Goal: Task Accomplishment & Management: Complete application form

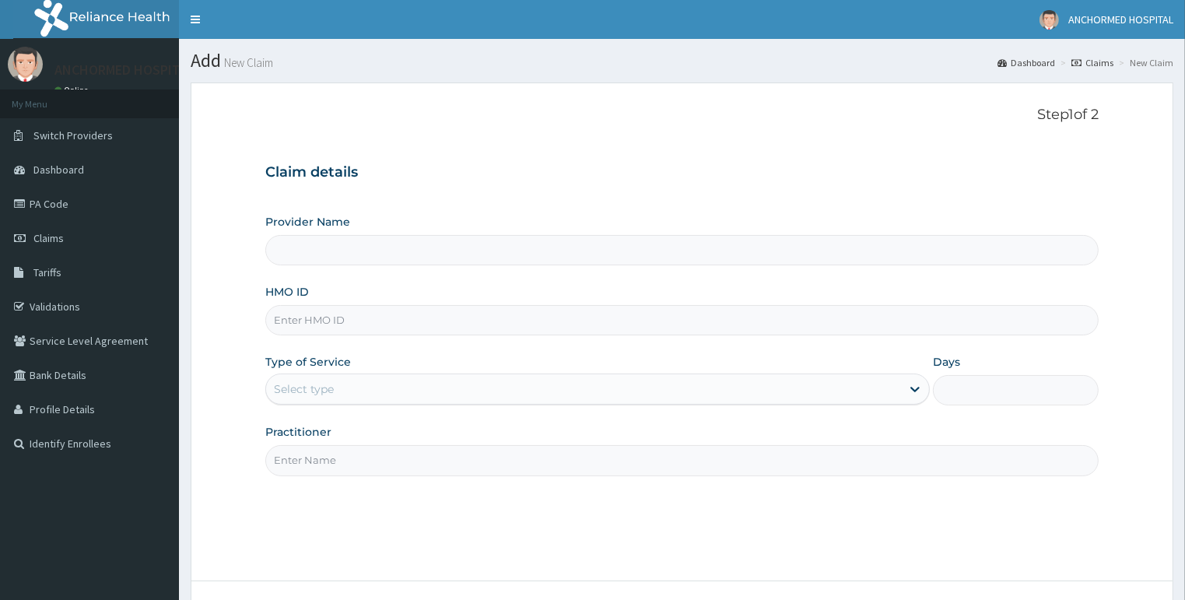
type input "ANCHORMED HOSPITAL"
click at [402, 328] on input "HMO ID" at bounding box center [682, 320] width 834 height 30
paste input "SFA/14214/A"
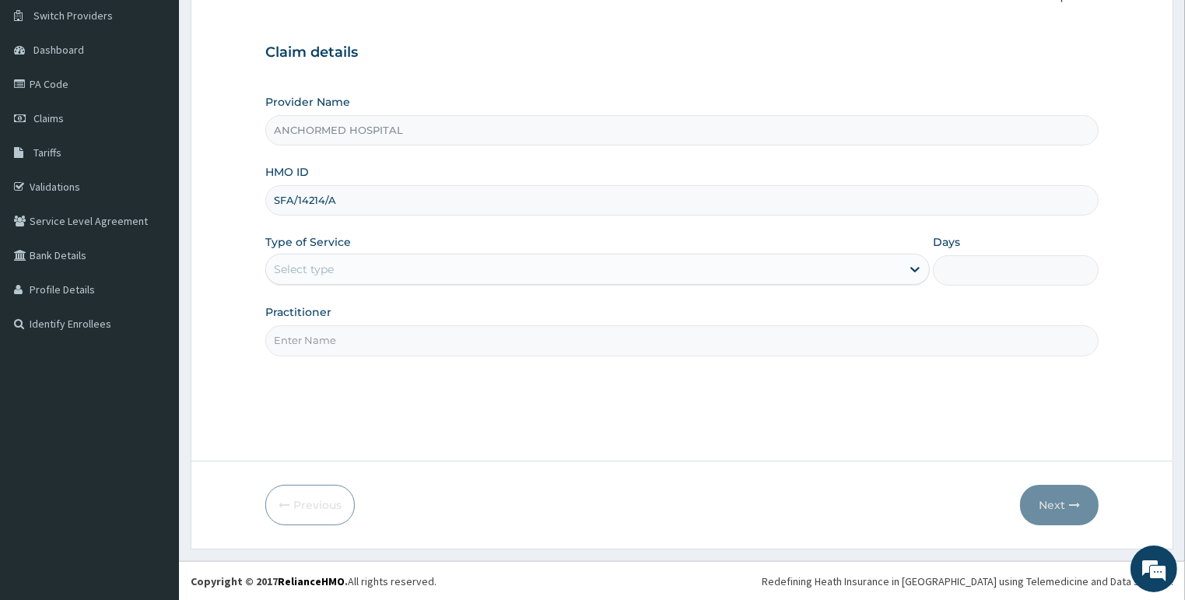
type input "SFA/14214/A"
click at [352, 268] on div "Select type" at bounding box center [583, 269] width 635 height 25
click at [390, 268] on div "Select type" at bounding box center [583, 269] width 635 height 25
click at [303, 268] on div "Select type" at bounding box center [304, 269] width 60 height 16
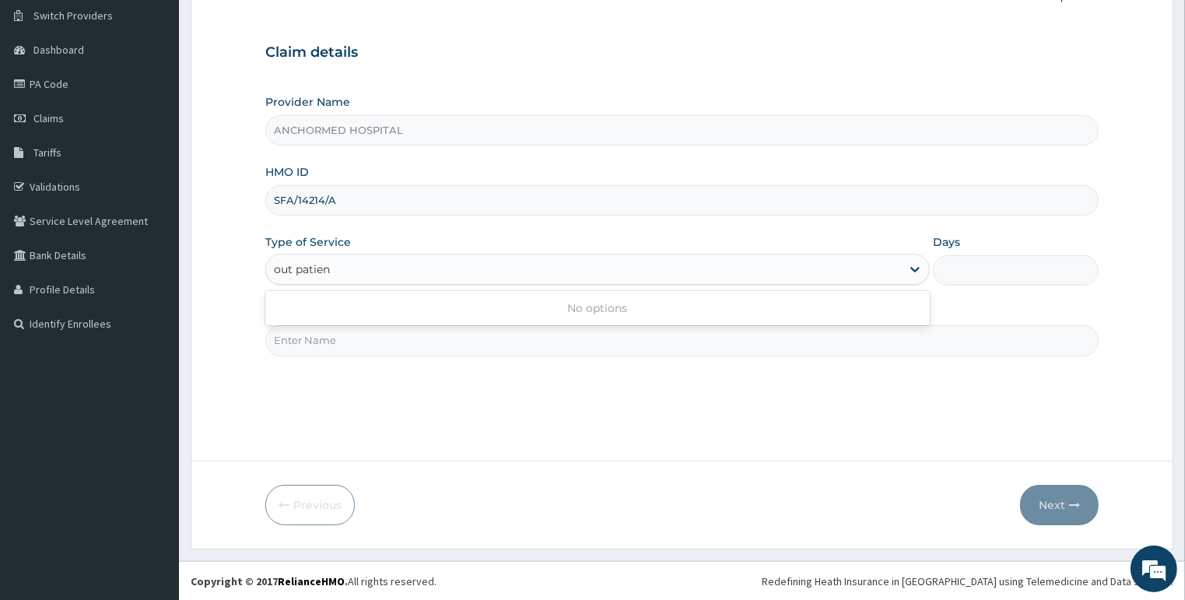
type input "out patient"
click at [382, 254] on div "out patient" at bounding box center [597, 269] width 664 height 31
click at [306, 250] on div "Type of Service Select type" at bounding box center [597, 259] width 664 height 51
click at [313, 268] on div "Select type" at bounding box center [304, 269] width 60 height 16
click at [352, 261] on div "Select type" at bounding box center [583, 269] width 635 height 25
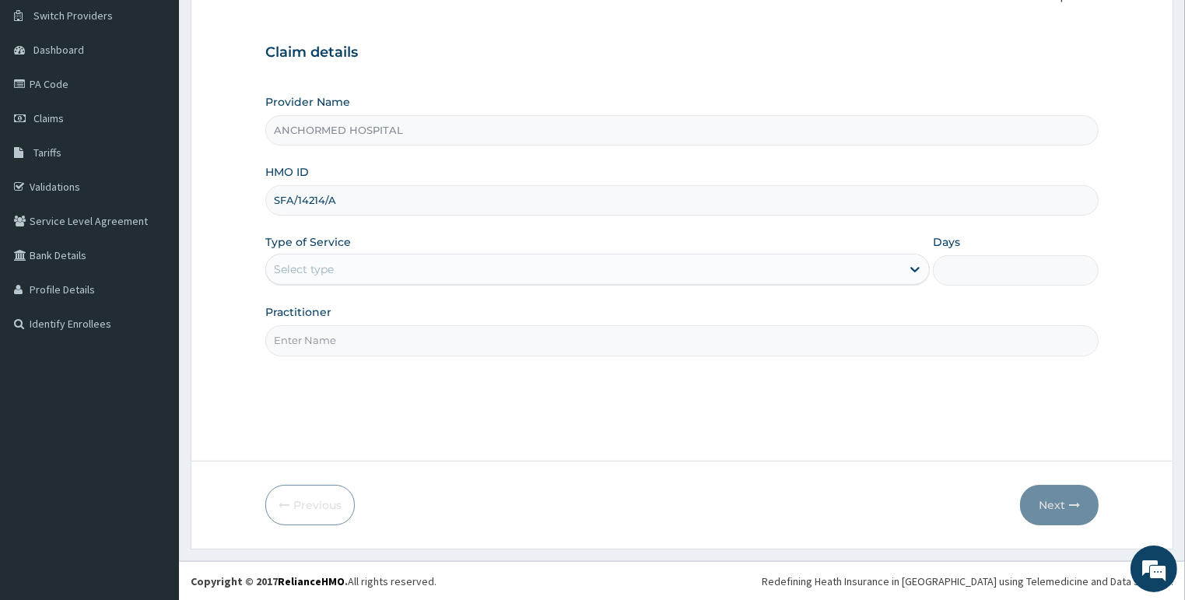
click at [358, 269] on div "Select type" at bounding box center [583, 269] width 635 height 25
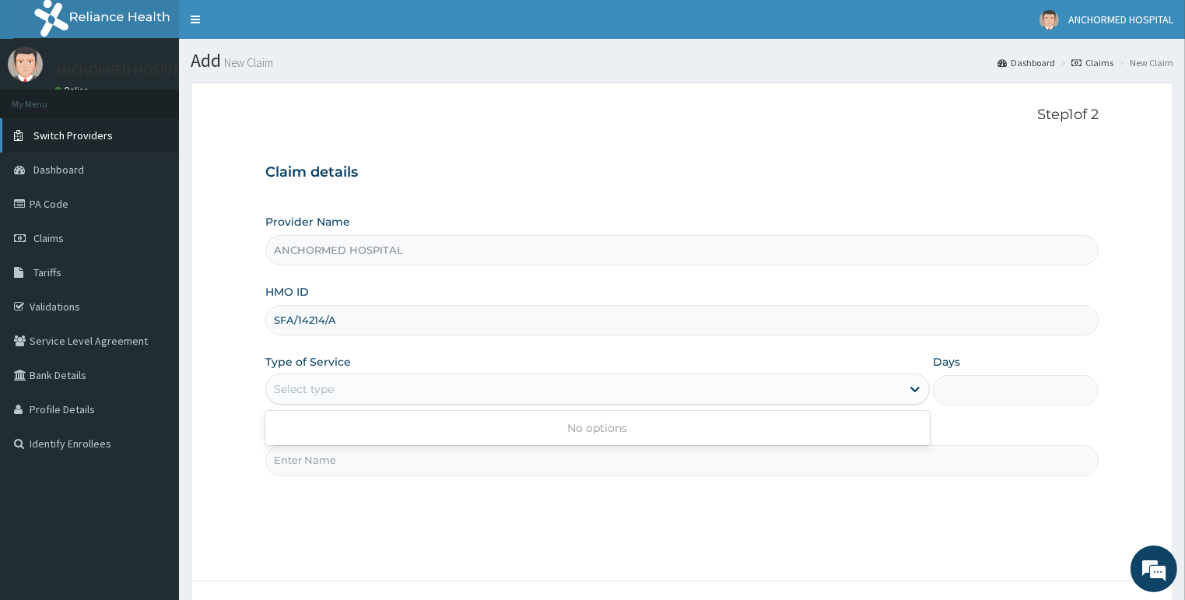
click at [55, 141] on link "Switch Providers" at bounding box center [89, 135] width 179 height 34
click at [60, 240] on span "Claims" at bounding box center [48, 238] width 30 height 14
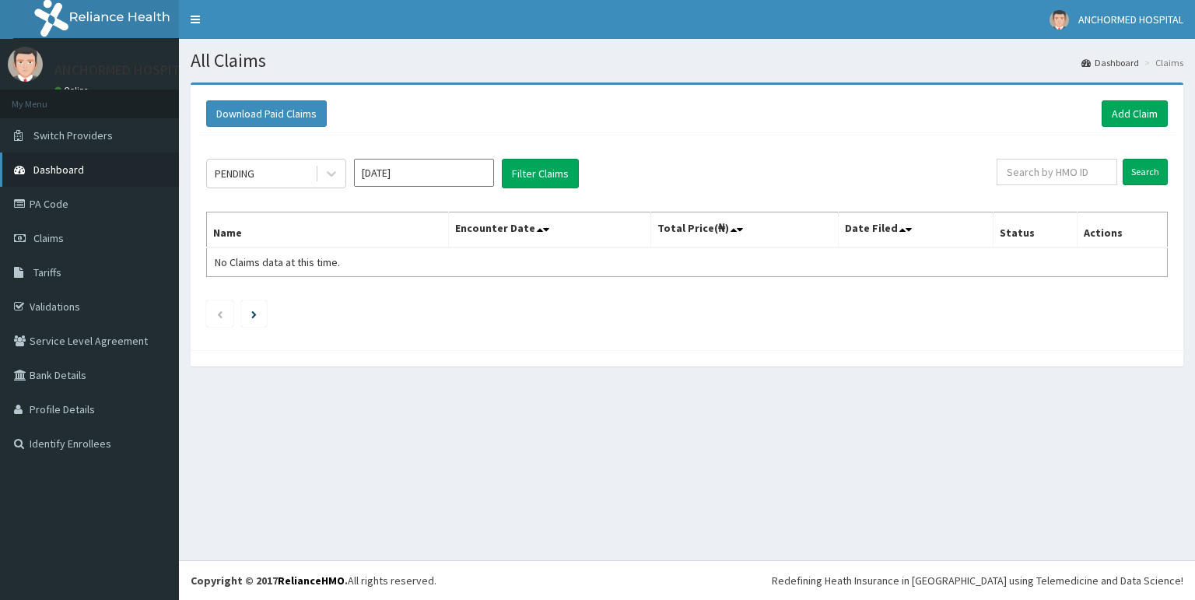
click at [62, 163] on span "Dashboard" at bounding box center [58, 170] width 51 height 14
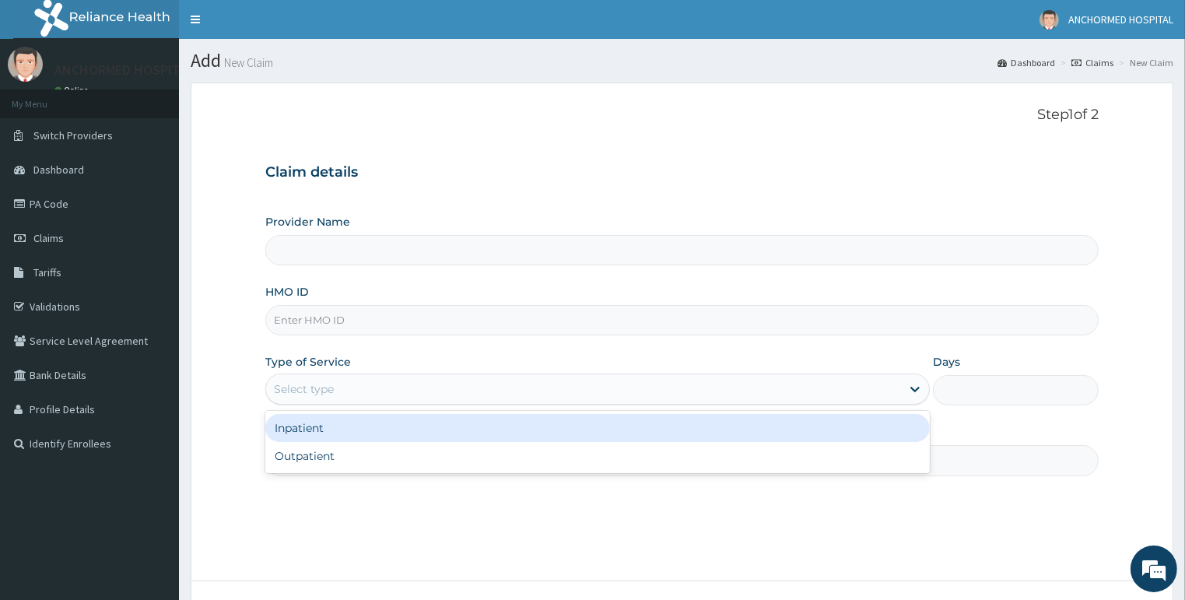
type input "ANCHORMED HOSPITAL"
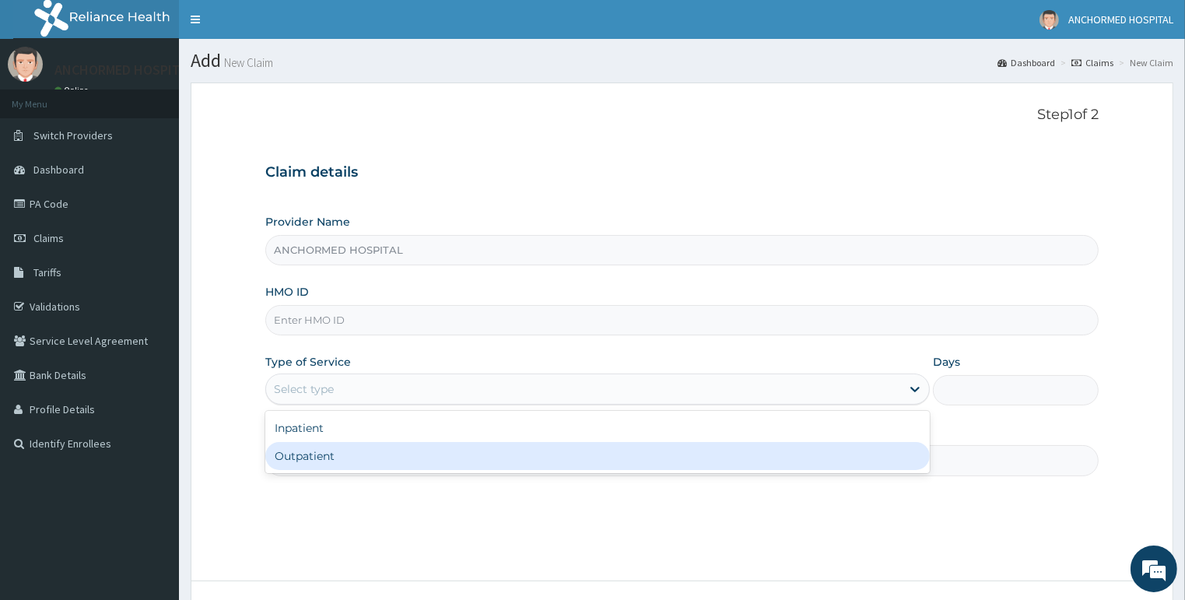
click at [332, 451] on div "Outpatient" at bounding box center [597, 456] width 664 height 28
type input "1"
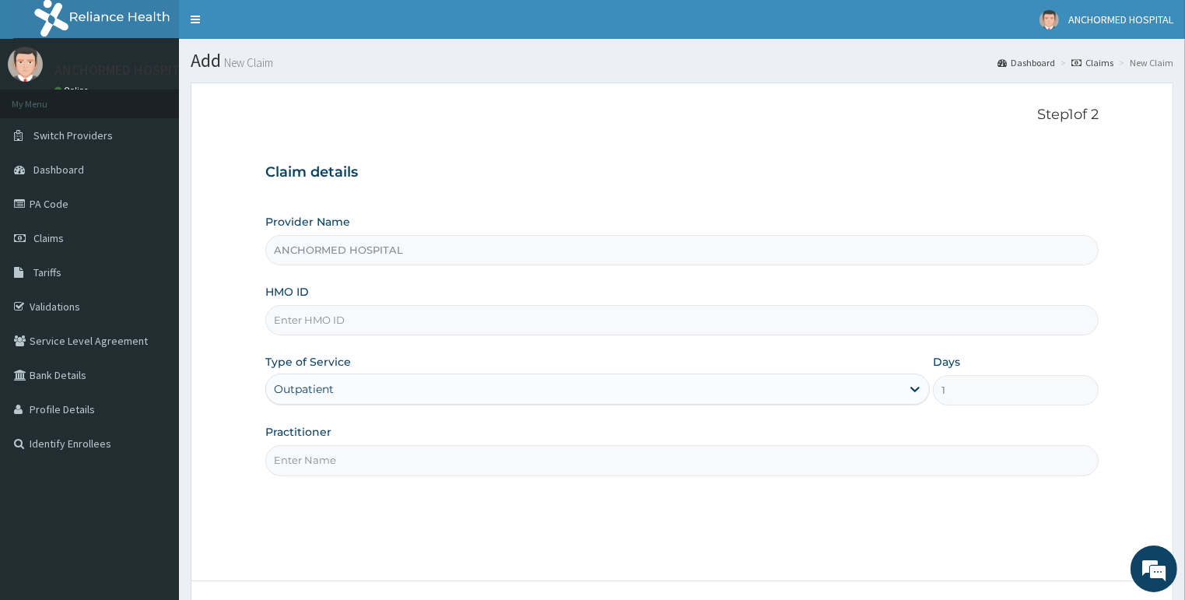
paste input "SFA/14214/A"
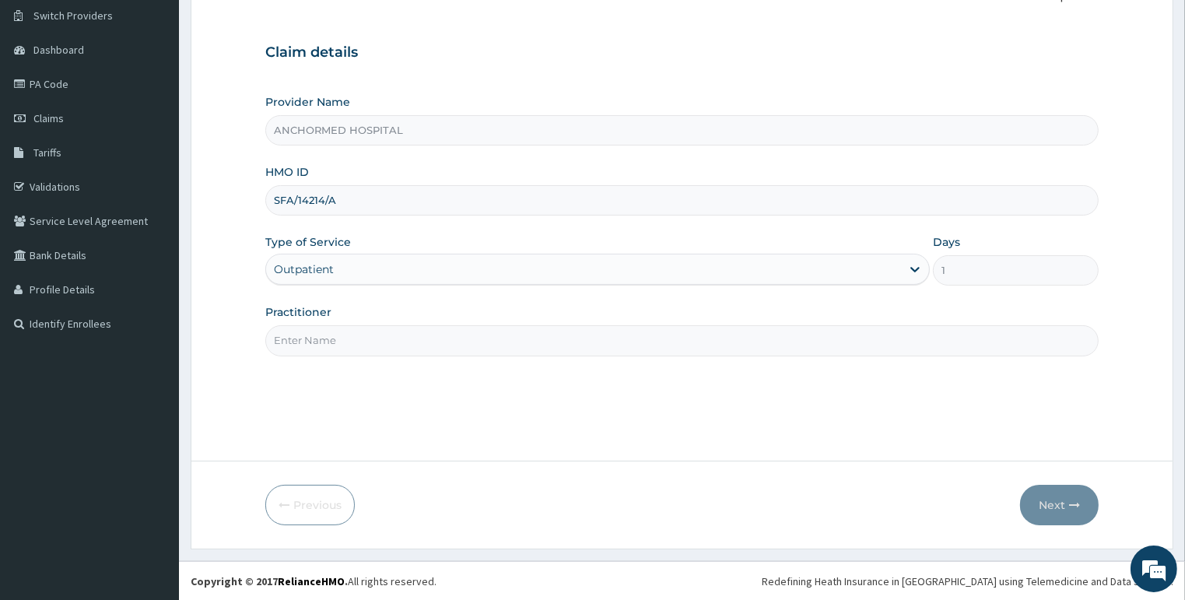
type input "SFA/14214/A"
click at [342, 333] on input "Practitioner" at bounding box center [682, 340] width 834 height 30
type input "[PERSON_NAME]"
click at [1048, 507] on button "Next" at bounding box center [1059, 505] width 79 height 40
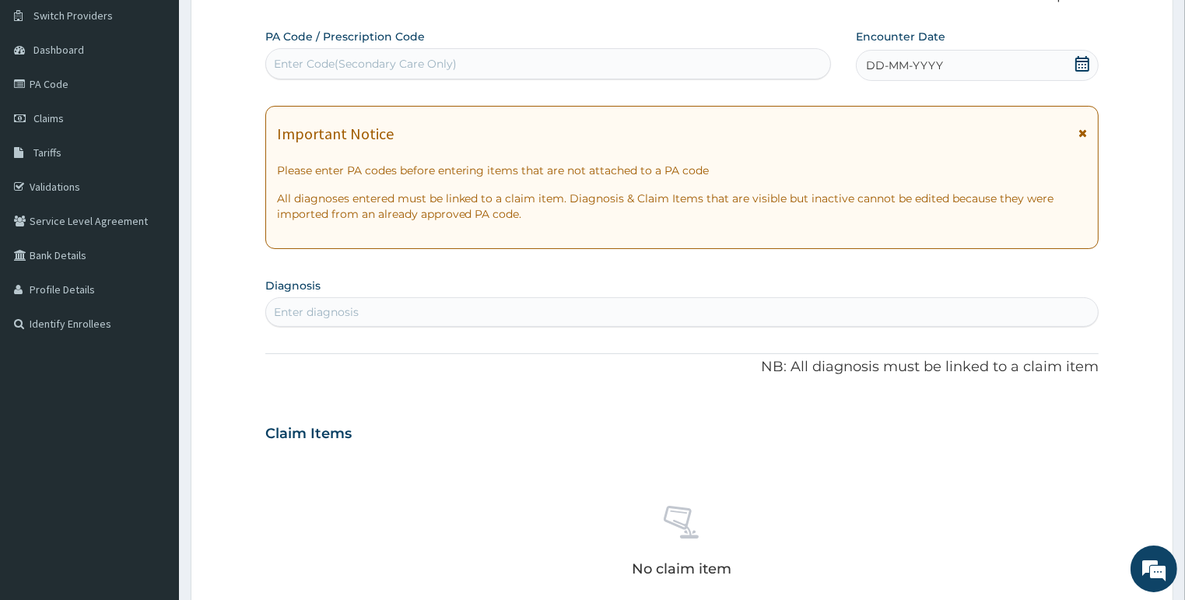
click at [1083, 63] on icon at bounding box center [1082, 64] width 16 height 16
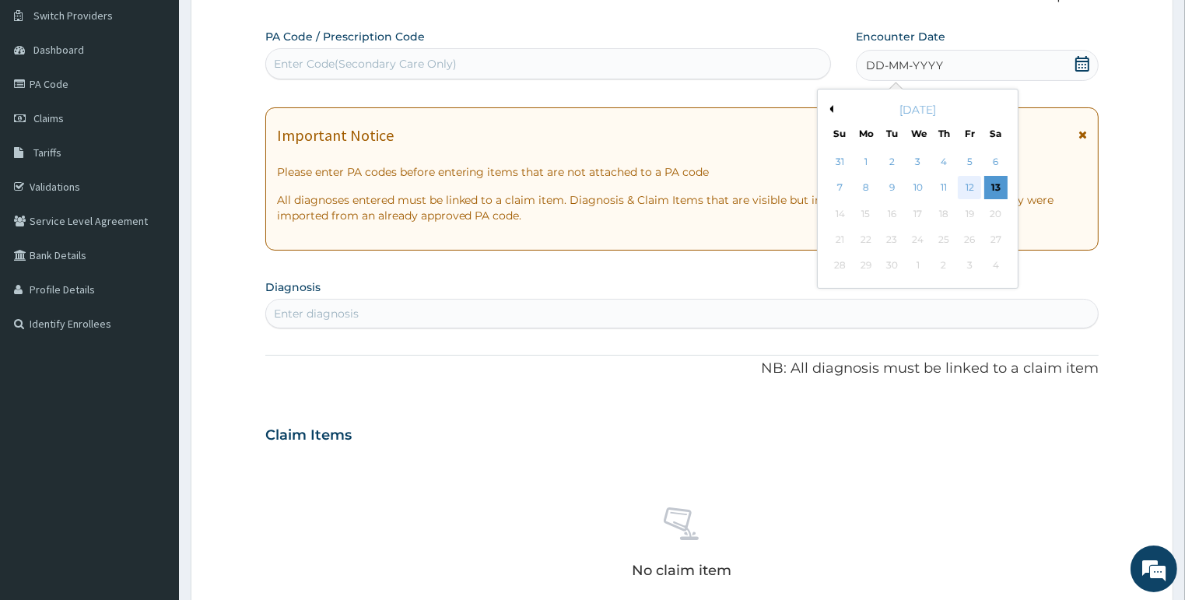
scroll to position [0, 0]
click at [972, 184] on div "12" at bounding box center [969, 188] width 23 height 23
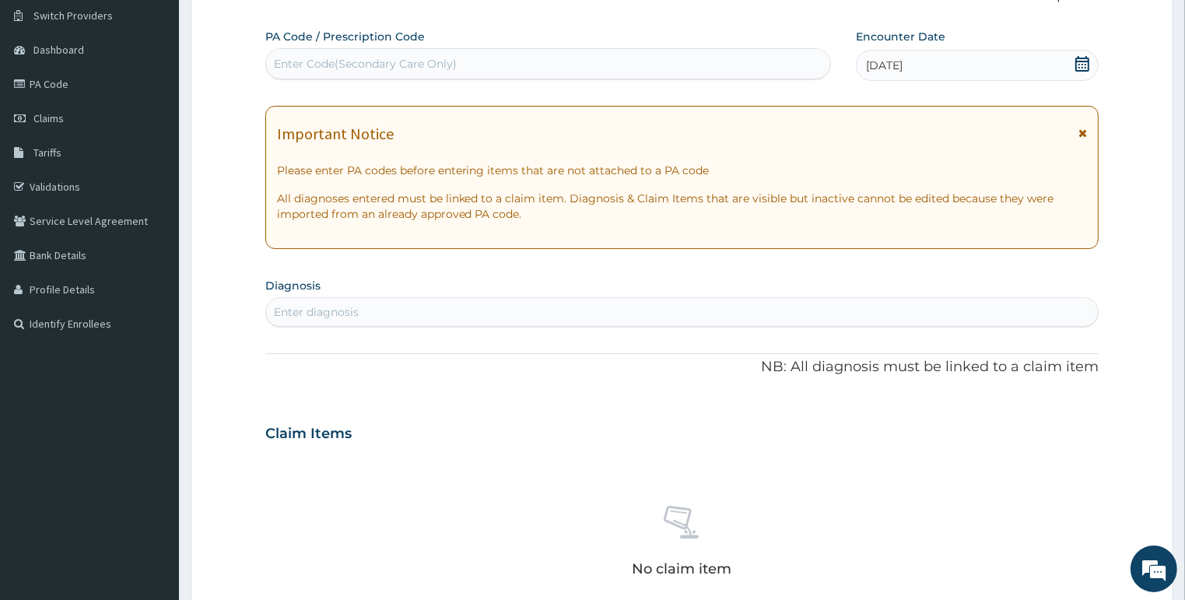
click at [364, 310] on div "Enter diagnosis" at bounding box center [682, 311] width 832 height 25
click at [345, 304] on div "Enter diagnosis" at bounding box center [316, 312] width 85 height 16
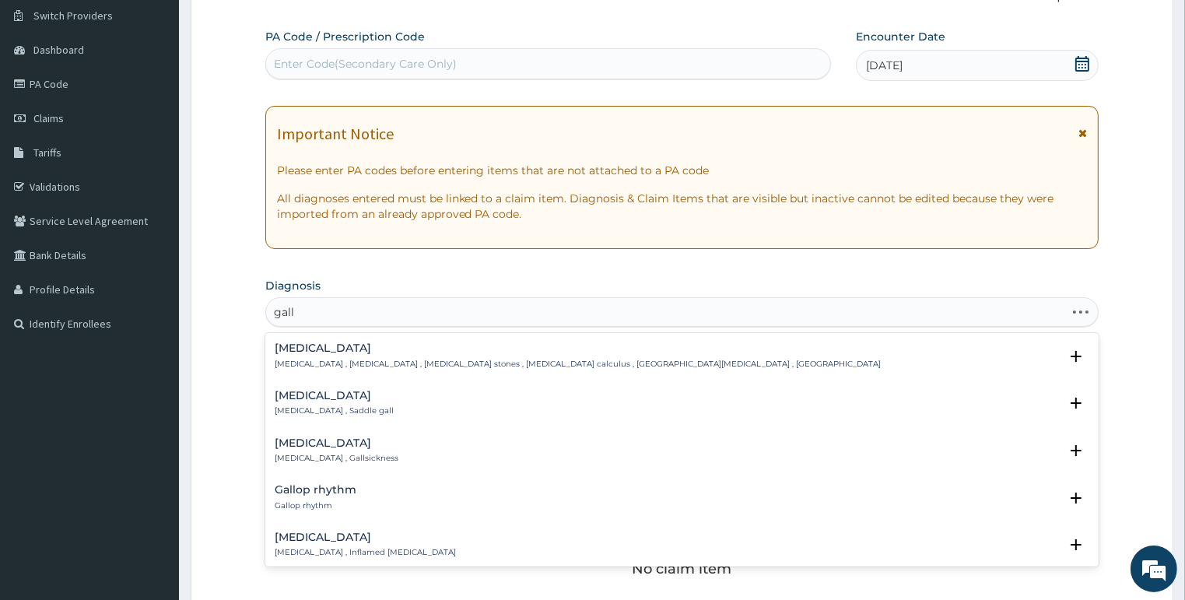
type input "gall"
click at [343, 346] on h4 "Gallstone" at bounding box center [578, 348] width 607 height 12
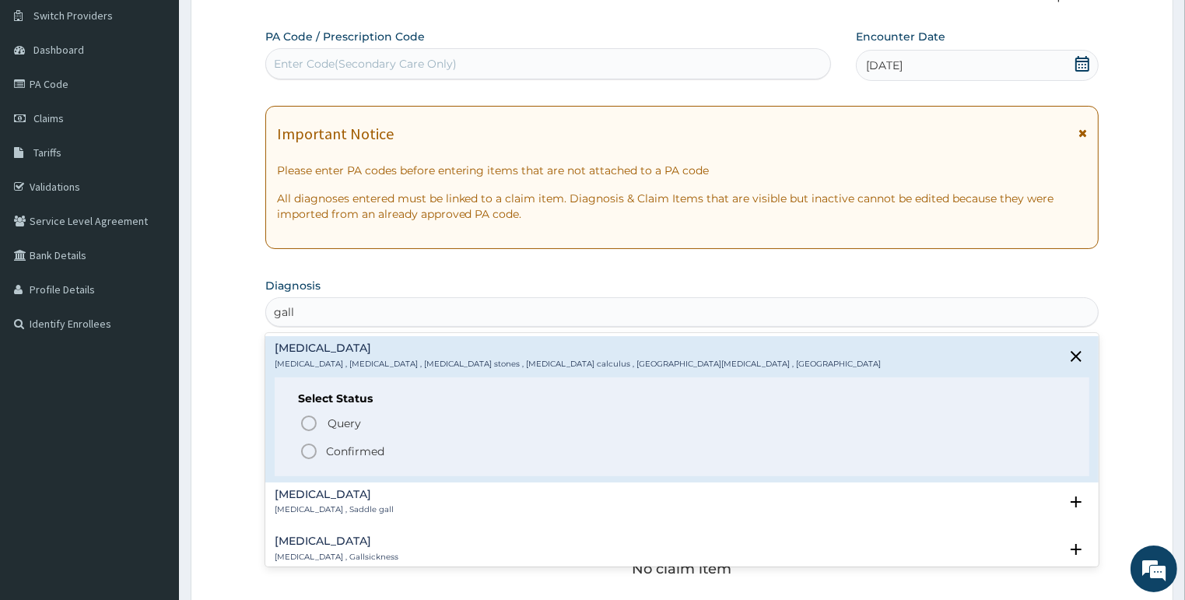
click at [303, 449] on icon "status option filled" at bounding box center [308, 451] width 19 height 19
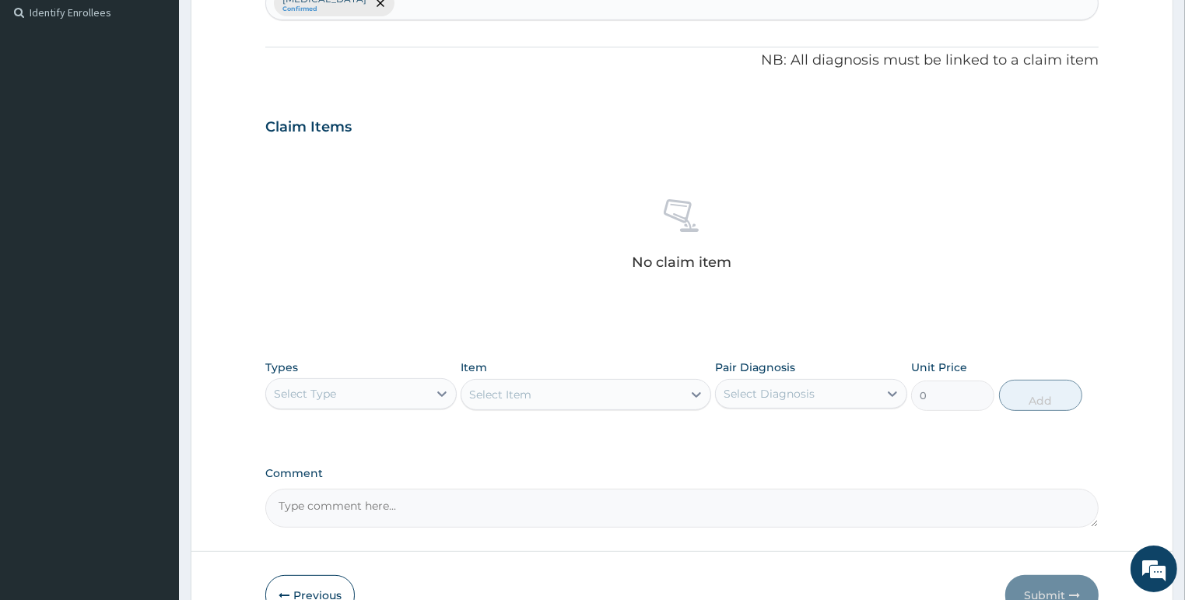
scroll to position [520, 0]
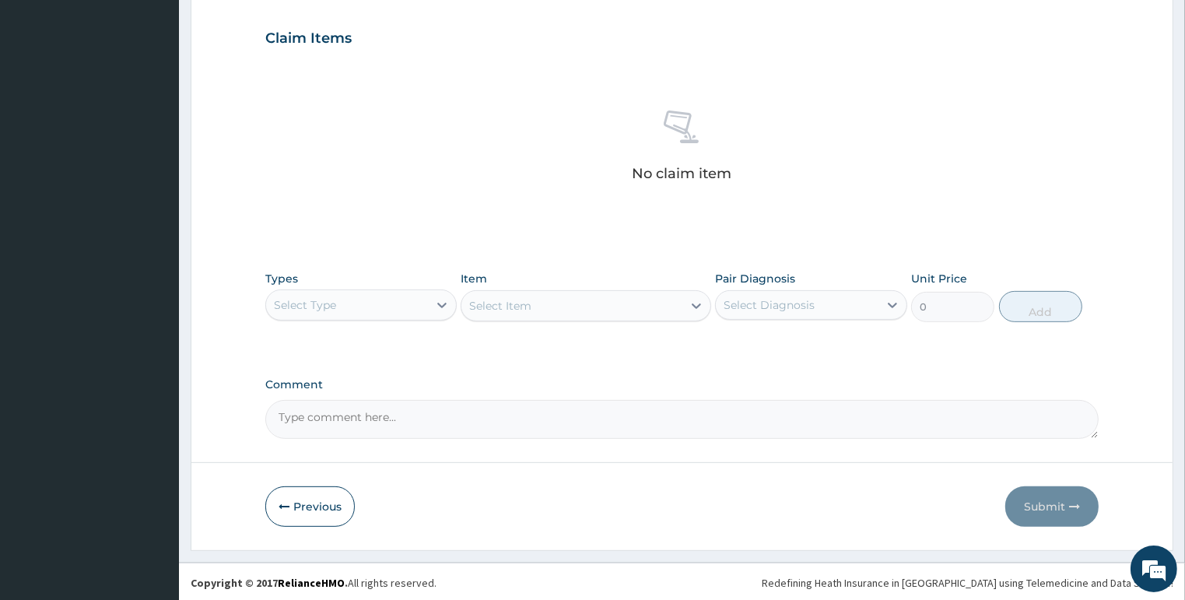
click at [408, 289] on div "Select Type" at bounding box center [361, 304] width 192 height 31
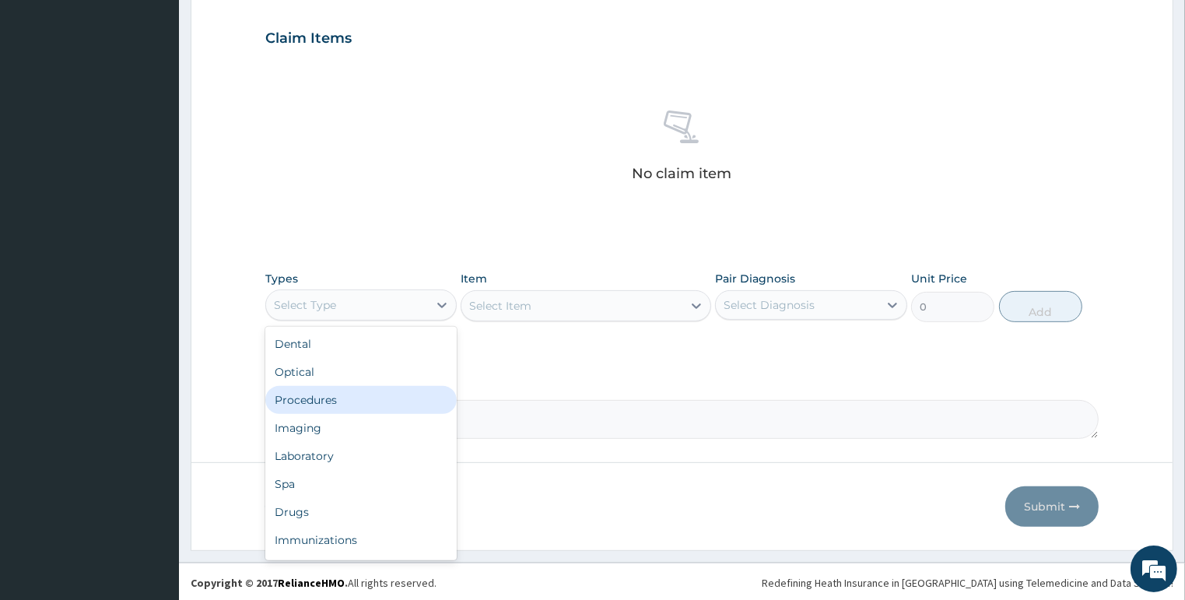
click at [354, 404] on div "Procedures" at bounding box center [361, 400] width 192 height 28
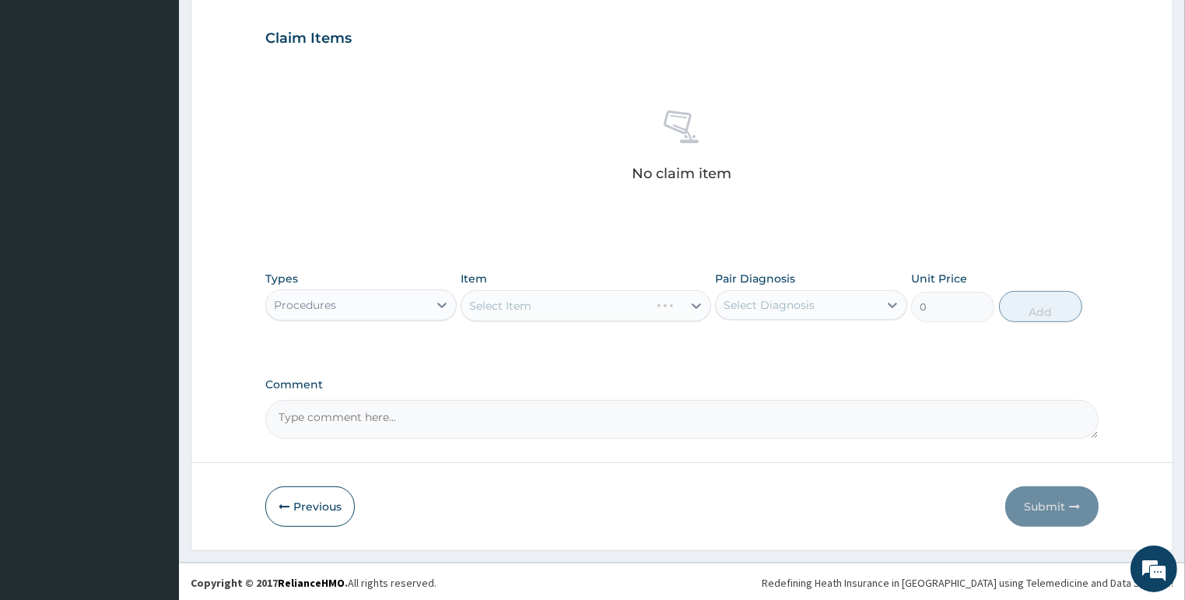
click at [527, 302] on div "Select Item" at bounding box center [585, 305] width 250 height 31
click at [590, 301] on div "Select Item" at bounding box center [585, 305] width 250 height 31
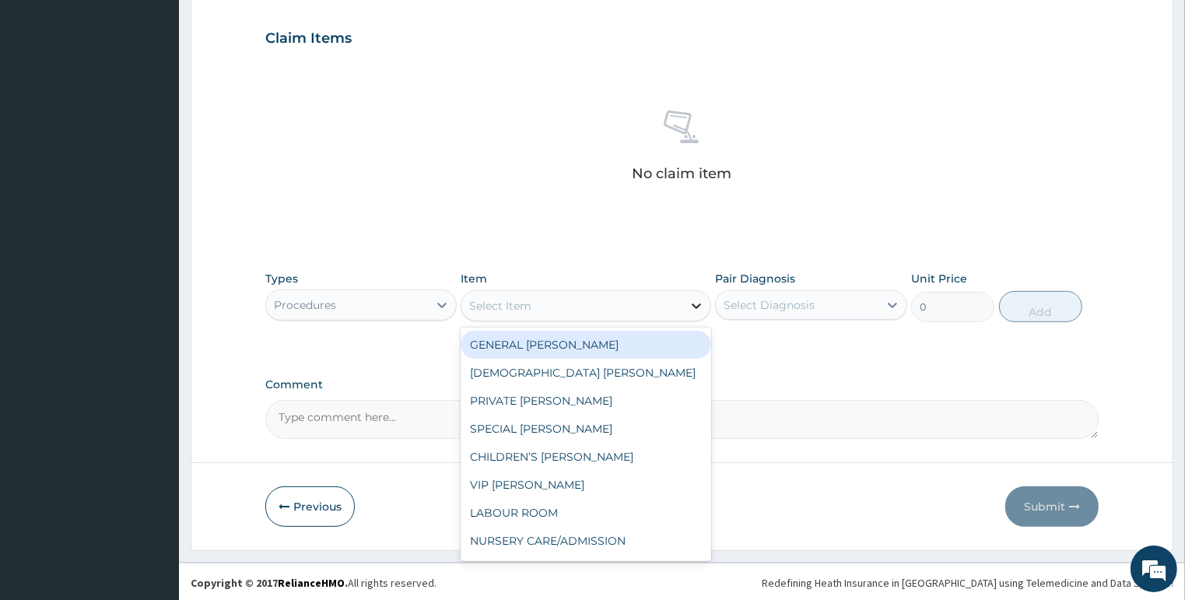
click at [691, 303] on icon at bounding box center [696, 306] width 16 height 16
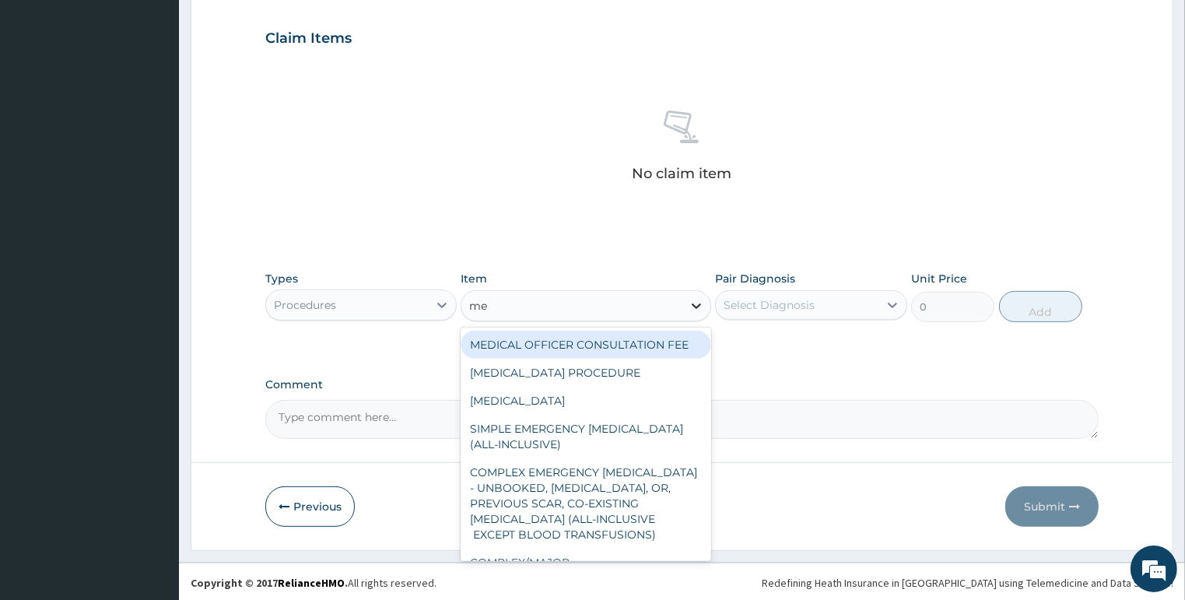
type input "med"
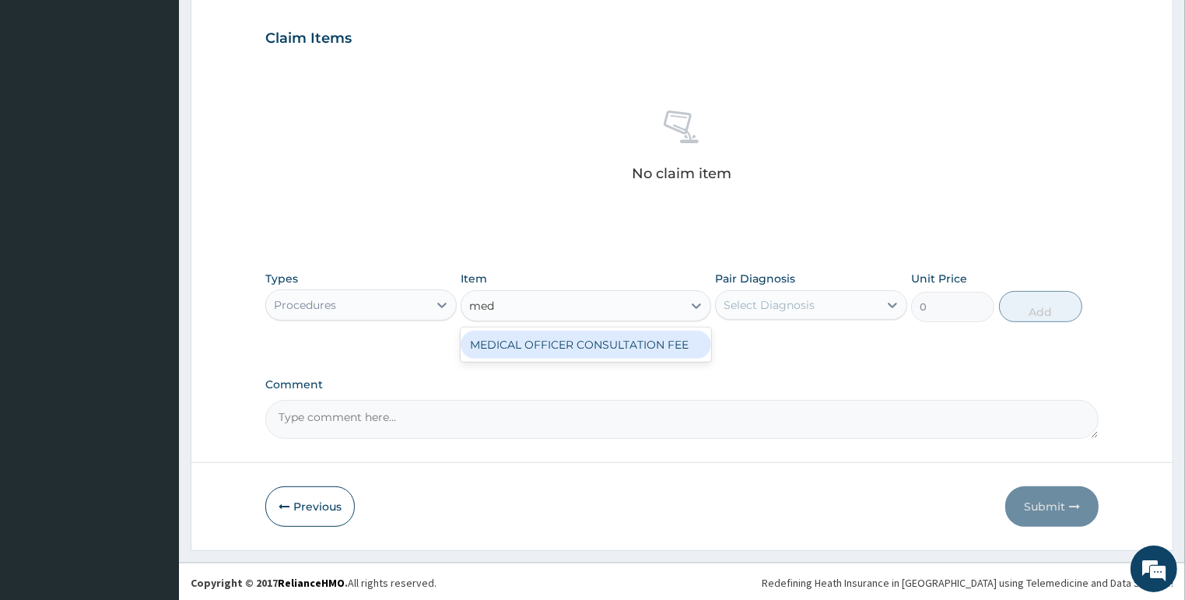
click at [635, 345] on div "MEDICAL OFFICER CONSULTATION FEE" at bounding box center [585, 345] width 250 height 28
type input "1500"
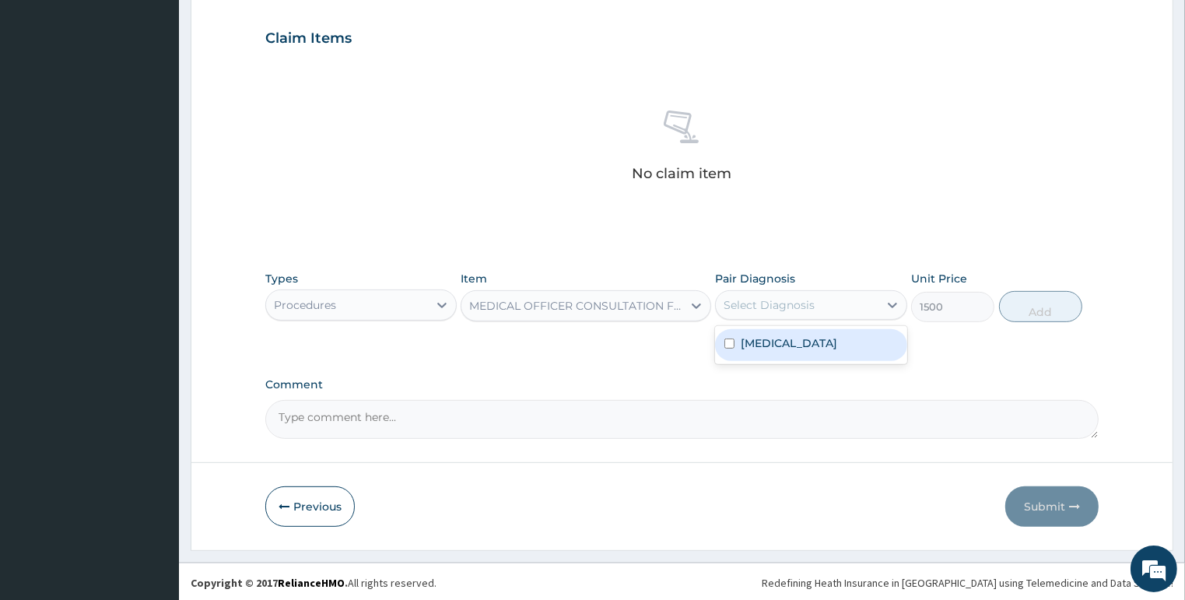
click at [719, 301] on div "Select Diagnosis" at bounding box center [797, 304] width 163 height 25
click at [741, 343] on label "Gallstone" at bounding box center [788, 343] width 96 height 16
checkbox input "true"
click at [1025, 309] on button "Add" at bounding box center [1040, 306] width 83 height 31
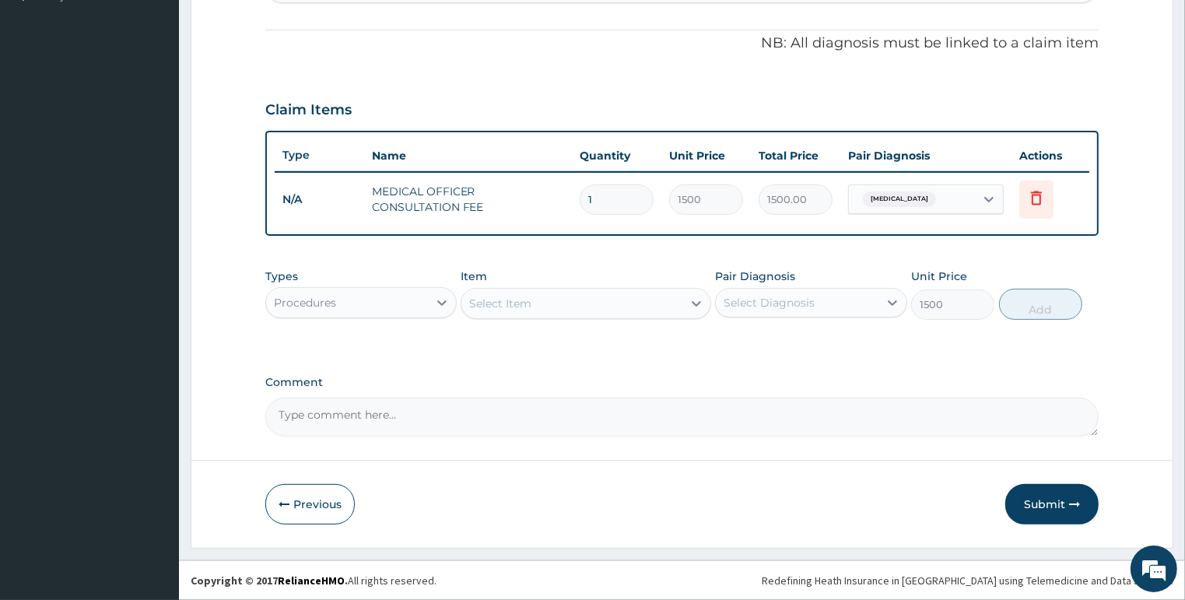
type input "0"
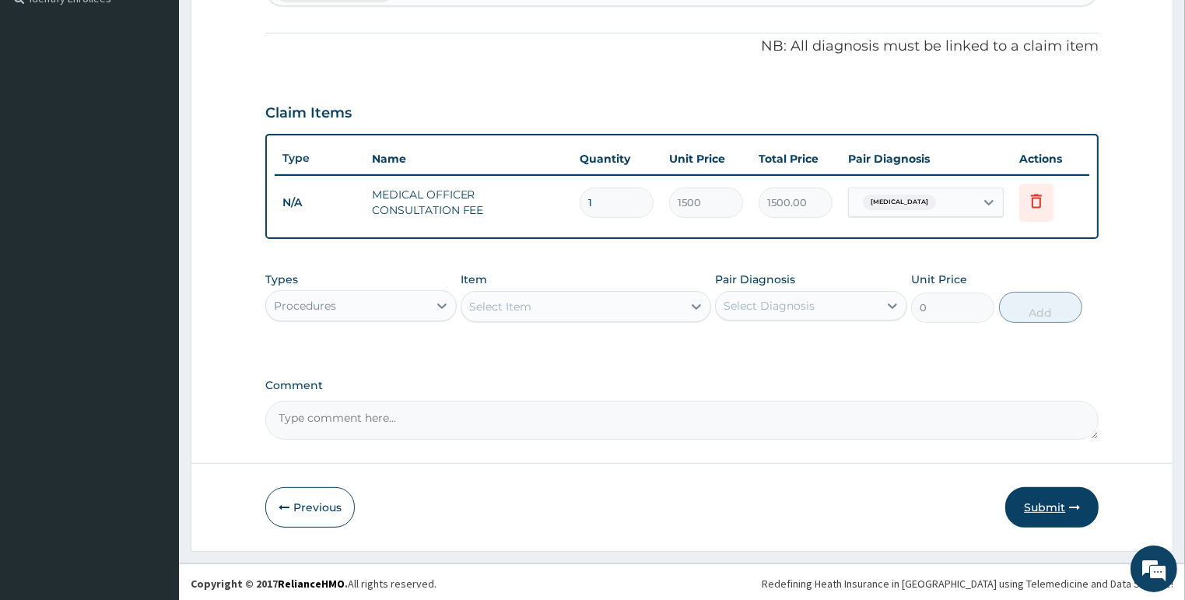
click at [1055, 502] on button "Submit" at bounding box center [1051, 507] width 93 height 40
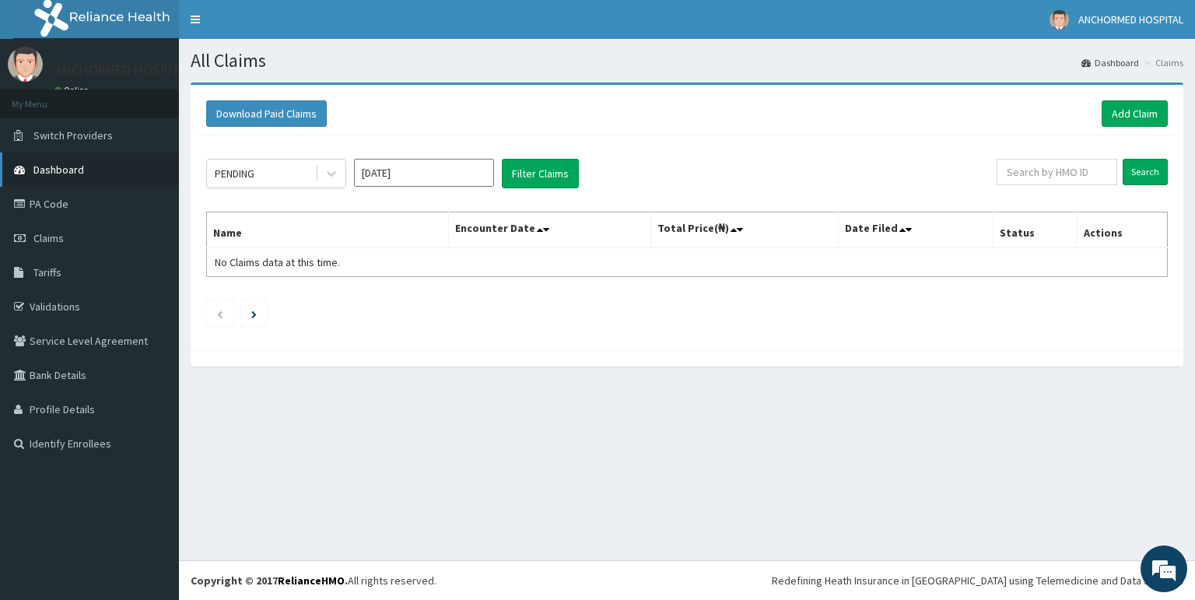
click at [59, 178] on link "Dashboard" at bounding box center [89, 169] width 179 height 34
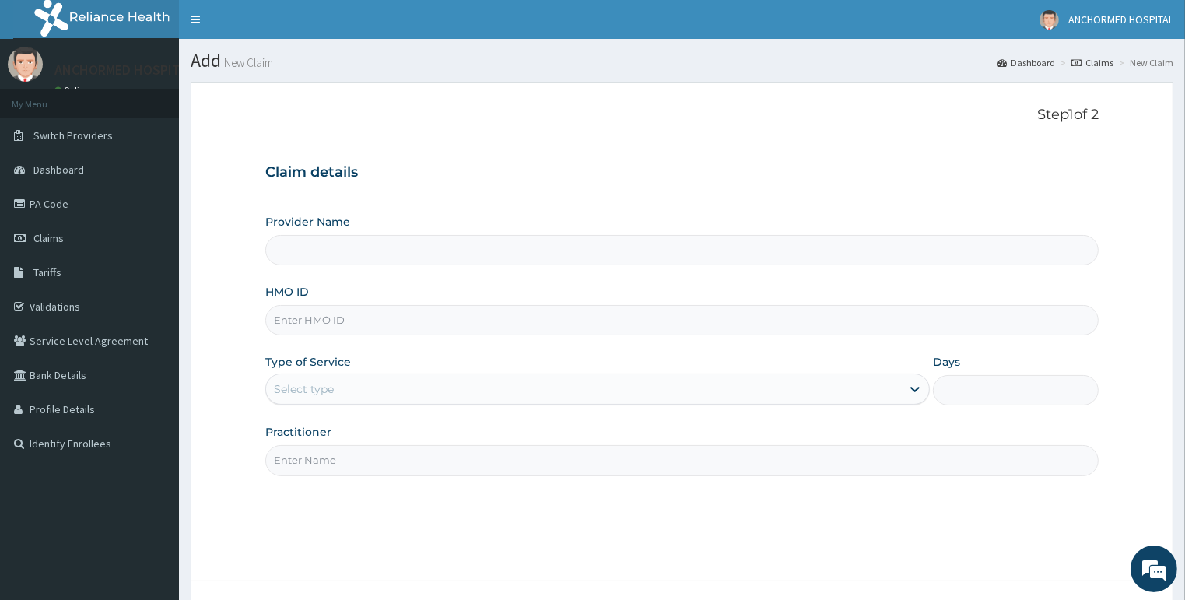
type input "ANCHORMED HOSPITAL"
type input "DDT/10146/A"
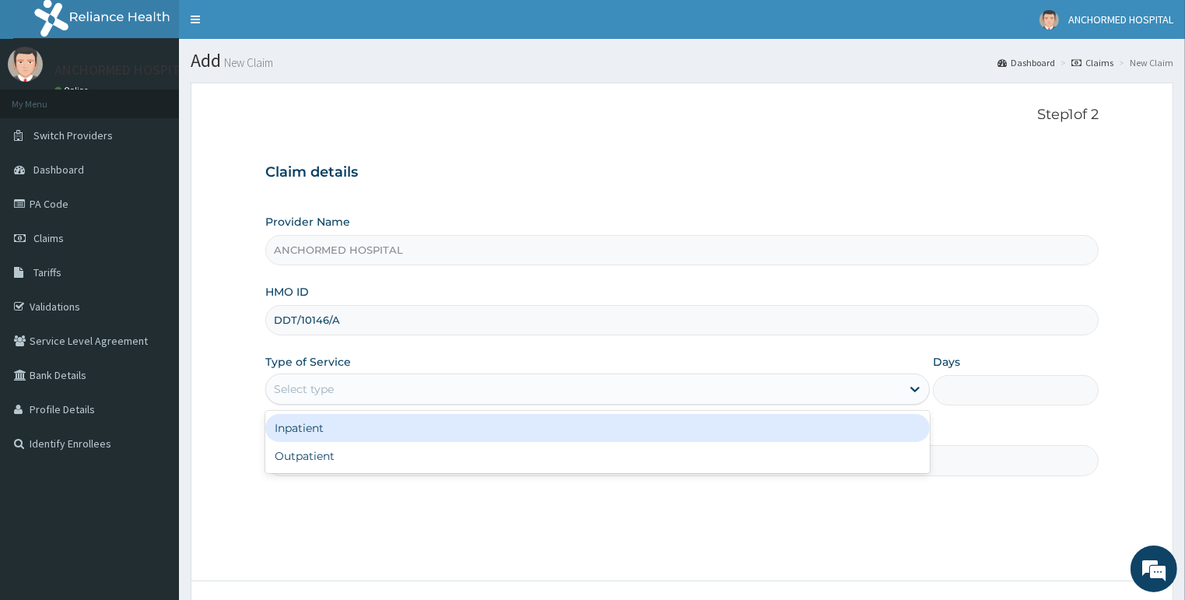
click at [361, 383] on div "Select type" at bounding box center [583, 388] width 635 height 25
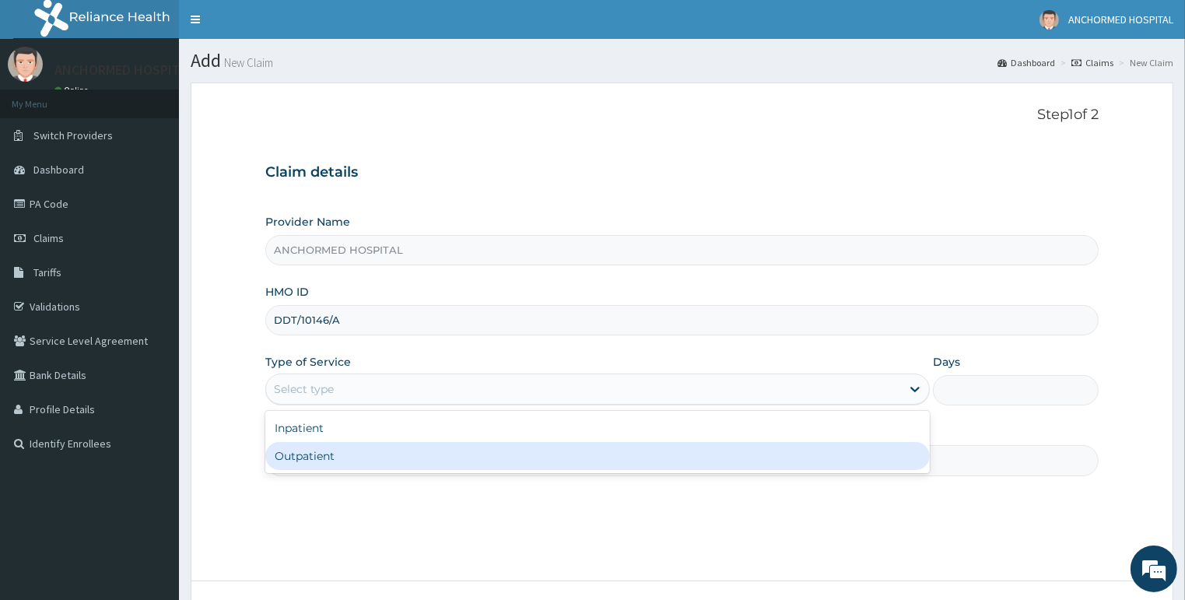
click at [356, 442] on div "Outpatient" at bounding box center [597, 456] width 664 height 28
type input "1"
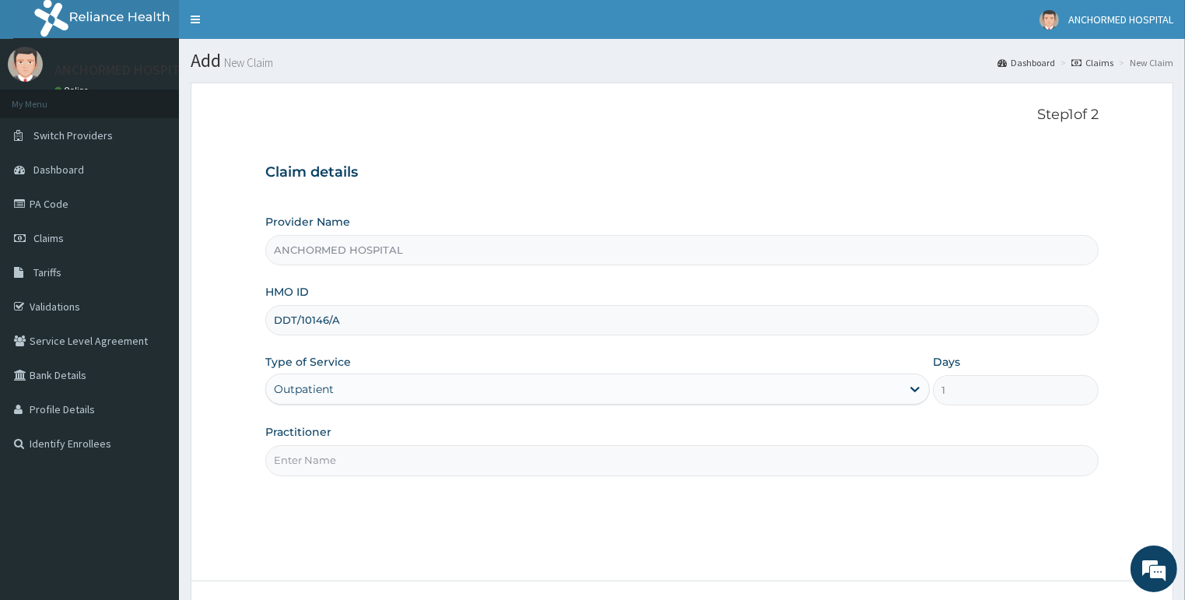
scroll to position [120, 0]
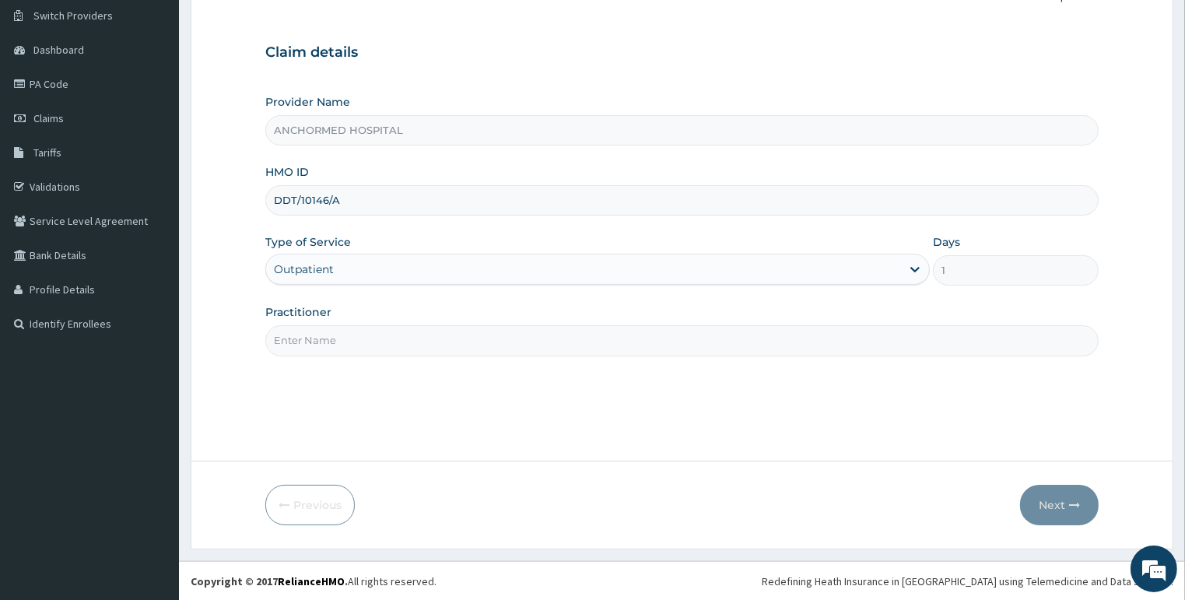
click at [347, 335] on input "Practitioner" at bounding box center [682, 340] width 834 height 30
type input "[PERSON_NAME]"
click at [1042, 495] on button "Next" at bounding box center [1059, 505] width 79 height 40
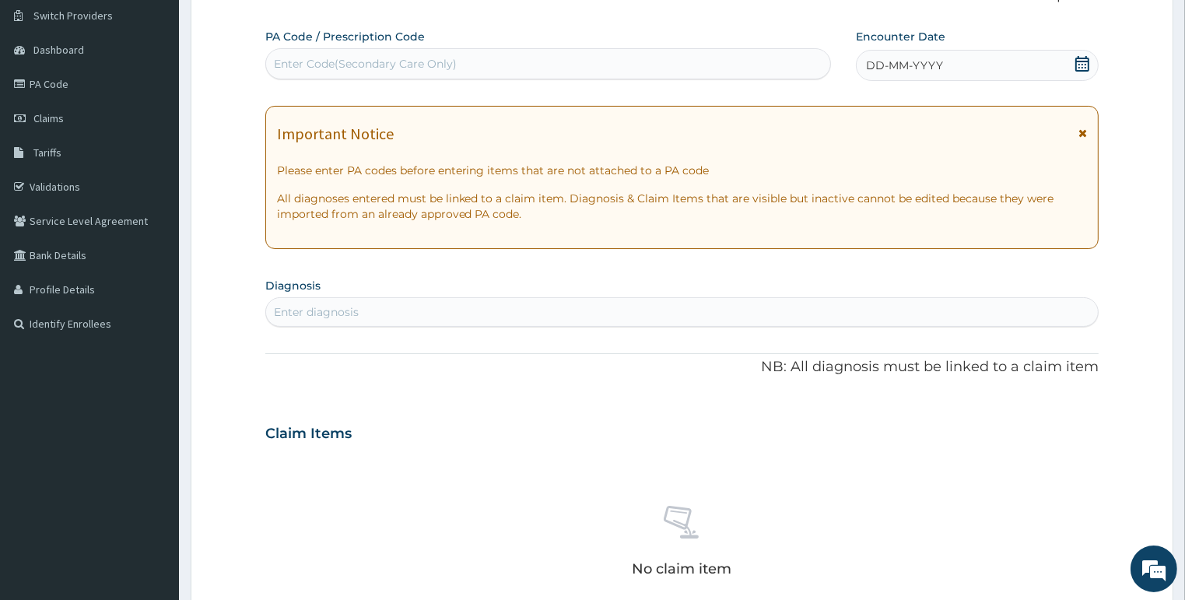
scroll to position [0, 0]
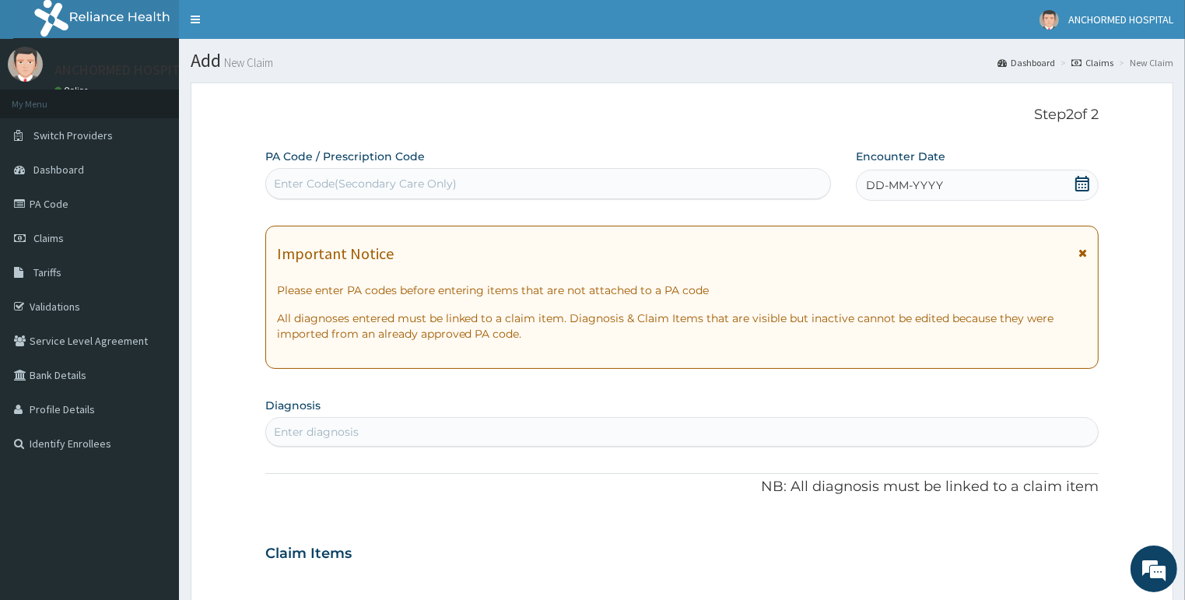
click at [1078, 180] on icon at bounding box center [1082, 184] width 16 height 16
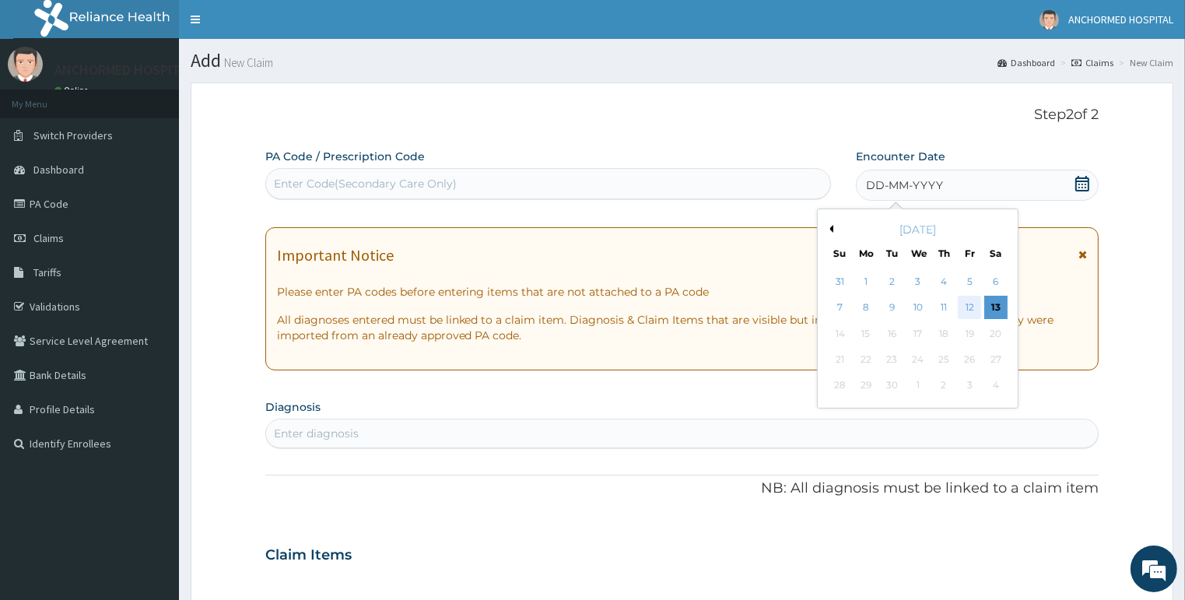
click at [968, 303] on div "12" at bounding box center [969, 307] width 23 height 23
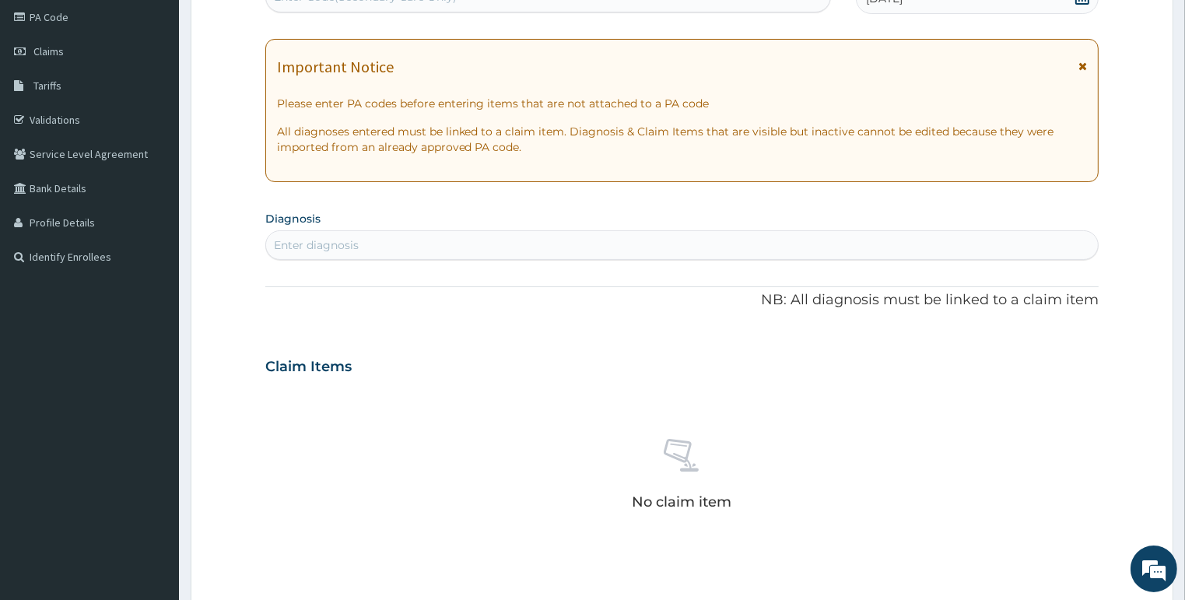
scroll to position [311, 0]
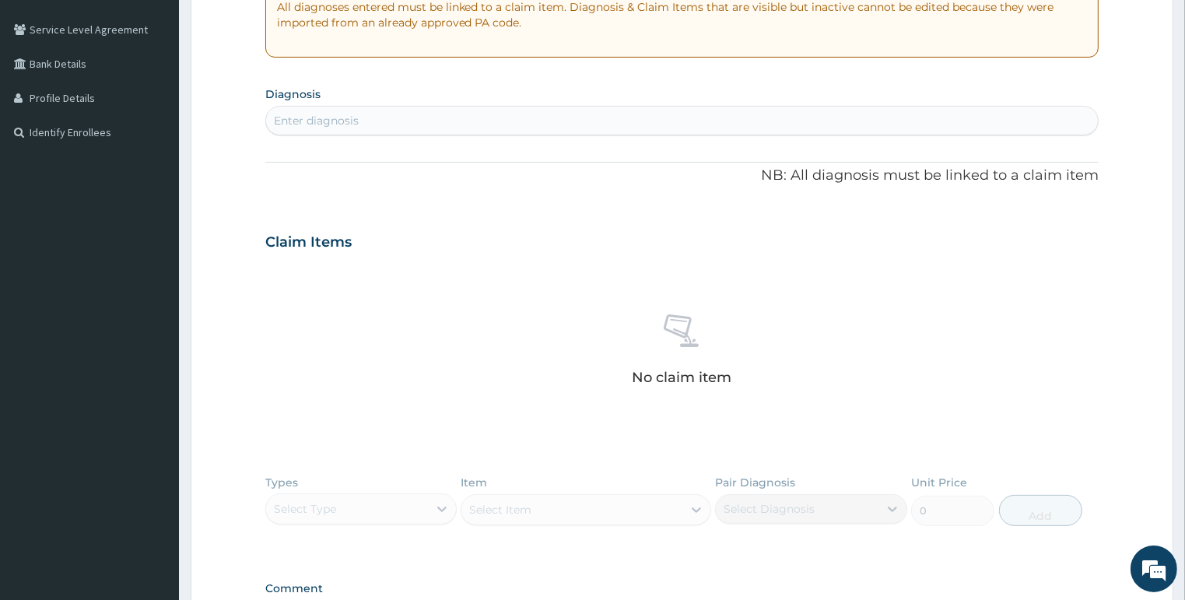
click at [420, 123] on div "Enter diagnosis" at bounding box center [682, 120] width 832 height 25
type input "palp"
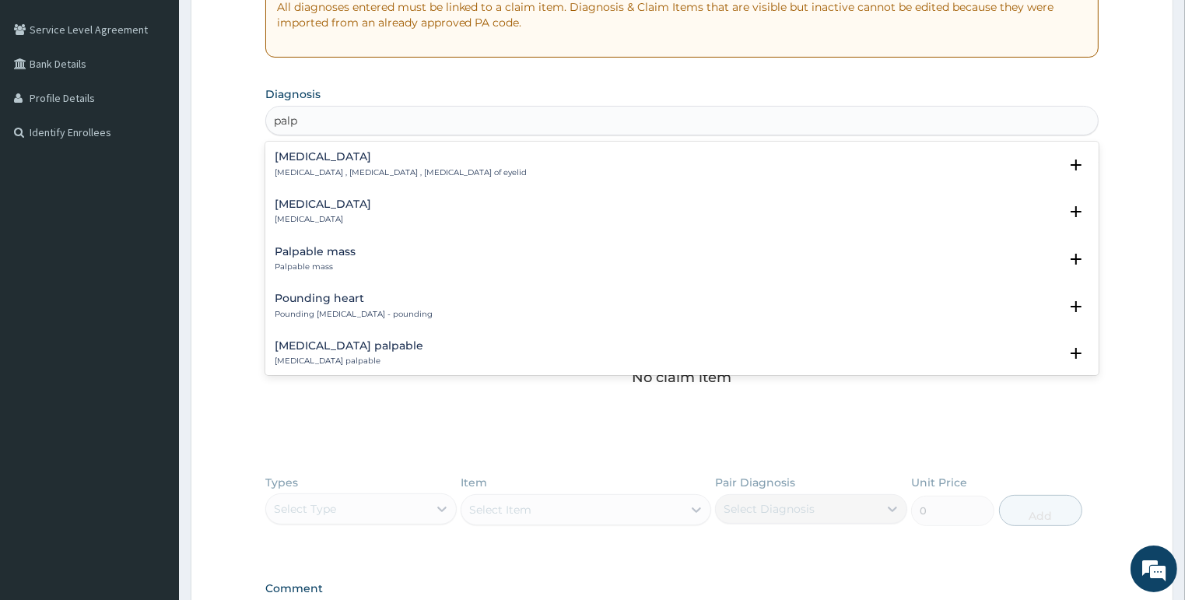
click at [310, 201] on h4 "Palpitations" at bounding box center [323, 204] width 96 height 12
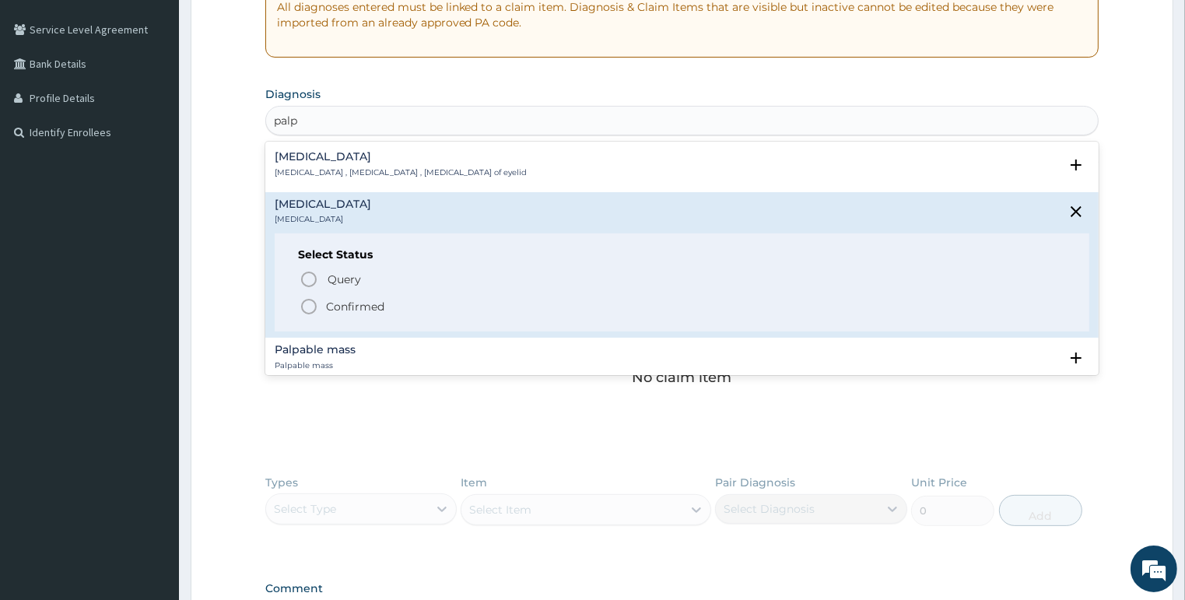
click at [308, 299] on circle "status option filled" at bounding box center [309, 306] width 14 height 14
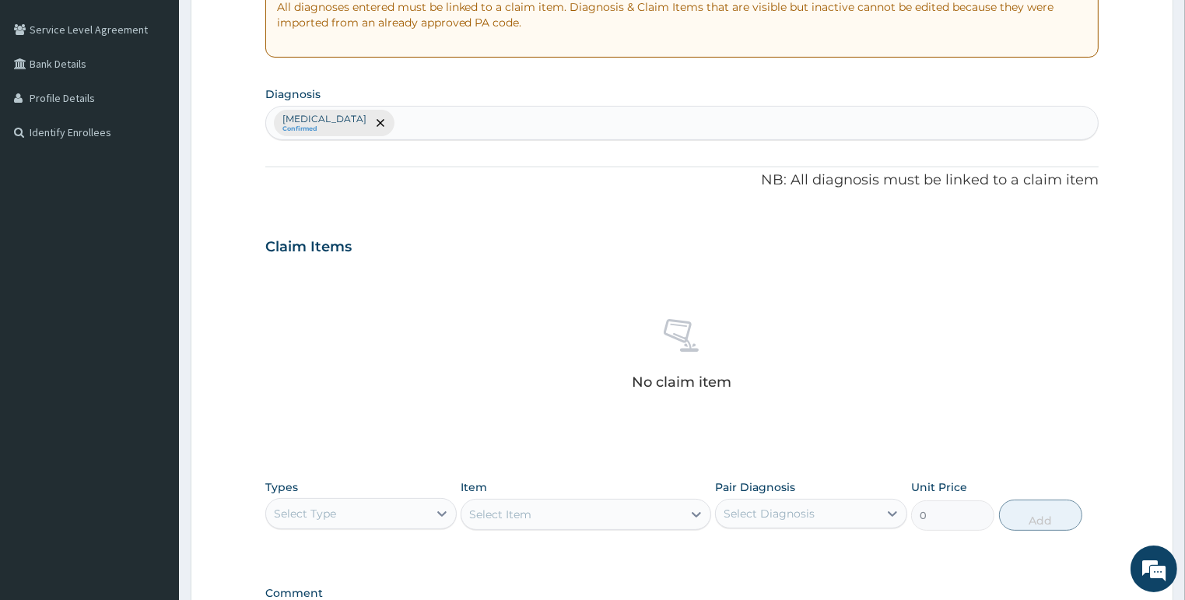
scroll to position [520, 0]
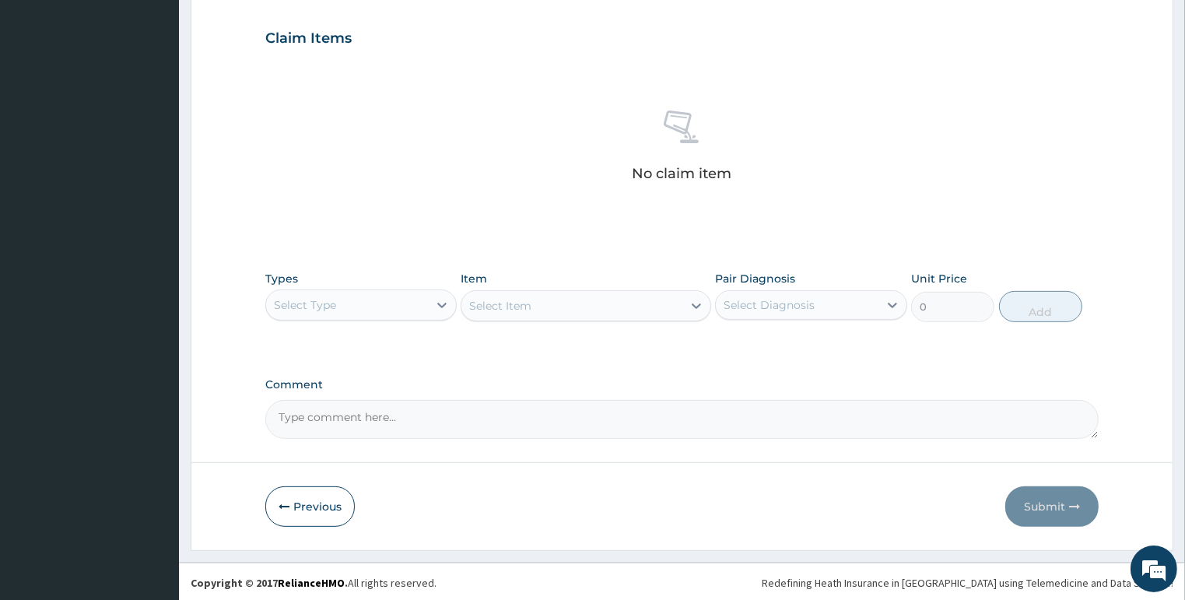
click at [366, 289] on div "Select Type" at bounding box center [361, 304] width 192 height 31
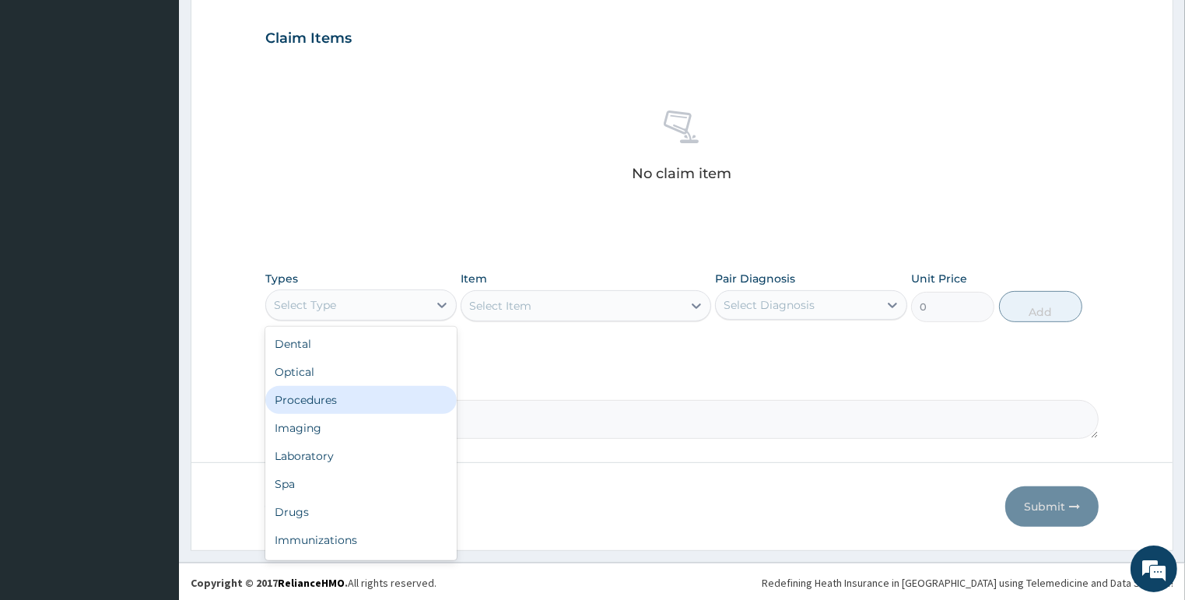
click at [336, 389] on div "Procedures" at bounding box center [361, 400] width 192 height 28
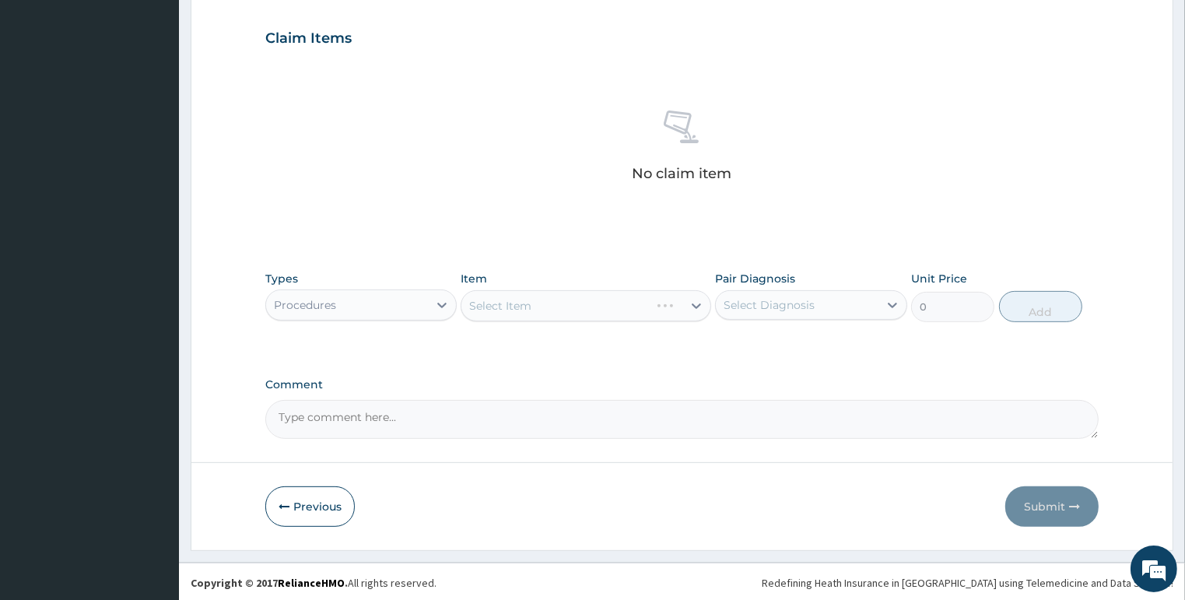
click at [594, 307] on div "Select Item" at bounding box center [585, 305] width 250 height 31
click at [696, 310] on div "Select Item" at bounding box center [585, 305] width 250 height 31
click at [691, 299] on div "Select Item" at bounding box center [585, 305] width 250 height 31
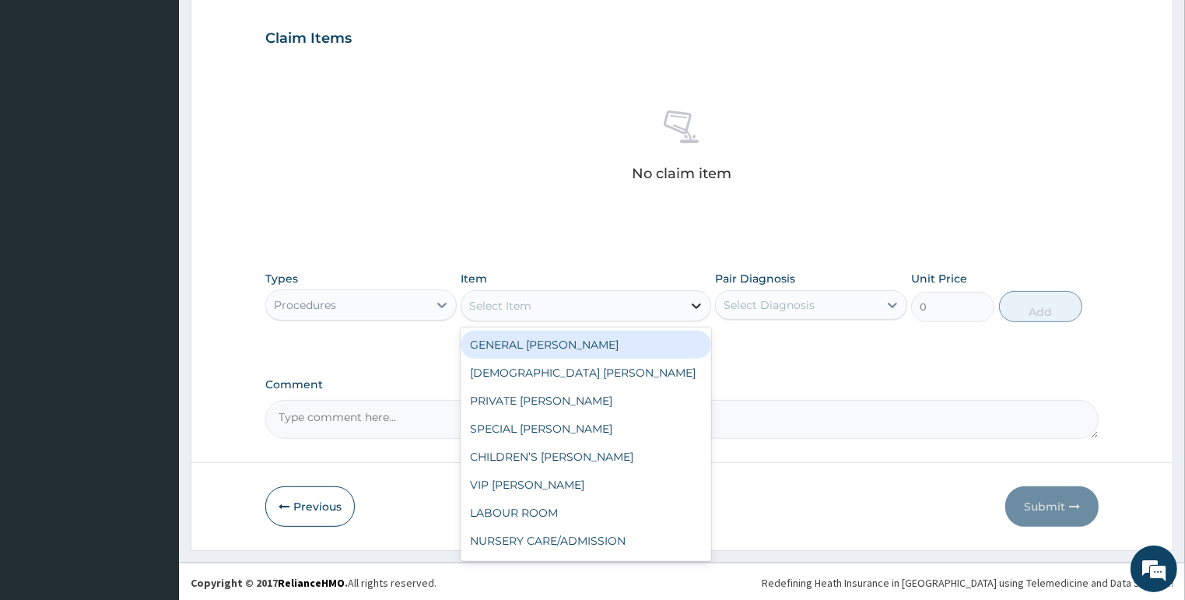
click at [695, 302] on icon at bounding box center [696, 306] width 16 height 16
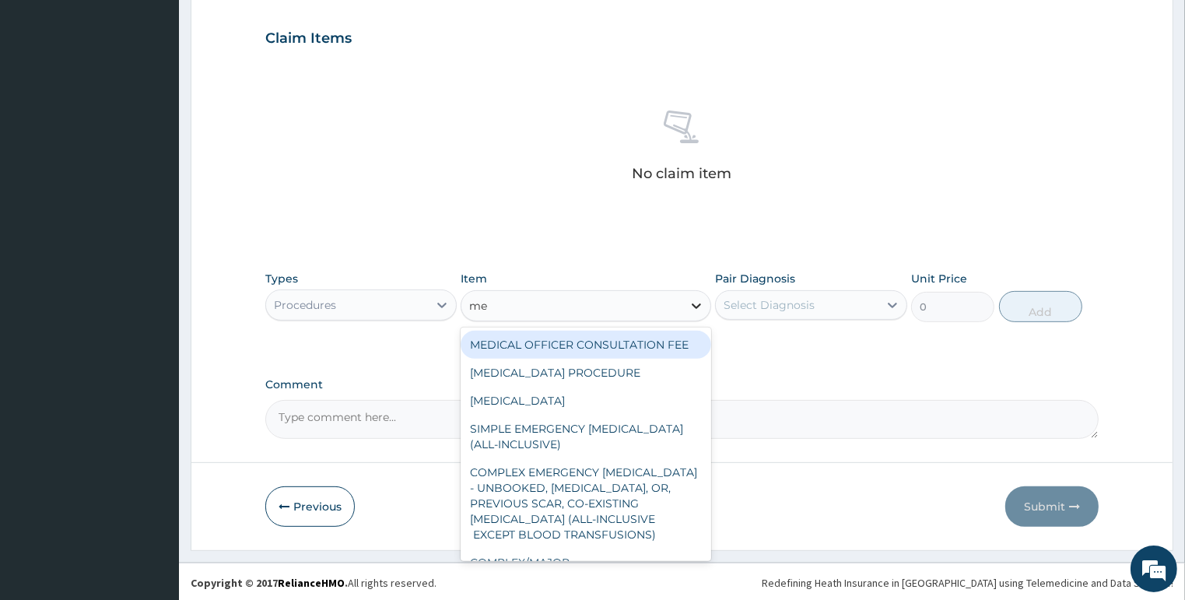
type input "med"
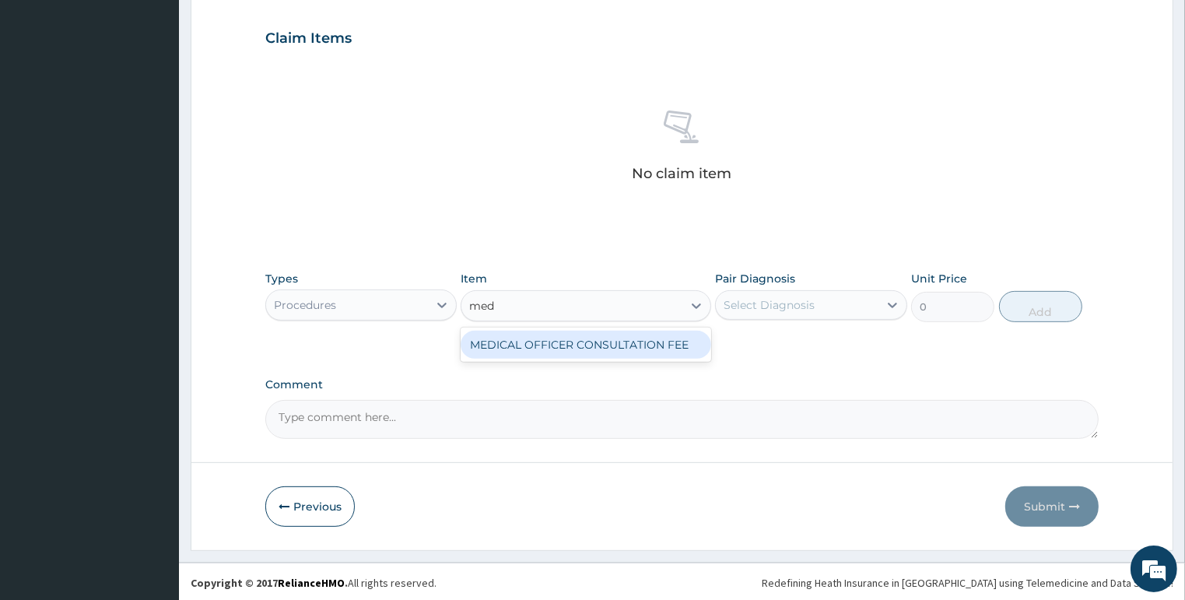
click at [635, 349] on div "MEDICAL OFFICER CONSULTATION FEE" at bounding box center [585, 345] width 250 height 28
type input "1500"
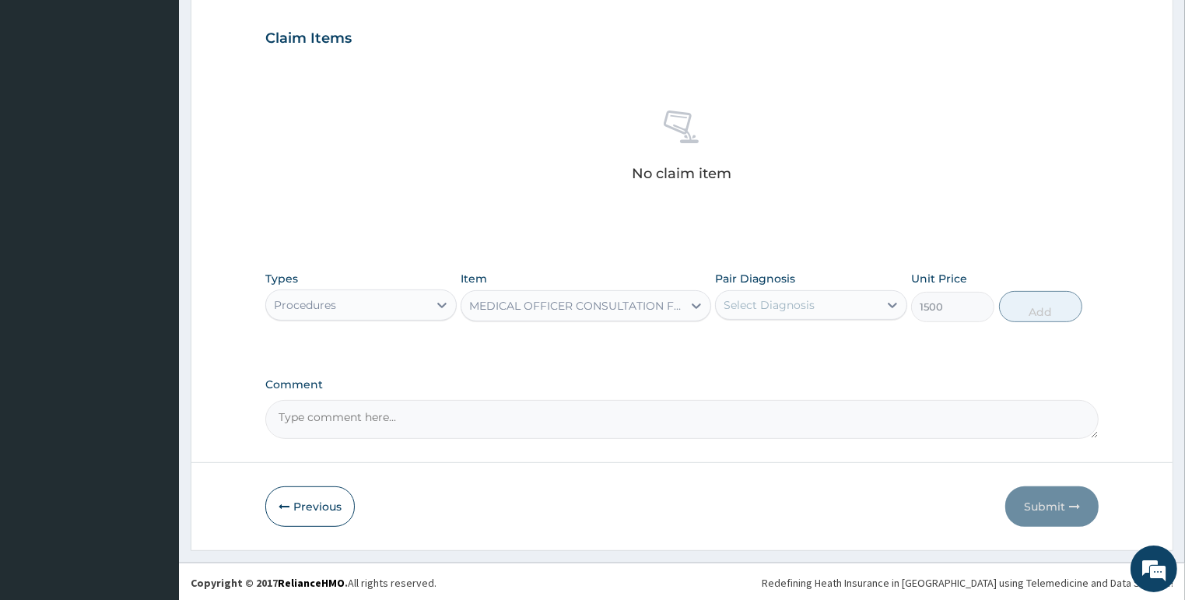
click at [838, 313] on div "Select Diagnosis" at bounding box center [797, 304] width 163 height 25
click at [821, 338] on div "Palpitations" at bounding box center [811, 345] width 192 height 32
checkbox input "true"
click at [1045, 307] on button "Add" at bounding box center [1040, 306] width 83 height 31
type input "0"
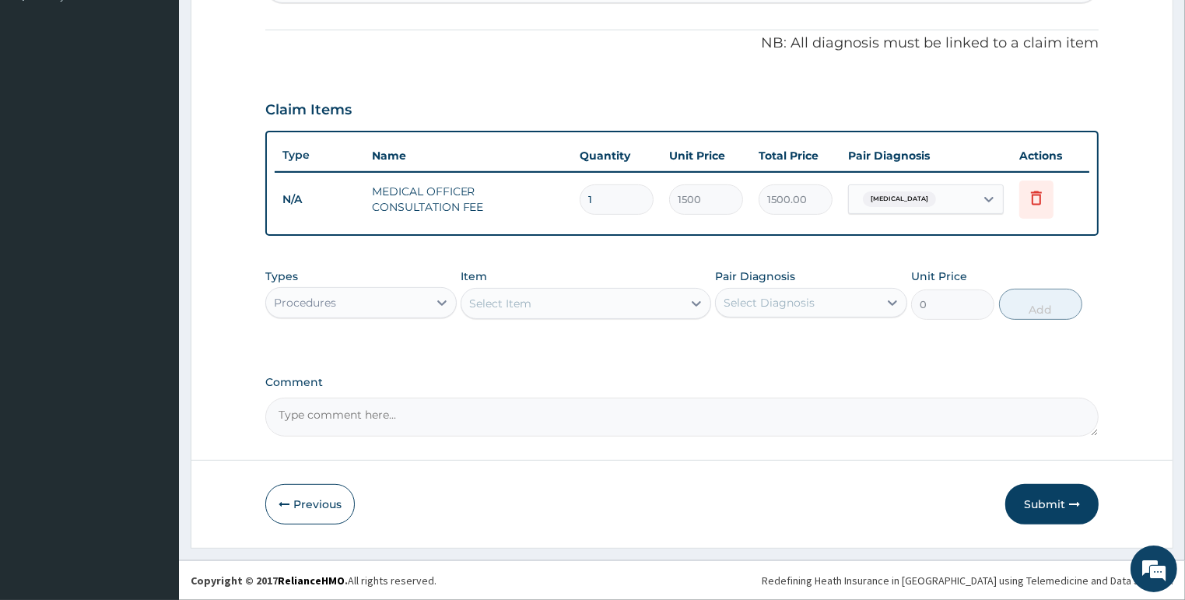
scroll to position [445, 0]
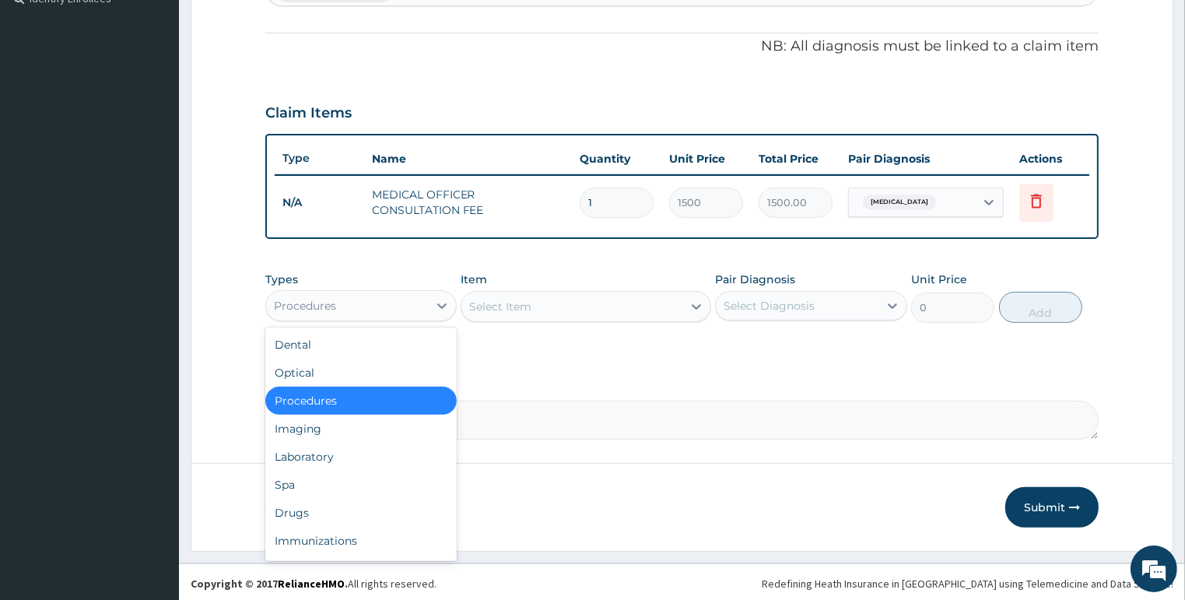
click at [361, 293] on div "Procedures" at bounding box center [347, 305] width 163 height 25
click at [327, 507] on div "Drugs" at bounding box center [361, 513] width 192 height 28
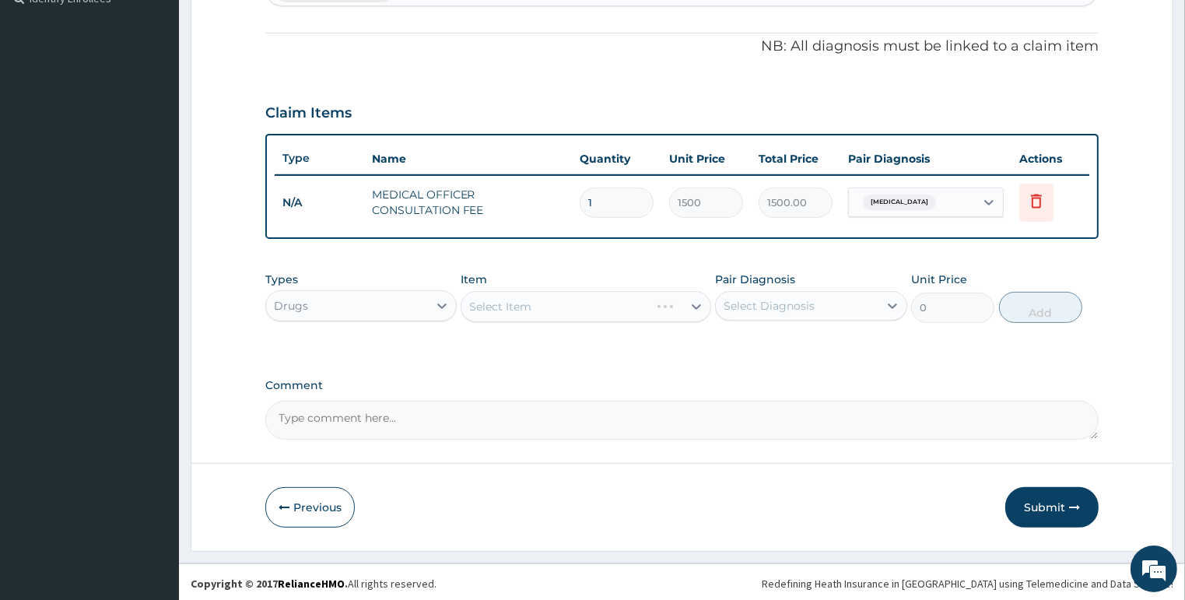
click at [575, 310] on div "Select Item" at bounding box center [585, 306] width 250 height 31
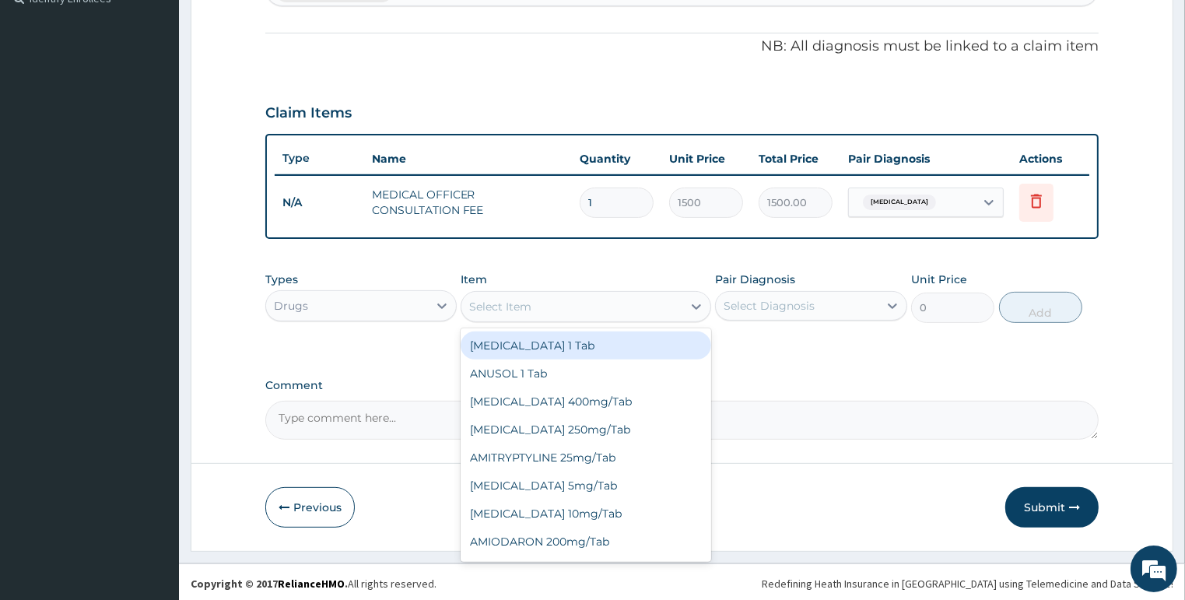
click at [576, 305] on div "Select Item" at bounding box center [571, 306] width 221 height 25
type input "am"
click at [618, 342] on div "AMITRYPTYLINE 25mg/Tab" at bounding box center [585, 345] width 250 height 28
type input "70"
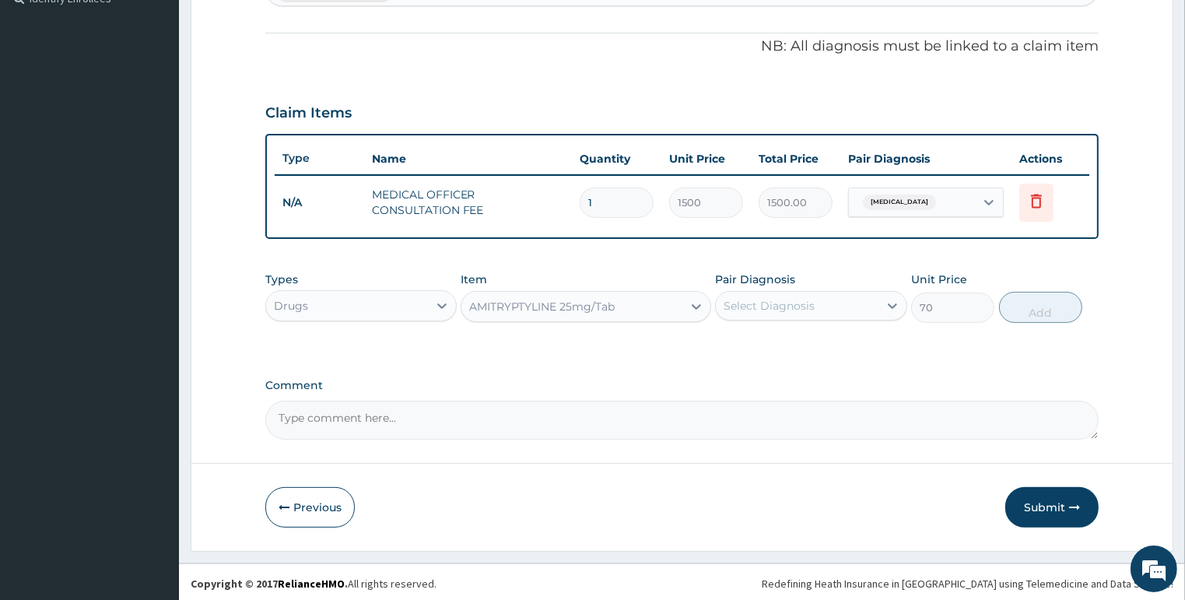
click at [808, 298] on div "Select Diagnosis" at bounding box center [768, 306] width 91 height 16
click at [812, 330] on div "Palpitations" at bounding box center [811, 346] width 192 height 32
checkbox input "true"
click at [1048, 306] on button "Add" at bounding box center [1040, 307] width 83 height 31
type input "0"
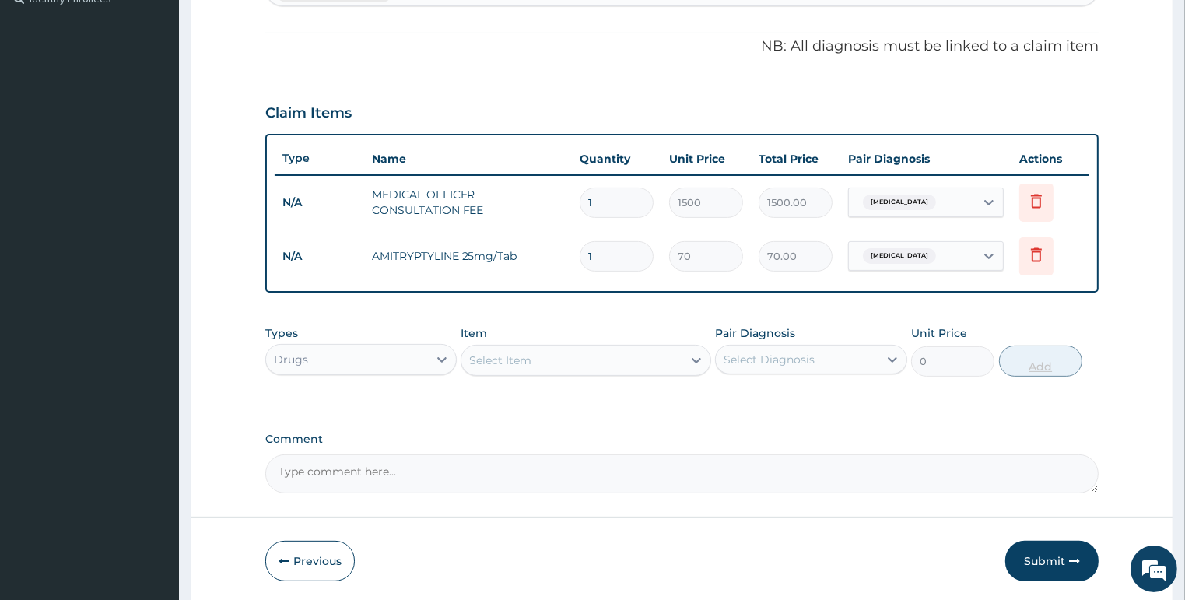
type input "0.00"
type input "8"
type input "560.00"
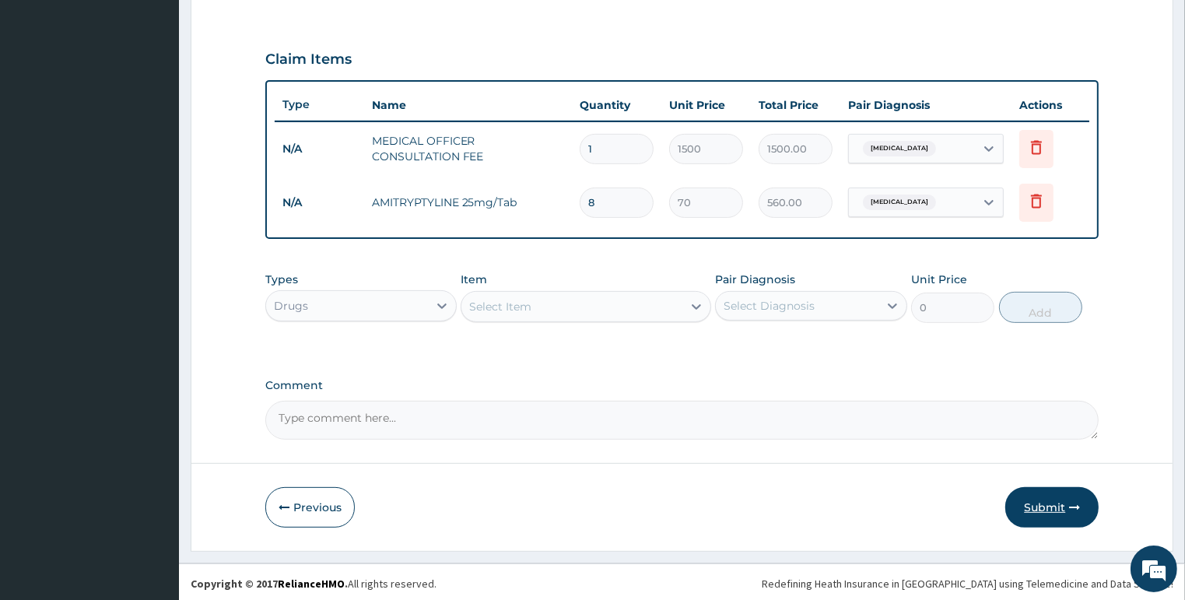
type input "8"
click at [1033, 498] on button "Submit" at bounding box center [1051, 507] width 93 height 40
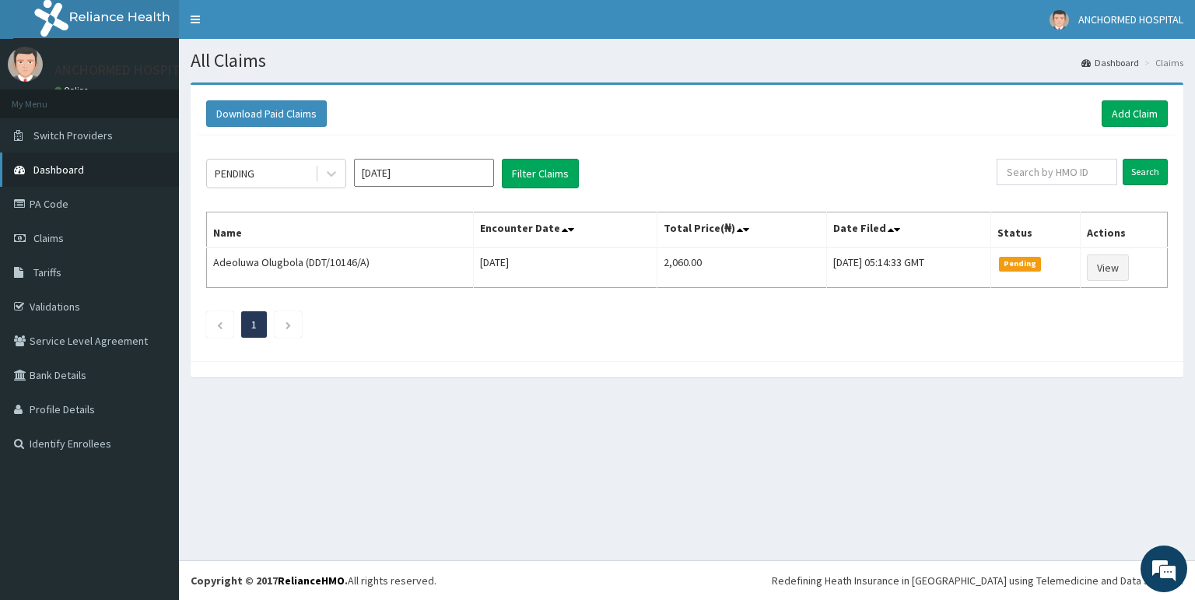
click at [58, 171] on span "Dashboard" at bounding box center [58, 170] width 51 height 14
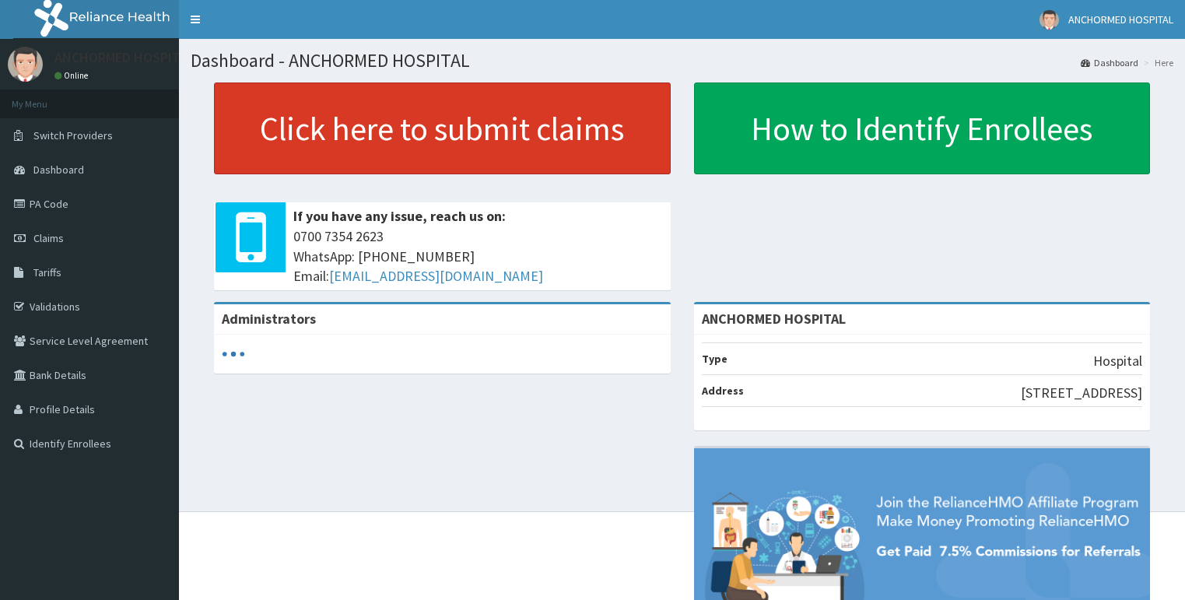
click at [494, 142] on link "Click here to submit claims" at bounding box center [442, 128] width 457 height 92
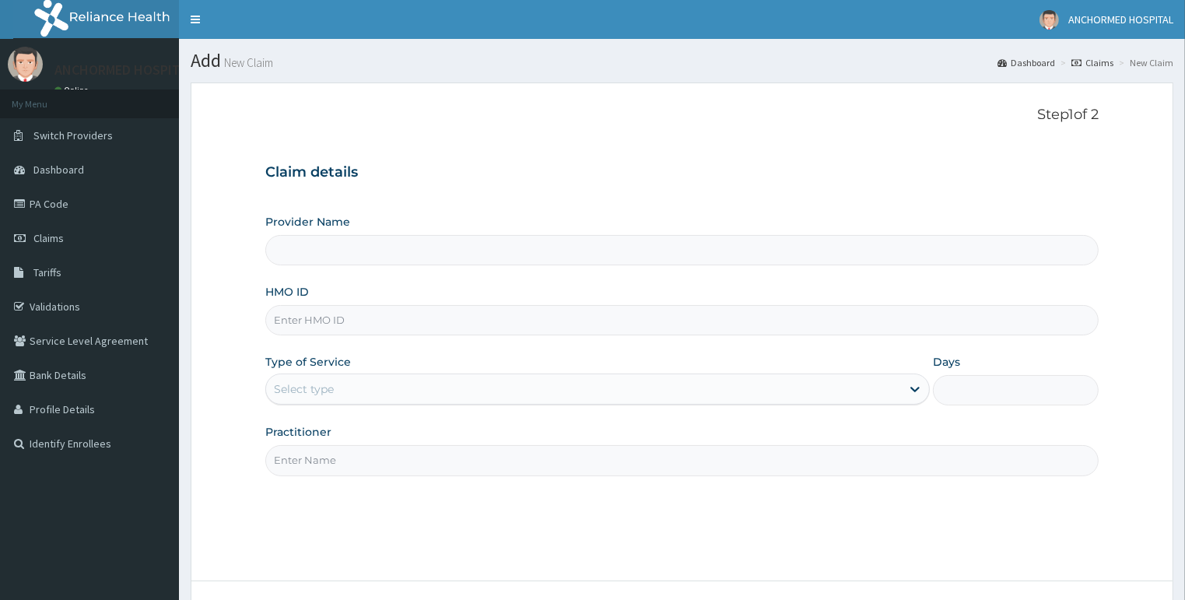
type input "ANCHORMED HOSPITAL"
paste input "SFA/13235/A"
type input "SFA/13235/A"
click at [342, 372] on div "Type of Service Select type" at bounding box center [597, 379] width 664 height 51
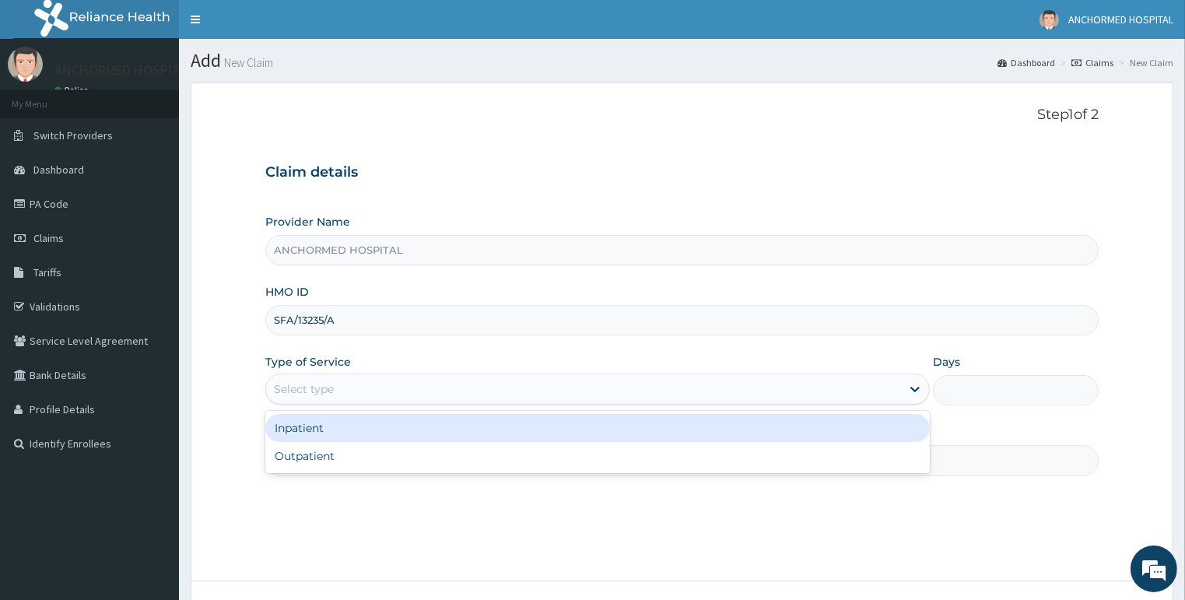
click at [338, 394] on div "Select type" at bounding box center [583, 388] width 635 height 25
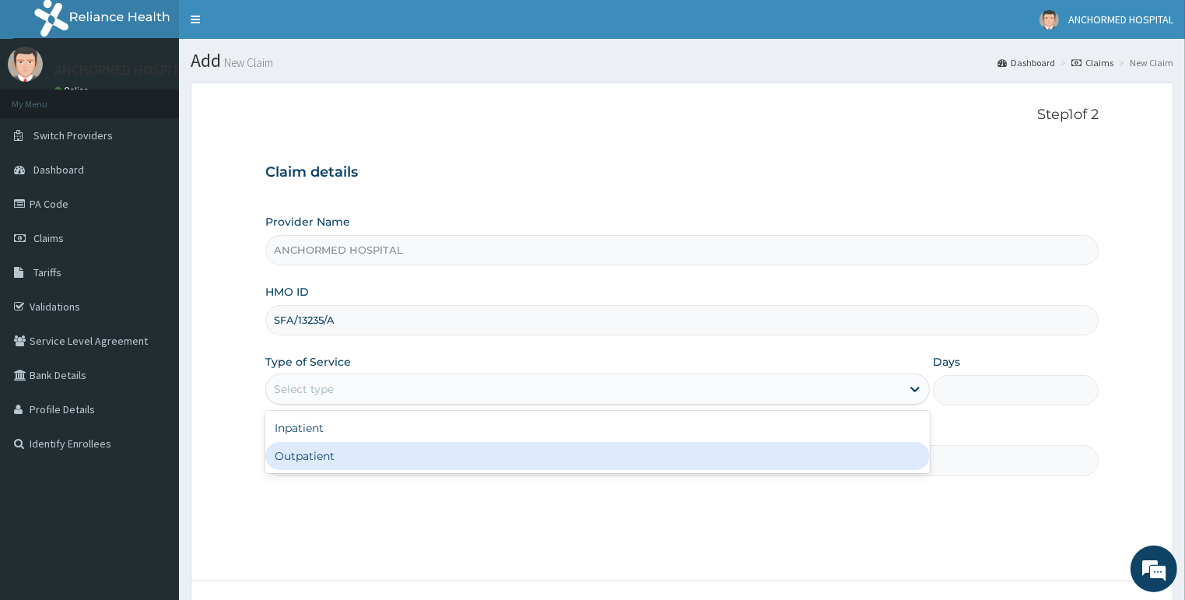
click at [336, 449] on div "Outpatient" at bounding box center [597, 456] width 664 height 28
type input "1"
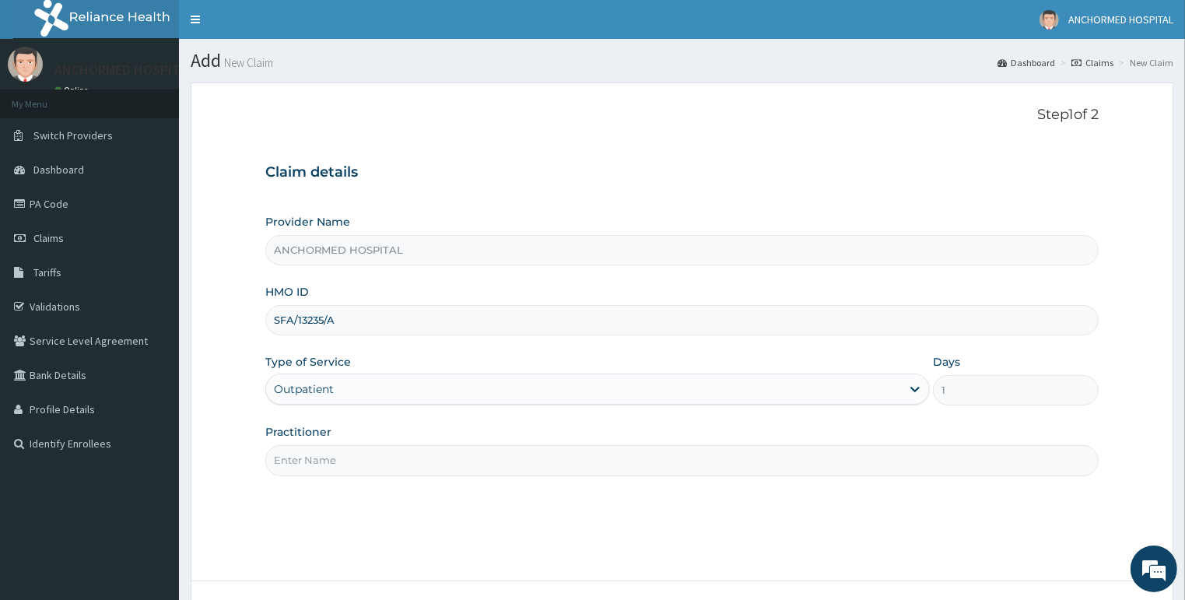
click at [336, 448] on input "Practitioner" at bounding box center [682, 460] width 834 height 30
type input "[PERSON_NAME]"
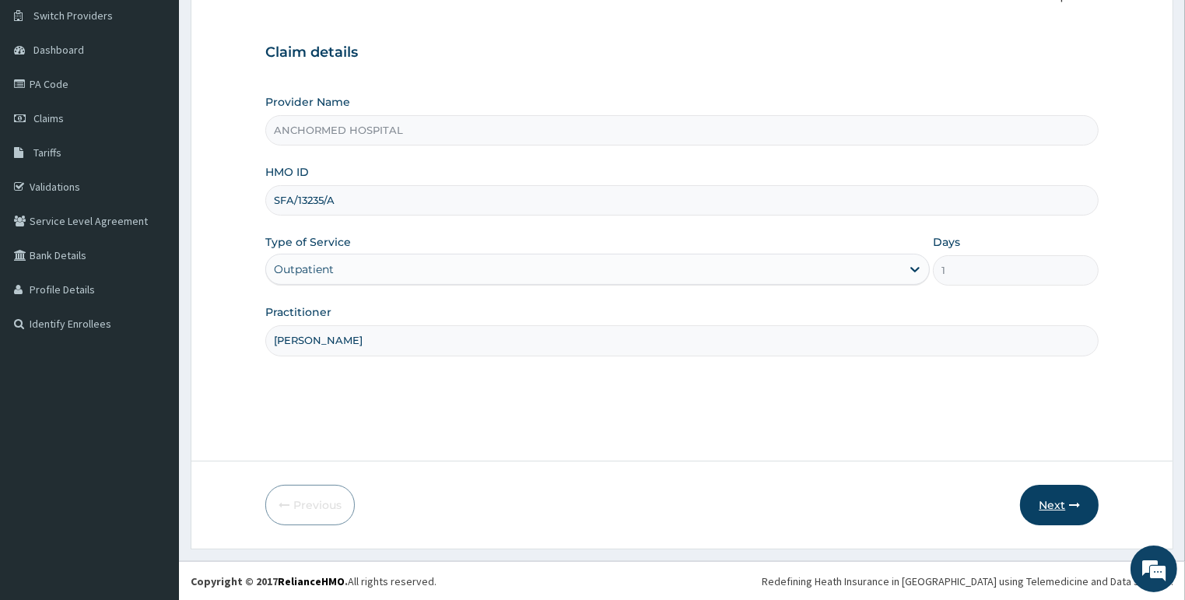
click at [1045, 503] on button "Next" at bounding box center [1059, 505] width 79 height 40
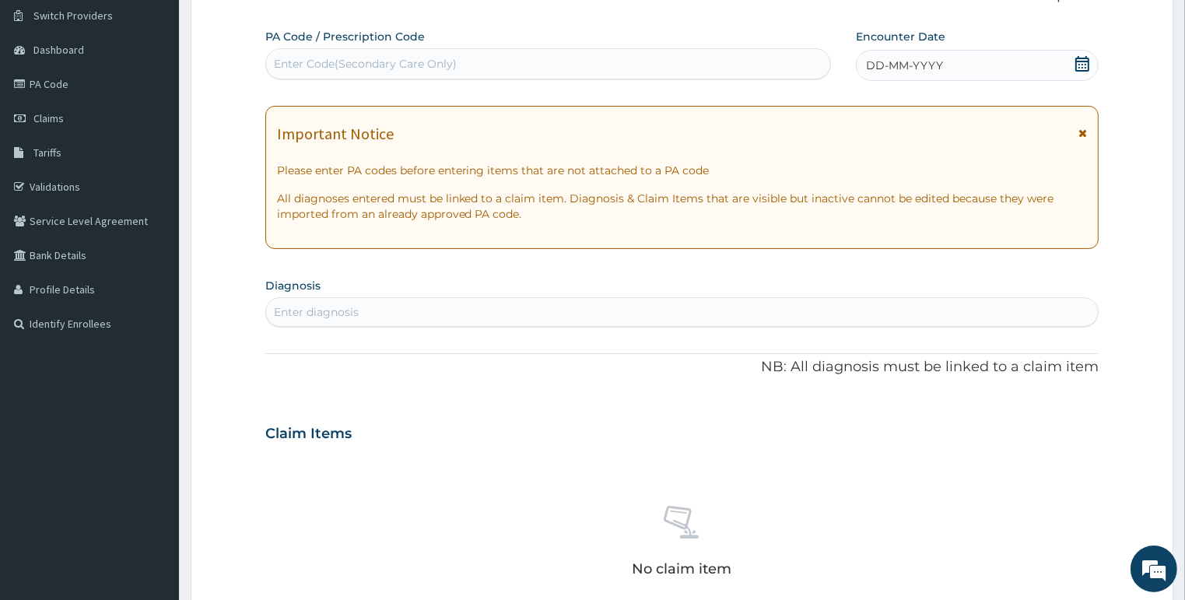
scroll to position [0, 0]
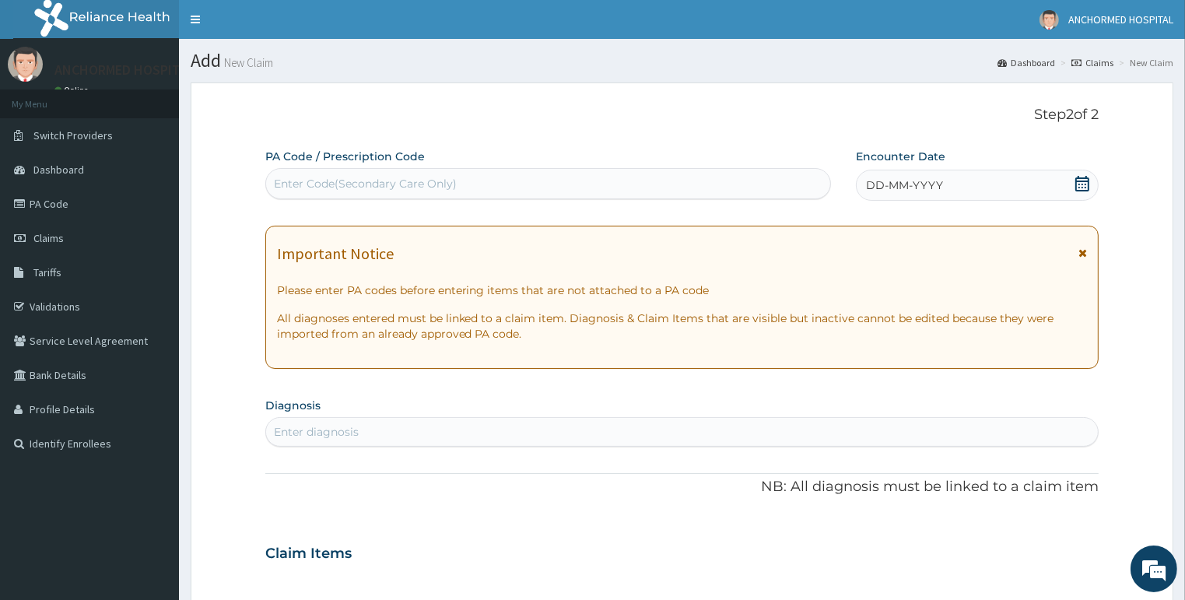
click at [1082, 191] on icon at bounding box center [1082, 184] width 14 height 16
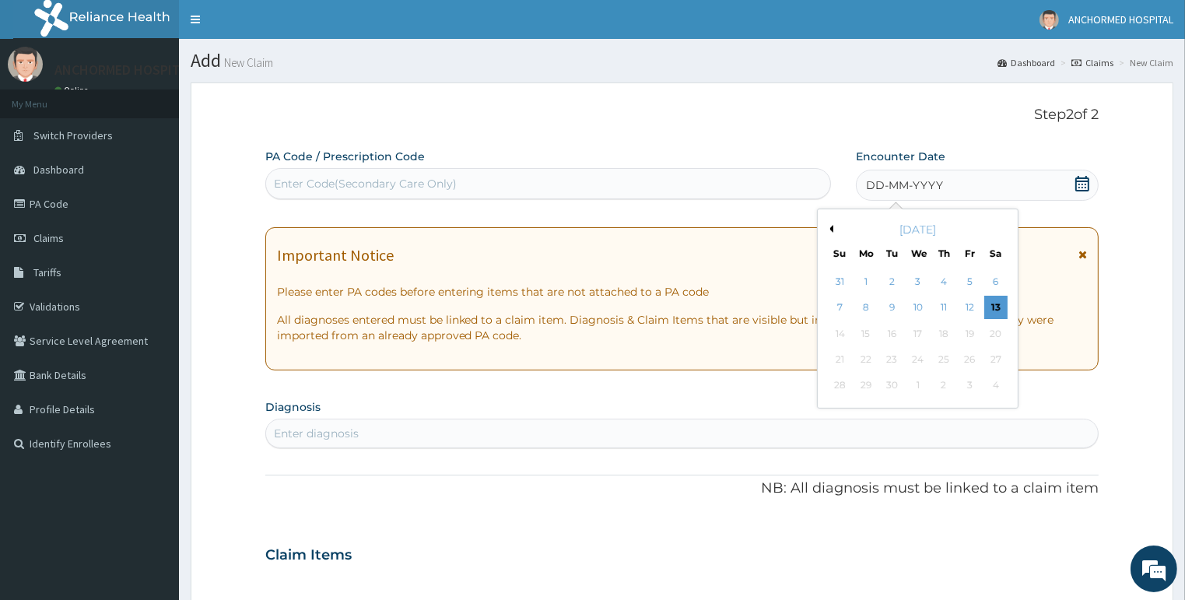
click at [968, 299] on div "12" at bounding box center [969, 307] width 23 height 23
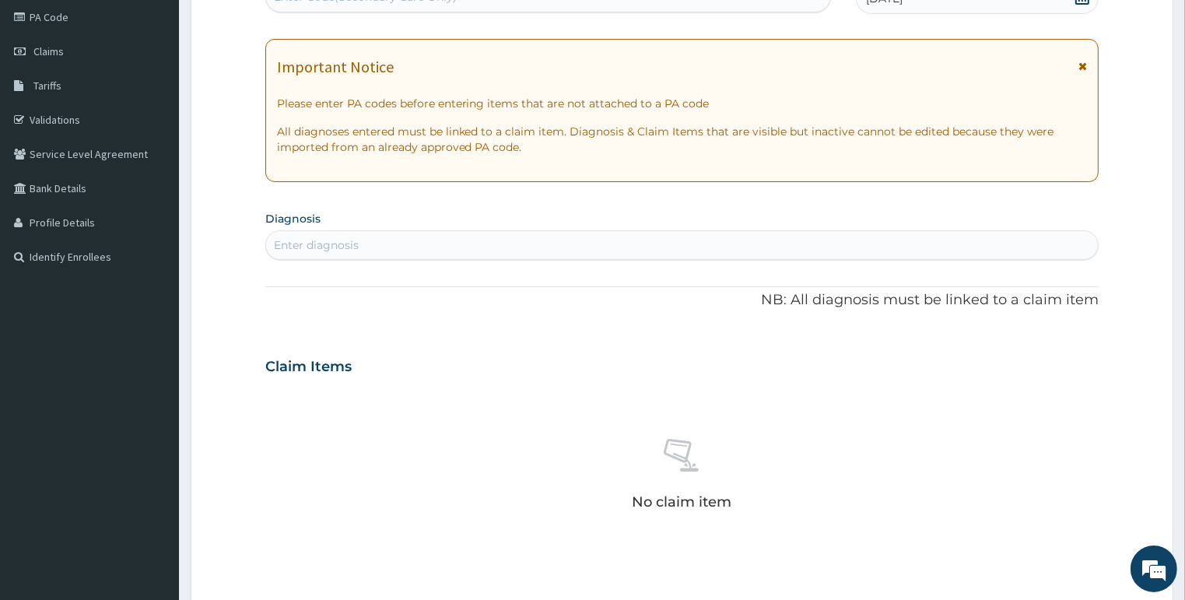
click at [353, 241] on div "Enter diagnosis" at bounding box center [316, 245] width 85 height 16
click at [383, 233] on div "Enter diagnosis" at bounding box center [682, 245] width 832 height 25
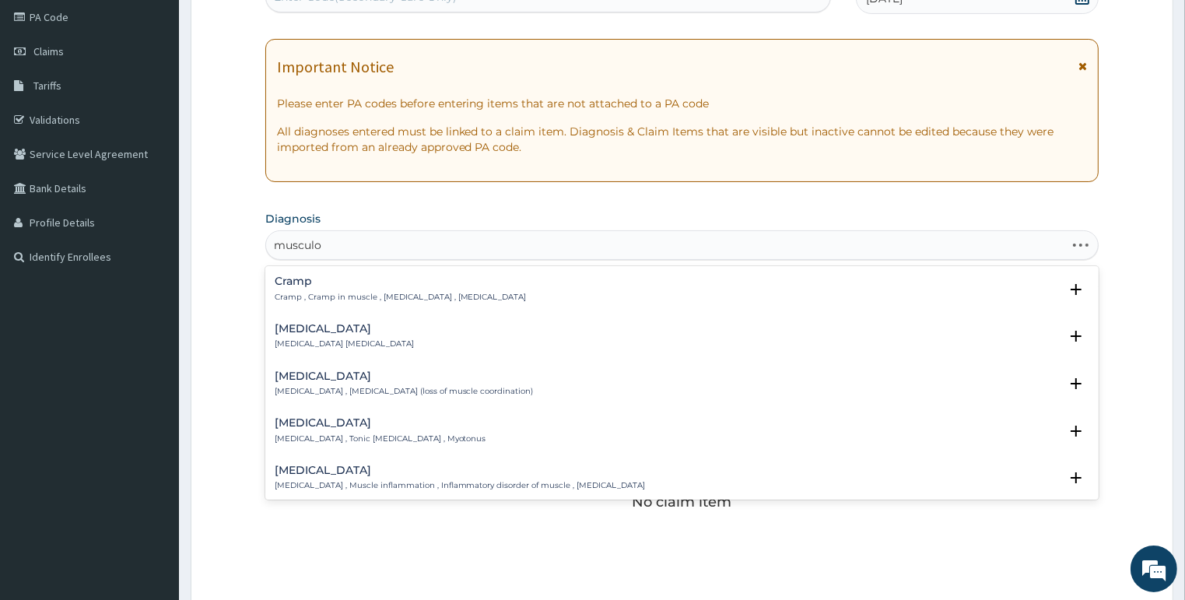
type input "musculos"
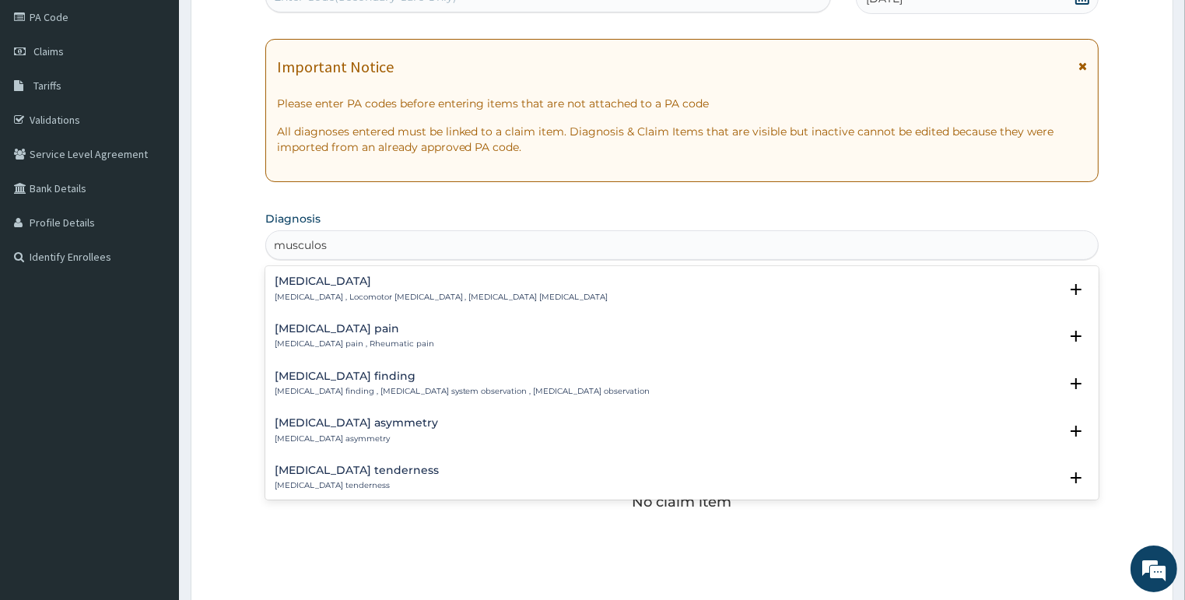
click at [404, 340] on p "Musculoskeletal pain , Rheumatic pain" at bounding box center [354, 343] width 159 height 11
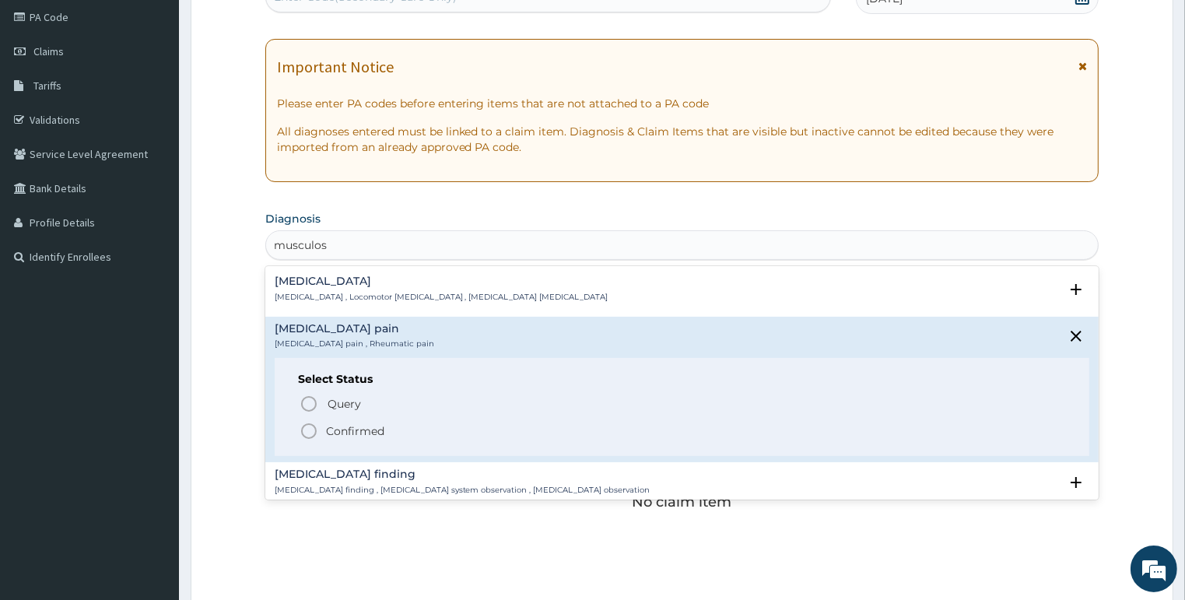
click at [338, 429] on p "Confirmed" at bounding box center [355, 431] width 58 height 16
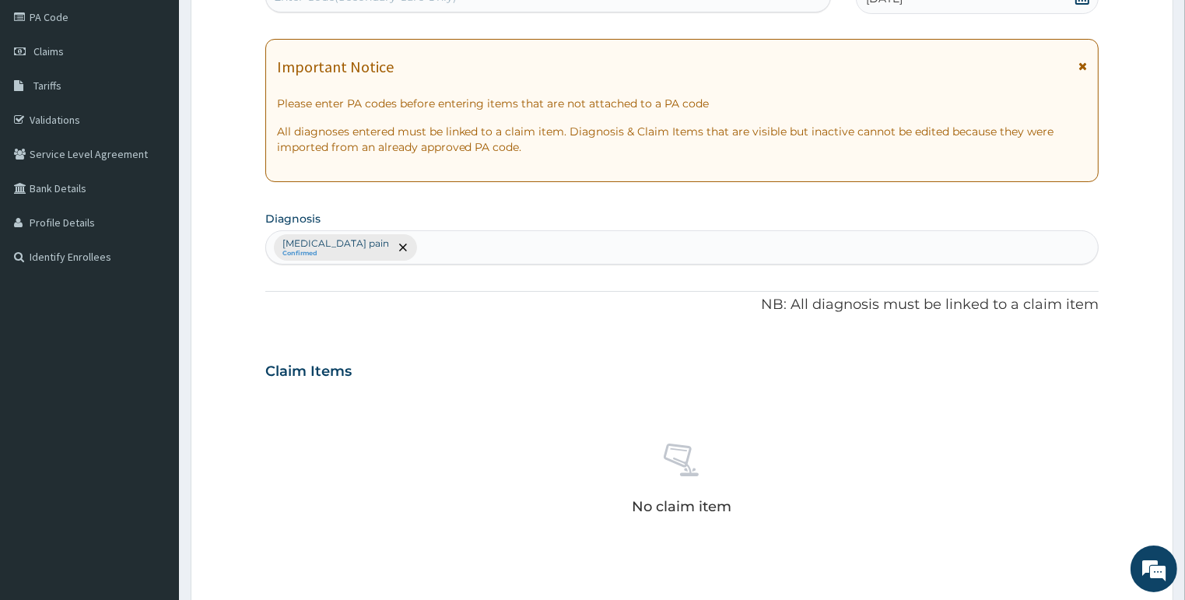
scroll to position [520, 0]
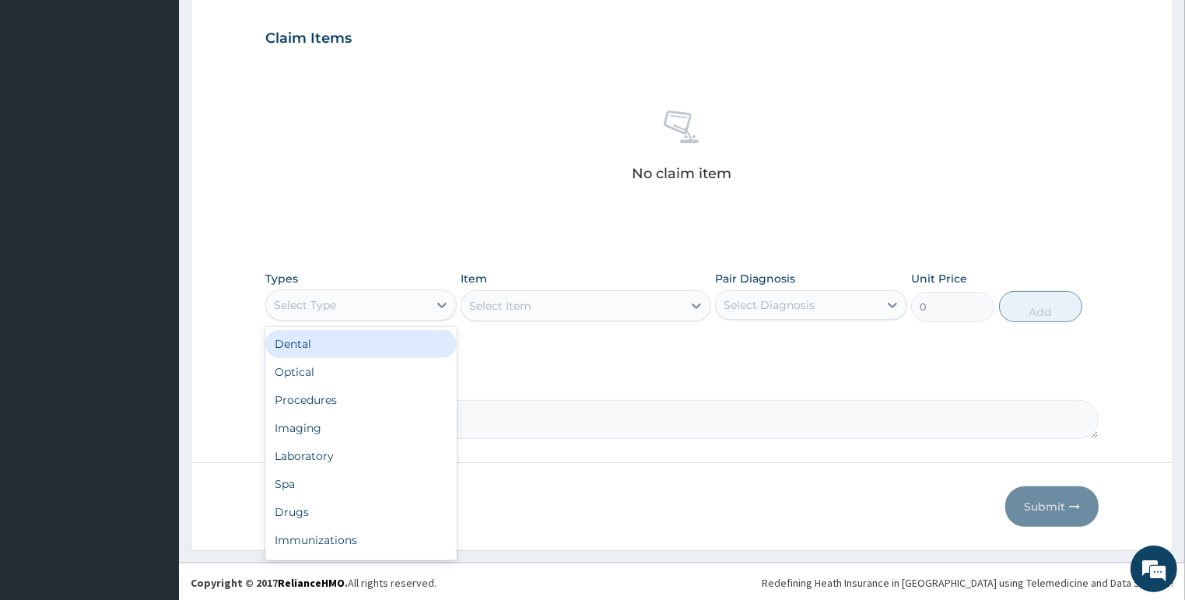
click at [278, 297] on div "Select Type" at bounding box center [305, 305] width 62 height 16
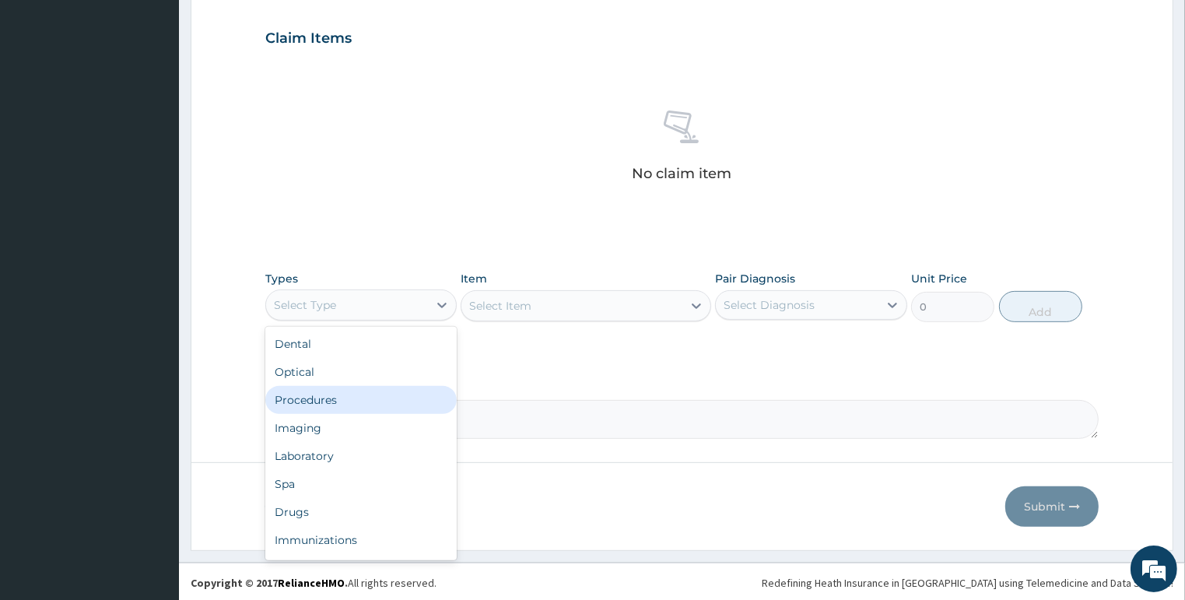
click at [308, 404] on div "Procedures" at bounding box center [361, 400] width 192 height 28
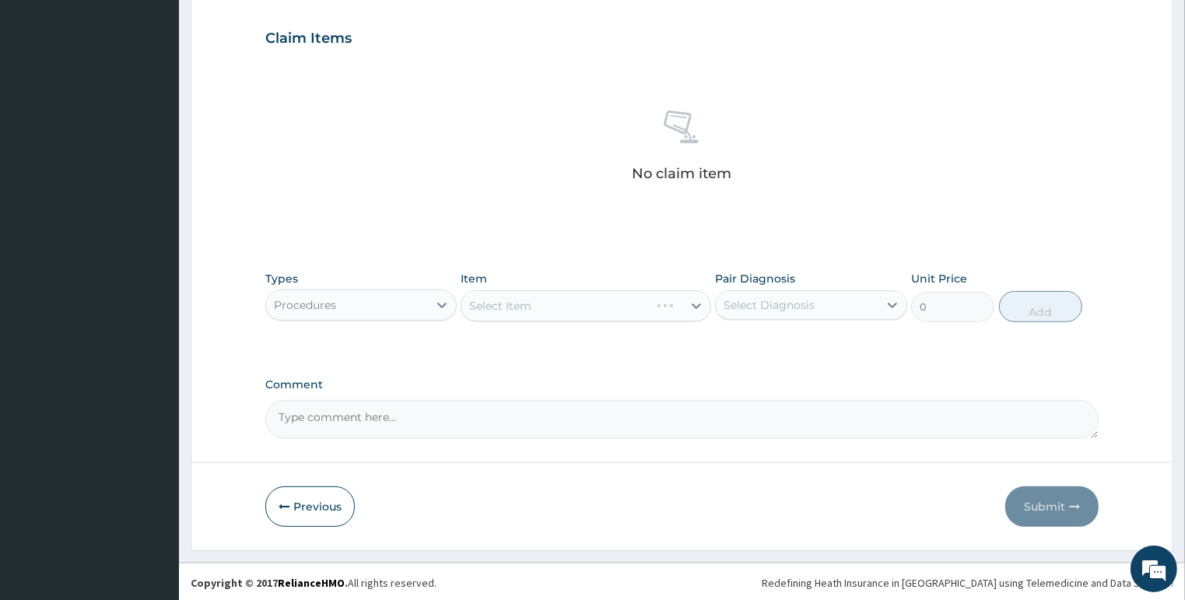
click at [514, 302] on div "Select Item" at bounding box center [585, 305] width 250 height 31
click at [608, 307] on div "Select Item" at bounding box center [585, 305] width 250 height 31
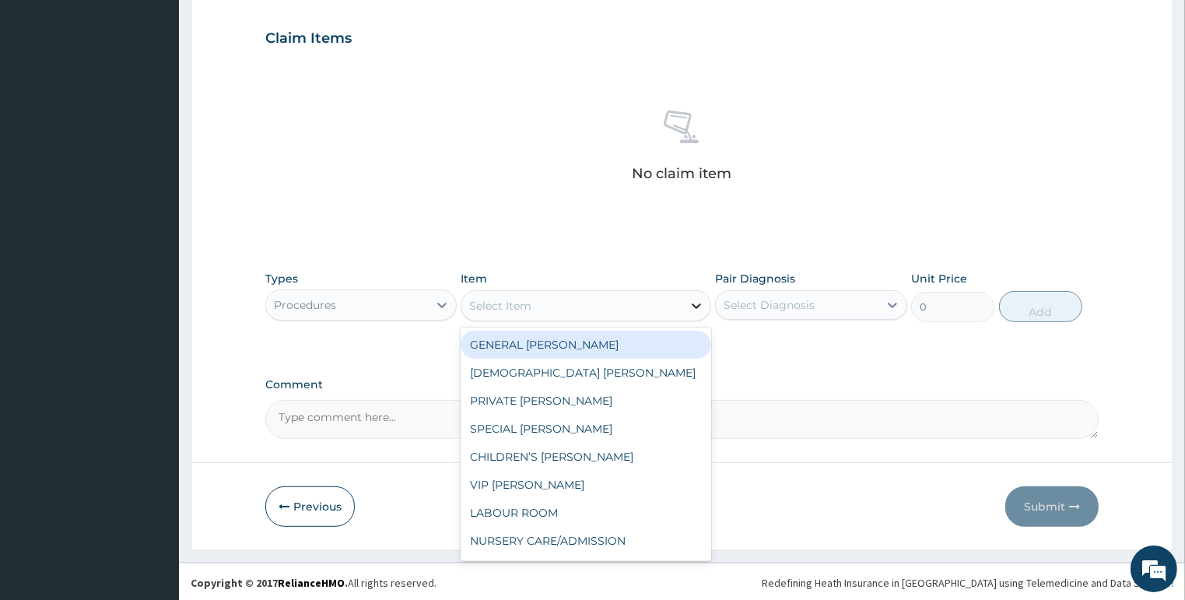
click at [699, 305] on icon at bounding box center [696, 306] width 16 height 16
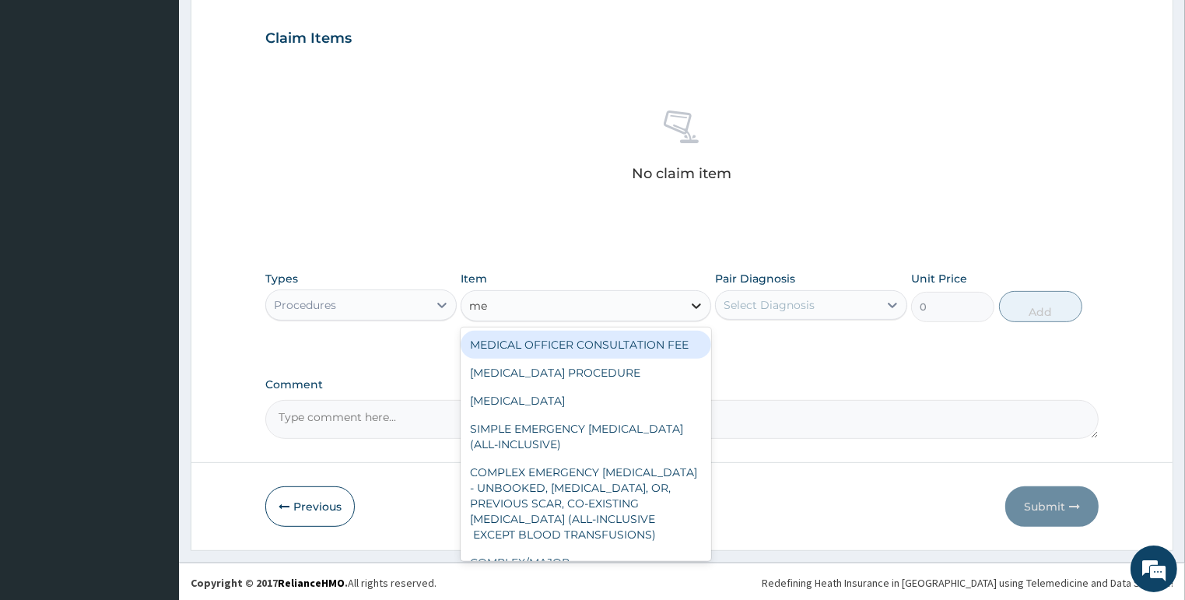
type input "med"
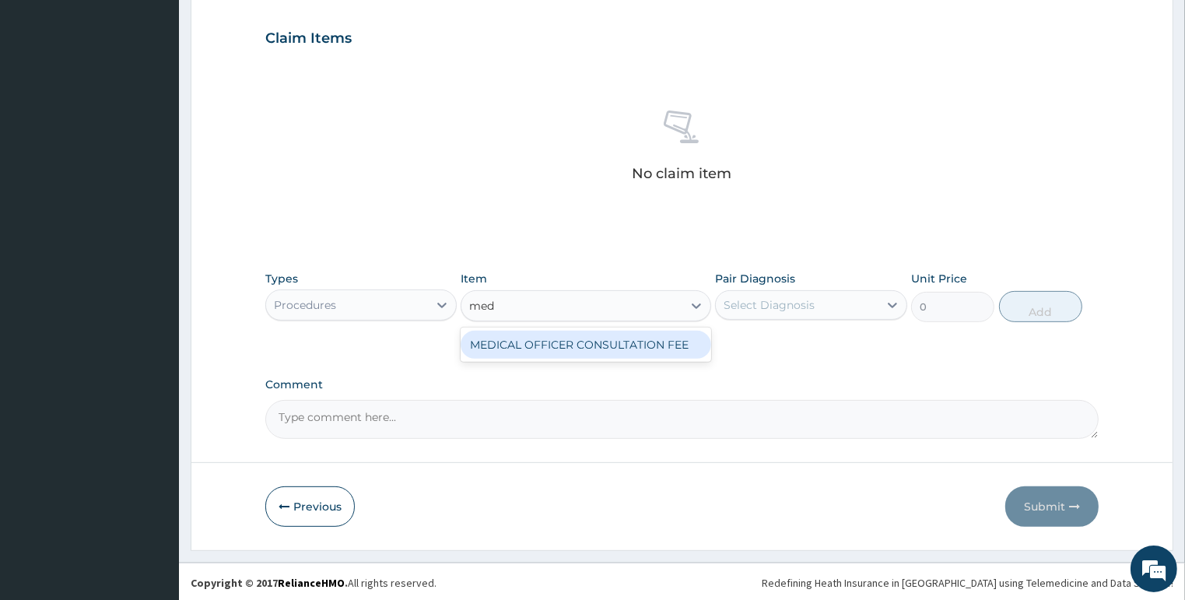
drag, startPoint x: 623, startPoint y: 336, endPoint x: 695, endPoint y: 334, distance: 71.6
click at [624, 337] on div "MEDICAL OFFICER CONSULTATION FEE" at bounding box center [585, 345] width 250 height 28
type input "1500"
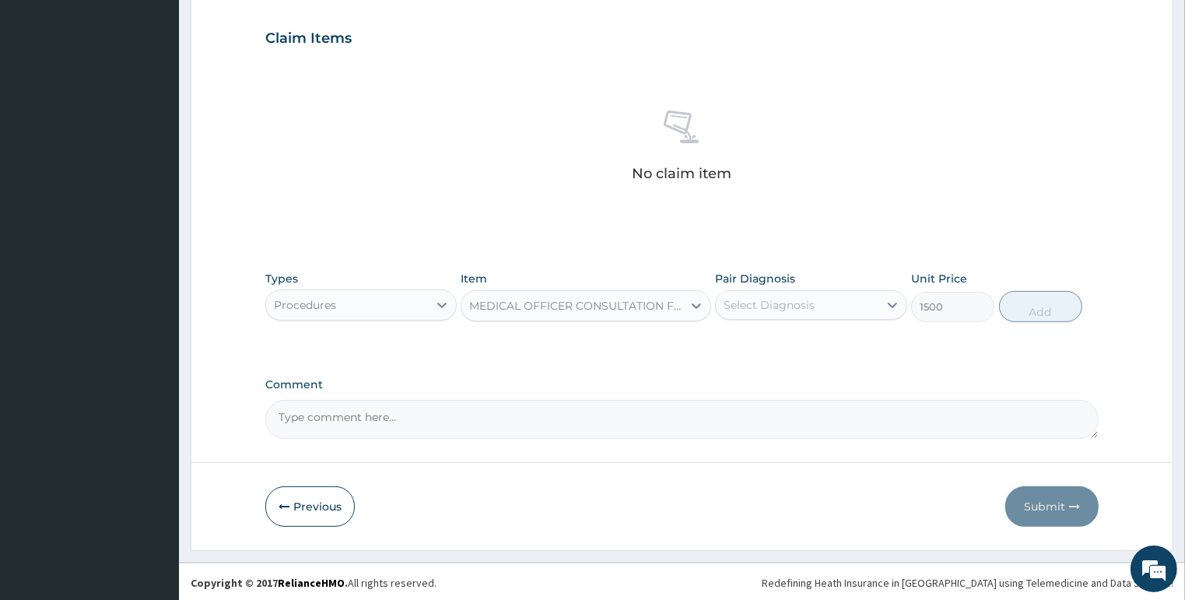
click at [745, 317] on div "Select Diagnosis" at bounding box center [811, 305] width 192 height 30
click at [750, 337] on label "Musculoskeletal pain" at bounding box center [802, 343] width 124 height 16
checkbox input "true"
click at [1041, 306] on button "Add" at bounding box center [1040, 306] width 83 height 31
type input "0"
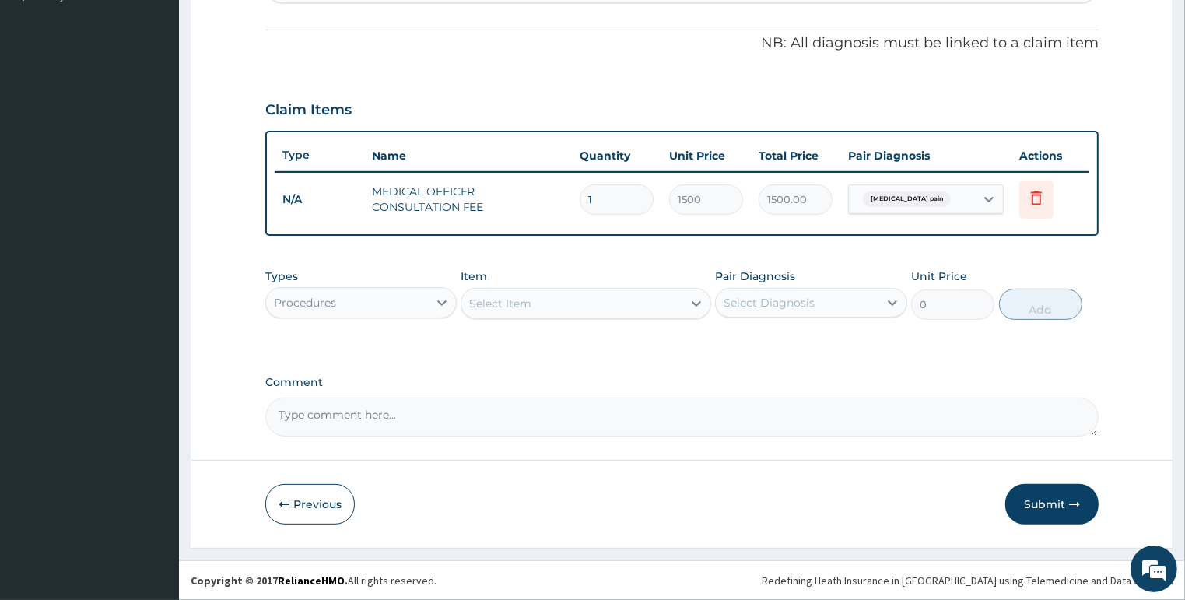
scroll to position [445, 0]
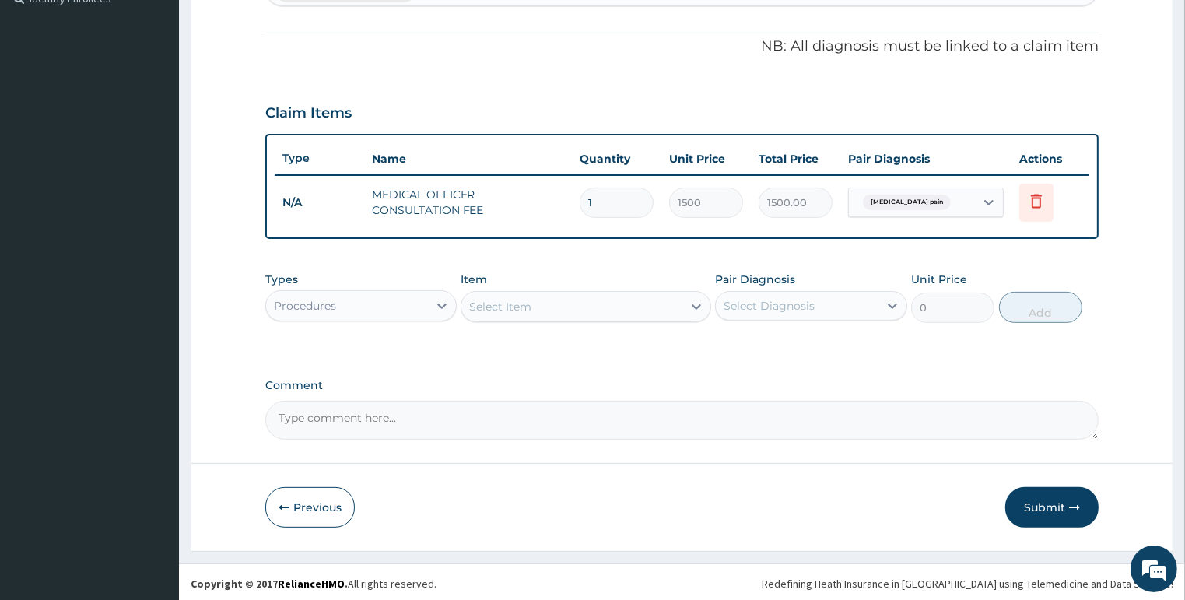
click at [343, 303] on div "Procedures" at bounding box center [347, 305] width 163 height 25
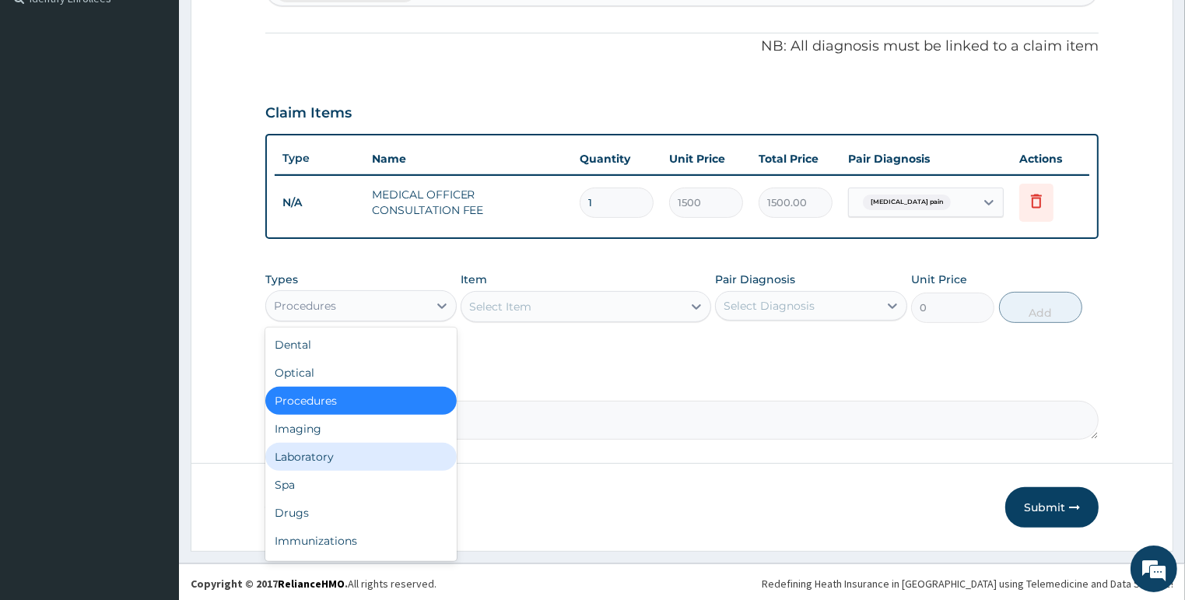
drag, startPoint x: 347, startPoint y: 424, endPoint x: 335, endPoint y: 457, distance: 34.7
click at [335, 455] on div "Dental Optical Procedures Imaging Laboratory Spa Drugs Immunizations Others Gym" at bounding box center [361, 443] width 192 height 233
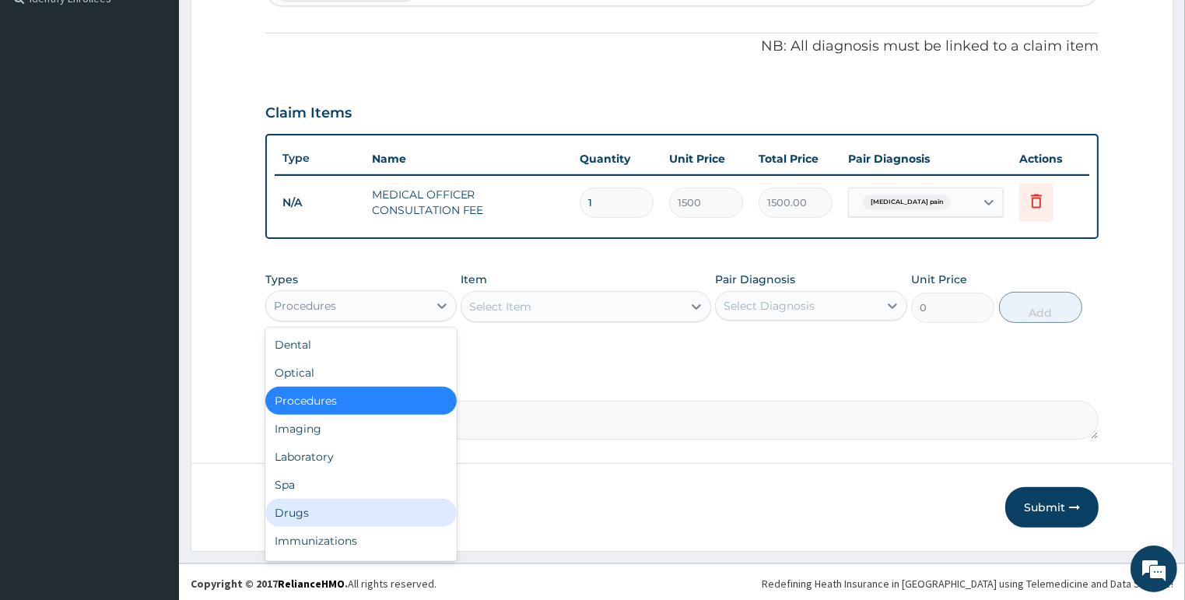
click at [320, 507] on div "Drugs" at bounding box center [361, 513] width 192 height 28
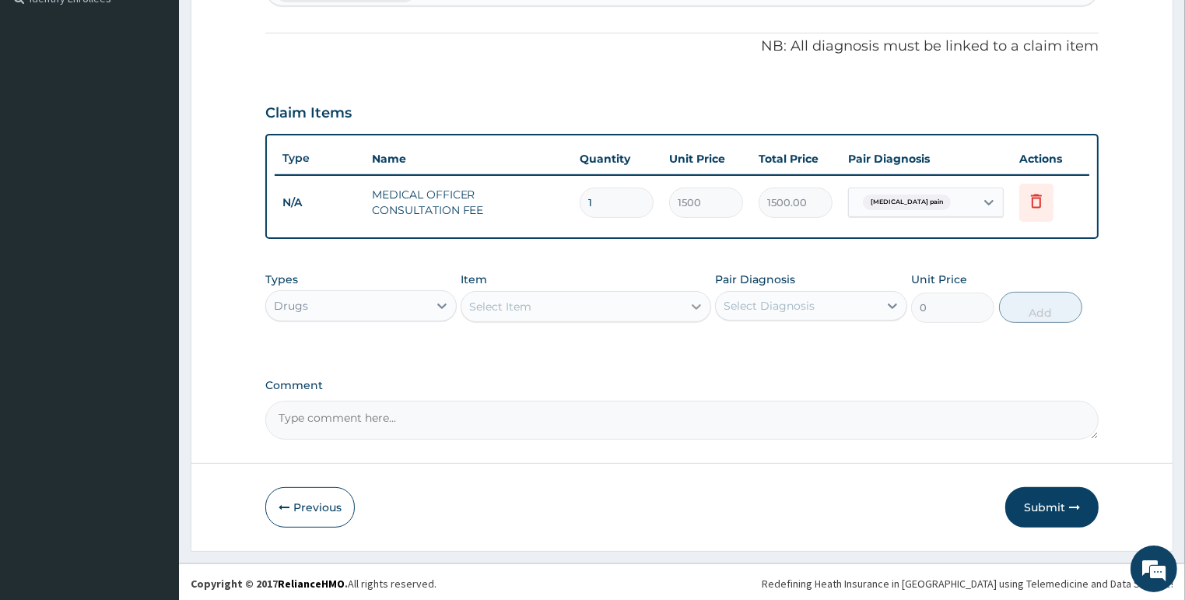
click at [700, 300] on icon at bounding box center [696, 307] width 16 height 16
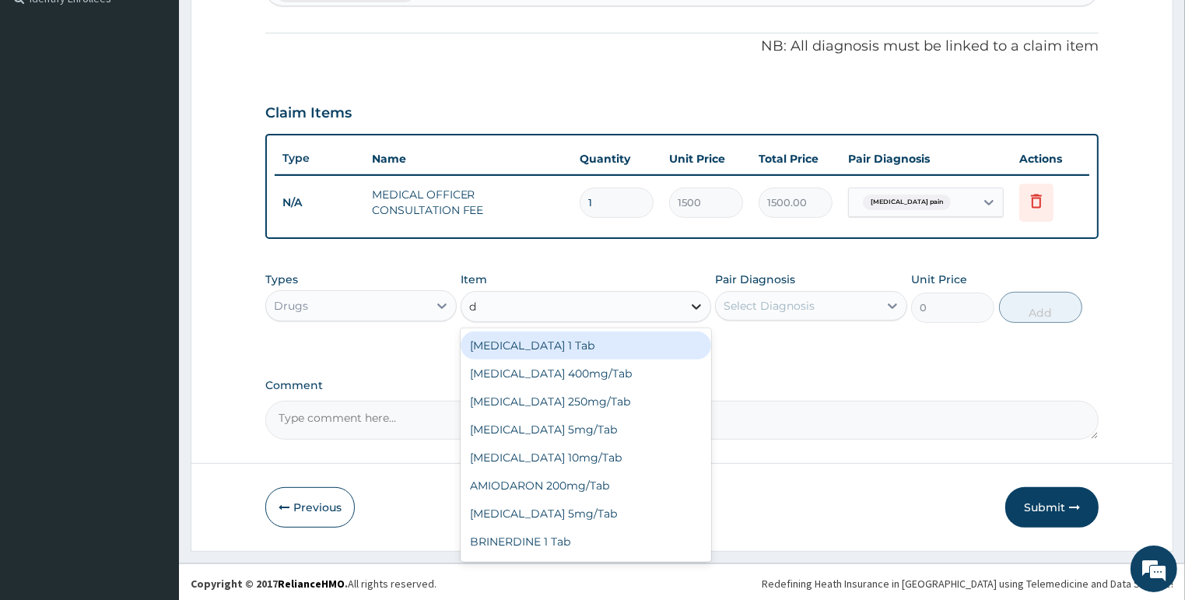
type input "di"
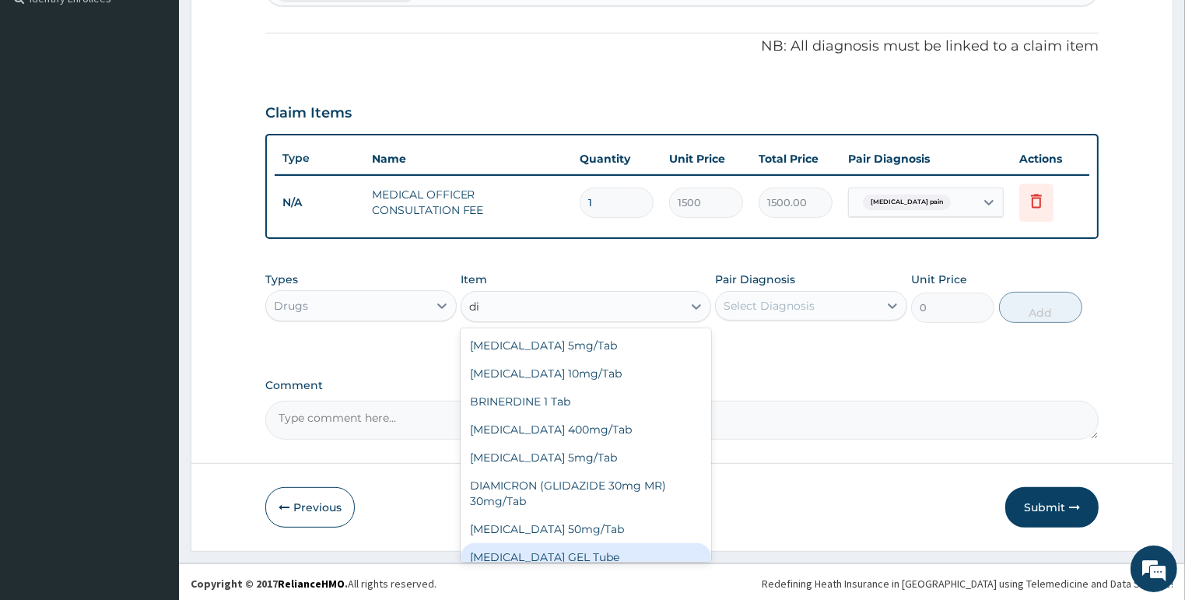
click at [568, 555] on div "[MEDICAL_DATA] GEL Tube" at bounding box center [585, 557] width 250 height 28
type input "750"
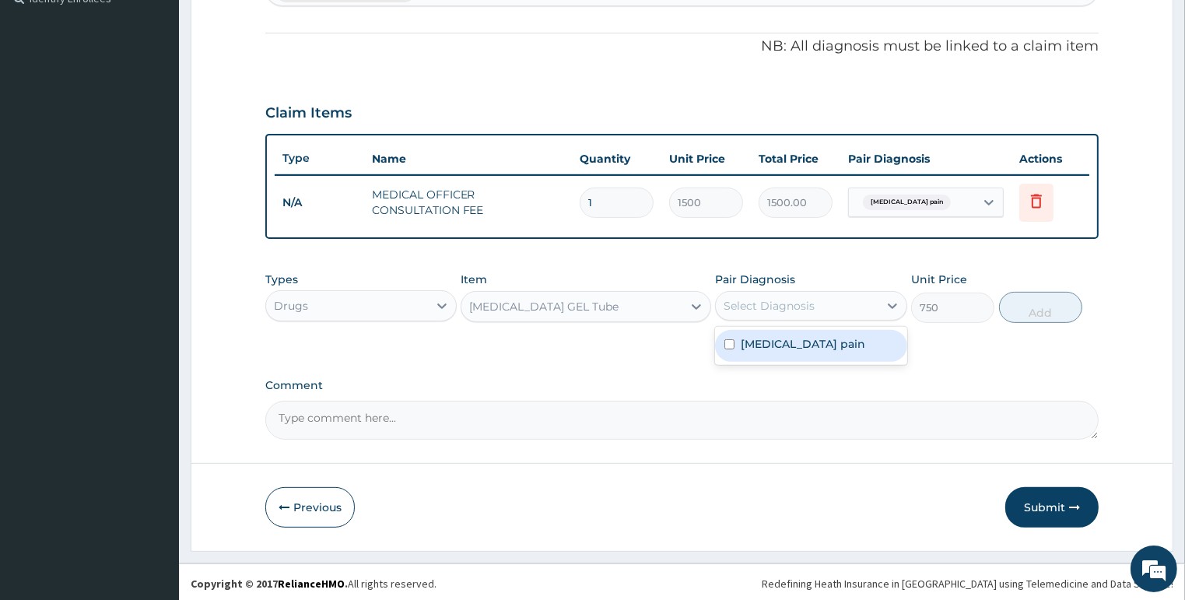
click at [845, 312] on div "Select Diagnosis" at bounding box center [797, 305] width 163 height 25
click at [845, 336] on label "Musculoskeletal pain" at bounding box center [802, 344] width 124 height 16
checkbox input "true"
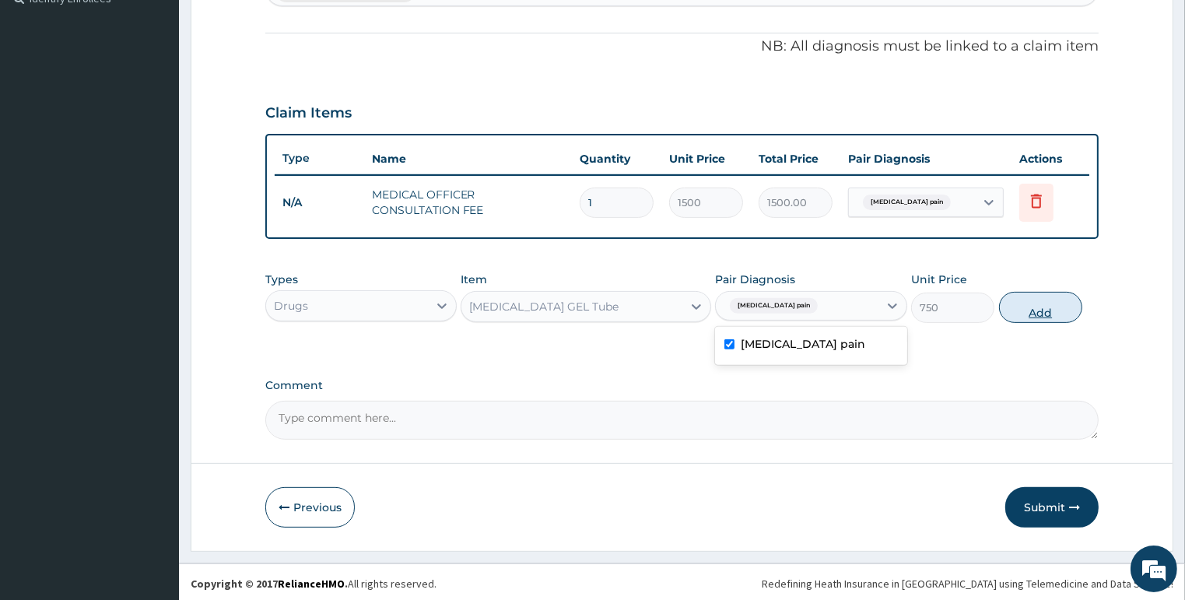
click at [1062, 299] on button "Add" at bounding box center [1040, 307] width 83 height 31
type input "0"
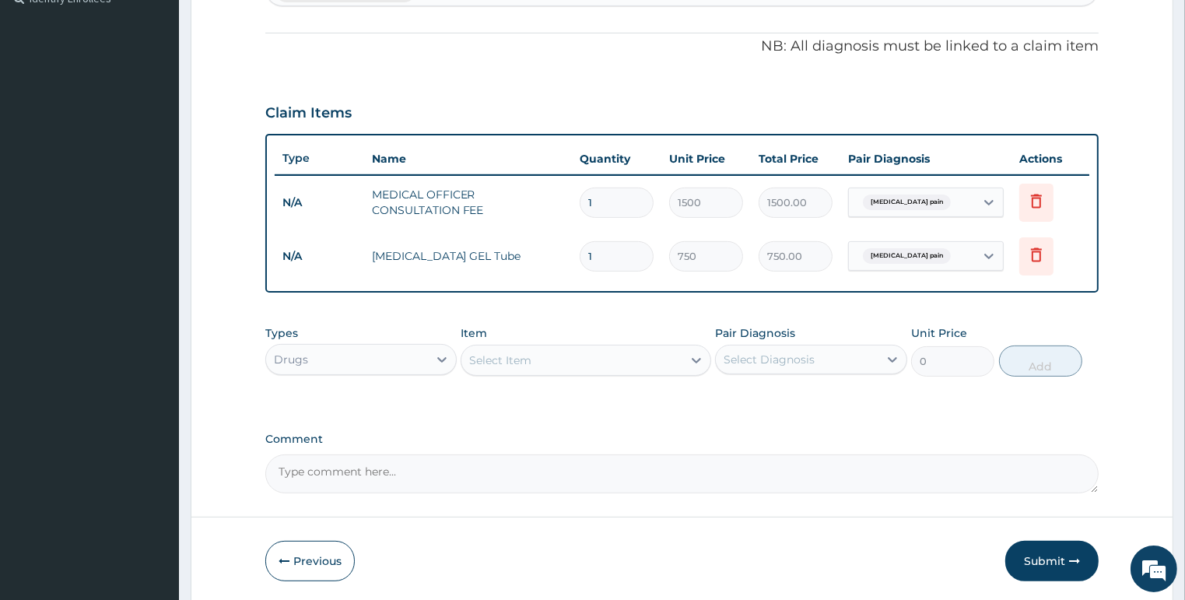
click at [486, 355] on div "Select Item" at bounding box center [500, 360] width 62 height 16
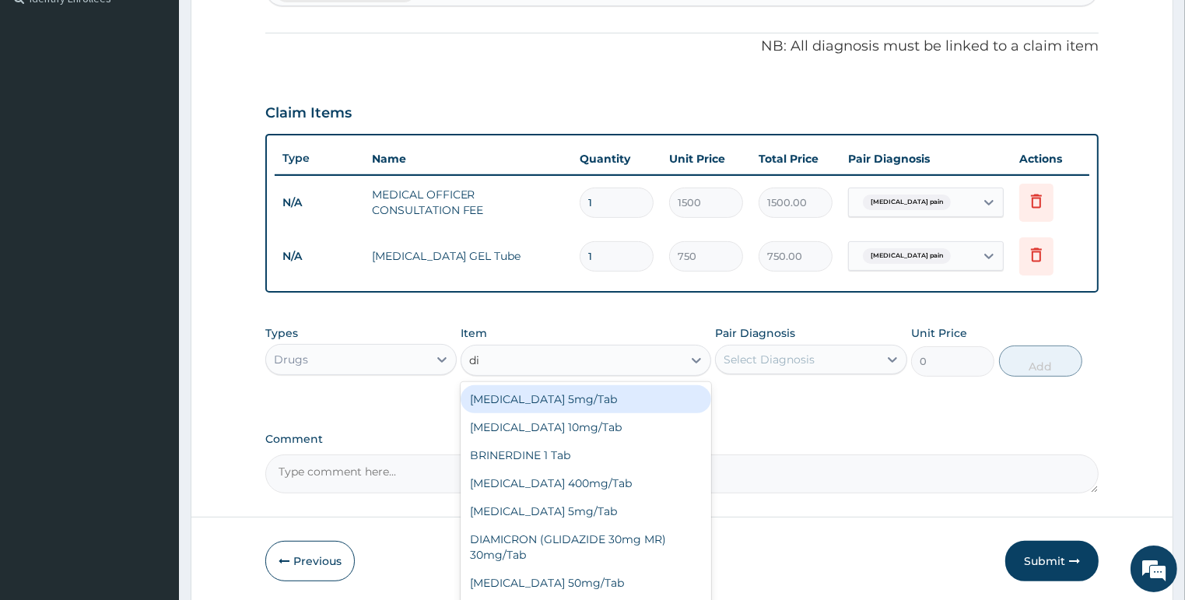
type input "dic"
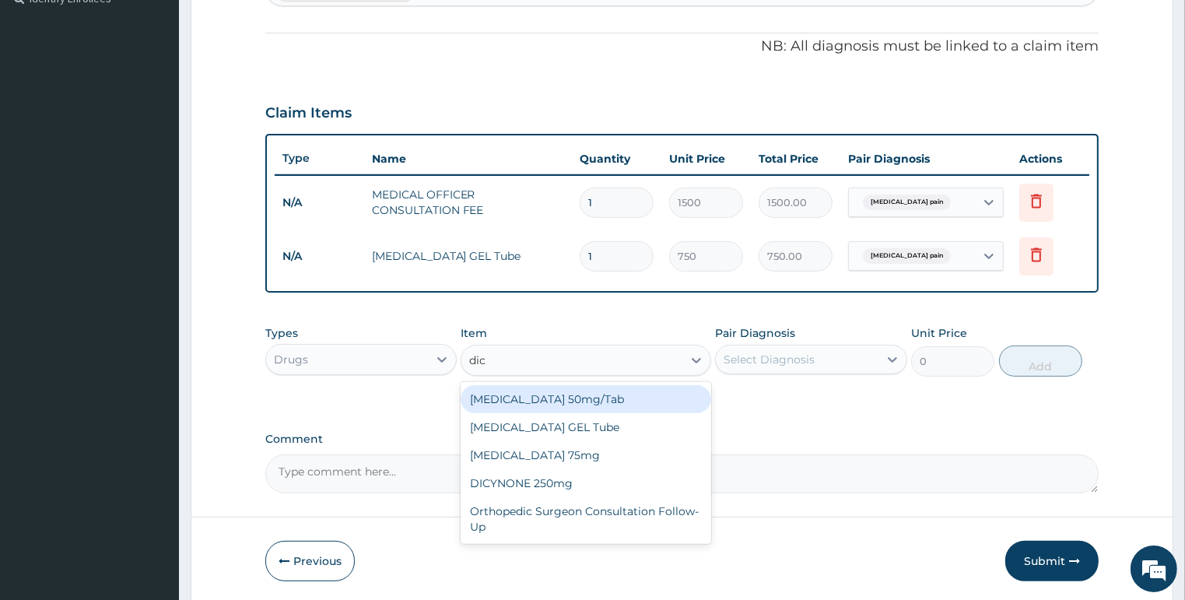
click at [555, 398] on div "[MEDICAL_DATA] 50mg/Tab" at bounding box center [585, 399] width 250 height 28
type input "50"
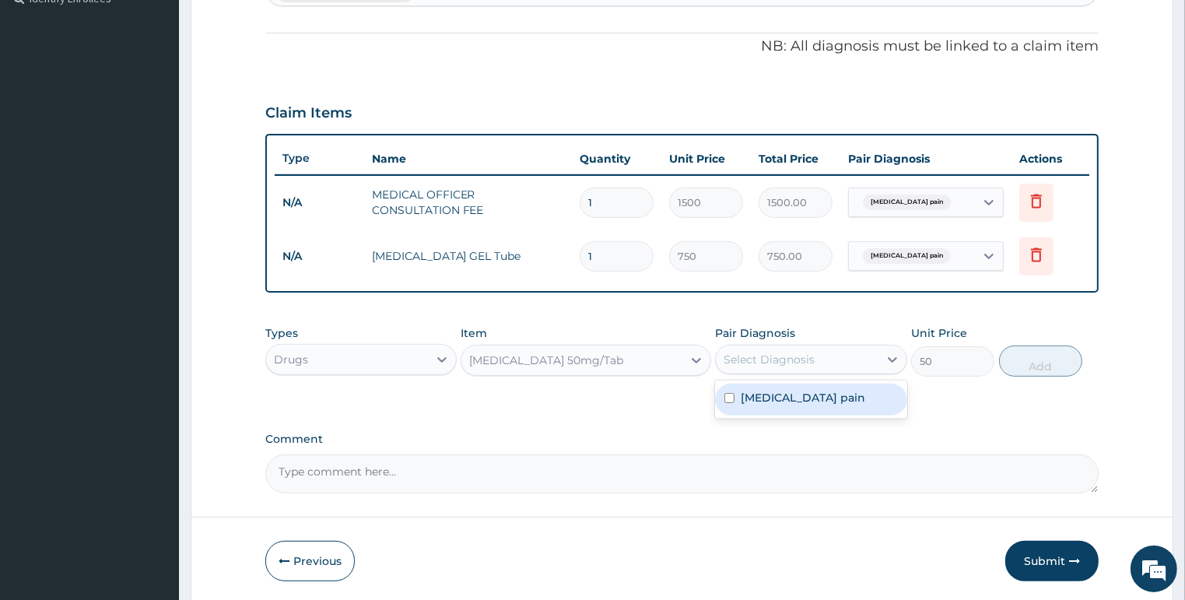
click at [765, 347] on div "Select Diagnosis" at bounding box center [797, 359] width 163 height 25
click at [765, 391] on label "Musculoskeletal pain" at bounding box center [802, 398] width 124 height 16
checkbox input "true"
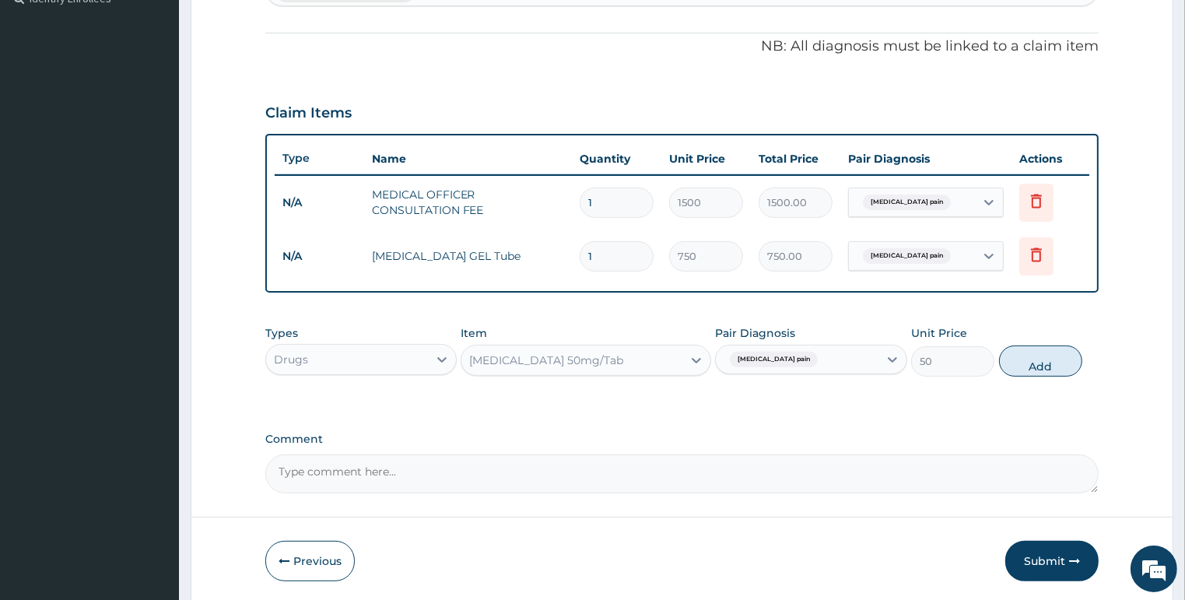
click at [1052, 352] on button "Add" at bounding box center [1040, 360] width 83 height 31
type input "0"
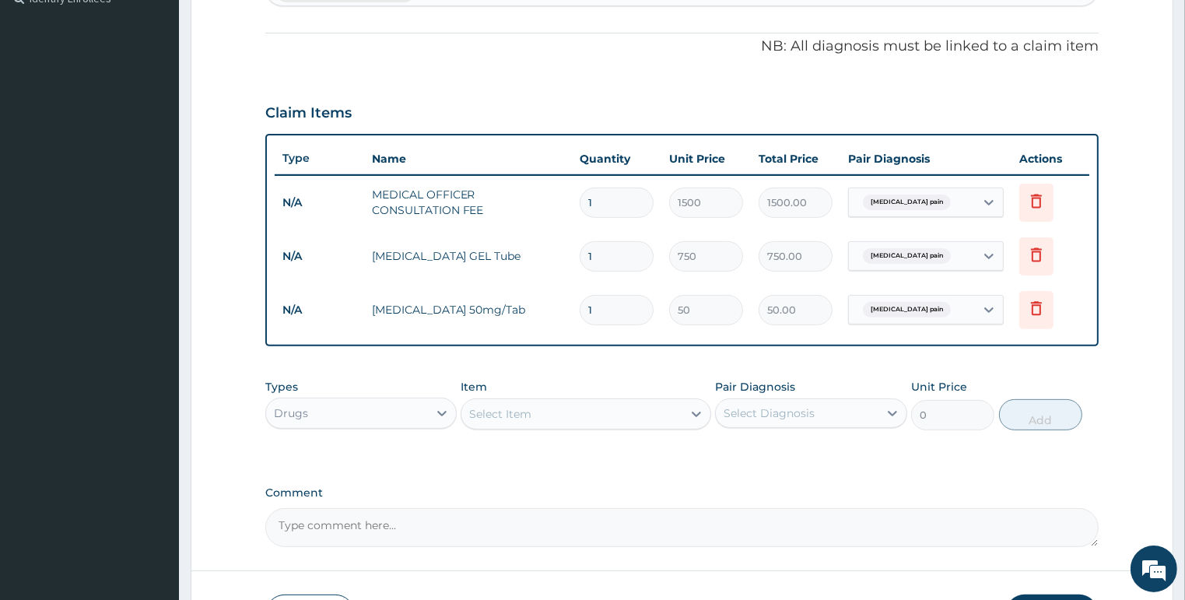
type input "0.00"
type input "6"
type input "300.00"
type input "6"
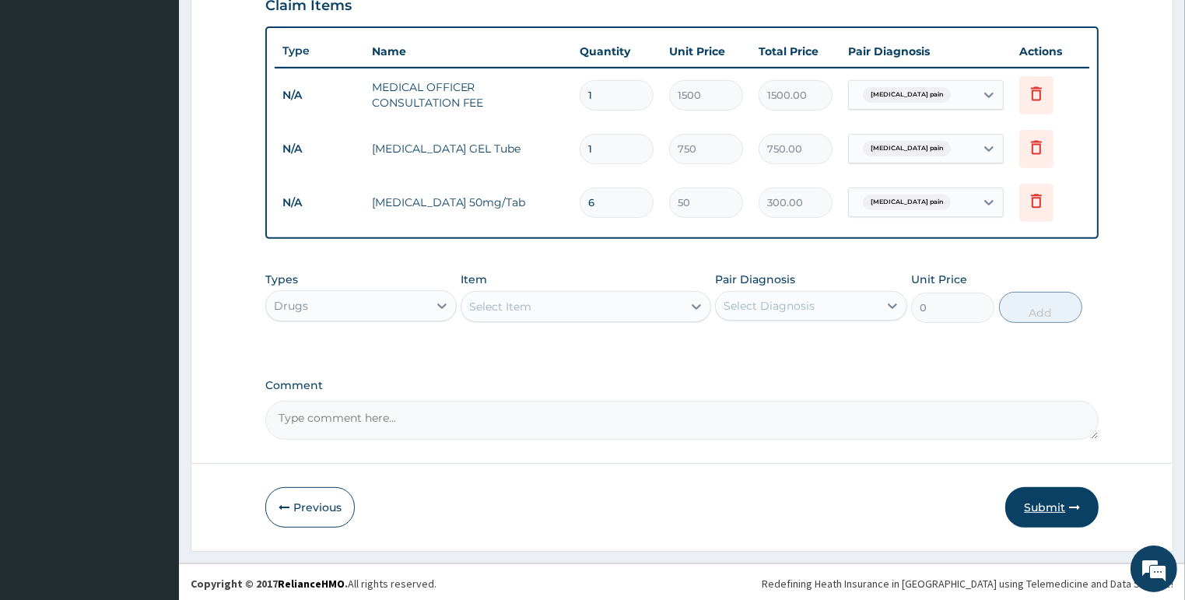
click at [1042, 513] on button "Submit" at bounding box center [1051, 507] width 93 height 40
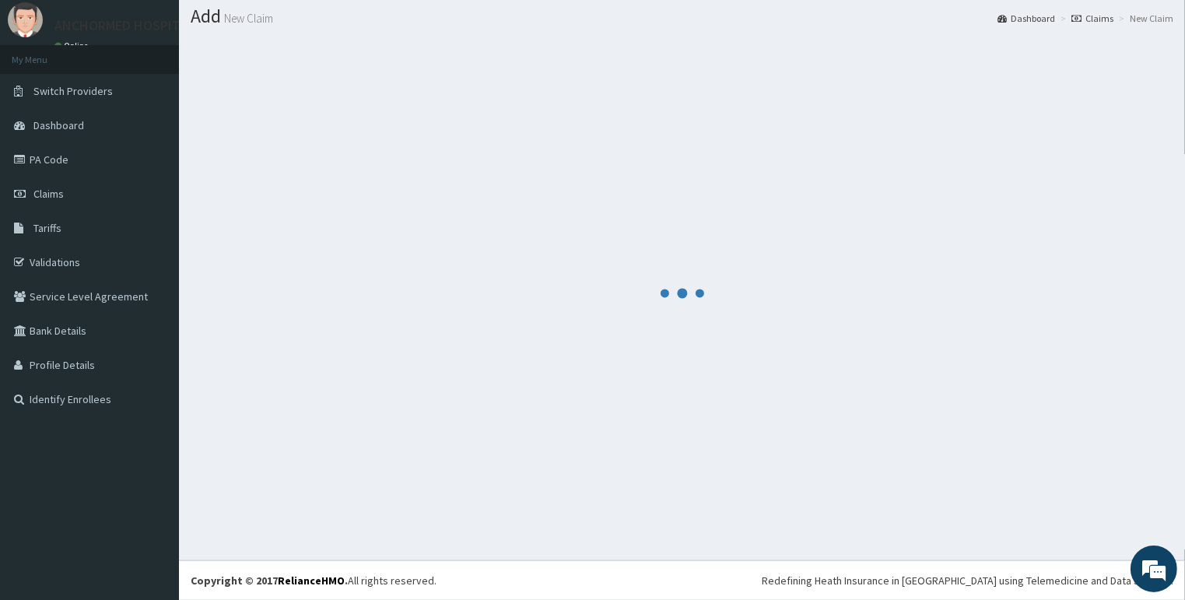
scroll to position [44, 0]
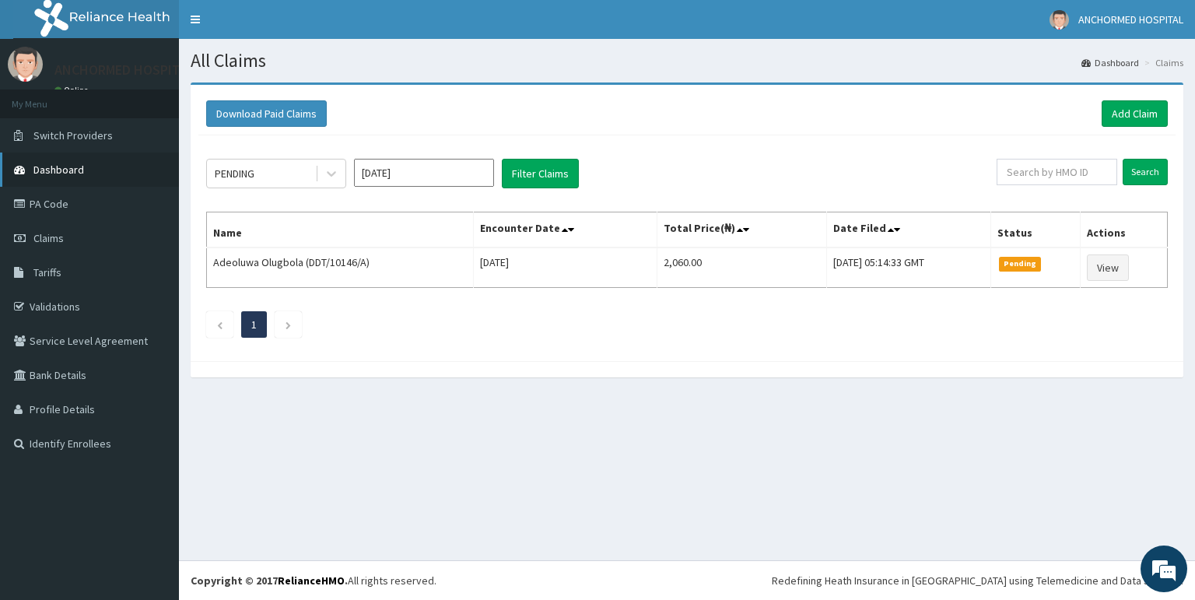
click at [68, 171] on span "Dashboard" at bounding box center [58, 170] width 51 height 14
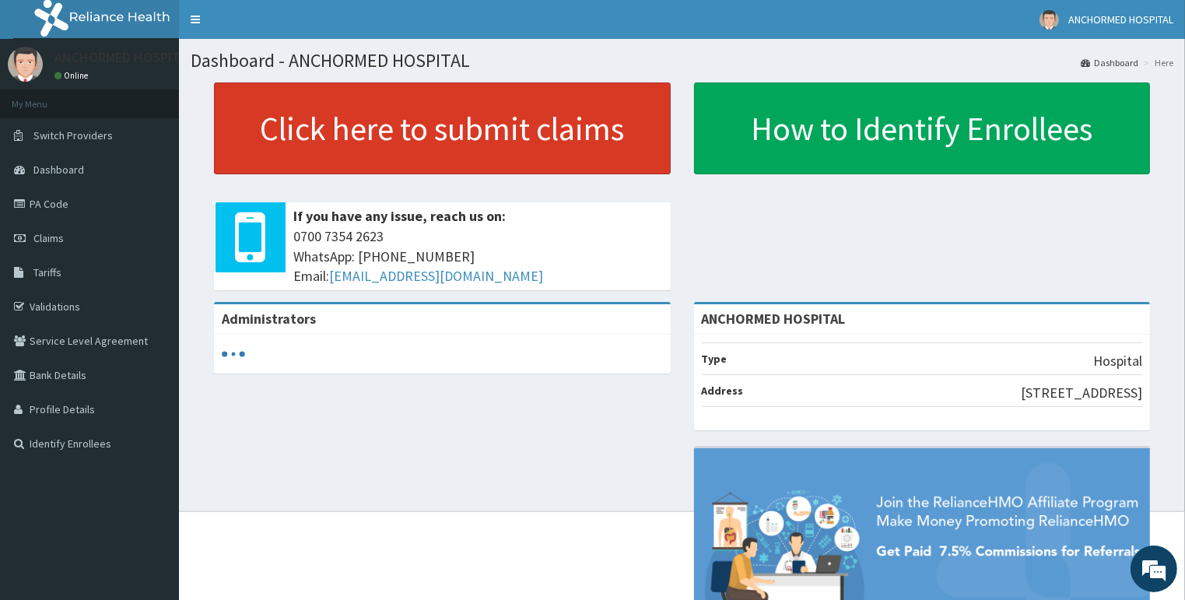
click at [397, 134] on link "Click here to submit claims" at bounding box center [442, 128] width 457 height 92
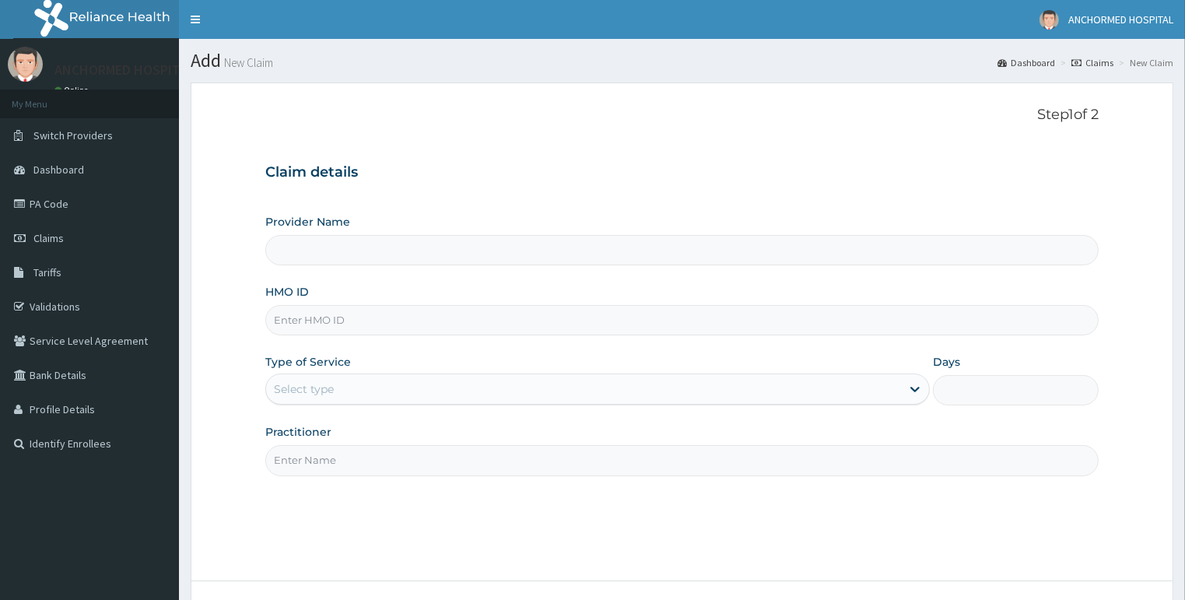
paste input "SAF/13137/A"
type input "SAF/13137/A"
type input "ANCHORMED HOSPITAL"
type input "SAF/13137/A"
click at [392, 379] on div "Select type" at bounding box center [583, 388] width 635 height 25
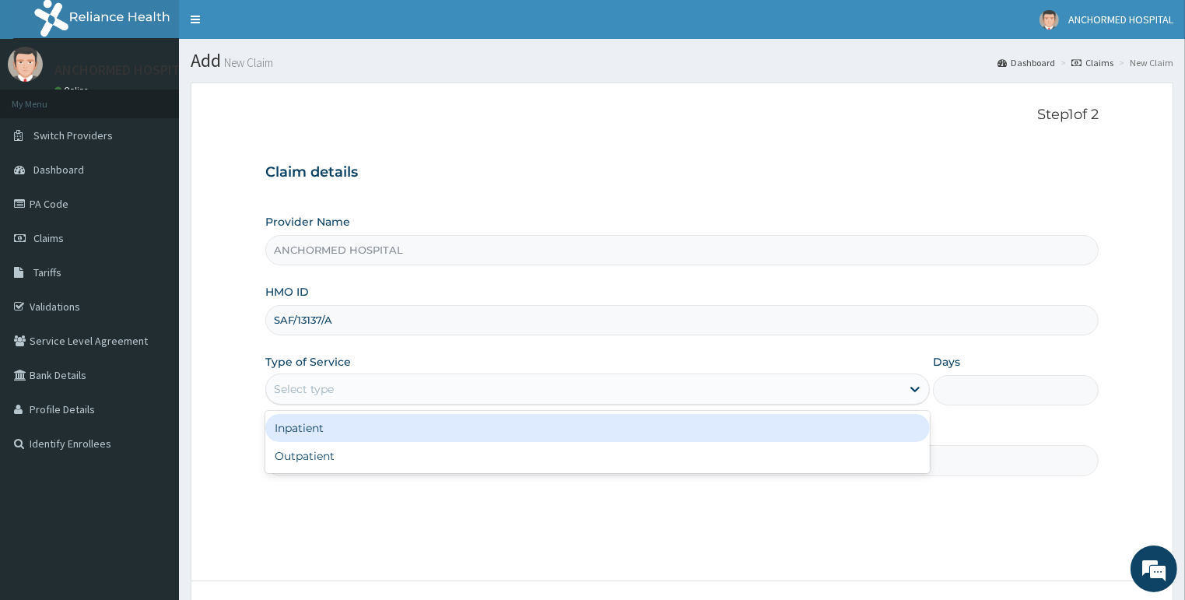
click at [390, 394] on div "Select type" at bounding box center [583, 388] width 635 height 25
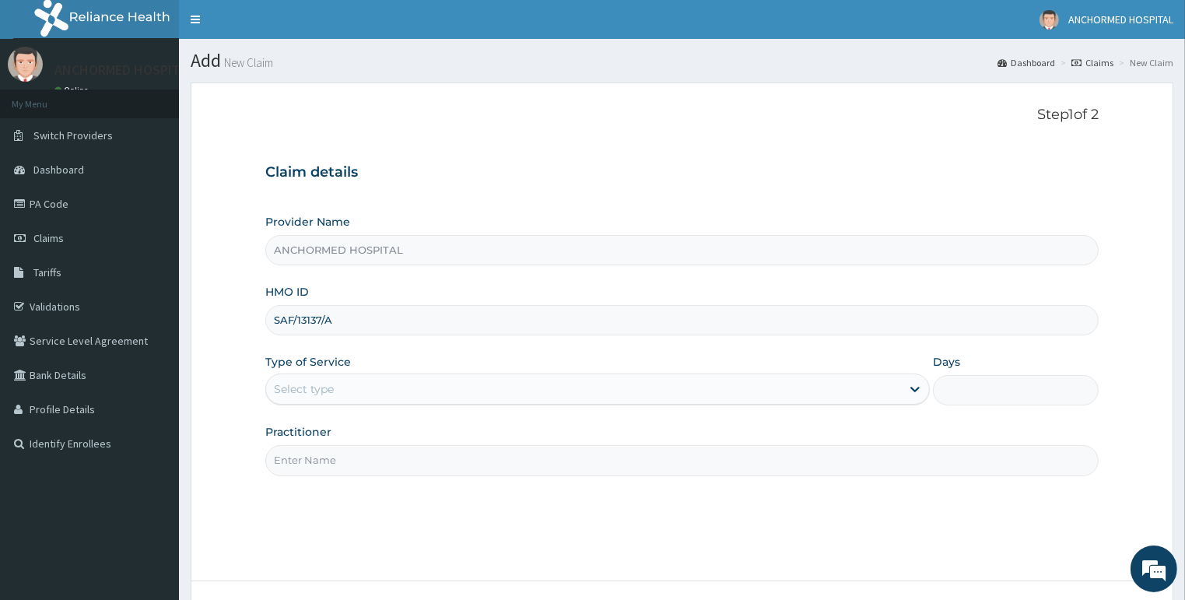
click at [389, 394] on div "Select type" at bounding box center [583, 388] width 635 height 25
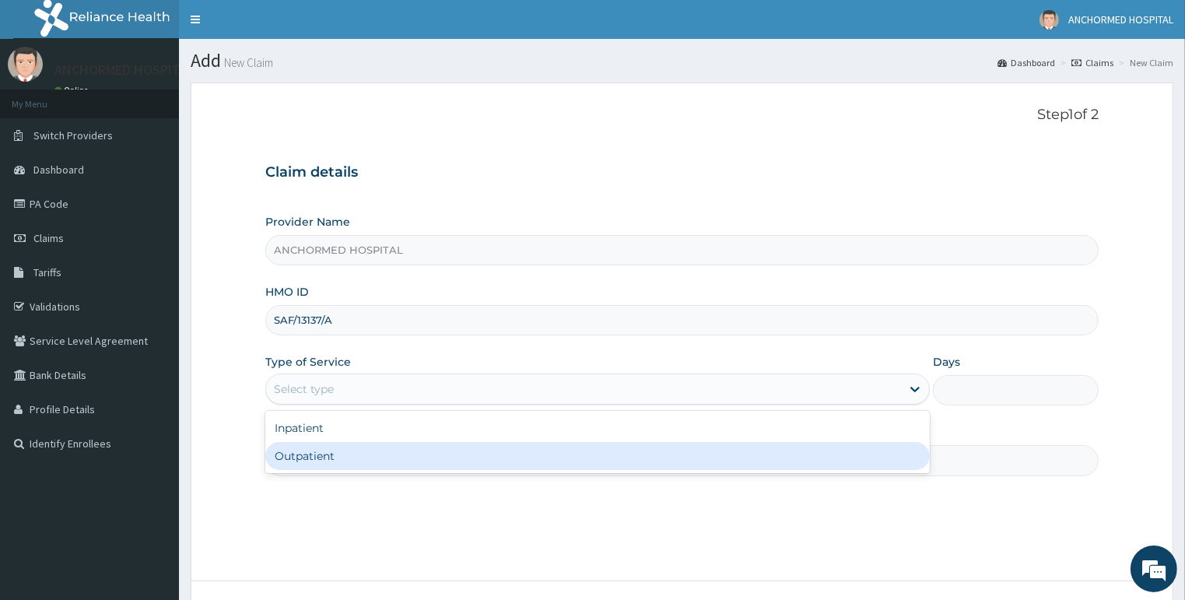
click at [376, 458] on div "Outpatient" at bounding box center [597, 456] width 664 height 28
type input "1"
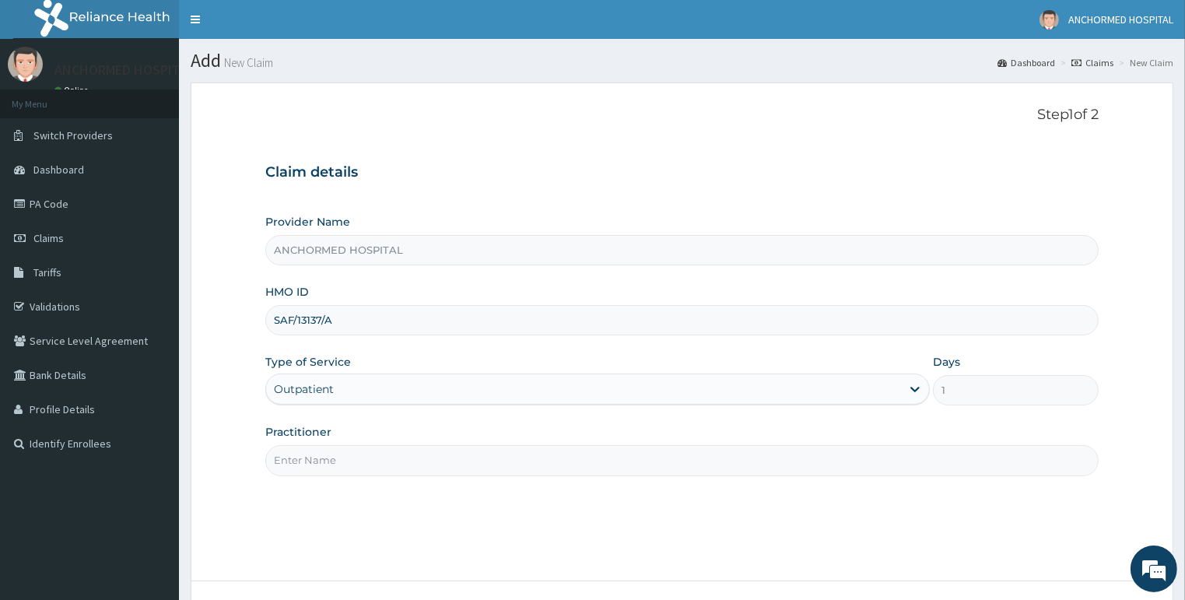
click at [376, 457] on input "Practitioner" at bounding box center [682, 460] width 834 height 30
type input "[PERSON_NAME]"
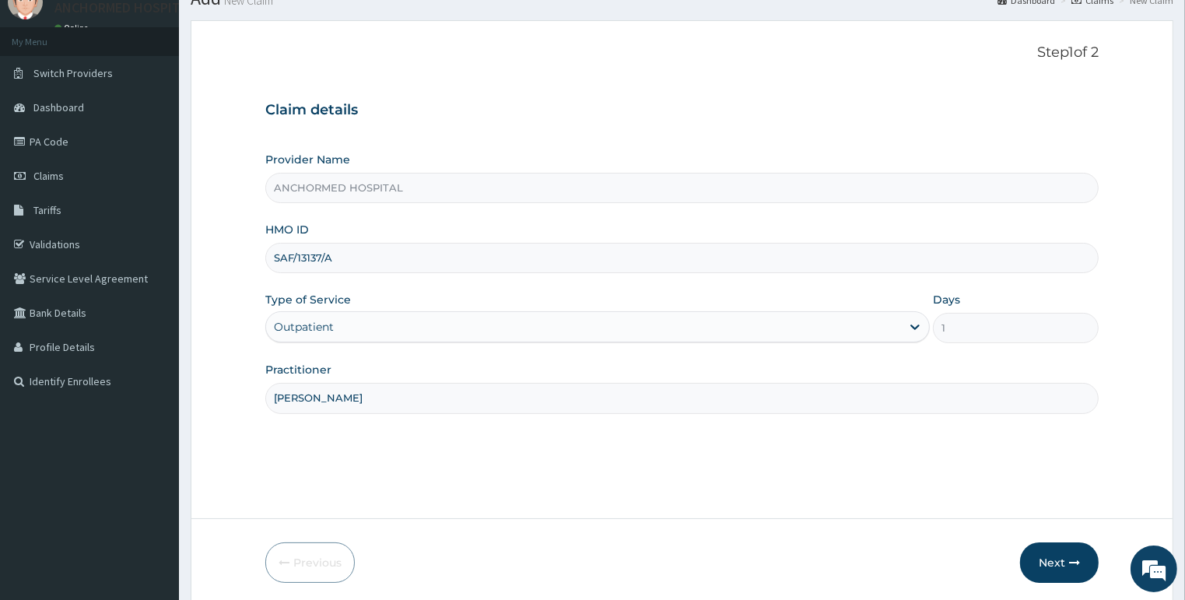
scroll to position [120, 0]
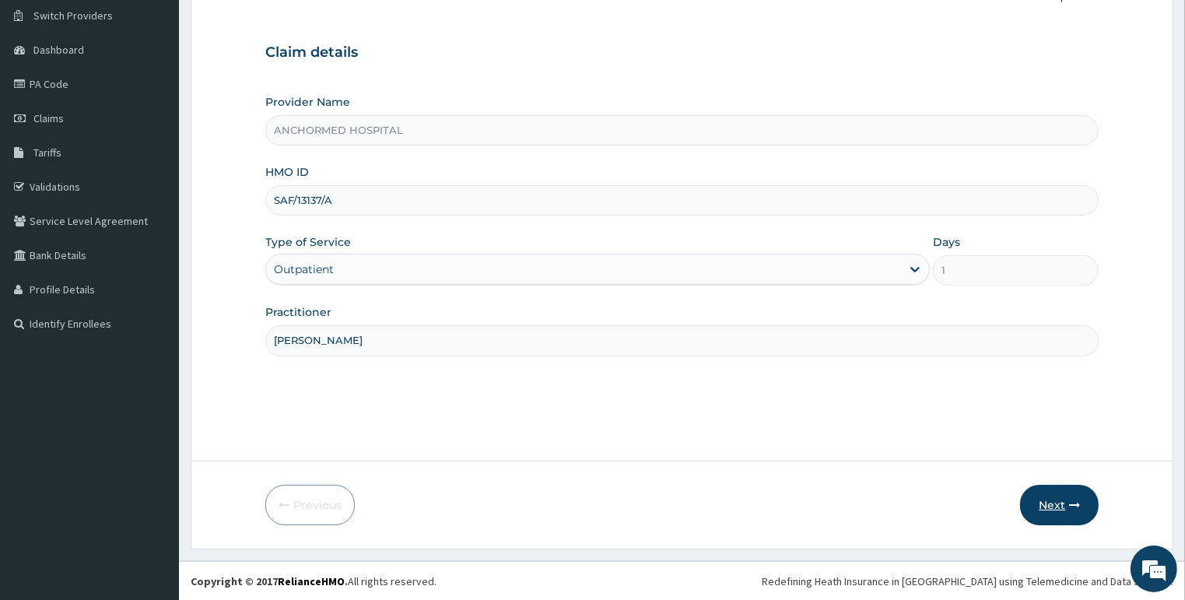
click at [1048, 502] on button "Next" at bounding box center [1059, 505] width 79 height 40
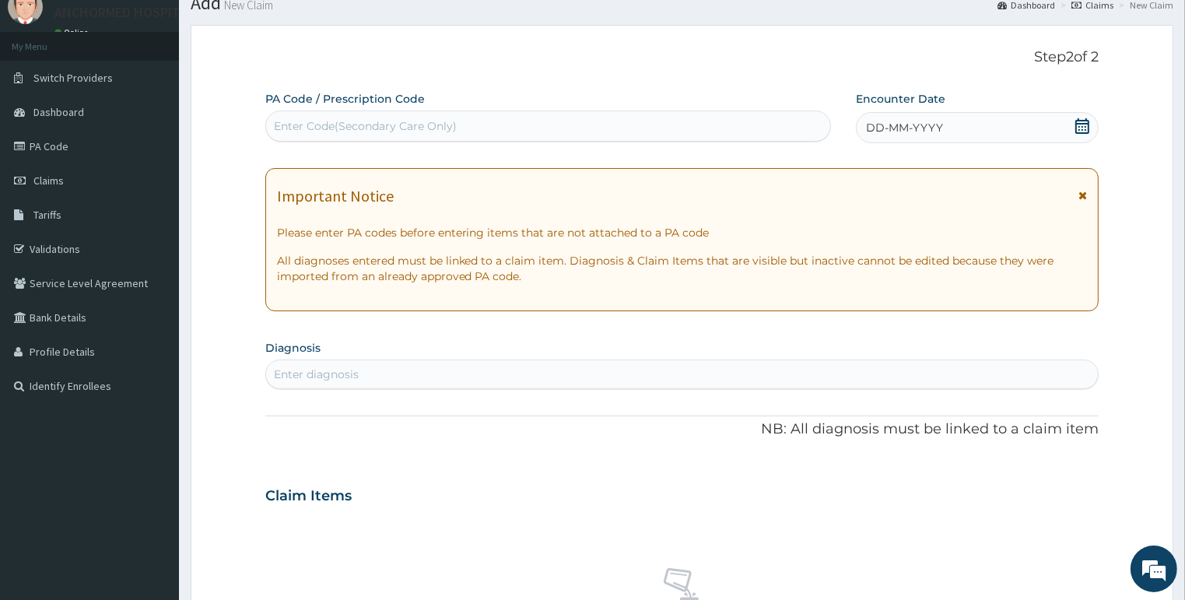
scroll to position [0, 0]
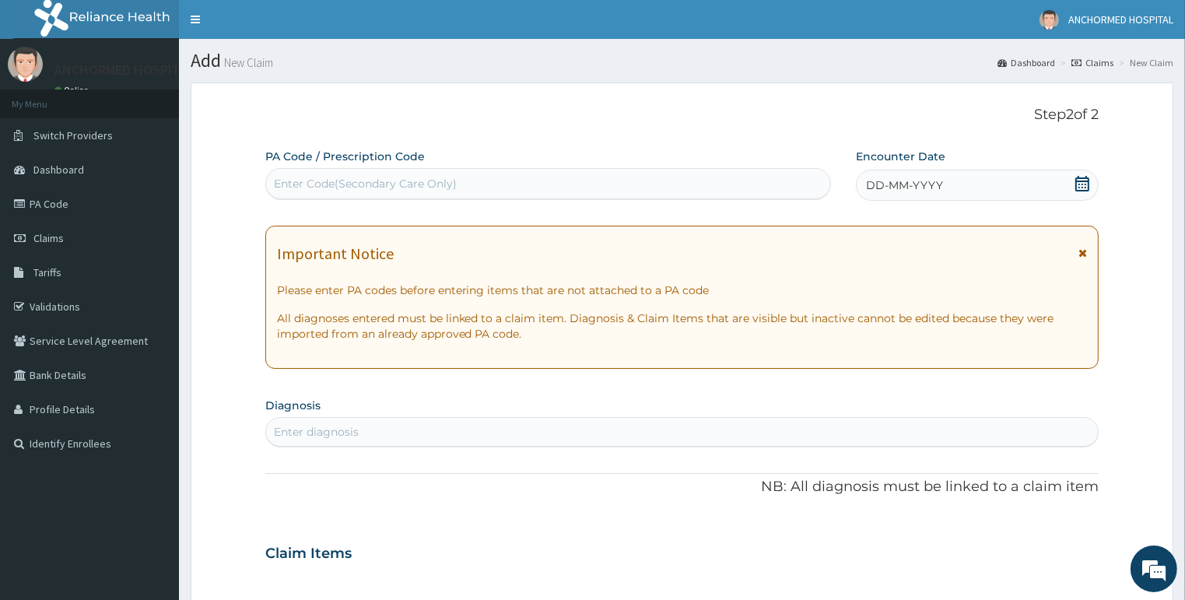
click at [1083, 179] on icon at bounding box center [1082, 184] width 16 height 16
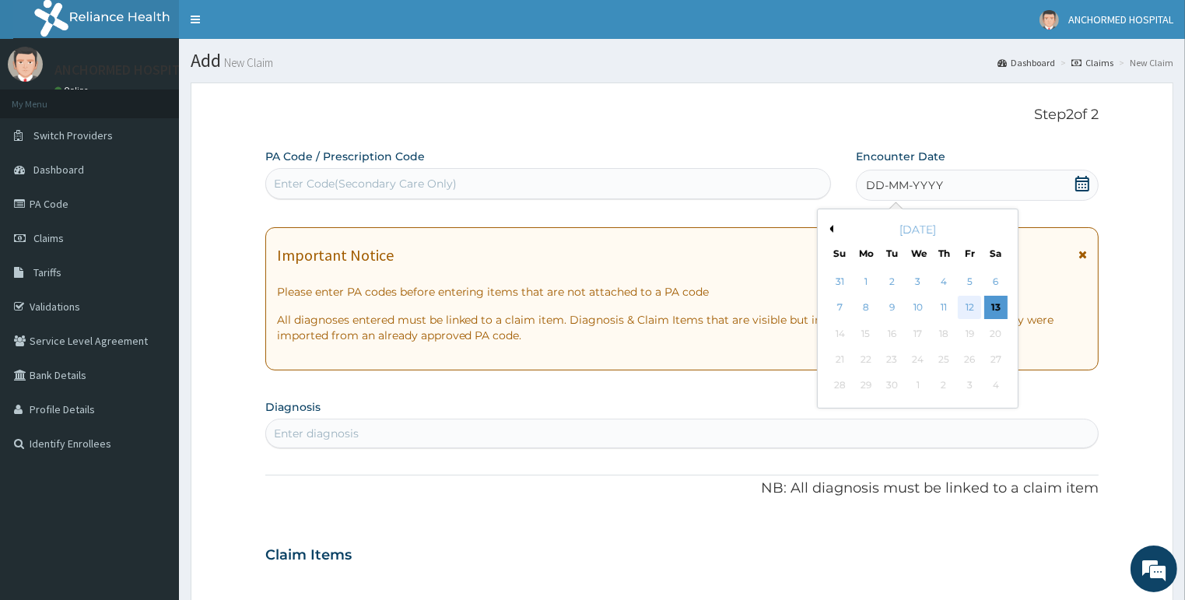
click at [959, 304] on div "12" at bounding box center [969, 307] width 23 height 23
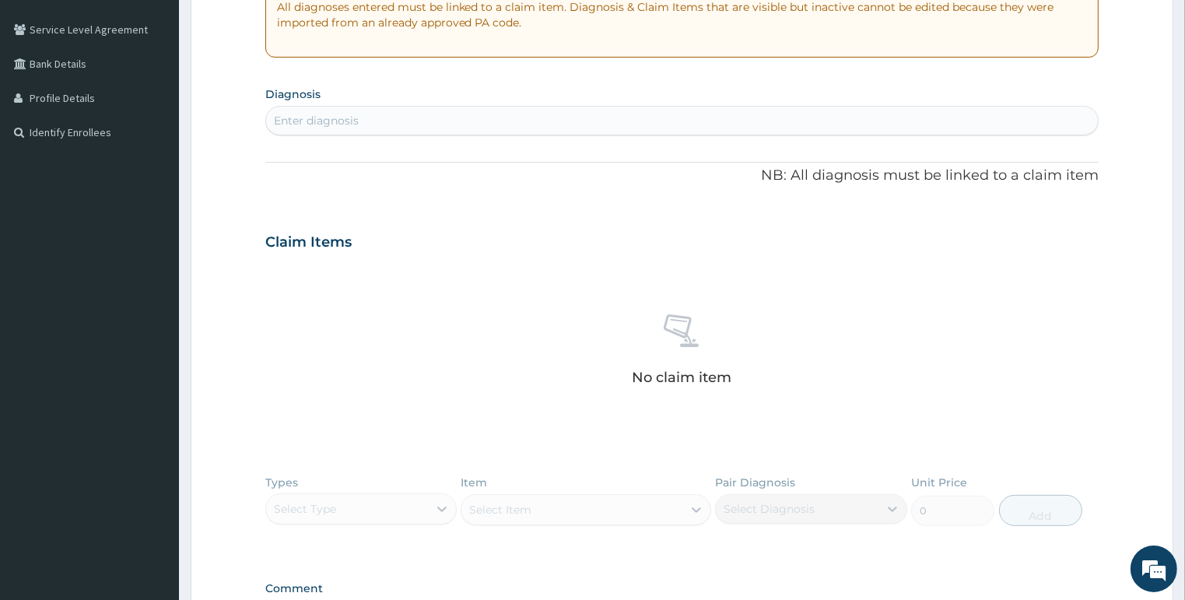
click at [472, 104] on section "Diagnosis Enter diagnosis" at bounding box center [682, 108] width 834 height 53
click at [445, 126] on div "Enter diagnosis" at bounding box center [682, 120] width 832 height 25
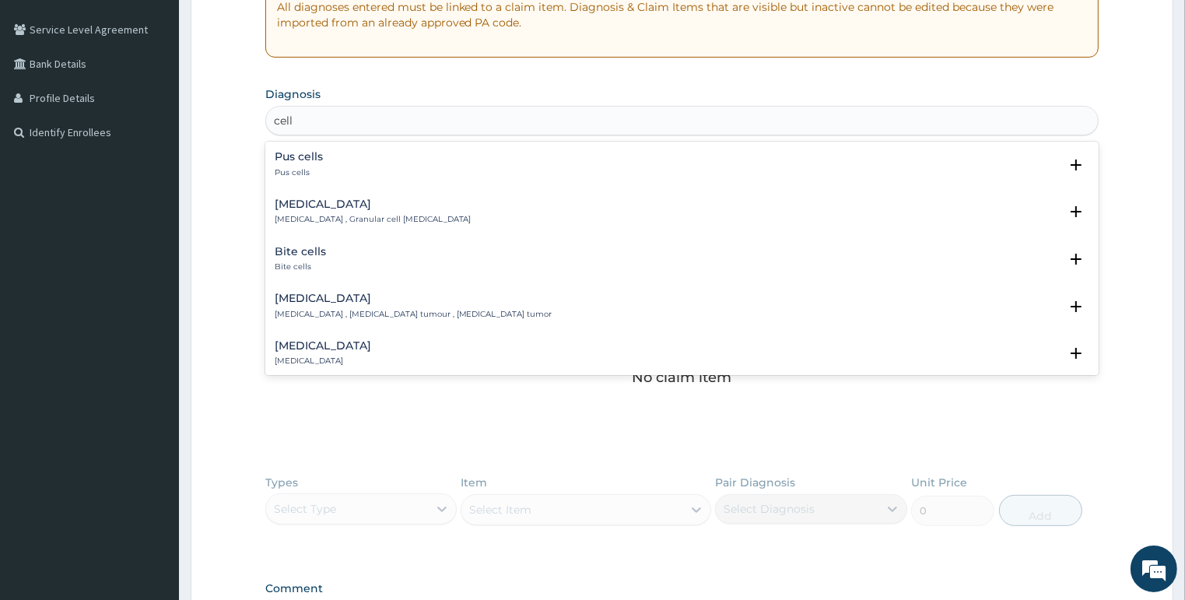
type input "cellu"
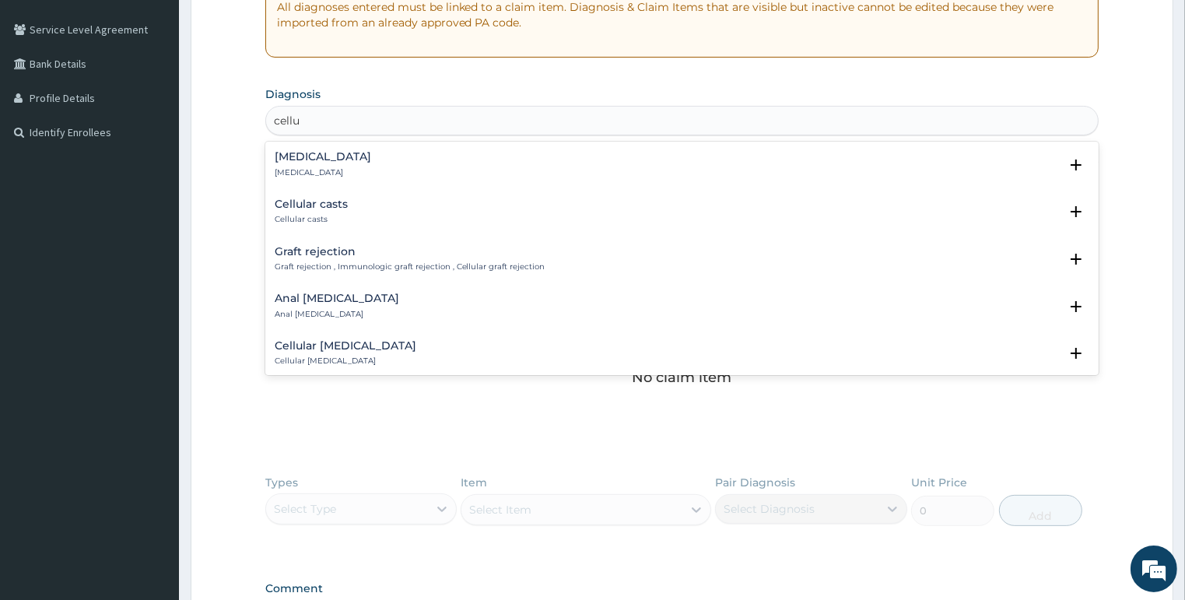
click at [296, 167] on p "[MEDICAL_DATA]" at bounding box center [323, 172] width 96 height 11
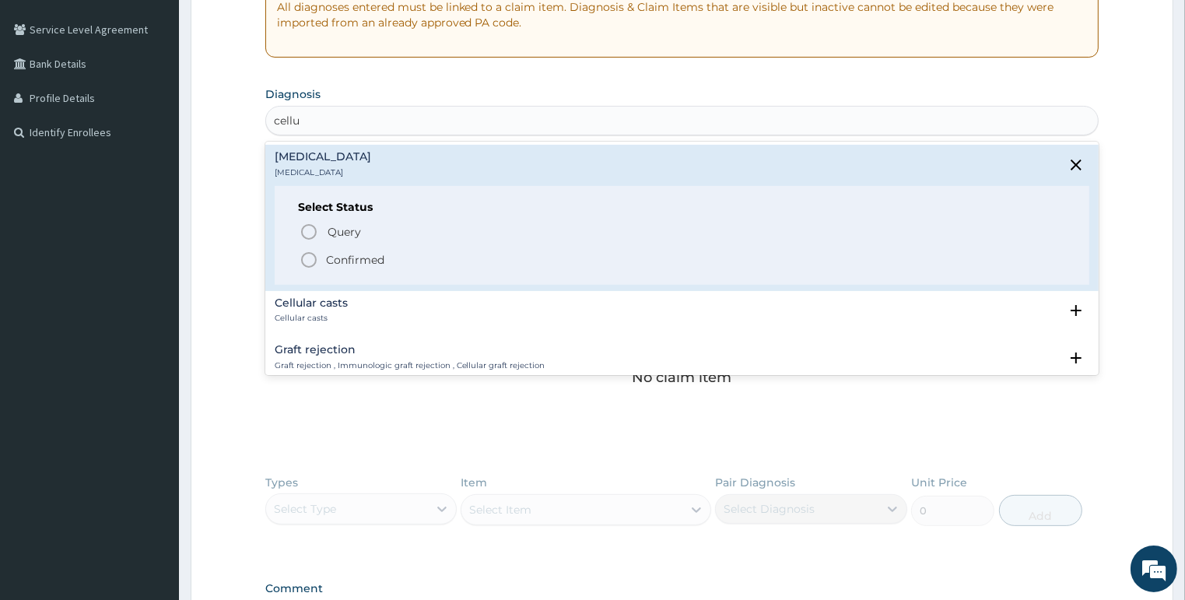
click at [328, 247] on div "Query Query covers suspected (?), Keep in view (kiv), Ruled out (r/o) Confirmed" at bounding box center [682, 244] width 768 height 47
click at [296, 257] on div "Select Status Query Query covers suspected (?), Keep in view (kiv), Ruled out (…" at bounding box center [682, 235] width 815 height 99
click at [306, 257] on icon "status option filled" at bounding box center [308, 259] width 19 height 19
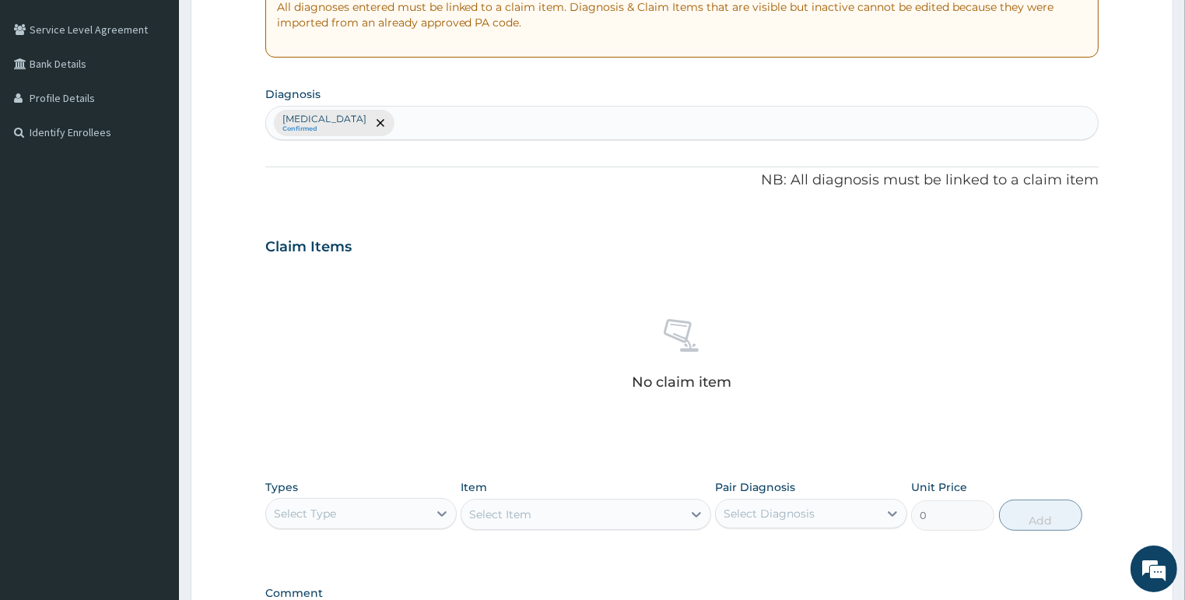
scroll to position [520, 0]
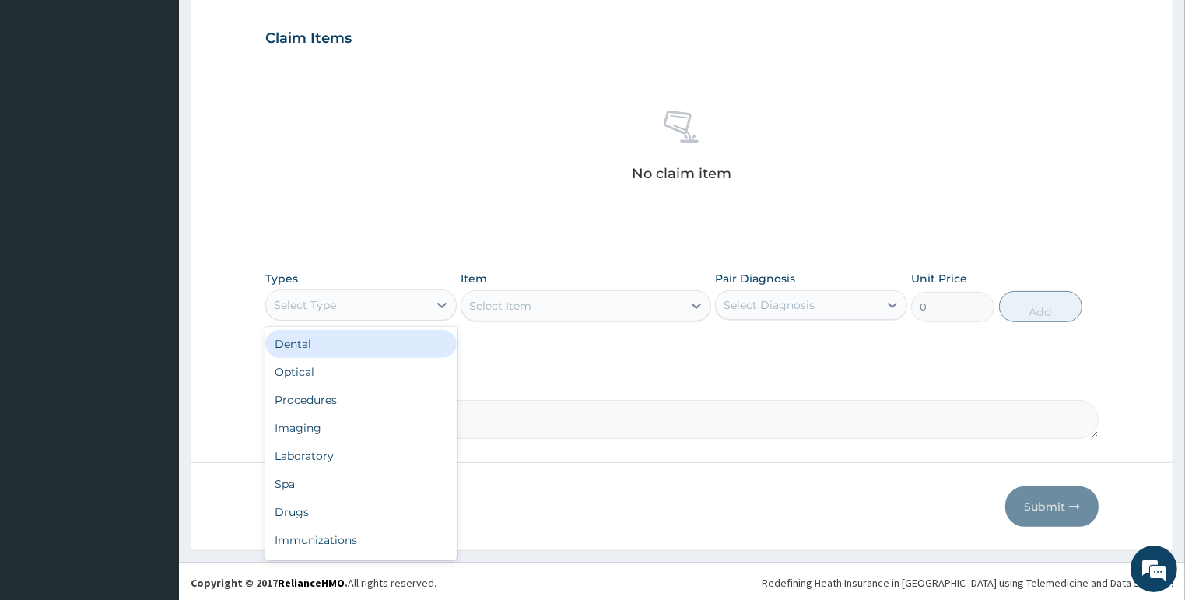
click at [390, 300] on div "Select Type" at bounding box center [347, 304] width 163 height 25
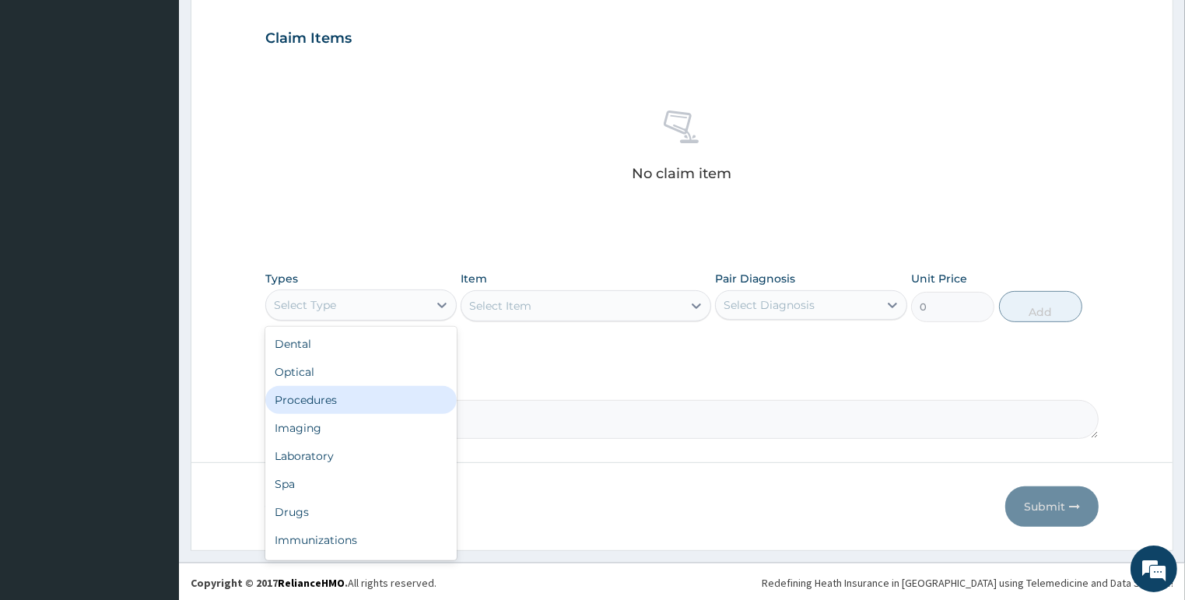
click at [334, 392] on div "Procedures" at bounding box center [361, 400] width 192 height 28
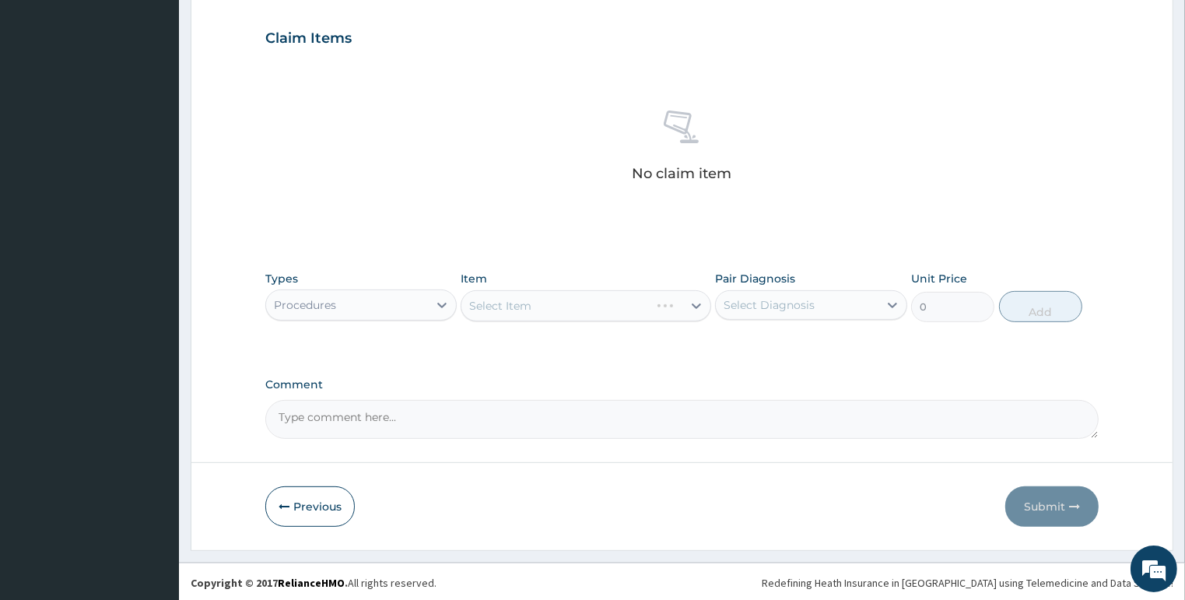
click at [514, 308] on div "Select Item" at bounding box center [585, 305] width 250 height 31
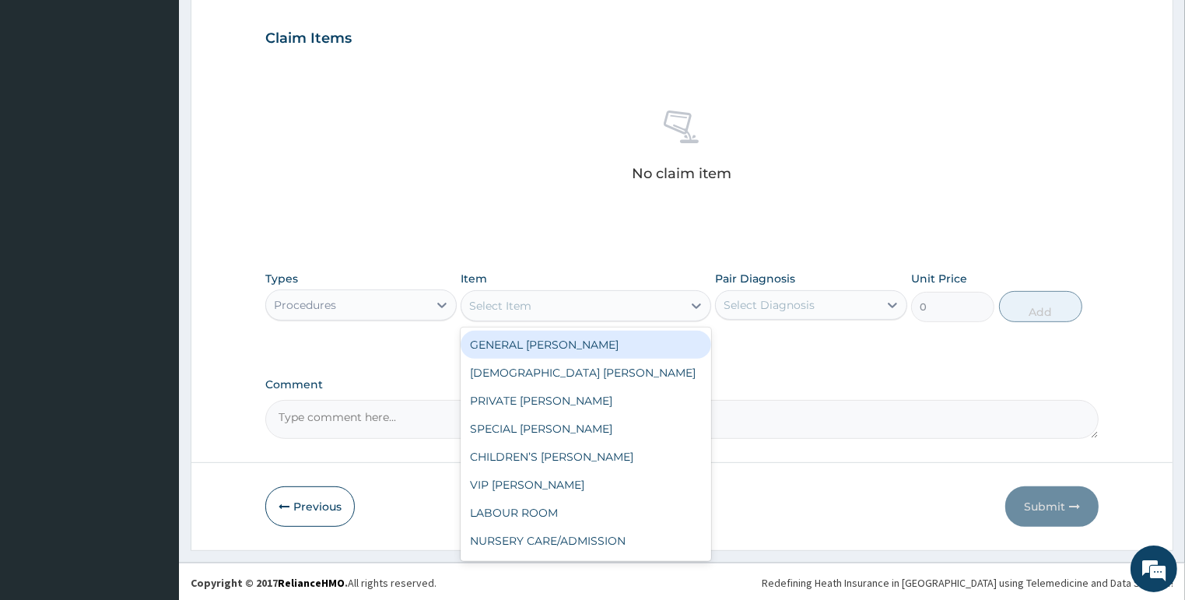
click at [548, 303] on div "Select Item" at bounding box center [571, 305] width 221 height 25
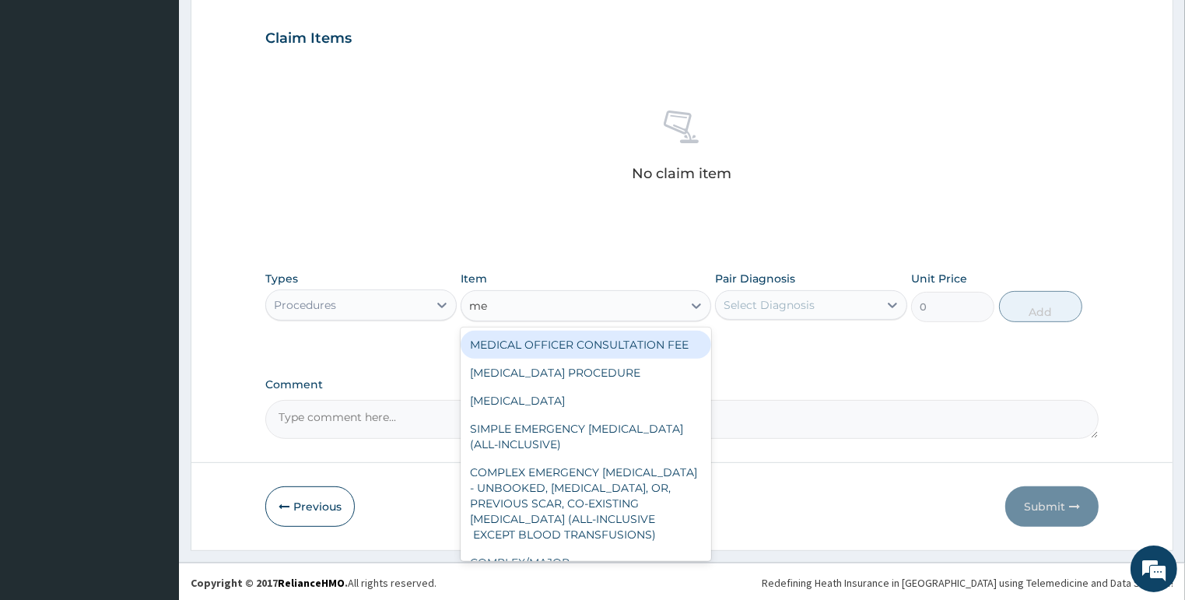
type input "med"
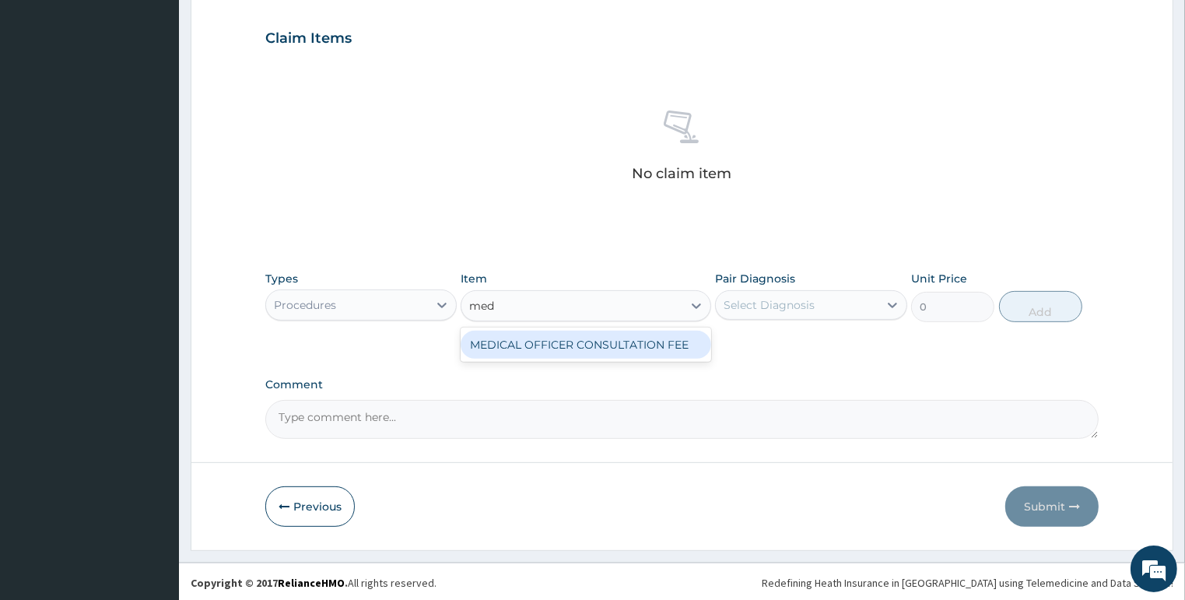
click at [601, 341] on div "MEDICAL OFFICER CONSULTATION FEE" at bounding box center [585, 345] width 250 height 28
type input "1500"
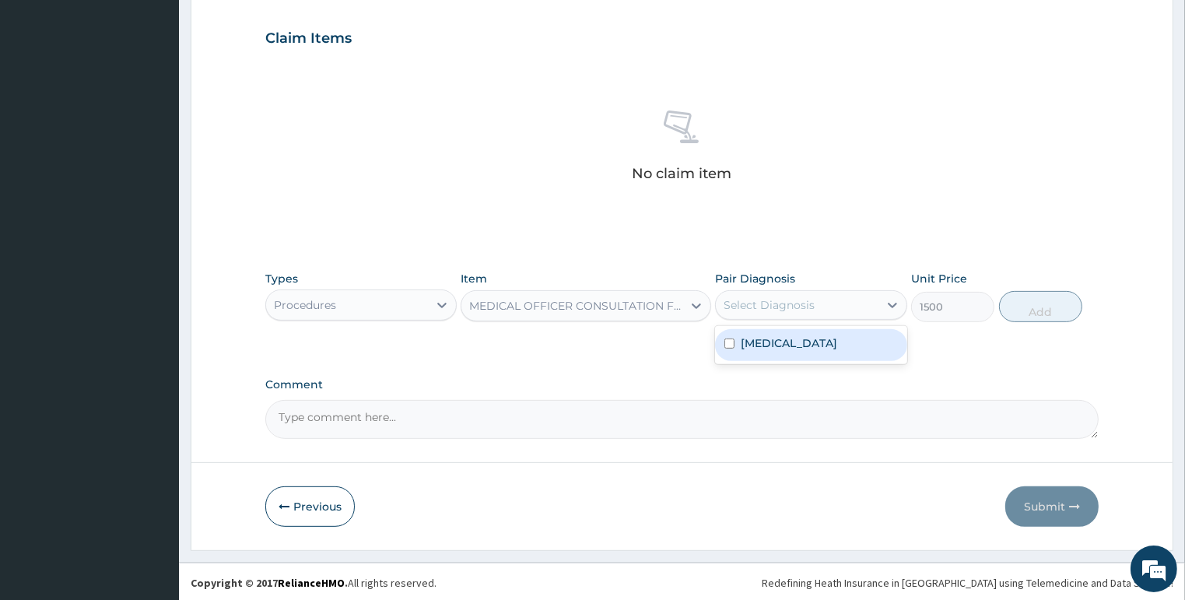
click at [769, 305] on div "Select Diagnosis" at bounding box center [768, 305] width 91 height 16
drag, startPoint x: 786, startPoint y: 342, endPoint x: 799, endPoint y: 345, distance: 12.7
click at [786, 341] on label "[MEDICAL_DATA]" at bounding box center [788, 343] width 96 height 16
checkbox input "true"
click at [1038, 304] on button "Add" at bounding box center [1040, 306] width 83 height 31
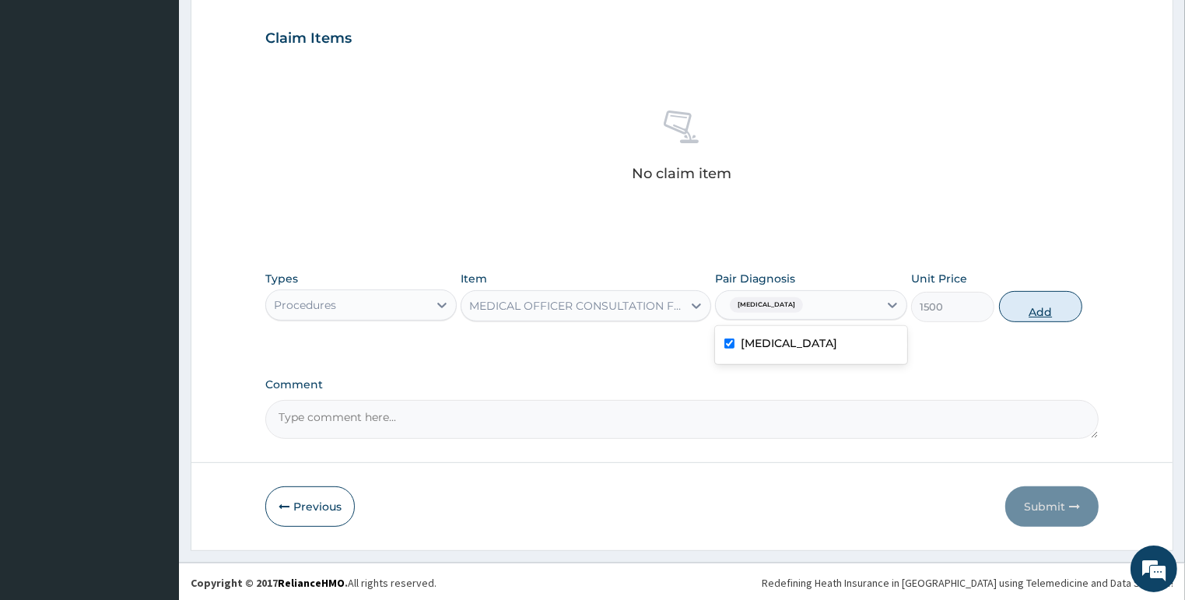
type input "0"
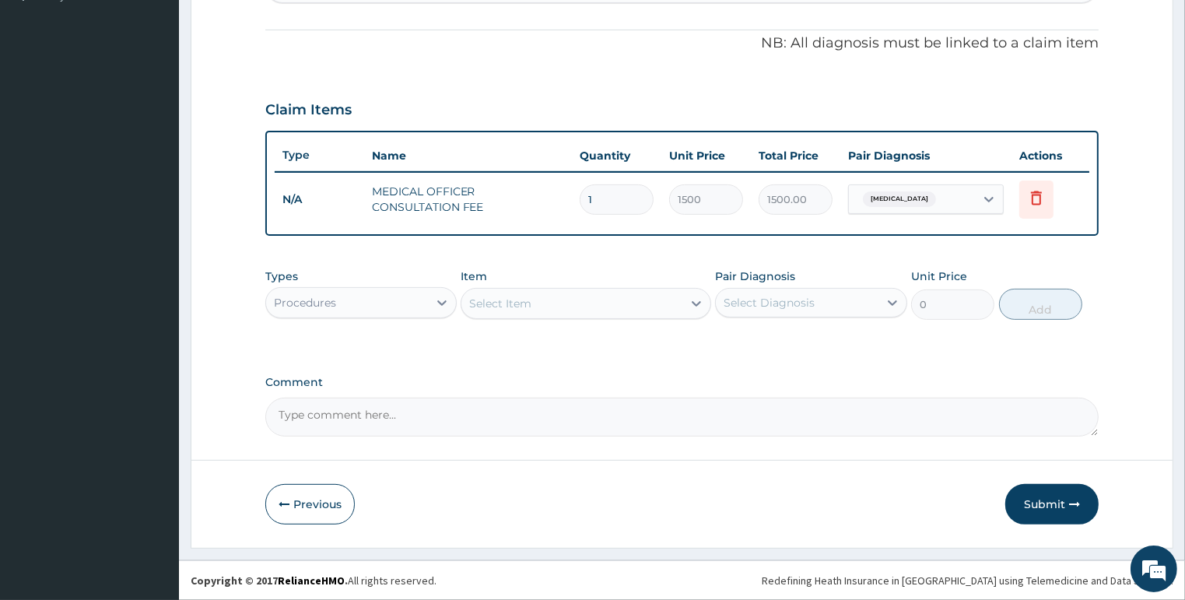
scroll to position [445, 0]
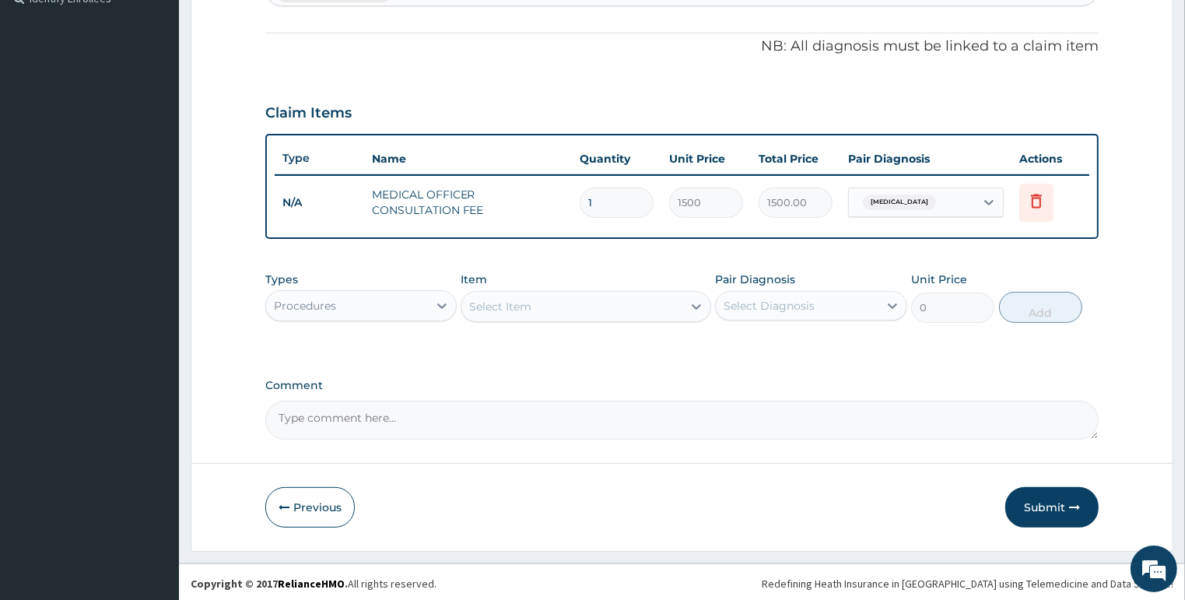
click at [361, 309] on div "Procedures" at bounding box center [347, 305] width 163 height 25
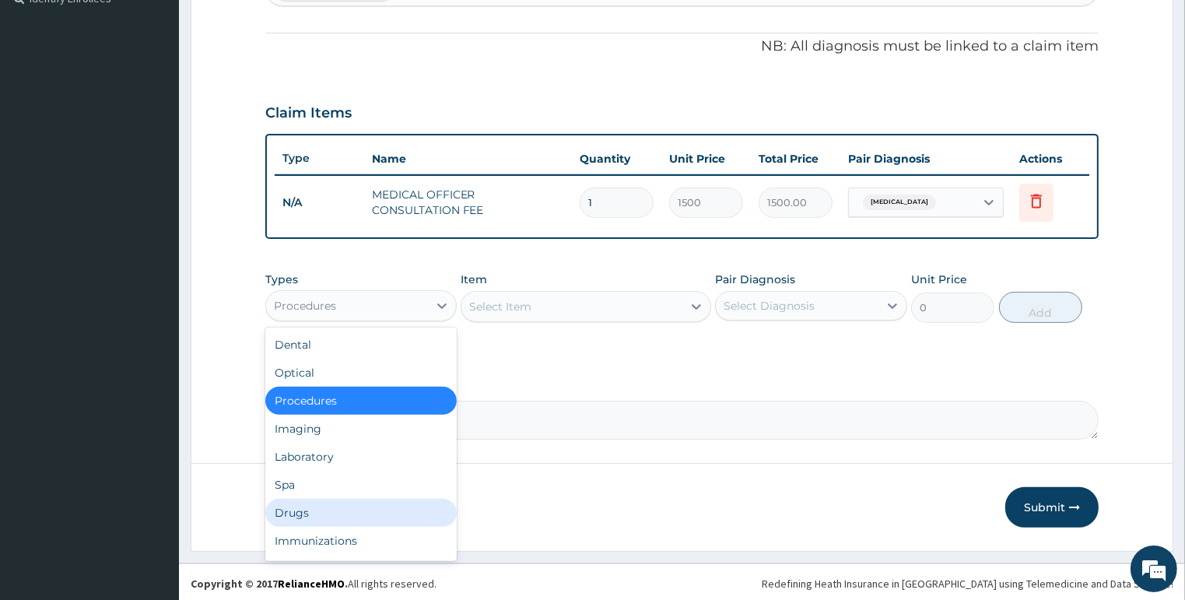
click at [317, 508] on div "Drugs" at bounding box center [361, 513] width 192 height 28
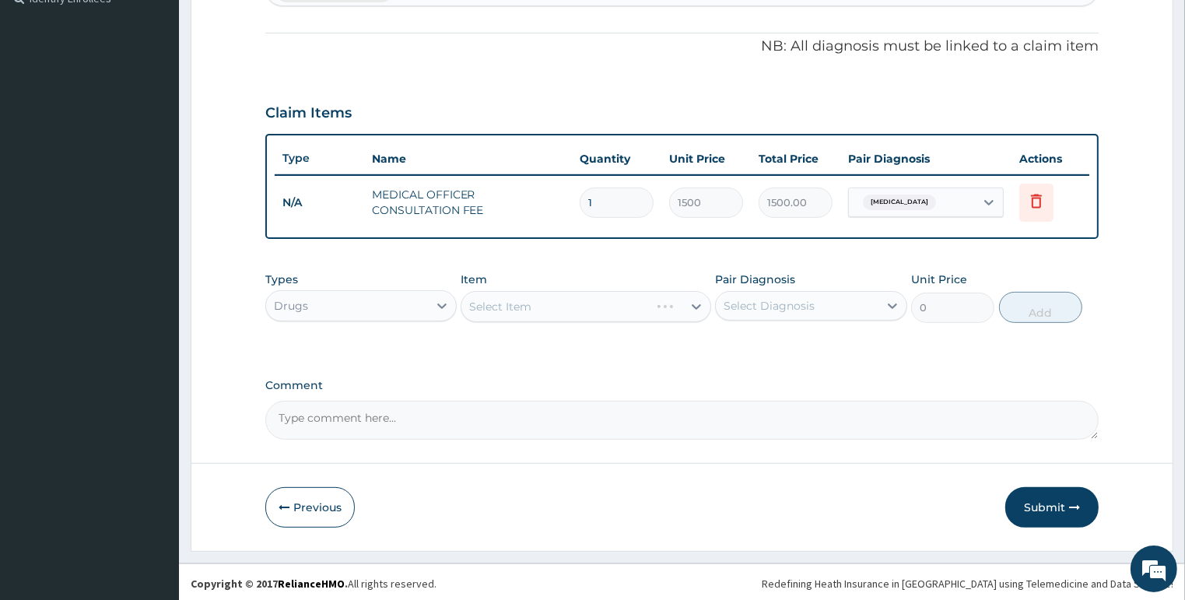
click at [514, 306] on div "Select Item" at bounding box center [585, 306] width 250 height 31
click at [624, 305] on div "Select Item" at bounding box center [571, 306] width 221 height 25
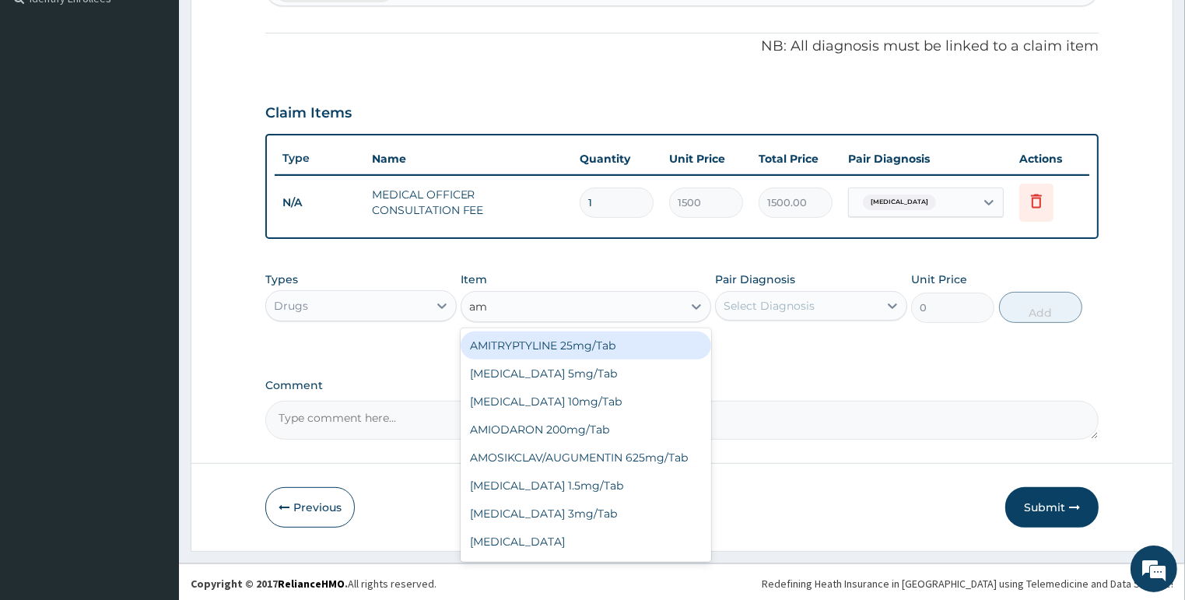
type input "amo"
click at [614, 344] on div "AMOSIKCLAV/AUGUMENTIN 625mg/Tab" at bounding box center [585, 345] width 250 height 28
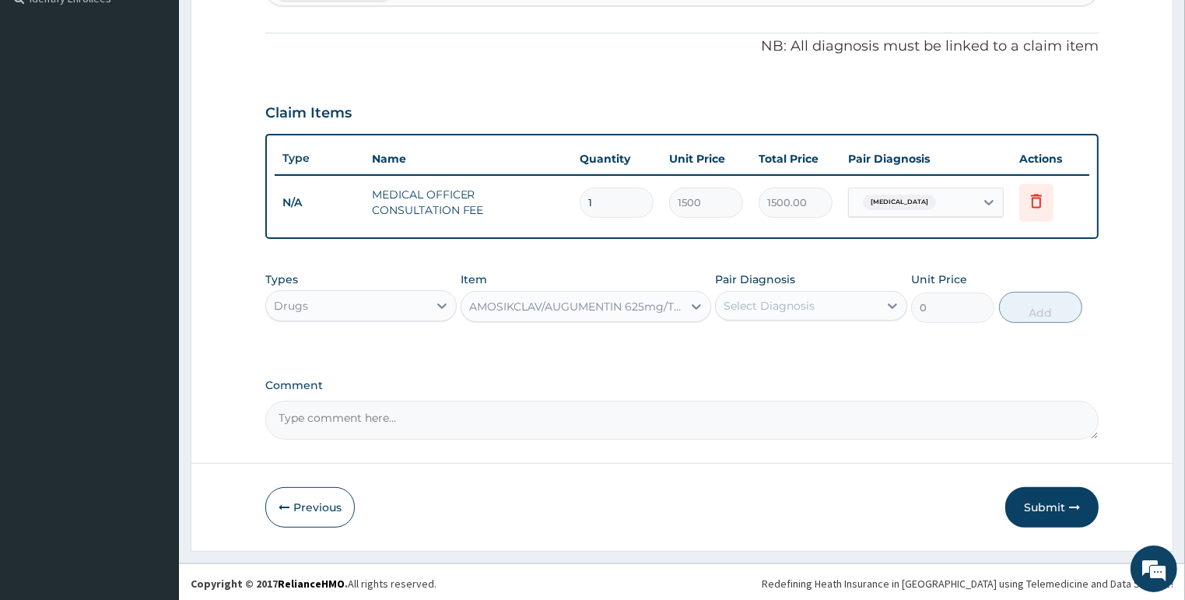
type input "200"
click at [744, 308] on div "Select Diagnosis" at bounding box center [768, 306] width 91 height 16
click at [751, 339] on label "[MEDICAL_DATA]" at bounding box center [788, 344] width 96 height 16
checkbox input "true"
click at [1032, 311] on button "Add" at bounding box center [1040, 307] width 83 height 31
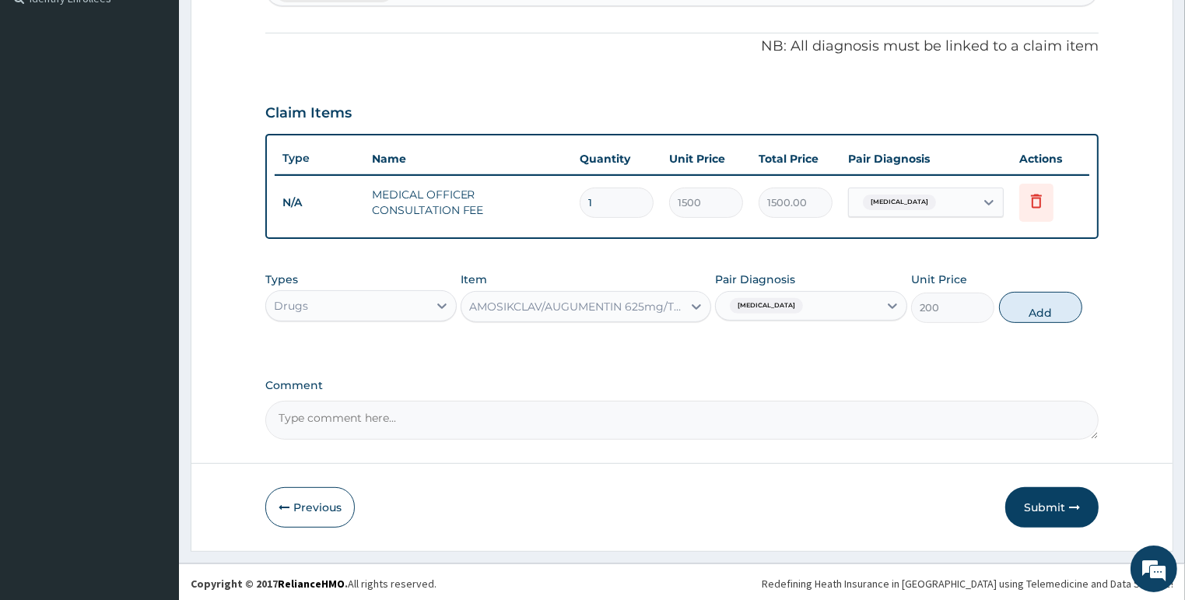
type input "0"
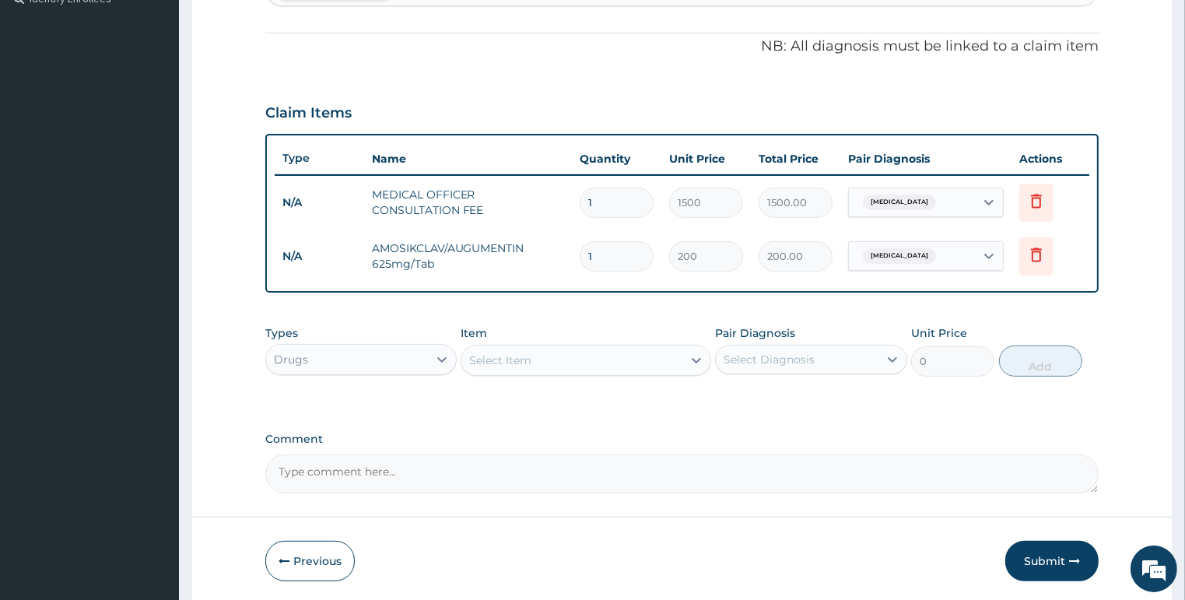
type input "10"
type input "2000.00"
type input "10"
click at [529, 357] on div "Select Item" at bounding box center [500, 360] width 62 height 16
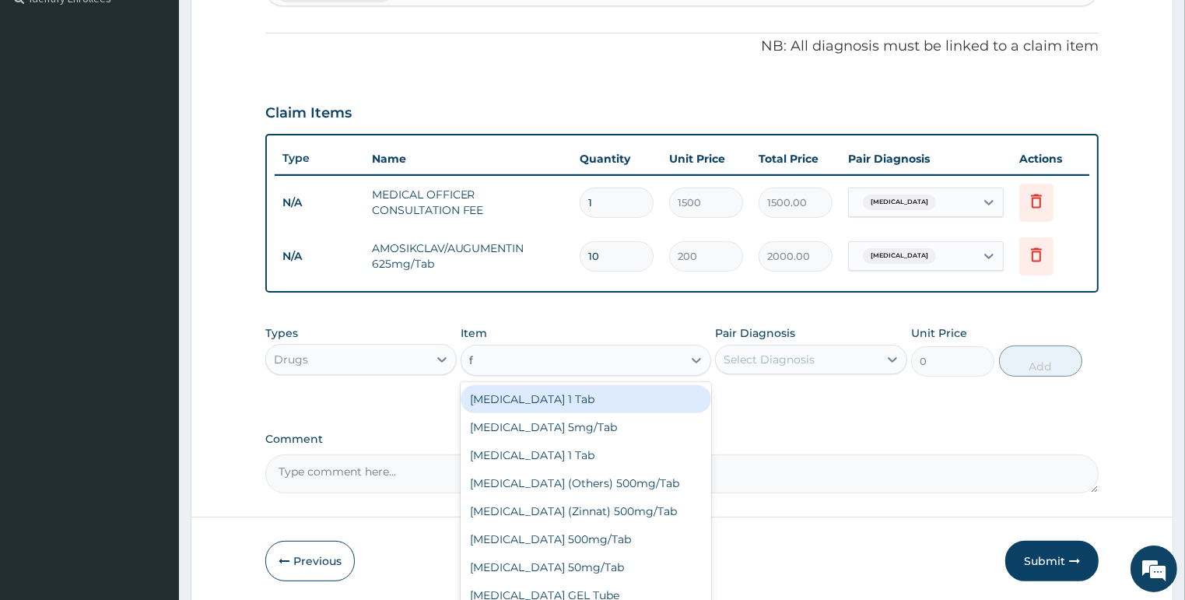
type input "fl"
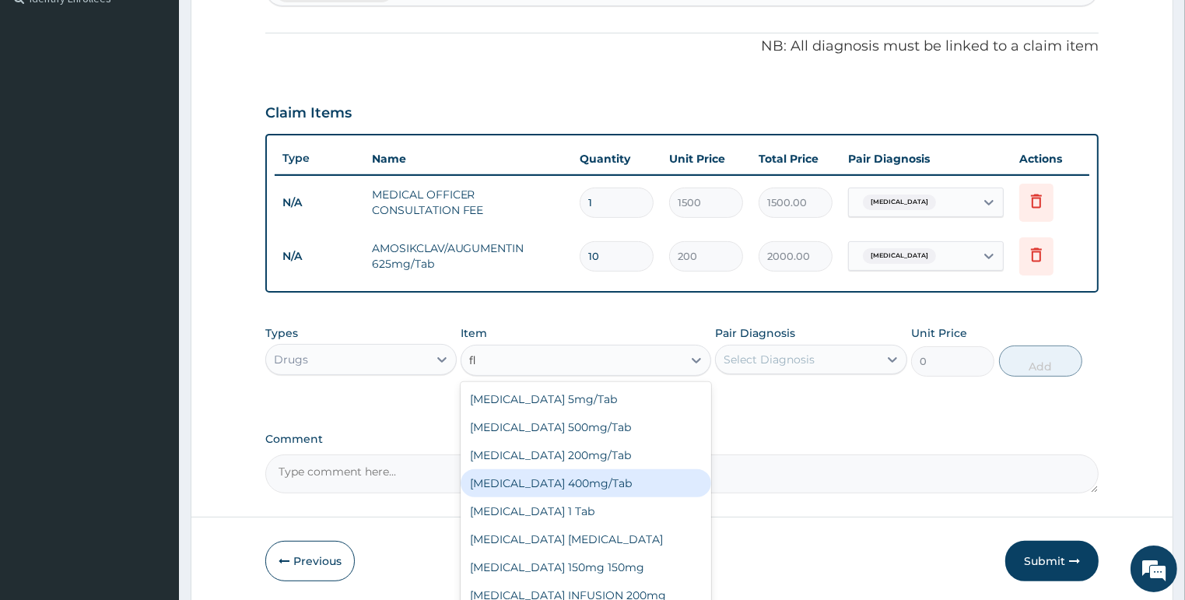
click at [544, 480] on div "[MEDICAL_DATA] 400mg/Tab" at bounding box center [585, 483] width 250 height 28
type input "50"
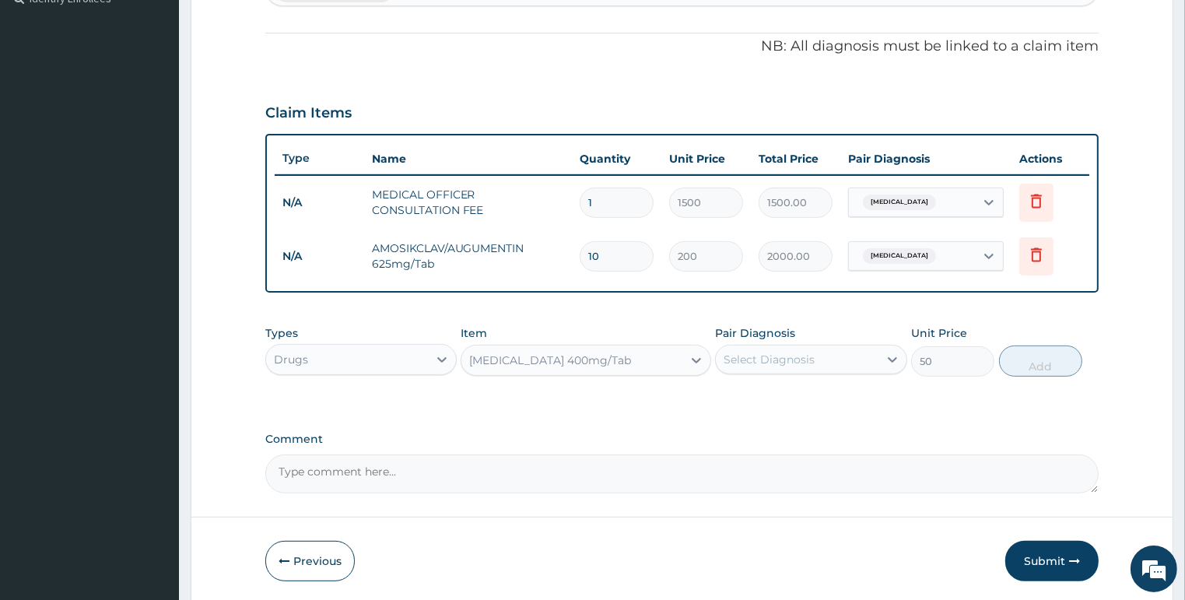
click at [737, 347] on div "Select Diagnosis" at bounding box center [797, 359] width 163 height 25
click at [774, 398] on label "[MEDICAL_DATA]" at bounding box center [788, 398] width 96 height 16
checkbox input "true"
click at [1020, 355] on button "Add" at bounding box center [1040, 360] width 83 height 31
type input "0"
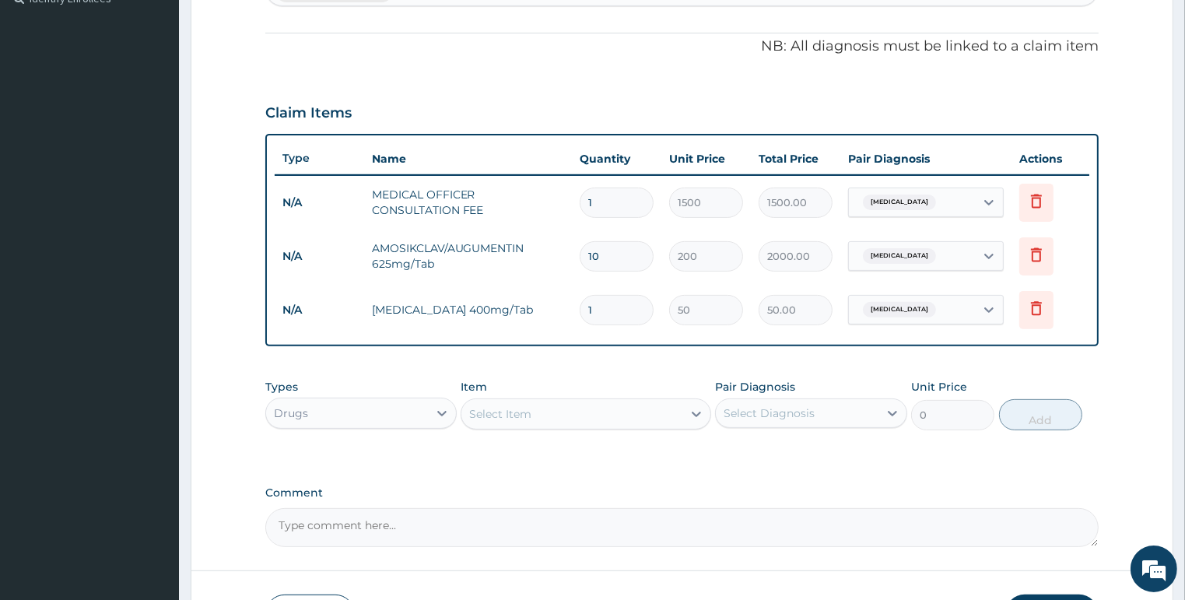
type input "10"
type input "500.00"
type input "10"
click at [520, 413] on div "Select Item" at bounding box center [500, 414] width 62 height 16
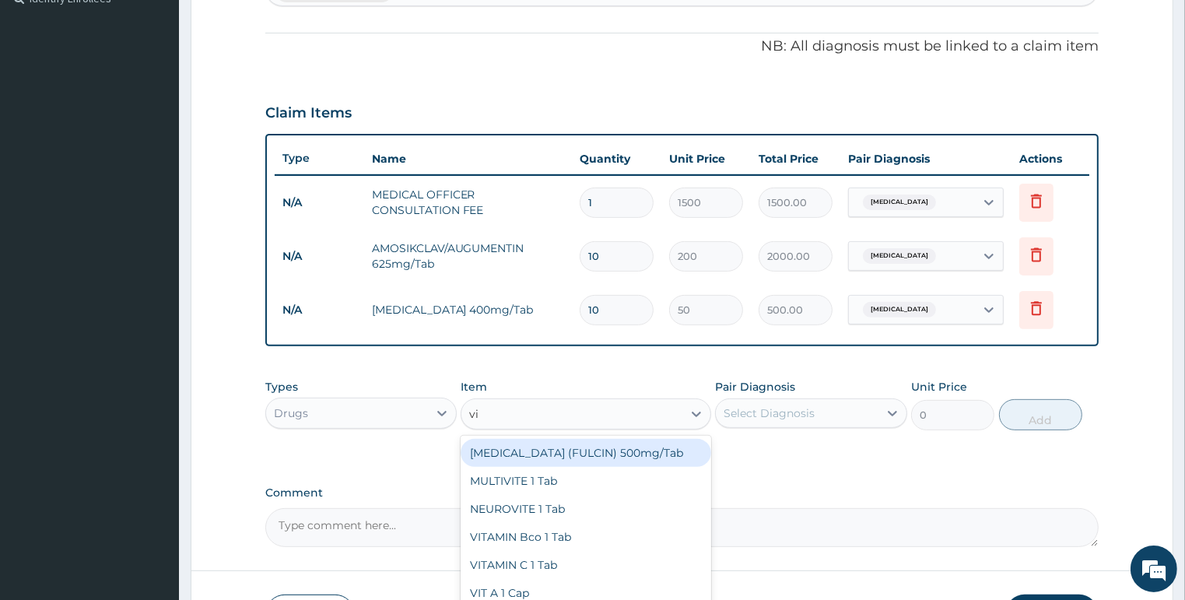
type input "vit"
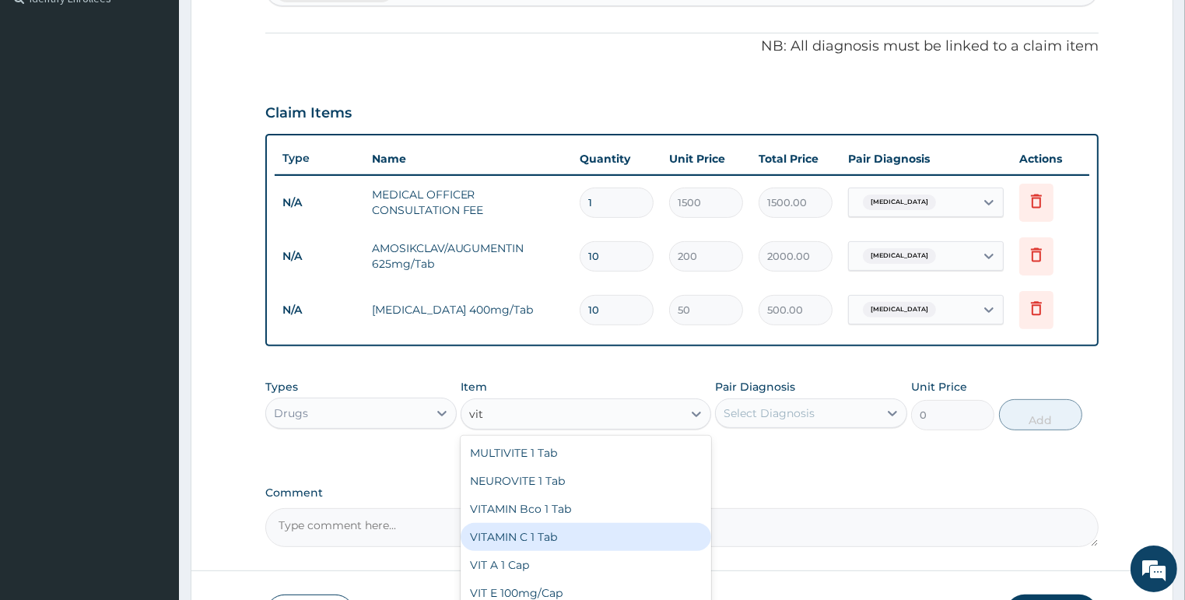
click at [531, 529] on div "VITAMIN C 1 Tab" at bounding box center [585, 537] width 250 height 28
type input "5"
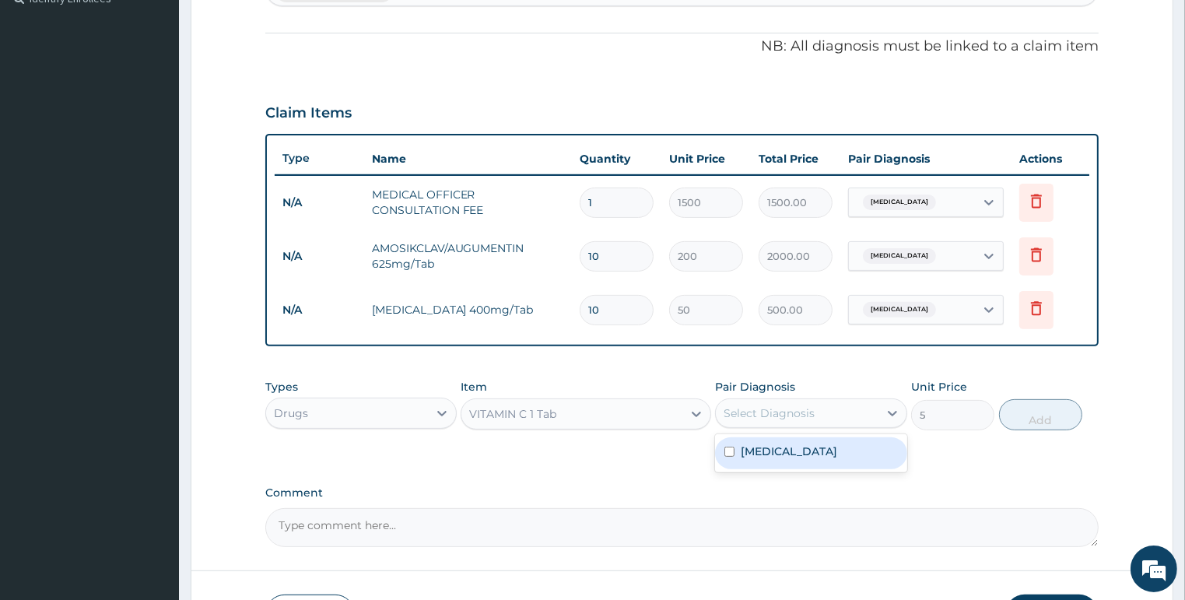
click at [791, 407] on div "Select Diagnosis" at bounding box center [768, 413] width 91 height 16
click at [775, 451] on label "[MEDICAL_DATA]" at bounding box center [788, 451] width 96 height 16
checkbox input "true"
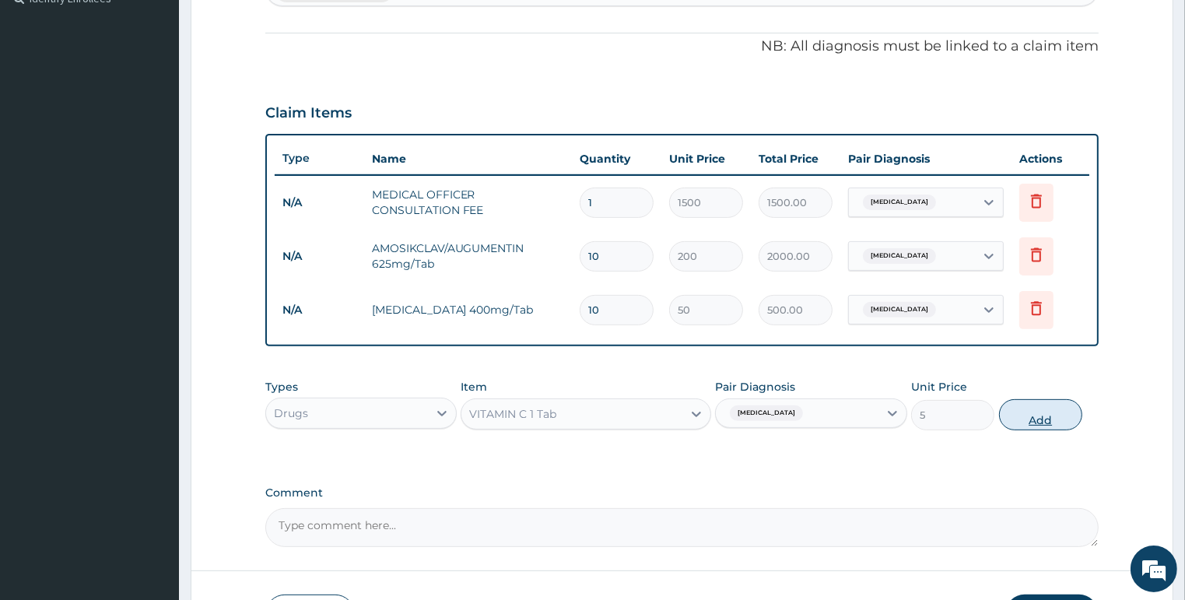
click at [1023, 408] on button "Add" at bounding box center [1040, 414] width 83 height 31
type input "0"
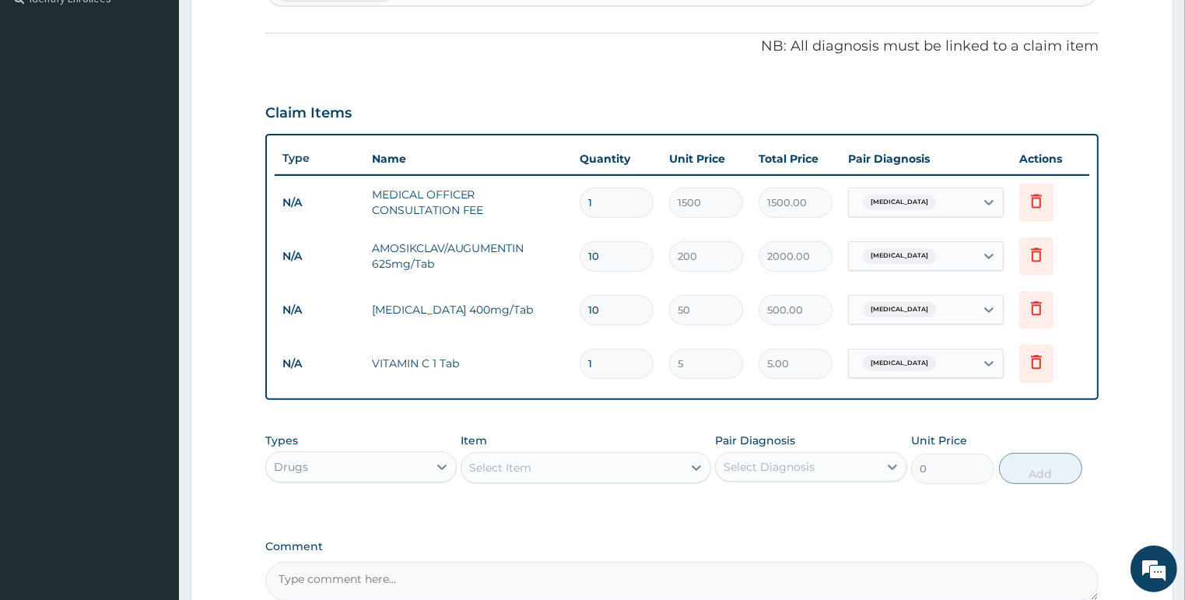
type input "0.00"
type input "5"
type input "25.00"
type input "5"
click at [576, 461] on div "Select Item" at bounding box center [571, 467] width 221 height 25
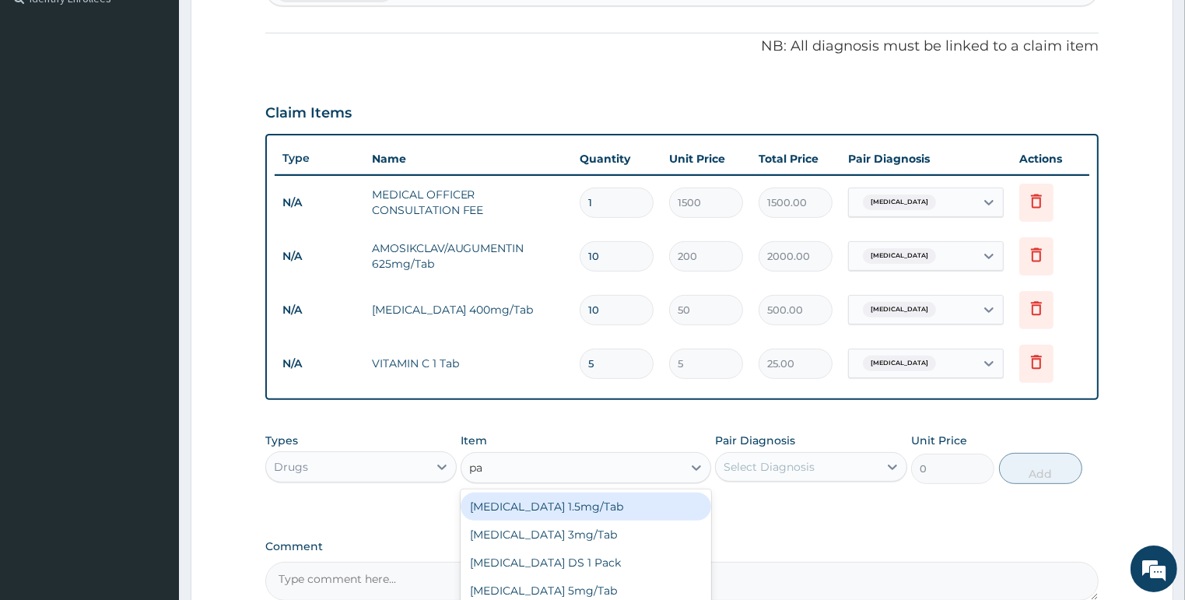
type input "par"
click at [625, 497] on div "[MEDICAL_DATA] 500mg/Tab" at bounding box center [585, 506] width 250 height 28
type input "10"
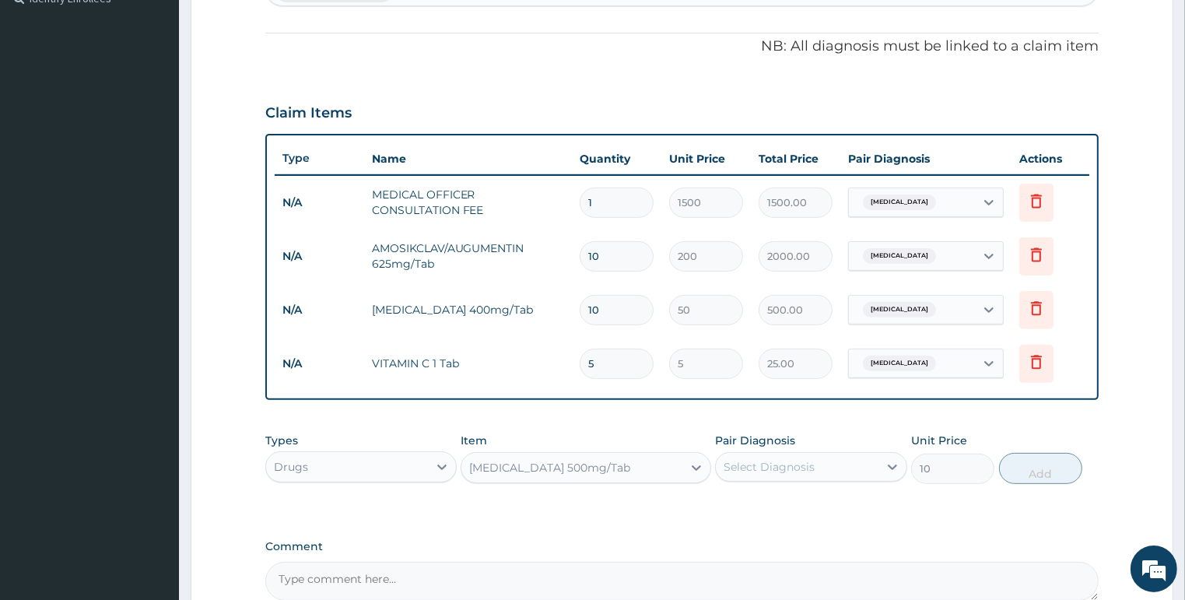
click at [761, 464] on div "Select Diagnosis" at bounding box center [768, 467] width 91 height 16
click at [768, 491] on div "[MEDICAL_DATA]" at bounding box center [811, 507] width 192 height 32
checkbox input "true"
click at [1057, 471] on button "Add" at bounding box center [1040, 468] width 83 height 31
type input "0"
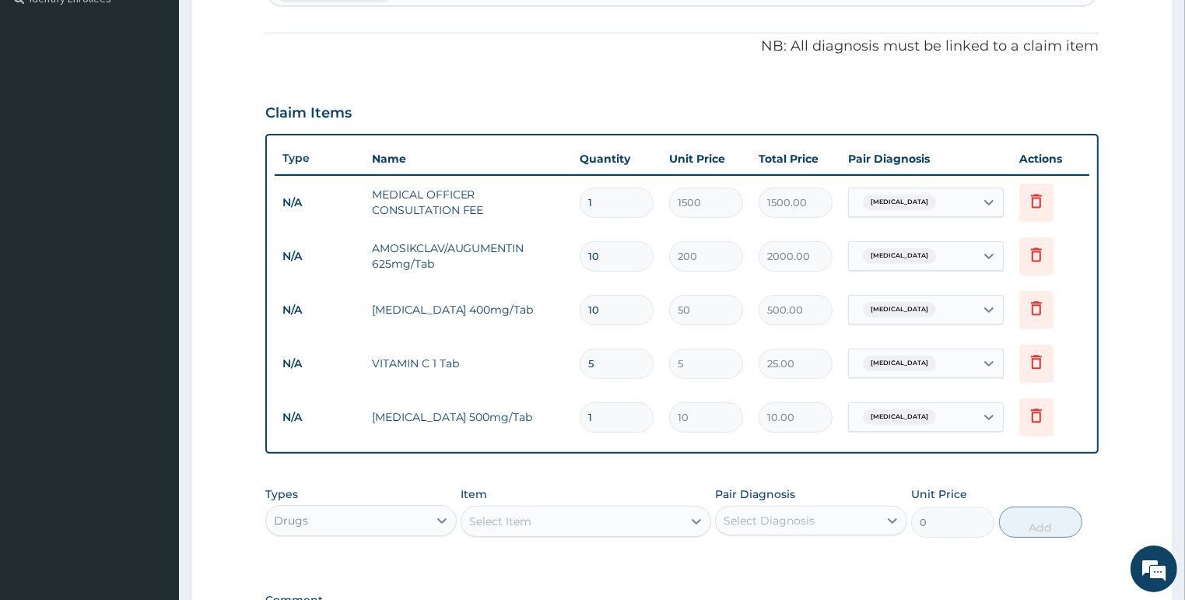
type input "0.00"
type input "3"
type input "30.00"
type input "30"
type input "300.00"
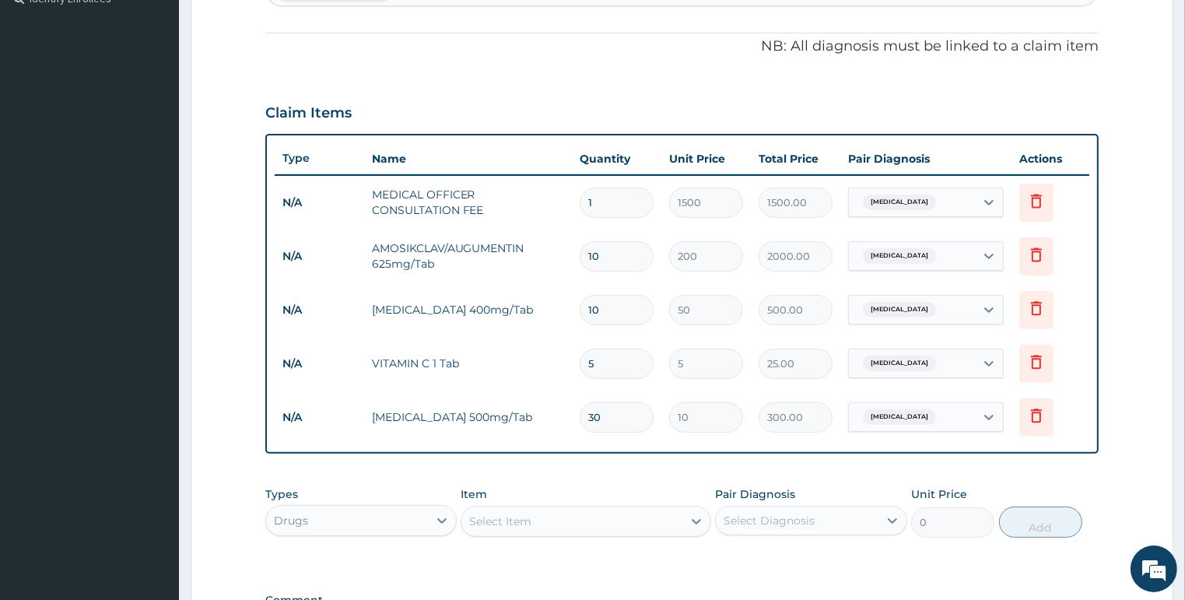
type input "30"
click at [486, 509] on div "Select Item" at bounding box center [571, 521] width 221 height 25
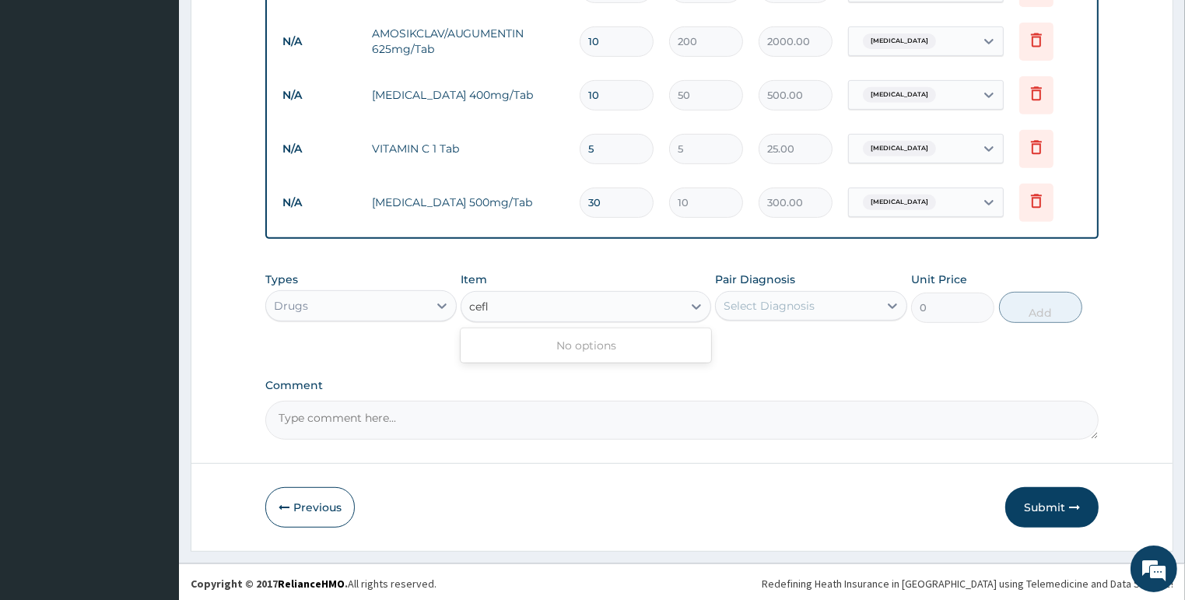
scroll to position [0, 0]
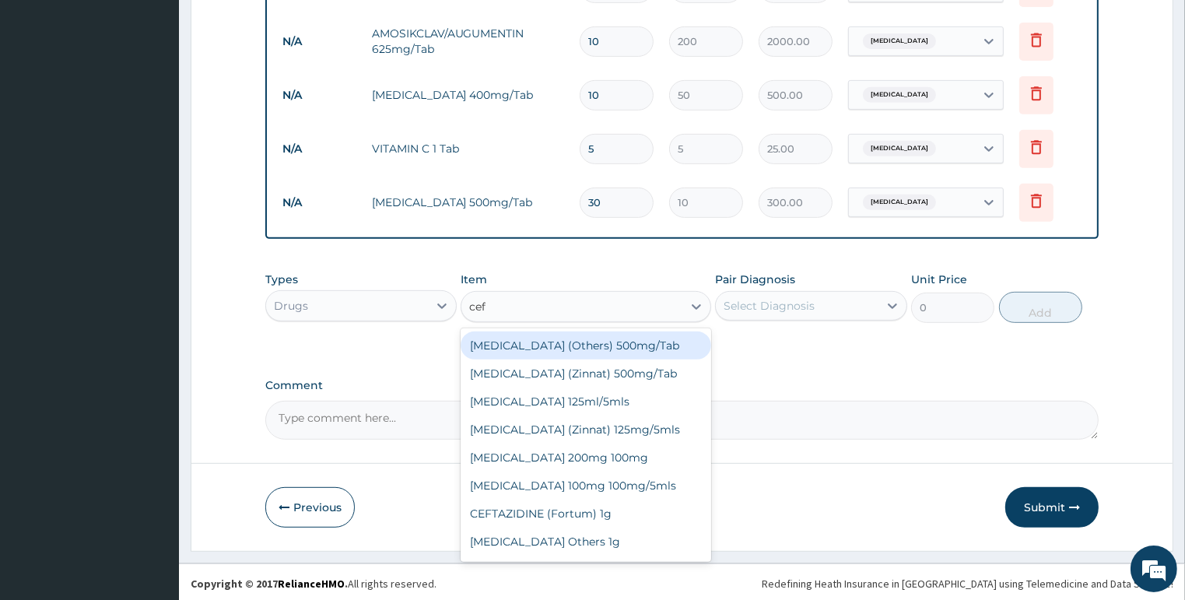
type input "cef"
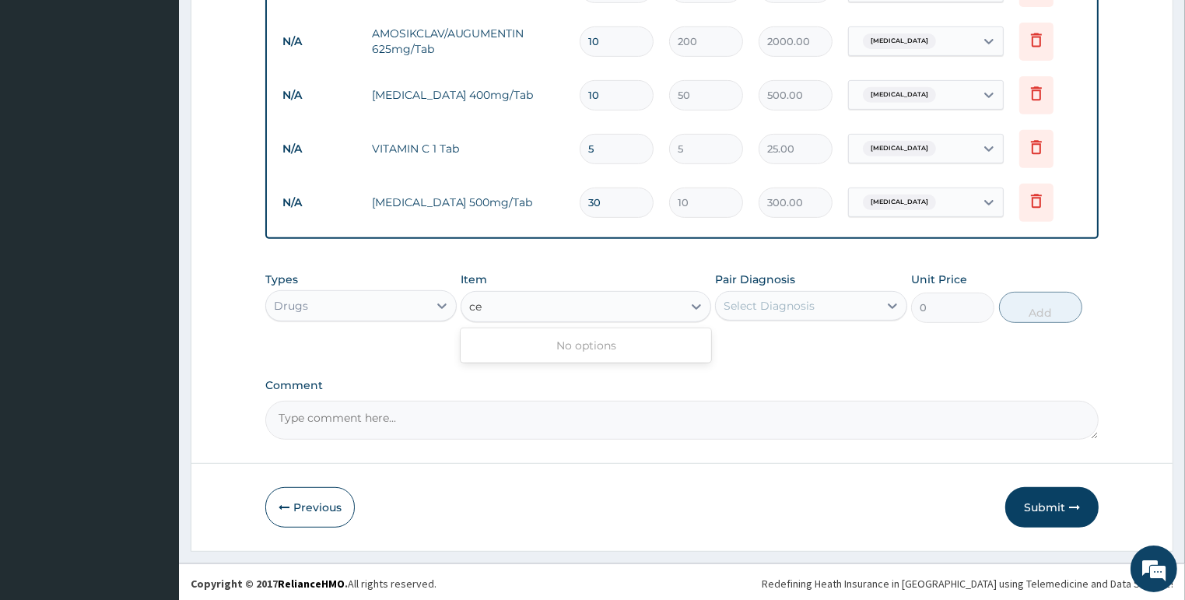
type input "c"
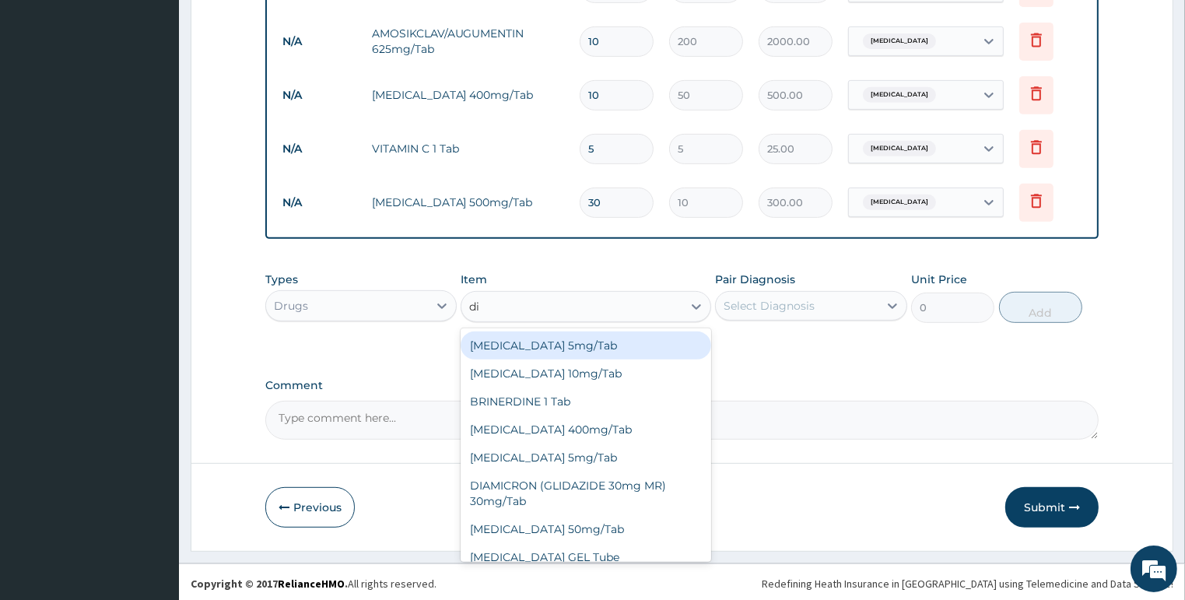
type input "dic"
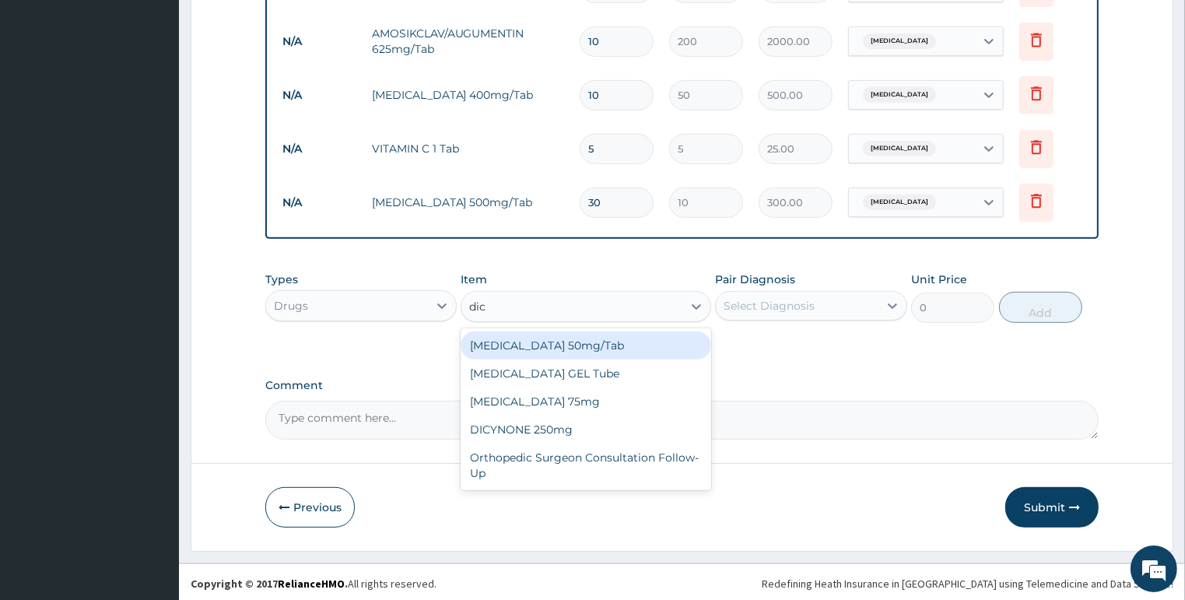
click at [602, 344] on div "[MEDICAL_DATA] 50mg/Tab" at bounding box center [585, 345] width 250 height 28
type input "50"
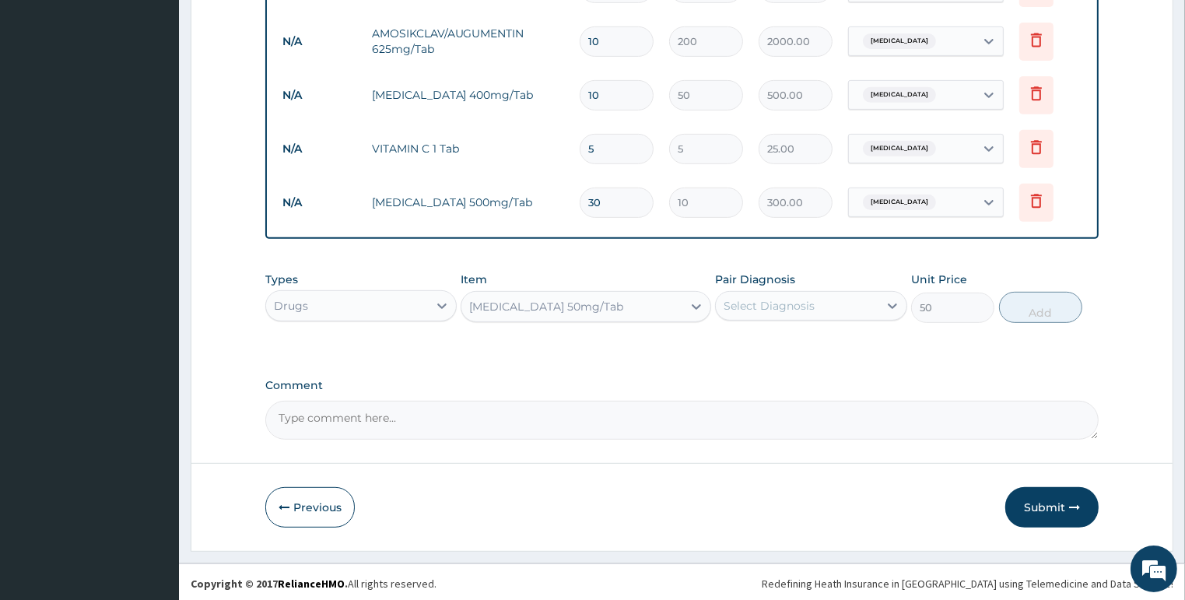
click at [761, 311] on div "Select Diagnosis" at bounding box center [797, 305] width 163 height 25
click at [765, 339] on label "[MEDICAL_DATA]" at bounding box center [788, 344] width 96 height 16
checkbox input "true"
click at [1025, 308] on button "Add" at bounding box center [1040, 307] width 83 height 31
type input "0"
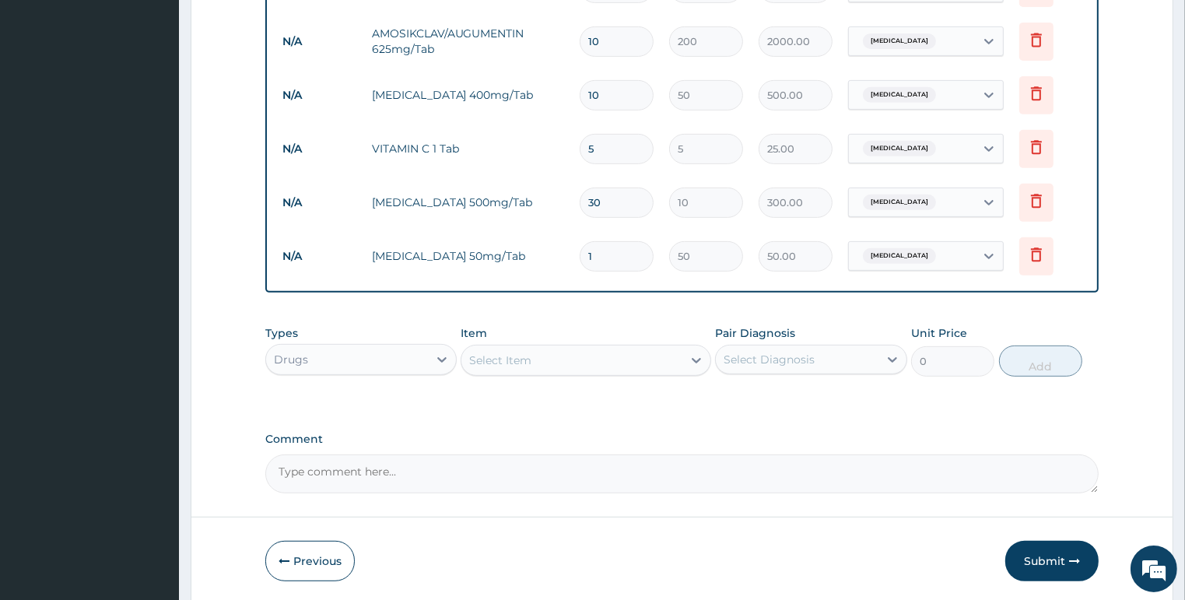
type input "10"
type input "500.00"
type input "10"
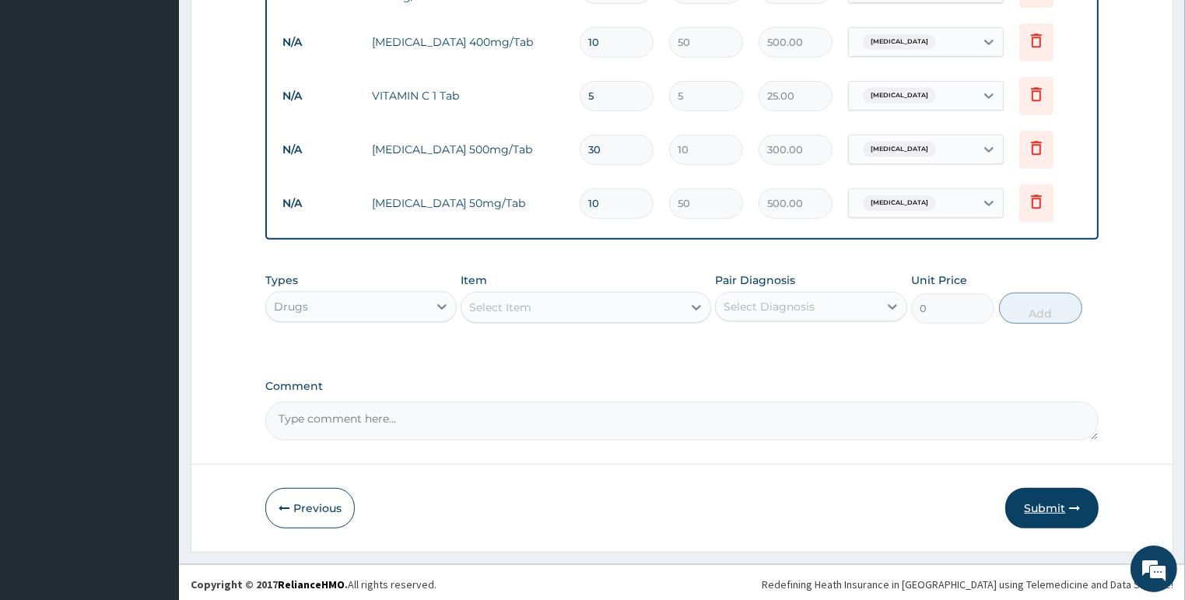
click at [1066, 501] on button "Submit" at bounding box center [1051, 508] width 93 height 40
click at [1054, 506] on button "Submit" at bounding box center [1051, 508] width 93 height 40
click at [1055, 498] on button "Submit" at bounding box center [1051, 508] width 93 height 40
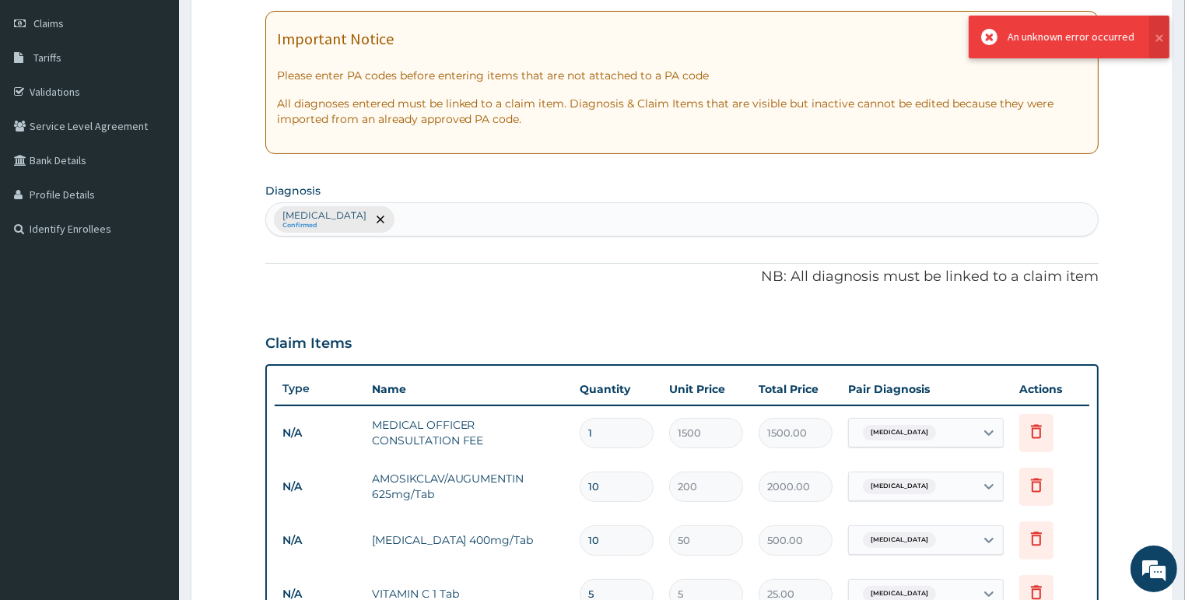
scroll to position [152, 0]
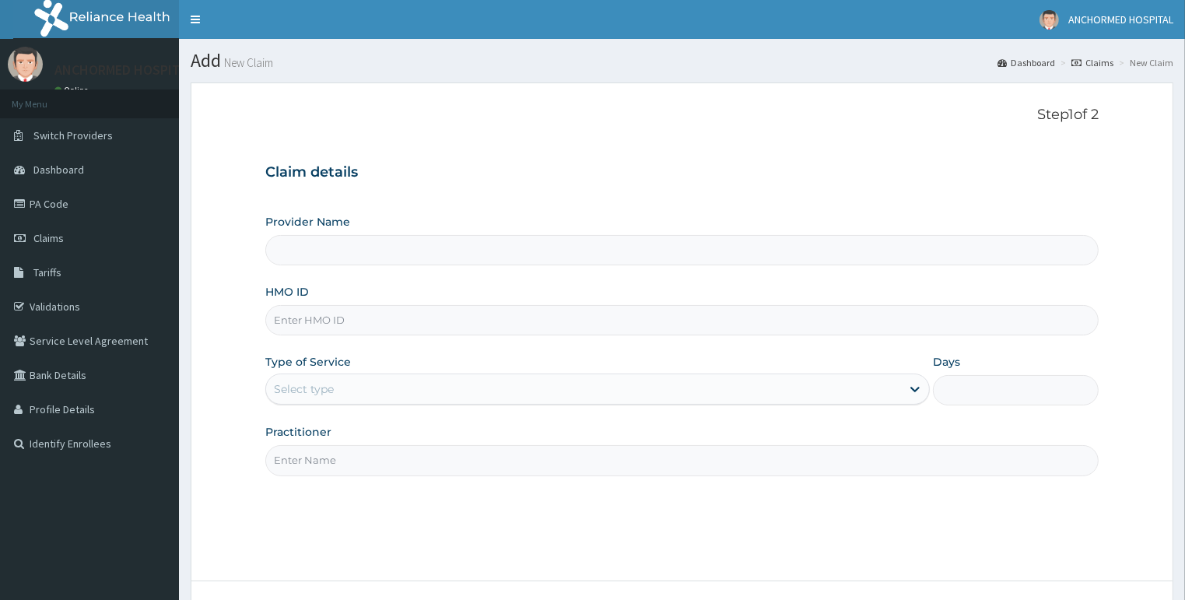
type input "ANCHORMED HOSPITAL"
paste input "SAF/13137/A"
type input "SAF/13137/A"
click at [359, 380] on div "Select type" at bounding box center [583, 388] width 635 height 25
click at [358, 383] on div "Select type" at bounding box center [583, 388] width 635 height 25
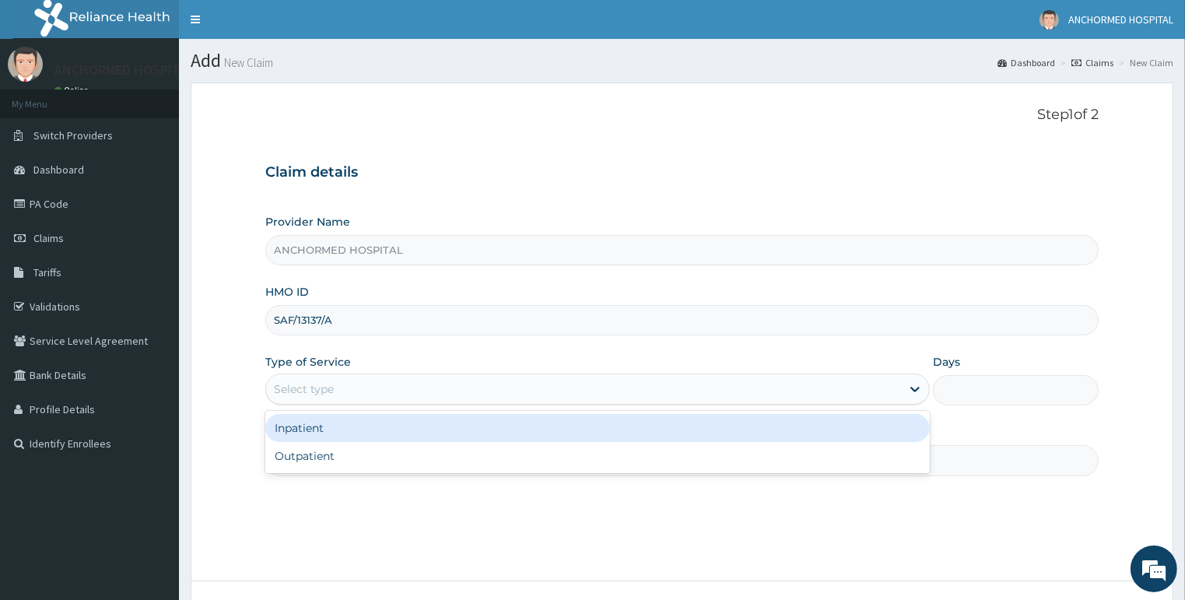
click at [358, 383] on div "Select type" at bounding box center [583, 388] width 635 height 25
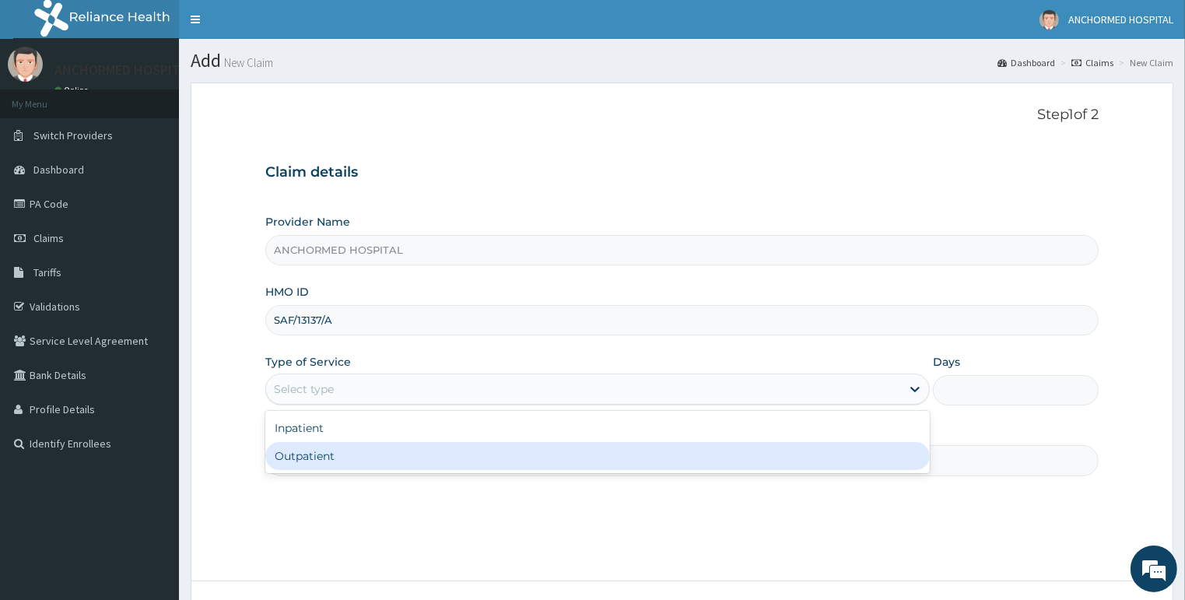
click at [338, 453] on div "Outpatient" at bounding box center [597, 456] width 664 height 28
type input "1"
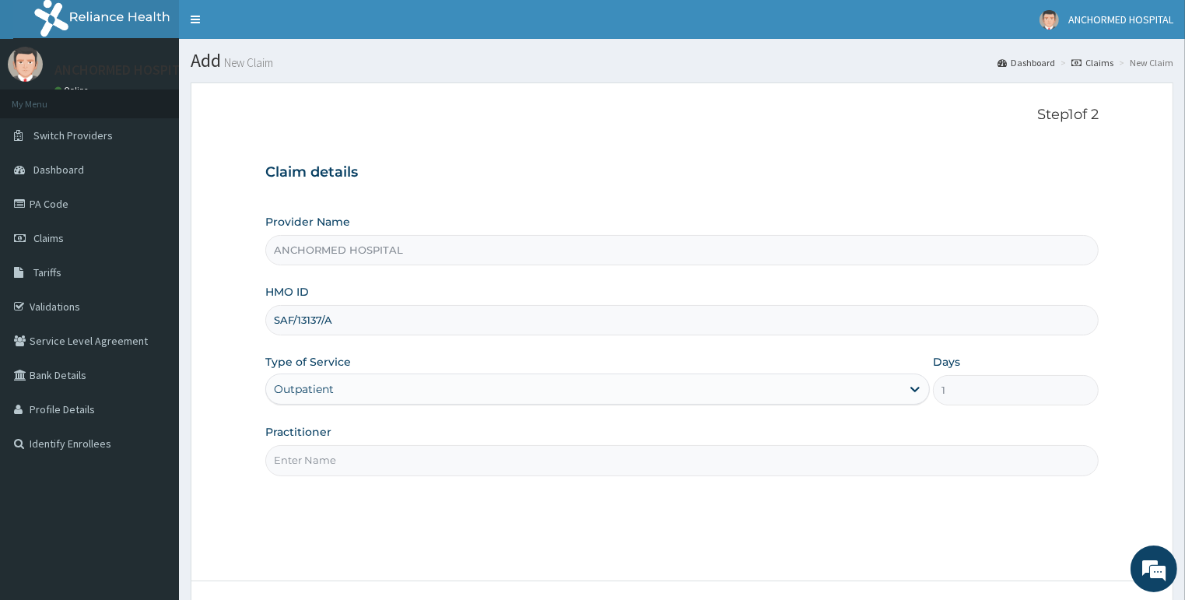
click at [338, 453] on input "Practitioner" at bounding box center [682, 460] width 834 height 30
type input "[PERSON_NAME]"
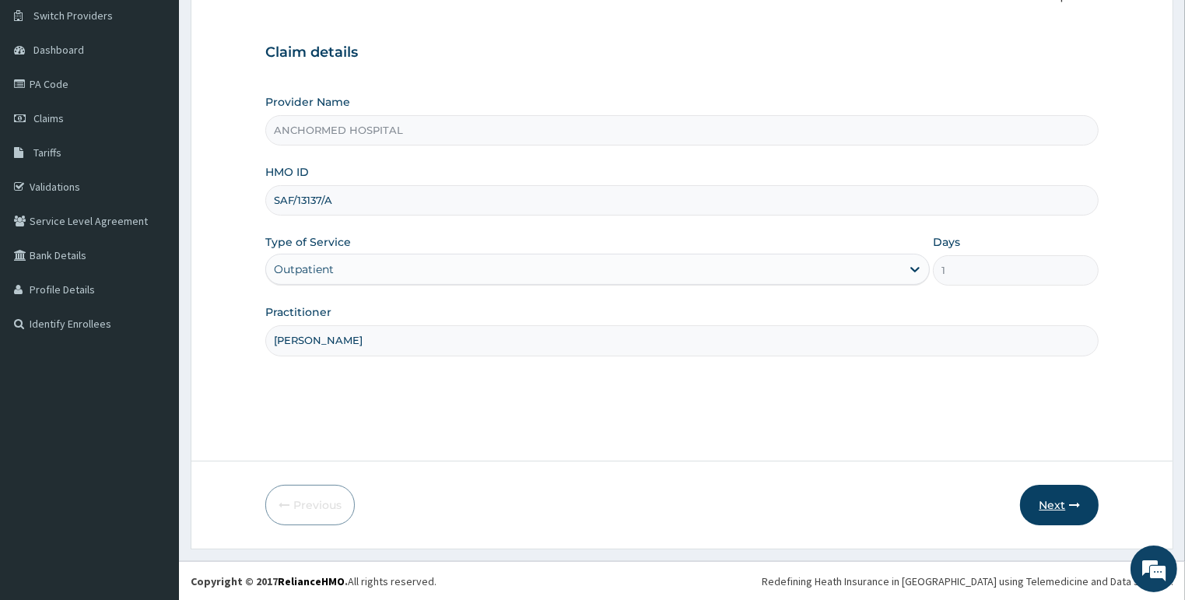
click at [1059, 513] on button "Next" at bounding box center [1059, 505] width 79 height 40
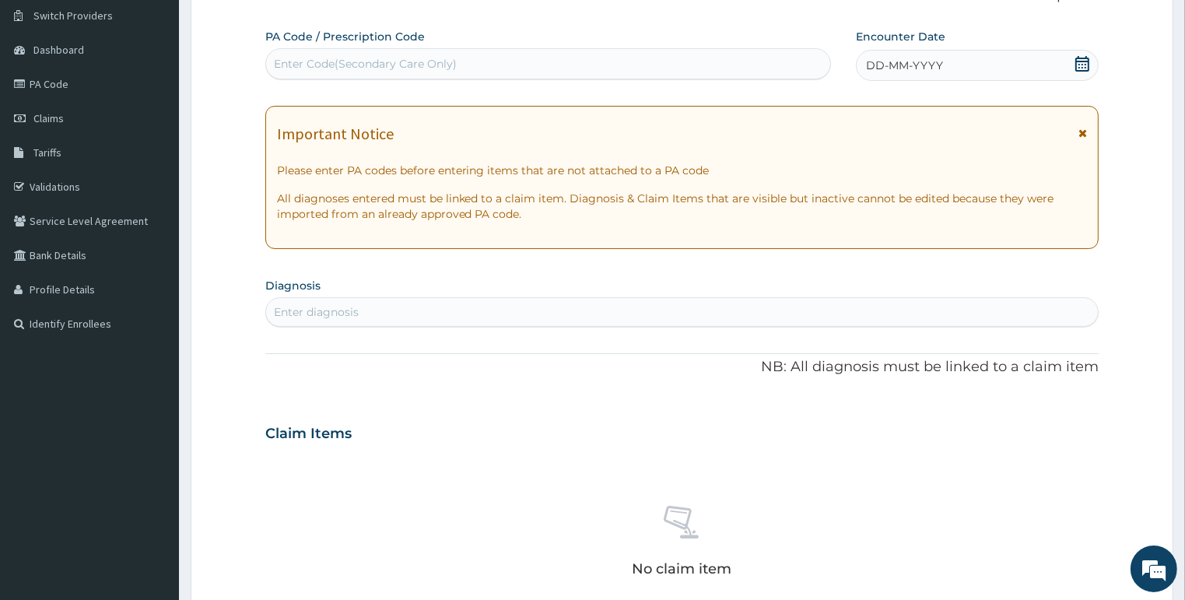
click at [1077, 68] on icon at bounding box center [1082, 64] width 16 height 16
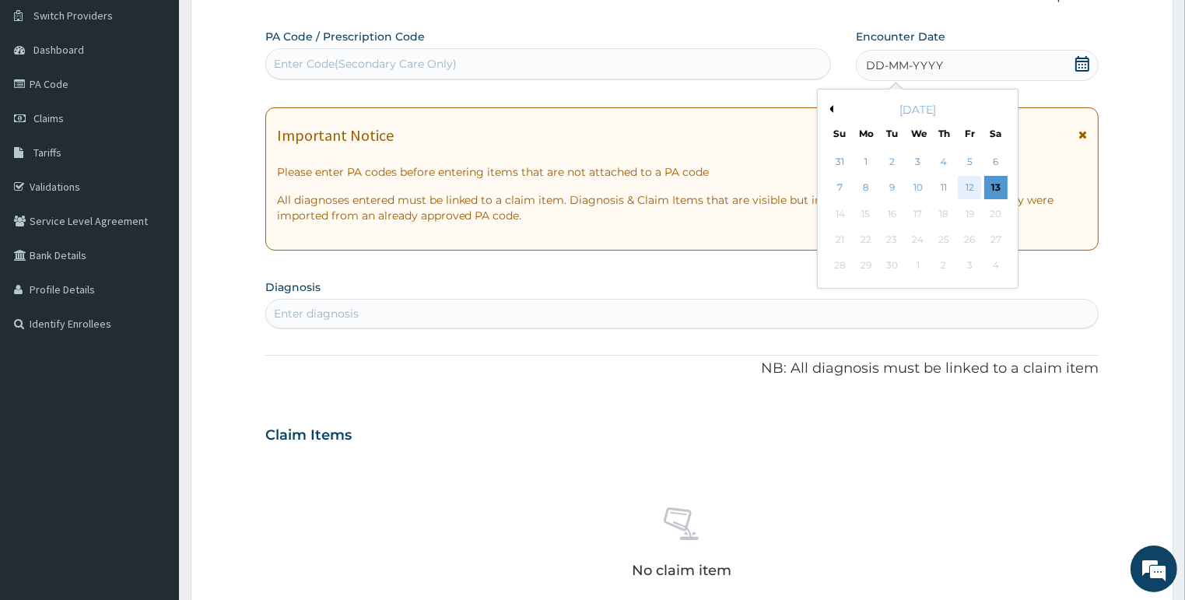
click at [968, 184] on div "12" at bounding box center [969, 188] width 23 height 23
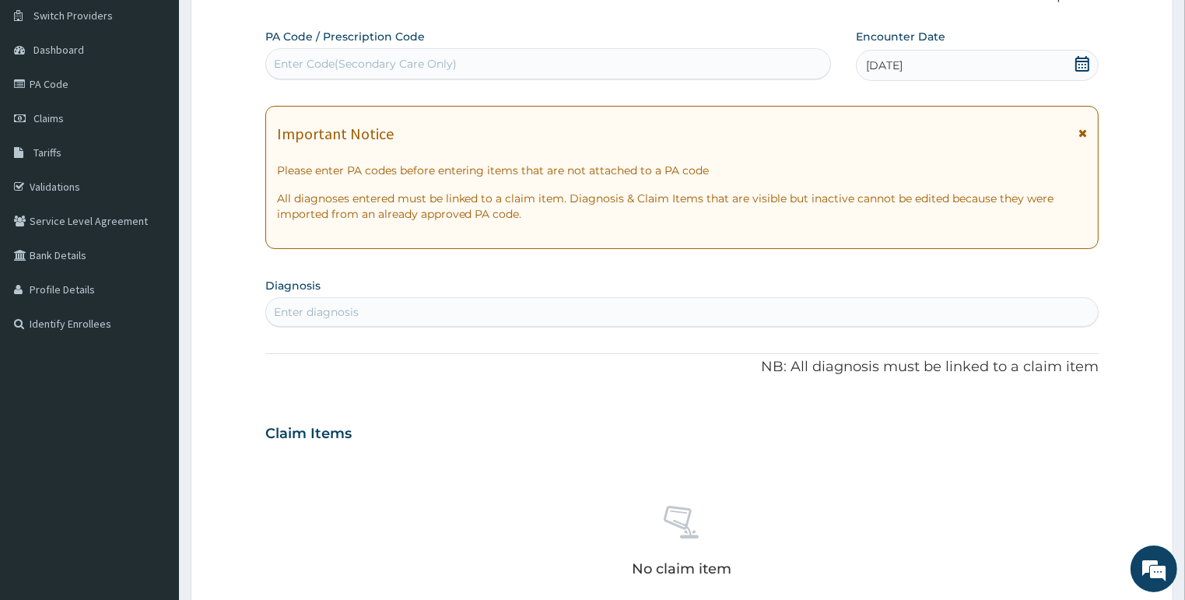
scroll to position [0, 0]
click at [338, 312] on div "Enter diagnosis" at bounding box center [316, 312] width 85 height 16
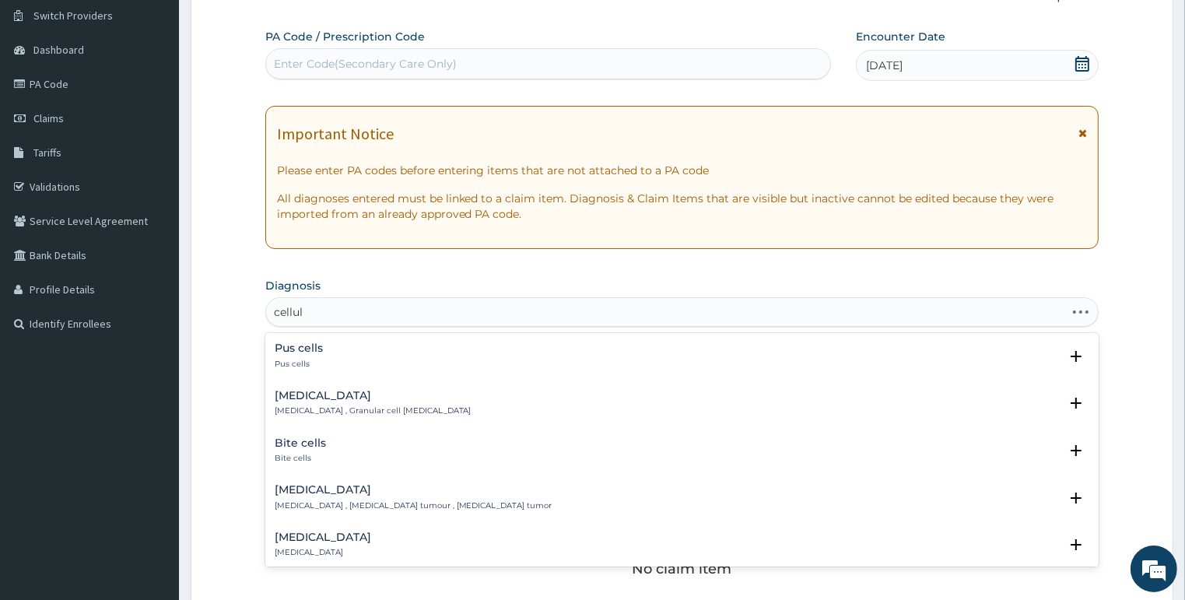
type input "celluli"
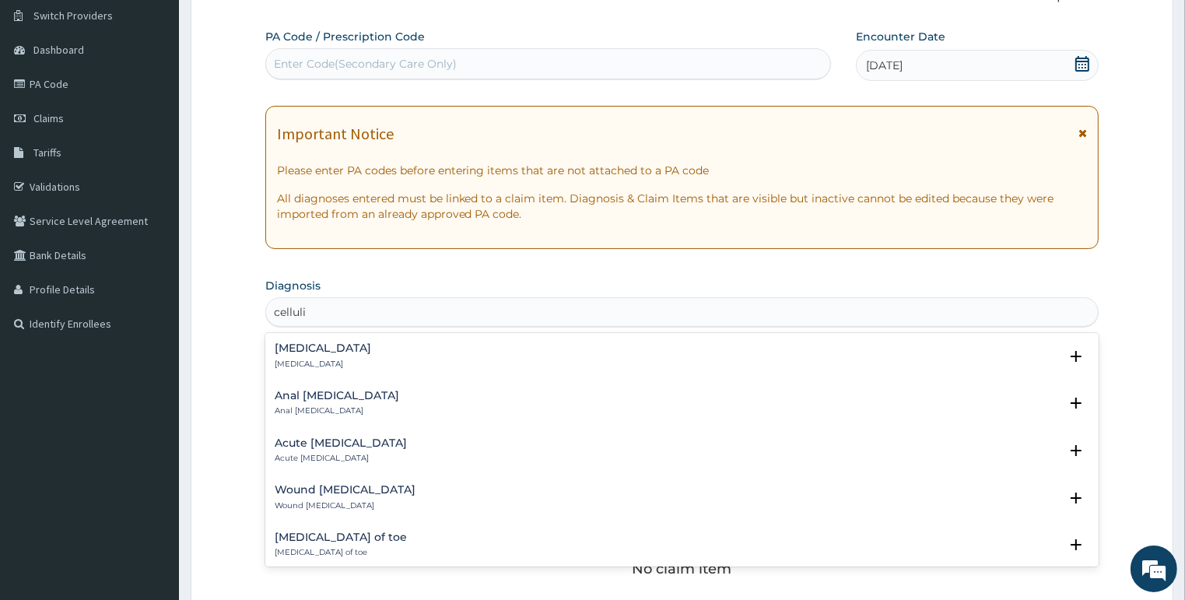
click at [315, 367] on p "[MEDICAL_DATA]" at bounding box center [323, 364] width 96 height 11
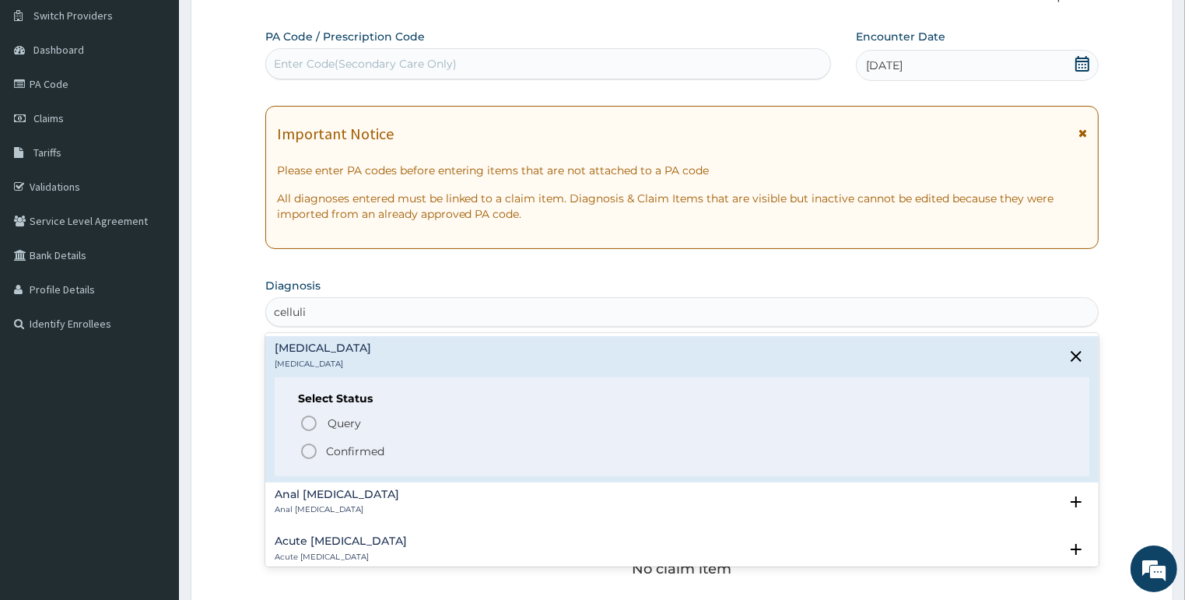
click at [327, 448] on p "Confirmed" at bounding box center [355, 451] width 58 height 16
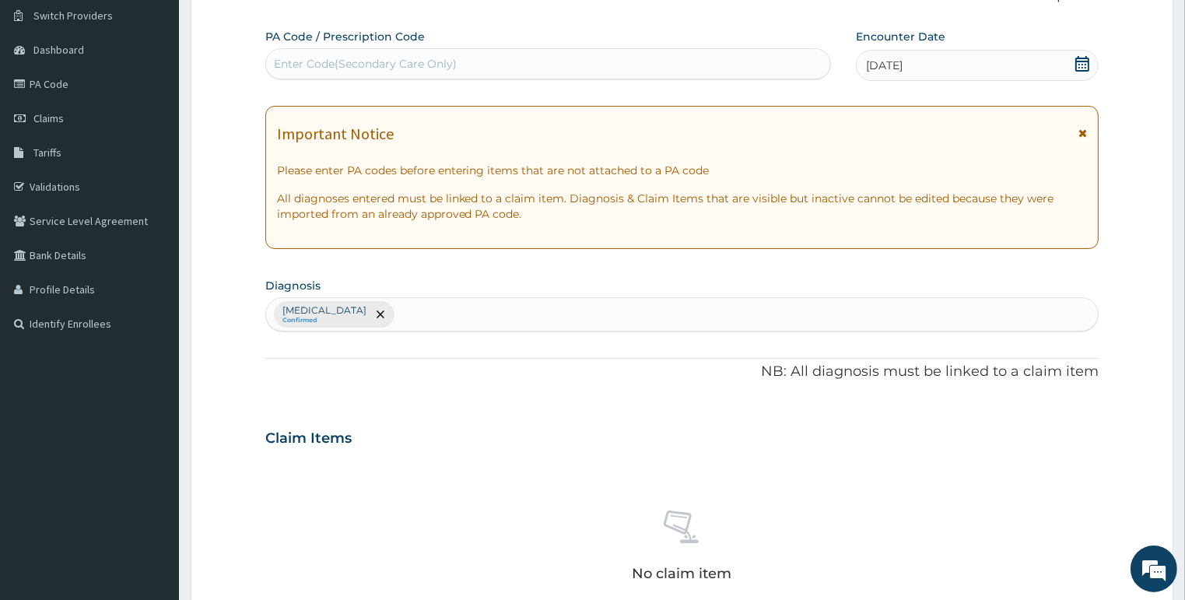
scroll to position [431, 0]
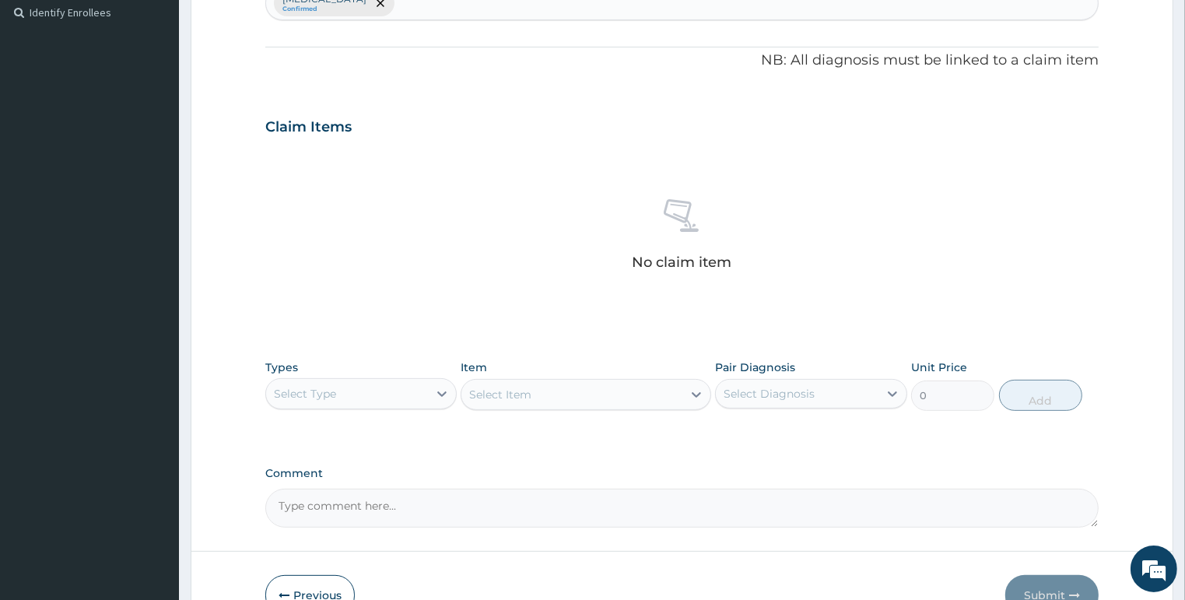
click at [390, 392] on div "Select Type" at bounding box center [347, 393] width 163 height 25
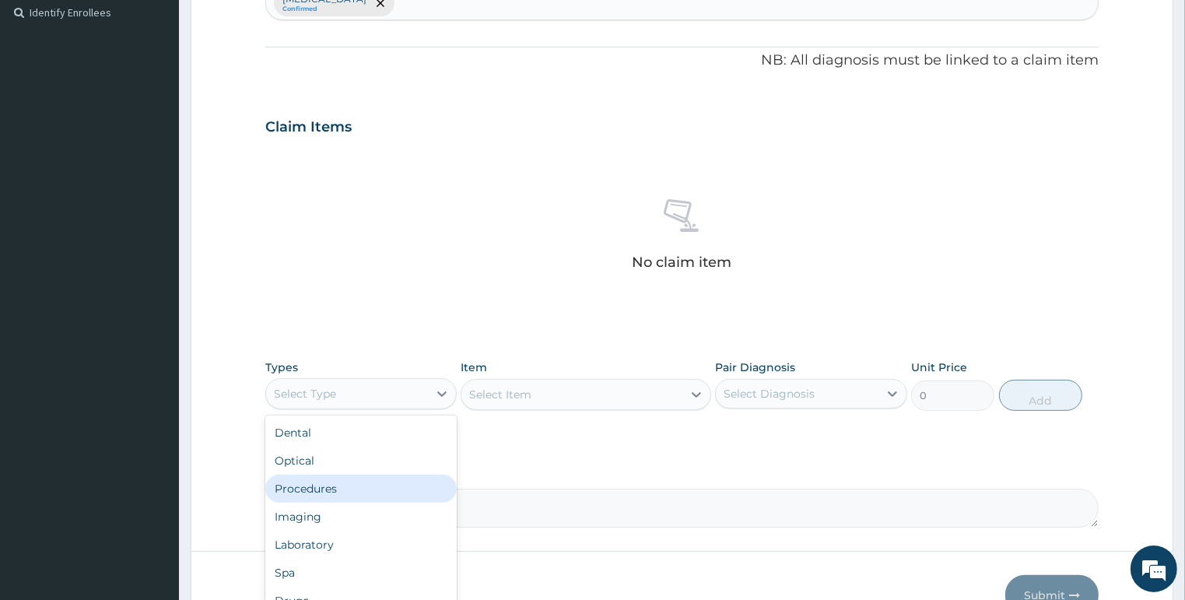
click at [350, 488] on div "Procedures" at bounding box center [361, 488] width 192 height 28
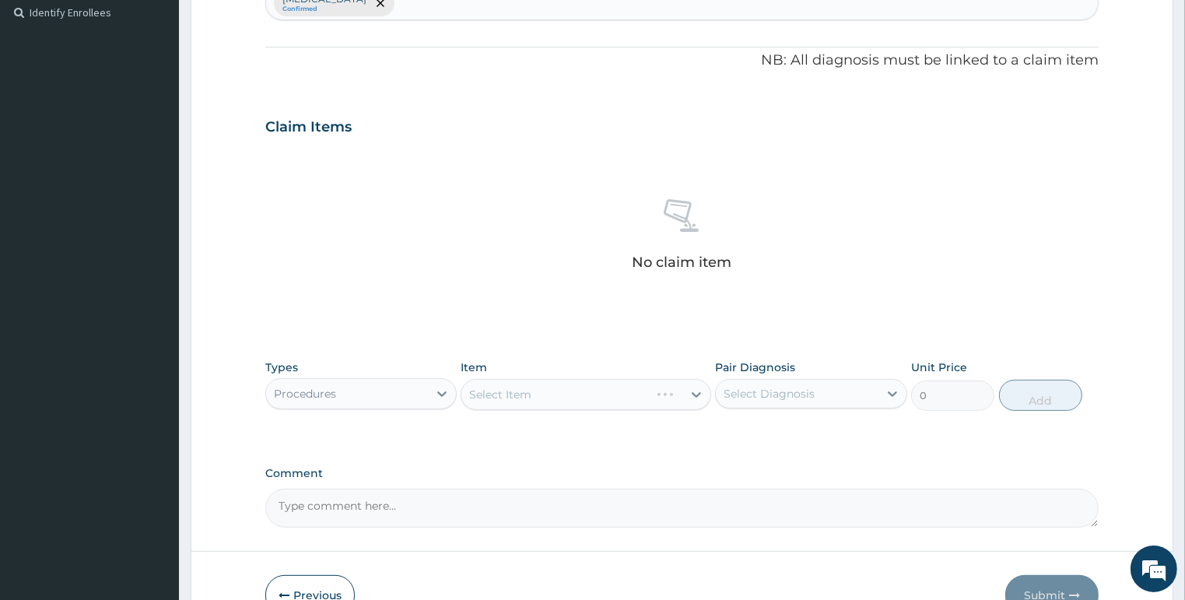
click at [488, 392] on div "Select Item" at bounding box center [585, 394] width 250 height 31
click at [607, 392] on div "Select Item" at bounding box center [585, 394] width 250 height 31
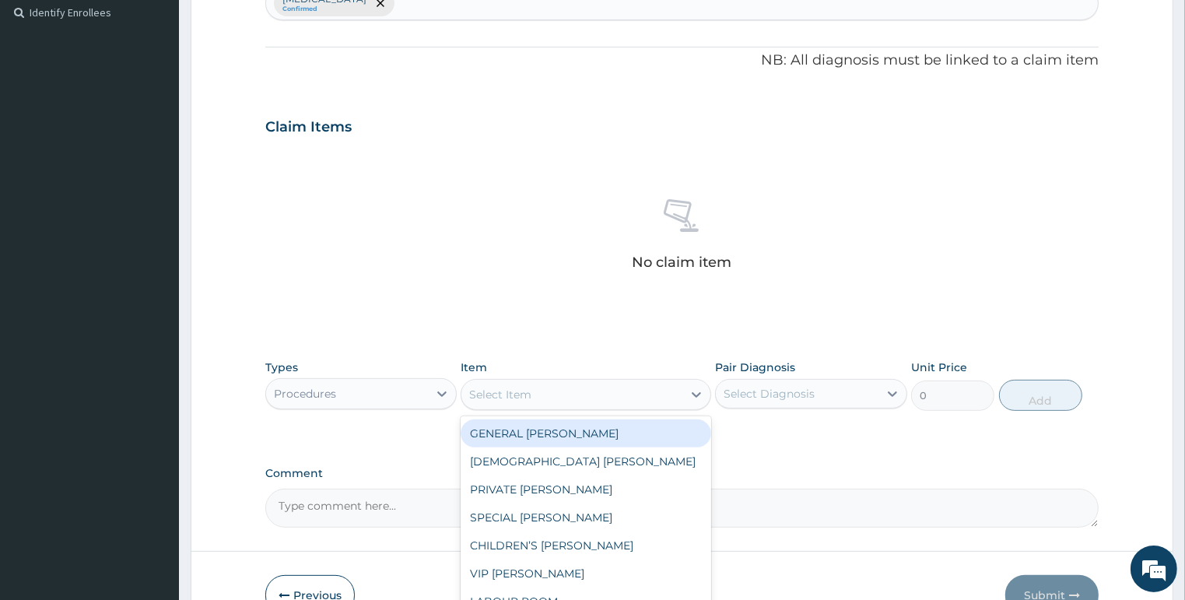
click at [592, 392] on div "Select Item" at bounding box center [571, 394] width 221 height 25
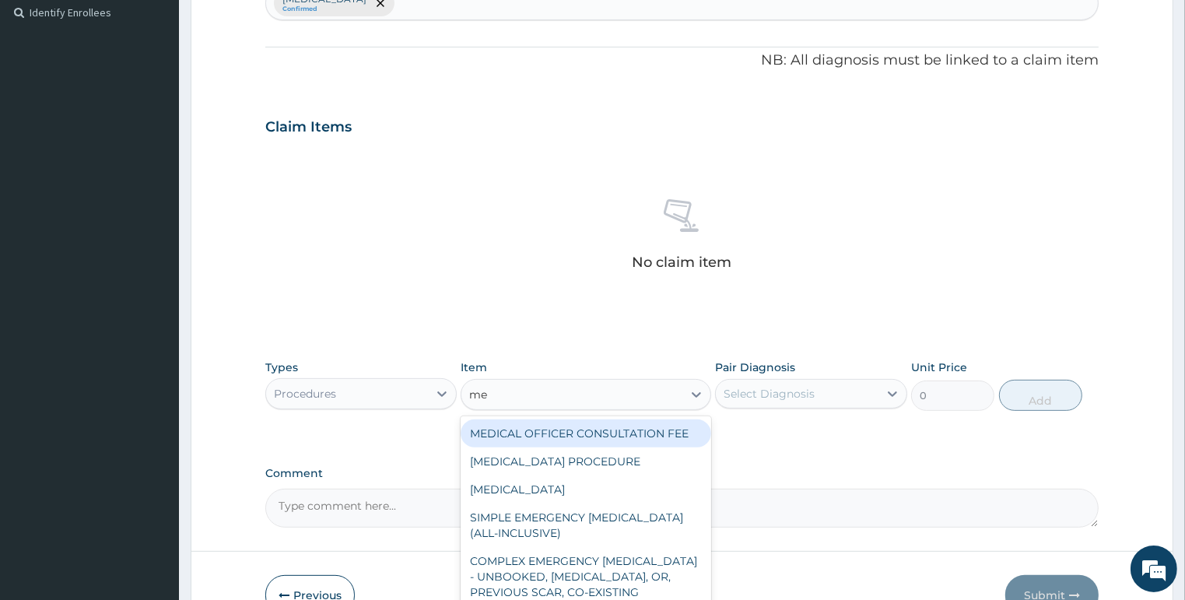
type input "med"
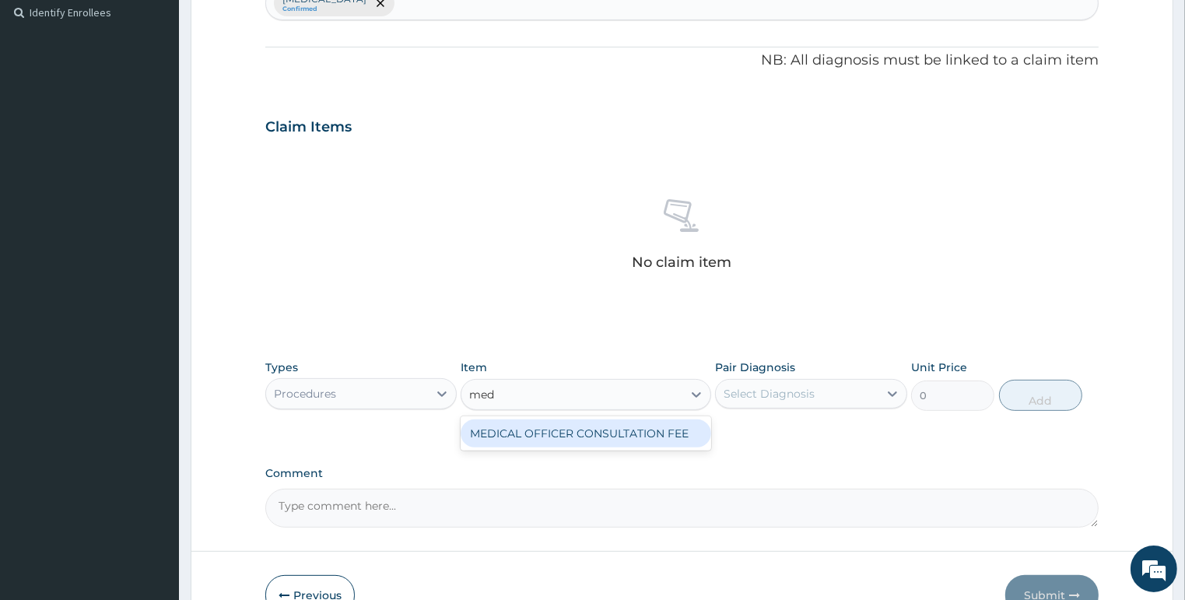
click at [572, 429] on div "MEDICAL OFFICER CONSULTATION FEE" at bounding box center [585, 433] width 250 height 28
type input "1500"
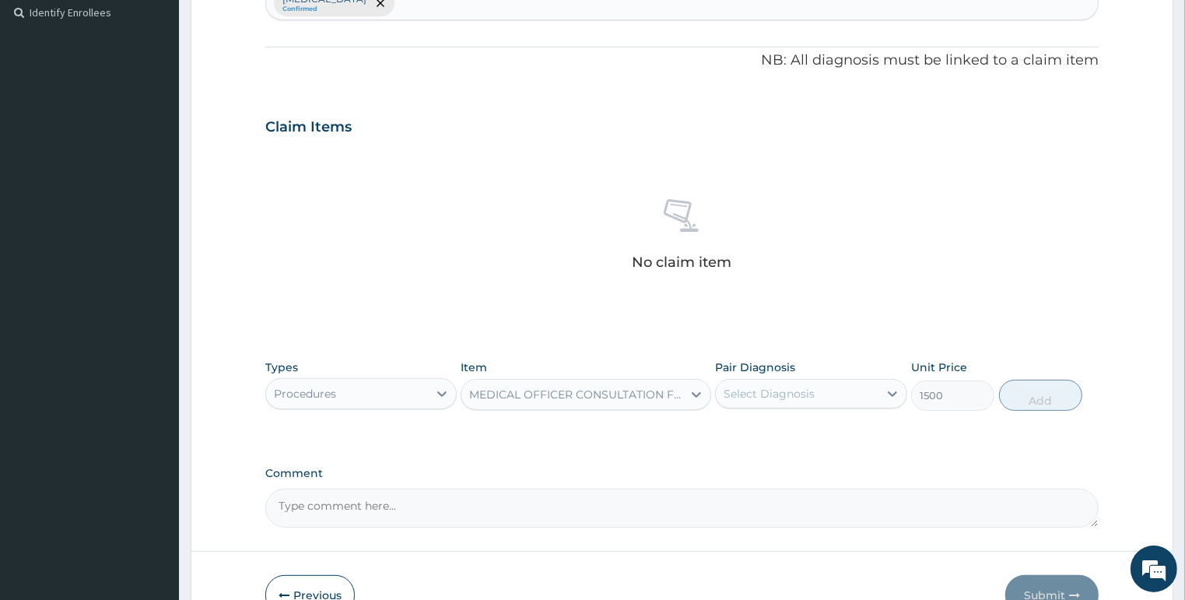
click at [751, 408] on div "Pair Diagnosis Select Diagnosis" at bounding box center [811, 384] width 192 height 51
click at [747, 398] on div "Select Diagnosis" at bounding box center [768, 394] width 91 height 16
click at [754, 445] on div "[MEDICAL_DATA]" at bounding box center [811, 434] width 192 height 32
checkbox input "true"
click at [1038, 396] on button "Add" at bounding box center [1040, 395] width 83 height 31
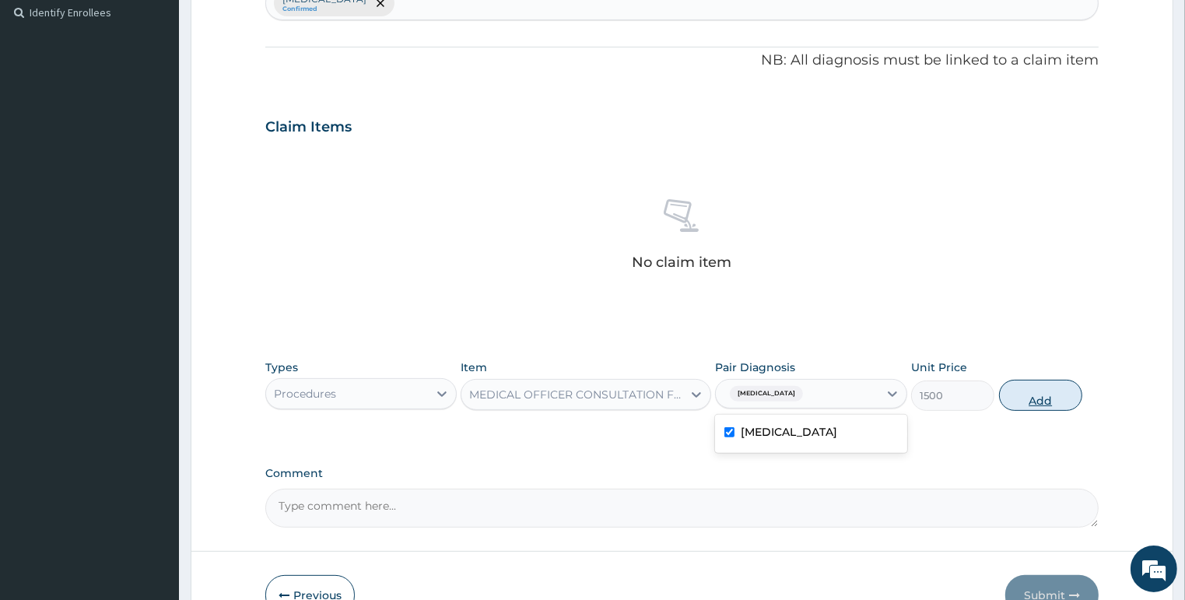
type input "0"
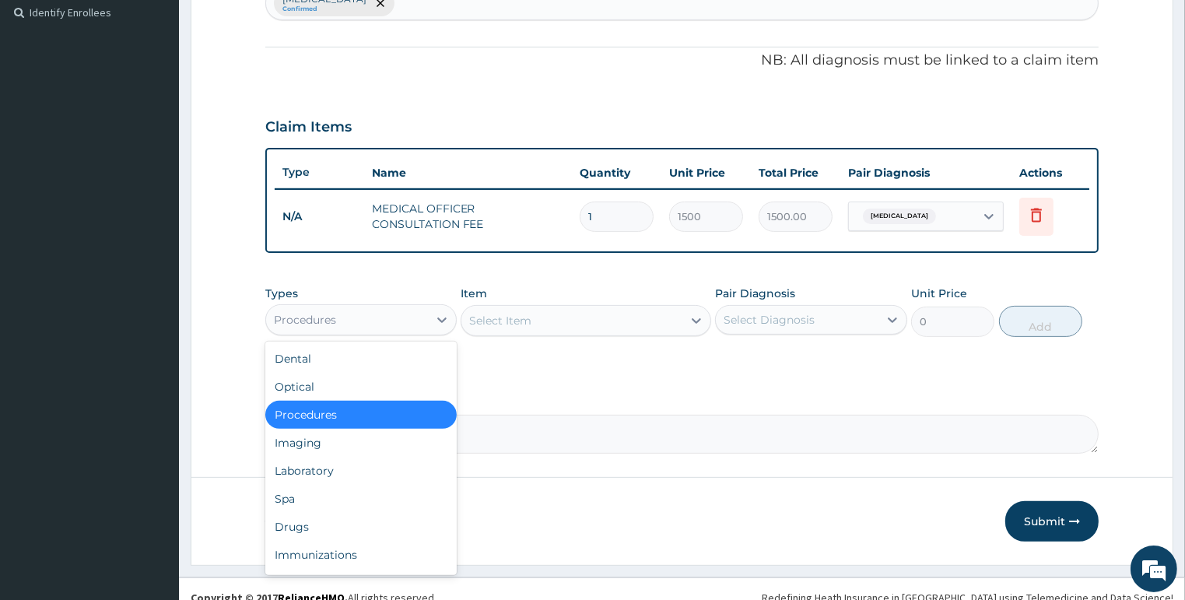
click at [383, 315] on div "Procedures" at bounding box center [347, 319] width 163 height 25
click at [308, 517] on div "Drugs" at bounding box center [361, 527] width 192 height 28
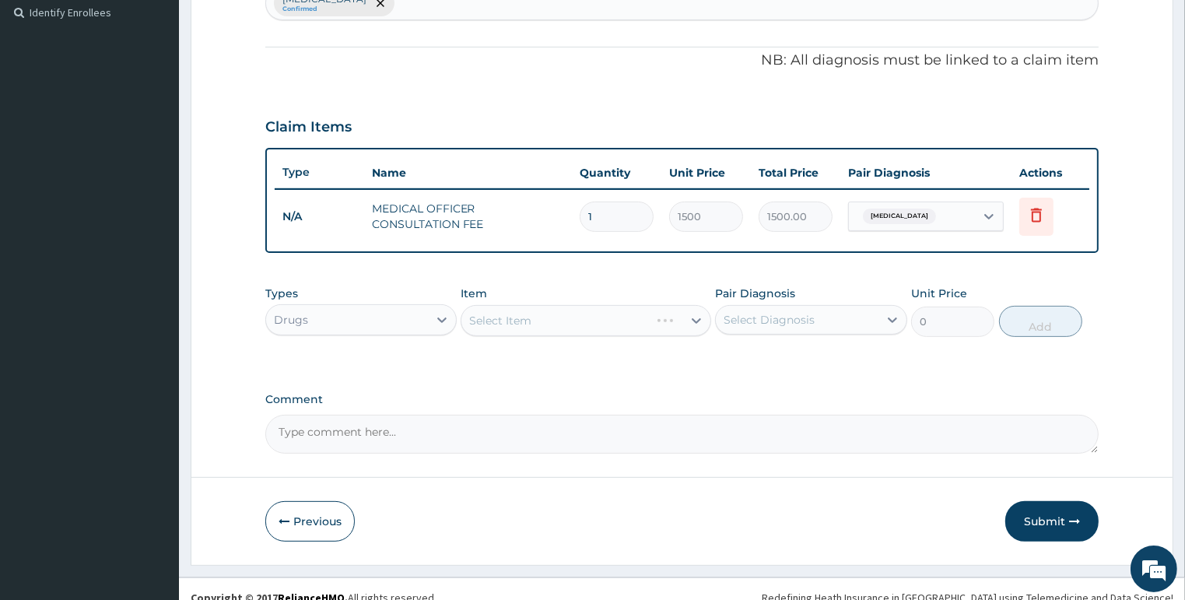
click at [528, 305] on div "Select Item" at bounding box center [585, 320] width 250 height 31
click at [529, 313] on div "Select Item" at bounding box center [500, 321] width 62 height 16
click at [523, 324] on div "Select Item" at bounding box center [500, 321] width 62 height 16
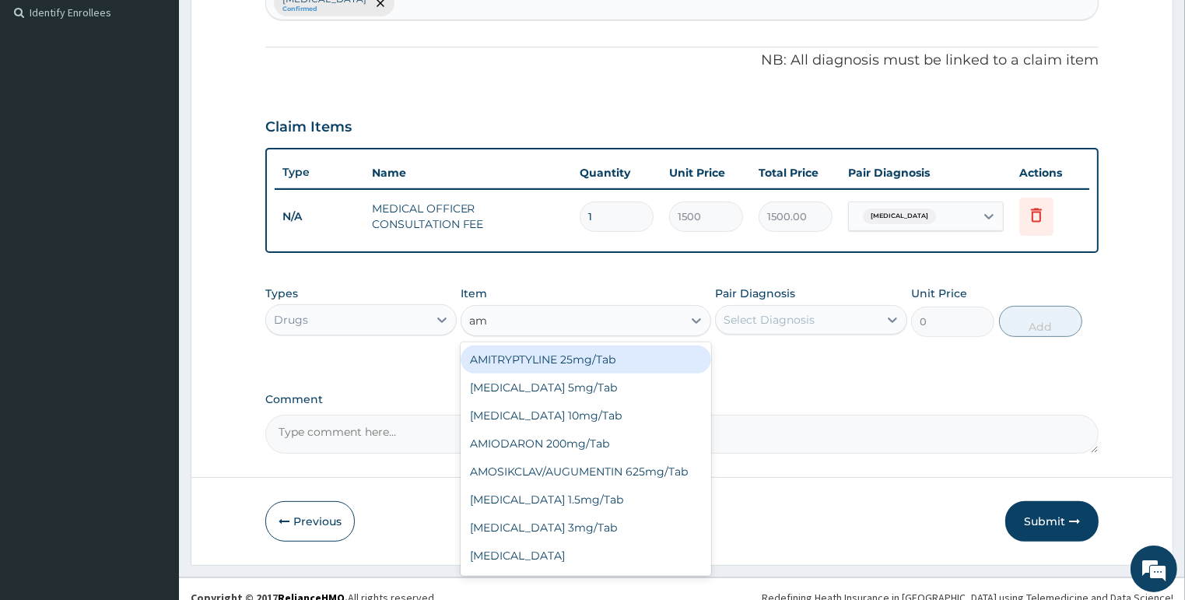
type input "amo"
click at [573, 355] on div "AMOSIKCLAV/AUGUMENTIN 625mg/Tab" at bounding box center [585, 359] width 250 height 28
type input "200"
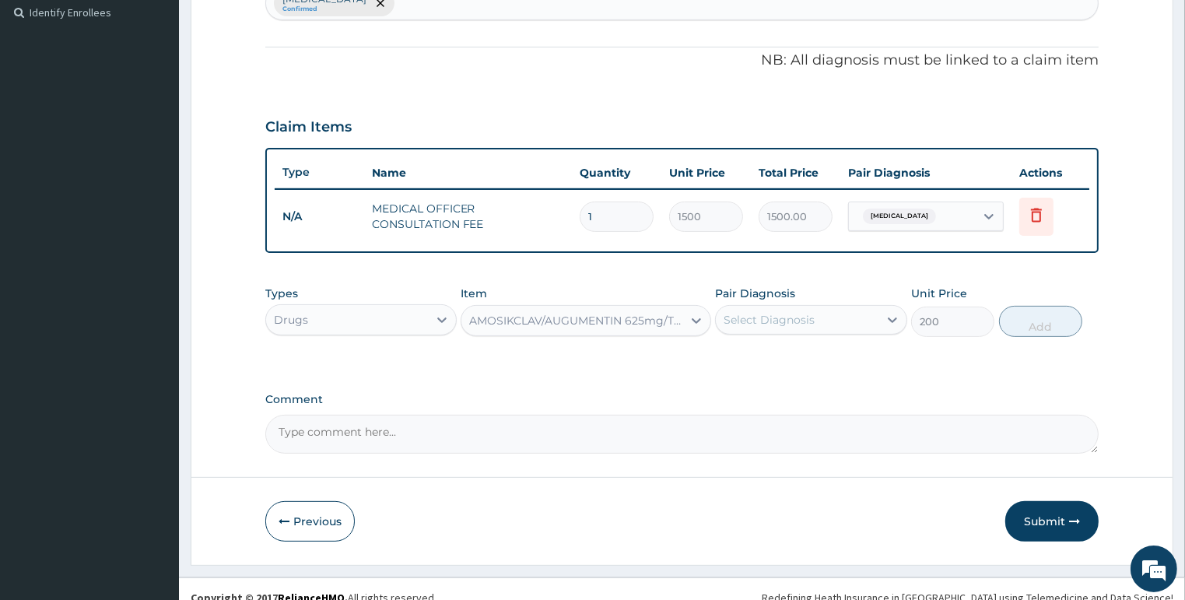
click at [799, 317] on div "Select Diagnosis" at bounding box center [768, 320] width 91 height 16
click at [791, 352] on div "[MEDICAL_DATA]" at bounding box center [811, 360] width 192 height 32
checkbox input "true"
click at [1024, 327] on button "Add" at bounding box center [1040, 321] width 83 height 31
type input "0"
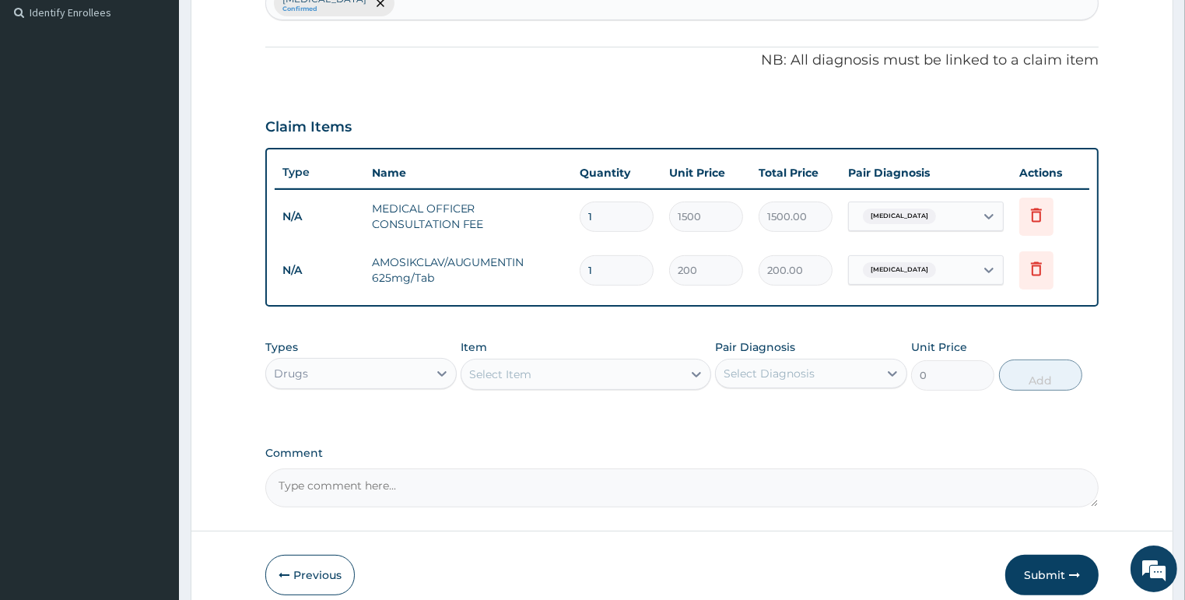
type input "10"
type input "2000.00"
type input "10"
click at [501, 372] on div "Select Item" at bounding box center [500, 374] width 62 height 16
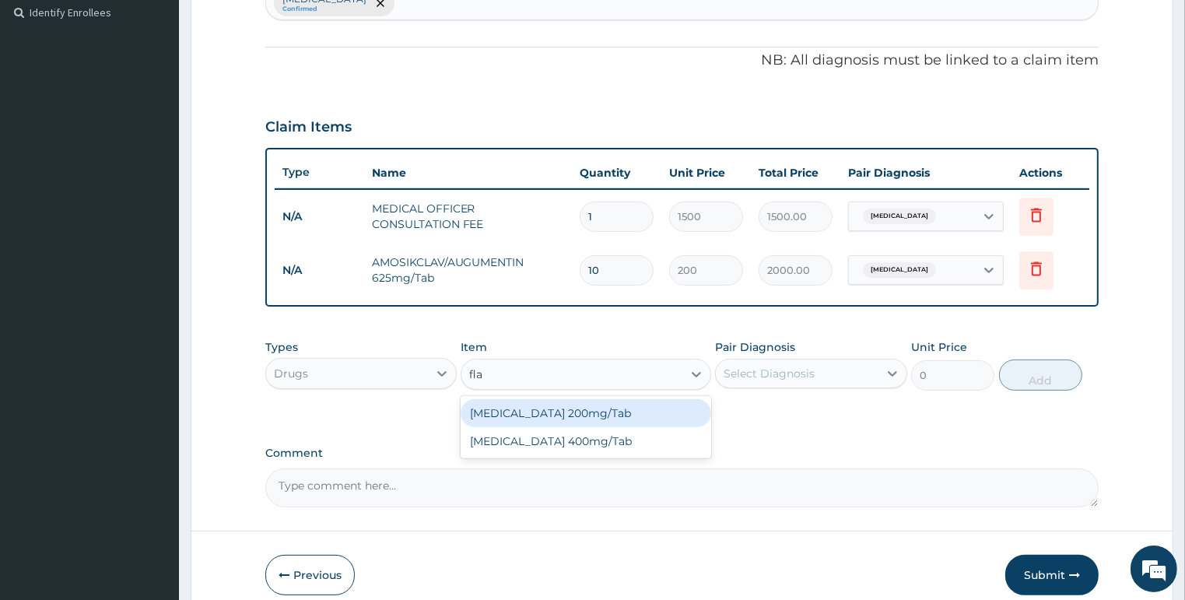
type input "flag"
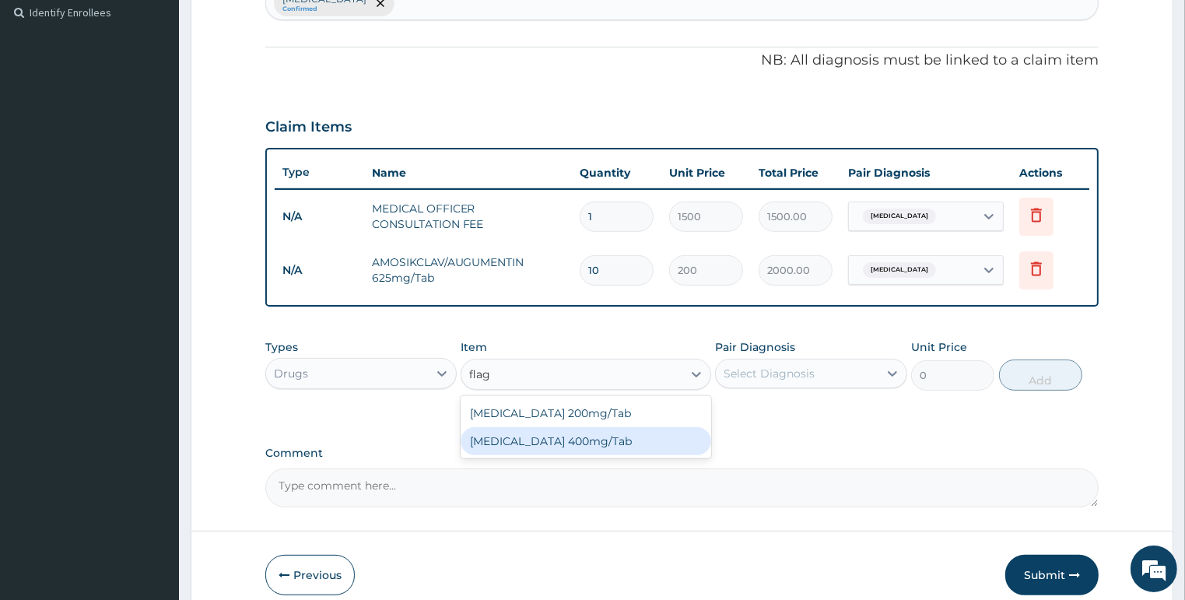
drag, startPoint x: 553, startPoint y: 446, endPoint x: 566, endPoint y: 425, distance: 24.8
click at [551, 447] on div "[MEDICAL_DATA] 400mg/Tab" at bounding box center [585, 441] width 250 height 28
type input "50"
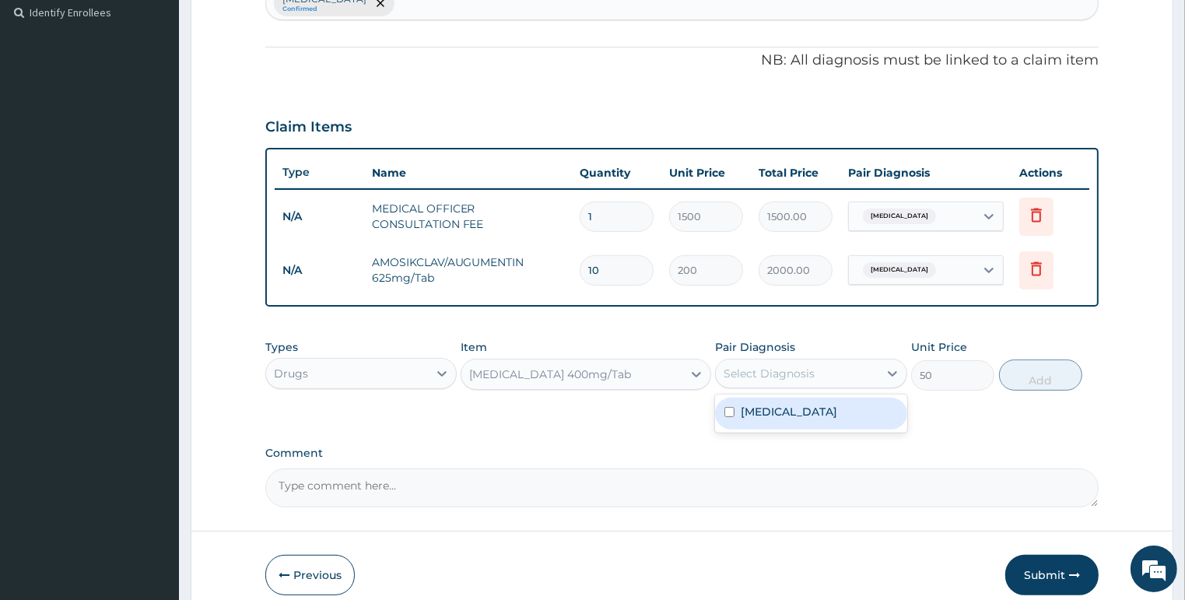
click at [772, 377] on div "Select Diagnosis" at bounding box center [768, 374] width 91 height 16
click at [772, 415] on label "[MEDICAL_DATA]" at bounding box center [788, 412] width 96 height 16
checkbox input "true"
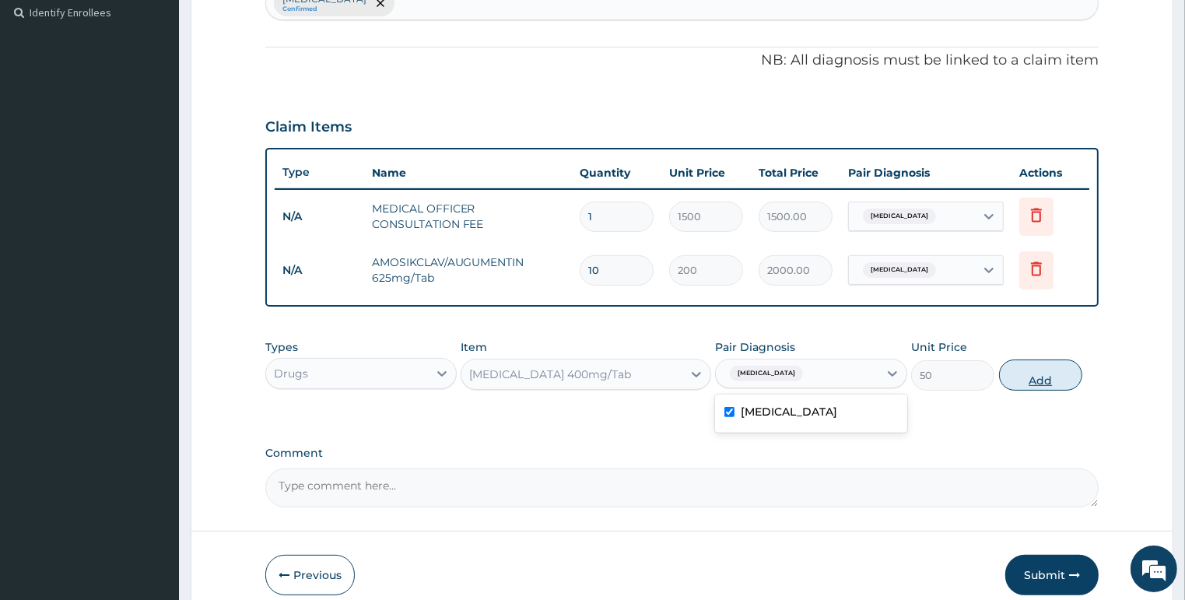
click at [1020, 370] on button "Add" at bounding box center [1040, 374] width 83 height 31
type input "0"
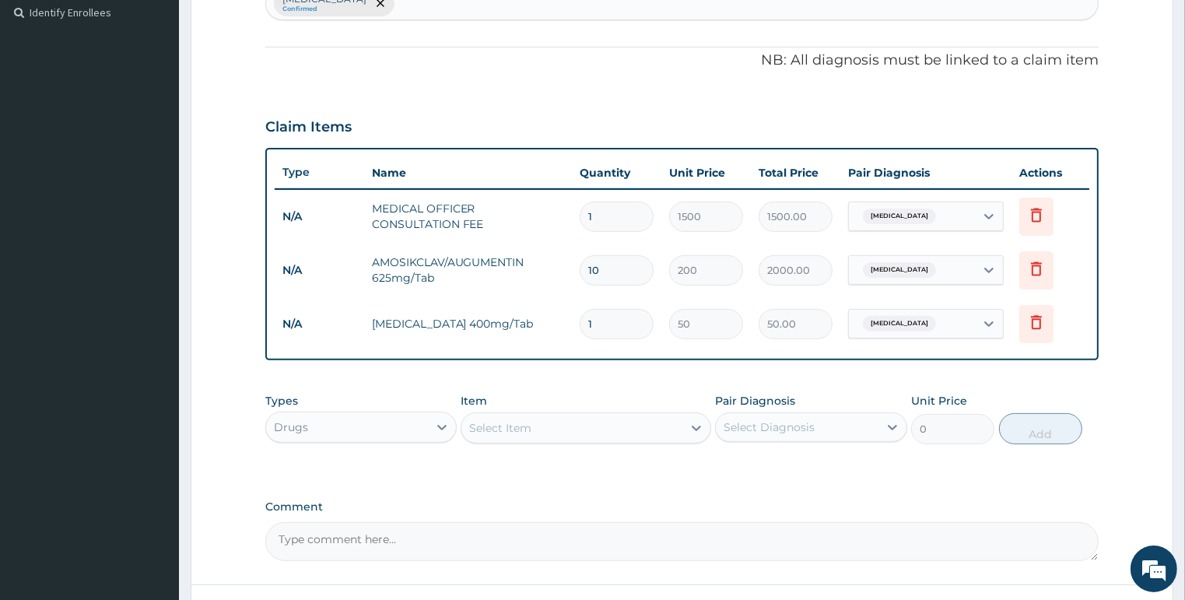
type input "10"
type input "500.00"
type input "10"
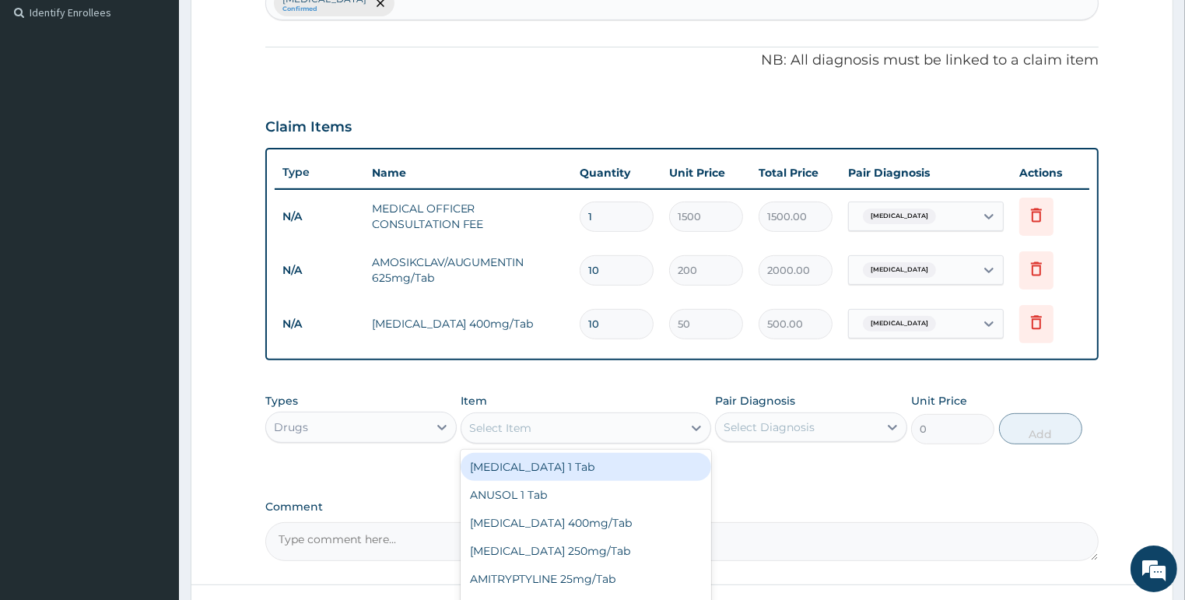
click at [534, 426] on div "Select Item" at bounding box center [571, 427] width 221 height 25
type input "vit"
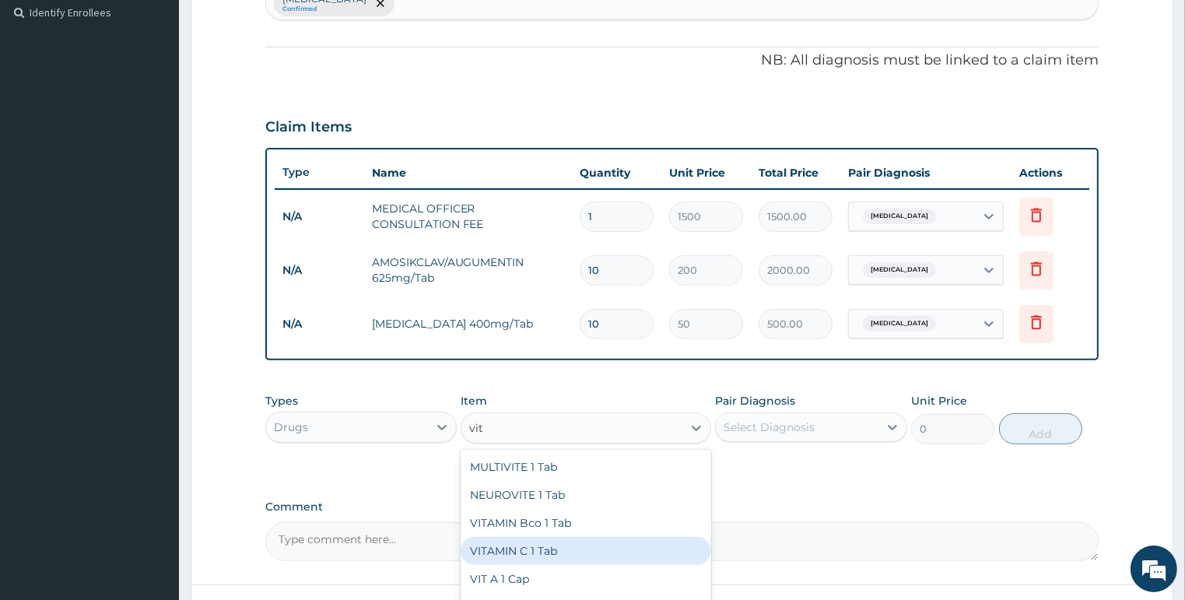
click at [562, 545] on div "VITAMIN C 1 Tab" at bounding box center [585, 551] width 250 height 28
type input "5"
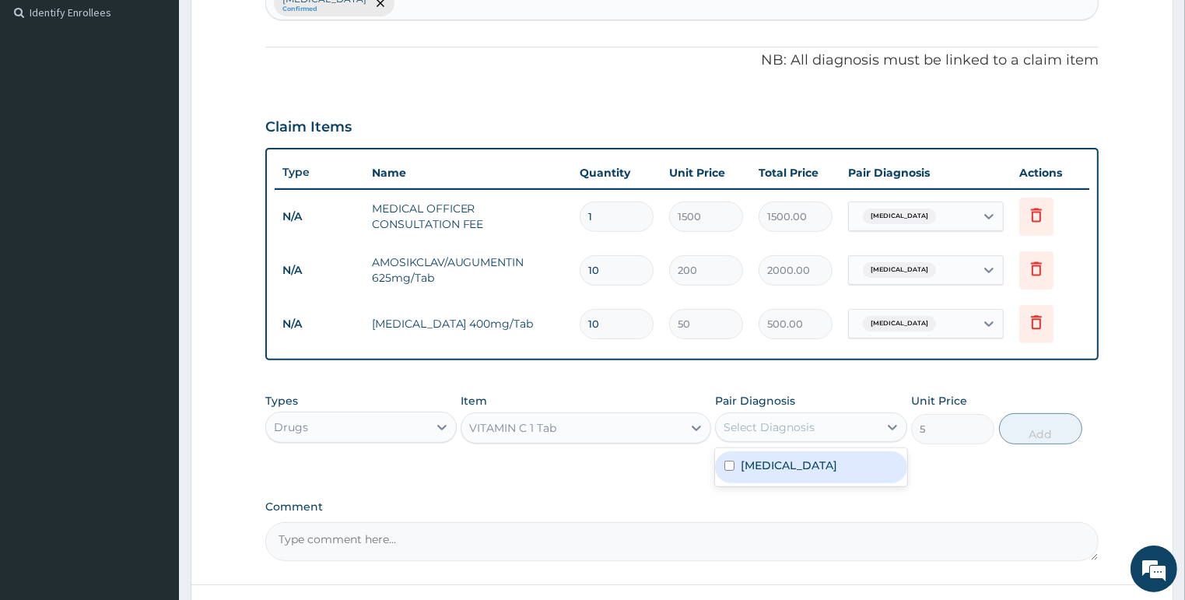
click at [754, 419] on div "Select Diagnosis" at bounding box center [768, 427] width 91 height 16
click at [765, 474] on div "[MEDICAL_DATA]" at bounding box center [811, 467] width 192 height 32
checkbox input "true"
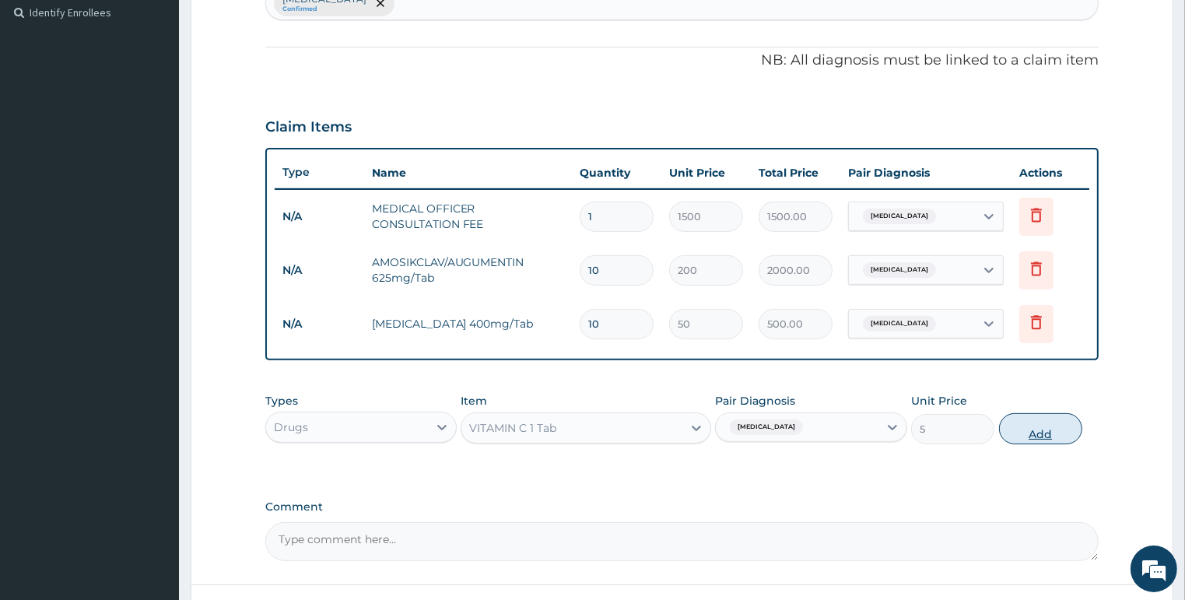
click at [1053, 427] on button "Add" at bounding box center [1040, 428] width 83 height 31
type input "0"
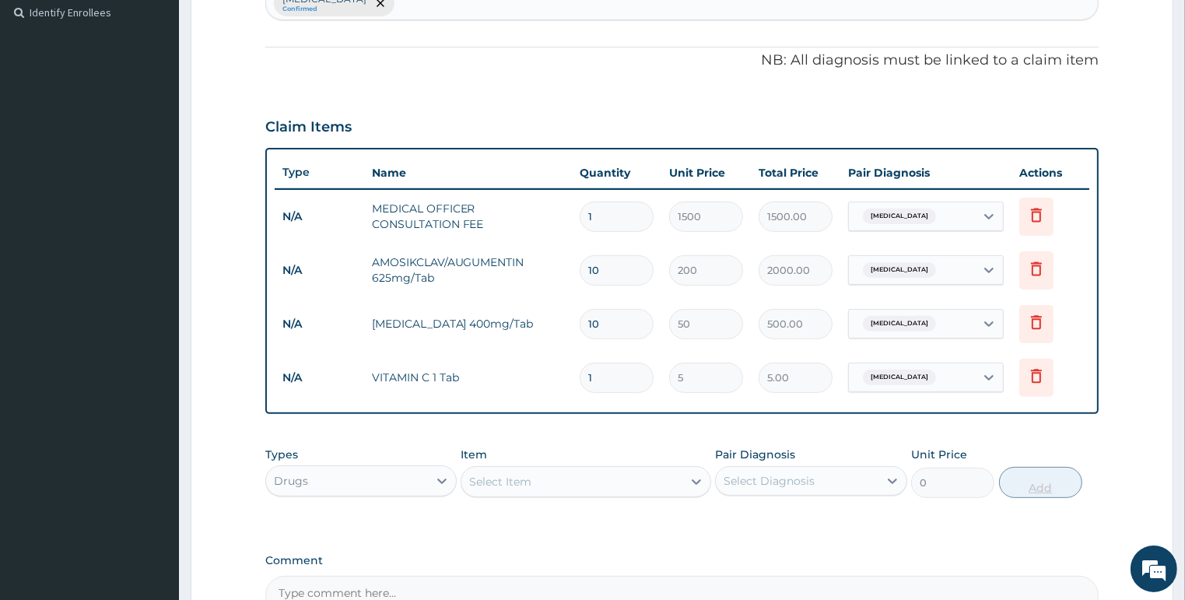
type input "0.00"
type input "5"
type input "25.00"
type input "5"
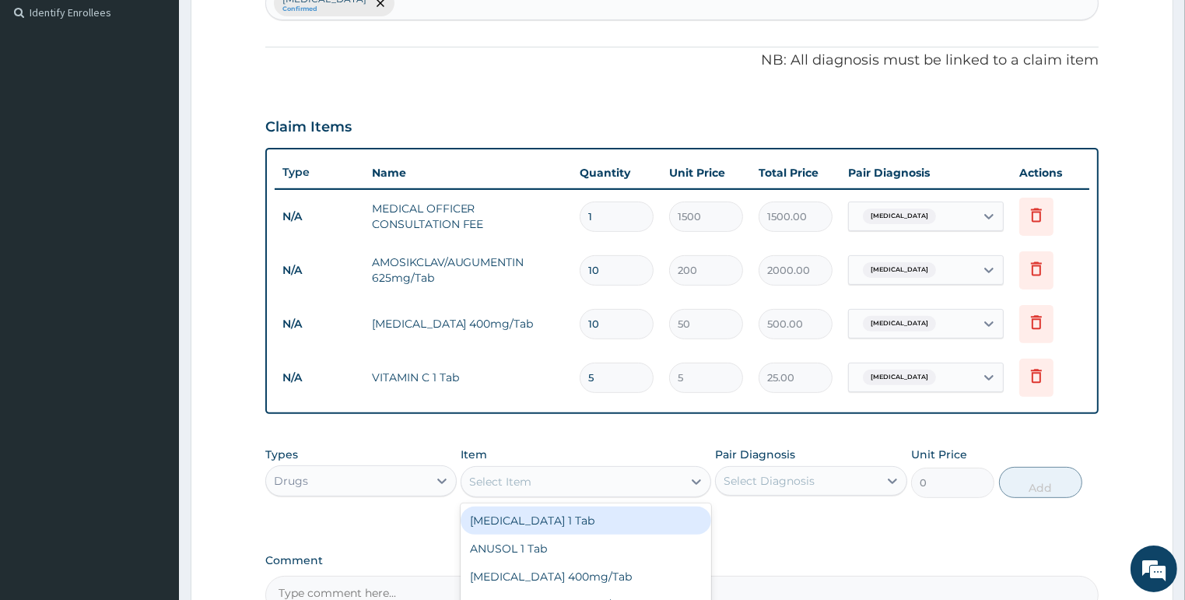
click at [513, 484] on div "Select Item" at bounding box center [500, 482] width 62 height 16
type input "para"
click at [523, 512] on div "[MEDICAL_DATA] 500mg/Tab" at bounding box center [585, 520] width 250 height 28
type input "10"
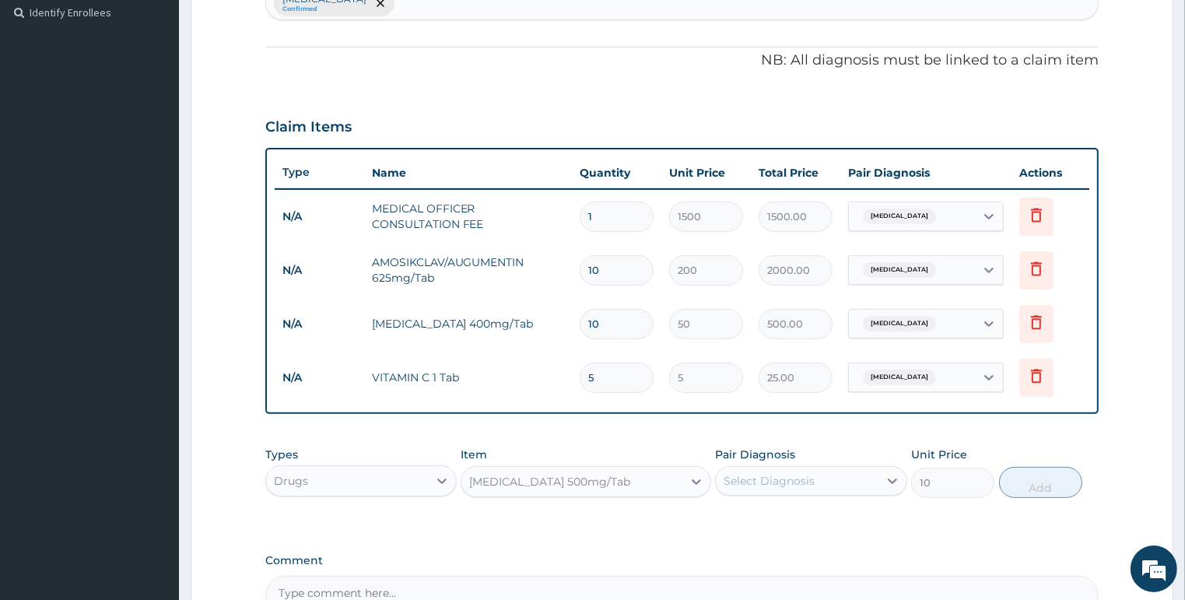
click at [750, 478] on div "Select Diagnosis" at bounding box center [768, 481] width 91 height 16
click at [758, 513] on label "[MEDICAL_DATA]" at bounding box center [788, 519] width 96 height 16
checkbox input "true"
click at [1021, 480] on button "Add" at bounding box center [1040, 482] width 83 height 31
type input "0"
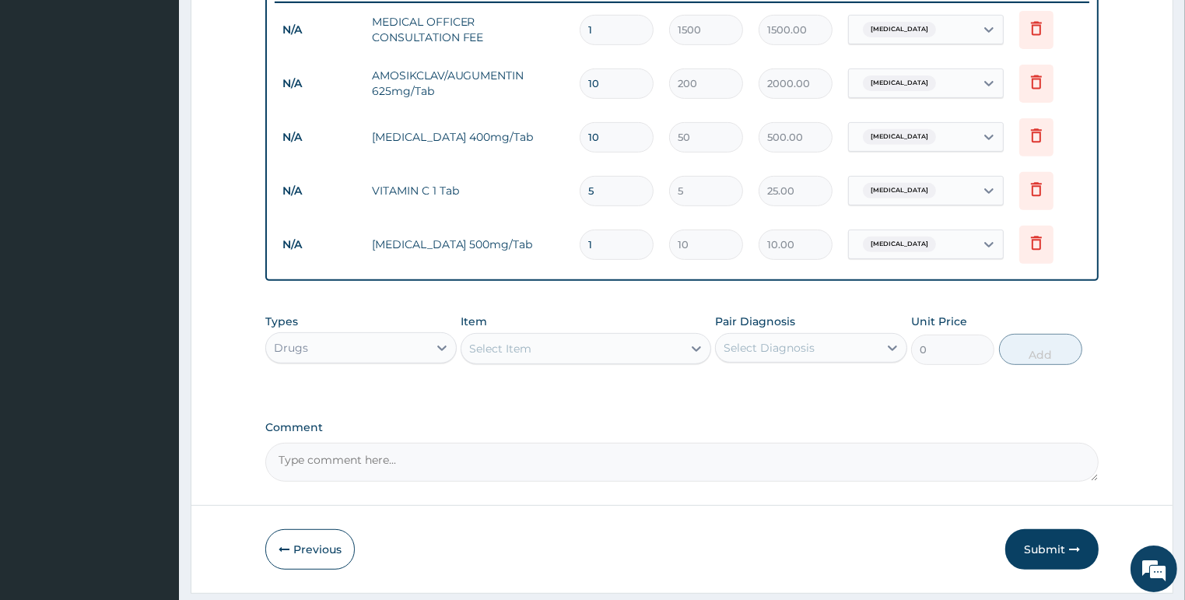
scroll to position [660, 0]
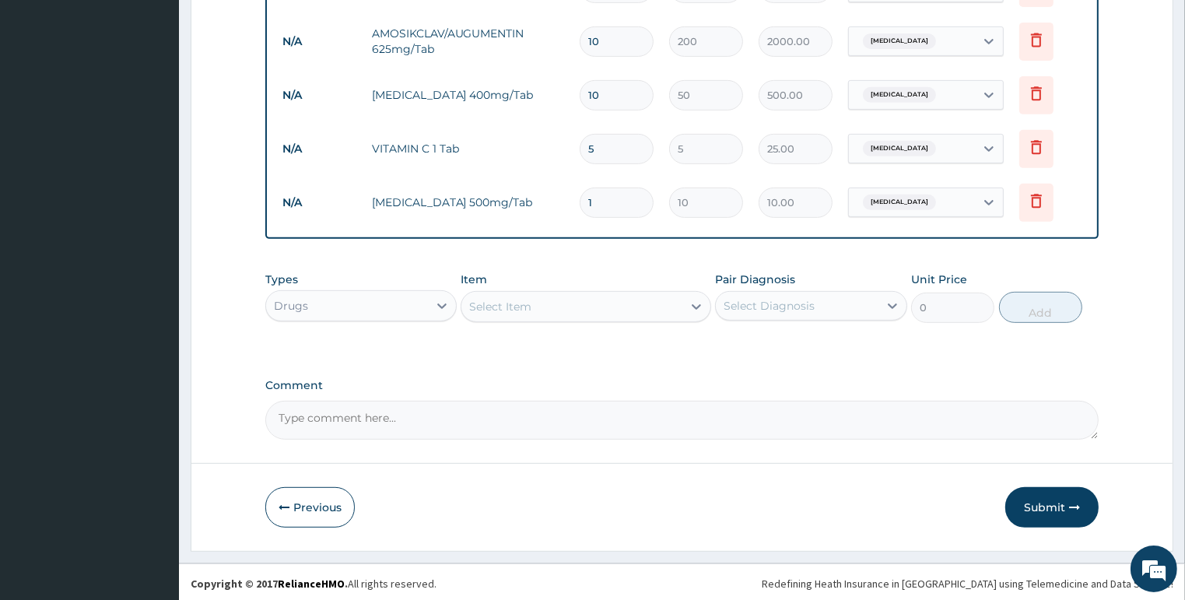
type input "0.00"
type input "3"
type input "30.00"
type input "30"
type input "300.00"
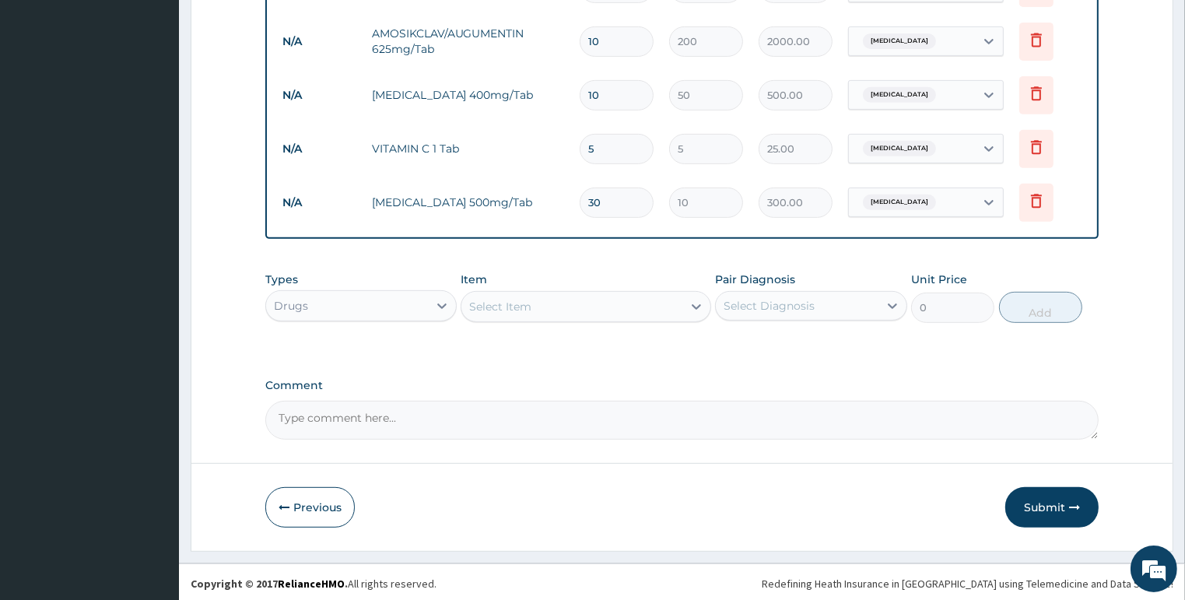
type input "30"
click at [589, 298] on div "Select Item" at bounding box center [571, 306] width 221 height 25
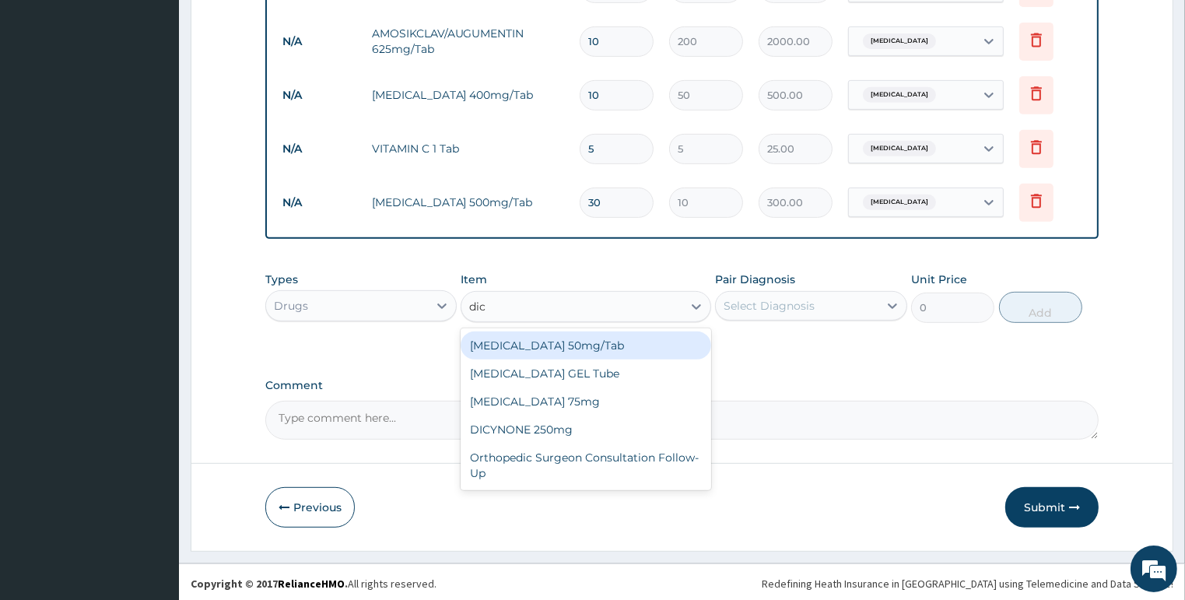
type input "dicl"
click at [650, 345] on div "[MEDICAL_DATA] 50mg/Tab" at bounding box center [585, 345] width 250 height 28
type input "50"
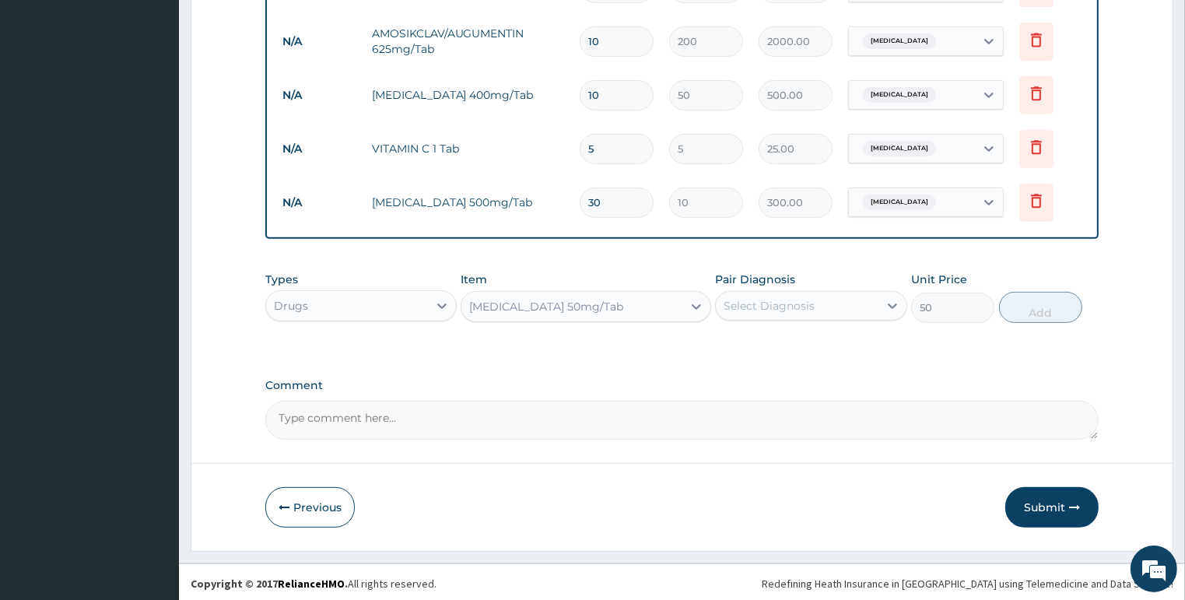
click at [821, 308] on div "Select Diagnosis" at bounding box center [797, 305] width 163 height 25
click at [830, 344] on div "[MEDICAL_DATA]" at bounding box center [811, 346] width 192 height 32
checkbox input "true"
click at [1043, 305] on button "Add" at bounding box center [1040, 307] width 83 height 31
type input "0"
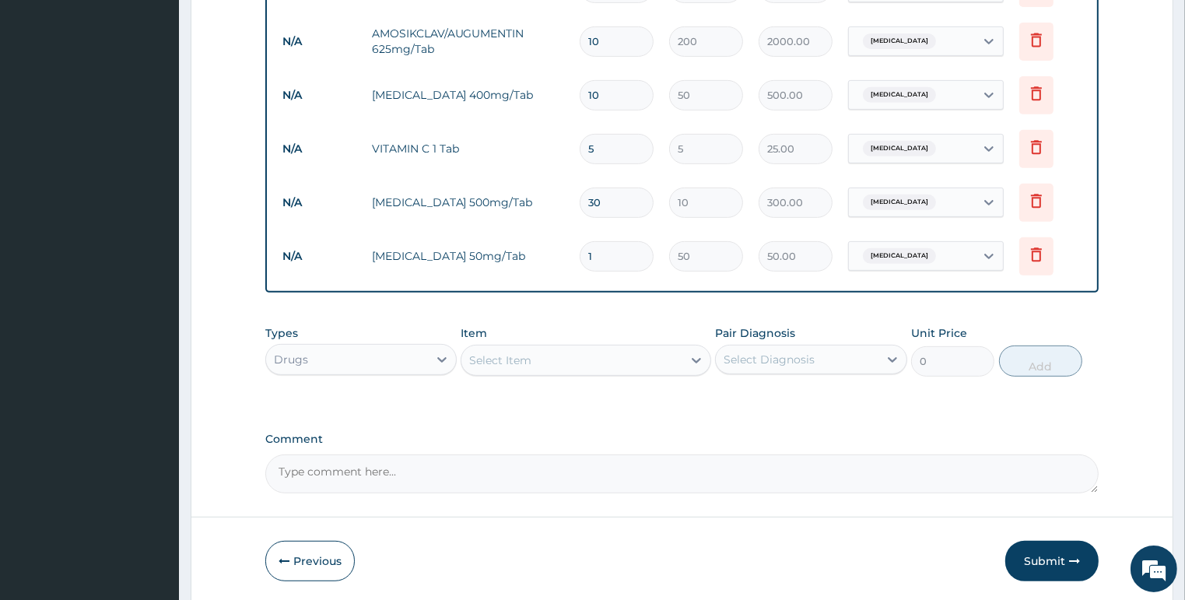
type input "10"
type input "500.00"
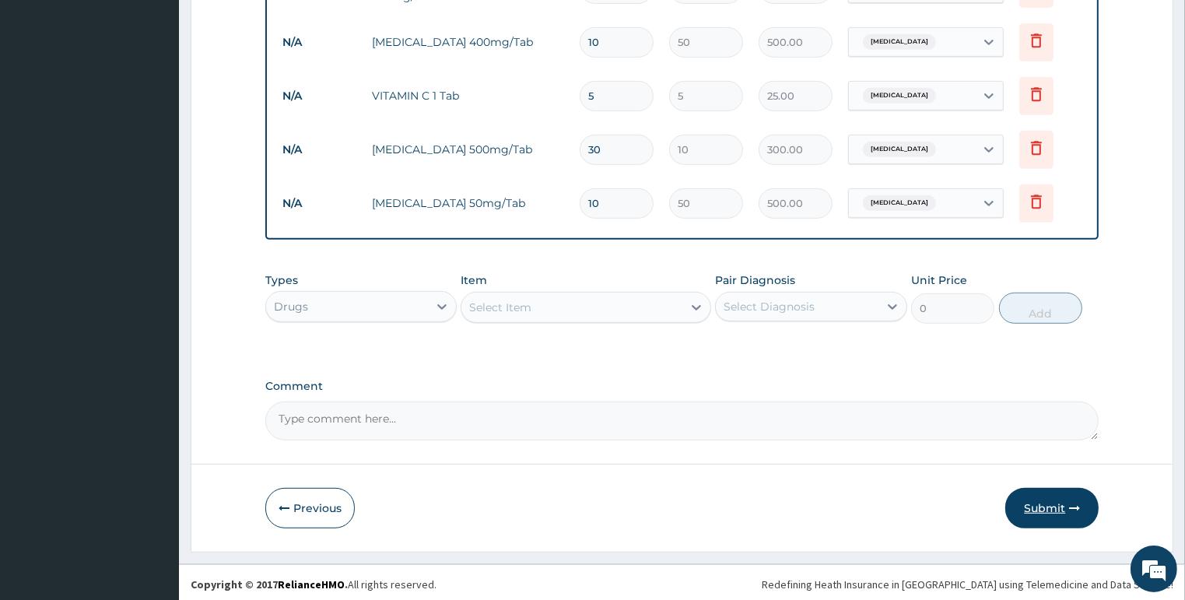
type input "10"
click at [1055, 492] on button "Submit" at bounding box center [1051, 508] width 93 height 40
click at [321, 491] on button "Previous" at bounding box center [309, 508] width 89 height 40
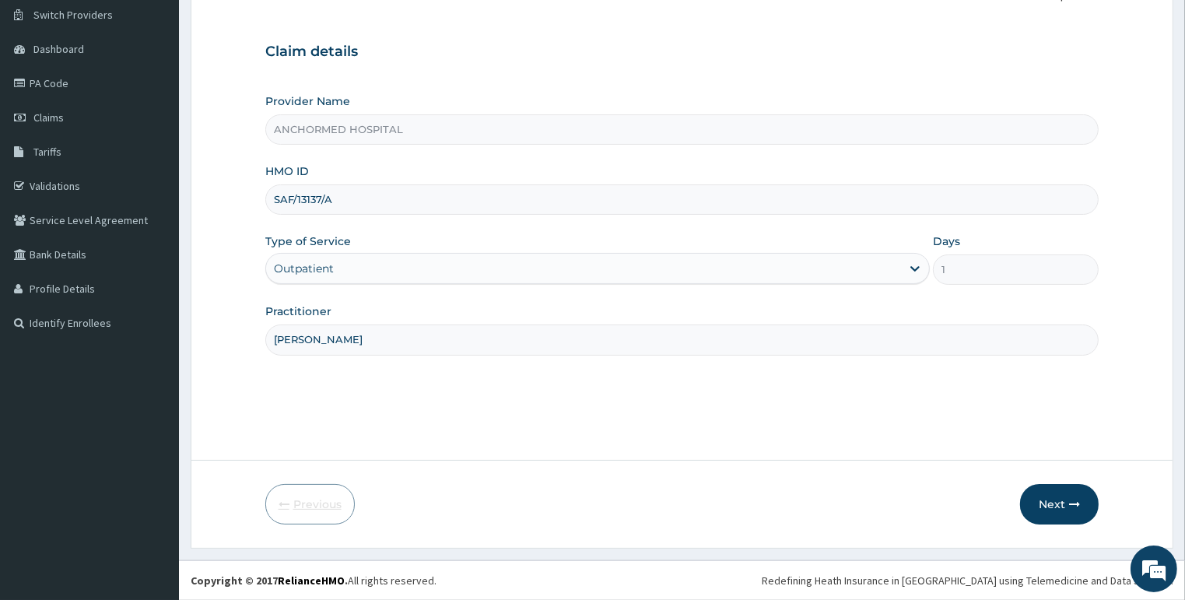
scroll to position [120, 0]
click at [337, 198] on input "SAF/13137/A" at bounding box center [682, 200] width 834 height 30
drag, startPoint x: 337, startPoint y: 198, endPoint x: 268, endPoint y: 198, distance: 69.2
click at [268, 198] on input "SAF/13137/A" at bounding box center [682, 200] width 834 height 30
click at [320, 199] on input "SAF/13137/A" at bounding box center [682, 200] width 834 height 30
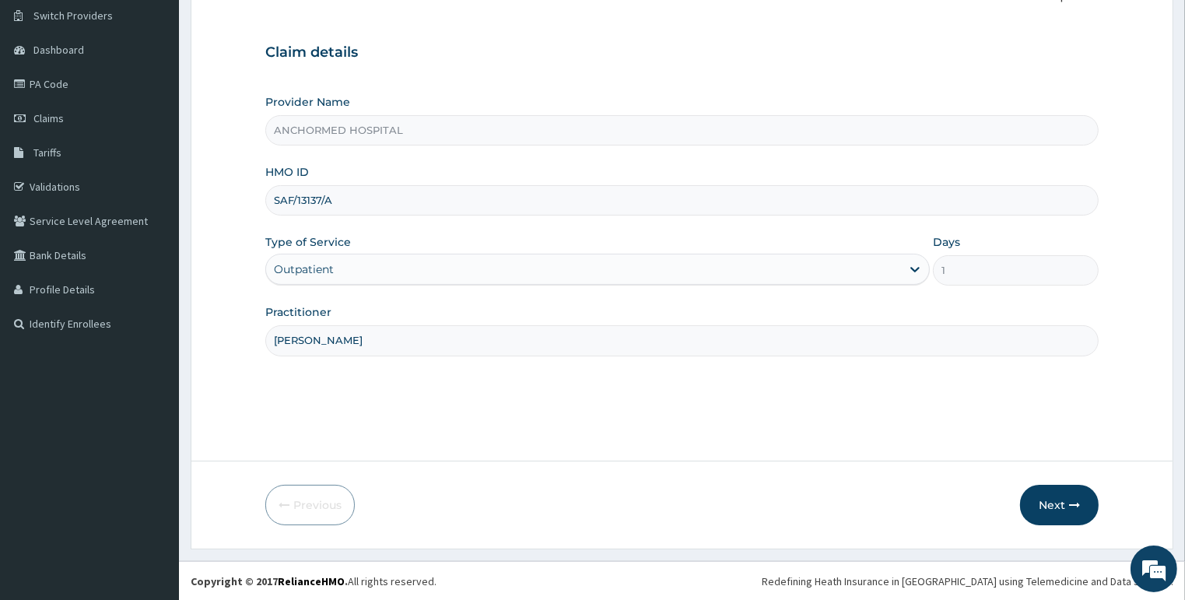
click at [334, 199] on input "SAF/13137/A" at bounding box center [682, 200] width 834 height 30
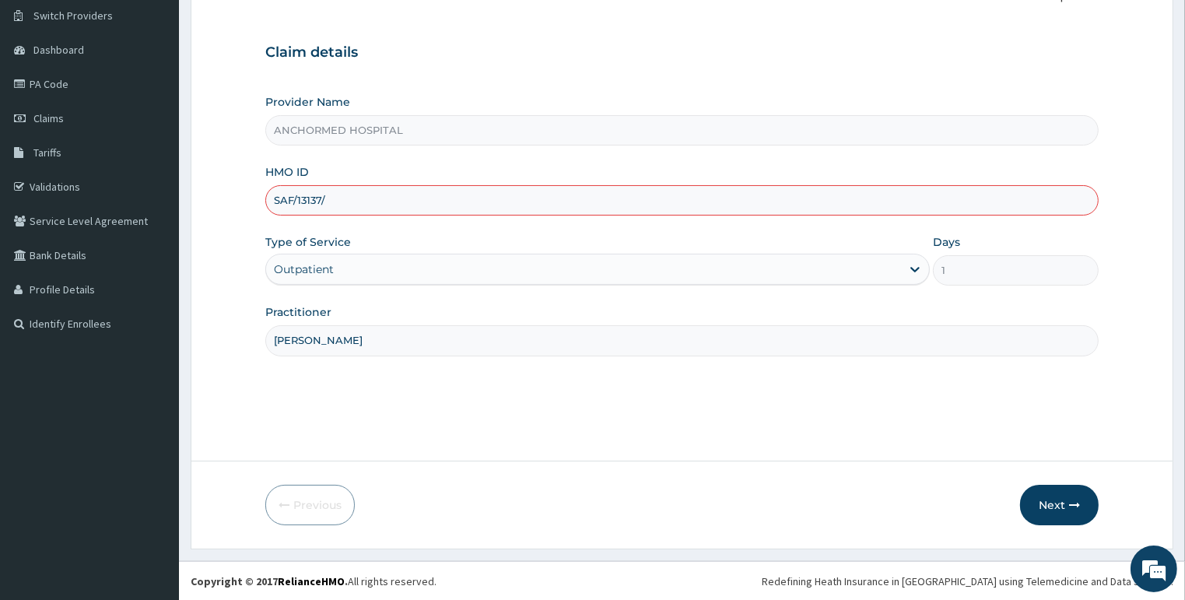
type input "SAF/13137/A"
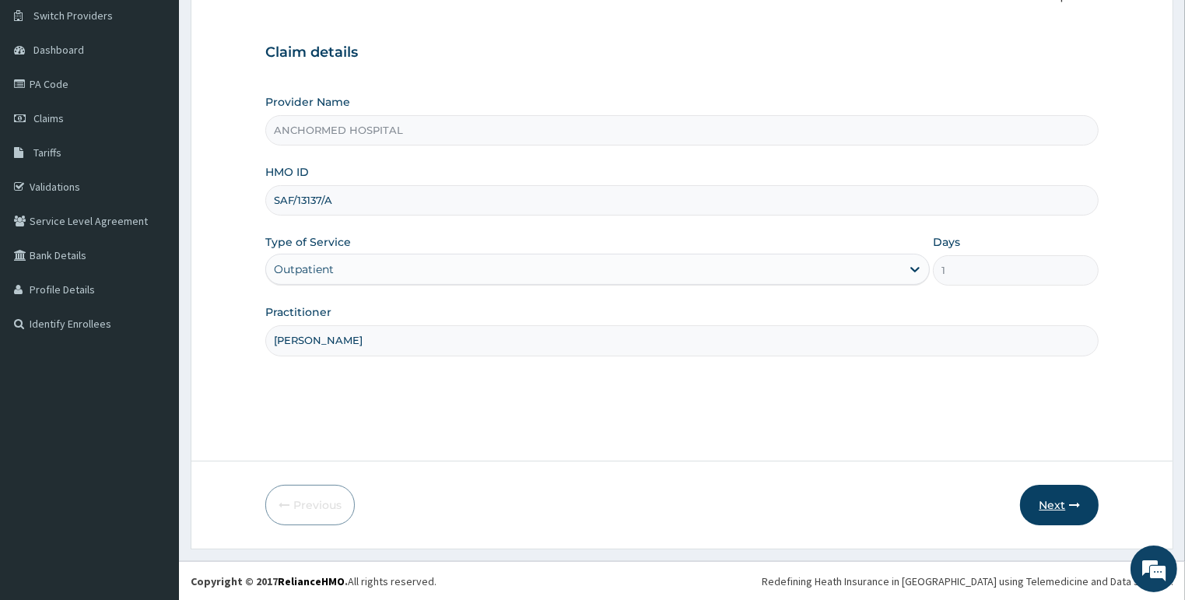
click at [1028, 509] on button "Next" at bounding box center [1059, 505] width 79 height 40
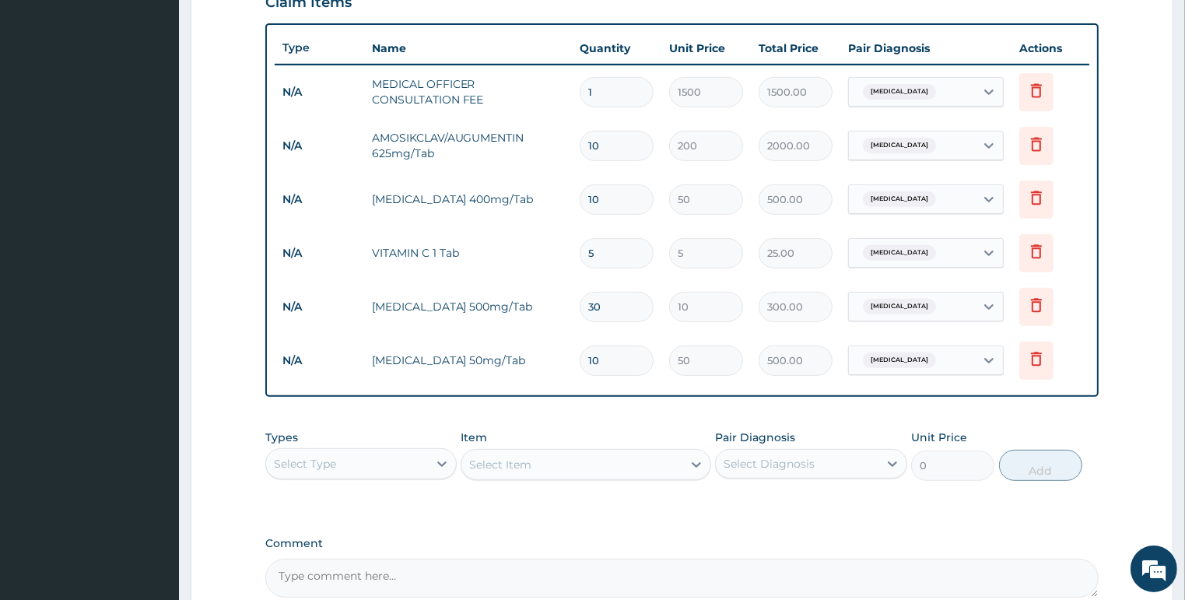
scroll to position [712, 0]
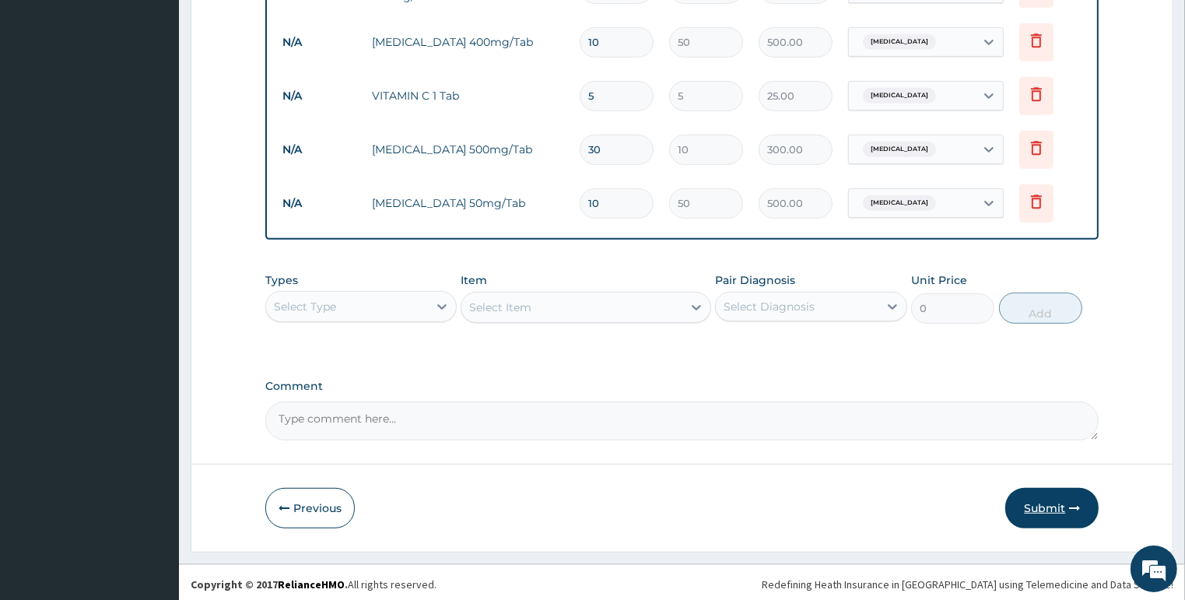
click at [1046, 512] on button "Submit" at bounding box center [1051, 508] width 93 height 40
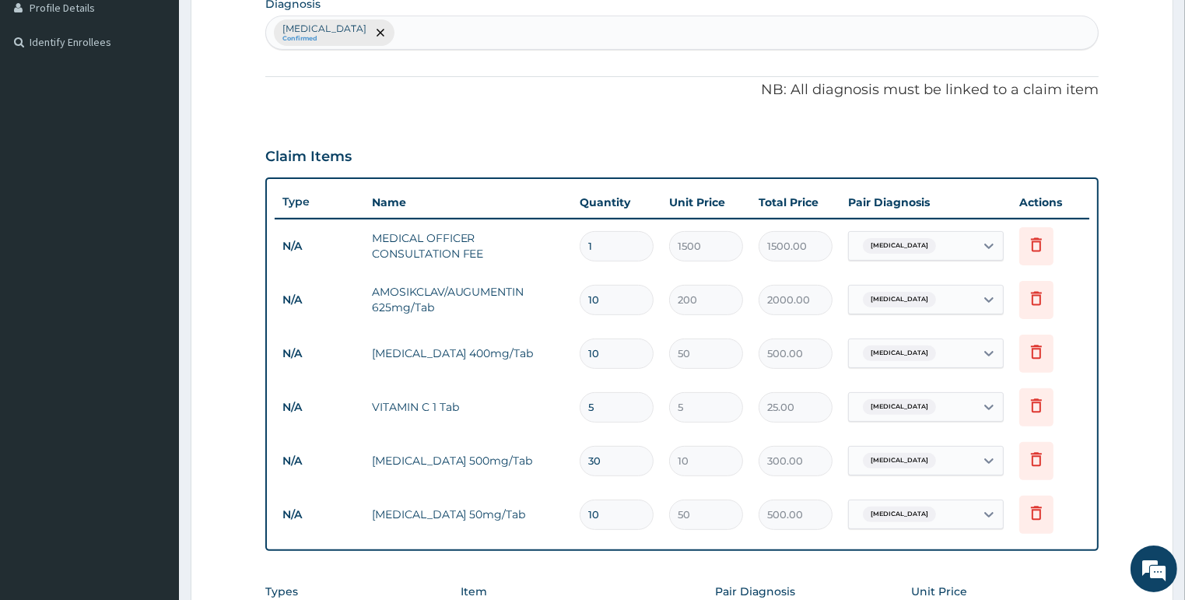
scroll to position [28, 0]
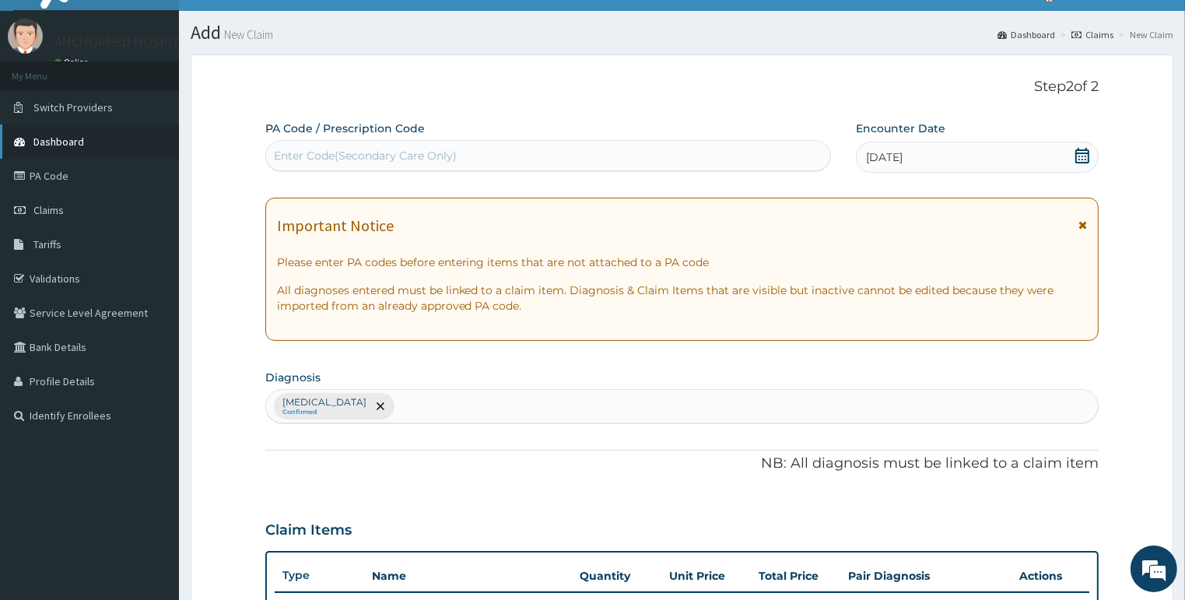
click at [59, 148] on link "Dashboard" at bounding box center [89, 141] width 179 height 34
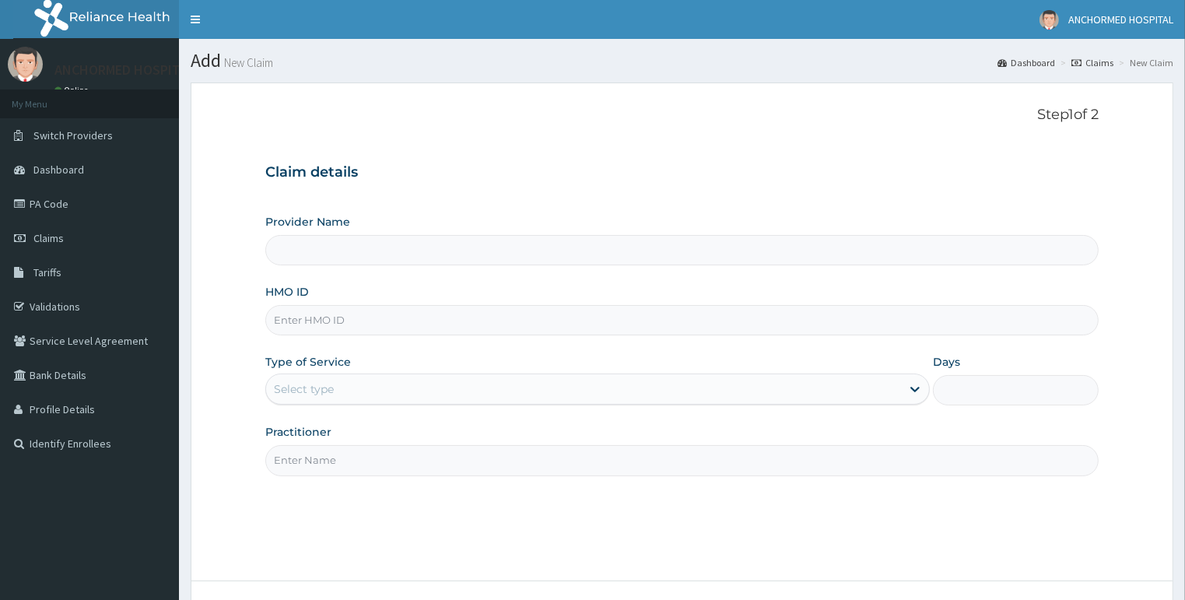
paste input "EKI/10103/E"
type input "EKI/10103/E"
type input "ANCHORMED HOSPITAL"
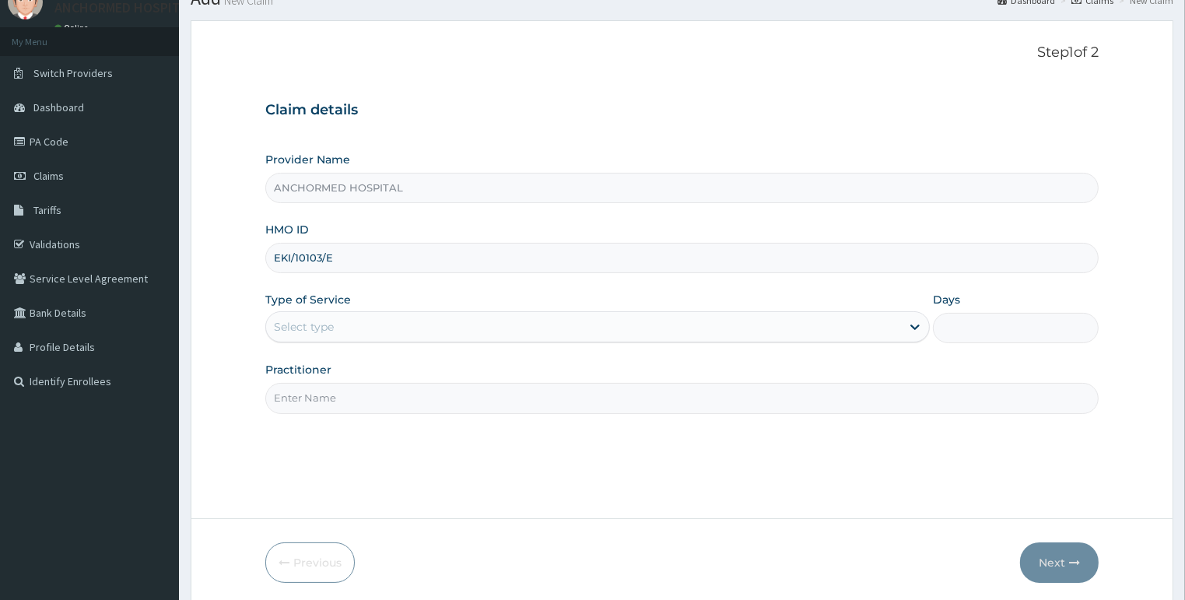
scroll to position [120, 0]
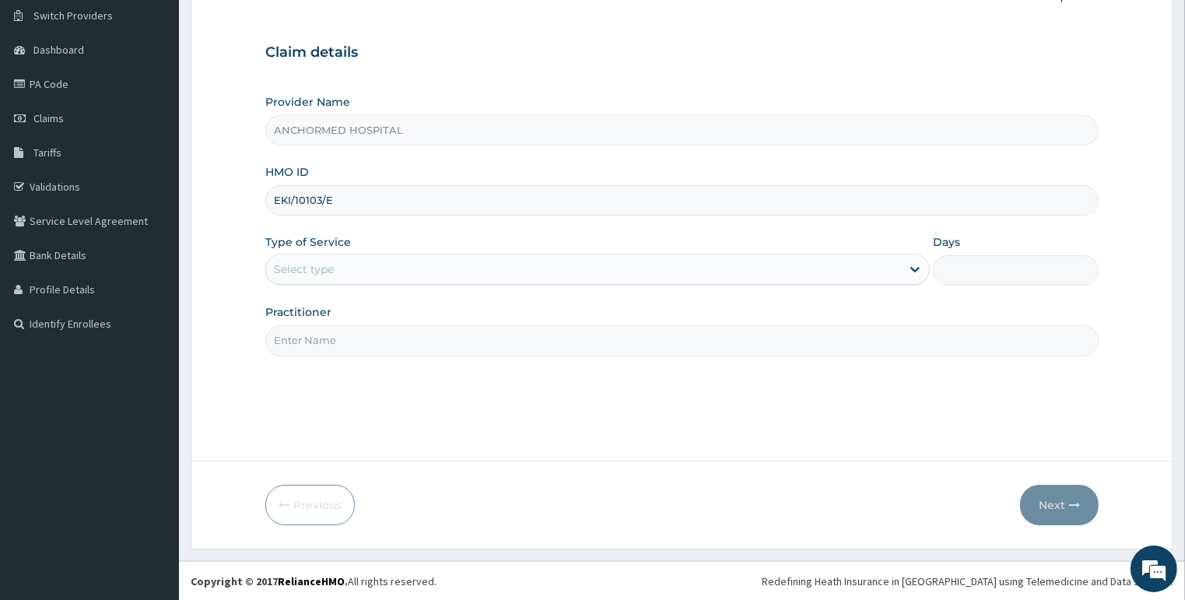
type input "EKI/10103/E"
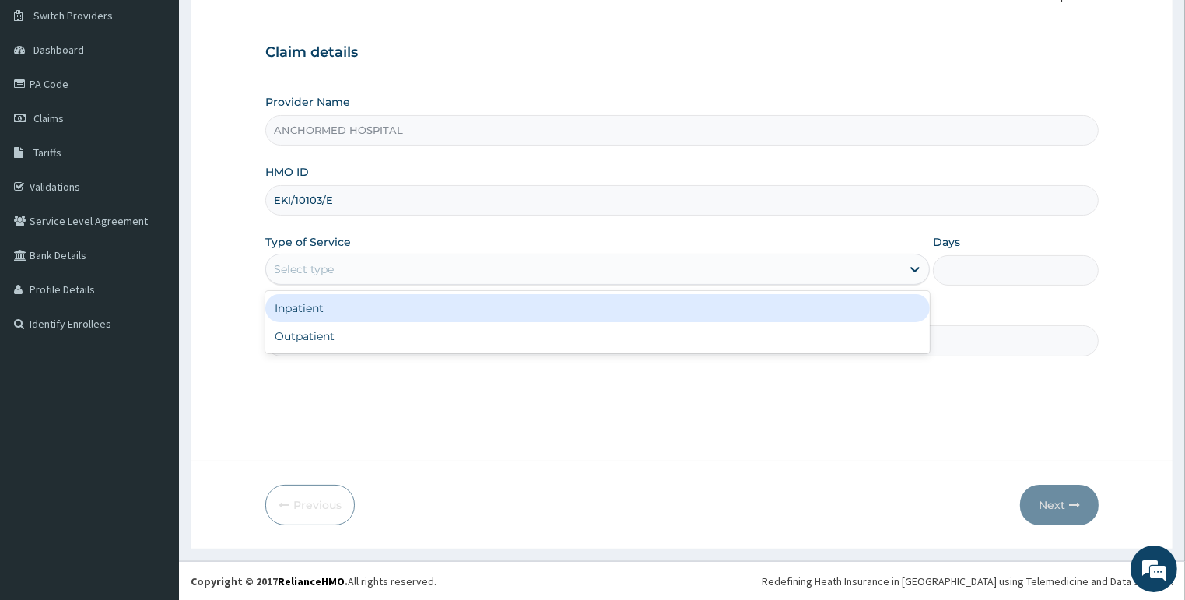
click at [331, 273] on div "Select type" at bounding box center [304, 269] width 60 height 16
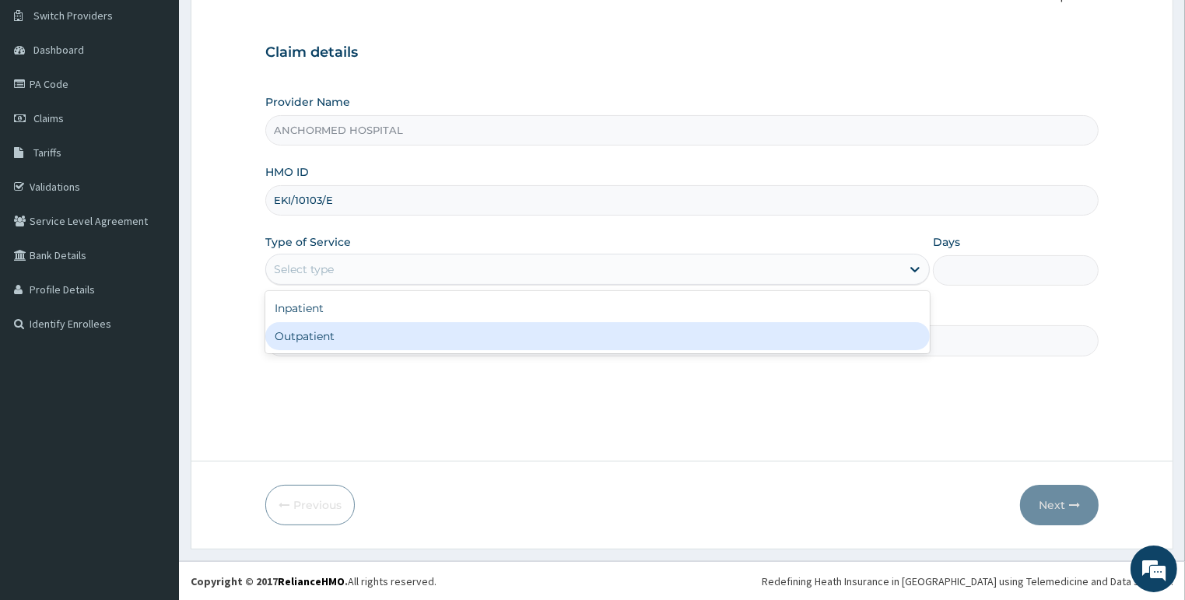
click at [335, 331] on div "Outpatient" at bounding box center [597, 336] width 664 height 28
type input "1"
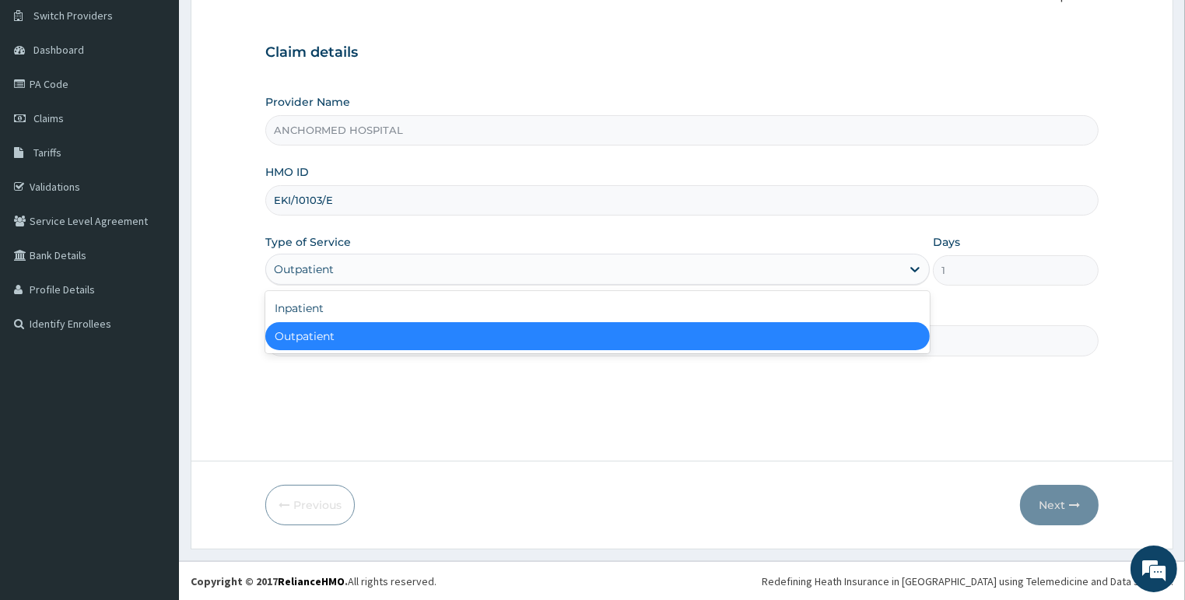
click at [324, 272] on div "Outpatient" at bounding box center [304, 269] width 60 height 16
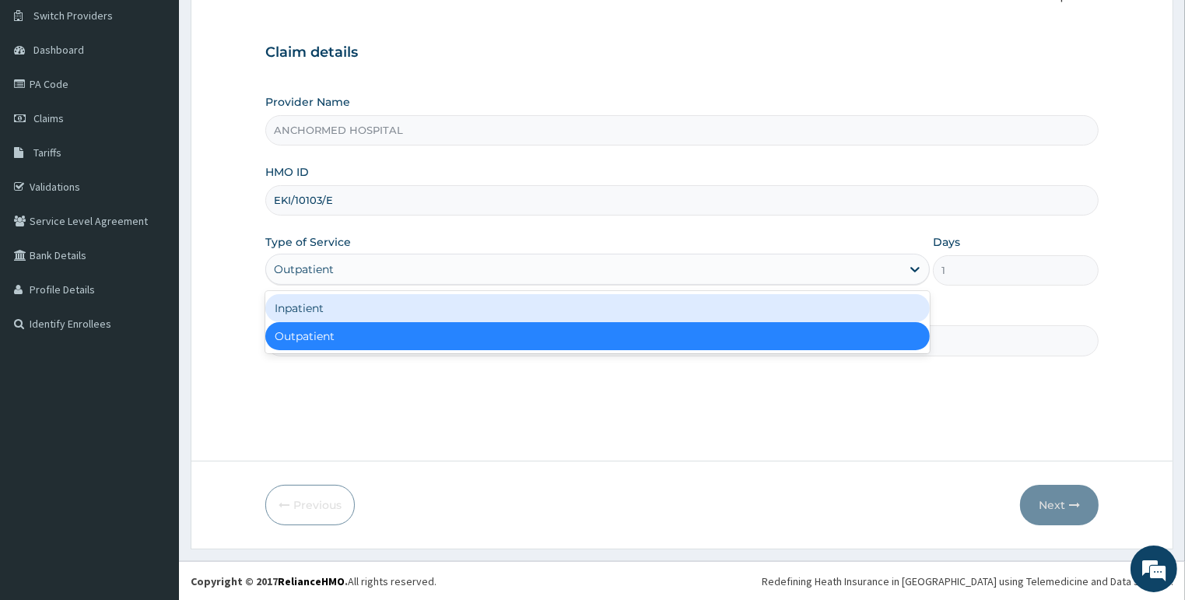
click at [325, 309] on div "Inpatient" at bounding box center [597, 308] width 664 height 28
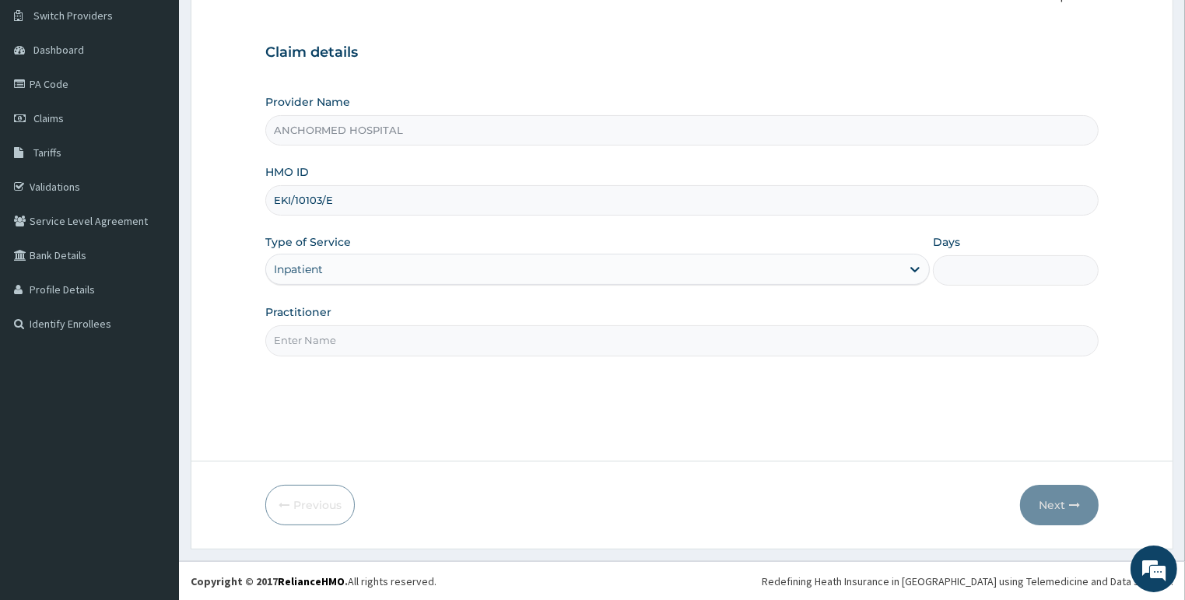
click at [325, 333] on input "Practitioner" at bounding box center [682, 340] width 834 height 30
type input "[PERSON_NAME]"
click at [986, 264] on input "Days" at bounding box center [1016, 270] width 166 height 30
click at [978, 267] on input "Days" at bounding box center [1016, 270] width 166 height 30
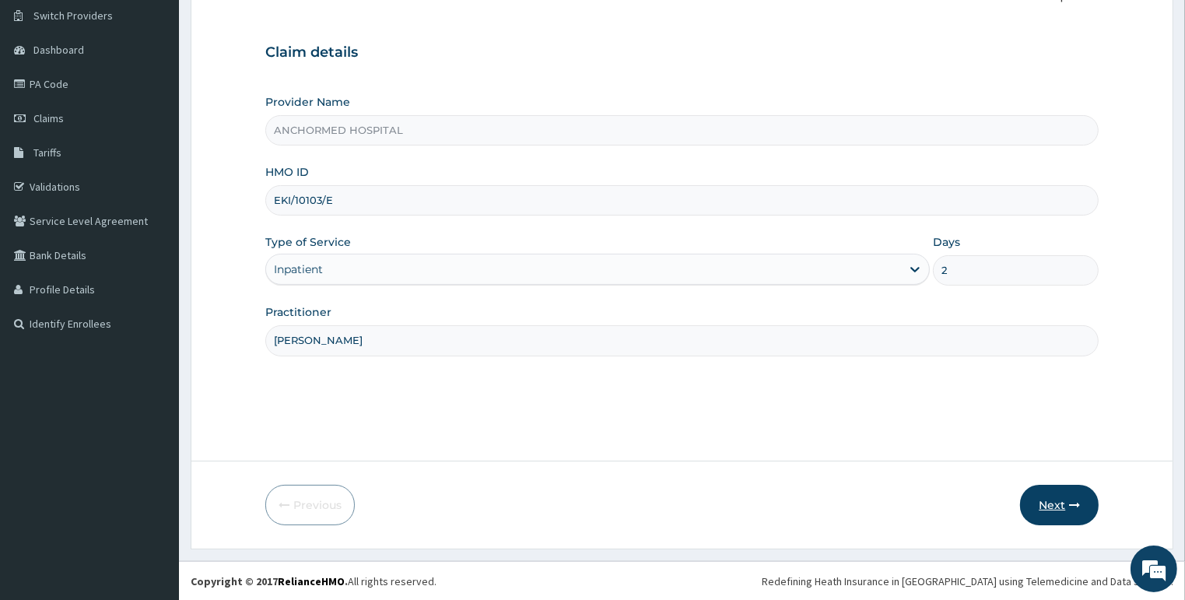
type input "2"
click at [1064, 490] on button "Next" at bounding box center [1059, 505] width 79 height 40
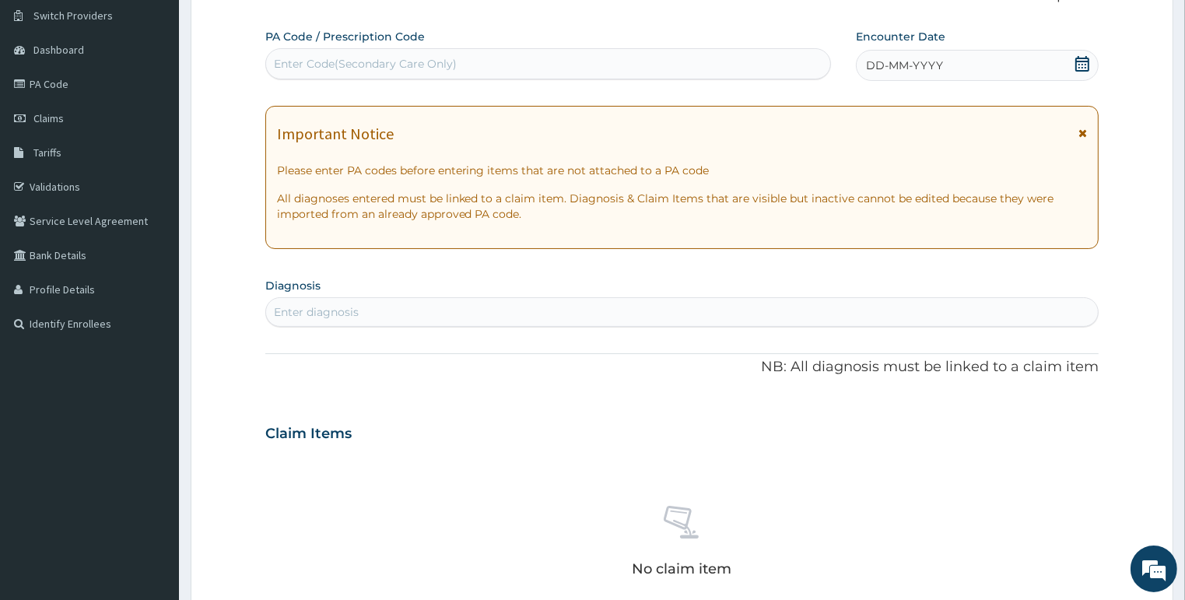
scroll to position [58, 0]
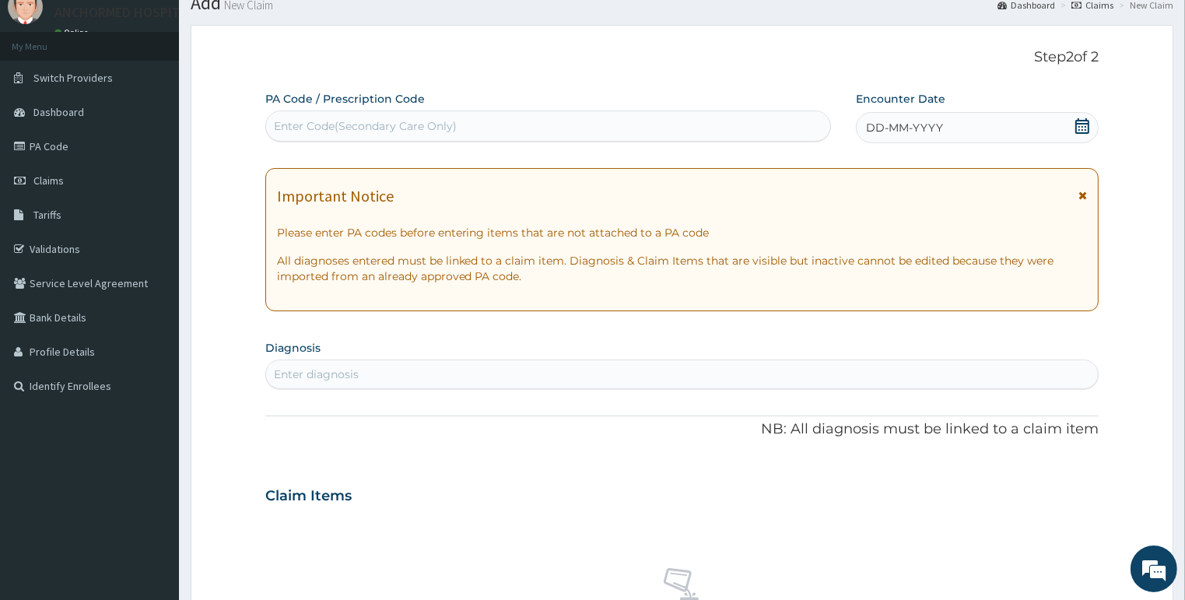
click at [1080, 124] on icon at bounding box center [1082, 126] width 16 height 16
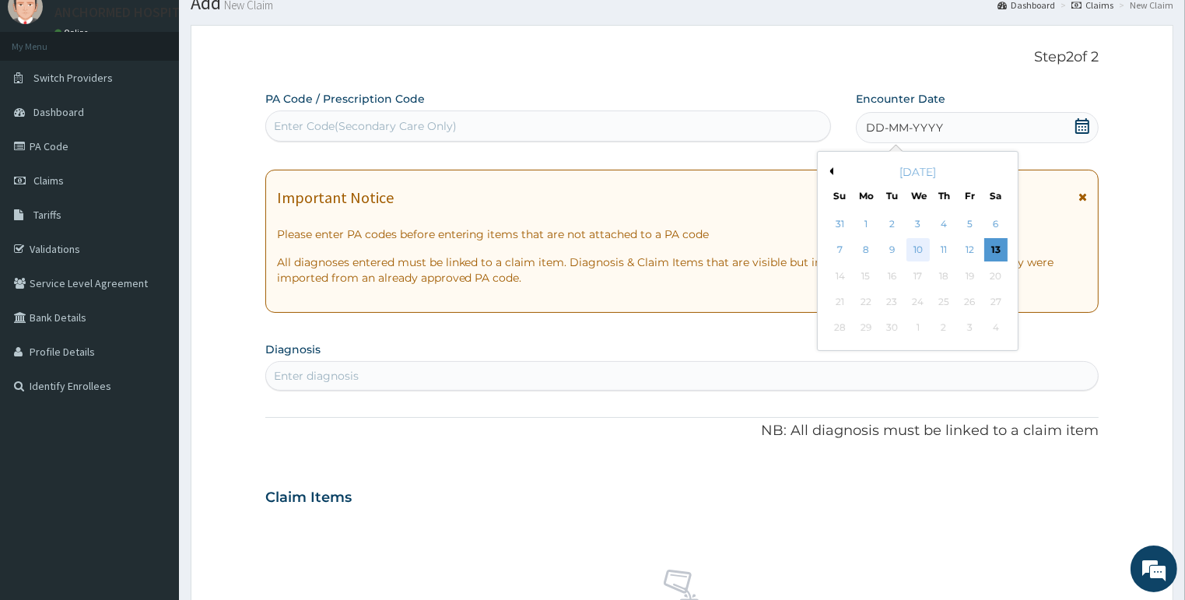
click at [922, 244] on div "10" at bounding box center [917, 250] width 23 height 23
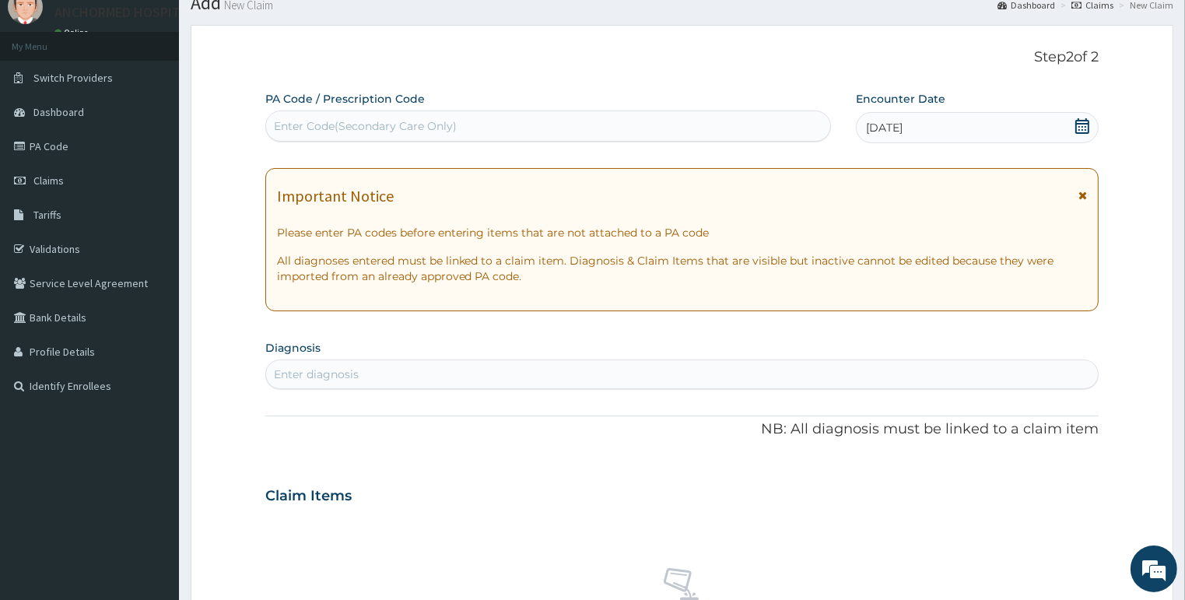
click at [367, 365] on div "Enter diagnosis" at bounding box center [682, 374] width 832 height 25
click at [362, 378] on div "Enter diagnosis" at bounding box center [682, 374] width 832 height 25
click at [317, 376] on div "Enter diagnosis" at bounding box center [316, 374] width 85 height 16
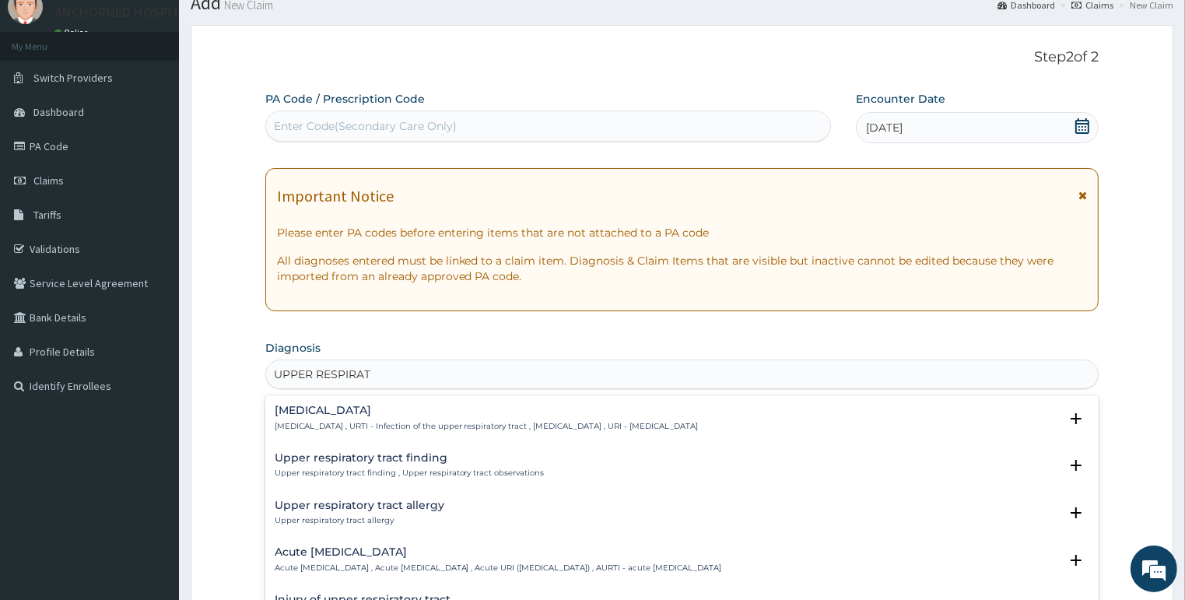
type input "UPPER RESPIRATO"
click at [334, 555] on h4 "Acute upper respiratory infection" at bounding box center [498, 552] width 447 height 12
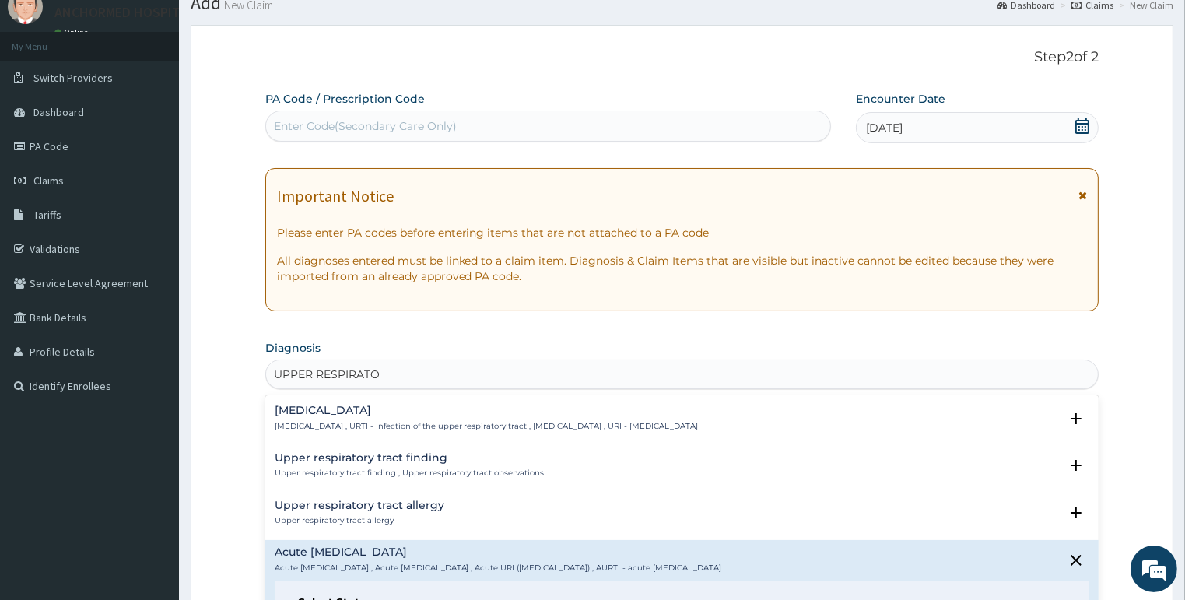
scroll to position [187, 0]
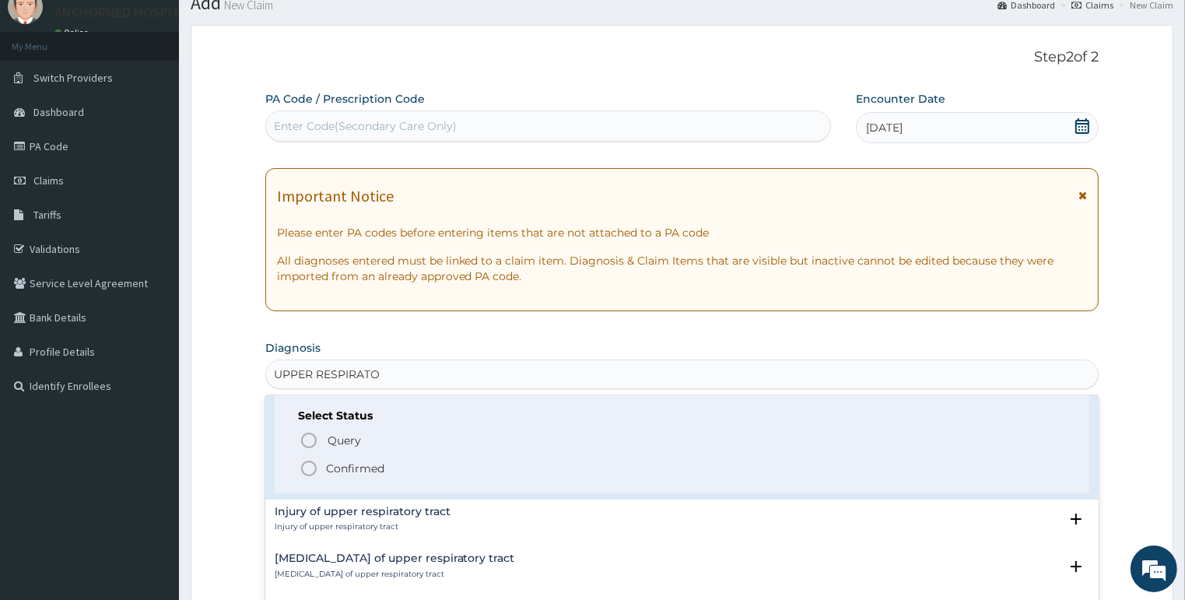
click at [364, 466] on p "Confirmed" at bounding box center [355, 468] width 58 height 16
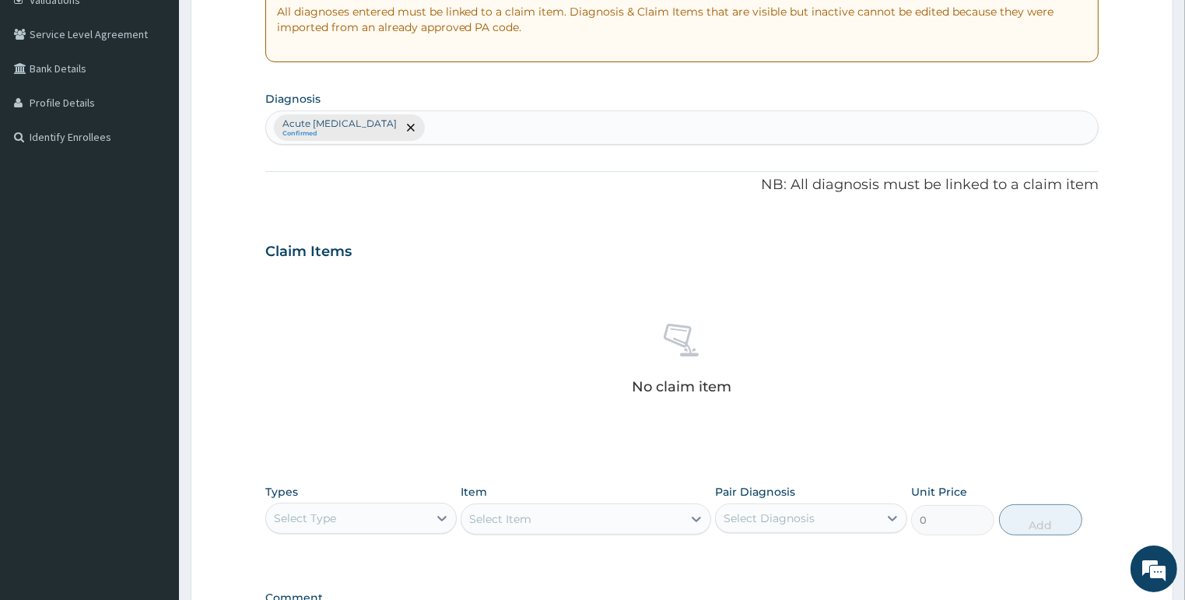
scroll to position [369, 0]
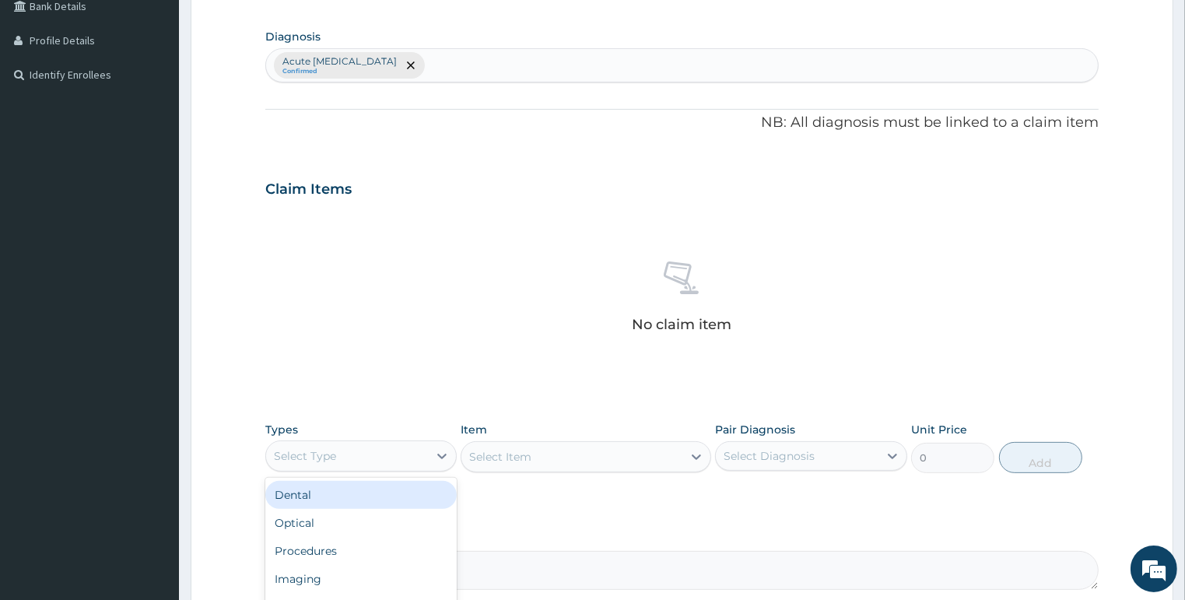
click at [387, 443] on div "Select Type" at bounding box center [347, 455] width 163 height 25
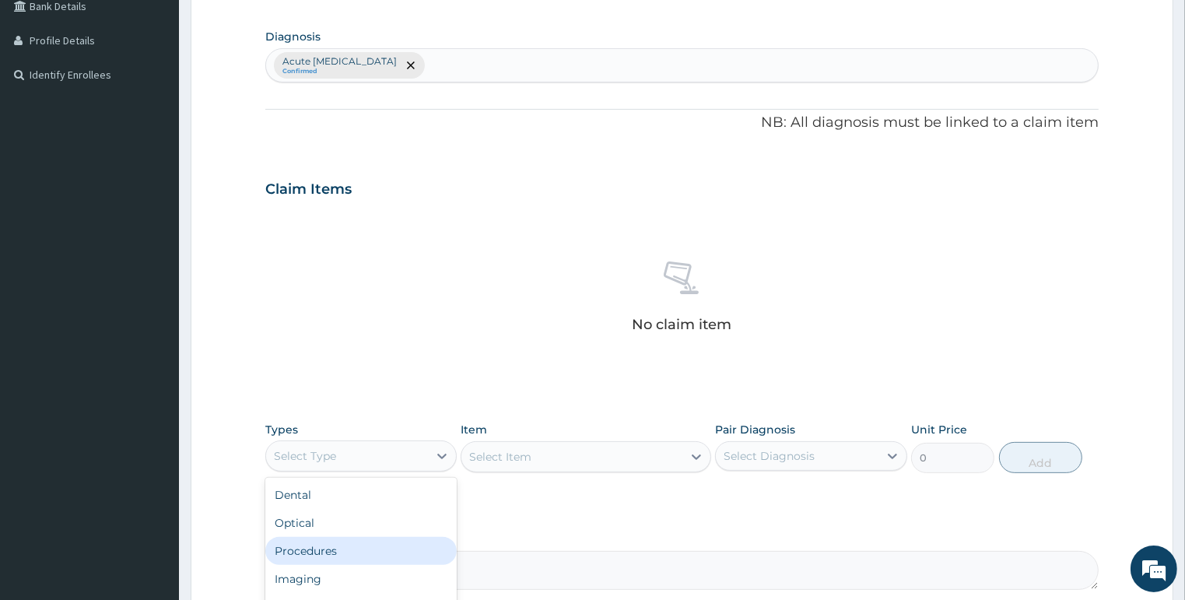
click at [334, 546] on div "Procedures" at bounding box center [361, 551] width 192 height 28
click at [516, 464] on div "Select Item" at bounding box center [585, 456] width 250 height 31
click at [524, 450] on div "Select Item" at bounding box center [585, 456] width 250 height 31
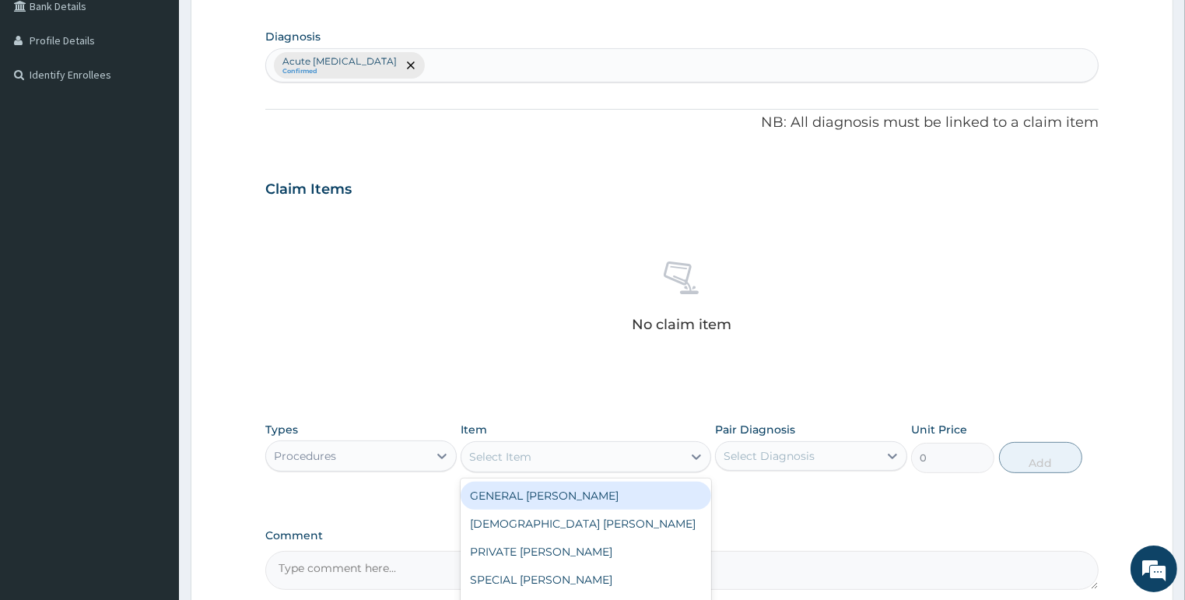
click at [530, 460] on div "Select Item" at bounding box center [500, 457] width 62 height 16
type input "MED"
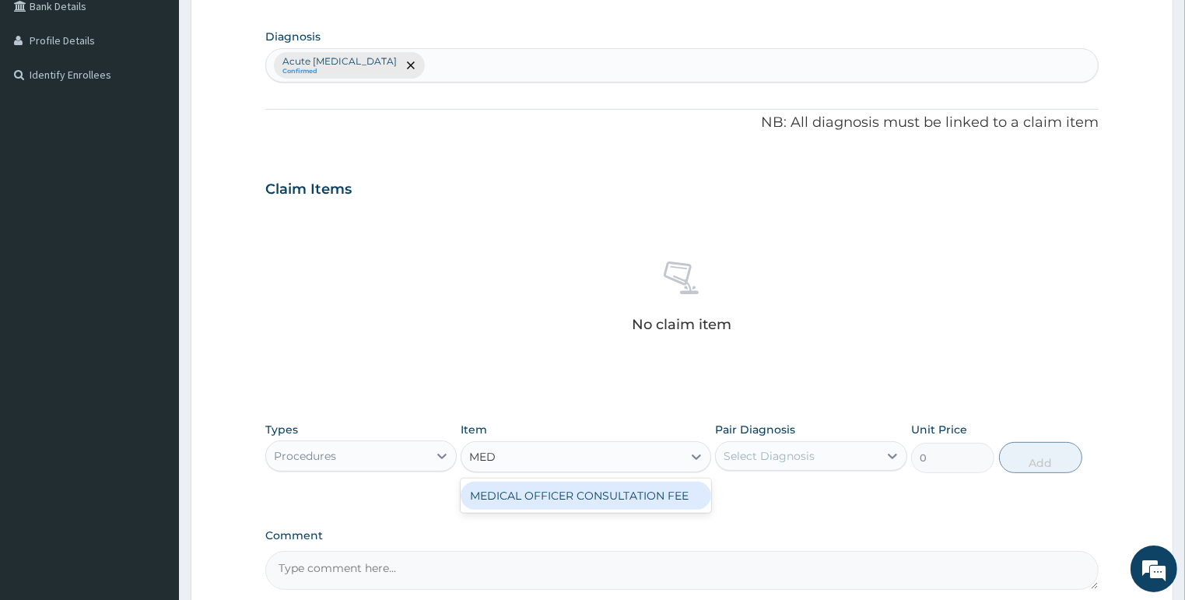
click at [600, 491] on div "MEDICAL OFFICER CONSULTATION FEE" at bounding box center [585, 495] width 250 height 28
type input "1500"
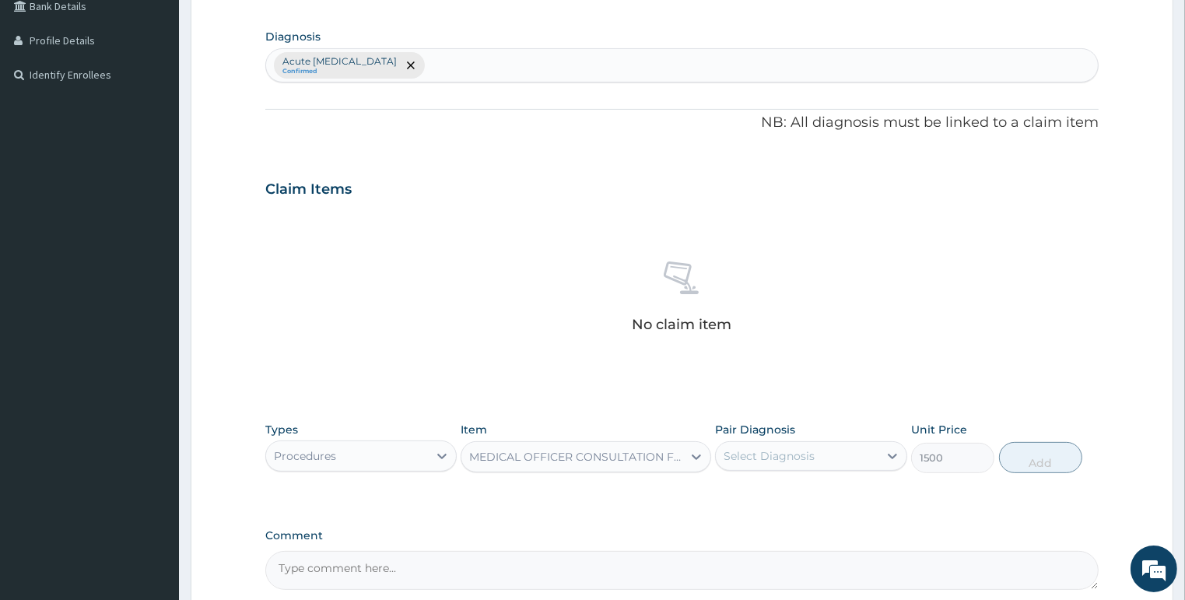
scroll to position [520, 0]
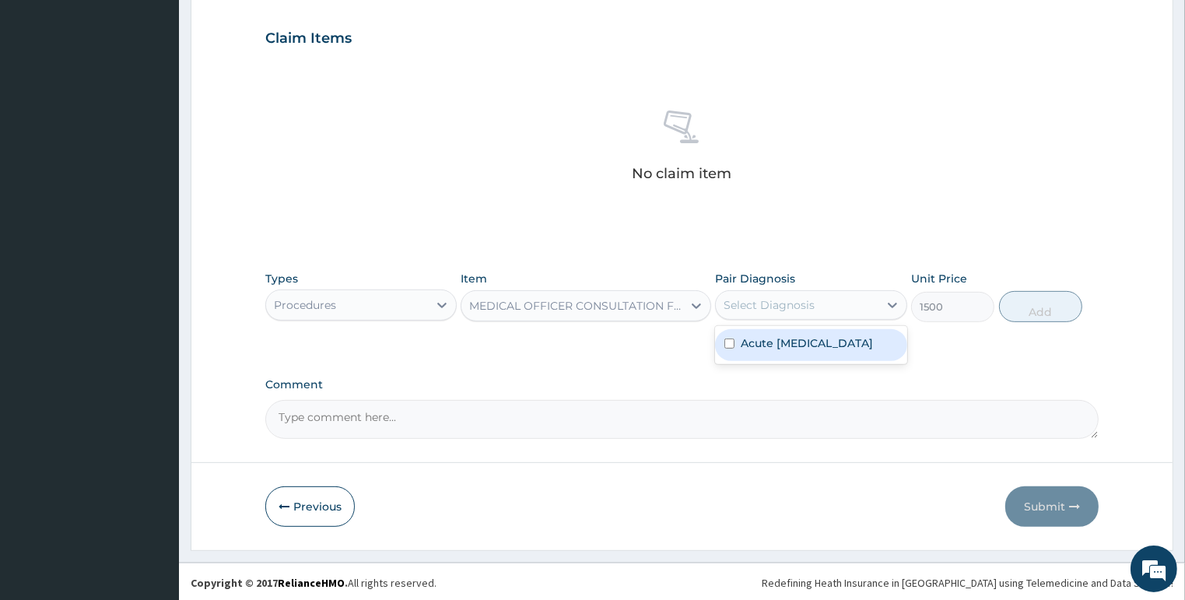
click at [800, 302] on div "Select Diagnosis" at bounding box center [768, 305] width 91 height 16
click at [797, 339] on label "Acute upper respiratory infection" at bounding box center [806, 343] width 132 height 16
checkbox input "true"
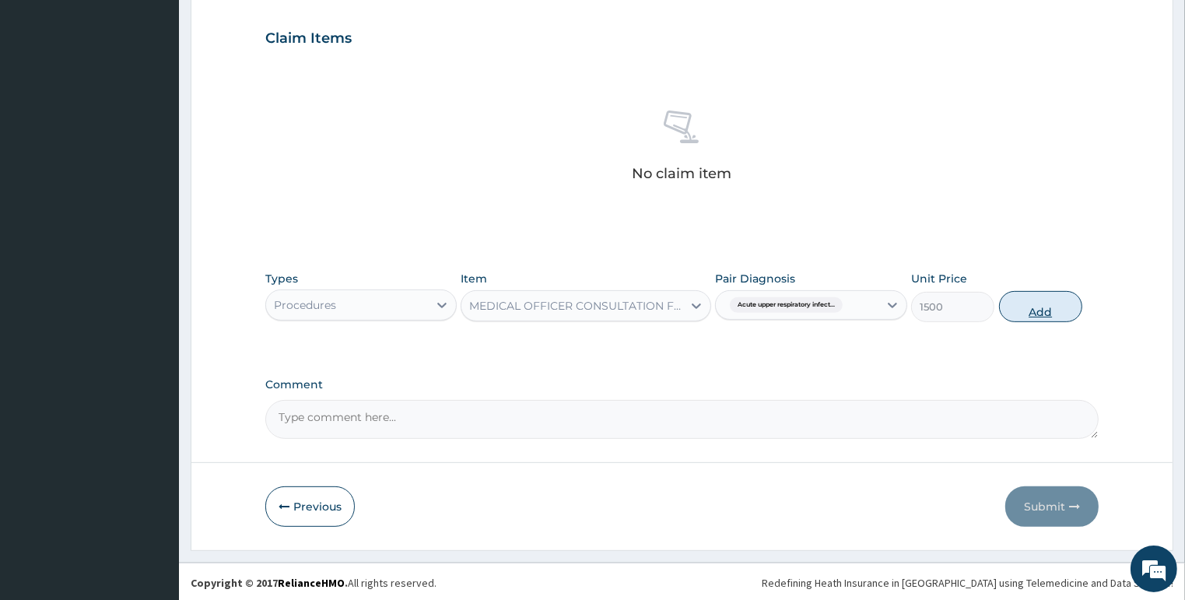
click at [1024, 303] on button "Add" at bounding box center [1040, 306] width 83 height 31
type input "0"
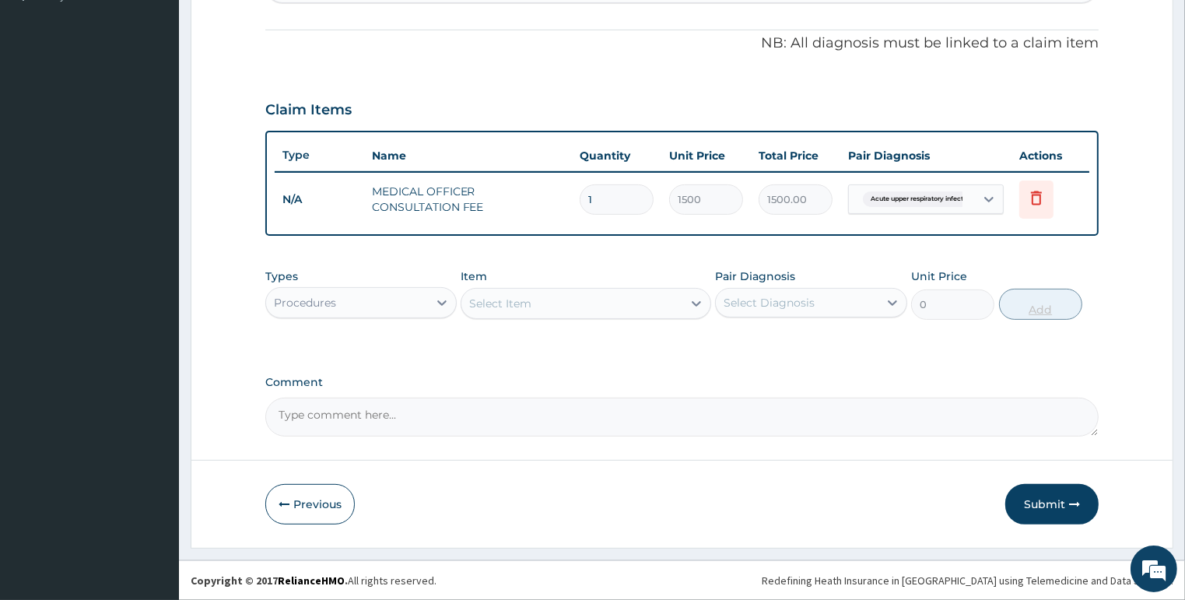
scroll to position [445, 0]
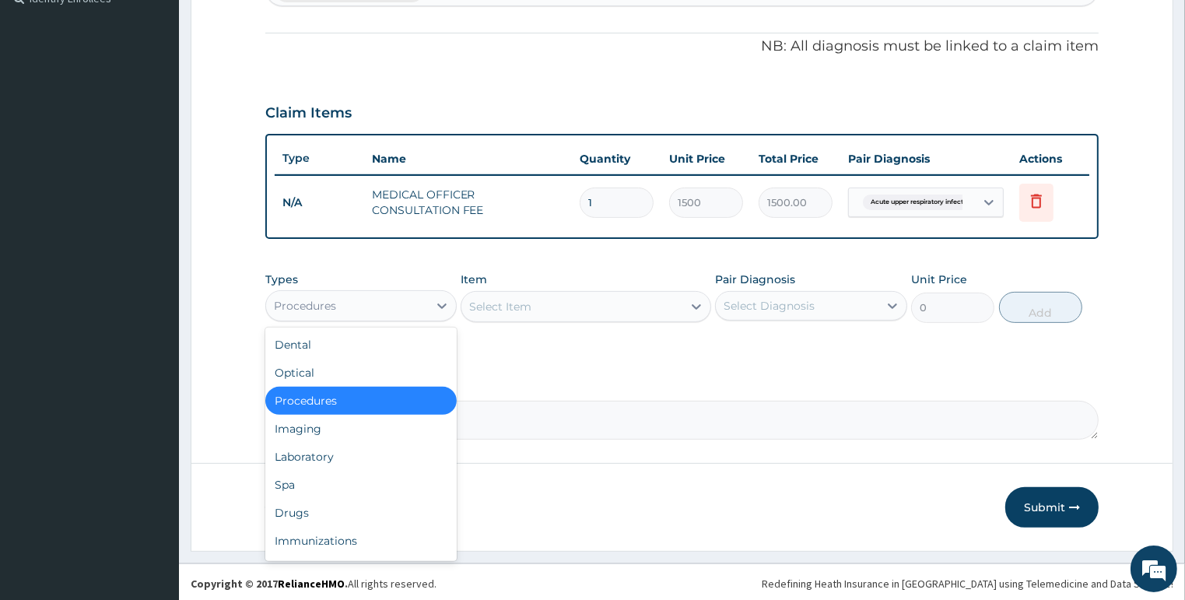
drag, startPoint x: 386, startPoint y: 293, endPoint x: 383, endPoint y: 306, distance: 12.7
click at [385, 293] on div "Procedures" at bounding box center [347, 305] width 163 height 25
click at [319, 510] on div "Drugs" at bounding box center [361, 513] width 192 height 28
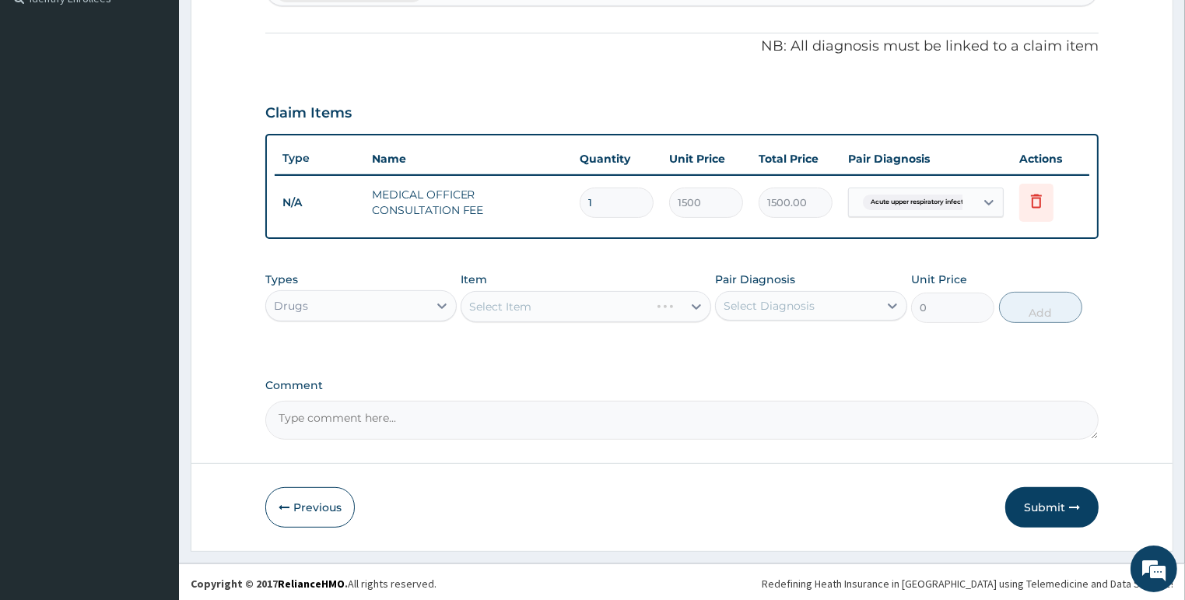
click at [526, 307] on div "Select Item" at bounding box center [585, 306] width 250 height 31
click at [495, 309] on div "Select Item" at bounding box center [500, 307] width 62 height 16
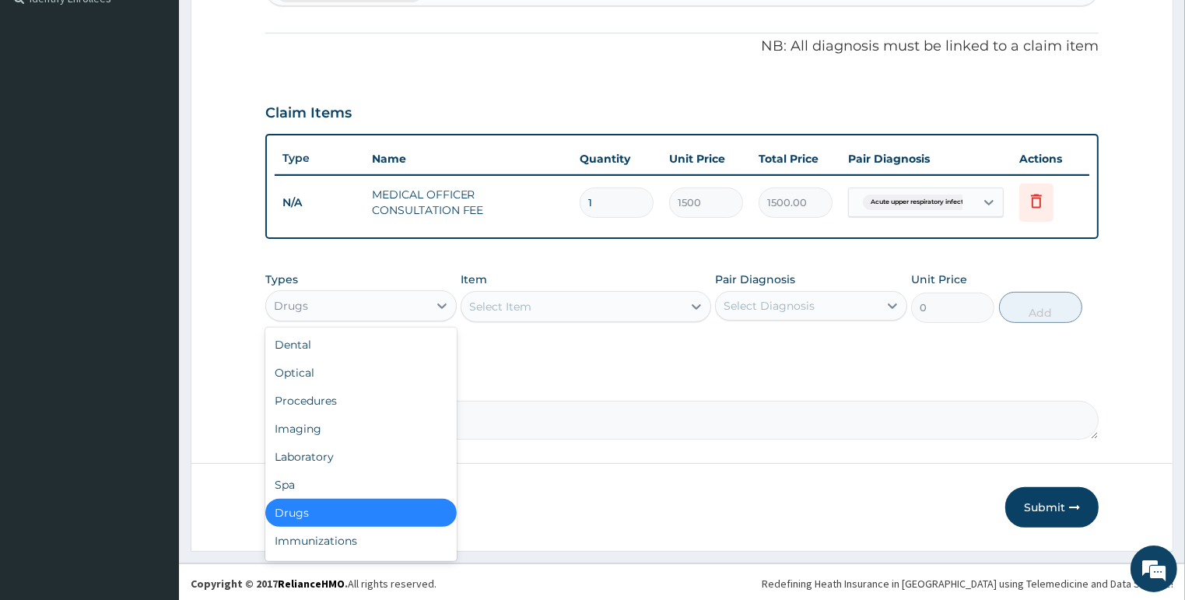
click at [417, 307] on div "Drugs" at bounding box center [347, 305] width 163 height 25
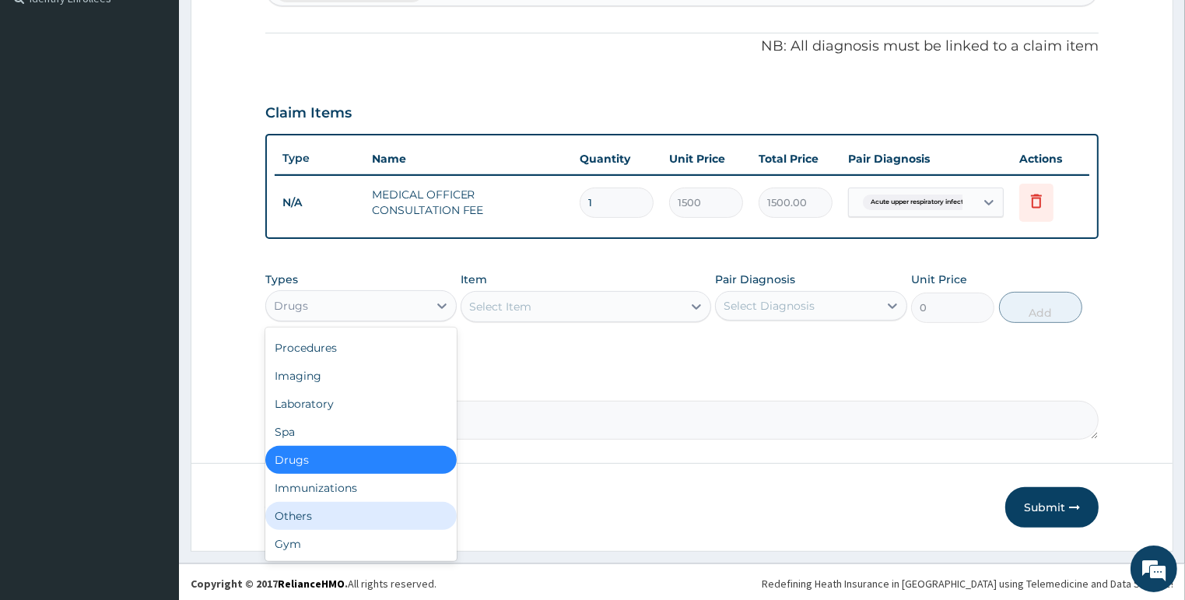
click at [320, 510] on div "Others" at bounding box center [361, 516] width 192 height 28
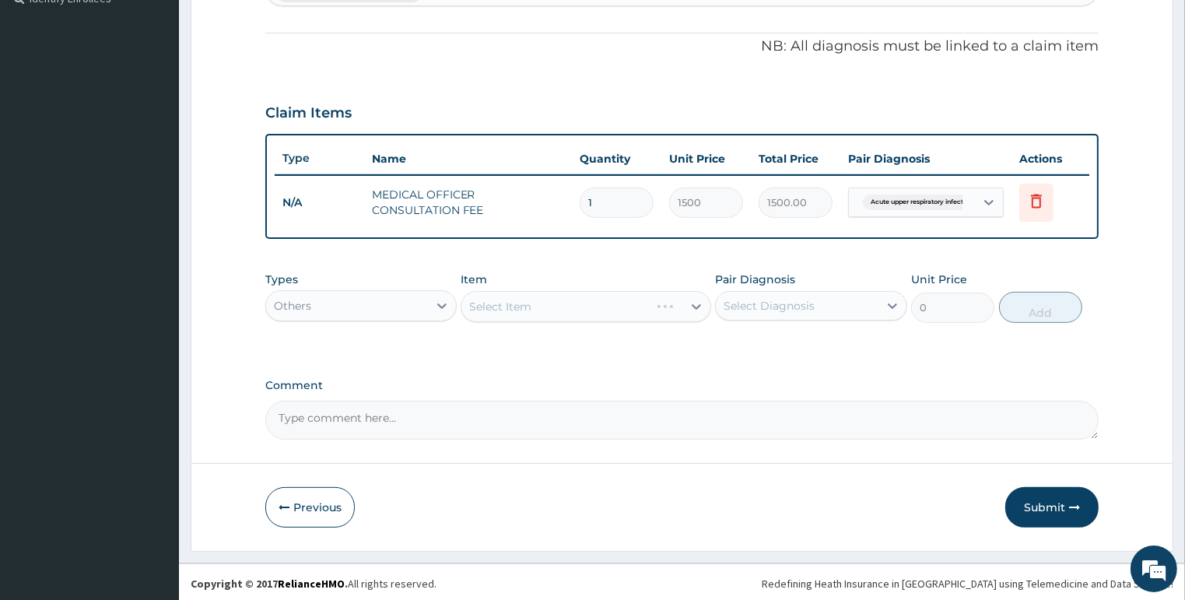
click at [509, 306] on div "Select Item" at bounding box center [585, 306] width 250 height 31
click at [668, 303] on div "Select Item" at bounding box center [571, 306] width 221 height 25
click at [647, 311] on div "Select Item" at bounding box center [571, 306] width 221 height 25
click at [531, 315] on div "Select Item" at bounding box center [571, 306] width 221 height 25
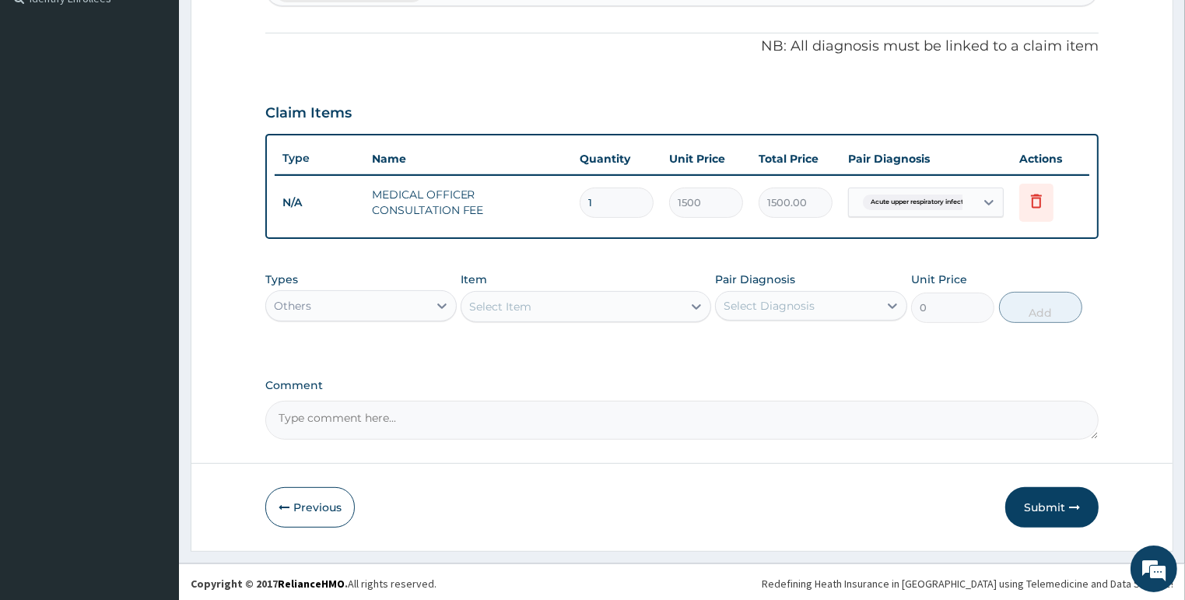
click at [481, 310] on div "Select Item" at bounding box center [500, 307] width 62 height 16
type input "W"
click at [400, 296] on div "Others" at bounding box center [347, 305] width 163 height 25
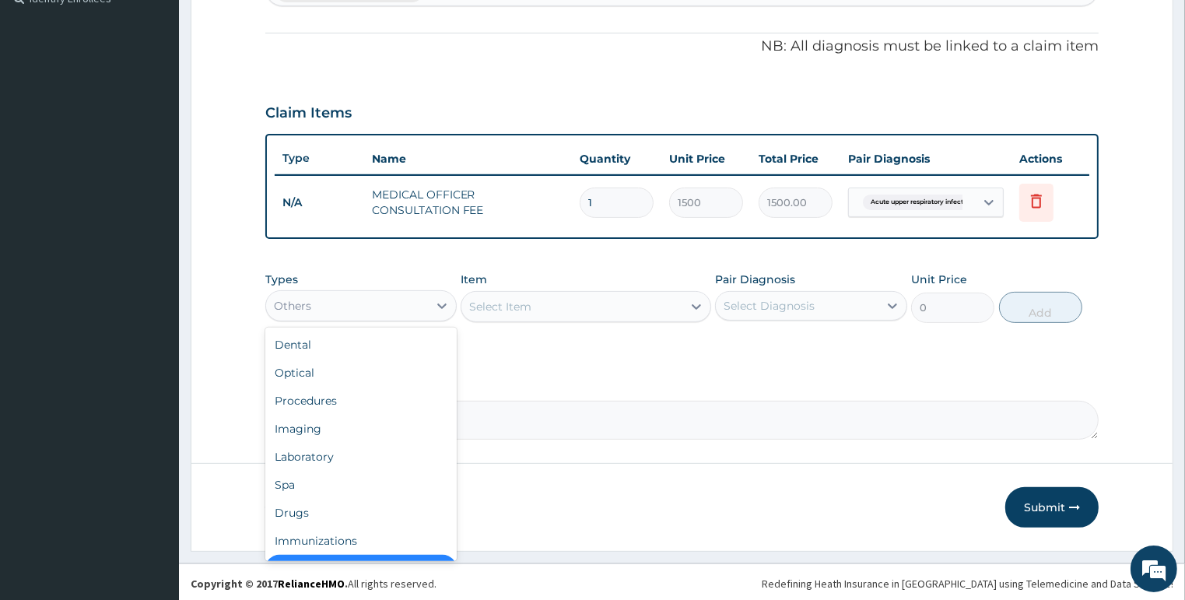
scroll to position [31, 0]
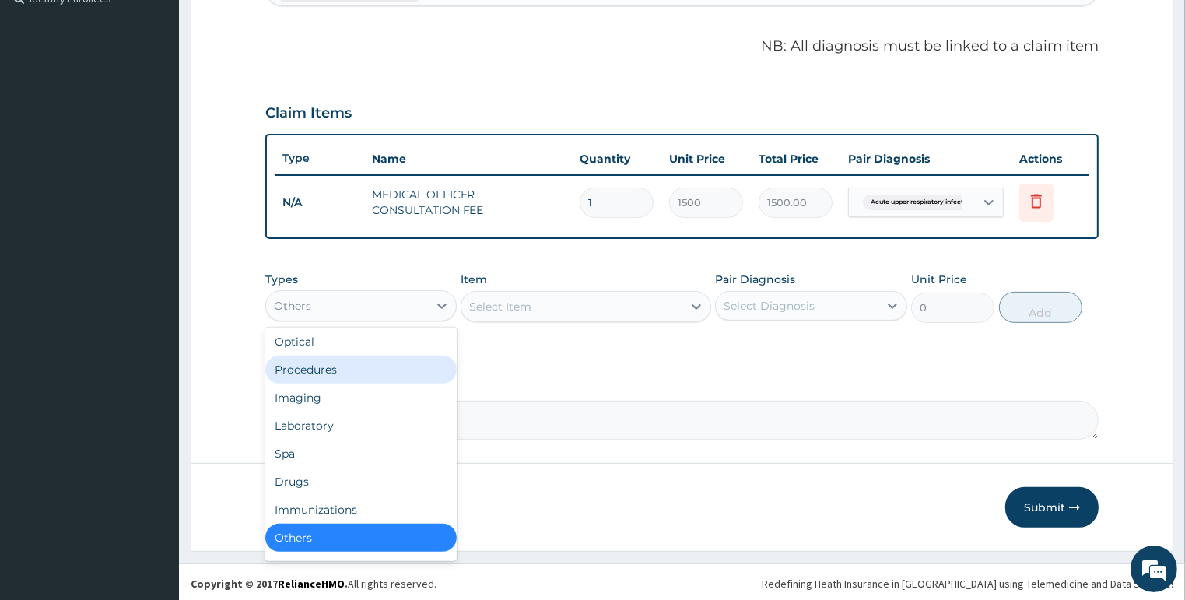
click at [308, 369] on div "Procedures" at bounding box center [361, 369] width 192 height 28
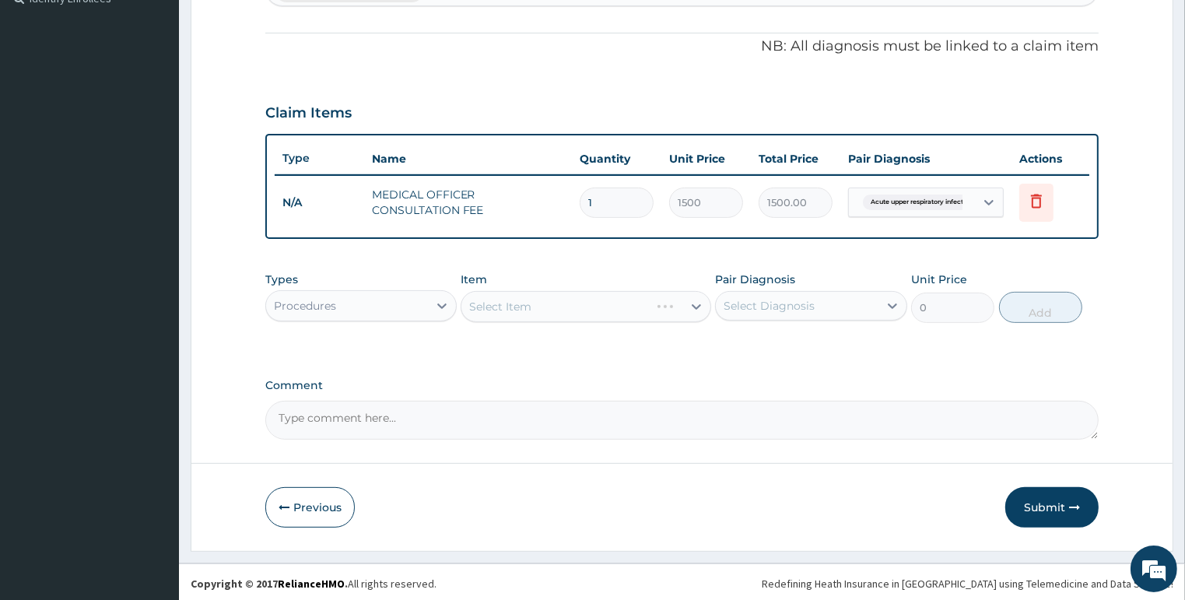
click at [551, 304] on div "Select Item" at bounding box center [585, 306] width 250 height 31
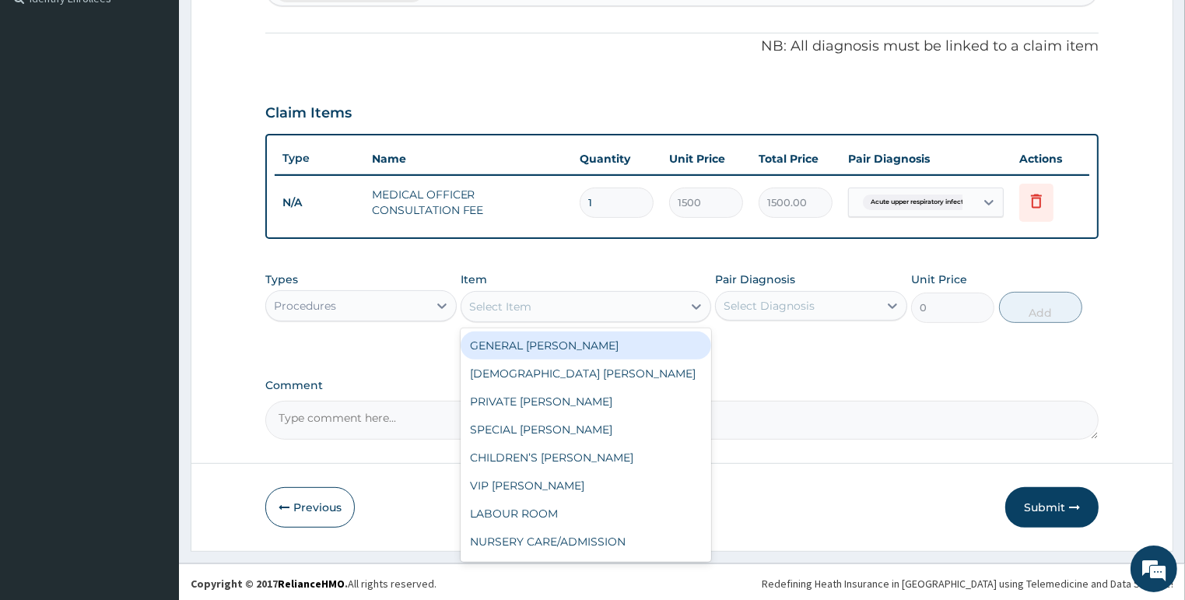
click at [665, 309] on div "Select Item" at bounding box center [571, 306] width 221 height 25
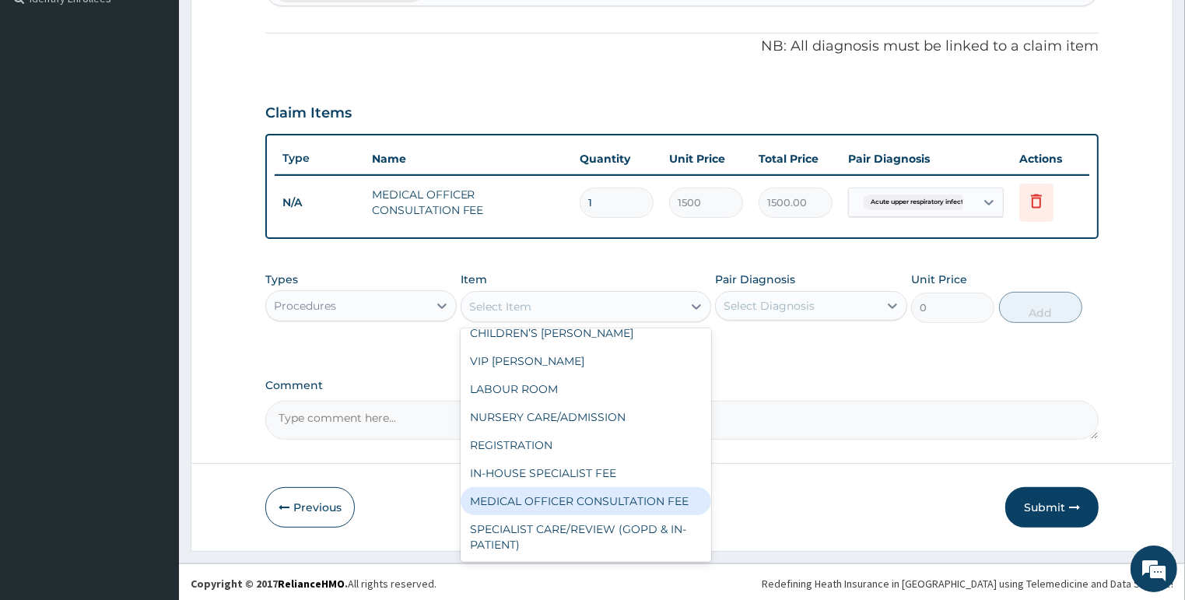
scroll to position [0, 0]
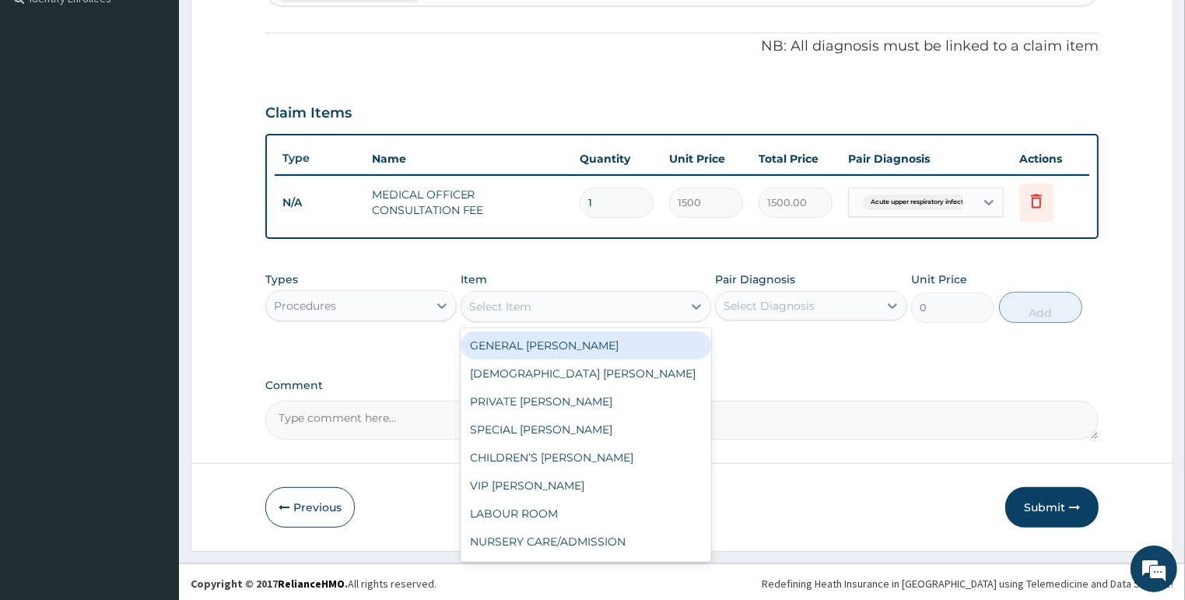
click at [543, 342] on div "GENERAL WARD" at bounding box center [585, 345] width 250 height 28
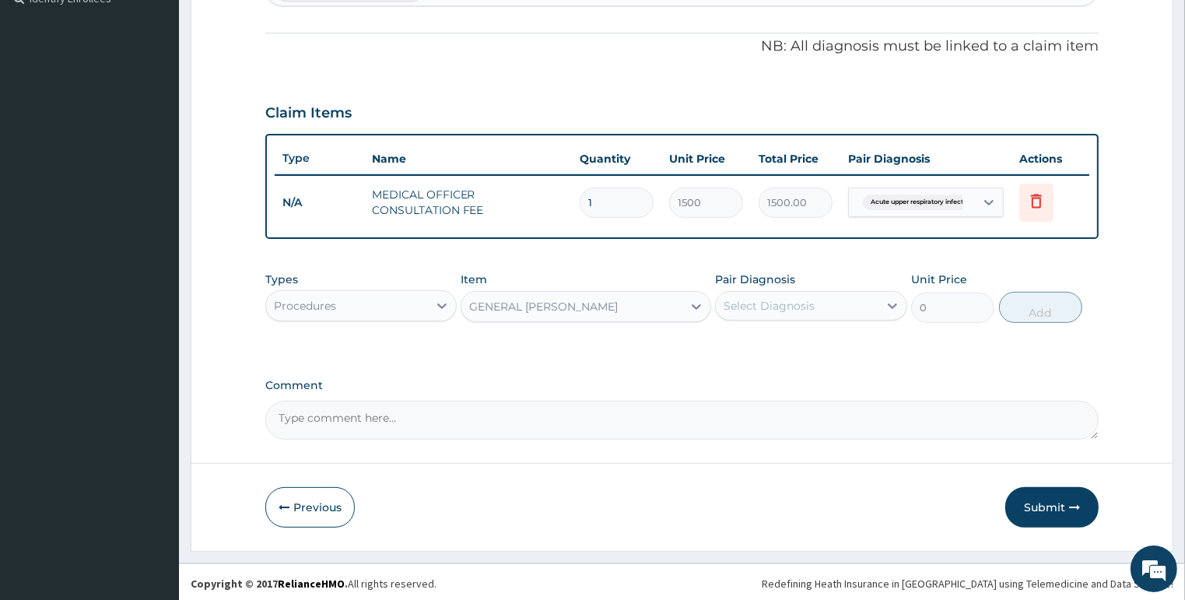
type input "2000"
click at [768, 307] on div "Select Diagnosis" at bounding box center [768, 306] width 91 height 16
click at [793, 342] on label "Acute upper respiratory infection" at bounding box center [806, 344] width 132 height 16
checkbox input "true"
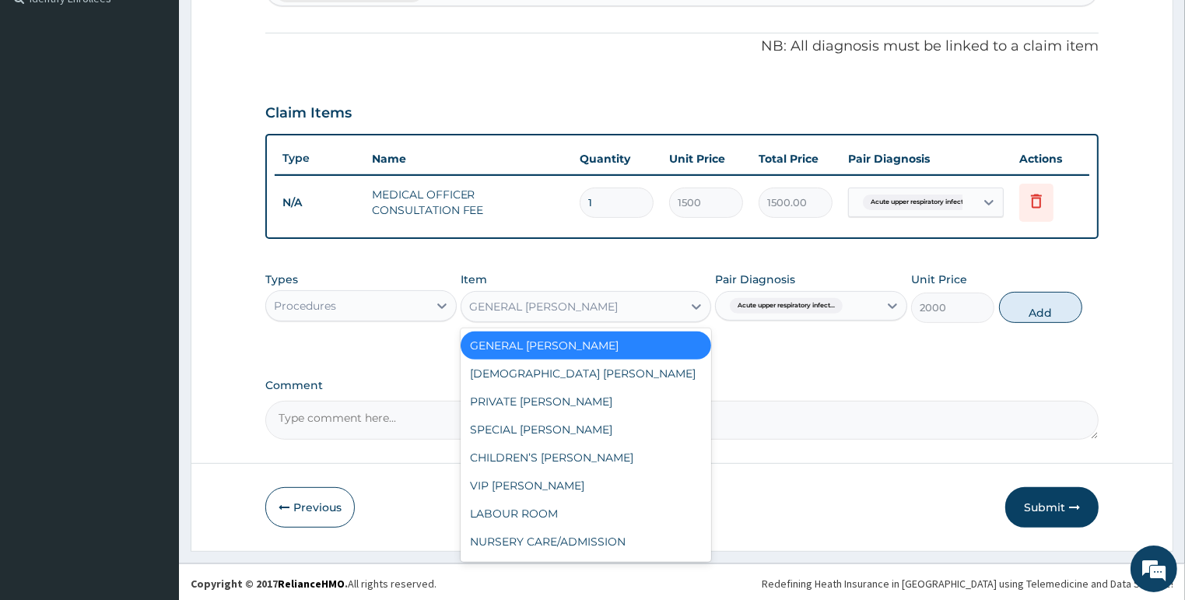
click at [563, 303] on div "GENERAL WARD" at bounding box center [543, 307] width 149 height 16
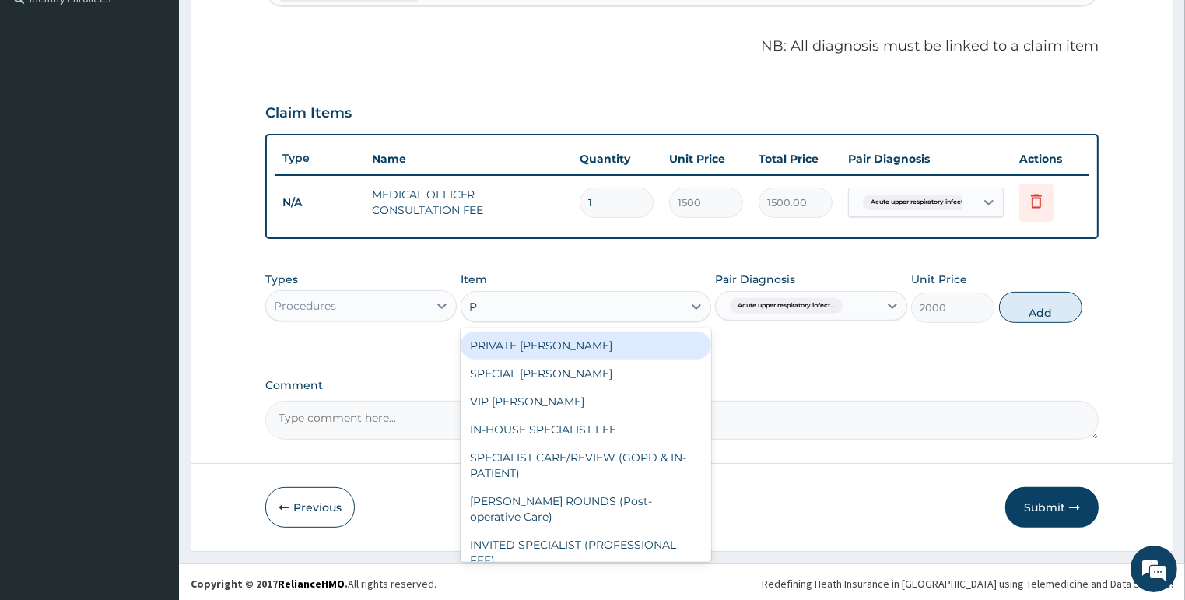
type input "PR"
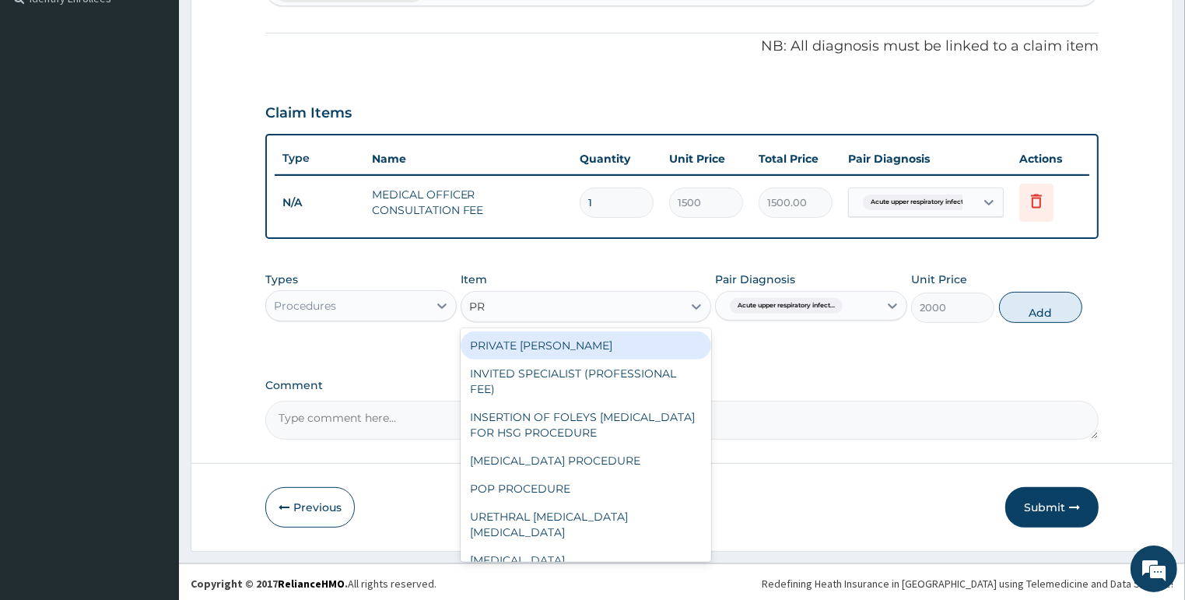
click at [563, 331] on div "PRIVATE WARD" at bounding box center [585, 345] width 250 height 28
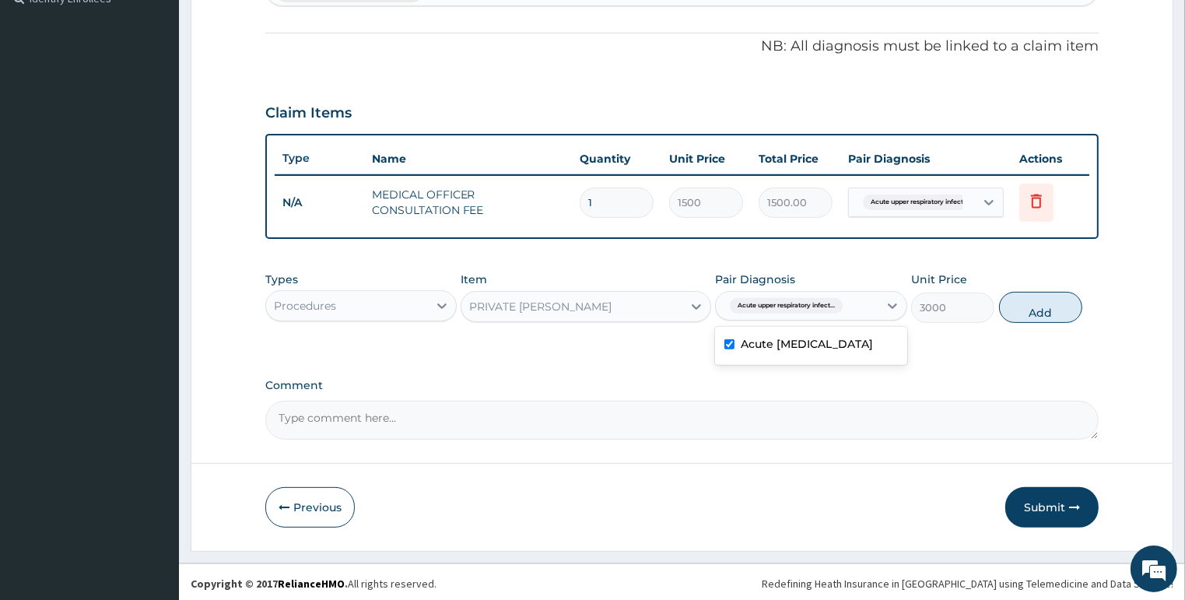
click at [762, 303] on span "Acute upper respiratory infect..." at bounding box center [786, 306] width 113 height 16
click at [620, 307] on div "PRIVATE WARD" at bounding box center [571, 306] width 221 height 25
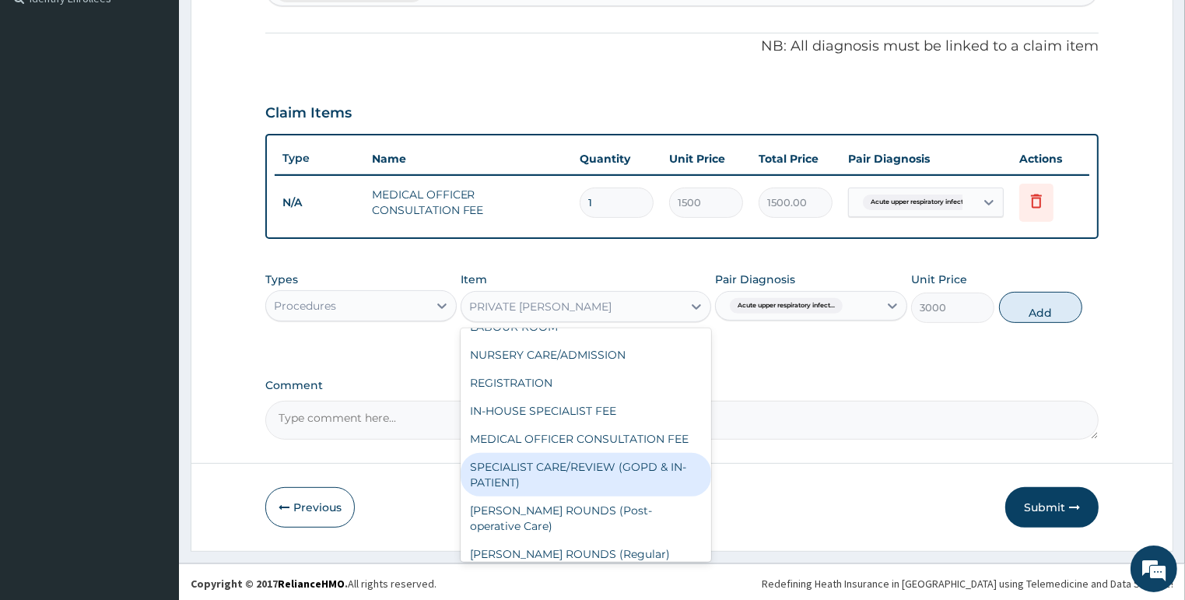
scroll to position [249, 0]
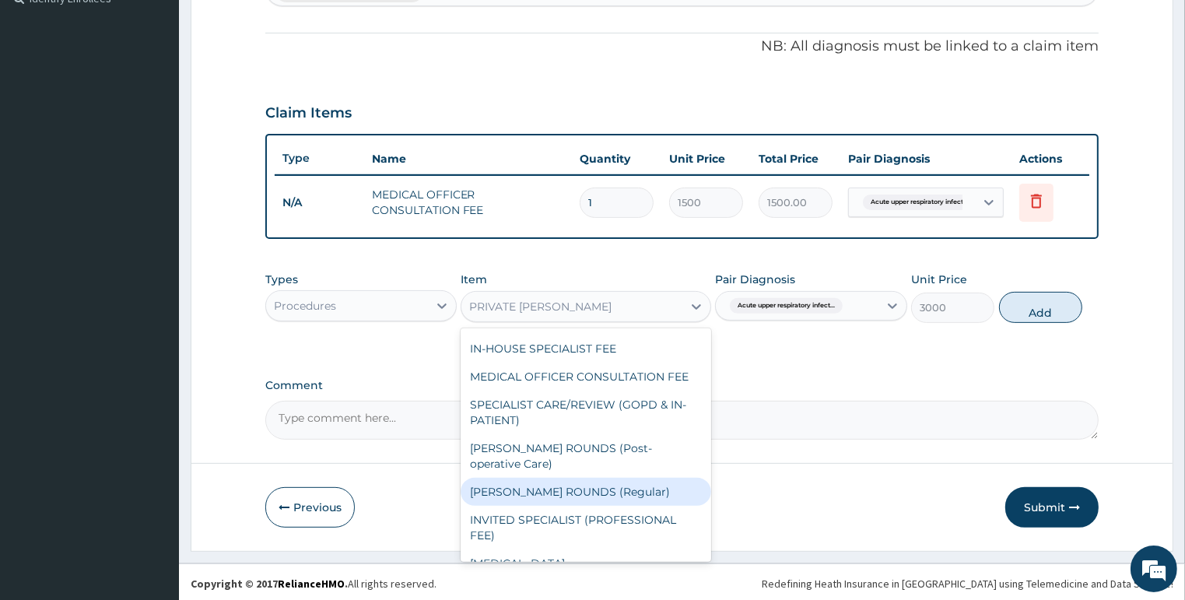
click at [625, 488] on div "WARD ROUNDS (Regular)" at bounding box center [585, 492] width 250 height 28
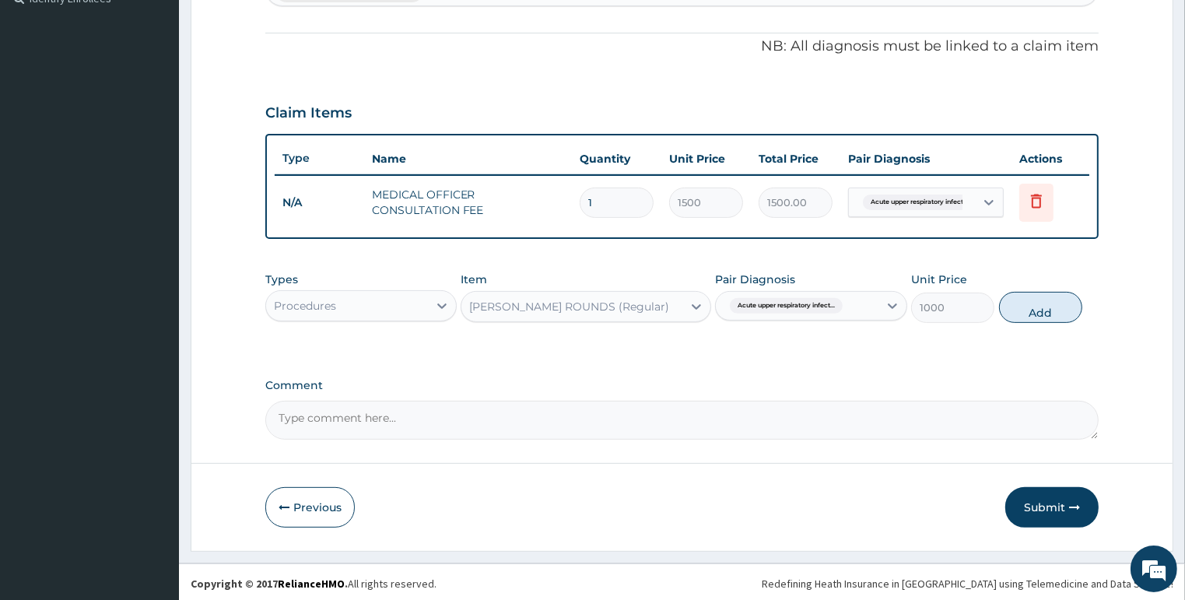
click at [572, 302] on div "WARD ROUNDS (Regular)" at bounding box center [569, 307] width 200 height 16
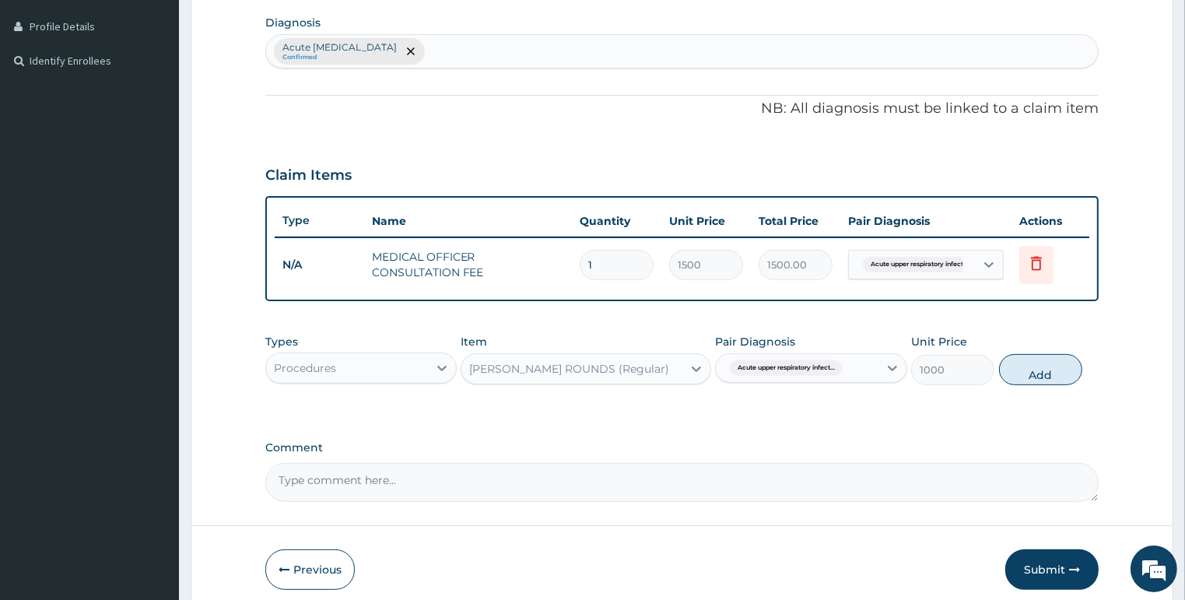
scroll to position [445, 0]
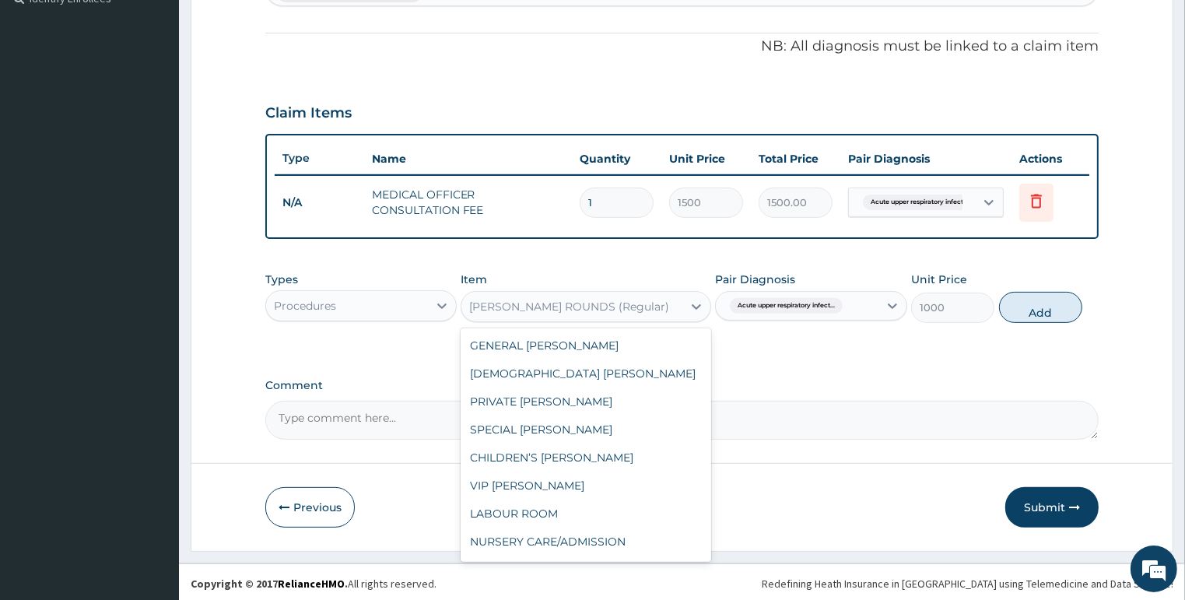
click at [579, 302] on div "WARD ROUNDS (Regular)" at bounding box center [569, 307] width 200 height 16
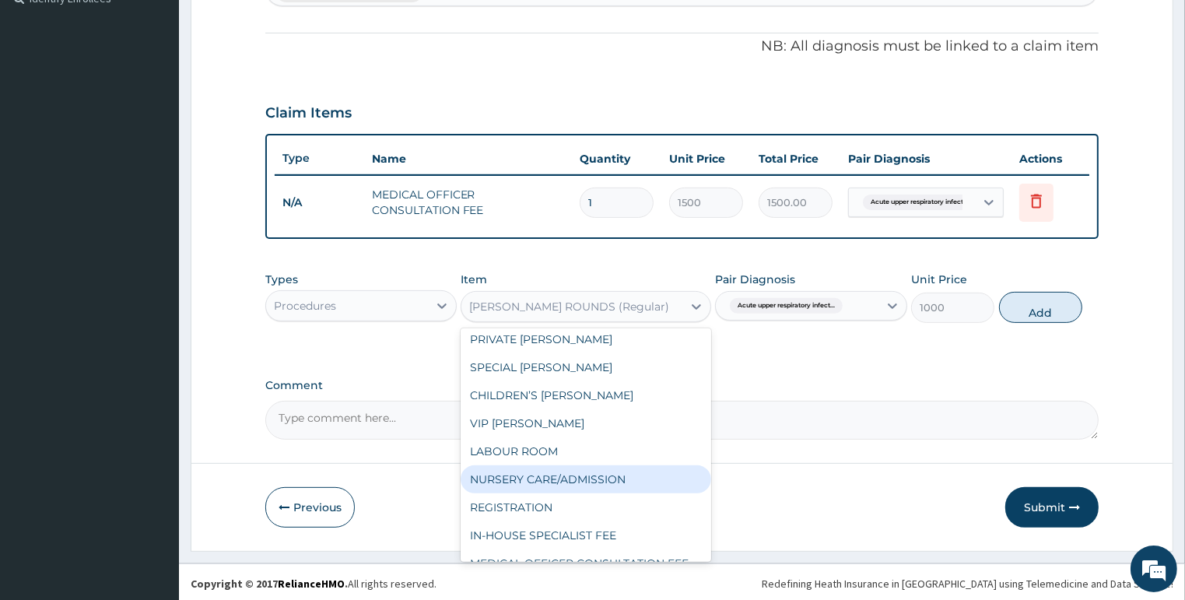
scroll to position [0, 0]
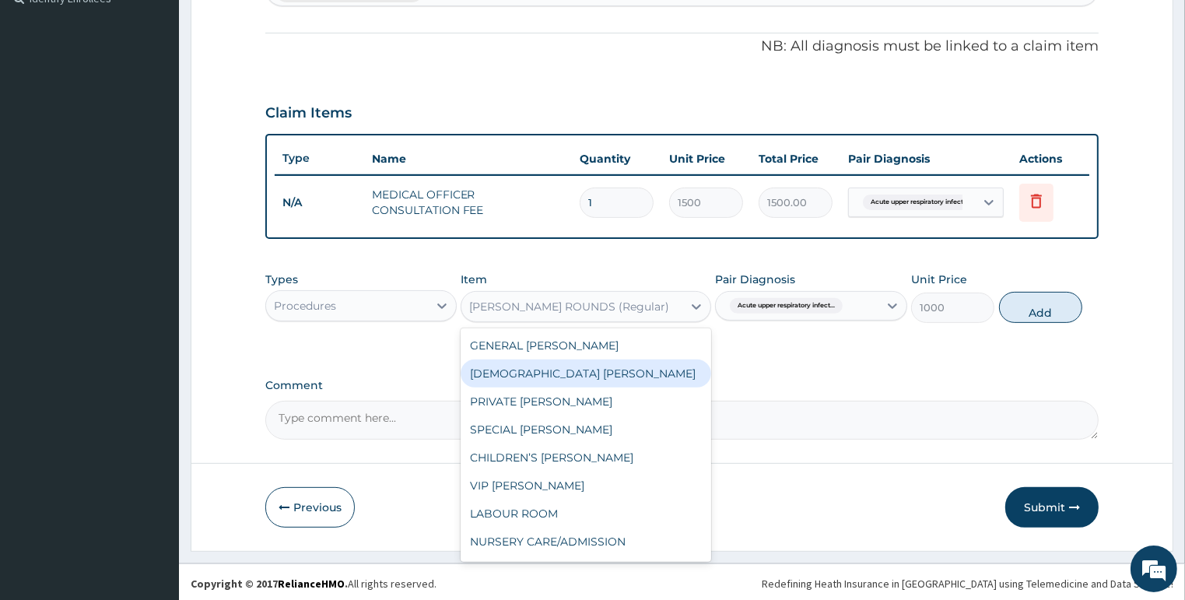
click at [546, 383] on div "MALE WARD" at bounding box center [585, 373] width 250 height 28
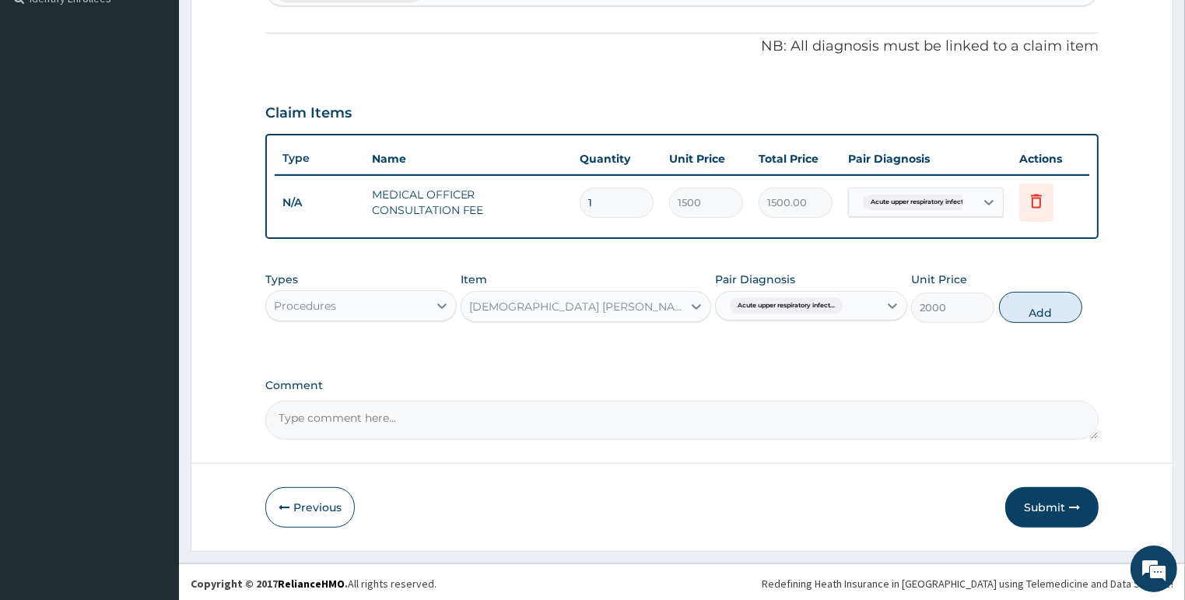
click at [515, 310] on div "MALE WARD" at bounding box center [576, 307] width 215 height 16
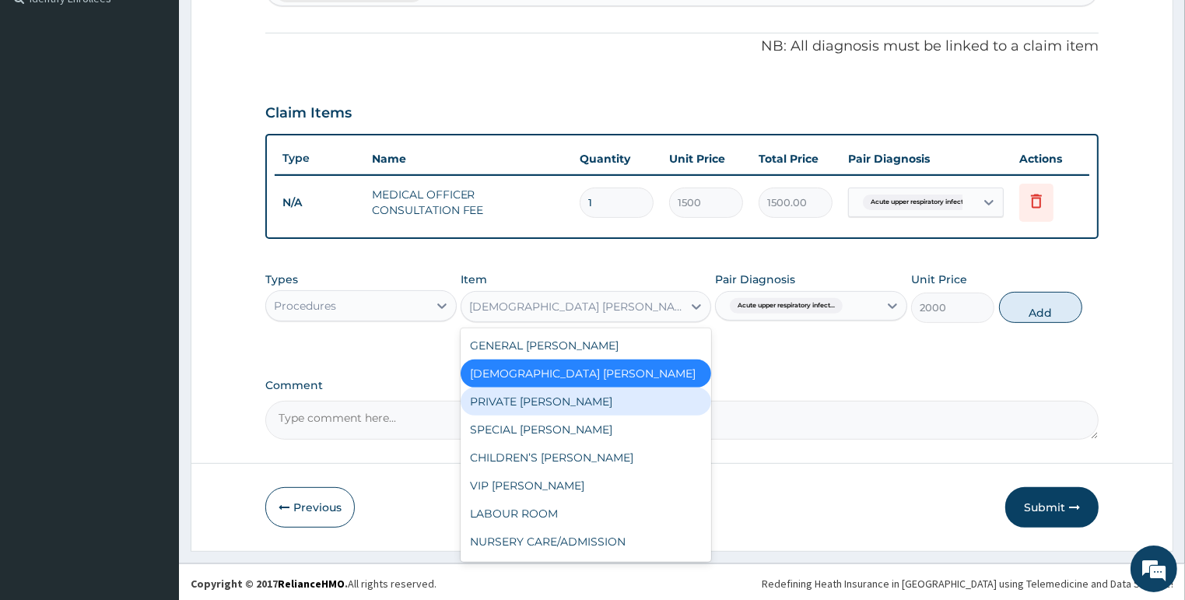
click at [523, 403] on div "PRIVATE WARD" at bounding box center [585, 401] width 250 height 28
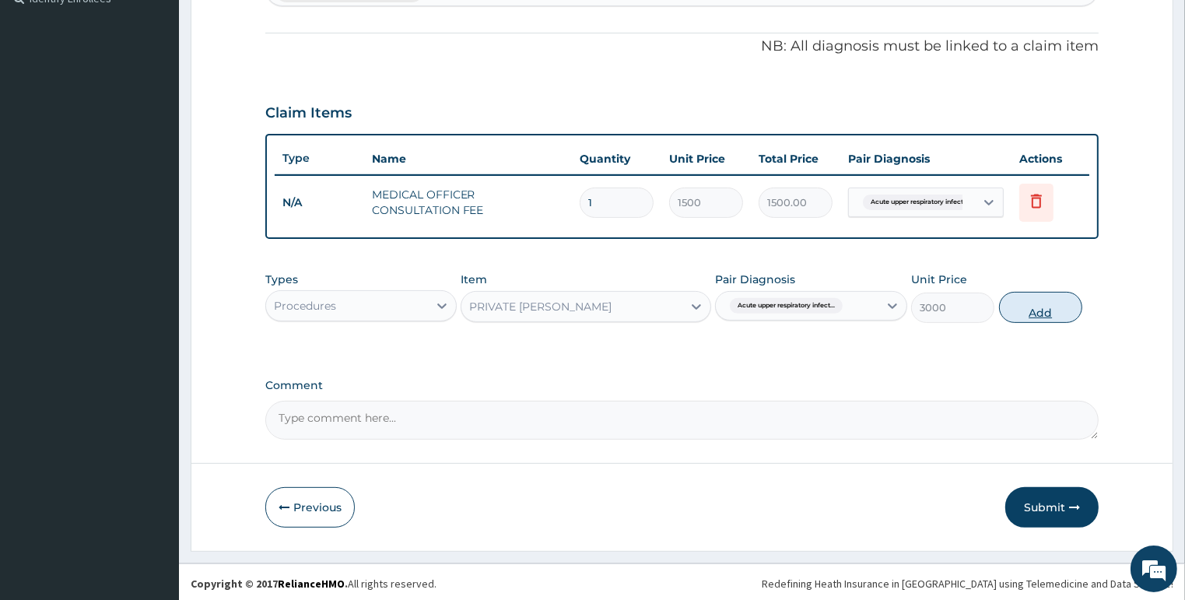
click at [1021, 311] on button "Add" at bounding box center [1040, 307] width 83 height 31
type input "0"
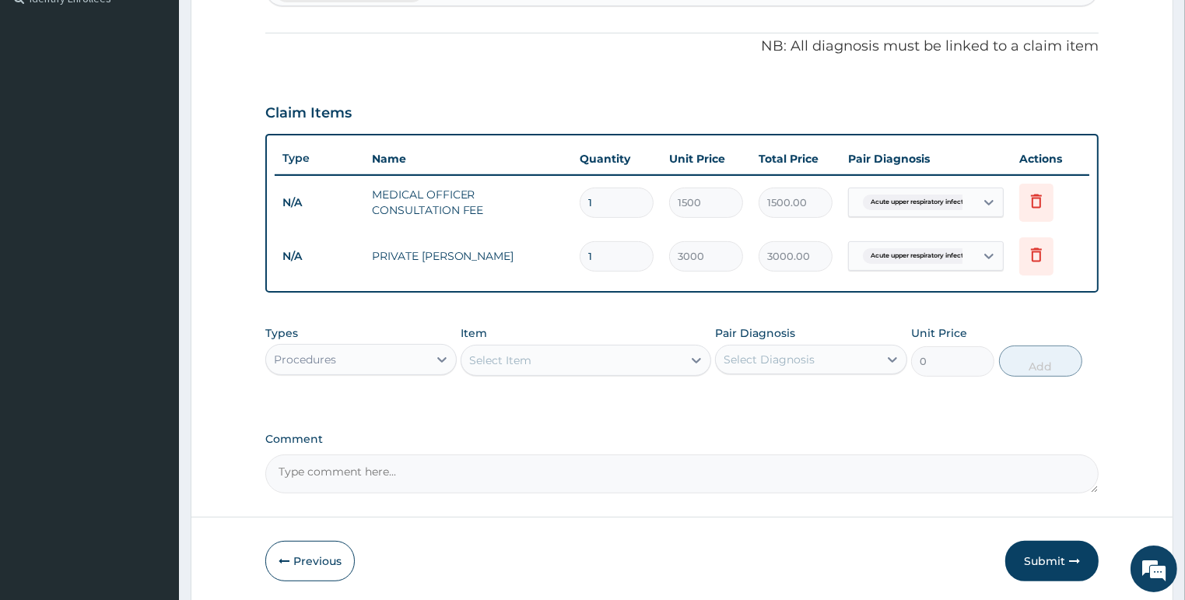
type input "0.00"
type input "3"
type input "9000.00"
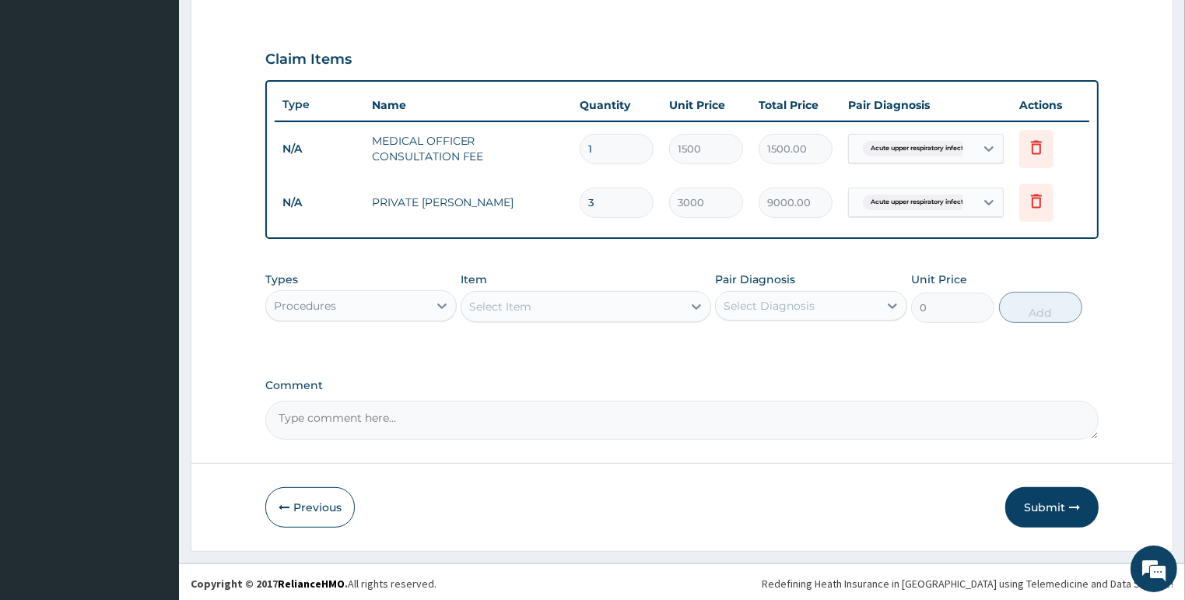
type input "3"
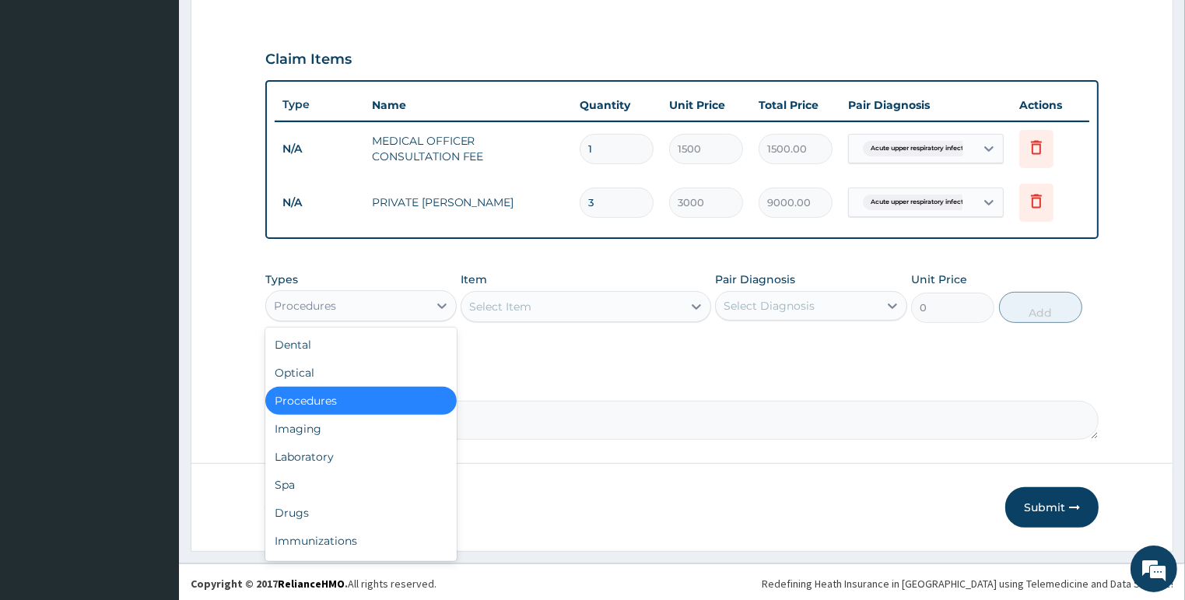
drag, startPoint x: 386, startPoint y: 296, endPoint x: 378, endPoint y: 302, distance: 10.0
click at [386, 296] on div "Procedures" at bounding box center [347, 305] width 163 height 25
click at [297, 513] on div "Drugs" at bounding box center [361, 513] width 192 height 28
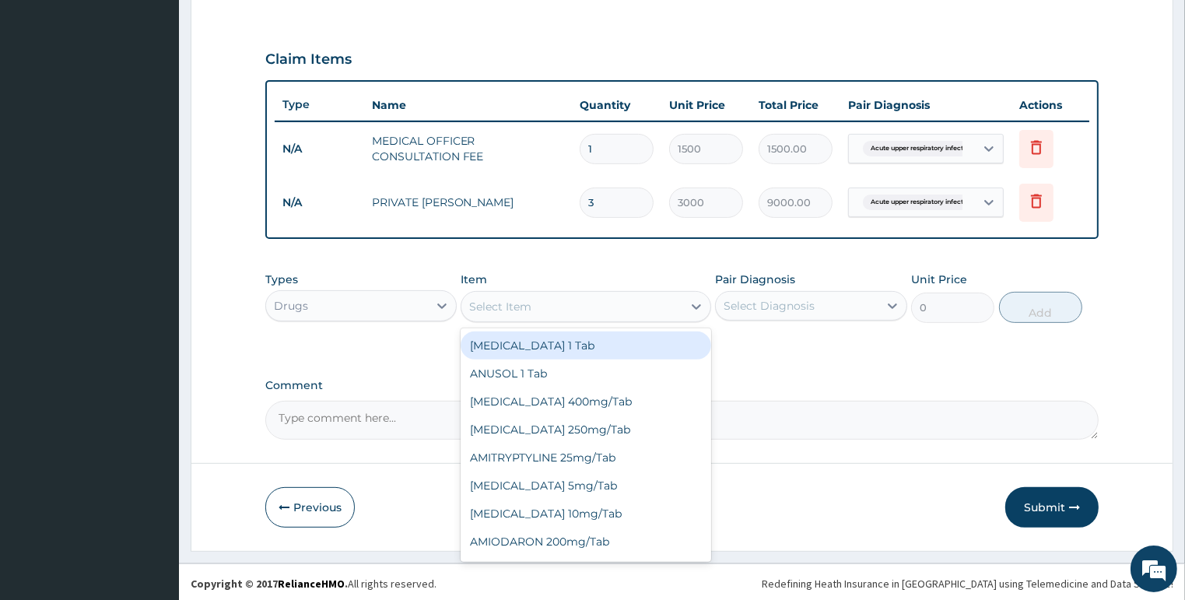
click at [569, 296] on div "Select Item" at bounding box center [571, 306] width 221 height 25
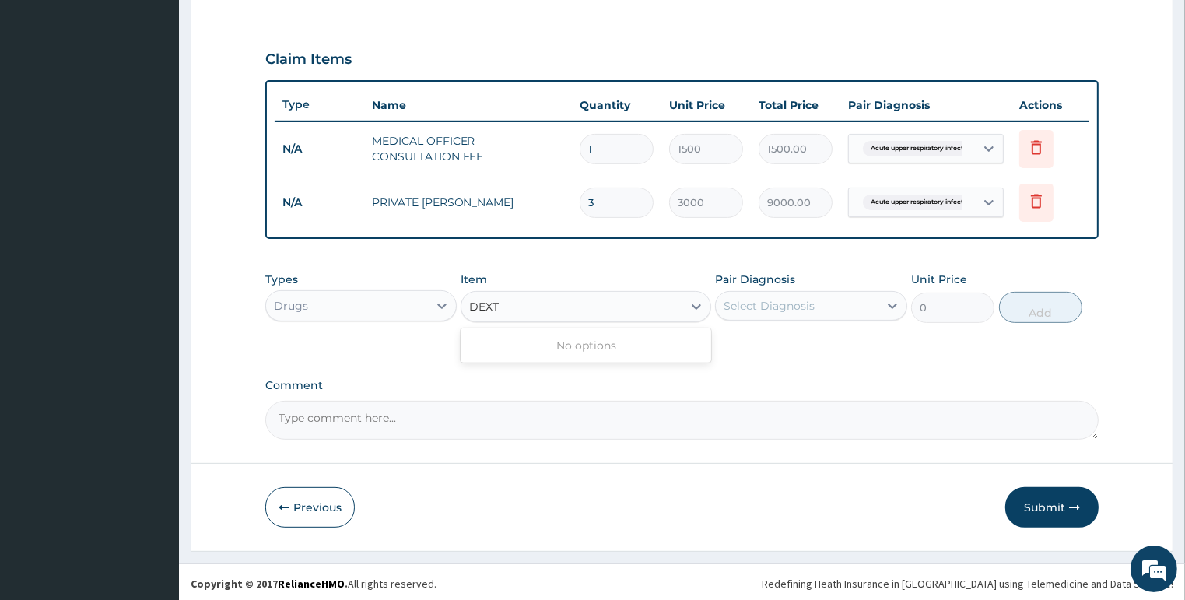
type input "DEX"
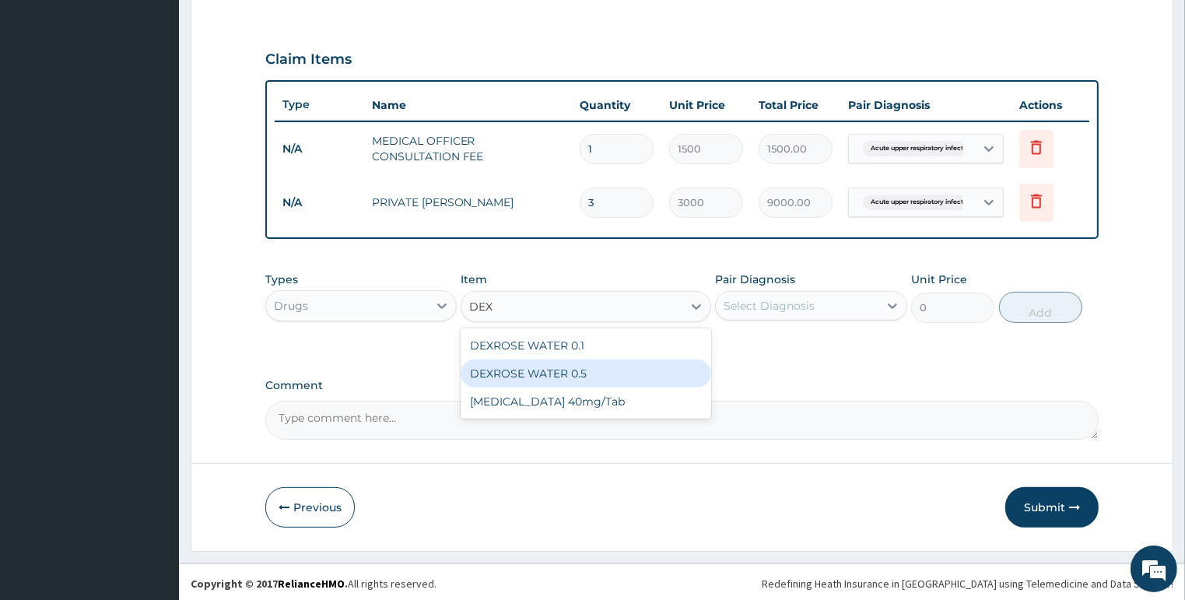
click at [607, 373] on div "DEXROSE WATER 0.5" at bounding box center [585, 373] width 250 height 28
type input "500"
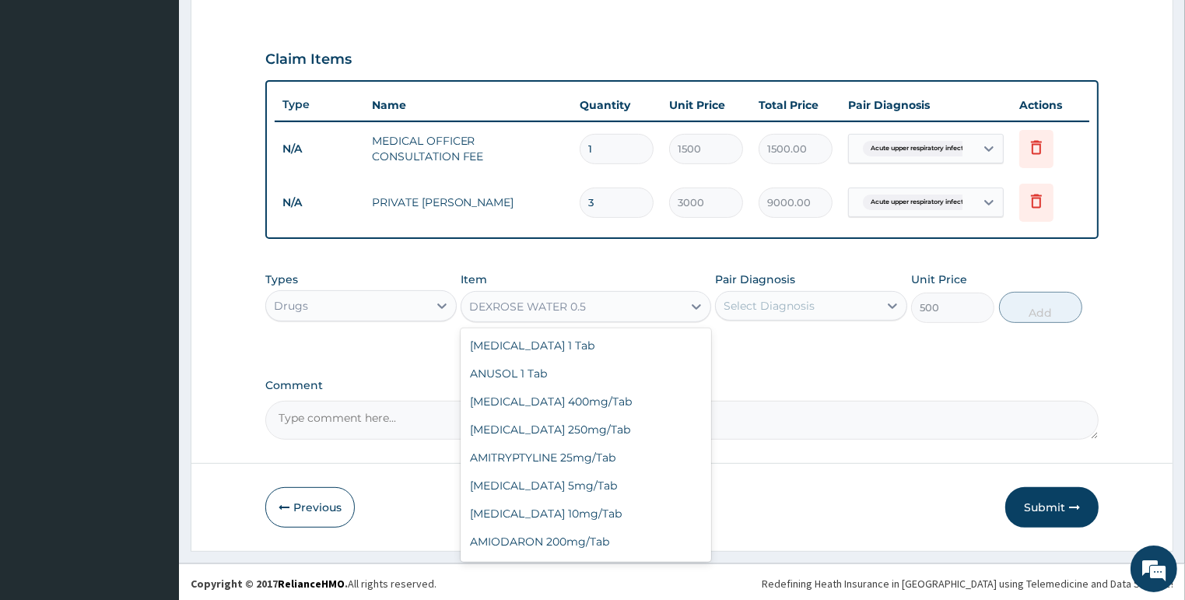
click at [612, 306] on div "DEXROSE WATER 0.5" at bounding box center [571, 306] width 221 height 25
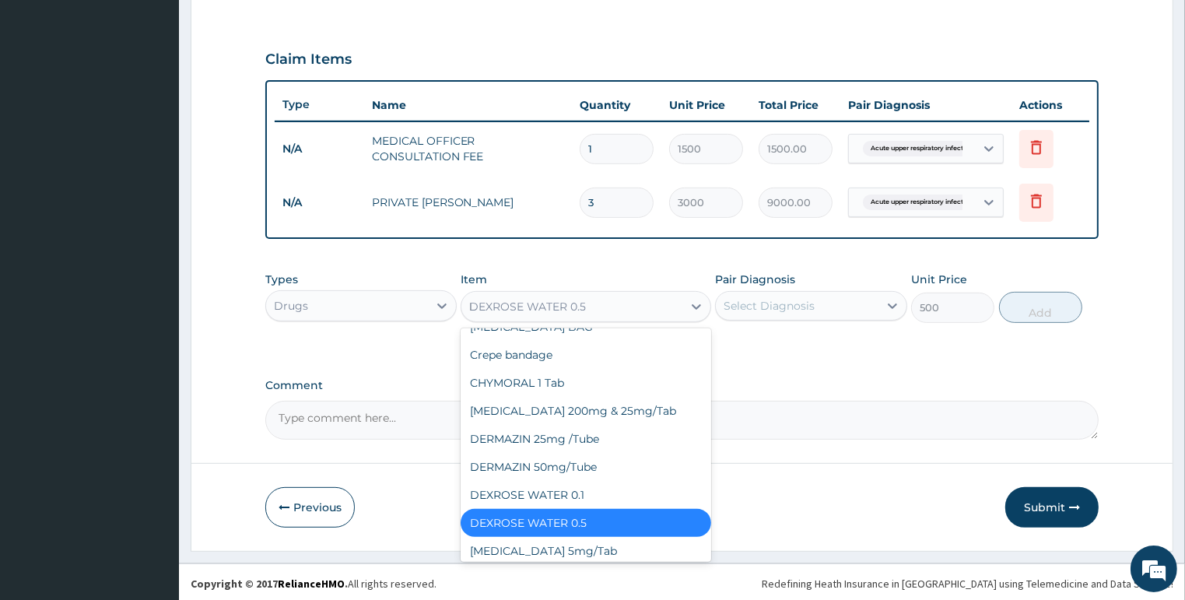
scroll to position [367, 0]
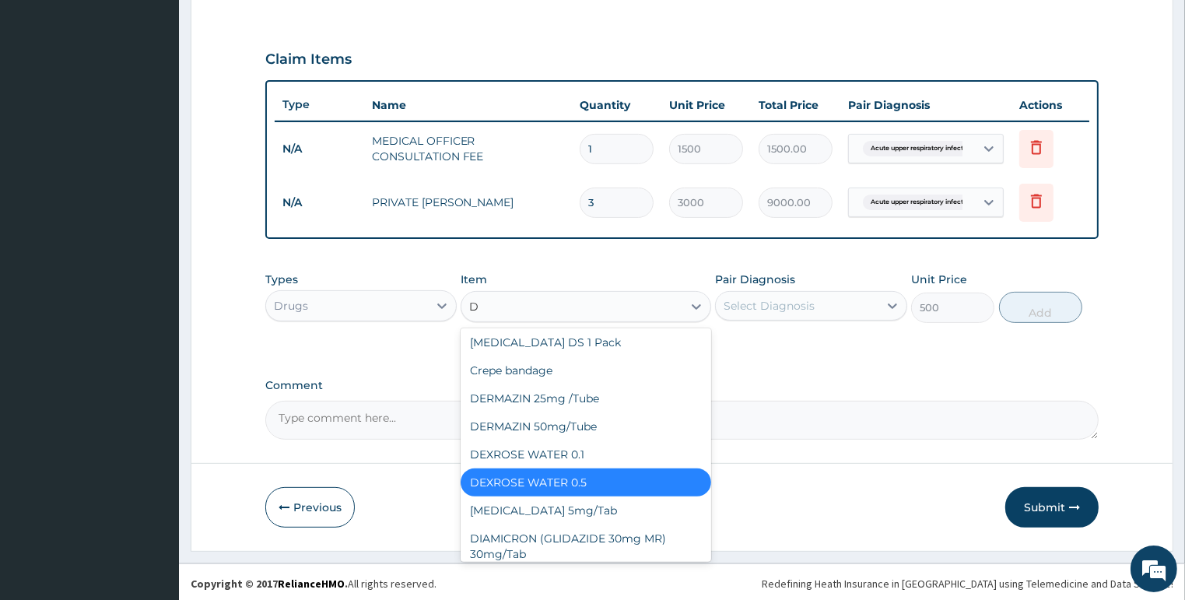
type input "DE"
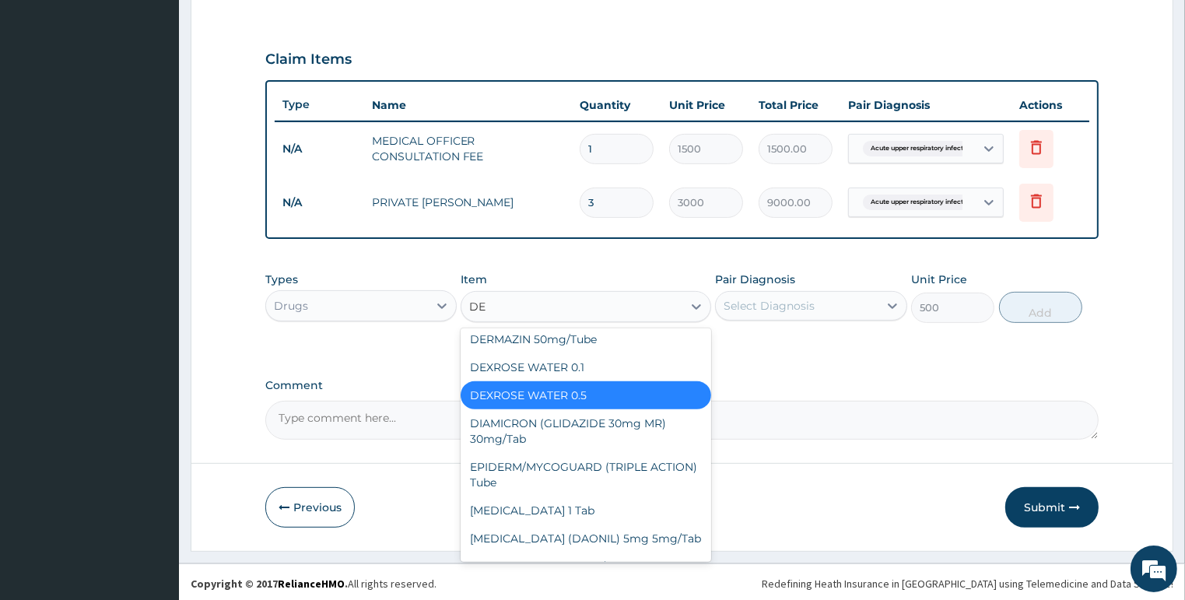
scroll to position [0, 0]
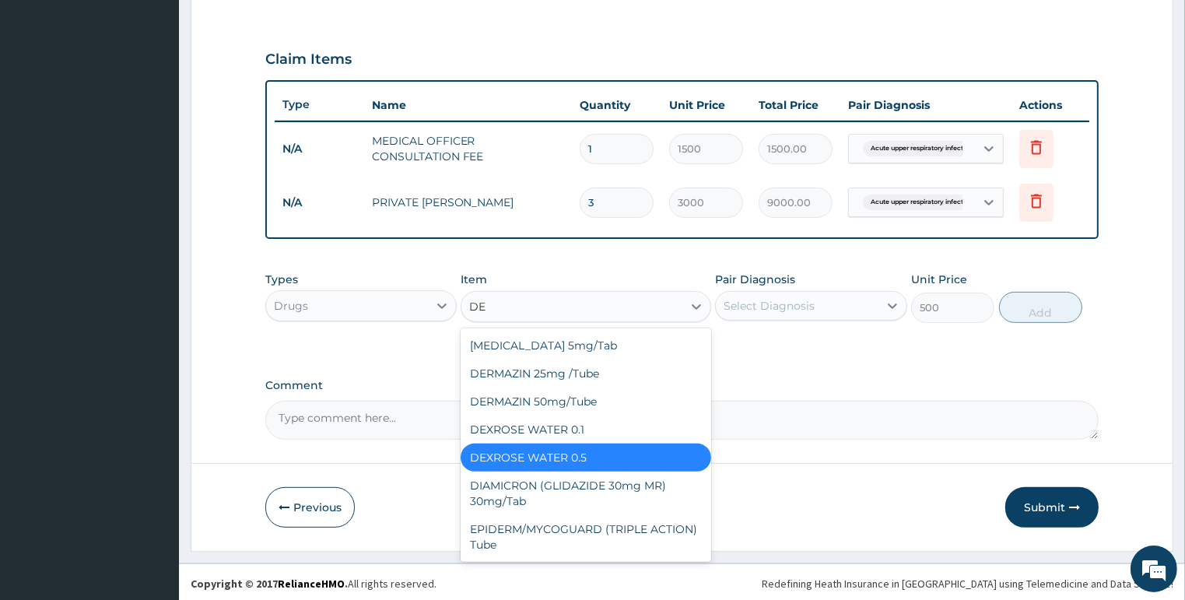
click at [595, 453] on div "DEXROSE WATER 0.5" at bounding box center [585, 457] width 250 height 28
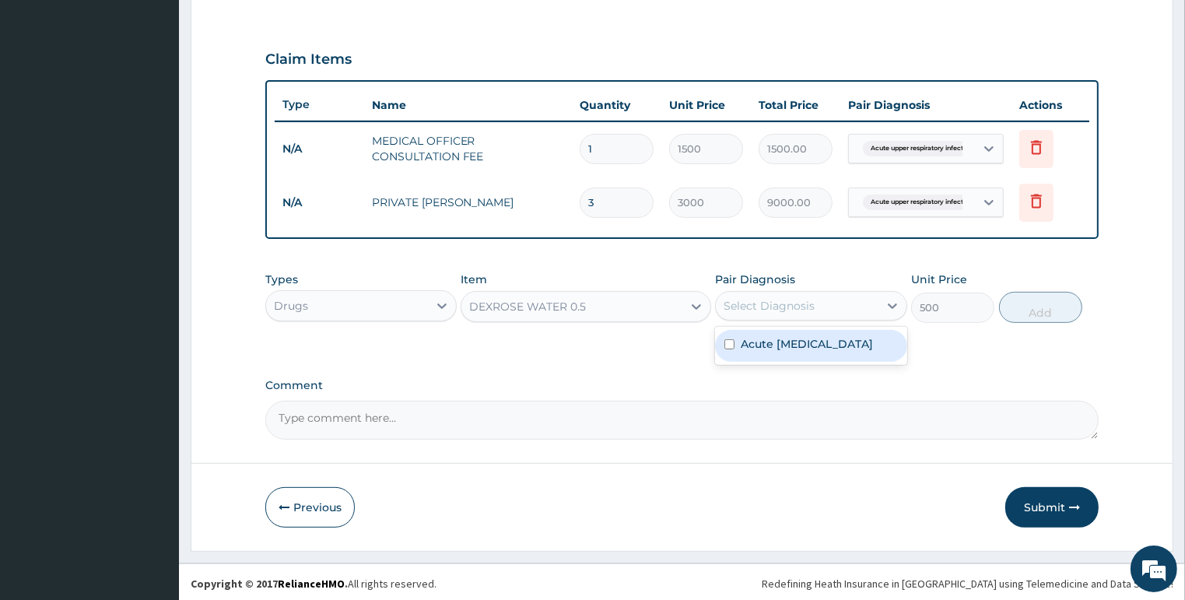
click at [750, 305] on div "Select Diagnosis" at bounding box center [768, 306] width 91 height 16
click at [766, 348] on label "Acute upper respiratory infection" at bounding box center [806, 344] width 132 height 16
checkbox input "true"
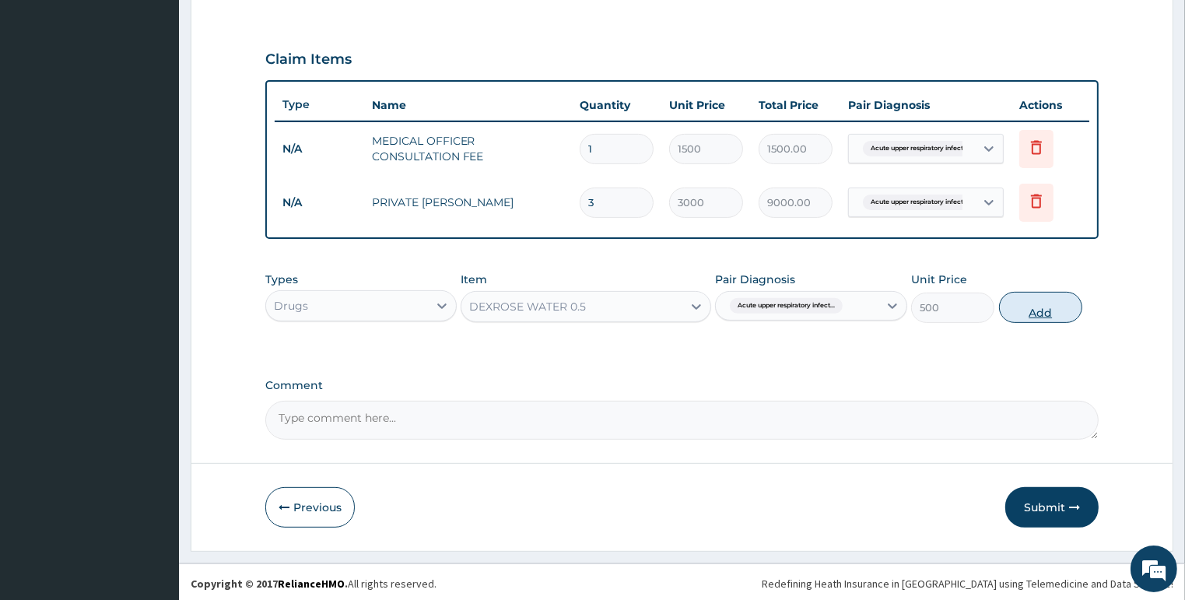
click at [1036, 308] on button "Add" at bounding box center [1040, 307] width 83 height 31
type input "0"
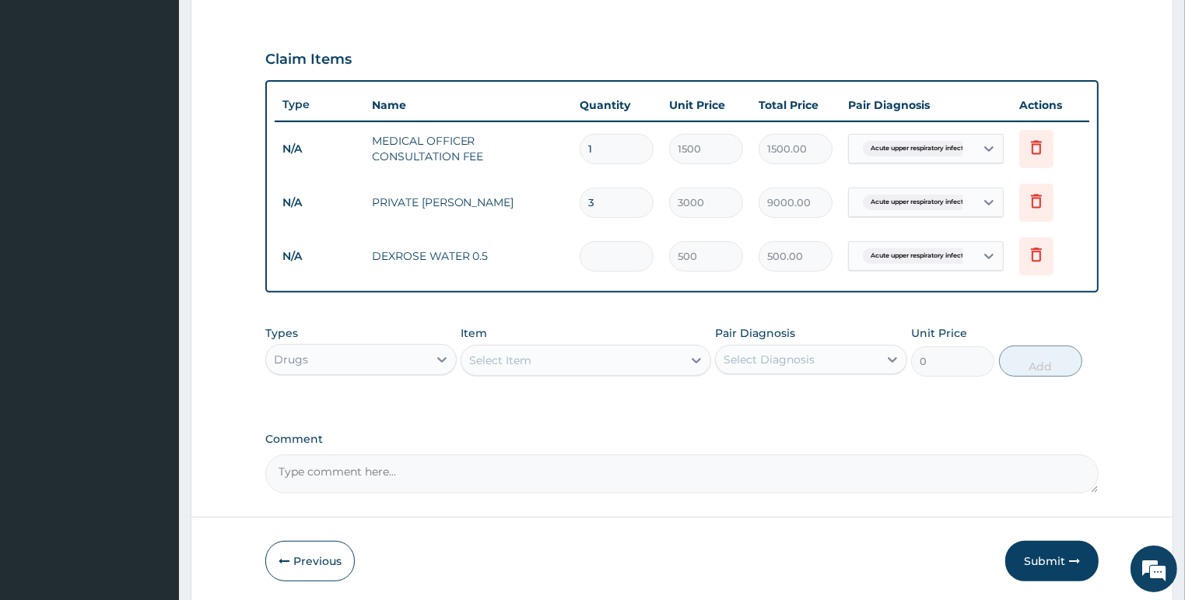
type input "0.00"
type input "9"
type input "4500.00"
type input "9"
click at [562, 360] on div "Select Item" at bounding box center [571, 360] width 221 height 25
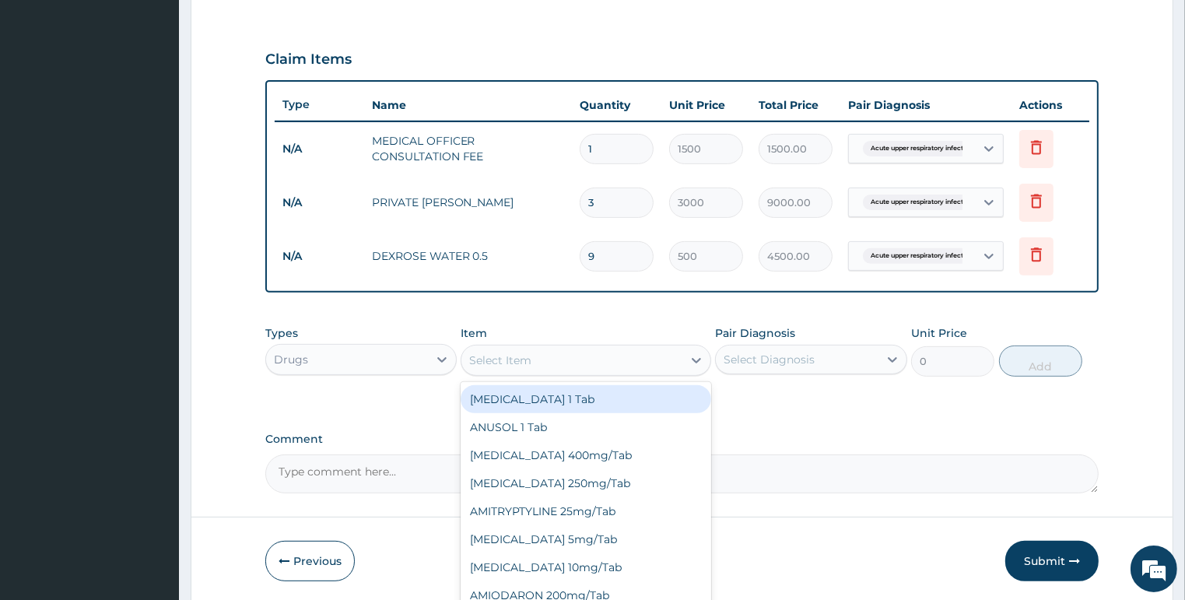
click at [562, 366] on div "Select Item" at bounding box center [571, 360] width 221 height 25
type input "PARA"
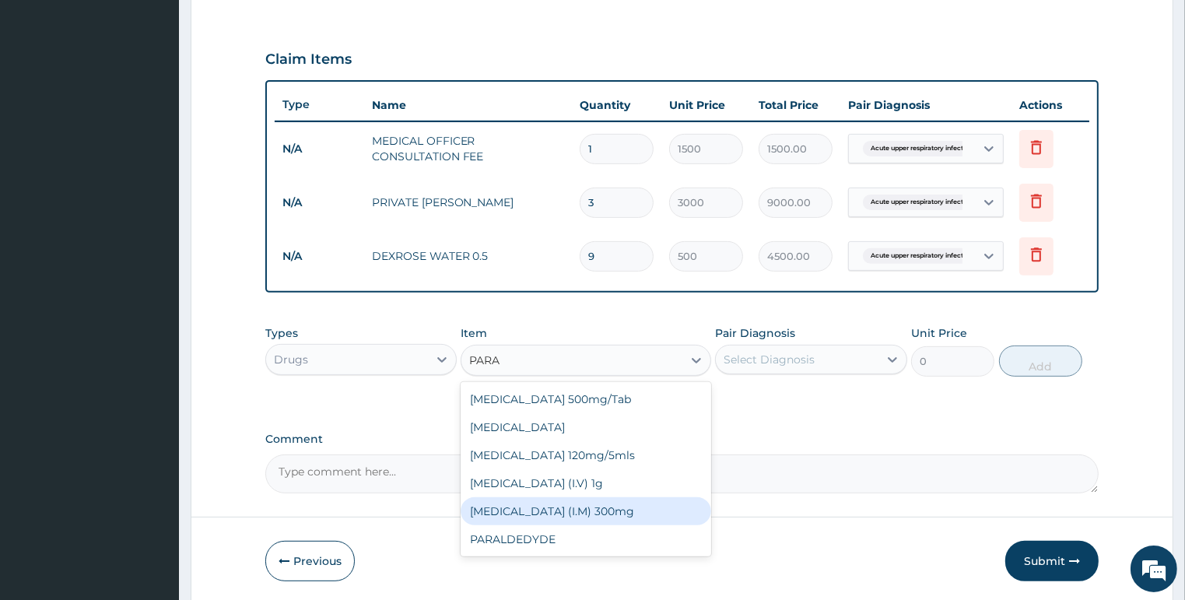
click at [565, 506] on div "PARACETAMOL (I.M) 300mg" at bounding box center [585, 511] width 250 height 28
type input "500"
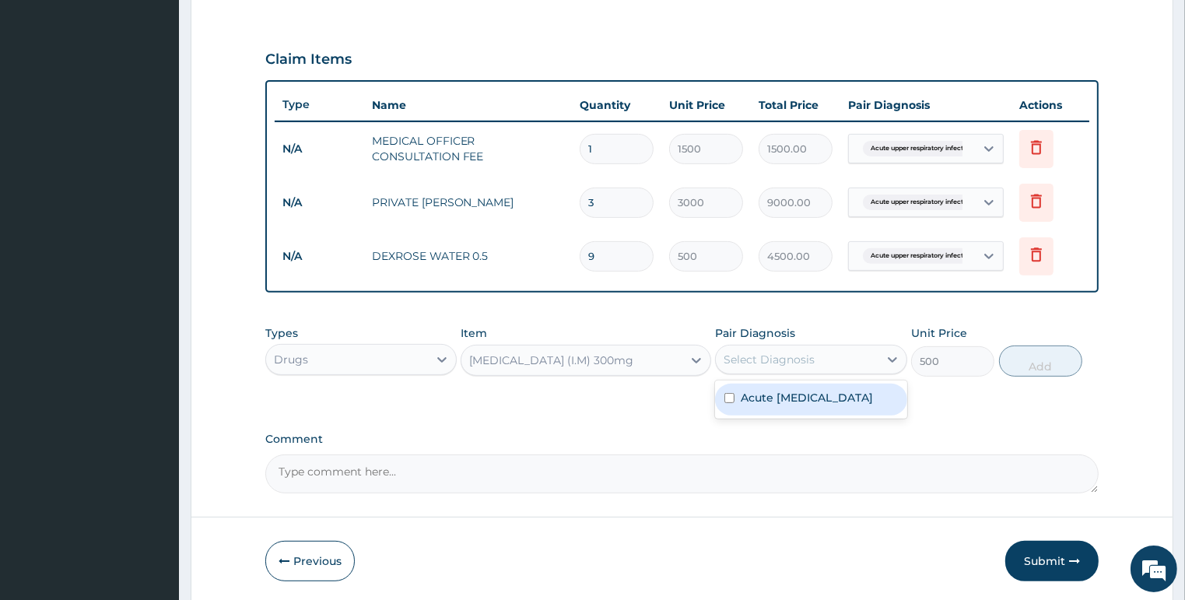
click at [756, 366] on div "Select Diagnosis" at bounding box center [797, 359] width 163 height 25
click at [765, 405] on label "Acute upper respiratory infection" at bounding box center [806, 398] width 132 height 16
checkbox input "true"
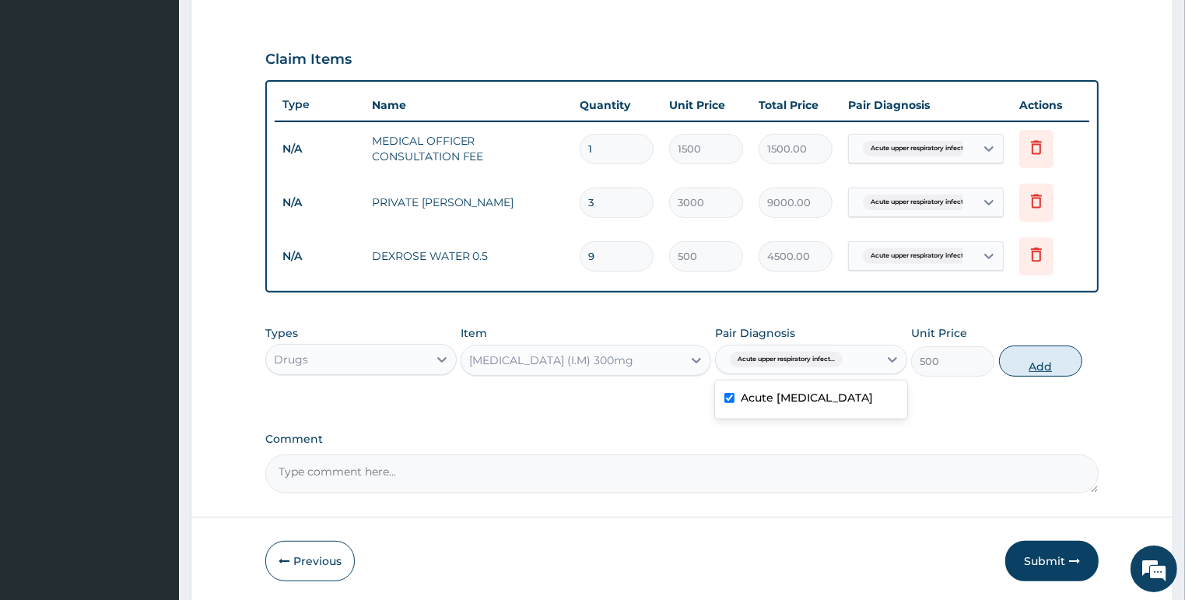
click at [1010, 358] on button "Add" at bounding box center [1040, 360] width 83 height 31
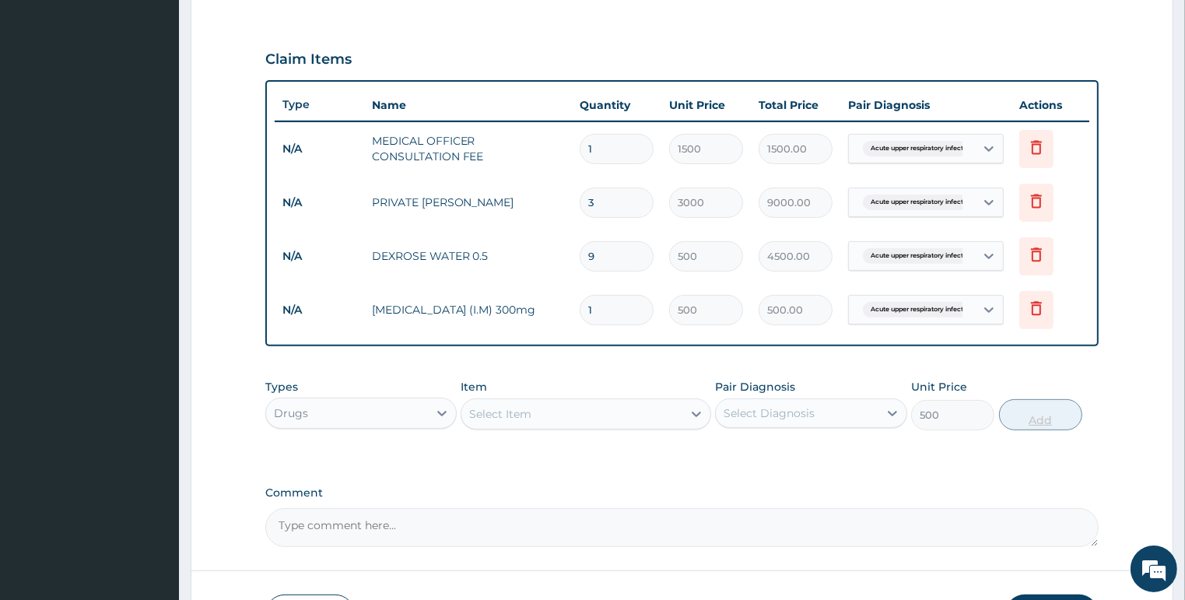
type input "0"
type input "0.00"
type input "4"
type input "2000.00"
type input "4"
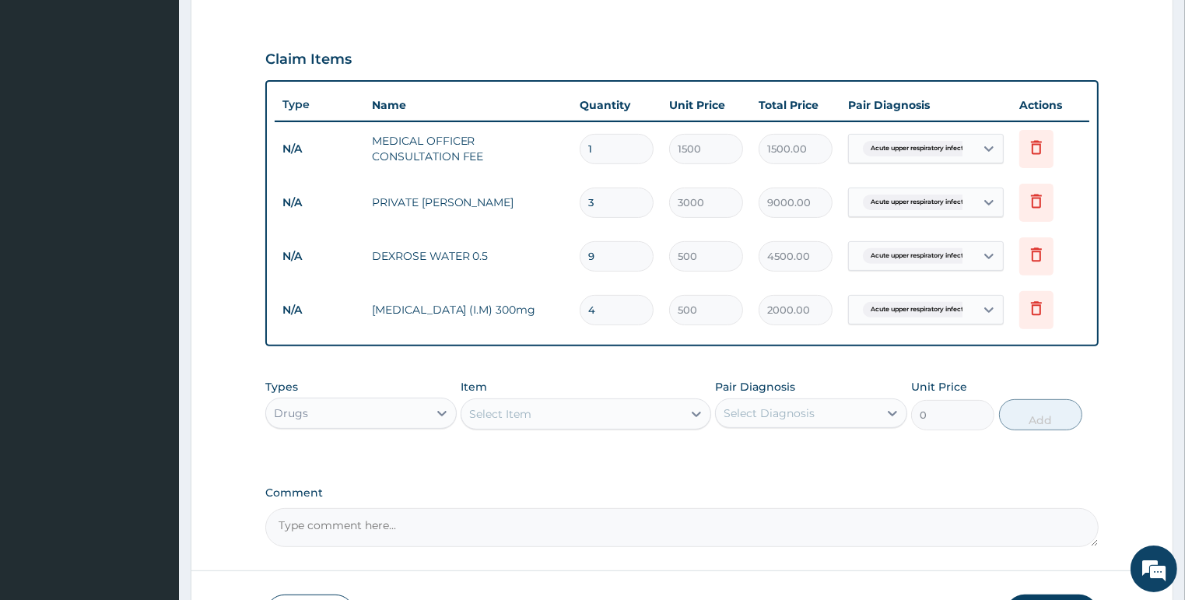
click at [513, 420] on div "Select Item" at bounding box center [571, 413] width 221 height 25
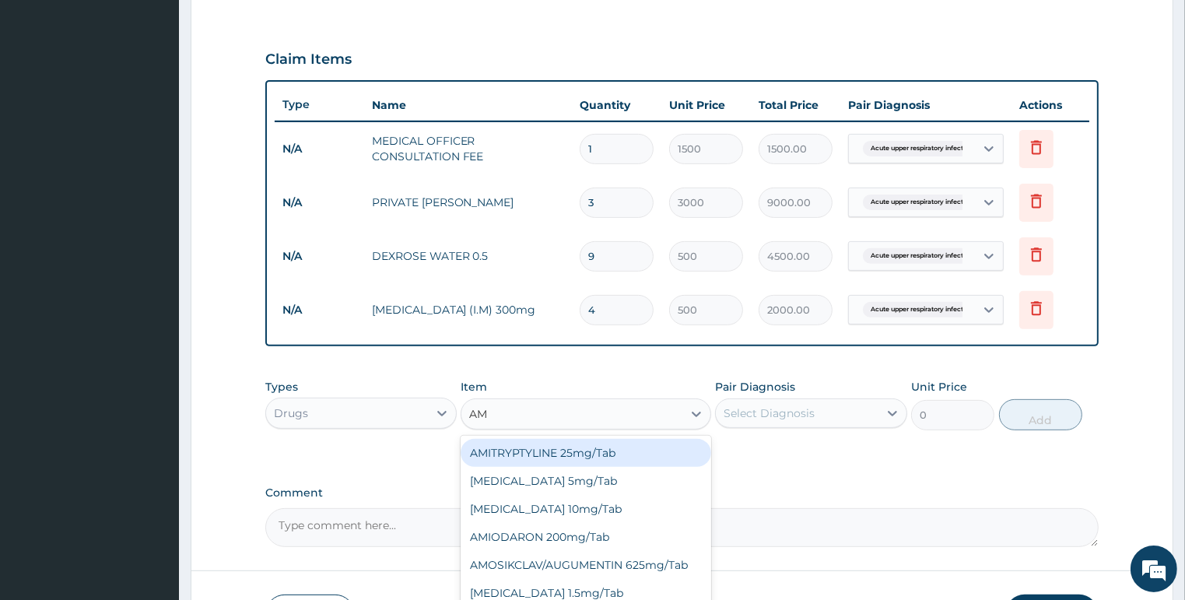
type input "AMO"
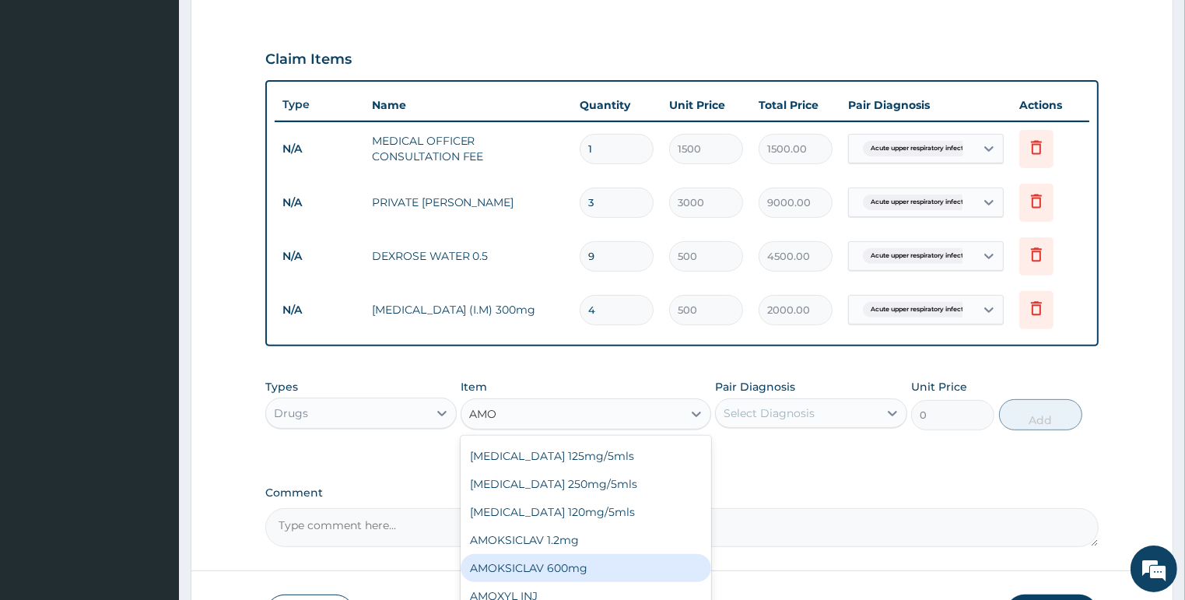
scroll to position [320, 0]
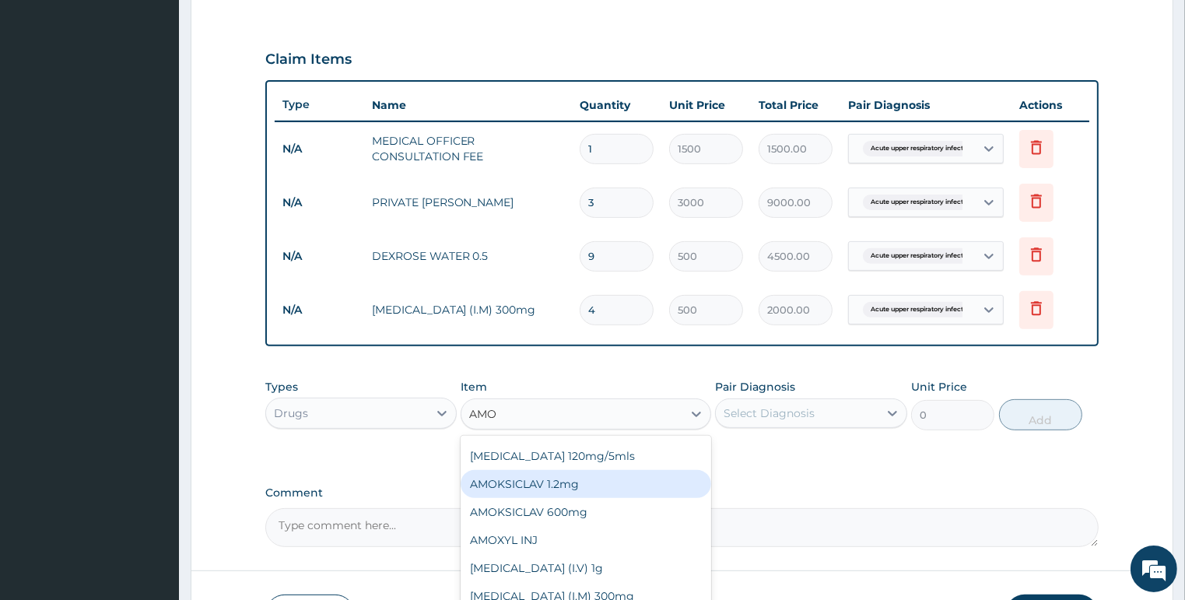
click at [572, 488] on div "AMOKSICLAV 1.2mg" at bounding box center [585, 484] width 250 height 28
type input "1500"
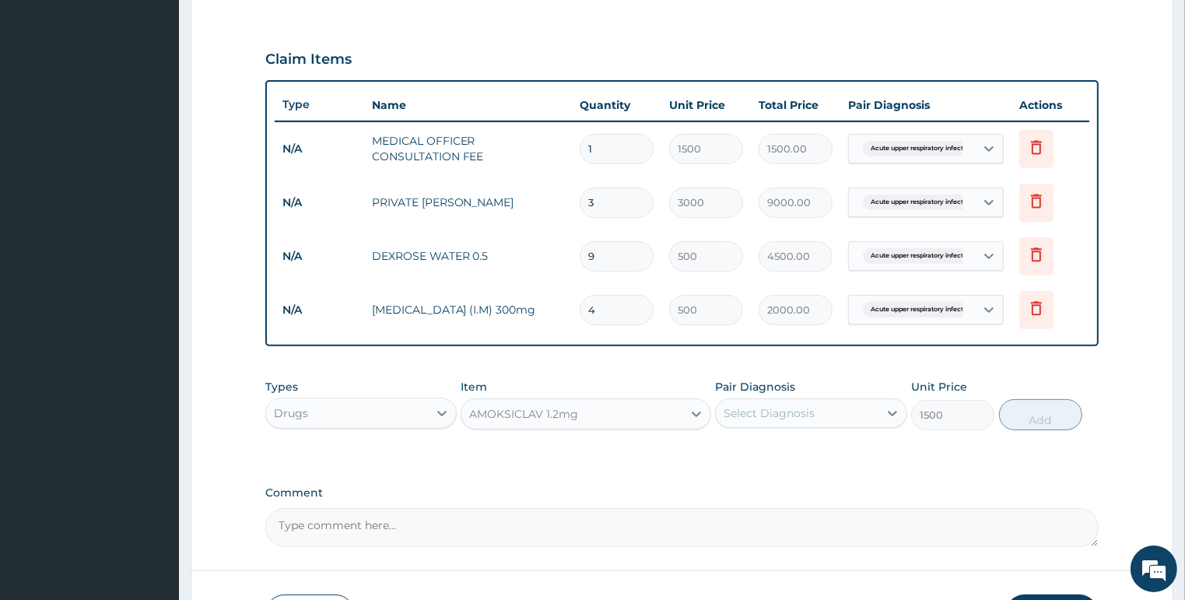
click at [838, 406] on div "Select Diagnosis" at bounding box center [797, 413] width 163 height 25
click at [794, 459] on label "Acute upper respiratory infection" at bounding box center [806, 451] width 132 height 16
checkbox input "true"
click at [1023, 415] on button "Add" at bounding box center [1040, 414] width 83 height 31
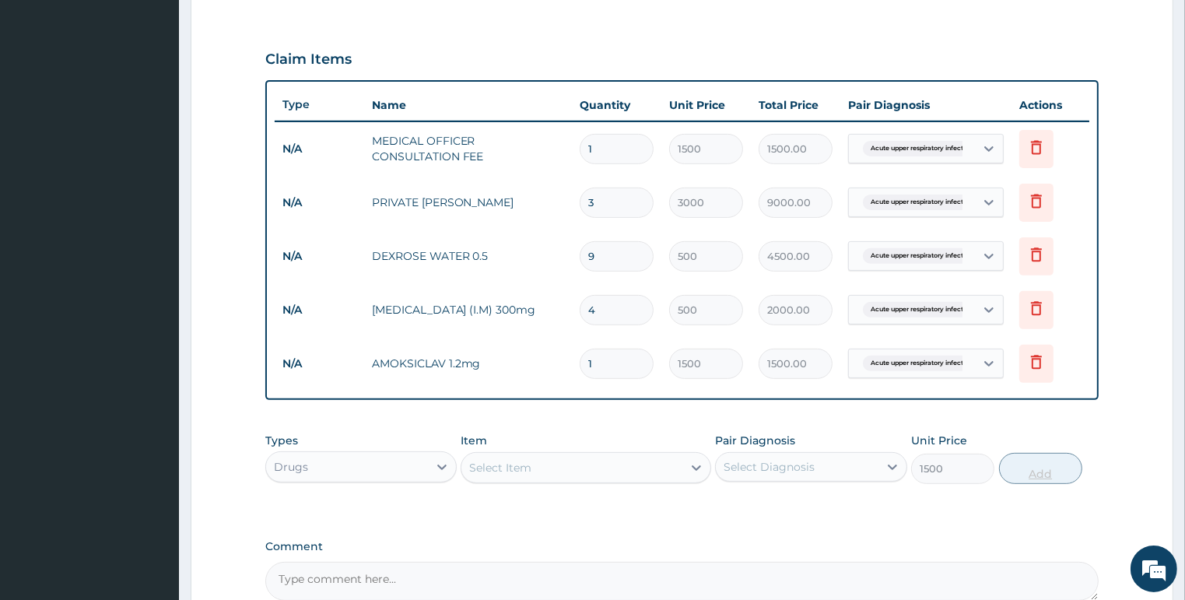
type input "0"
click at [614, 360] on input "1" at bounding box center [616, 363] width 74 height 30
type input "0.00"
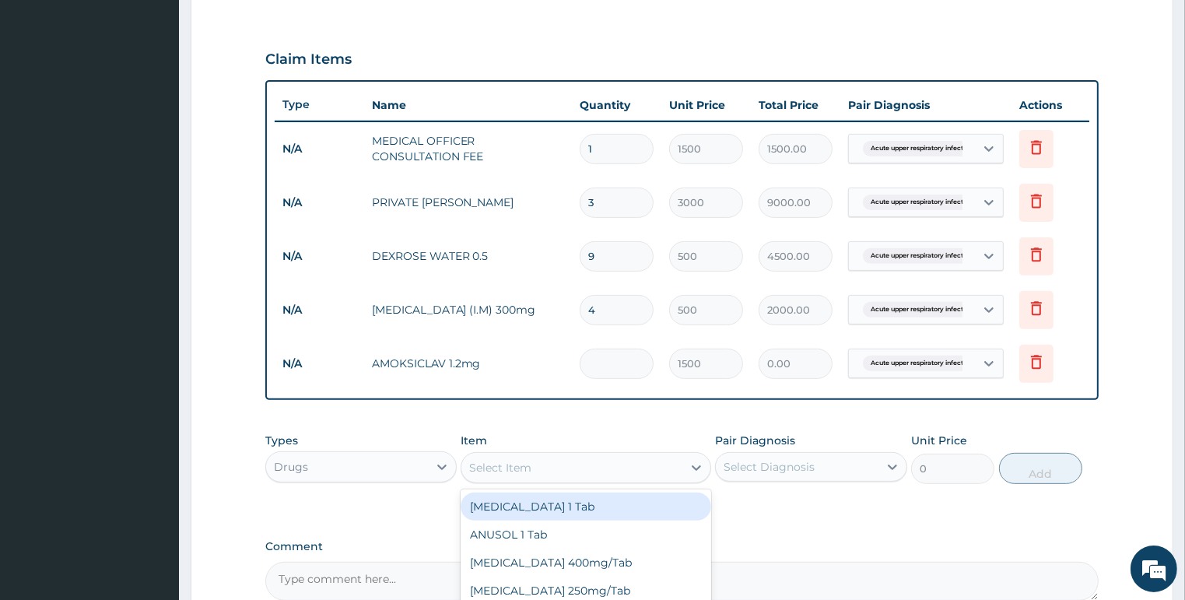
click at [535, 467] on div "Select Item" at bounding box center [571, 467] width 221 height 25
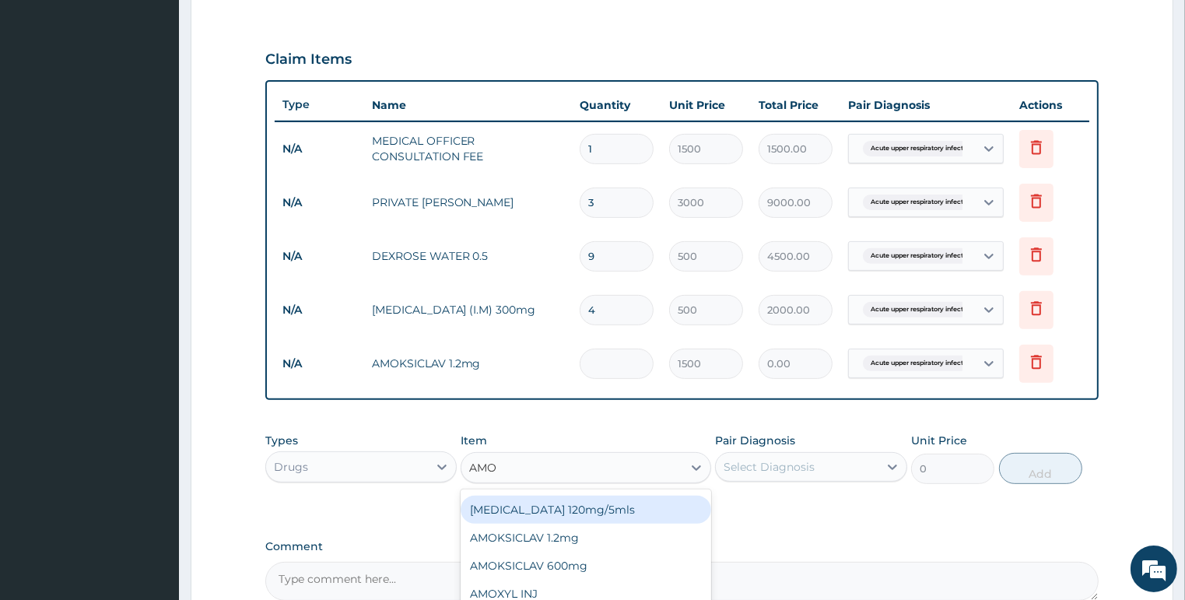
type input "AMO"
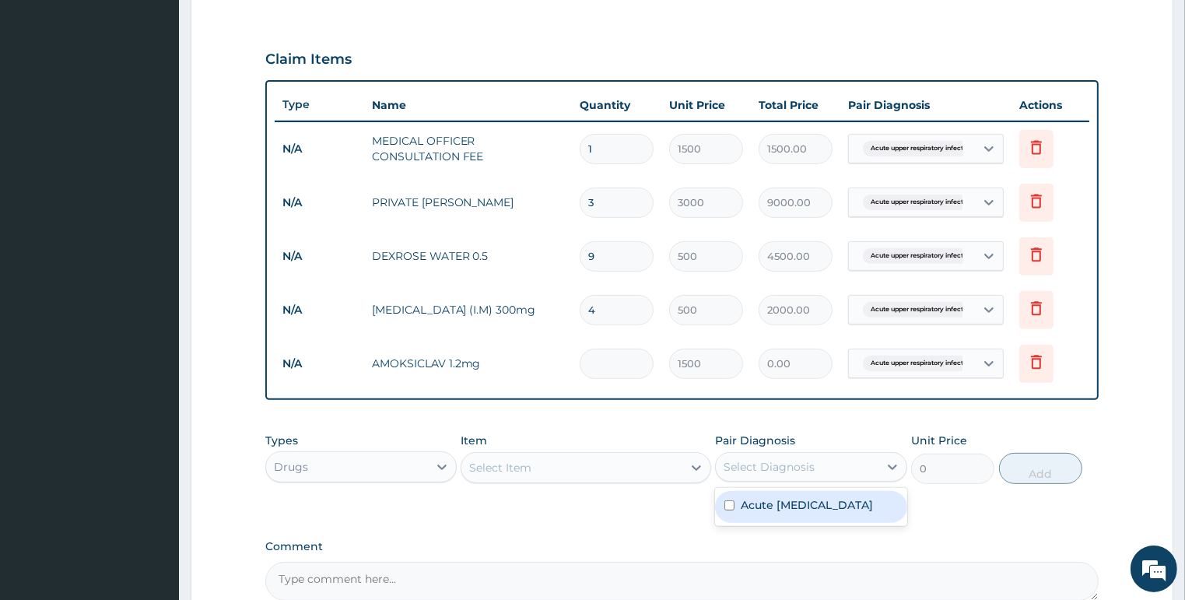
click at [770, 459] on div "Select Diagnosis" at bounding box center [768, 467] width 91 height 16
click at [775, 504] on label "Acute upper respiratory infection" at bounding box center [806, 505] width 132 height 16
click at [834, 499] on label "Acute upper respiratory infection" at bounding box center [806, 505] width 132 height 16
checkbox input "false"
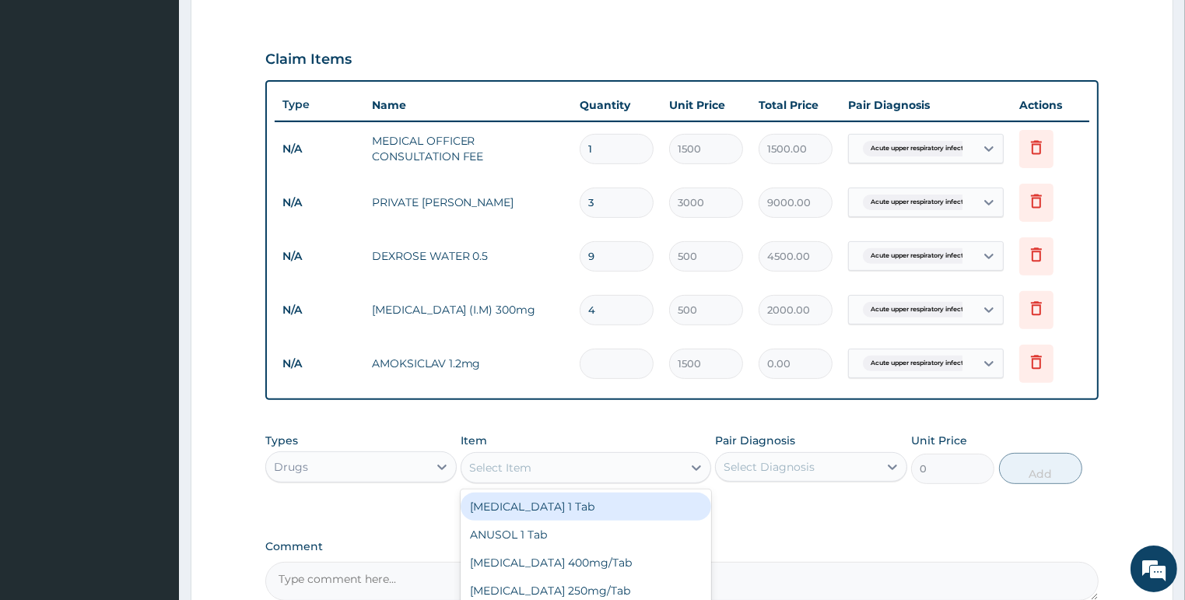
click at [622, 460] on div "Select Item" at bounding box center [571, 467] width 221 height 25
type input "A"
click at [619, 358] on input "number" at bounding box center [616, 363] width 74 height 30
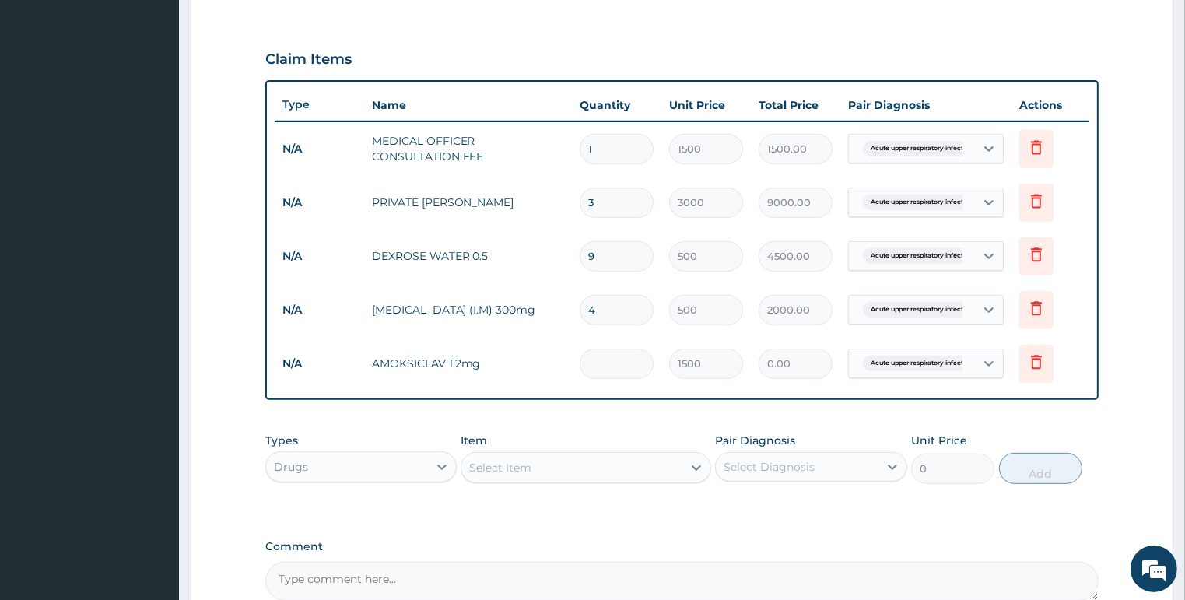
type input "3"
type input "4500.00"
type input "0.00"
type input "6"
type input "9000.00"
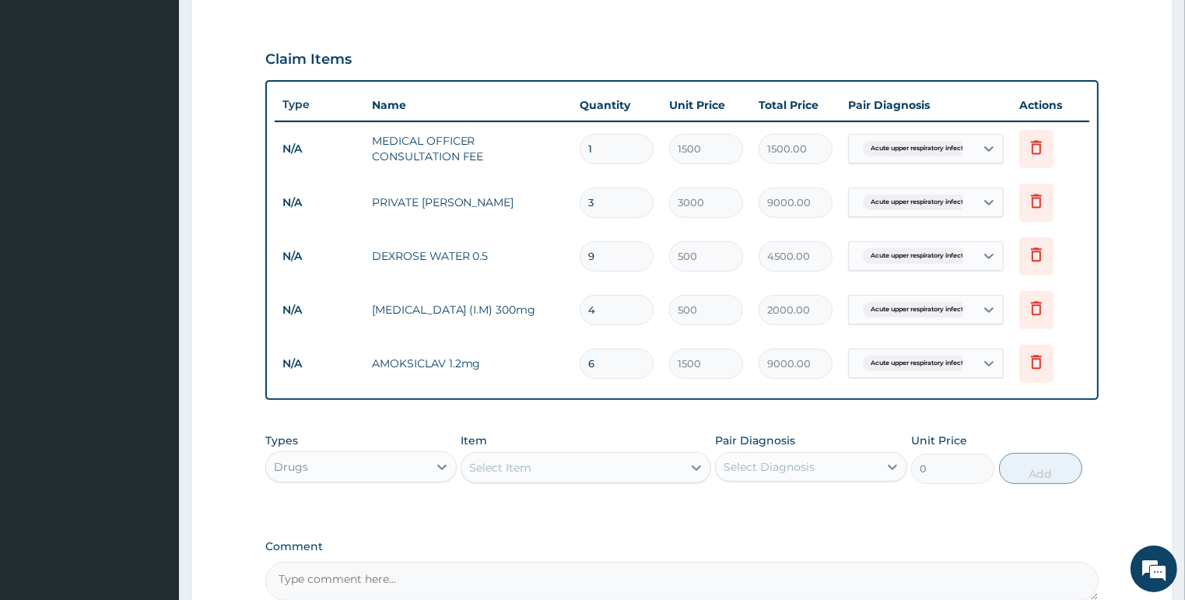
type input "0.00"
click at [612, 359] on input "number" at bounding box center [616, 363] width 74 height 30
type input "6"
type input "9000.00"
type input "6"
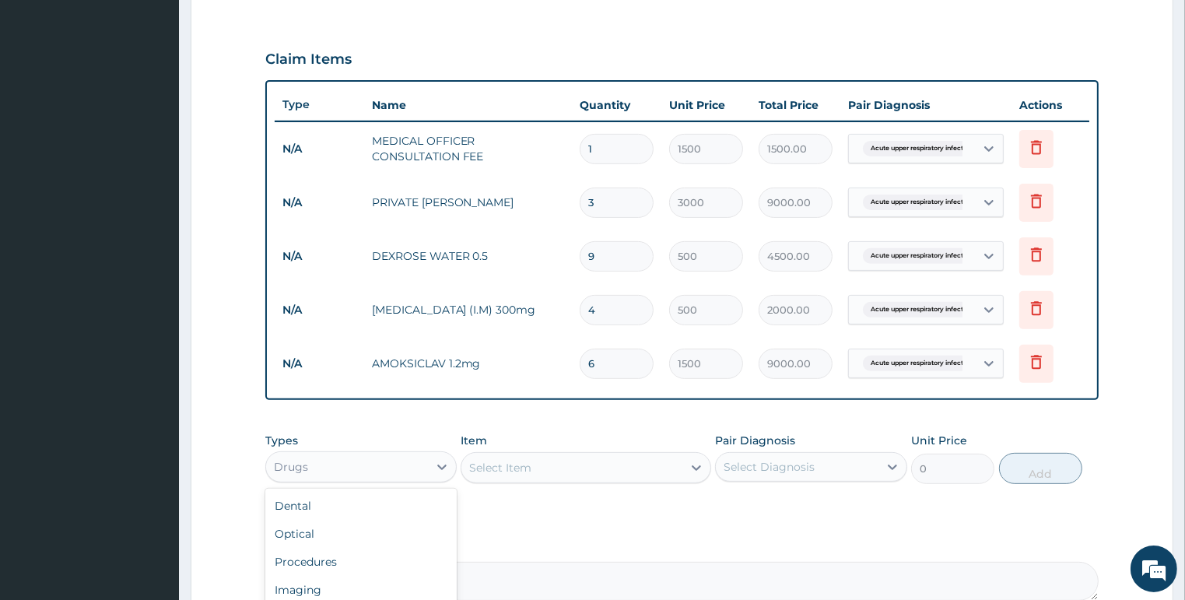
click at [401, 451] on div "Drugs" at bounding box center [361, 466] width 192 height 31
click at [503, 460] on div "Select Item" at bounding box center [500, 468] width 62 height 16
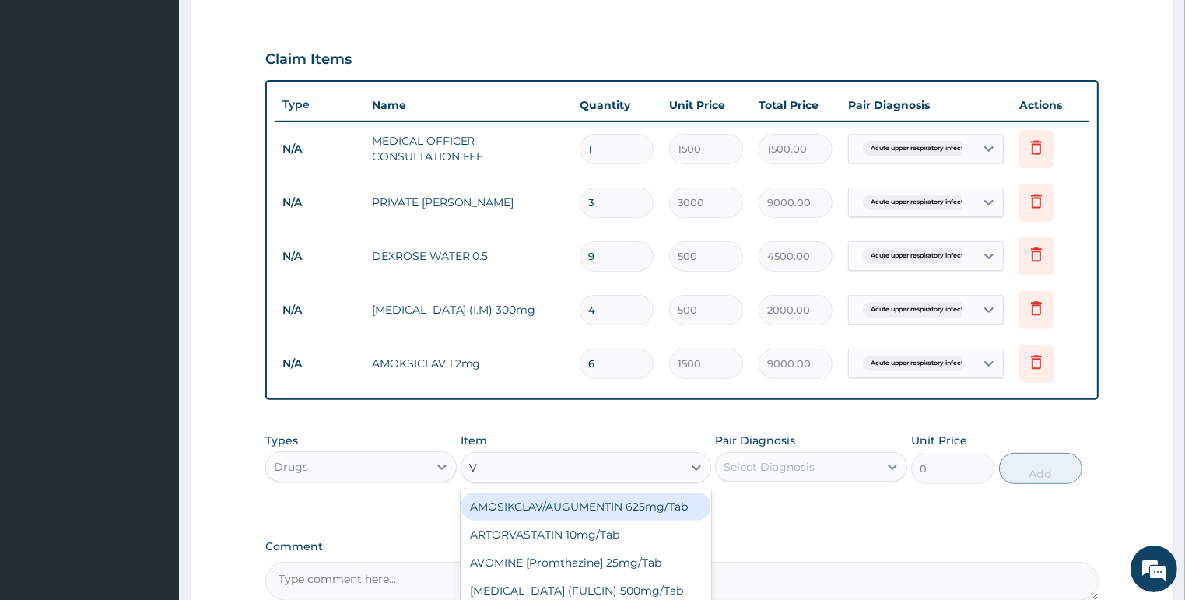
type input "VE"
click at [541, 513] on div "VENTOLIN (Salbutamol) 1 Tab" at bounding box center [585, 506] width 250 height 28
type input "30"
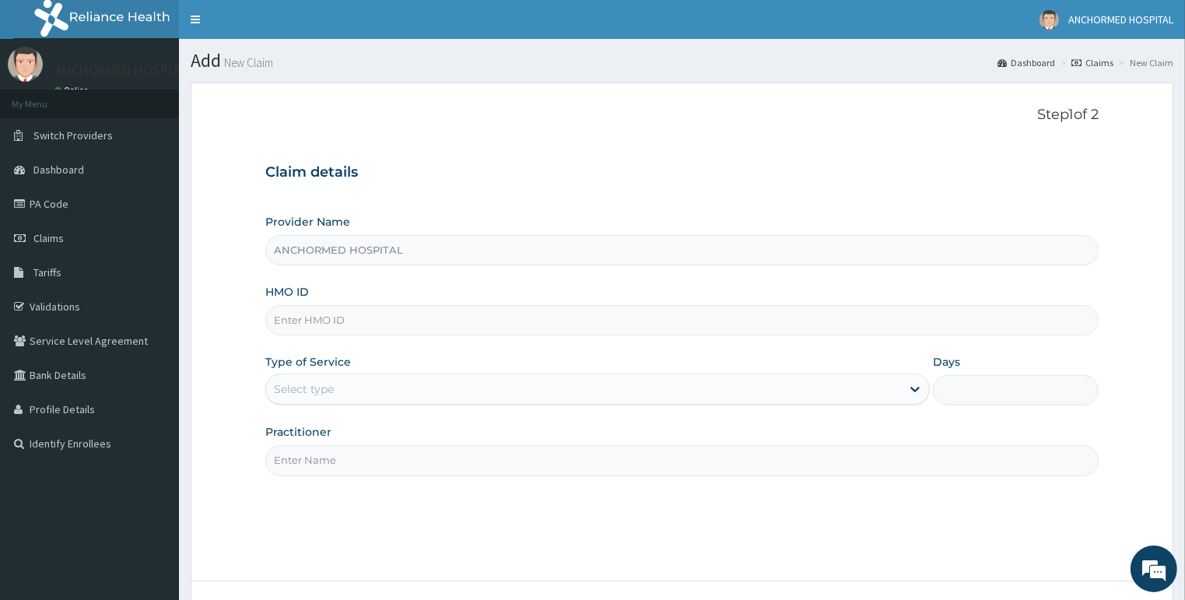
paste input "EKI/10103/E"
type input "EKI/10103/E"
click at [361, 394] on div "Select type" at bounding box center [583, 388] width 635 height 25
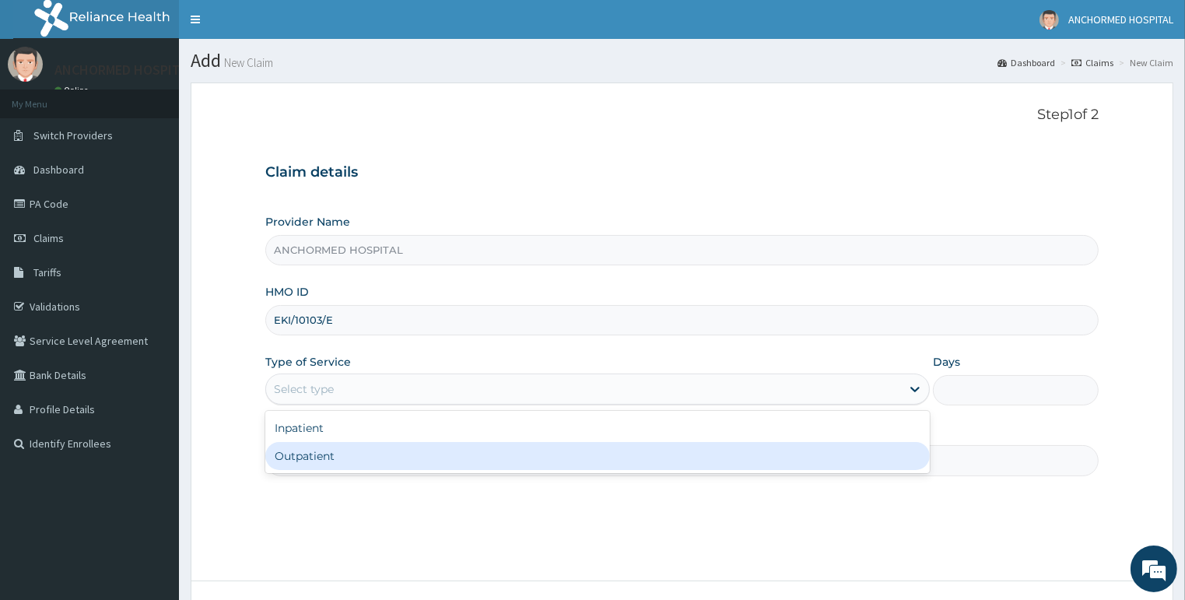
click at [354, 451] on div "Outpatient" at bounding box center [597, 456] width 664 height 28
type input "1"
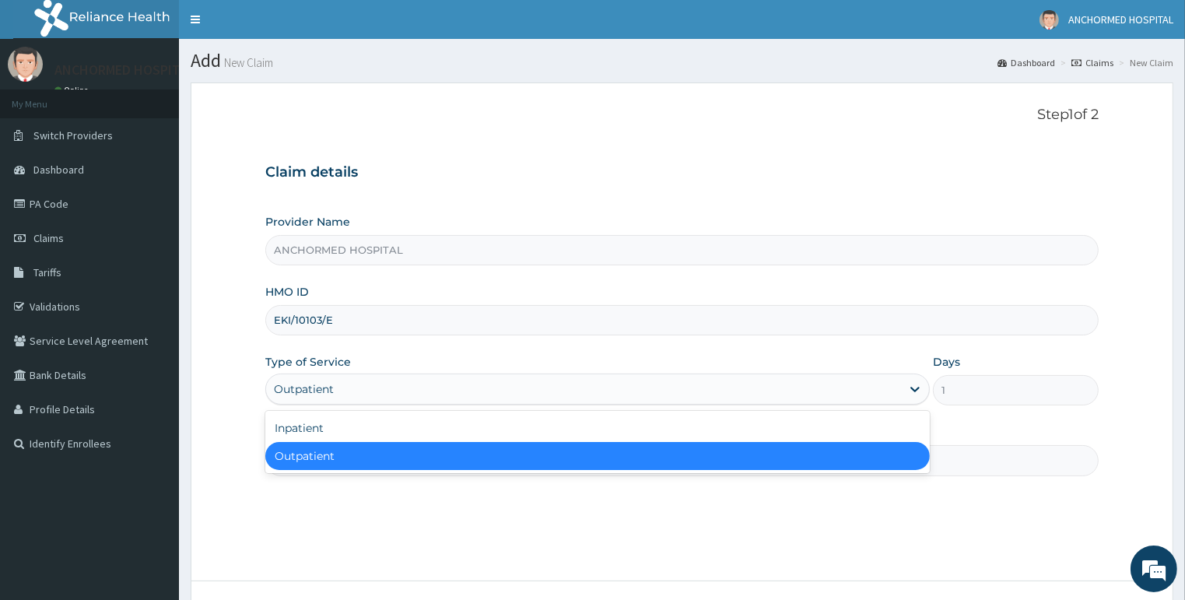
click at [341, 389] on div "Outpatient" at bounding box center [583, 388] width 635 height 25
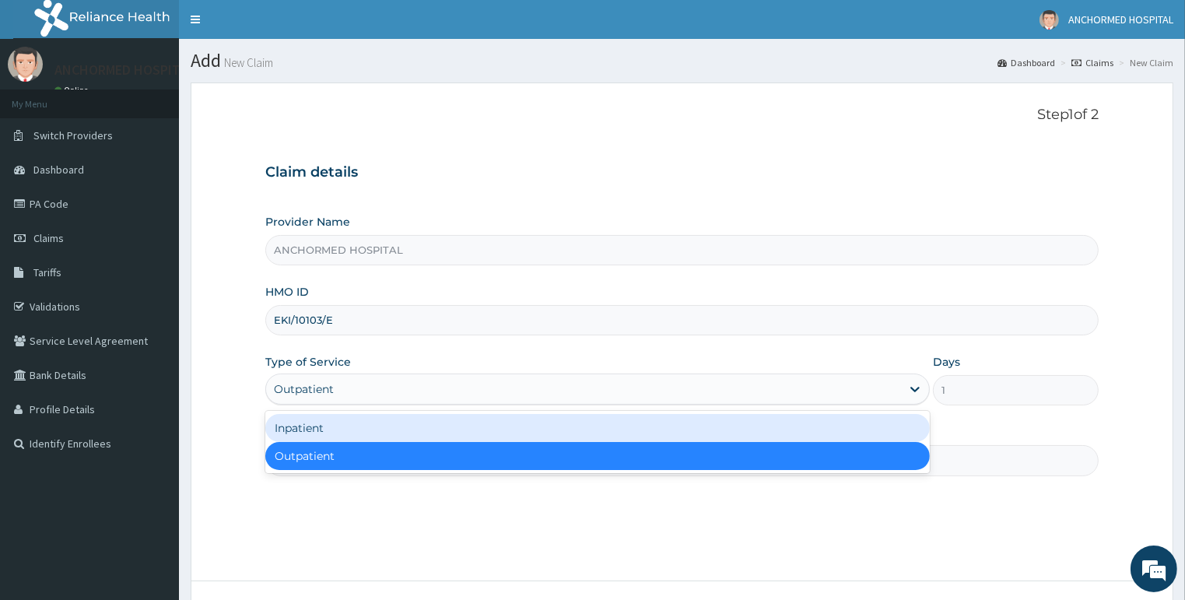
click at [345, 426] on div "Inpatient" at bounding box center [597, 428] width 664 height 28
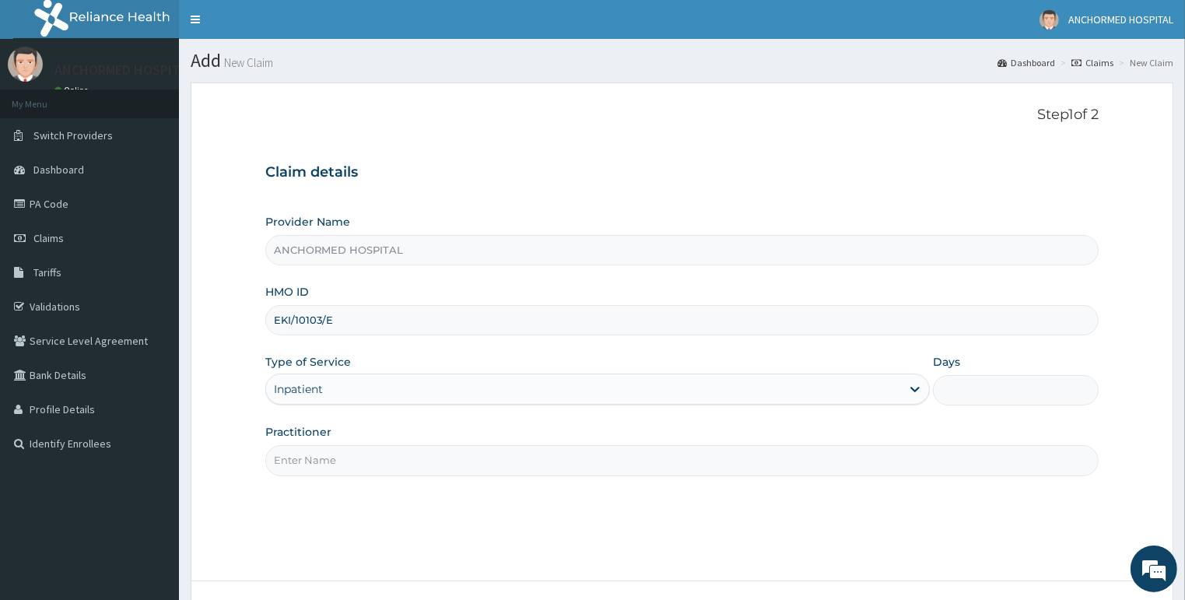
click at [1003, 380] on input "Days" at bounding box center [1016, 390] width 166 height 30
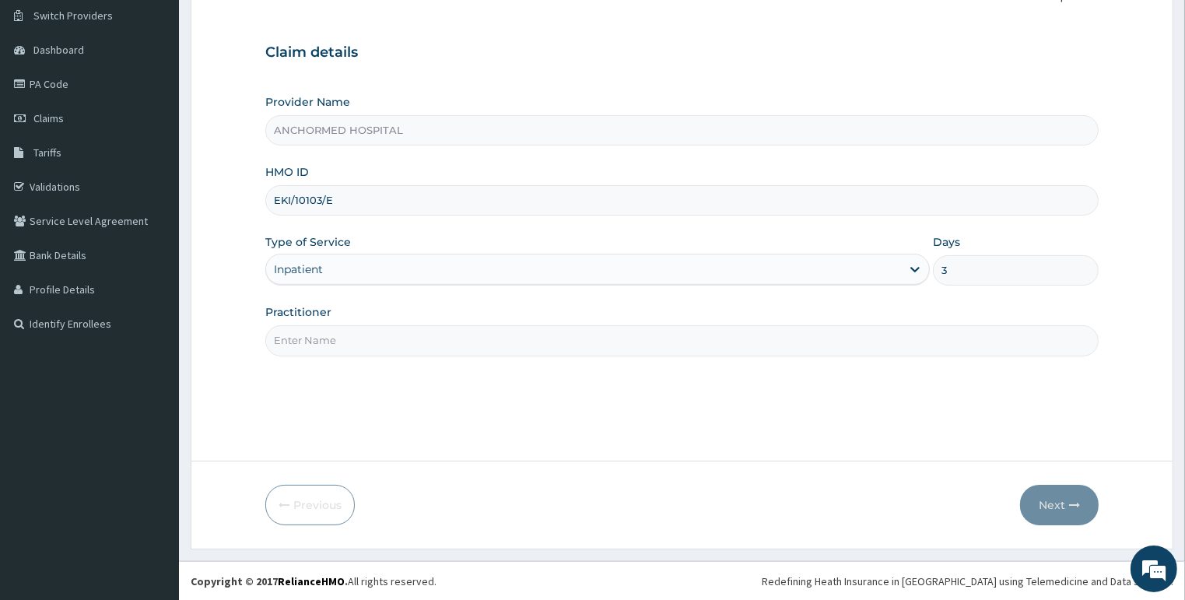
type input "3"
click at [325, 348] on input "Practitioner" at bounding box center [682, 340] width 834 height 30
type input "[PERSON_NAME]"
click at [1040, 499] on button "Next" at bounding box center [1059, 505] width 79 height 40
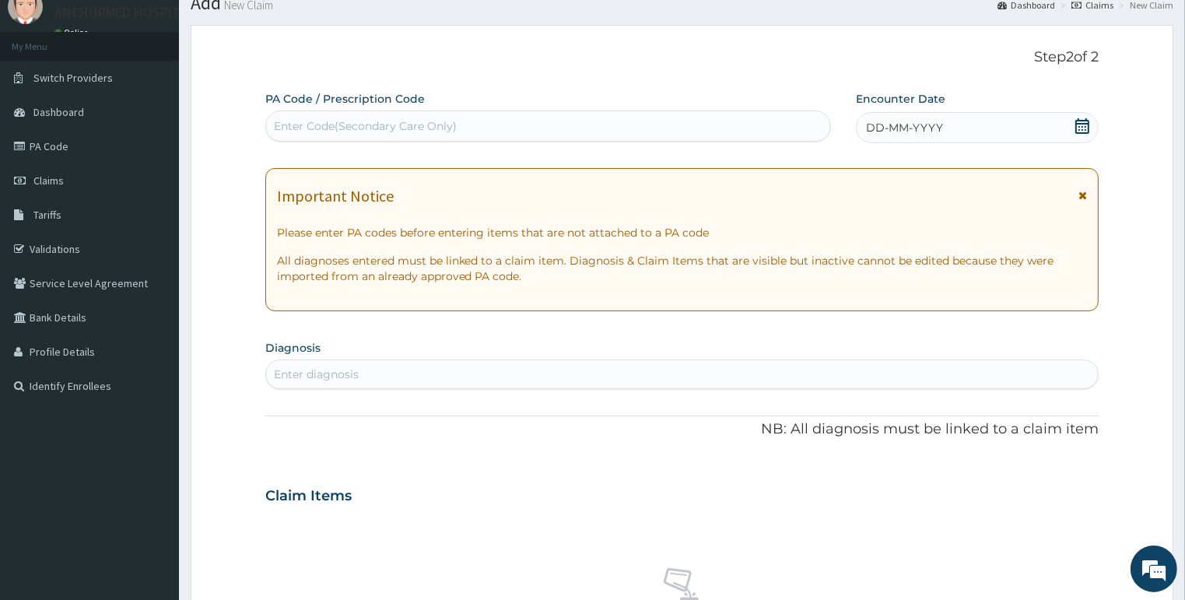
scroll to position [0, 0]
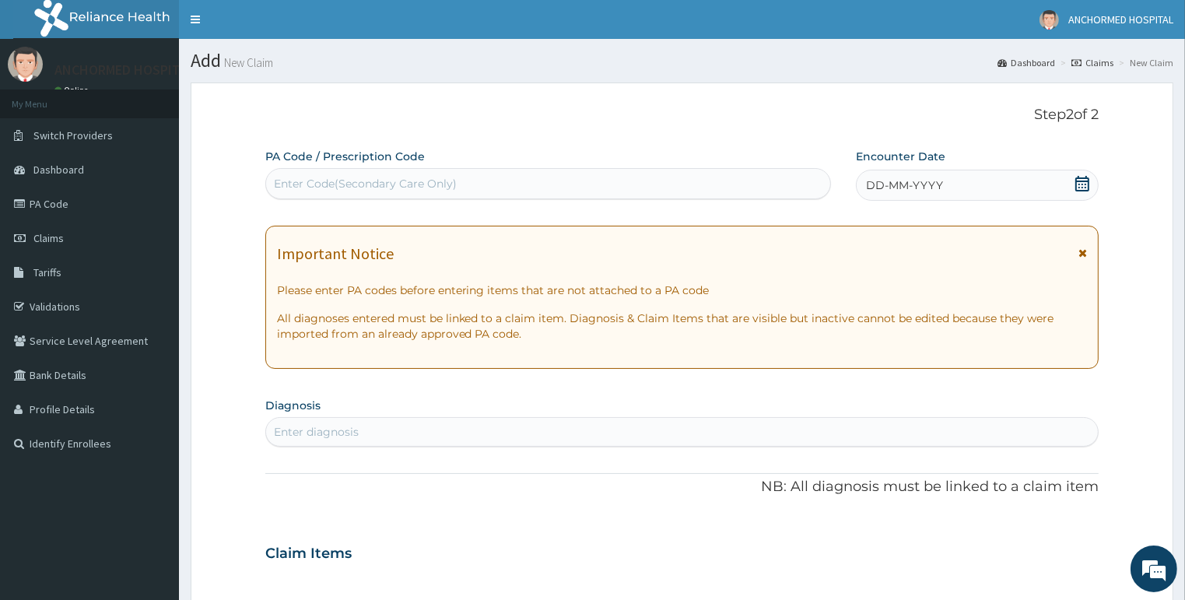
drag, startPoint x: 1078, startPoint y: 181, endPoint x: 1068, endPoint y: 184, distance: 10.4
click at [1076, 181] on icon at bounding box center [1082, 184] width 14 height 16
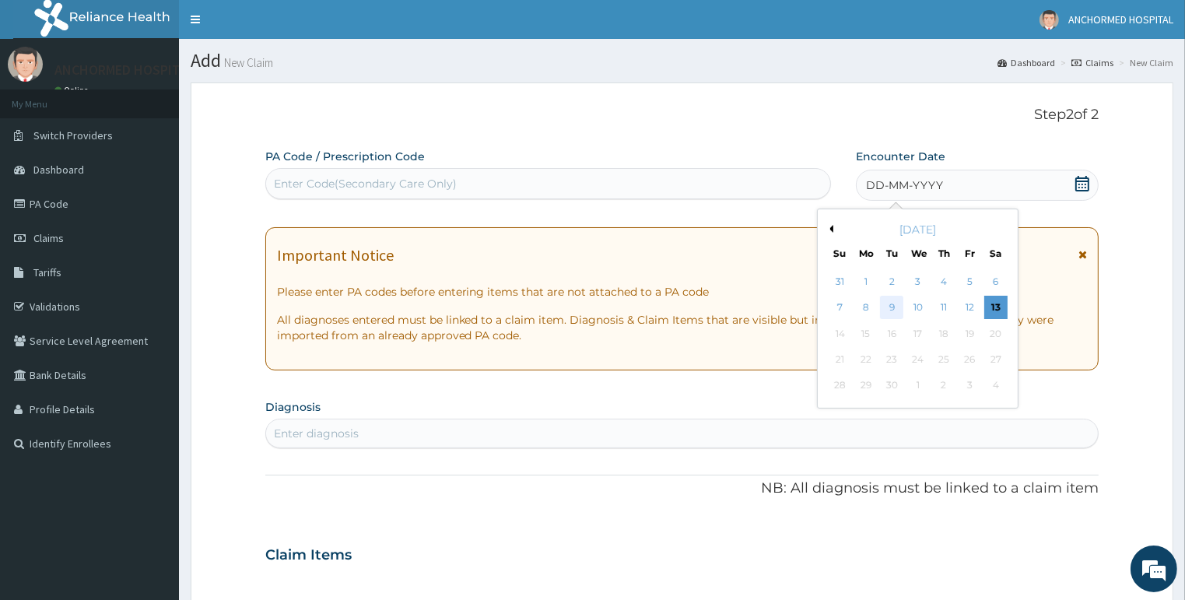
click at [896, 308] on div "9" at bounding box center [891, 307] width 23 height 23
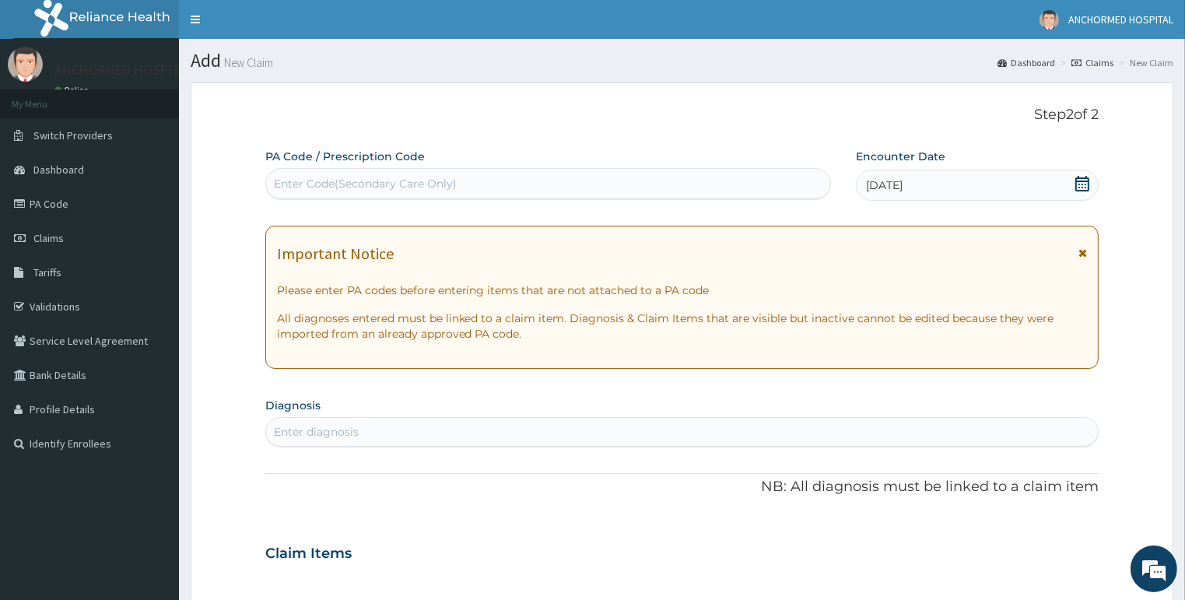
click at [427, 417] on div "Enter diagnosis" at bounding box center [682, 432] width 834 height 30
click at [380, 428] on div "Enter diagnosis" at bounding box center [682, 431] width 832 height 25
type input "UPPER RESP"
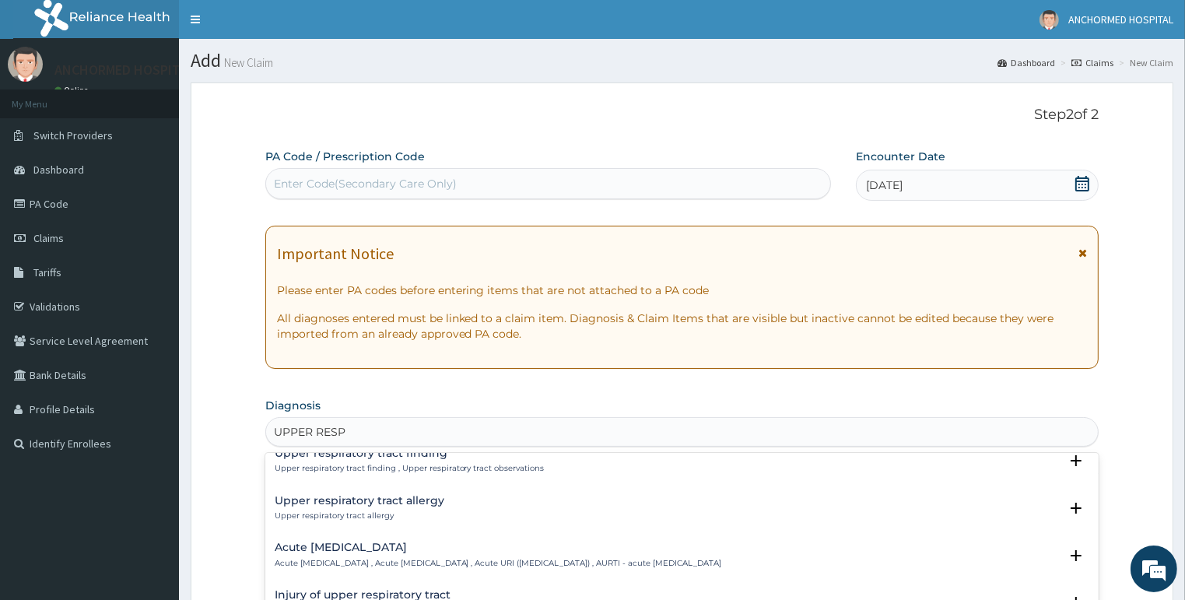
scroll to position [124, 0]
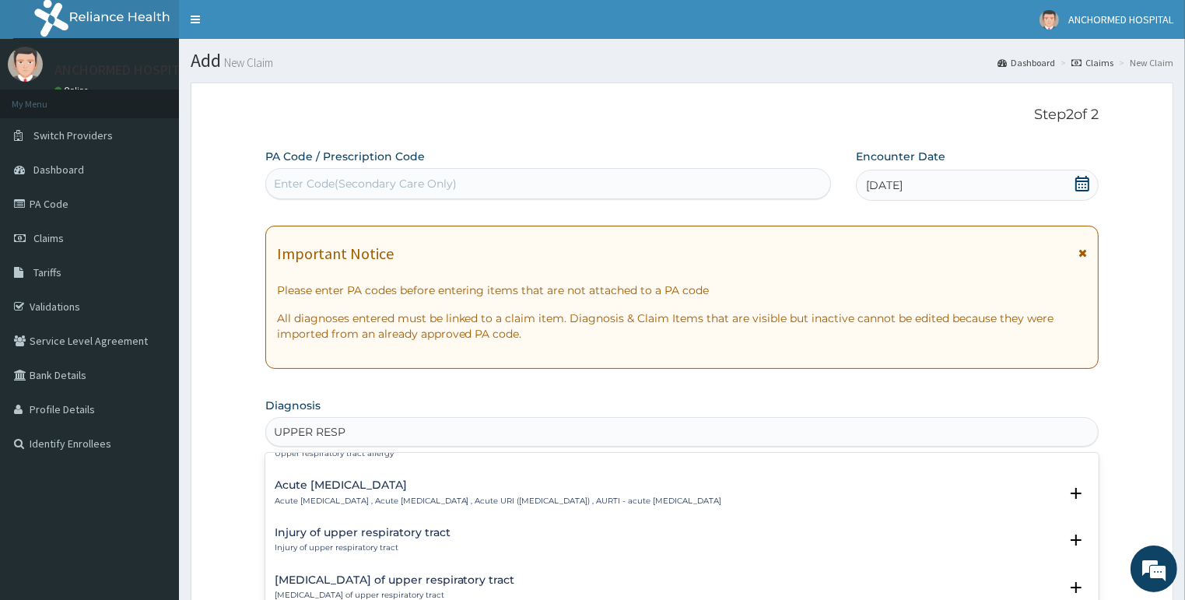
click at [398, 488] on h4 "Acute [MEDICAL_DATA]" at bounding box center [498, 485] width 447 height 12
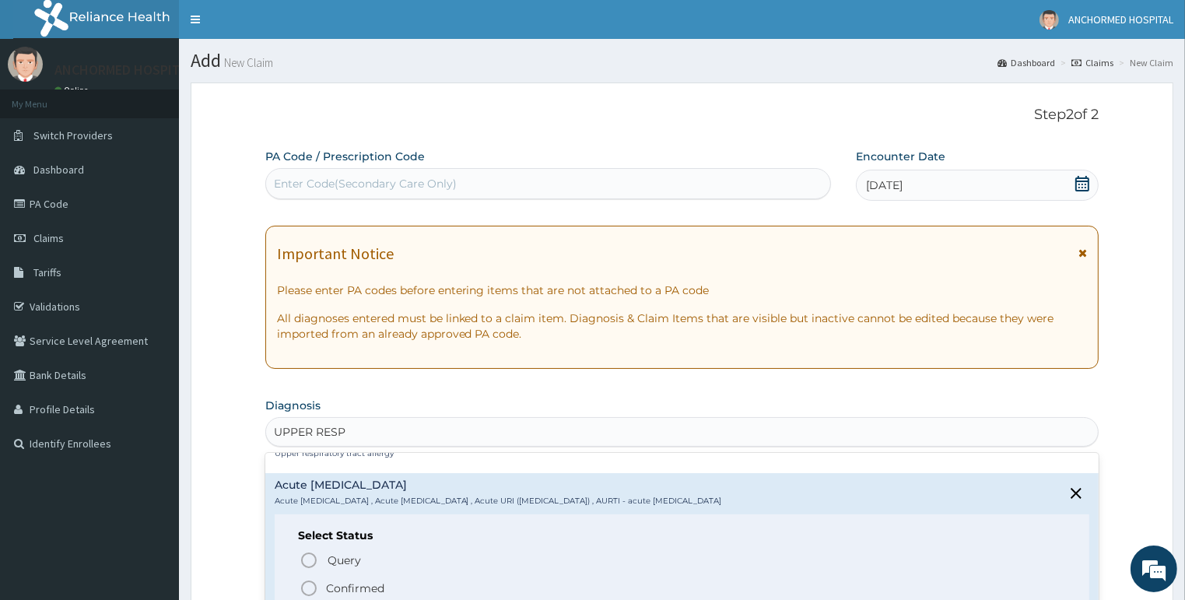
click at [339, 586] on p "Confirmed" at bounding box center [355, 588] width 58 height 16
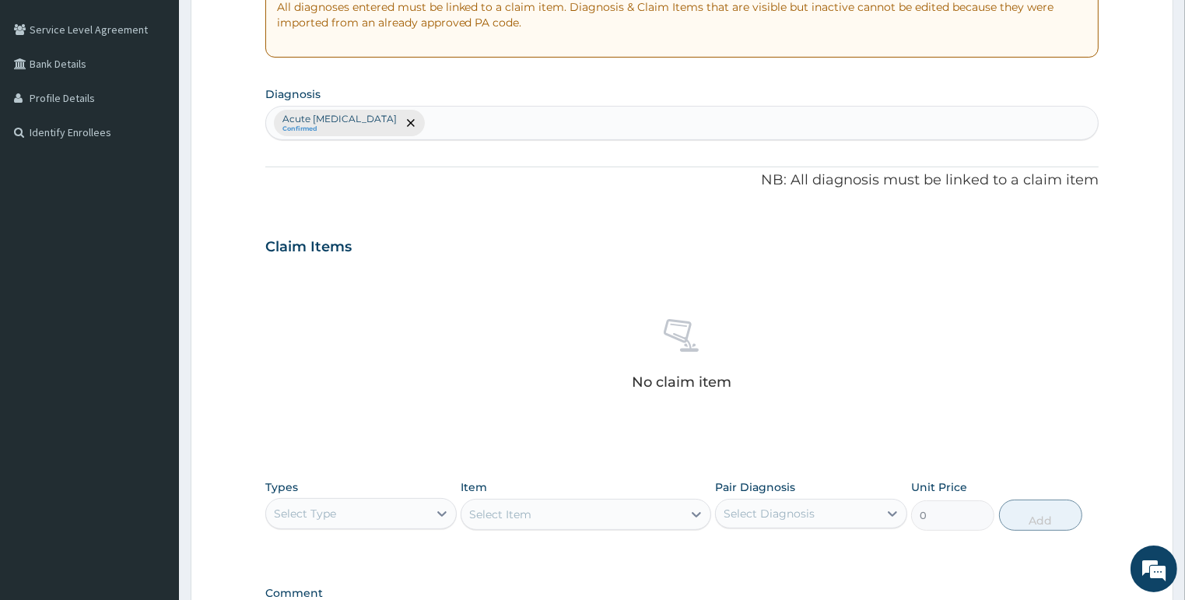
scroll to position [520, 0]
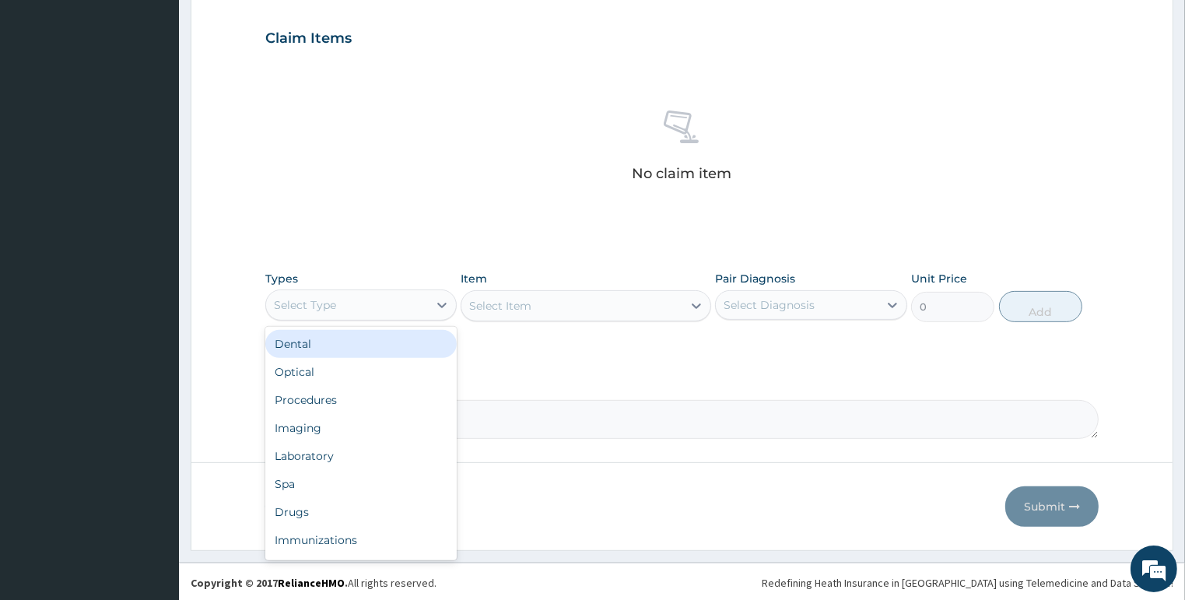
click at [335, 297] on div "Select Type" at bounding box center [305, 305] width 62 height 16
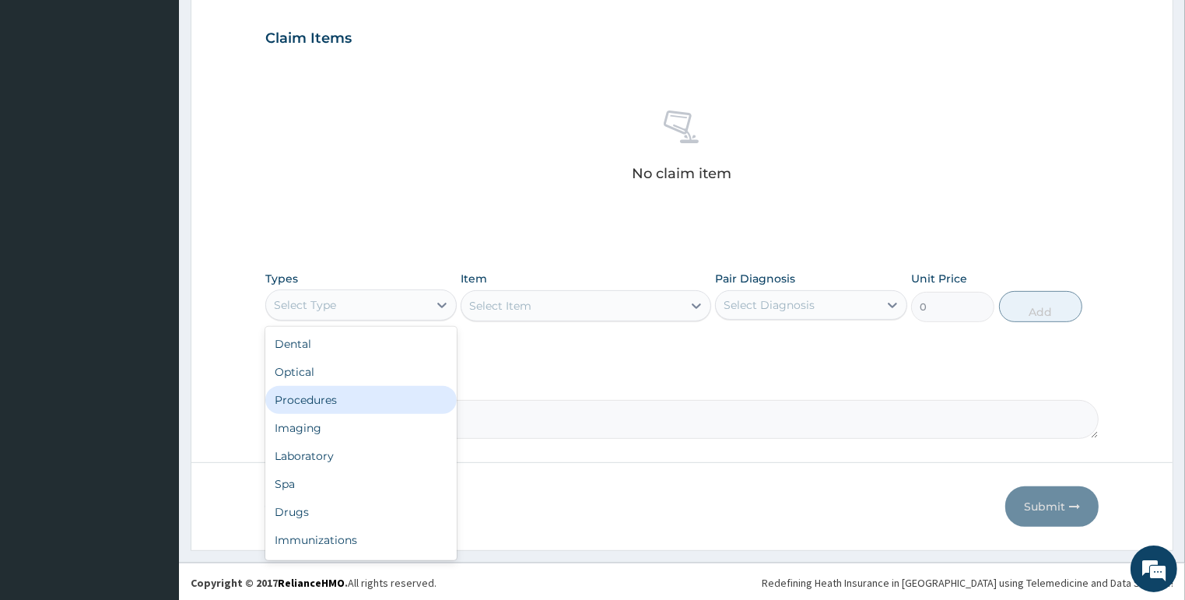
click at [341, 401] on div "Procedures" at bounding box center [361, 400] width 192 height 28
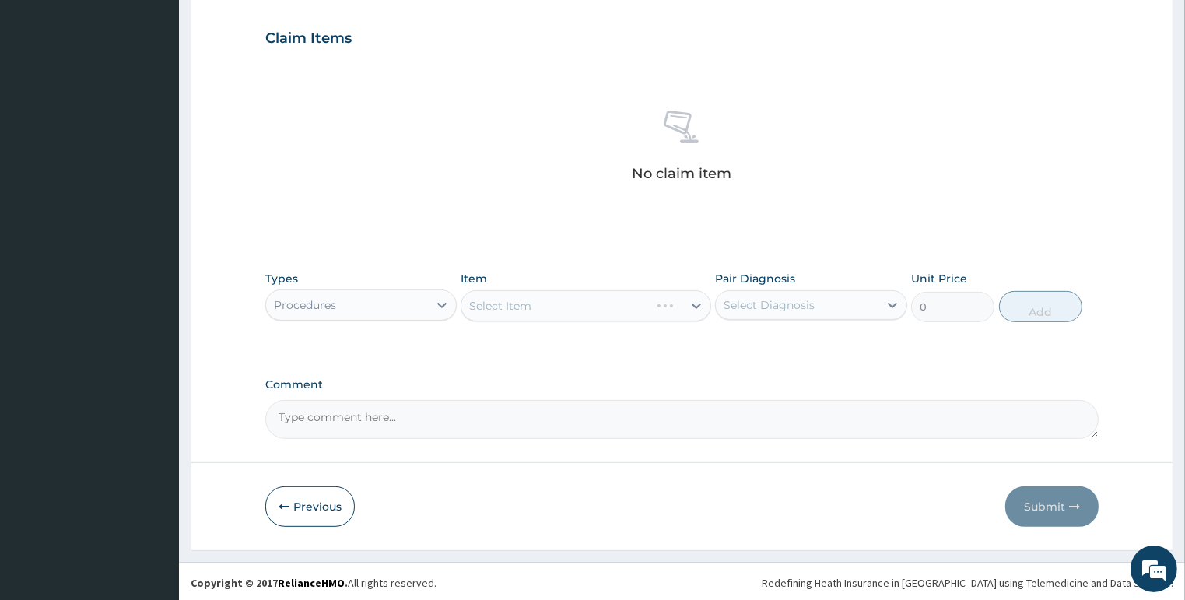
click at [502, 305] on div "Select Item" at bounding box center [585, 305] width 250 height 31
click at [623, 310] on div "Select Item" at bounding box center [585, 305] width 250 height 31
click at [675, 302] on div "Select Item" at bounding box center [571, 305] width 221 height 25
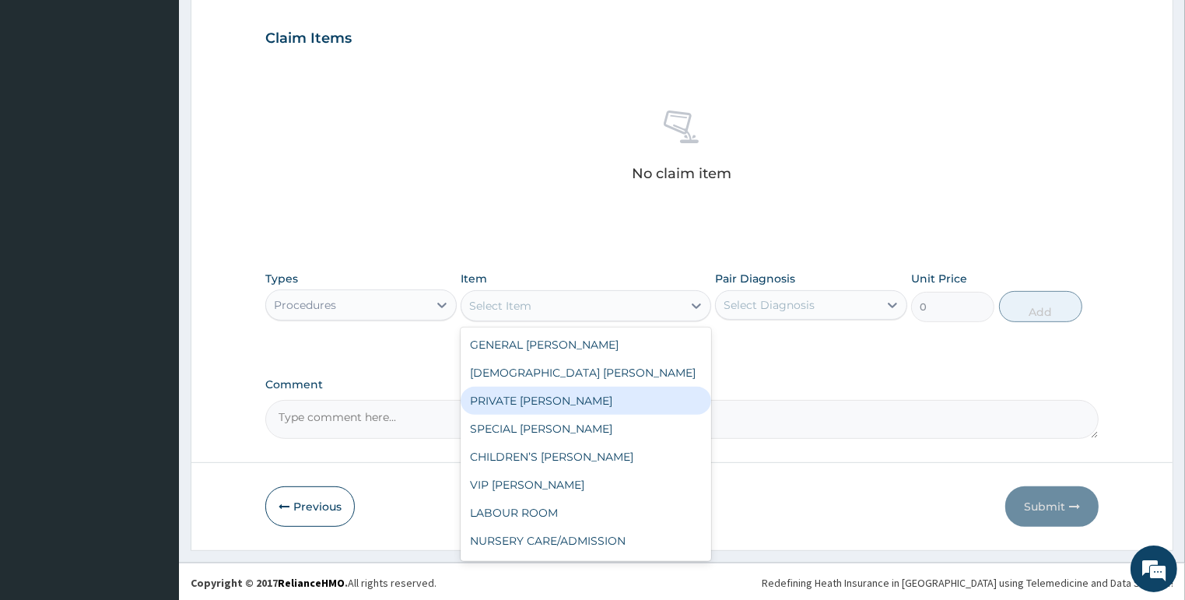
click at [537, 400] on div "PRIVATE WARD" at bounding box center [585, 401] width 250 height 28
type input "3000"
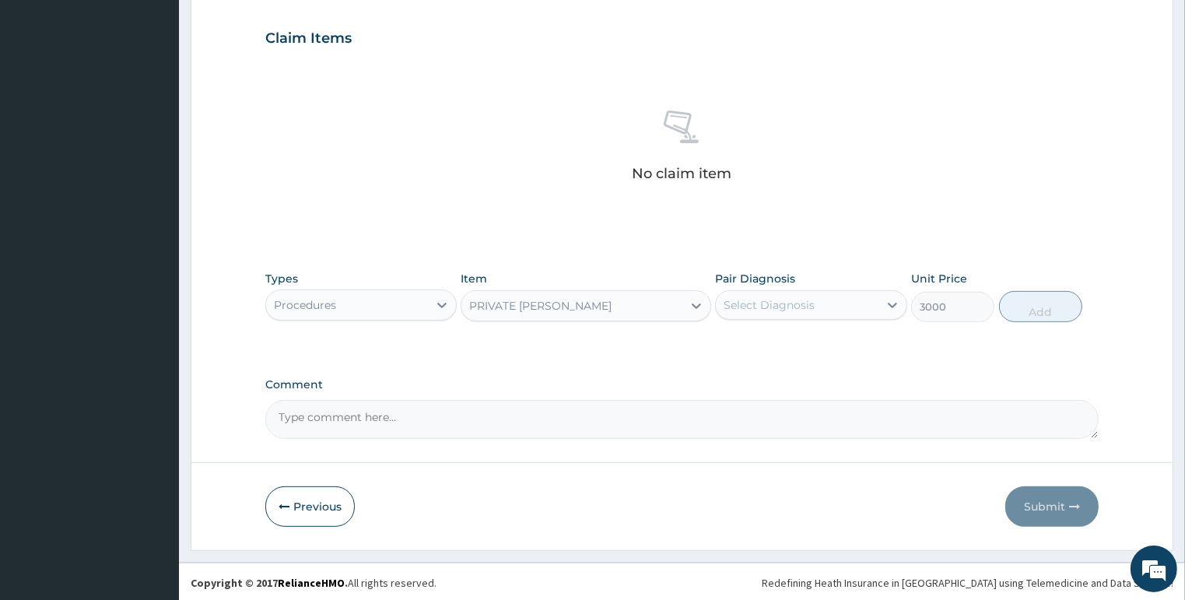
click at [792, 308] on div "Select Diagnosis" at bounding box center [768, 305] width 91 height 16
click at [807, 343] on label "Acute upper respiratory infection" at bounding box center [806, 343] width 132 height 16
checkbox input "true"
click at [1055, 305] on button "Add" at bounding box center [1040, 306] width 83 height 31
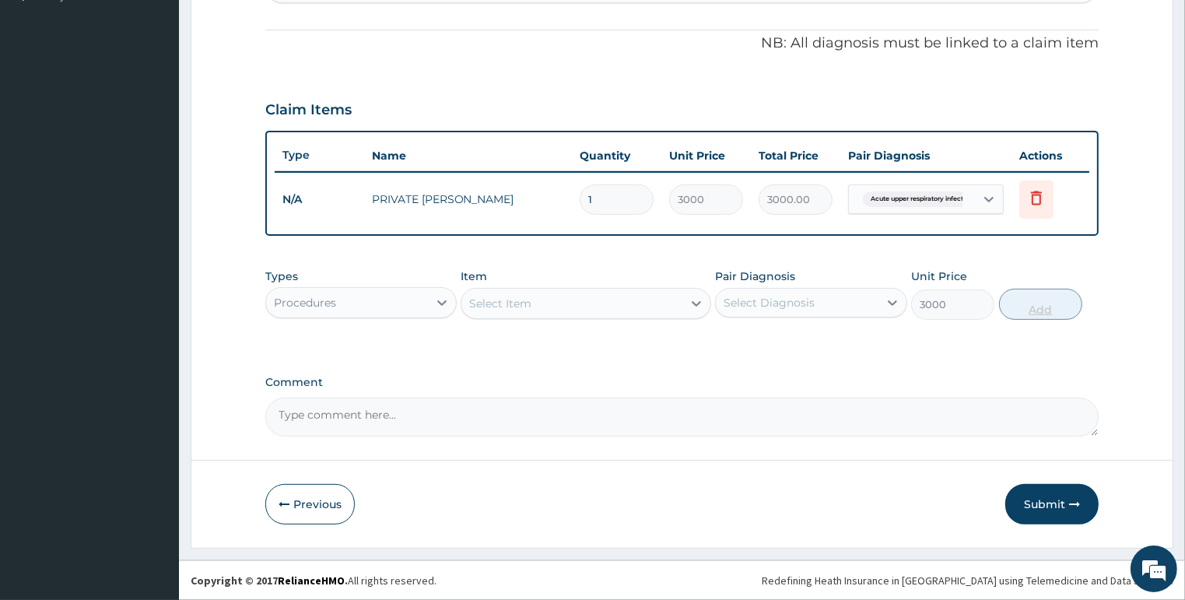
type input "0"
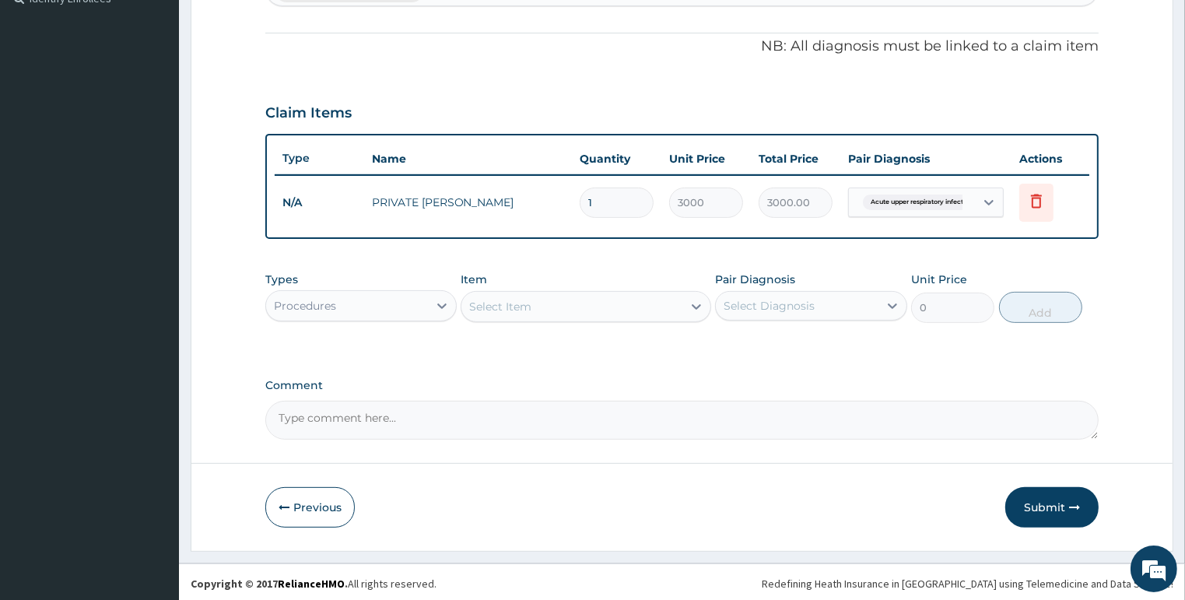
type input "0.00"
type input "3"
type input "9000.00"
type input "3"
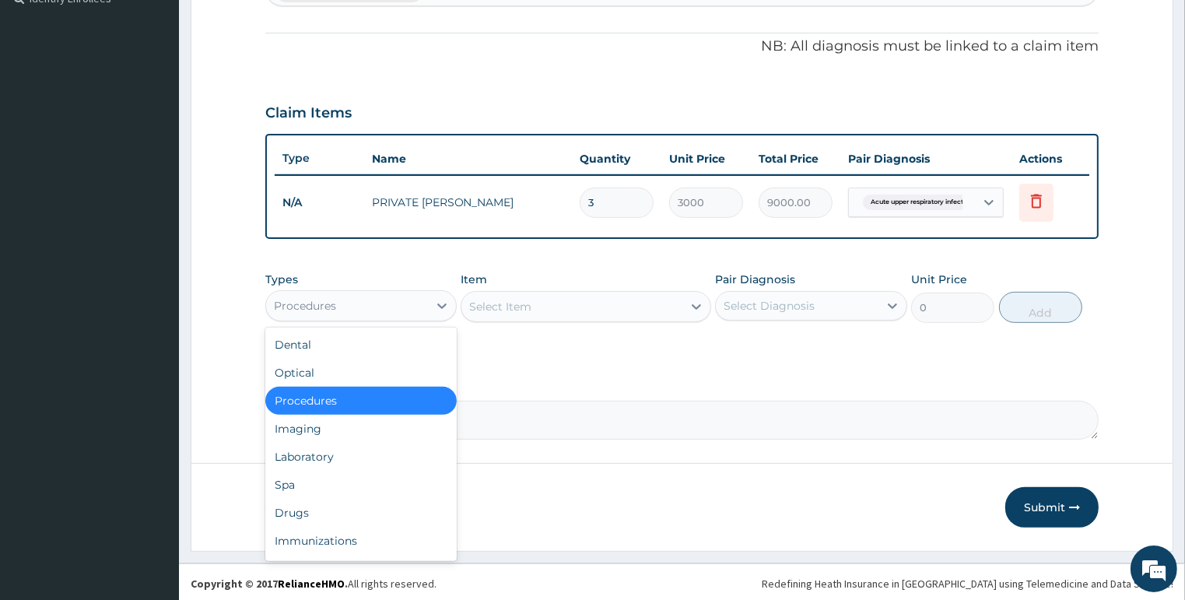
click at [343, 304] on div "Procedures" at bounding box center [347, 305] width 163 height 25
click at [293, 507] on div "Drugs" at bounding box center [361, 513] width 192 height 28
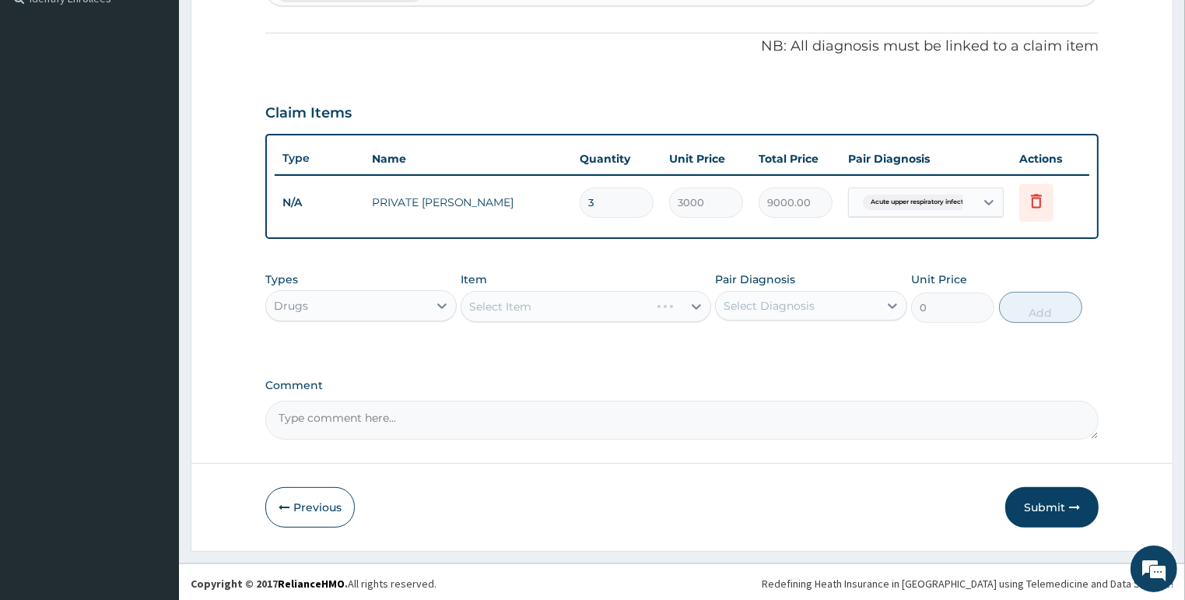
click at [488, 304] on div "Select Item" at bounding box center [585, 306] width 250 height 31
click at [659, 300] on div "Select Item" at bounding box center [585, 306] width 250 height 31
click at [558, 303] on div "Select Item" at bounding box center [571, 306] width 221 height 25
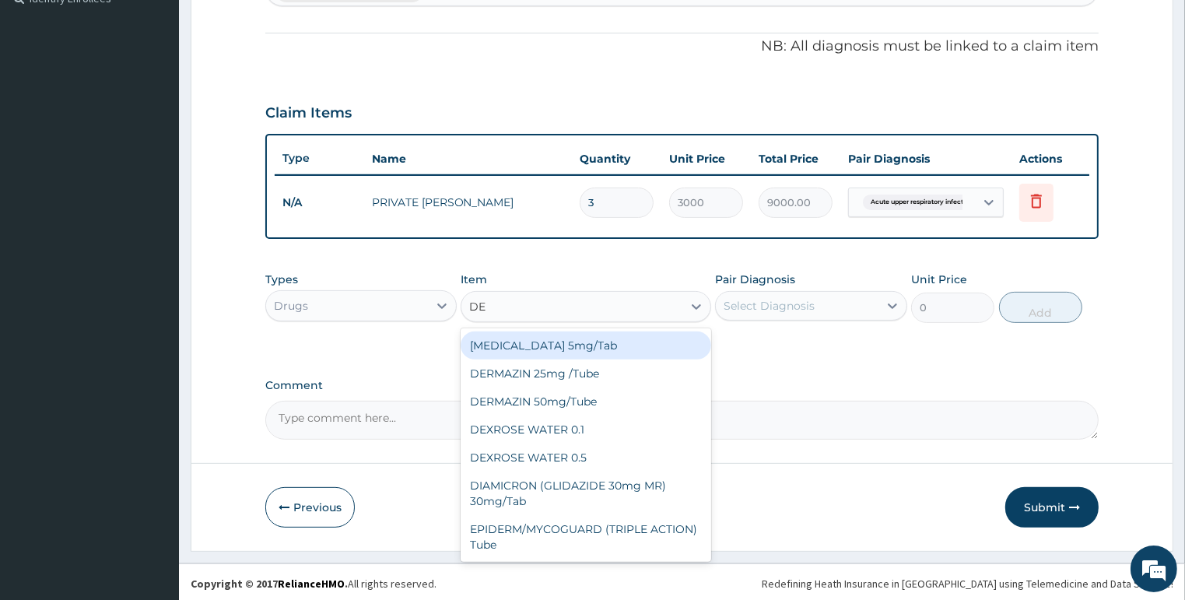
type input "DEX"
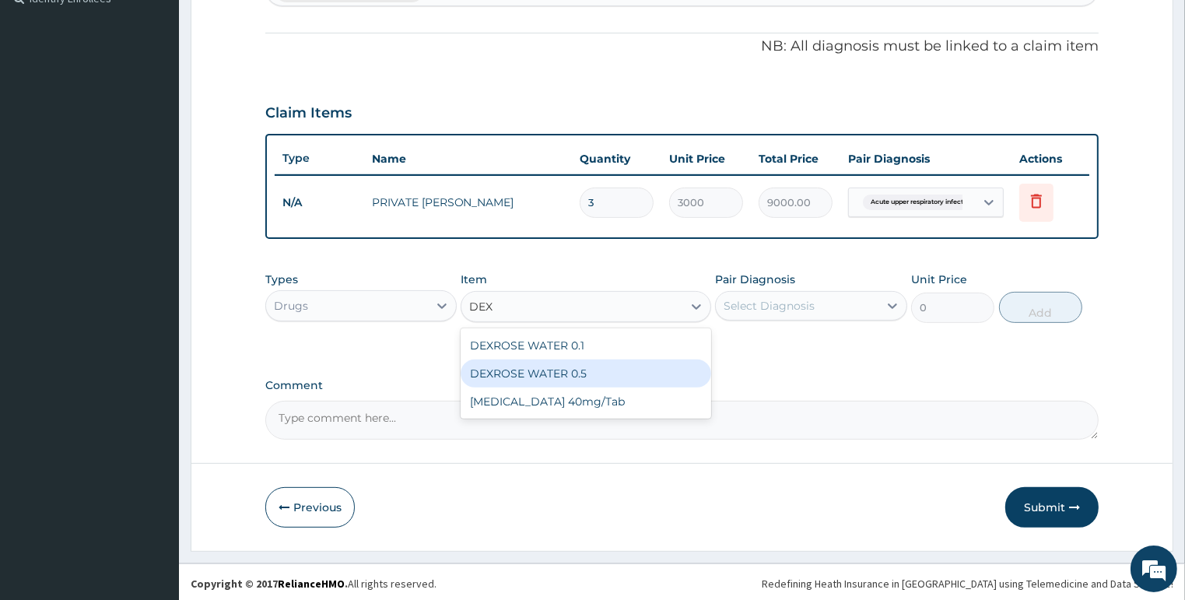
click at [593, 373] on div "DEXROSE WATER 0.5" at bounding box center [585, 373] width 250 height 28
type input "500"
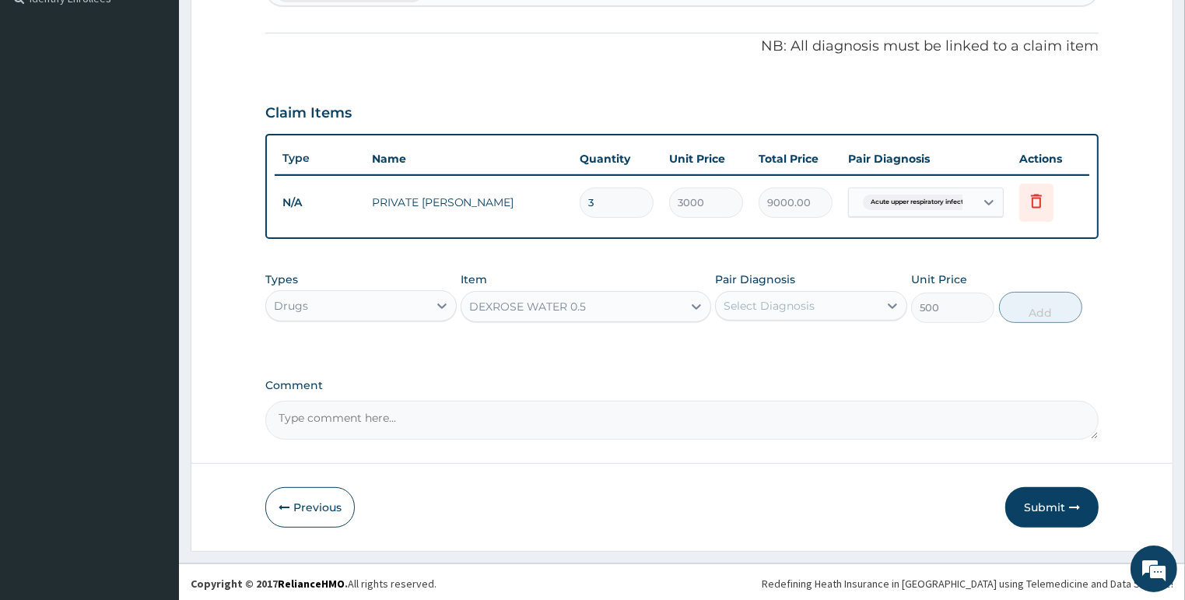
click at [749, 314] on div "Select Diagnosis" at bounding box center [797, 305] width 163 height 25
click at [753, 348] on label "Acute upper respiratory infection" at bounding box center [806, 344] width 132 height 16
checkbox input "true"
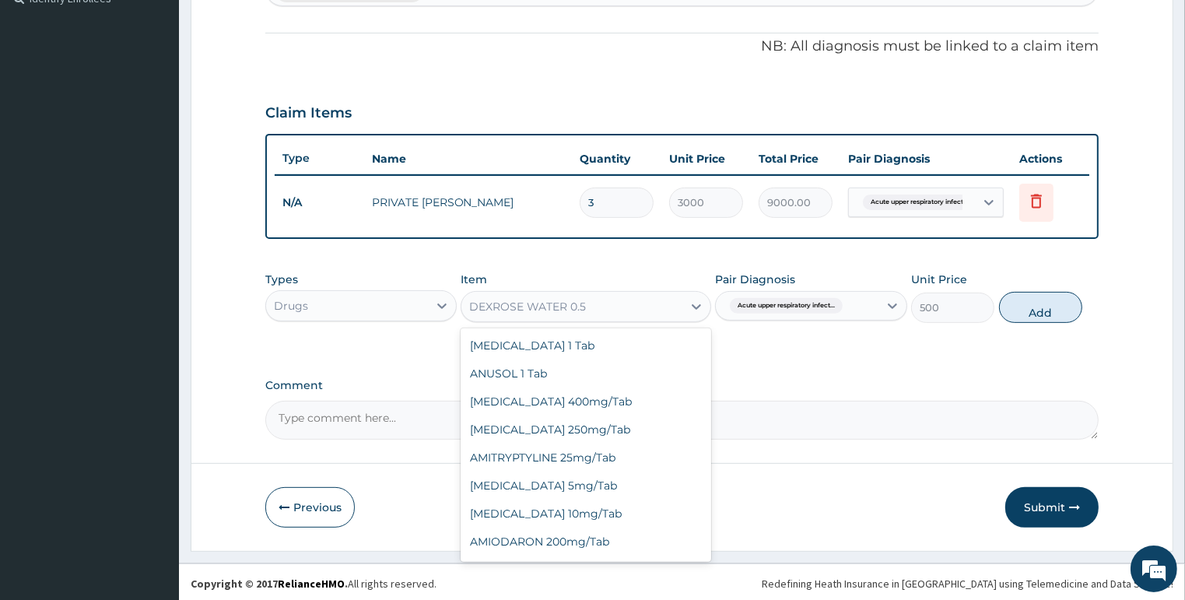
click at [595, 296] on div "DEXROSE WATER 0.5" at bounding box center [571, 306] width 221 height 25
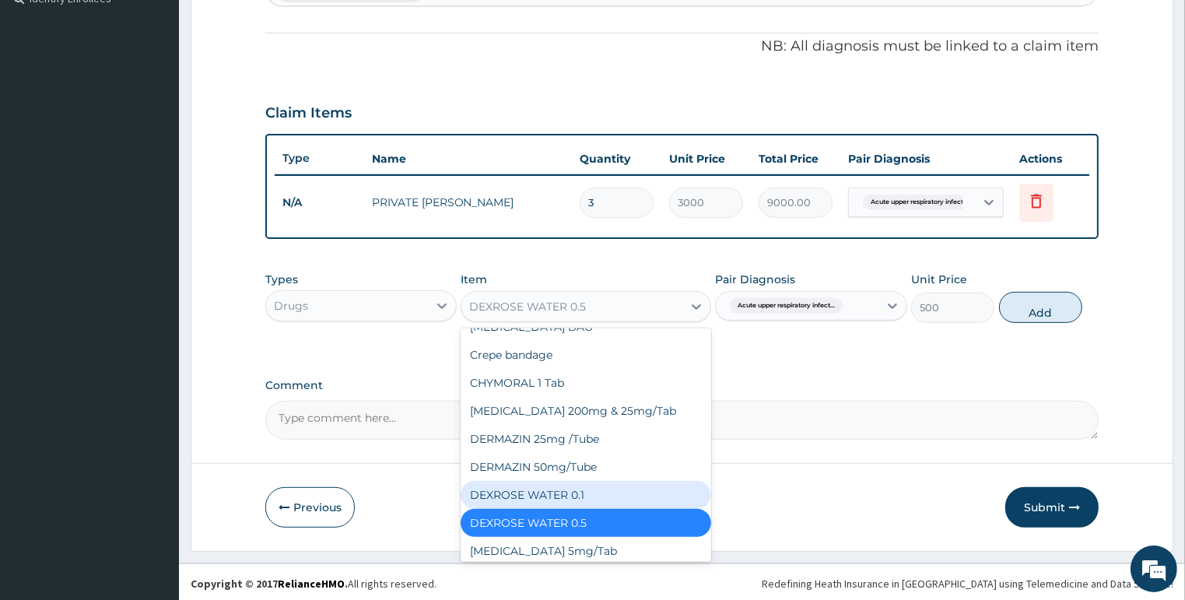
click at [579, 509] on div "DEXROSE WATER 0.1" at bounding box center [585, 495] width 250 height 28
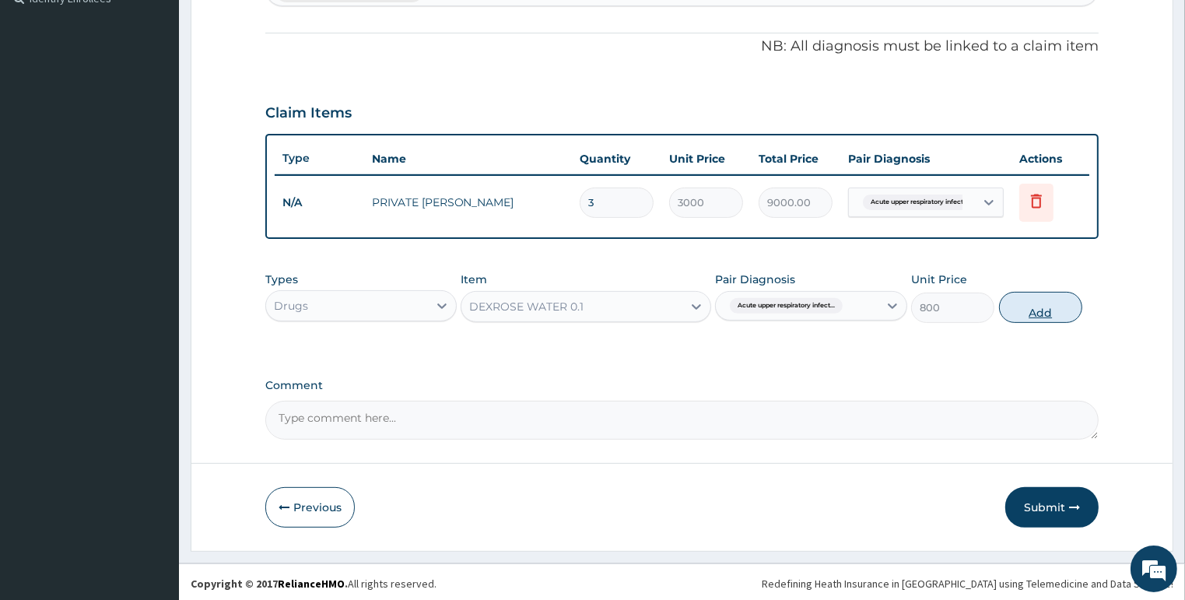
click at [1019, 299] on button "Add" at bounding box center [1040, 307] width 83 height 31
type input "0"
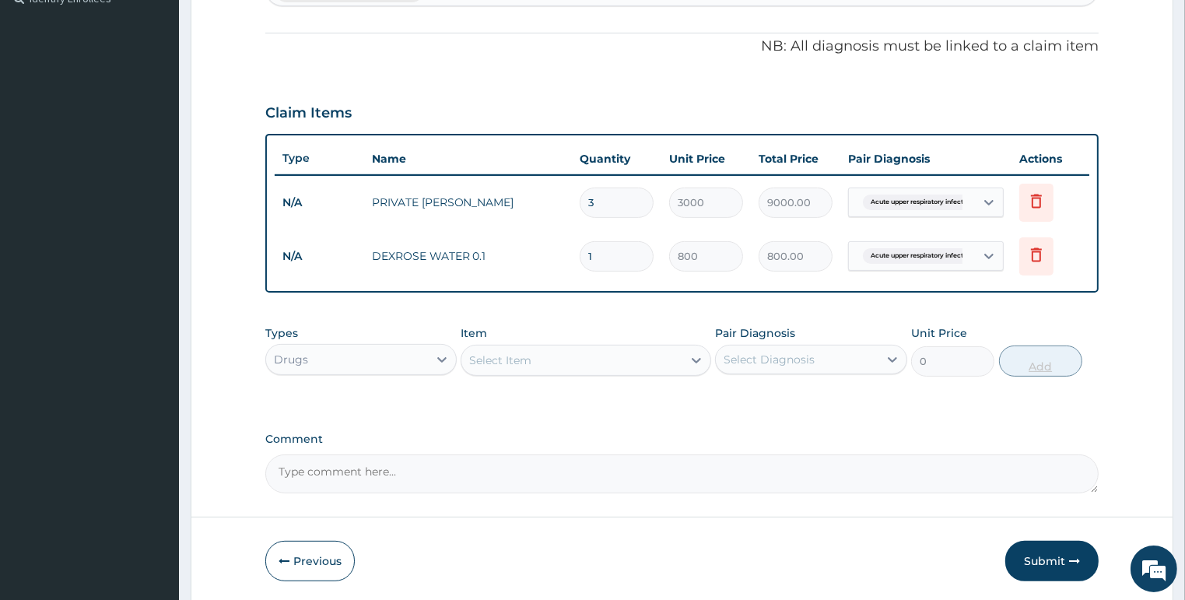
type input "0.00"
type input "3"
type input "2400.00"
type input "3"
type input "0.00"
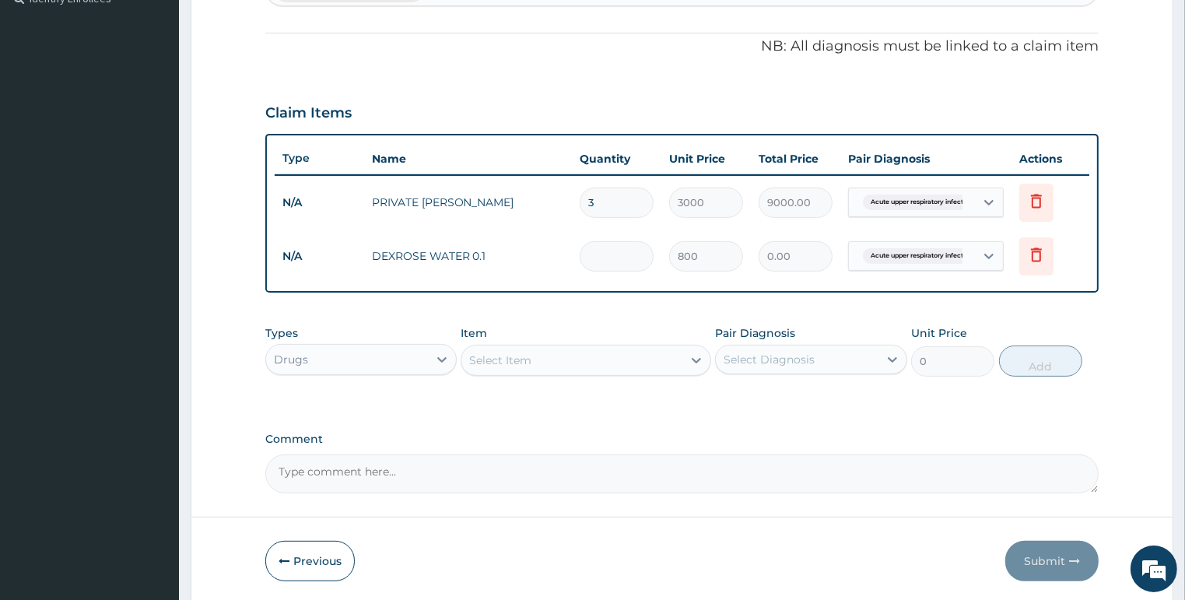
type input "6"
type input "4800.00"
type input "6"
click at [501, 359] on div "Select Item" at bounding box center [500, 360] width 62 height 16
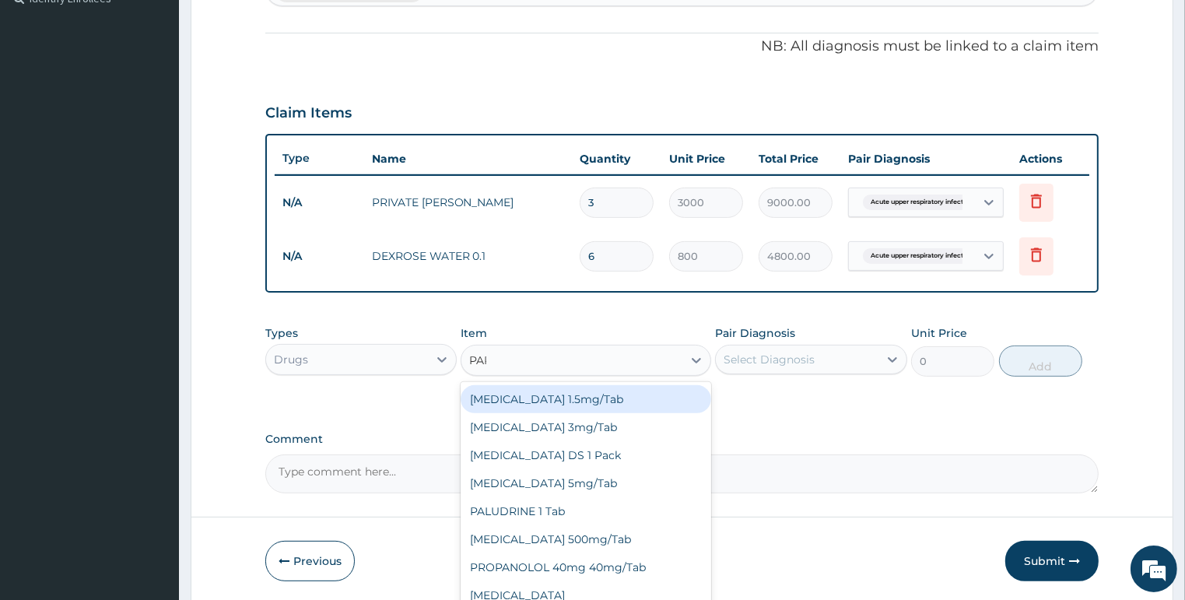
type input "PARA"
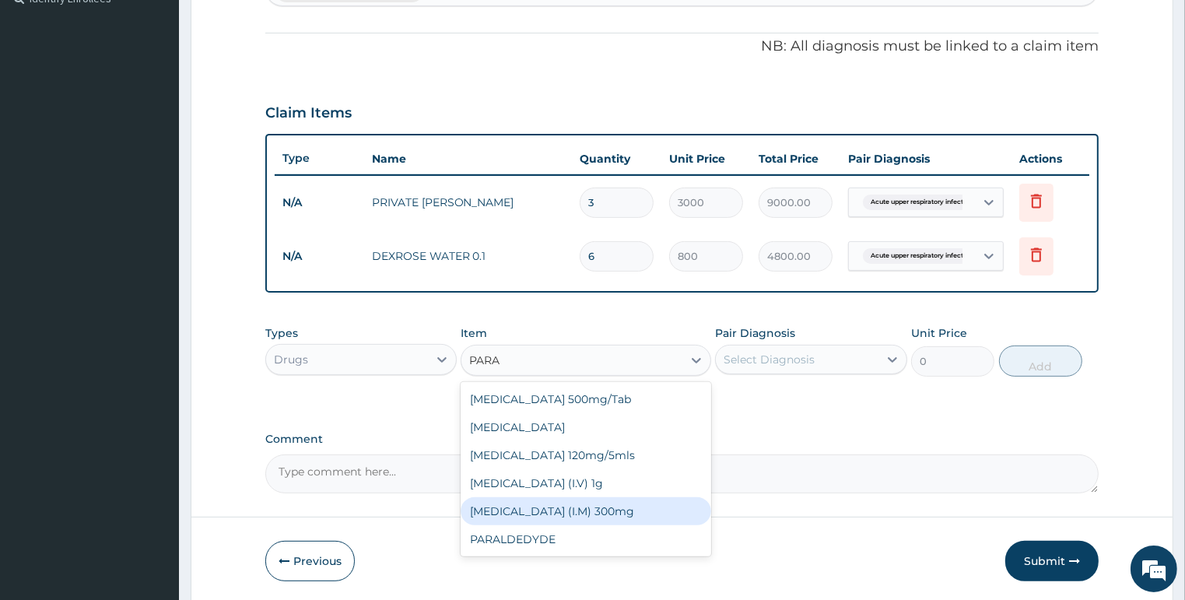
click at [523, 501] on div "[MEDICAL_DATA] (I.M) 300mg" at bounding box center [585, 511] width 250 height 28
type input "500"
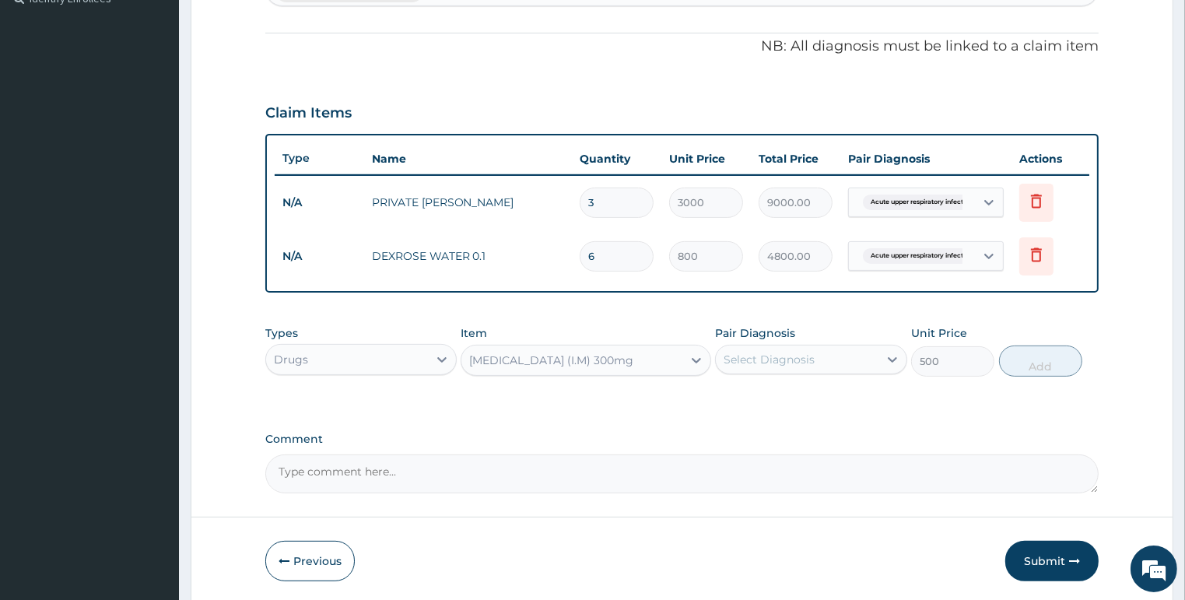
click at [734, 369] on div "Select Diagnosis" at bounding box center [811, 360] width 192 height 30
click at [749, 401] on label "Acute upper respiratory infection" at bounding box center [806, 398] width 132 height 16
checkbox input "true"
click at [1028, 364] on button "Add" at bounding box center [1040, 360] width 83 height 31
type input "0"
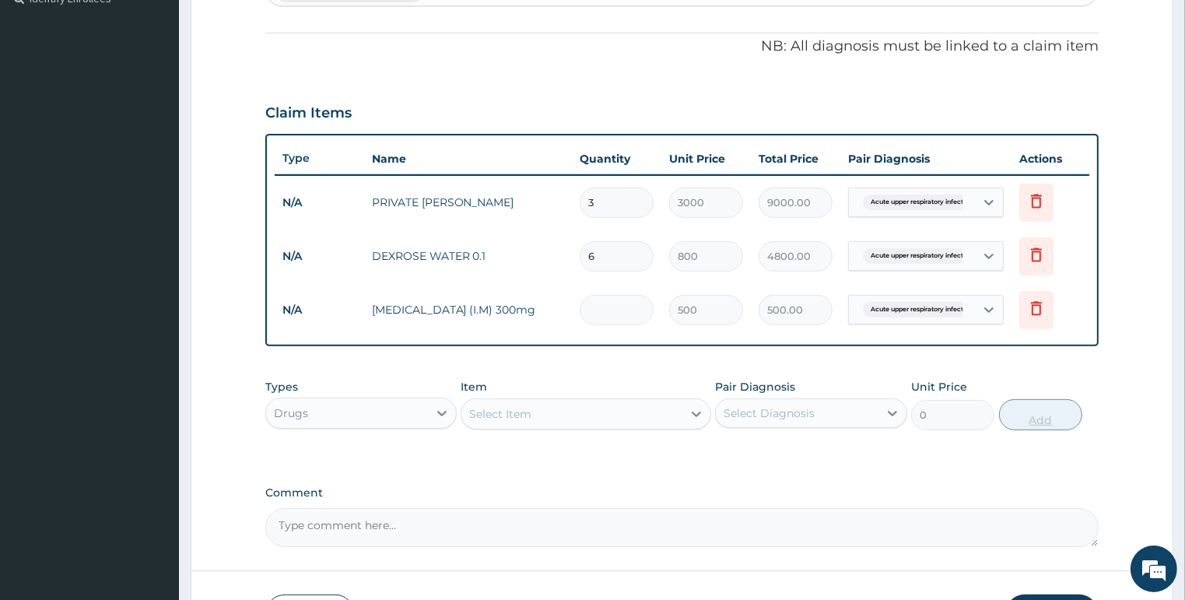
type input "0.00"
type input "4"
type input "2000.00"
type input "4"
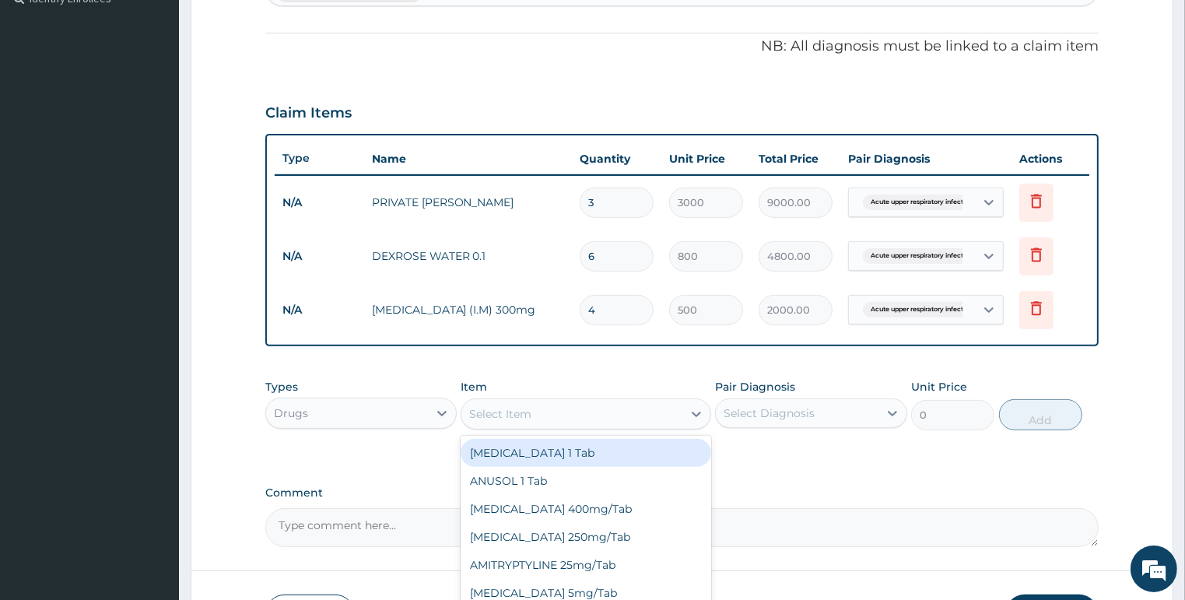
click at [513, 414] on div "Select Item" at bounding box center [500, 414] width 62 height 16
type input "AMO"
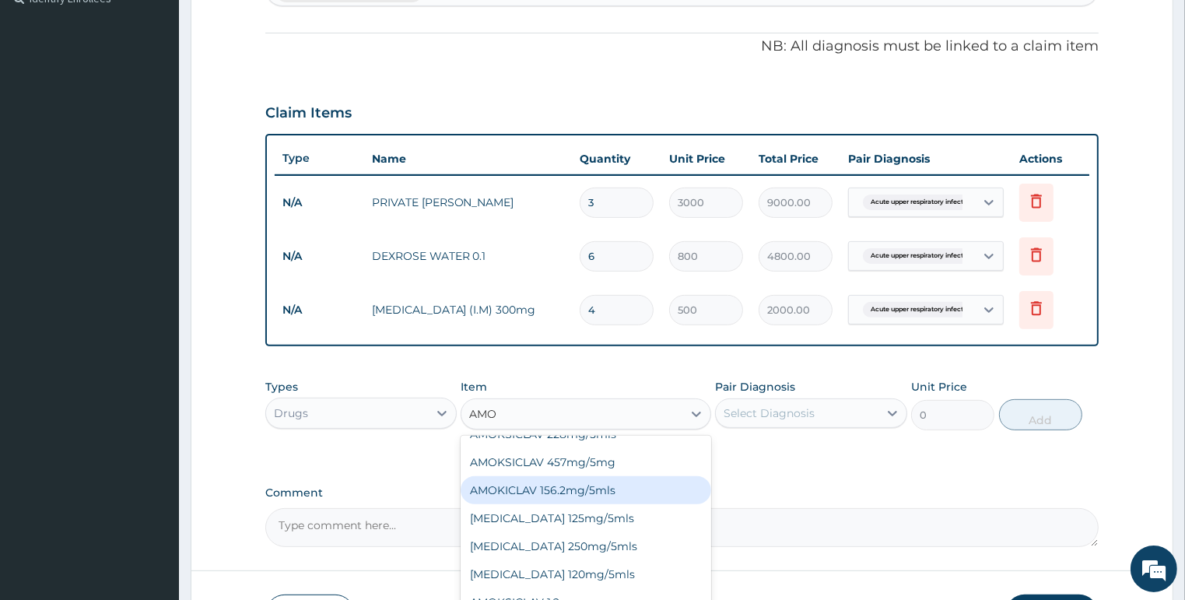
scroll to position [320, 0]
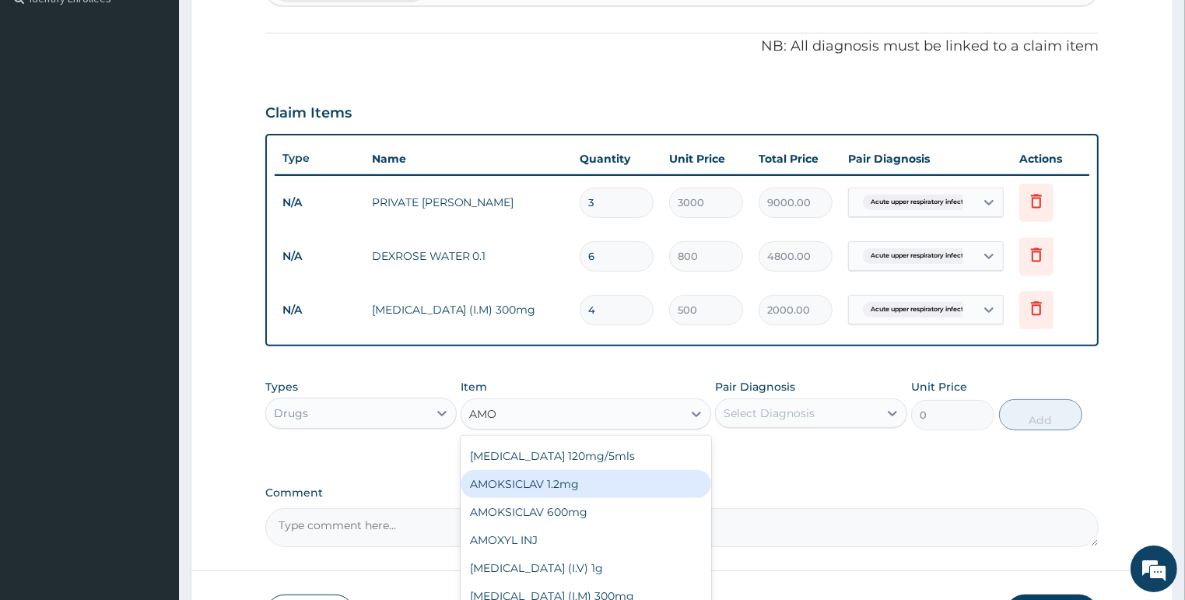
click at [570, 473] on div "AMOKSICLAV 1.2mg" at bounding box center [585, 484] width 250 height 28
type input "1500"
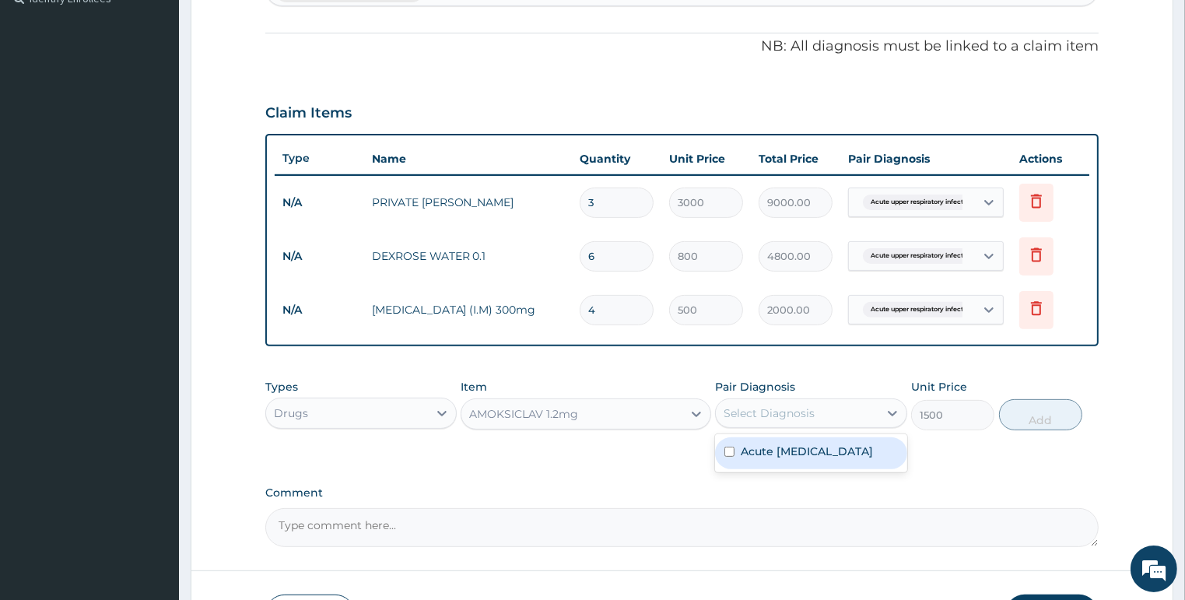
click at [781, 410] on div "Select Diagnosis" at bounding box center [768, 413] width 91 height 16
click at [781, 451] on label "Acute upper respiratory infection" at bounding box center [806, 451] width 132 height 16
checkbox input "true"
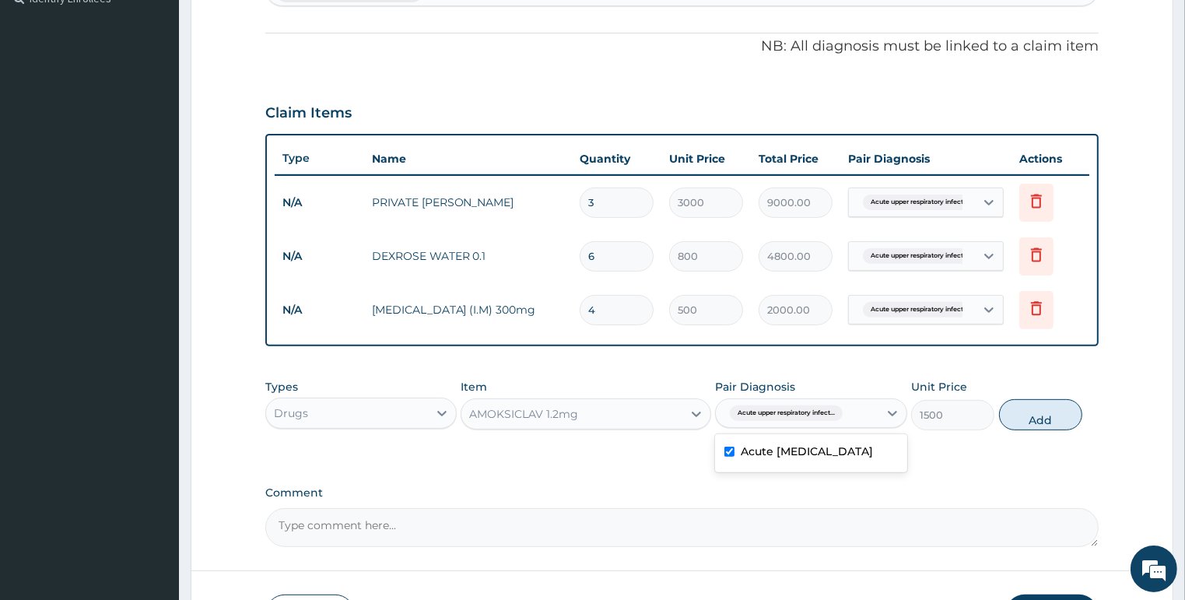
click at [1020, 412] on button "Add" at bounding box center [1040, 414] width 83 height 31
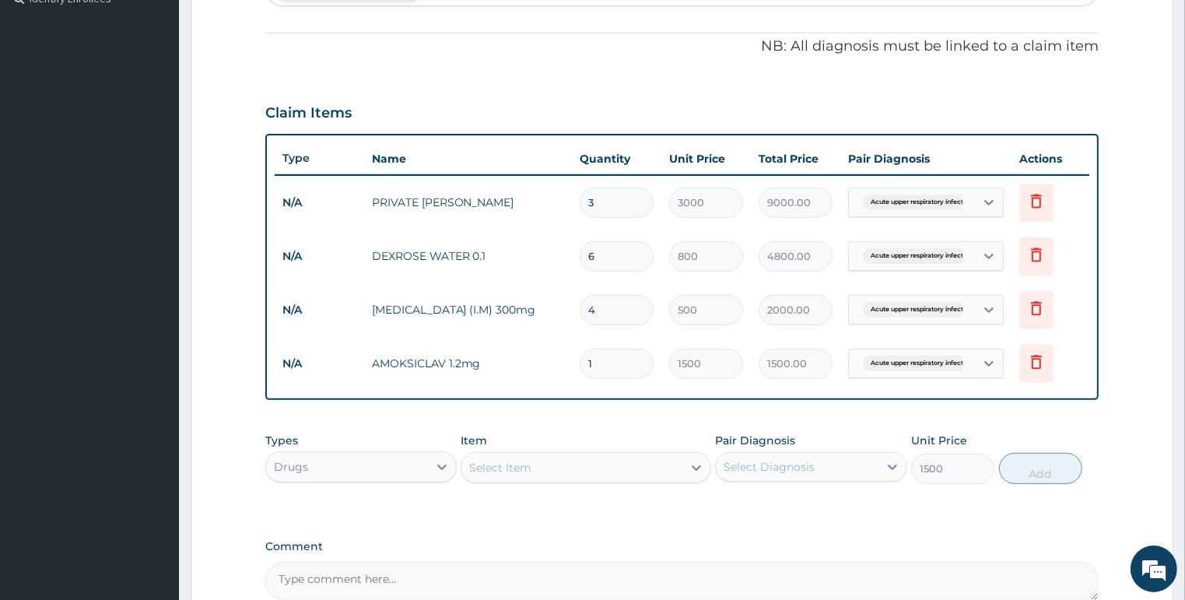
type input "0"
type input "0.00"
type input "3"
type input "4500.00"
type input "3"
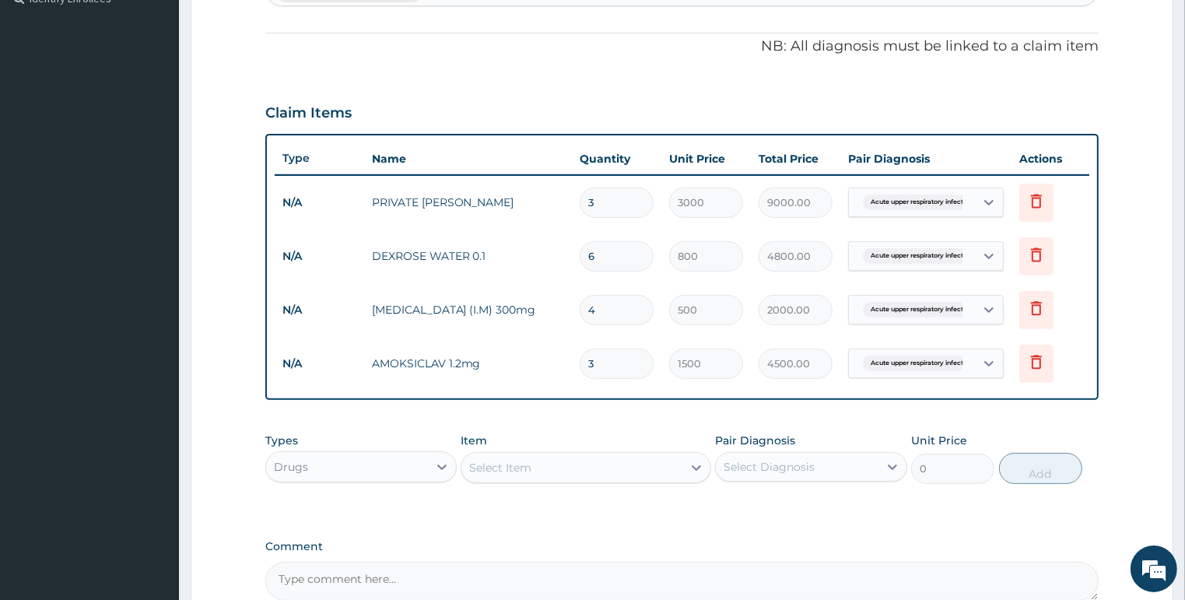
type input "0.00"
type input "7"
type input "10500.00"
type input "7"
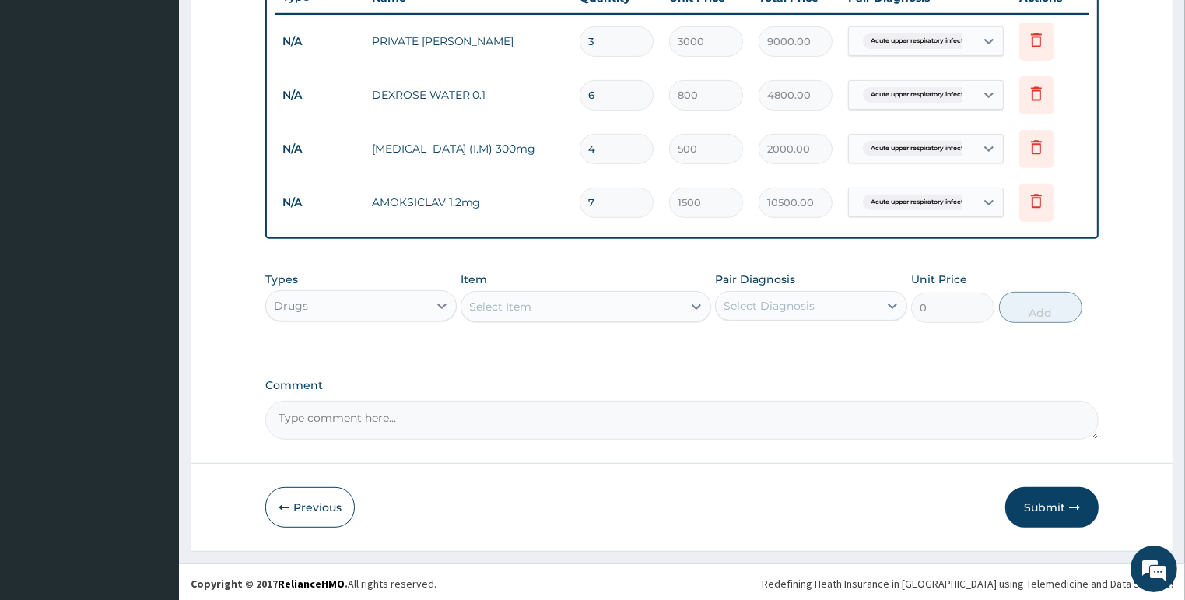
click at [575, 305] on div "Select Item" at bounding box center [571, 306] width 221 height 25
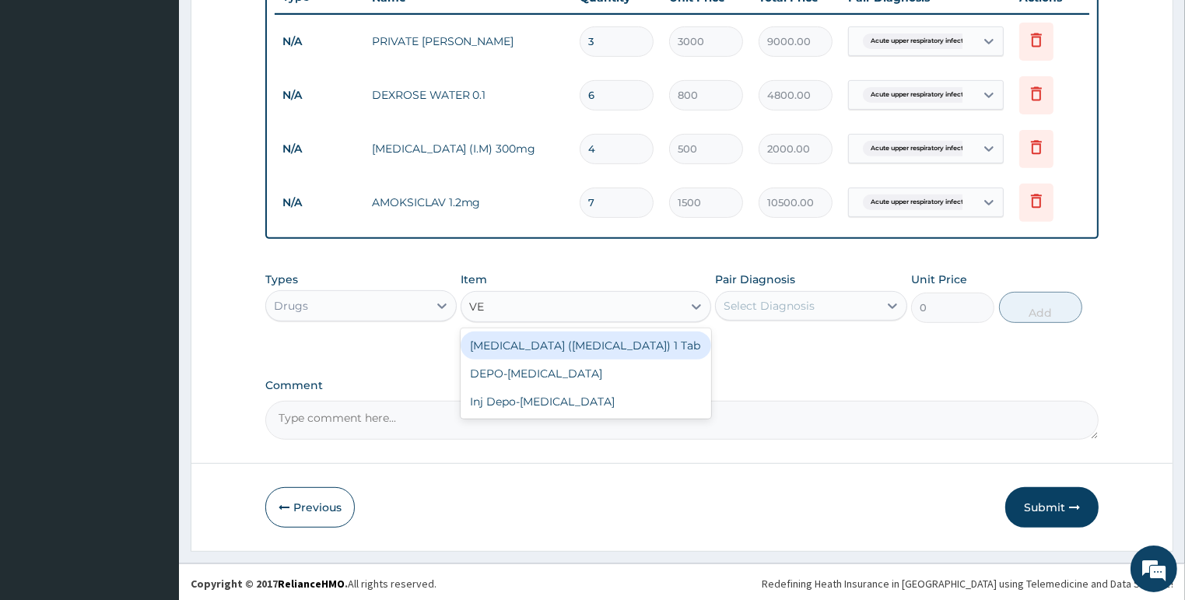
type input "VEN"
click at [566, 335] on div "VENTOLIN (Salbutamol) 1 Tab" at bounding box center [585, 345] width 250 height 28
type input "30"
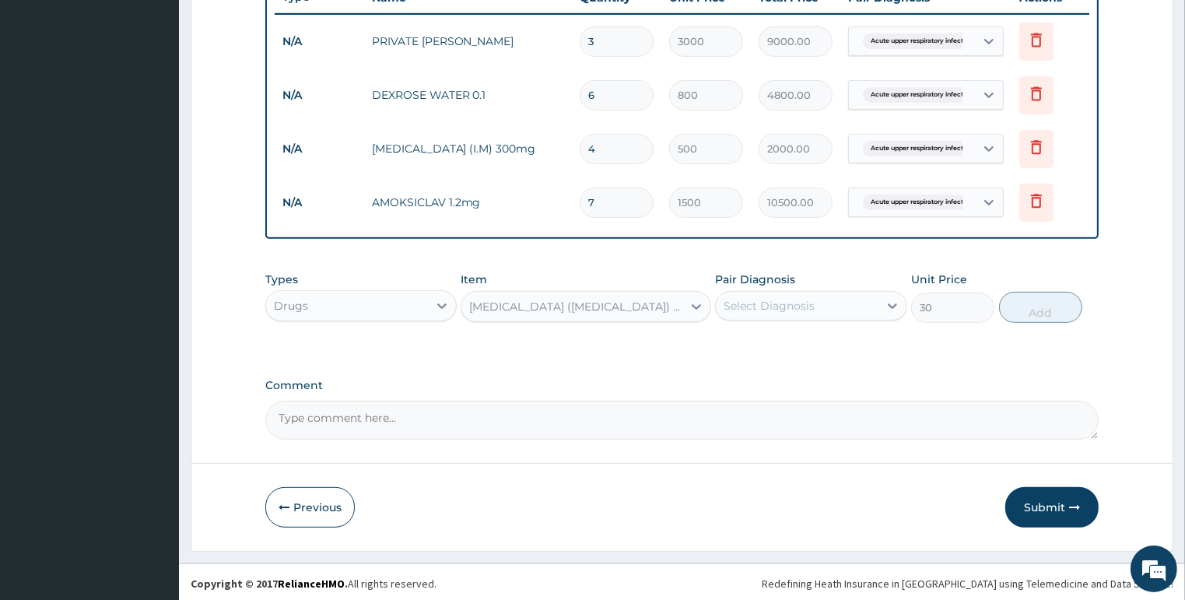
click at [778, 306] on div "Select Diagnosis" at bounding box center [768, 306] width 91 height 16
drag, startPoint x: 778, startPoint y: 344, endPoint x: 796, endPoint y: 341, distance: 18.8
click at [779, 344] on label "Acute upper respiratory infection" at bounding box center [806, 344] width 132 height 16
checkbox input "true"
click at [1021, 302] on button "Add" at bounding box center [1040, 307] width 83 height 31
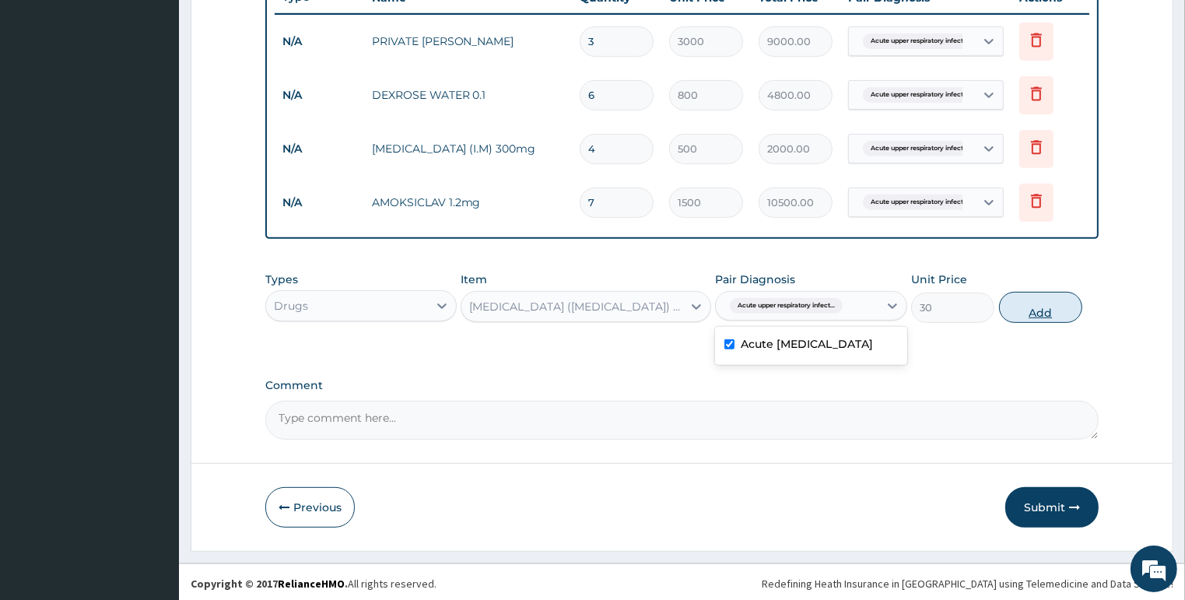
type input "0"
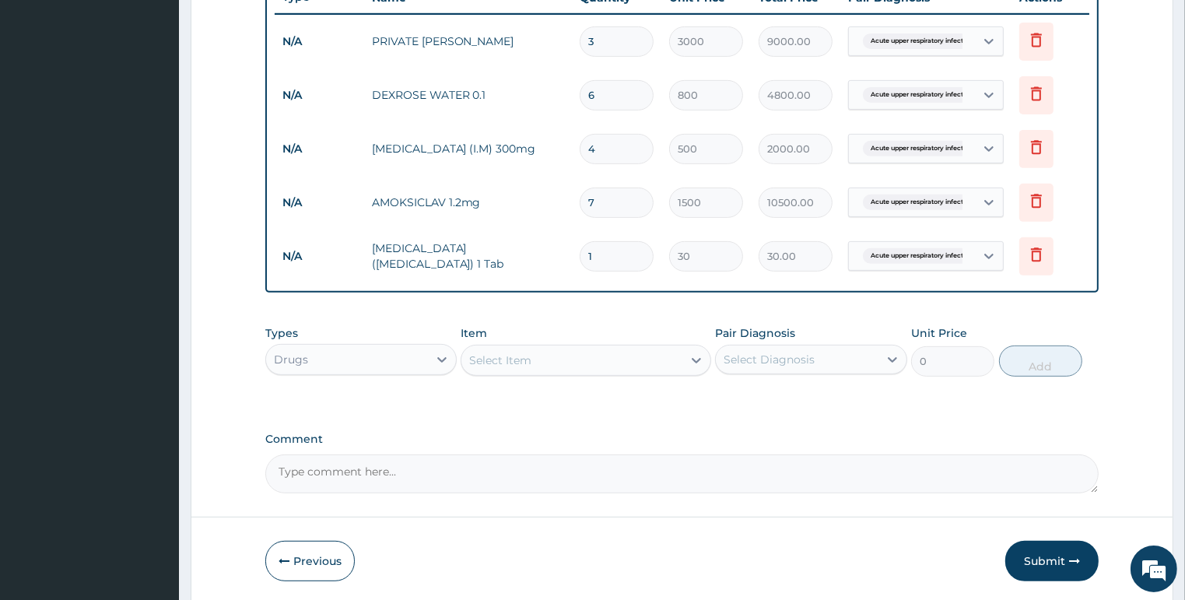
click at [622, 256] on input "1" at bounding box center [616, 256] width 74 height 30
type input "0.00"
click at [1024, 255] on icon at bounding box center [1036, 256] width 34 height 38
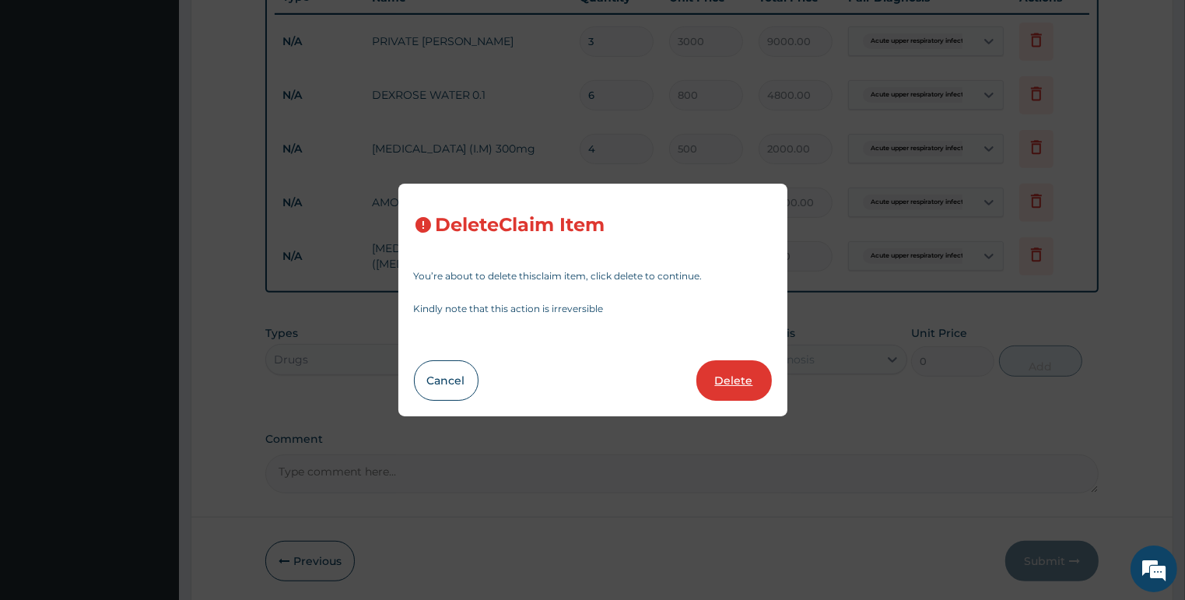
click at [751, 373] on button "Delete" at bounding box center [733, 380] width 75 height 40
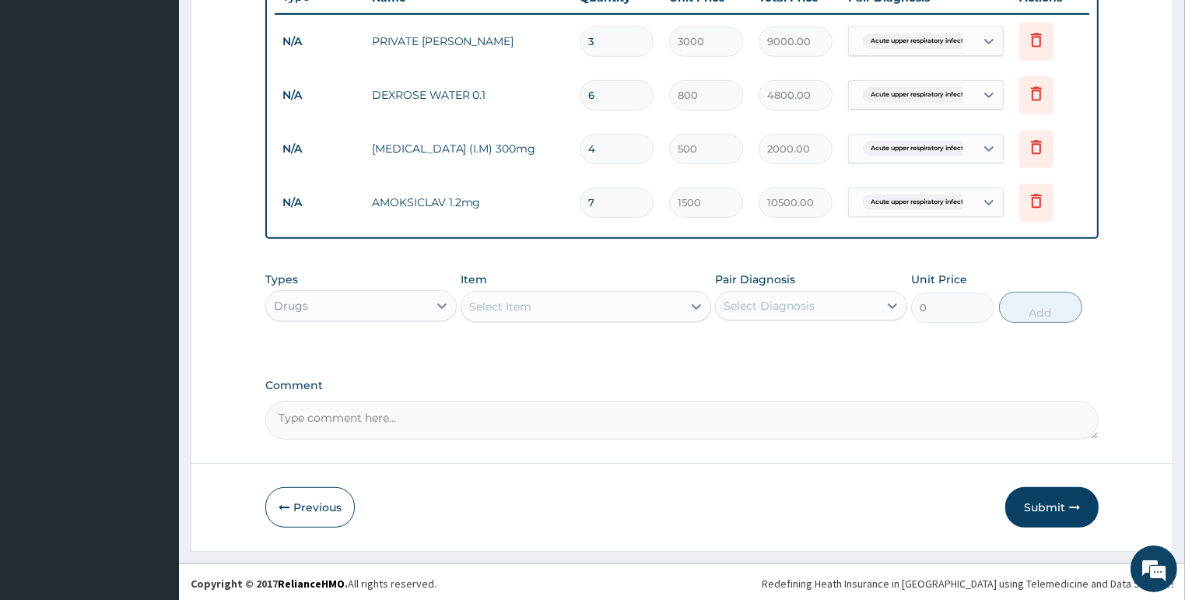
click at [533, 296] on div "Select Item" at bounding box center [571, 306] width 221 height 25
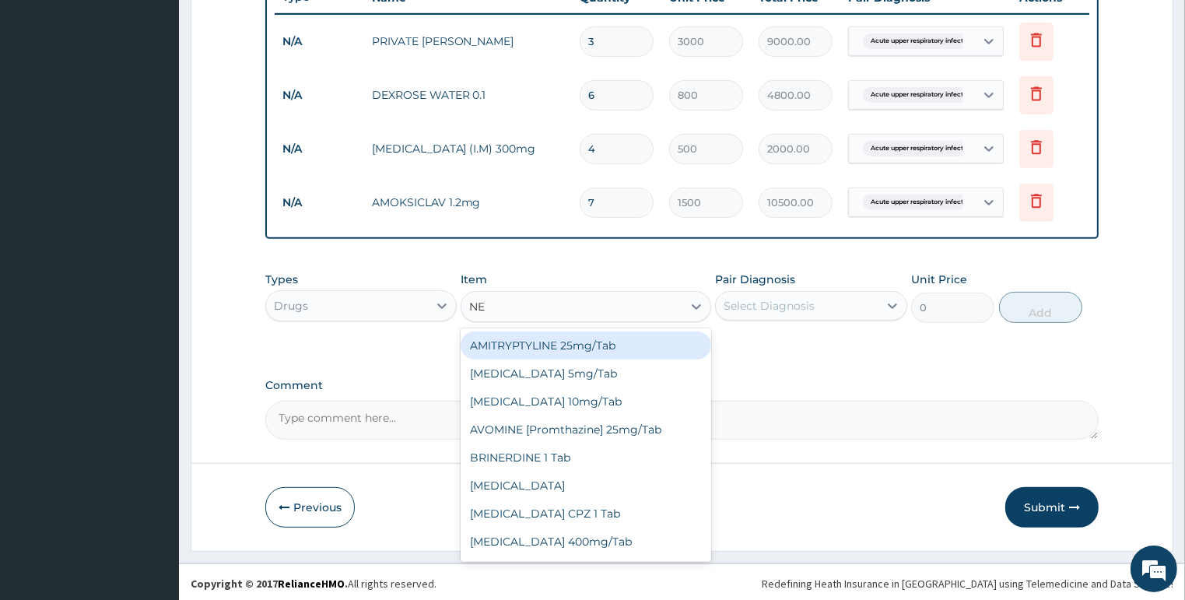
type input "N"
type input "SA"
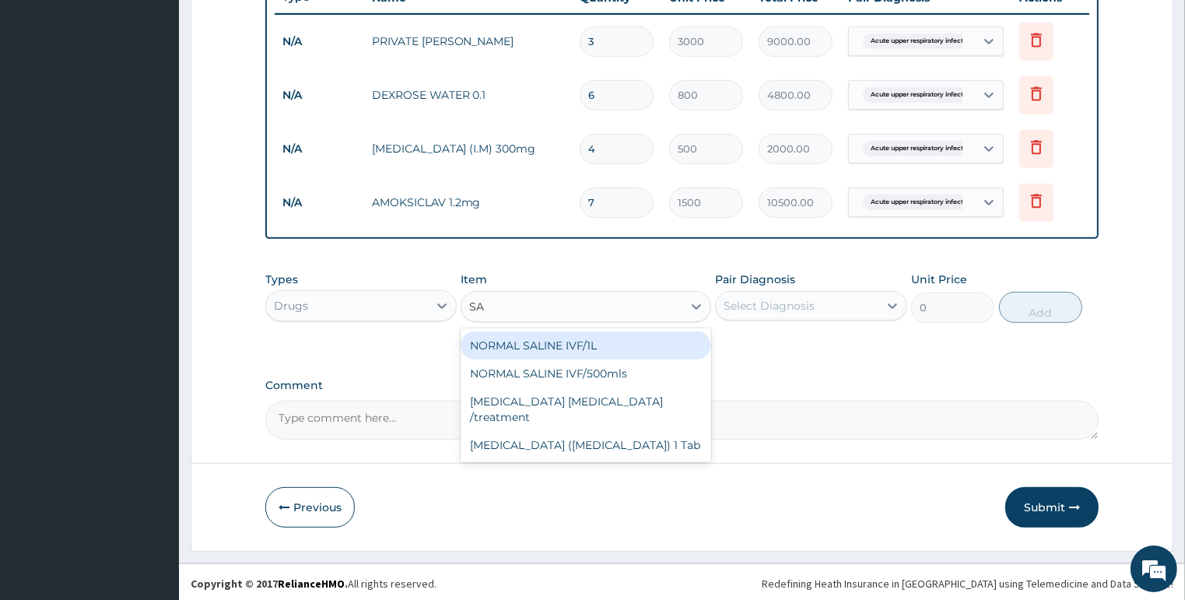
click at [547, 342] on div "NORMAL SALINE IVF/1L" at bounding box center [585, 345] width 250 height 28
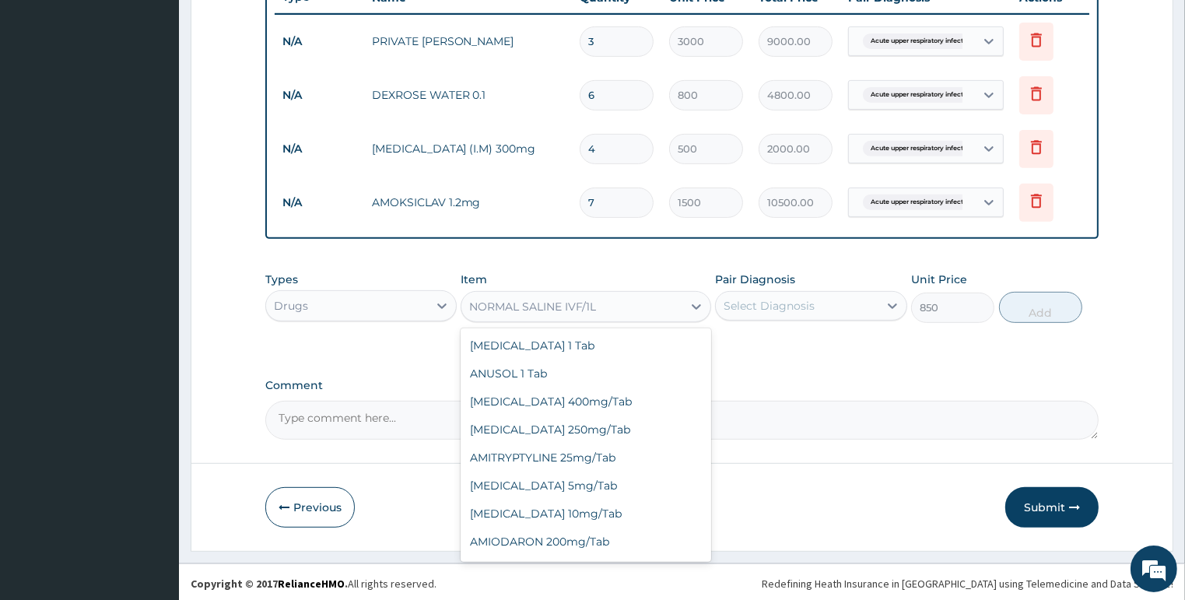
click at [596, 302] on div "NORMAL SALINE IVF/1L" at bounding box center [532, 307] width 127 height 16
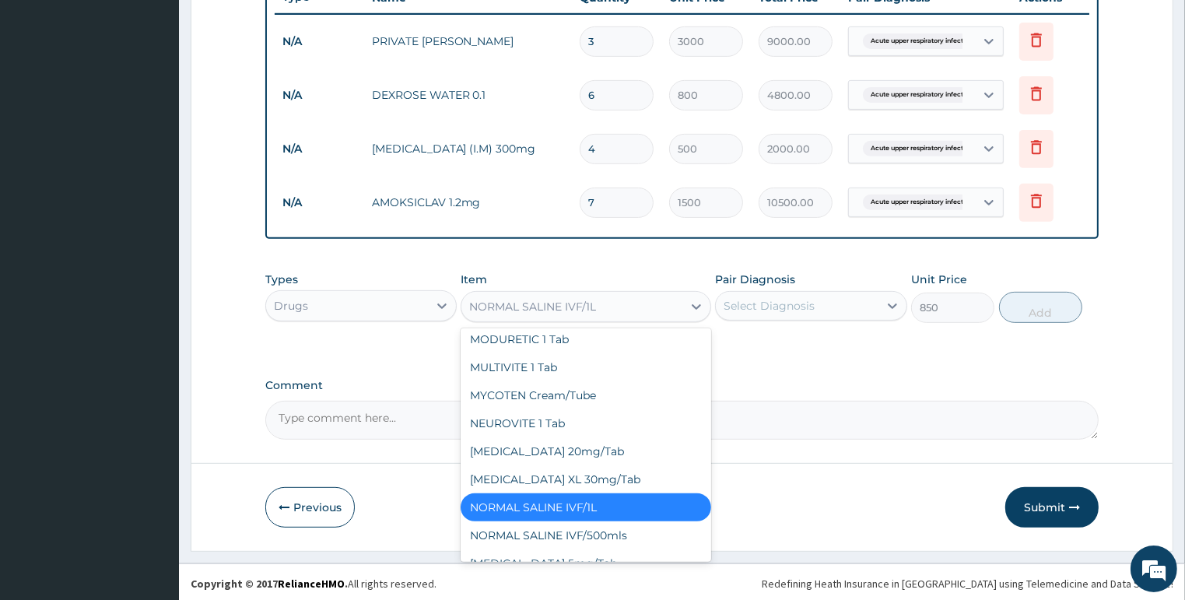
scroll to position [2187, 0]
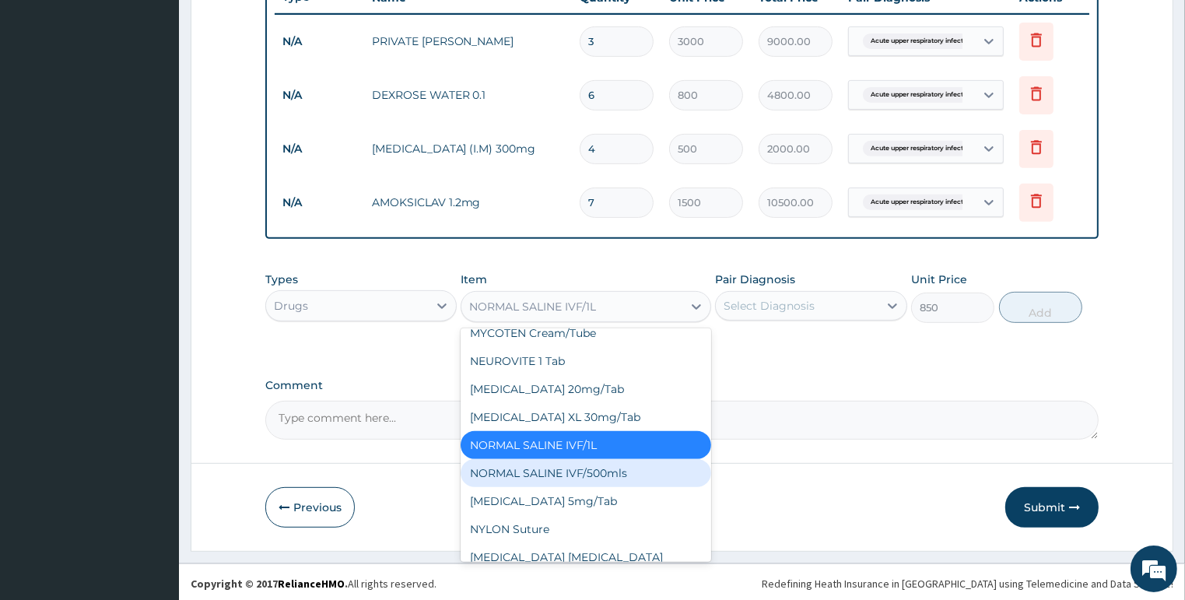
click at [572, 487] on div "NORMAL SALINE IVF/500mls" at bounding box center [585, 473] width 250 height 28
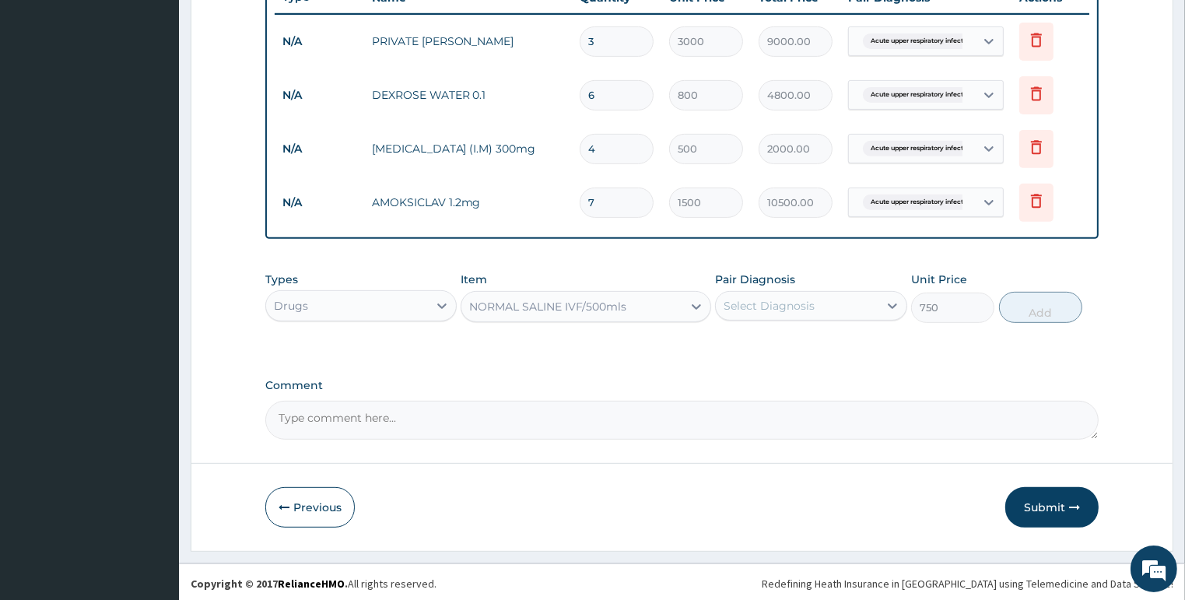
click at [592, 299] on div "NORMAL SALINE IVF/500mls" at bounding box center [547, 307] width 157 height 16
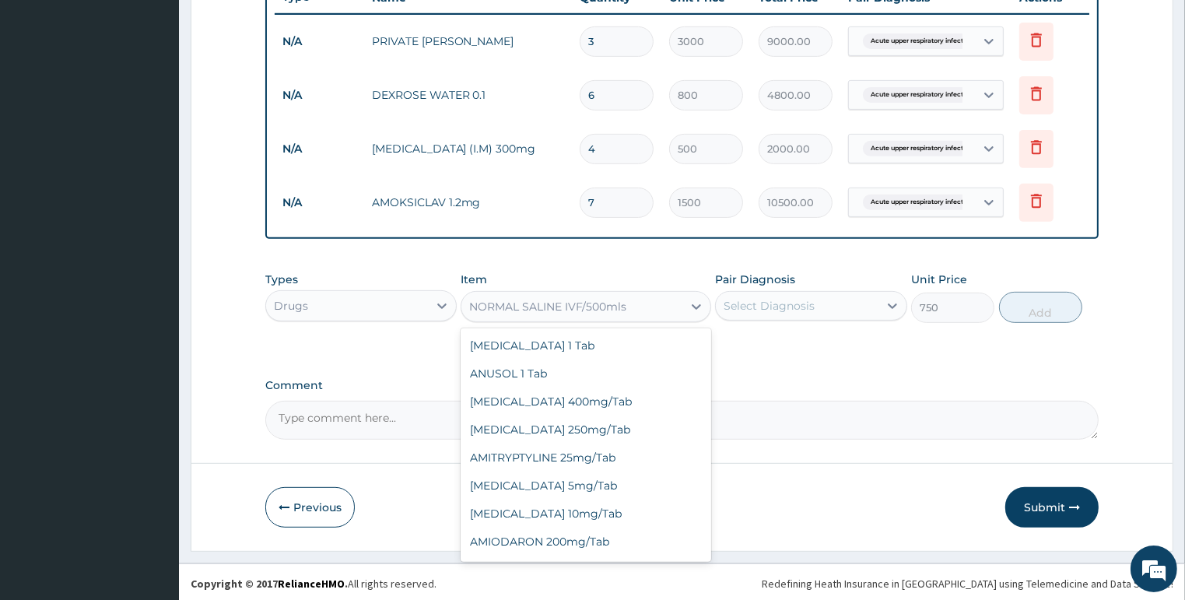
scroll to position [2153, 0]
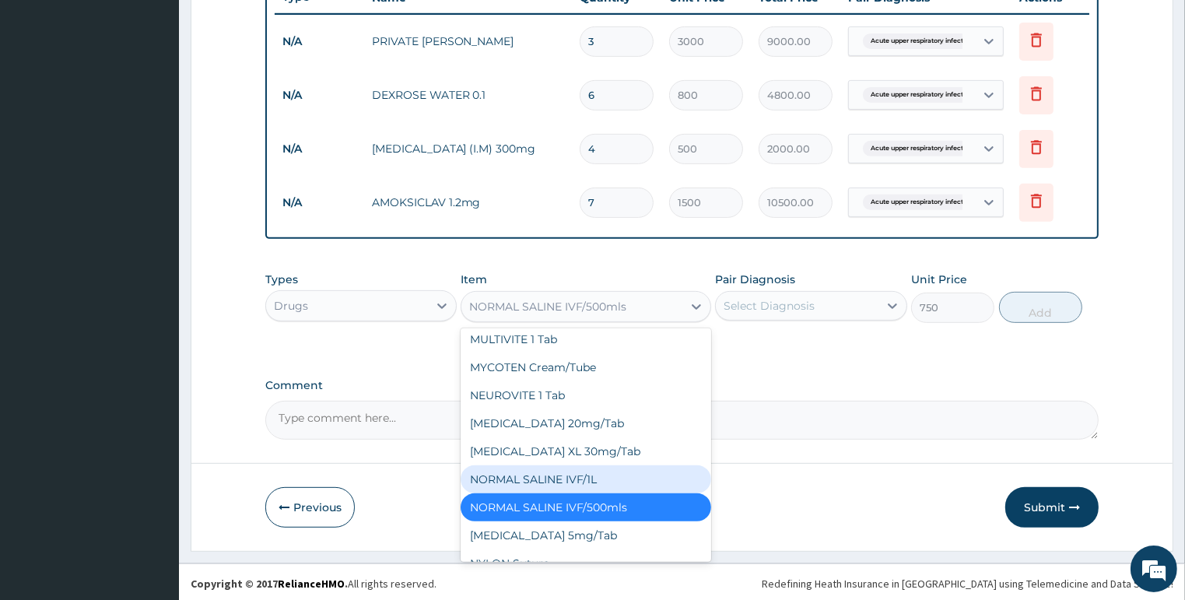
click at [582, 493] on div "NORMAL SALINE IVF/1L" at bounding box center [585, 479] width 250 height 28
type input "850"
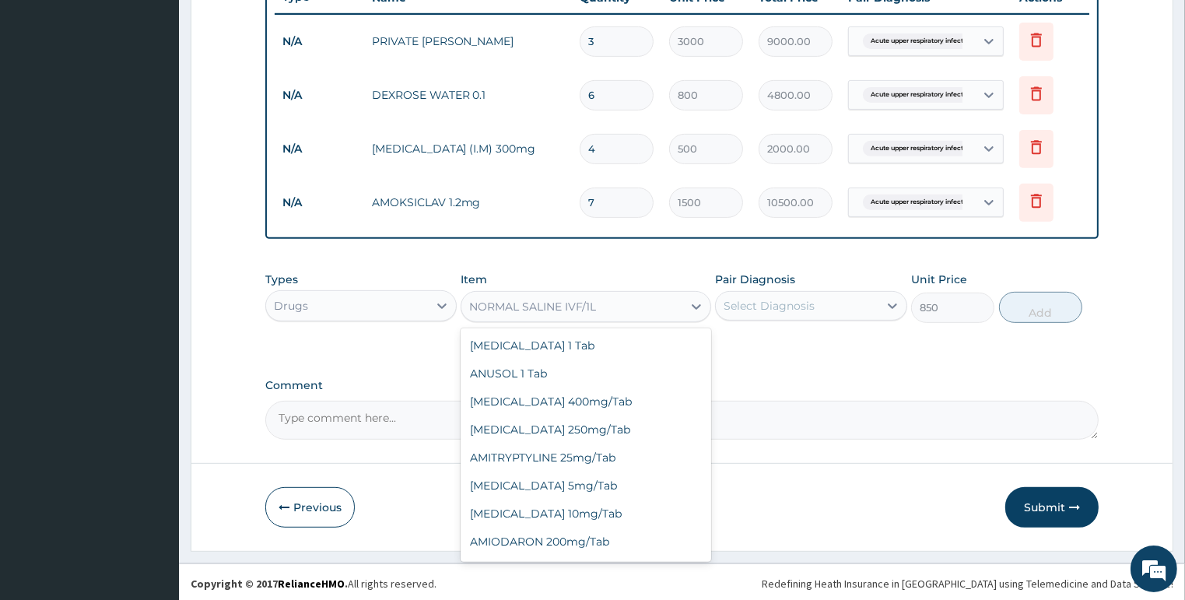
click at [617, 296] on div "NORMAL SALINE IVF/1L" at bounding box center [571, 306] width 221 height 25
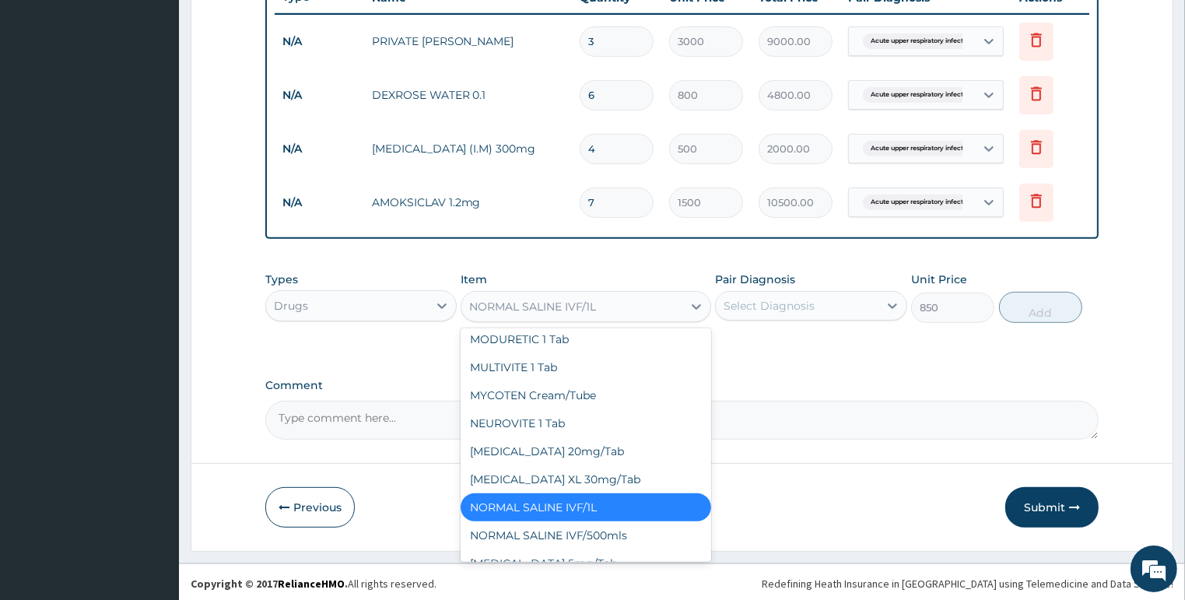
type input "N"
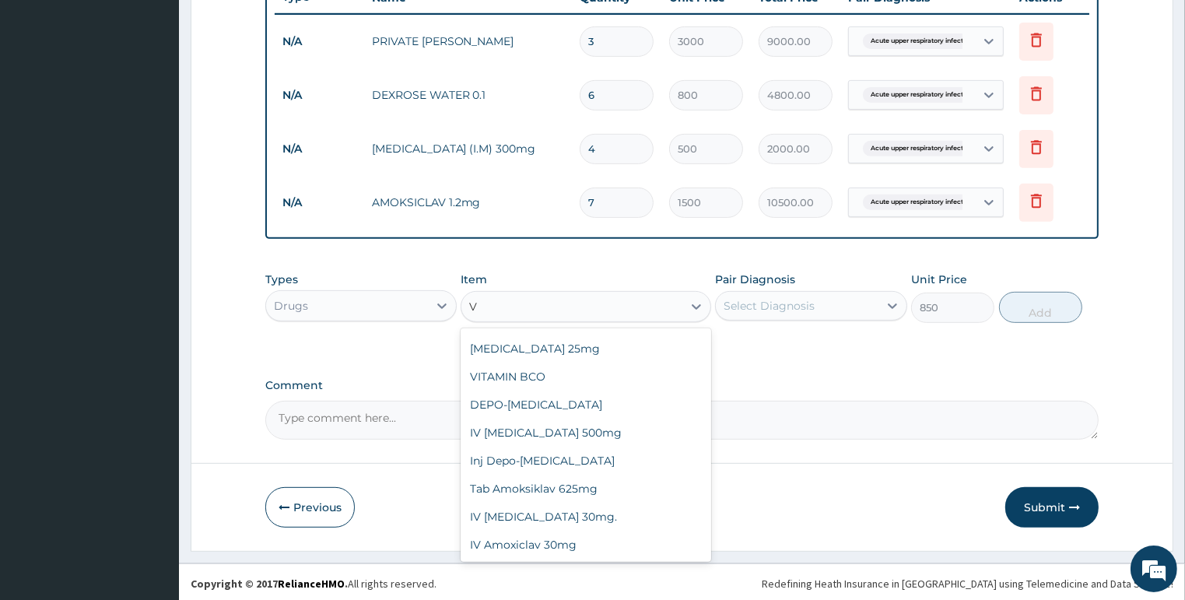
scroll to position [159, 0]
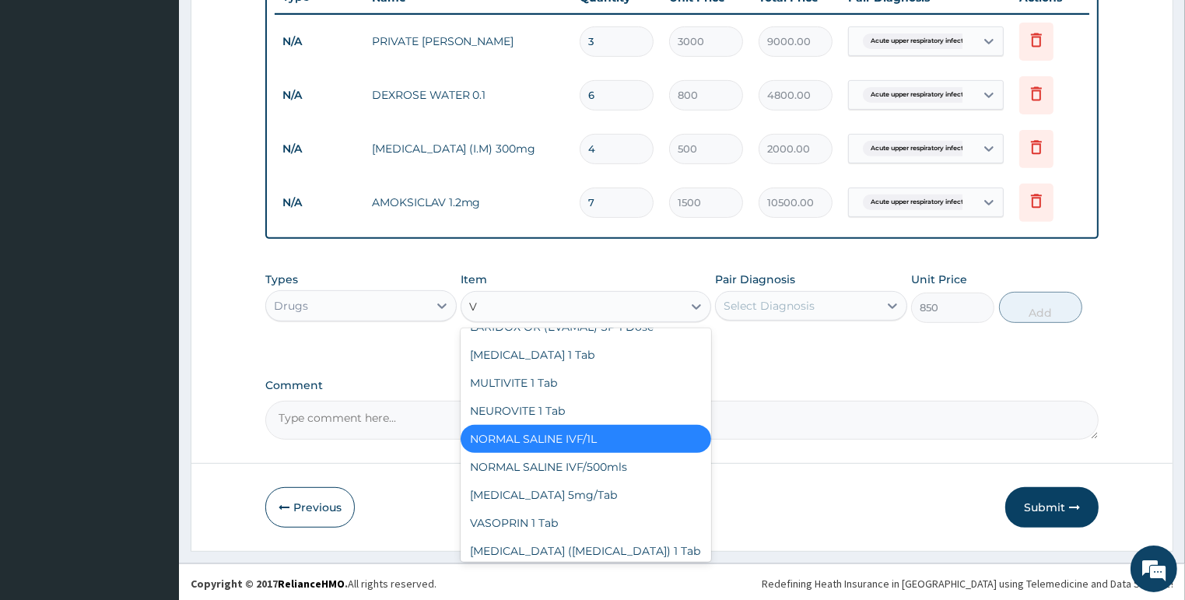
type input "VE"
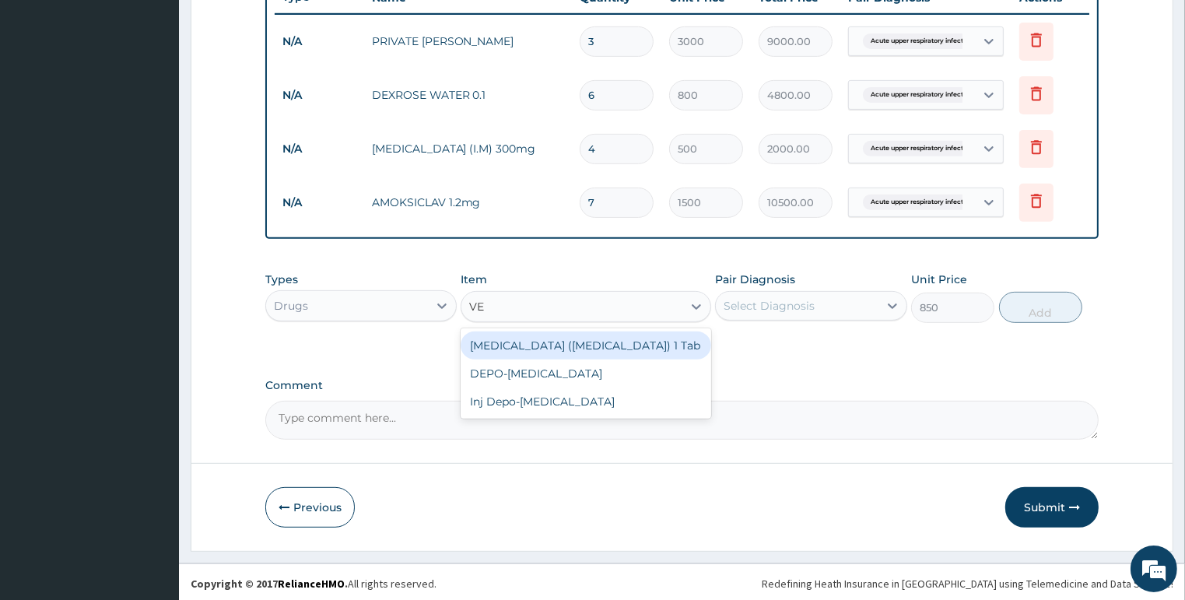
scroll to position [0, 0]
click at [588, 342] on div "VENTOLIN (Salbutamol) 1 Tab" at bounding box center [585, 345] width 250 height 28
type input "30"
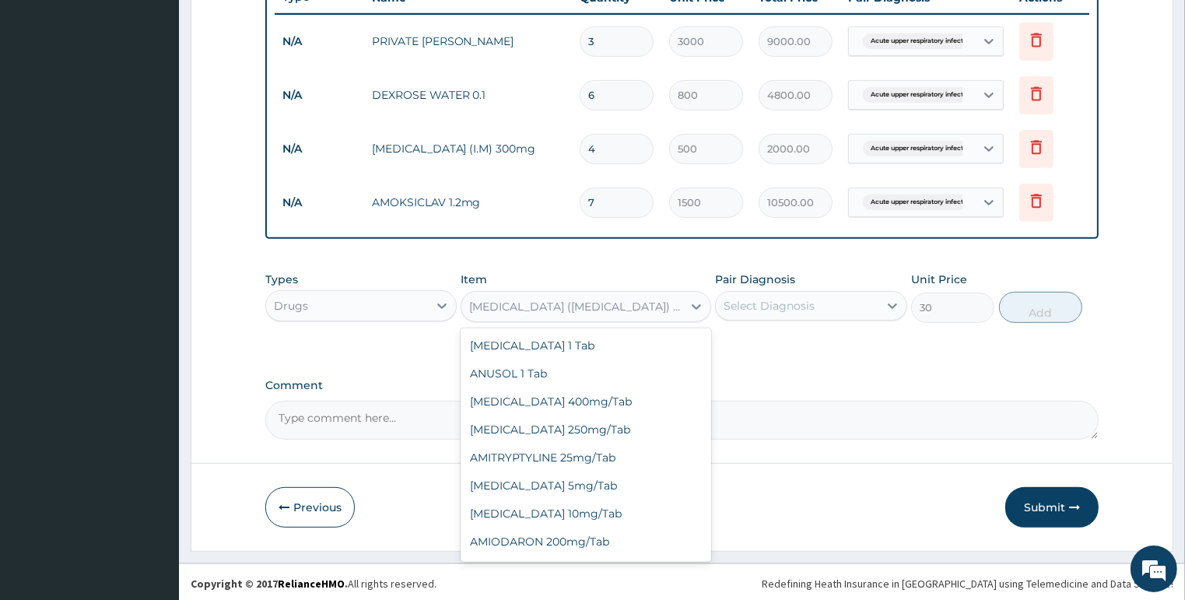
click at [513, 299] on div "VENTOLIN (Salbutamol) 1 Tab" at bounding box center [576, 307] width 215 height 16
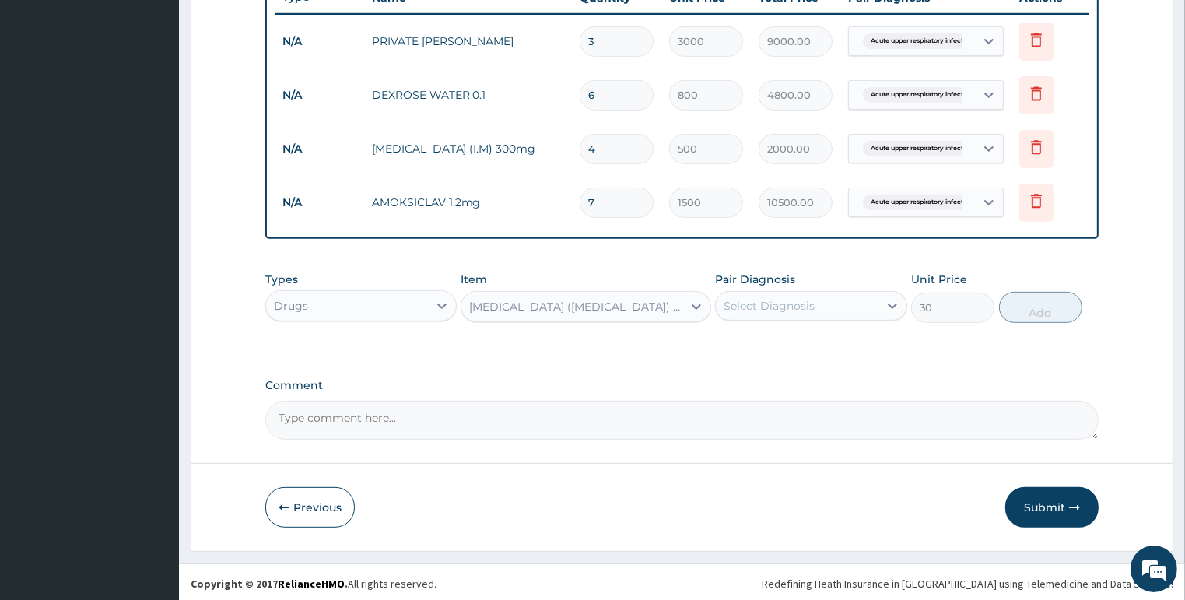
click at [513, 299] on div "VENTOLIN (Salbutamol) 1 Tab" at bounding box center [576, 307] width 215 height 16
click at [849, 295] on div "Select Diagnosis" at bounding box center [797, 305] width 163 height 25
click at [845, 340] on label "Acute upper respiratory infection" at bounding box center [806, 344] width 132 height 16
checkbox input "true"
click at [1055, 300] on button "Add" at bounding box center [1040, 307] width 83 height 31
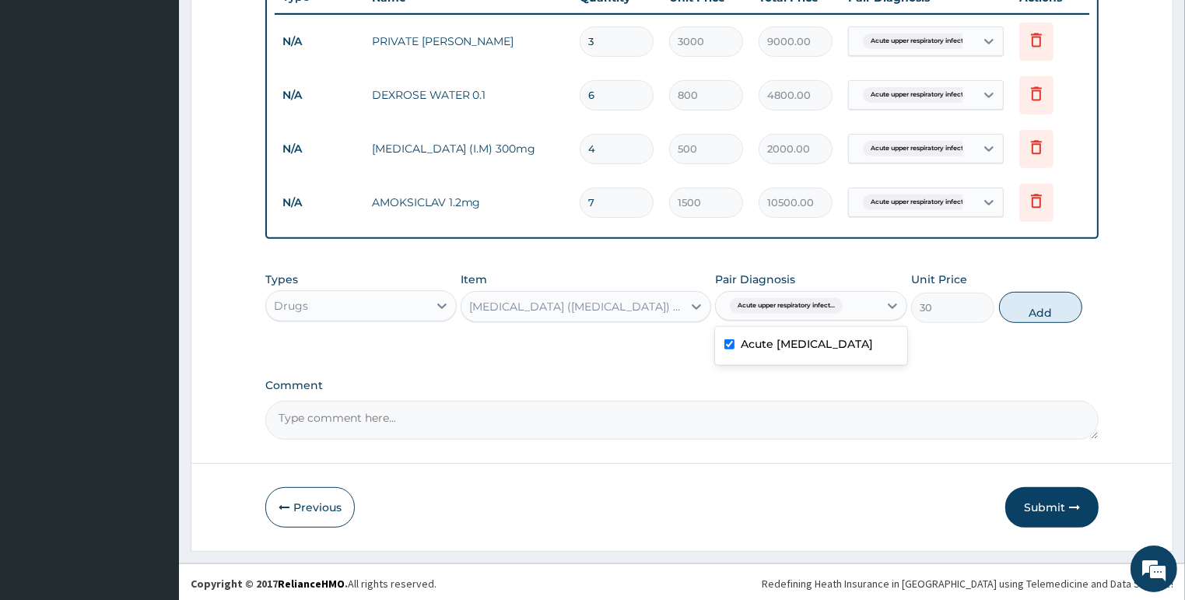
type input "0"
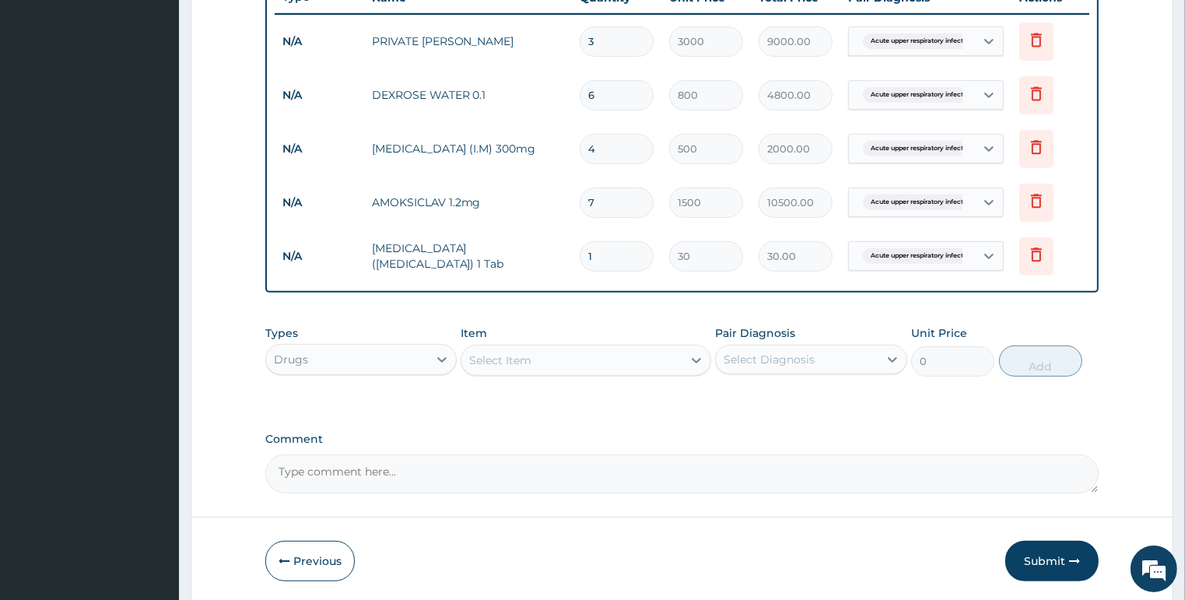
click at [569, 360] on div "Select Item" at bounding box center [571, 360] width 221 height 25
type input "ALBU"
click at [614, 325] on div "Item Select Item" at bounding box center [585, 350] width 250 height 51
click at [611, 262] on input "1" at bounding box center [616, 256] width 74 height 30
type input "0.00"
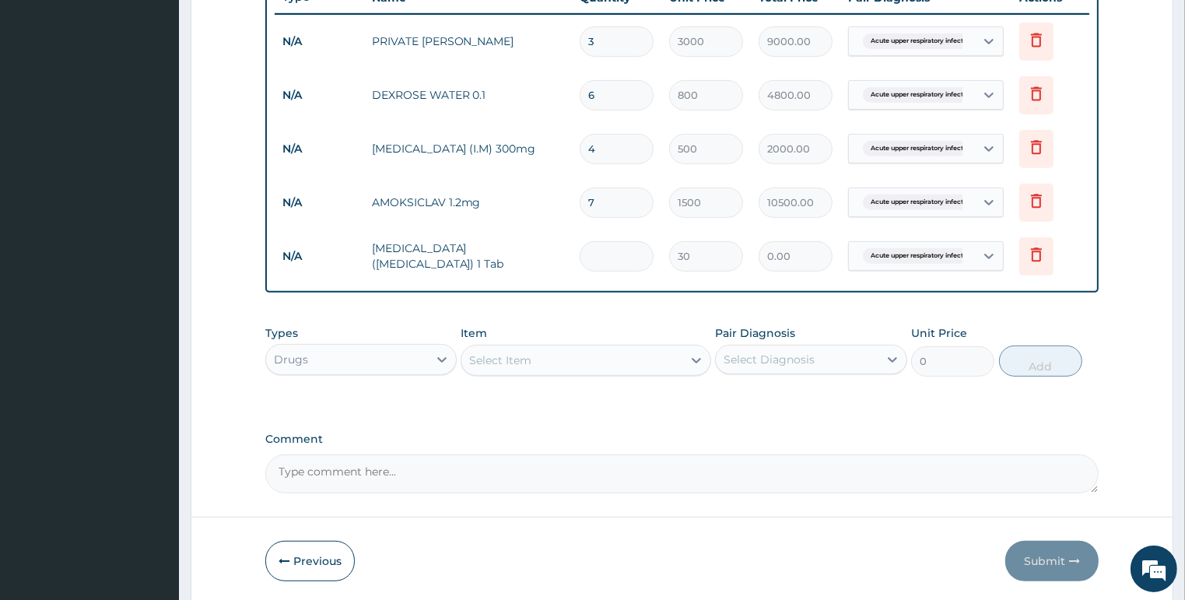
type input "3"
type input "90.00"
type input "30"
type input "900.00"
type input "300"
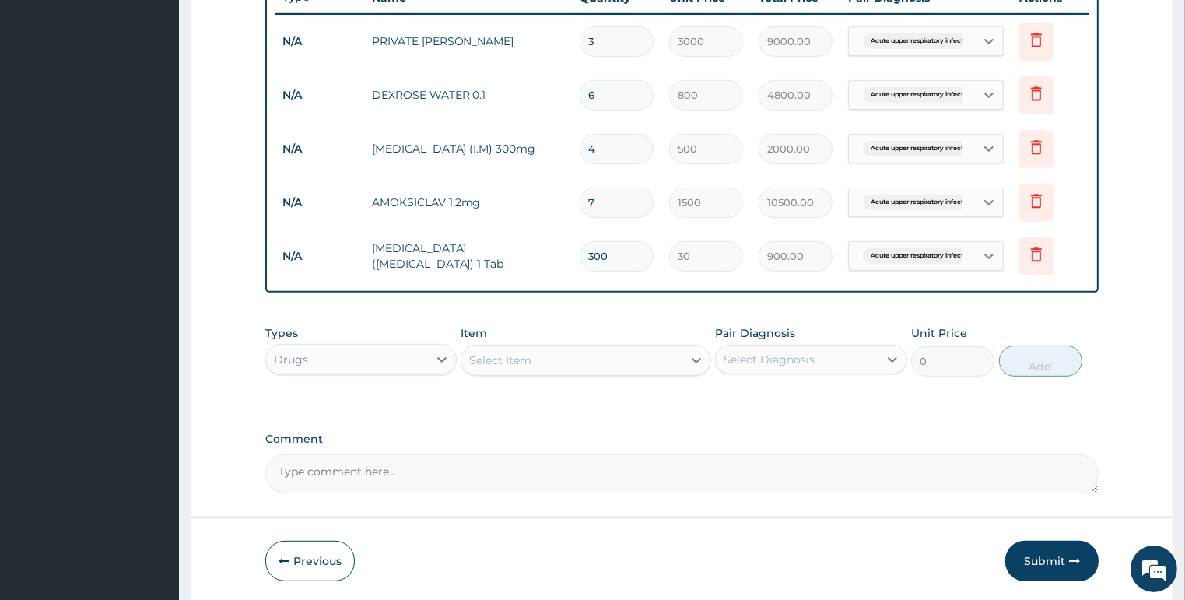
type input "9000.00"
type input "30"
type input "900.00"
type input "3"
type input "90.00"
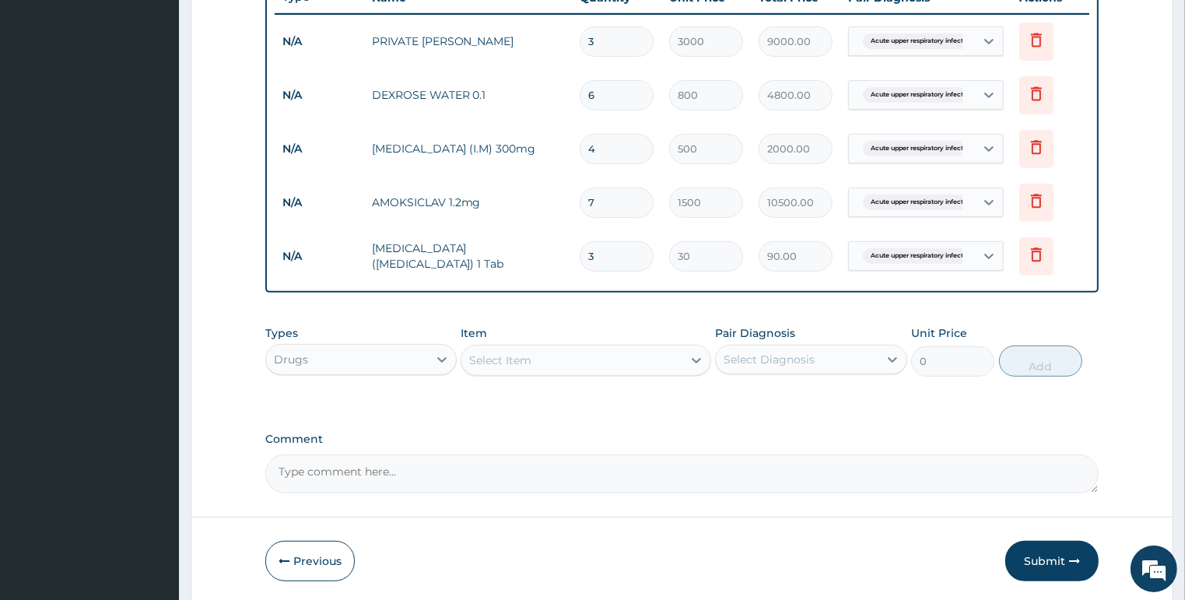
type input "0.00"
type input "6"
type input "180.00"
type input "60"
type input "1800.00"
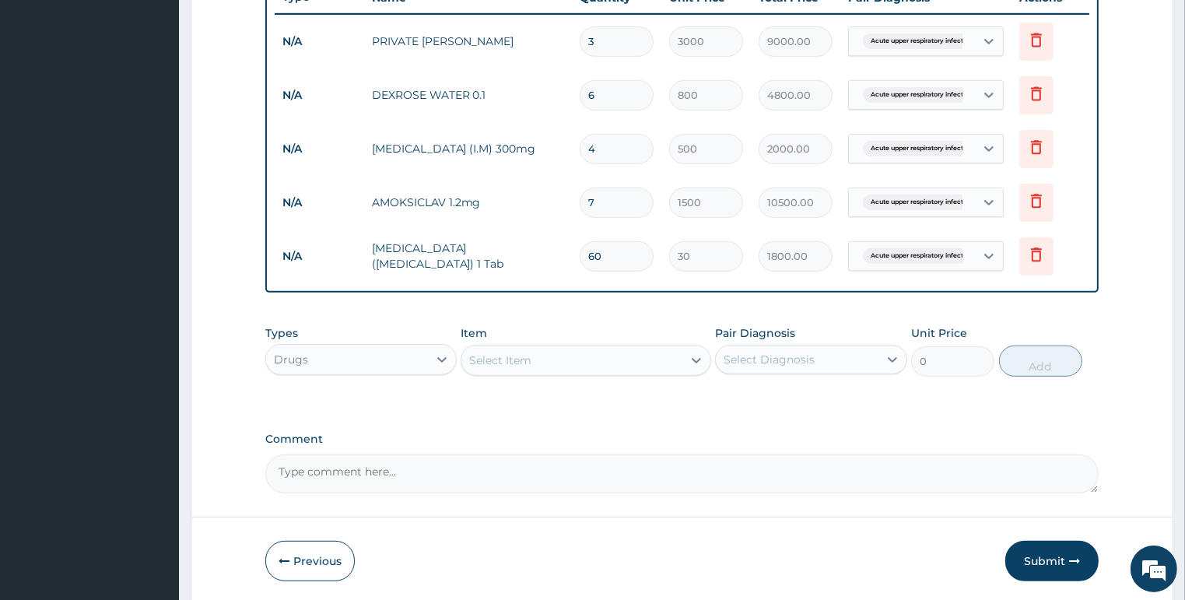
type input "6"
type input "180.00"
type input "0.00"
click at [610, 261] on input "number" at bounding box center [616, 256] width 74 height 30
click at [1024, 247] on icon at bounding box center [1036, 256] width 34 height 38
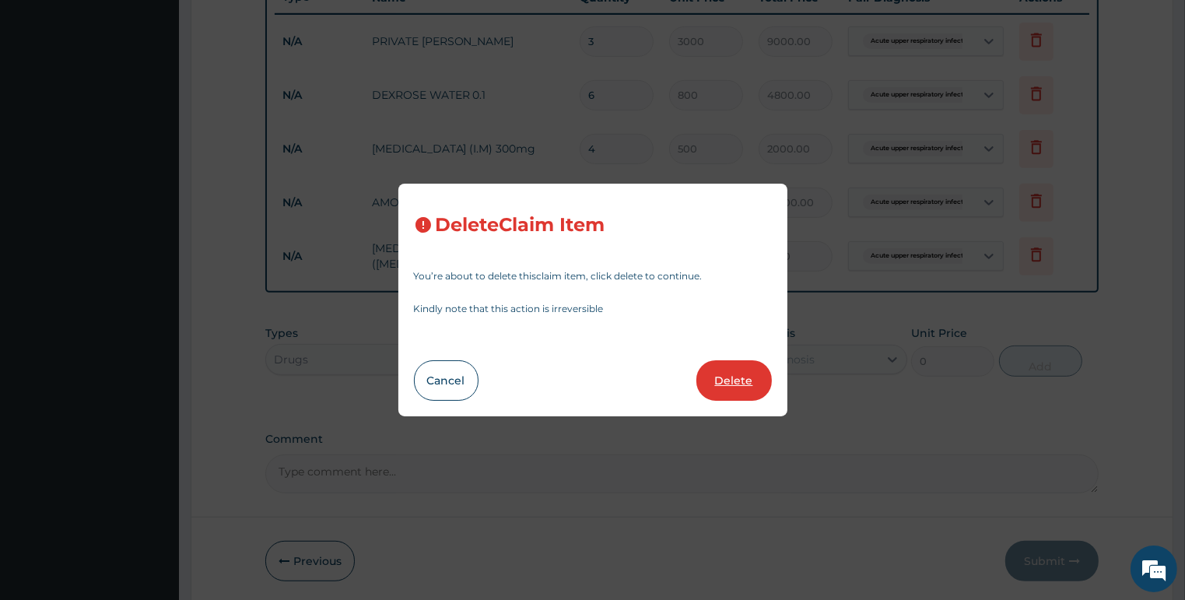
click at [758, 383] on button "Delete" at bounding box center [733, 380] width 75 height 40
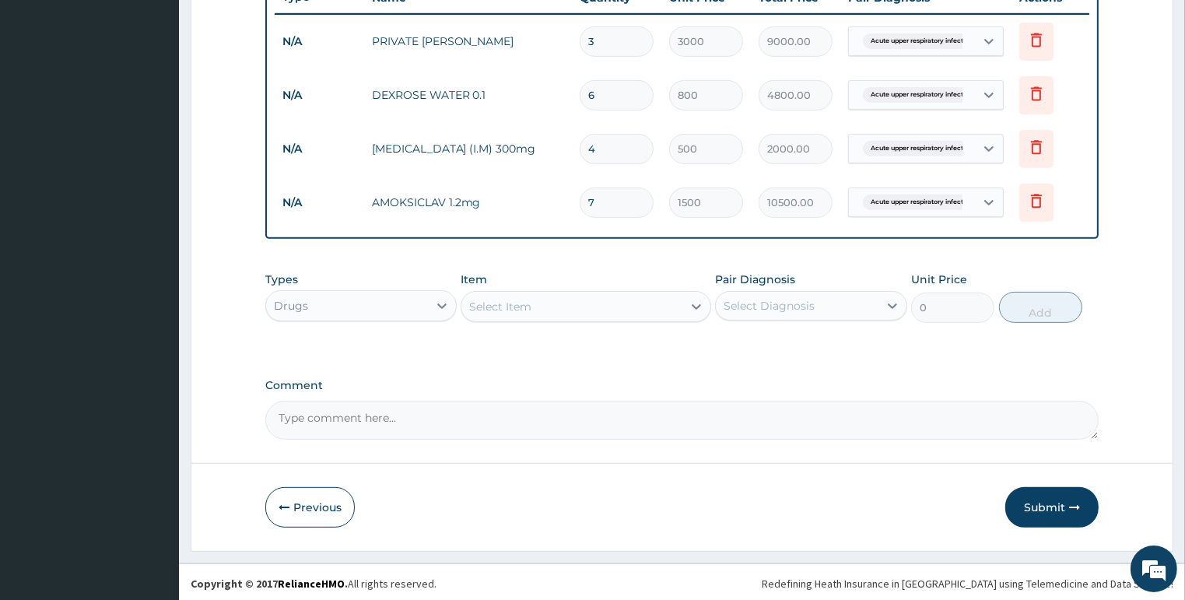
click at [512, 299] on div "Select Item" at bounding box center [500, 307] width 62 height 16
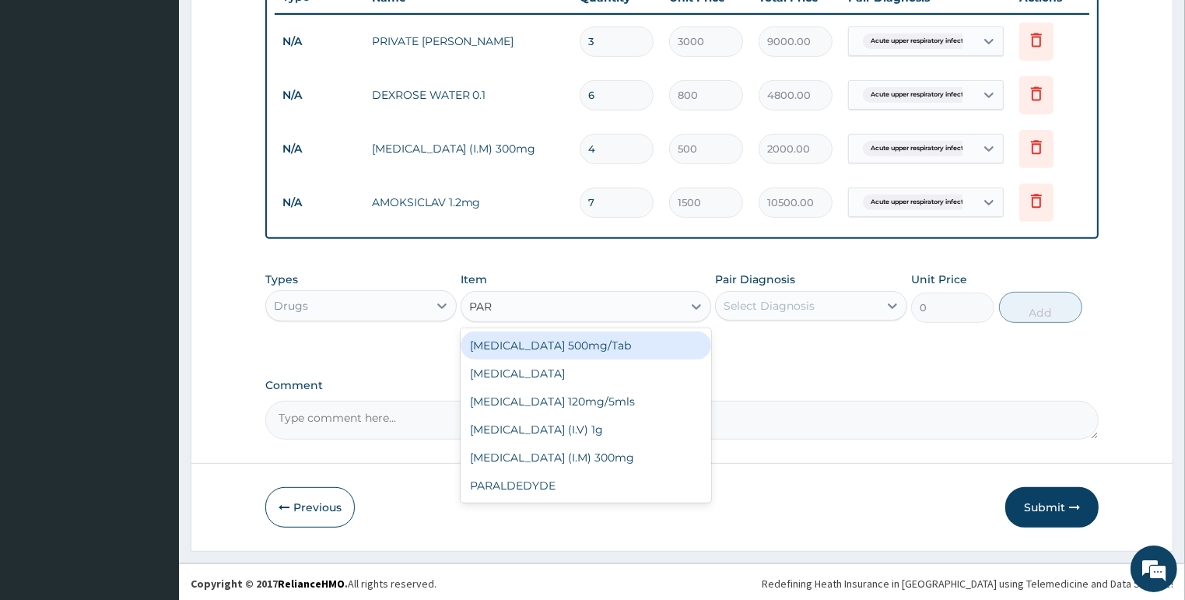
type input "PARA"
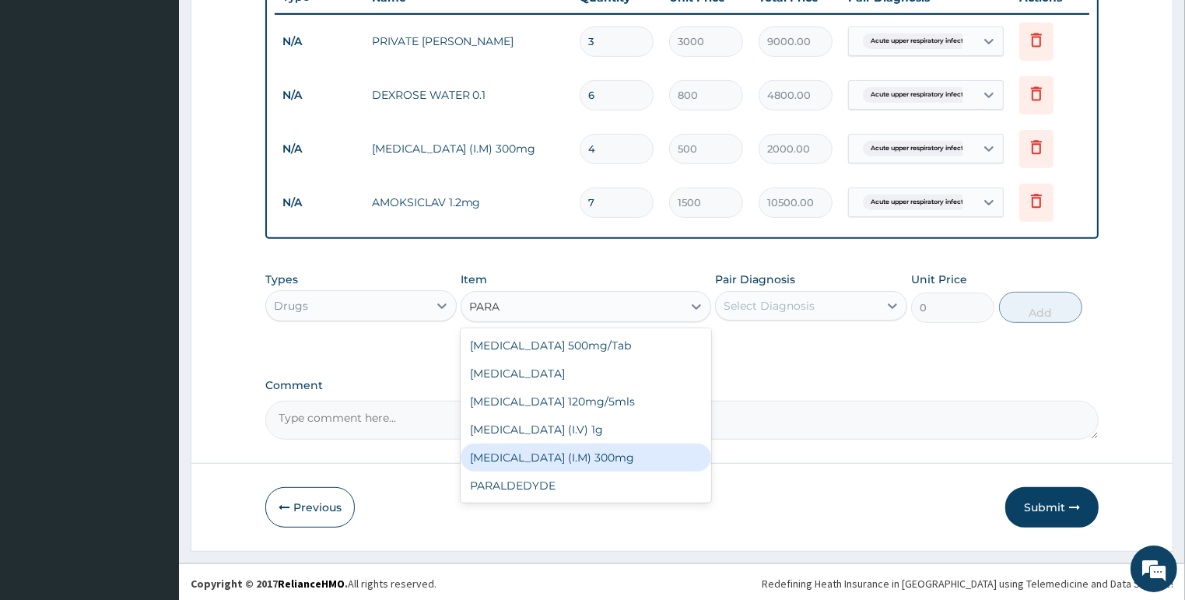
click at [574, 450] on div "PARACETAMOL (I.M) 300mg" at bounding box center [585, 457] width 250 height 28
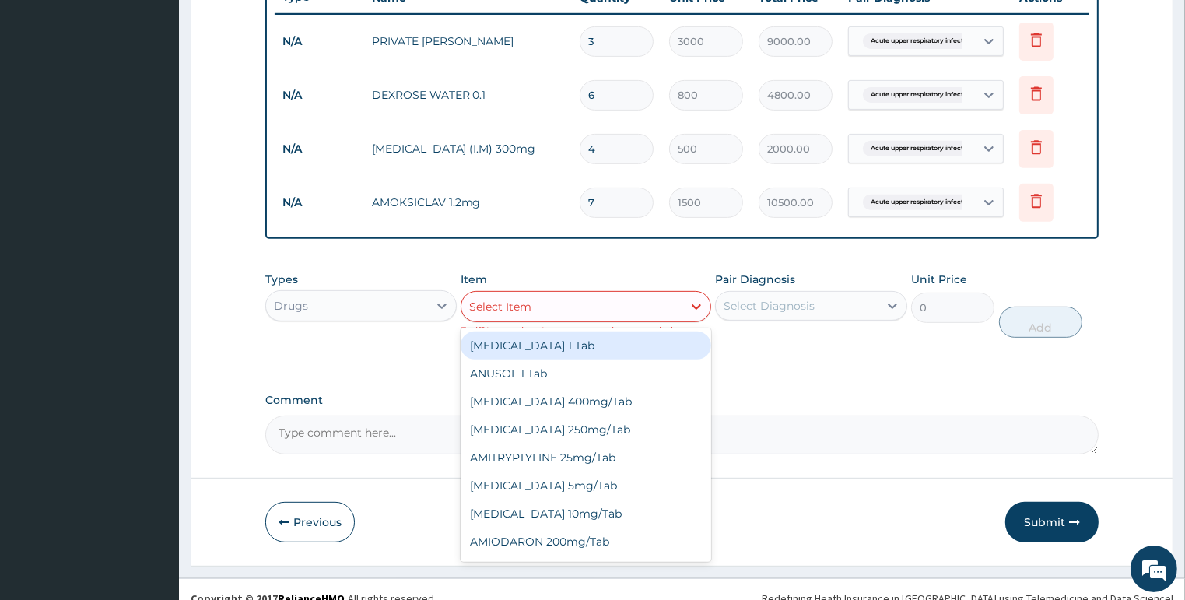
click at [587, 303] on div "Select Item" at bounding box center [571, 306] width 221 height 25
type input "PARA"
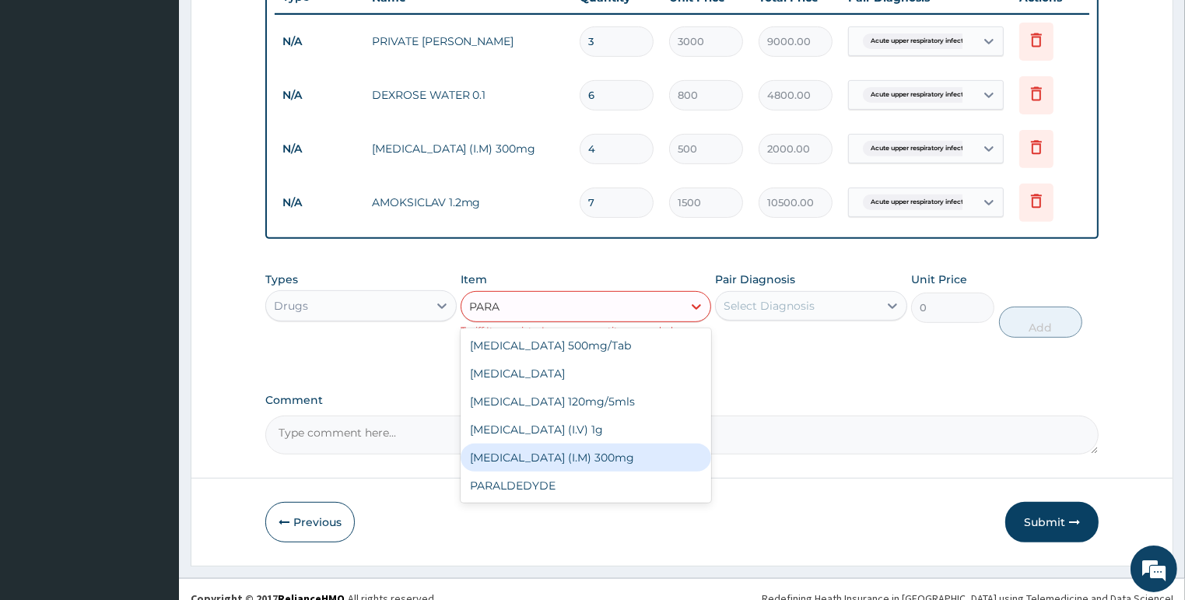
click at [588, 461] on div "PARACETAMOL (I.M) 300mg" at bounding box center [585, 457] width 250 height 28
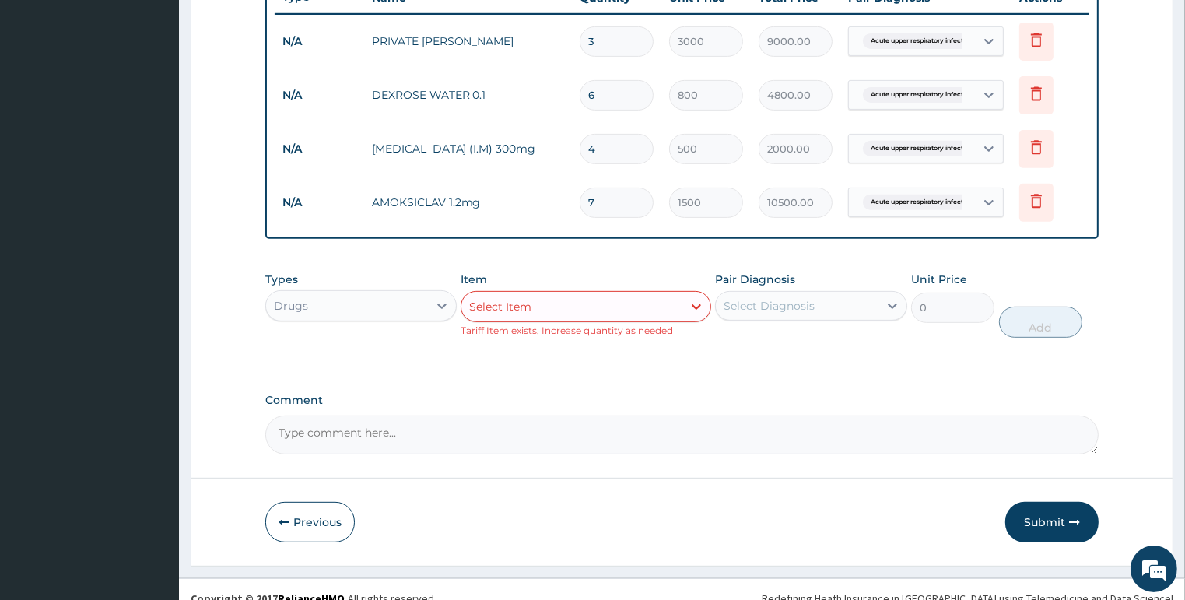
click at [625, 306] on div "Select Item" at bounding box center [571, 306] width 221 height 25
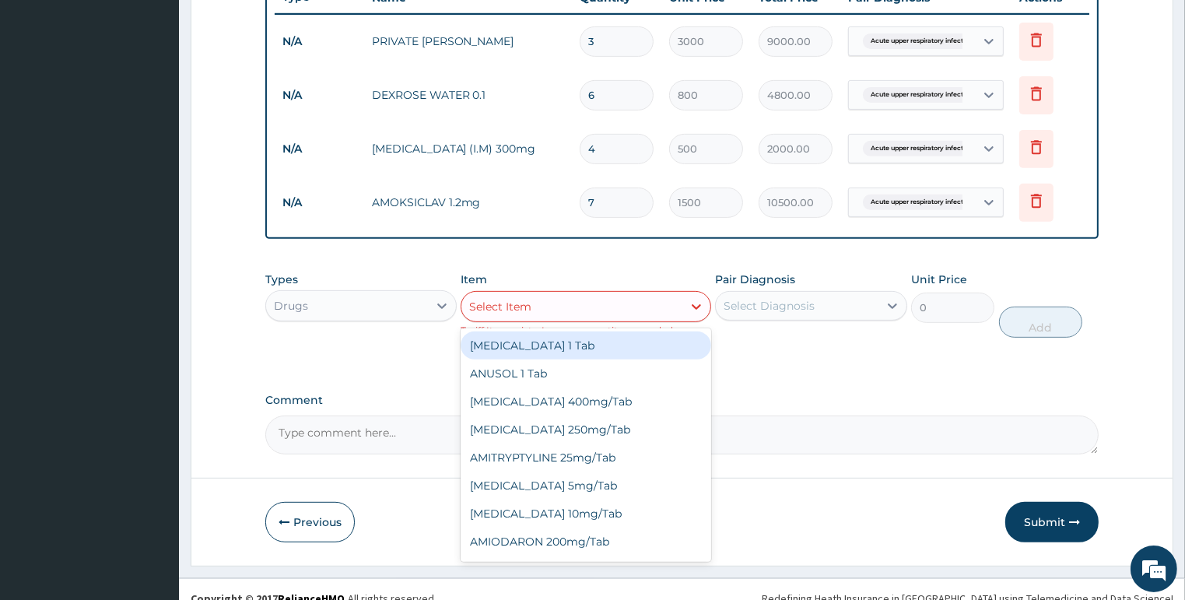
click at [625, 306] on div "Select Item" at bounding box center [571, 306] width 221 height 25
click at [676, 310] on div "Select Item" at bounding box center [571, 306] width 221 height 25
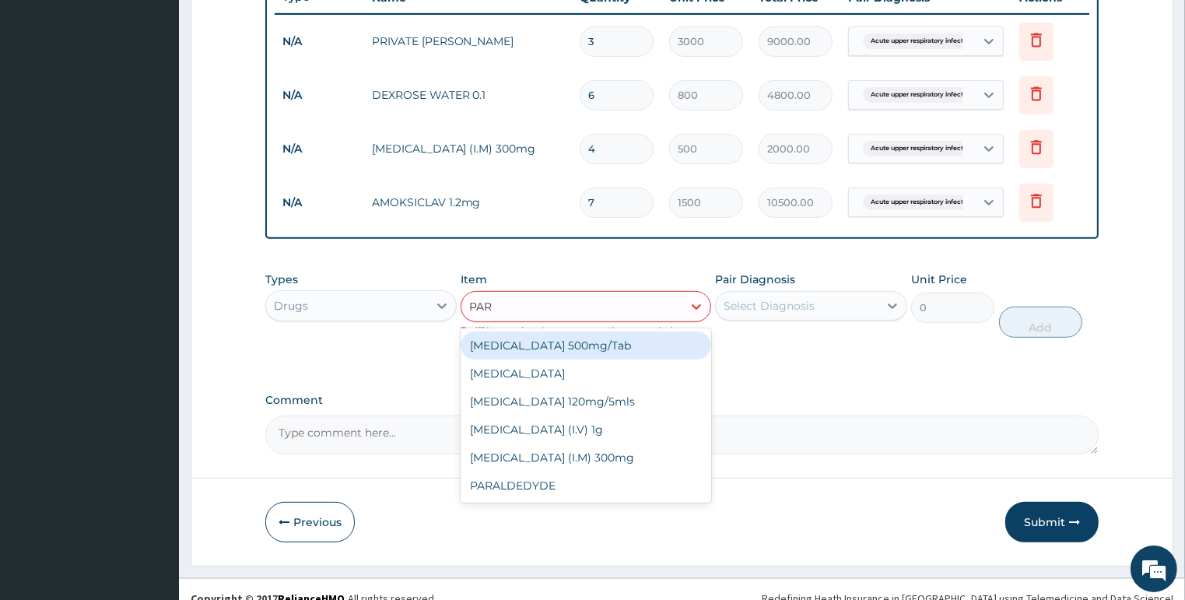
type input "PARA"
click at [659, 341] on div "PARACETAMOL 500mg/Tab" at bounding box center [585, 345] width 250 height 28
type input "10"
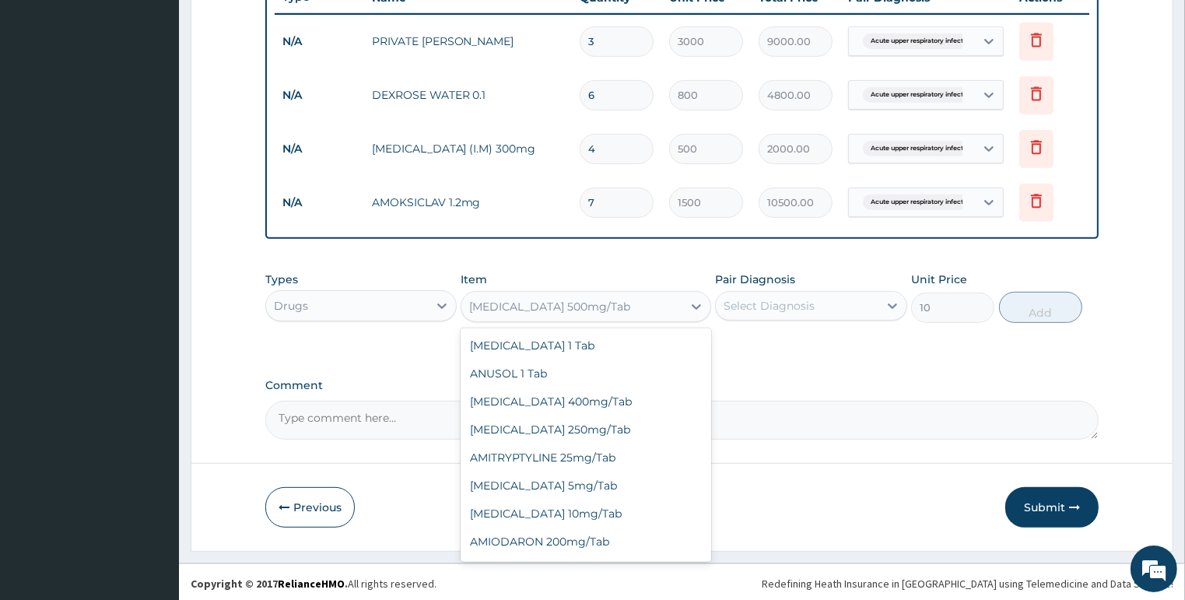
click at [641, 298] on div "PARACETAMOL 500mg/Tab" at bounding box center [571, 306] width 221 height 25
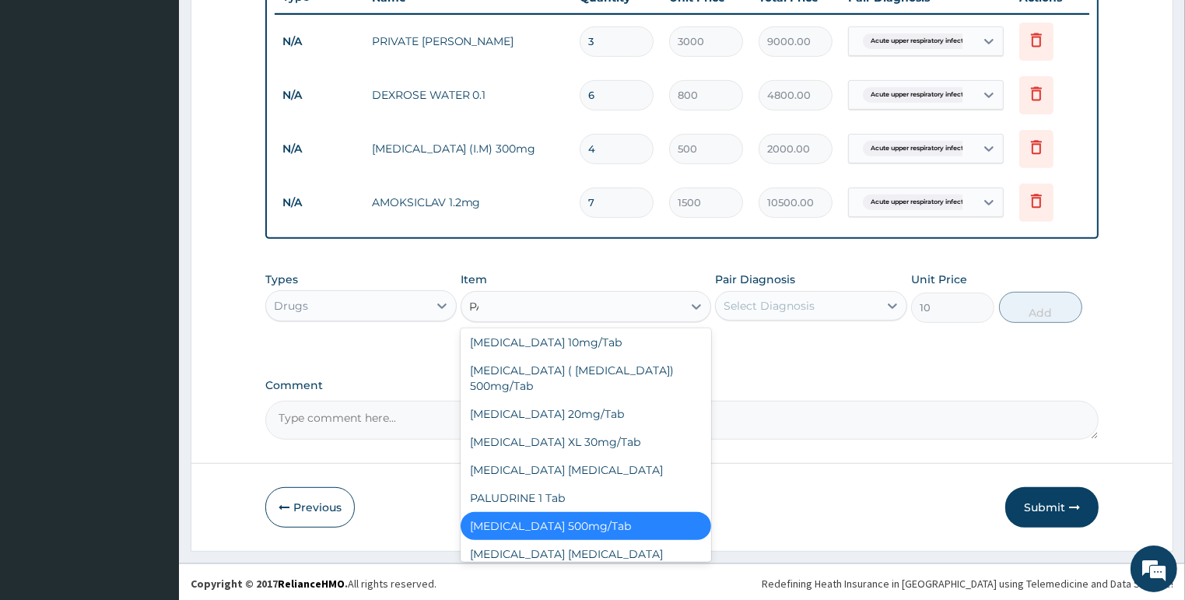
scroll to position [0, 0]
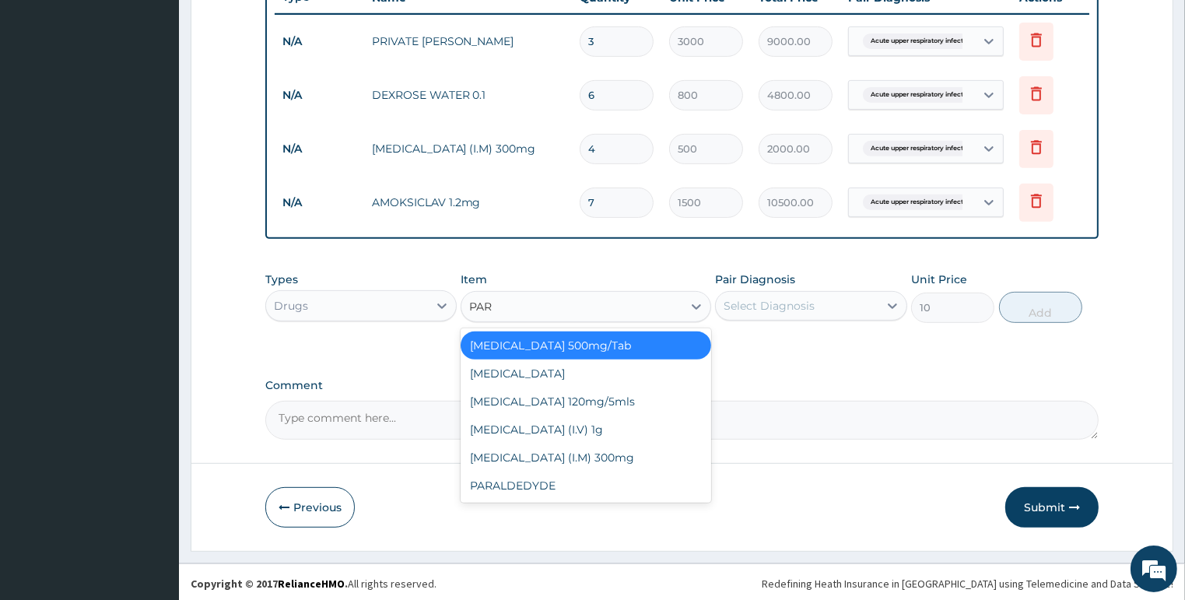
type input "PARA"
click at [604, 453] on div "PARACETAMOL (I.M) 300mg" at bounding box center [585, 457] width 250 height 28
type input "0"
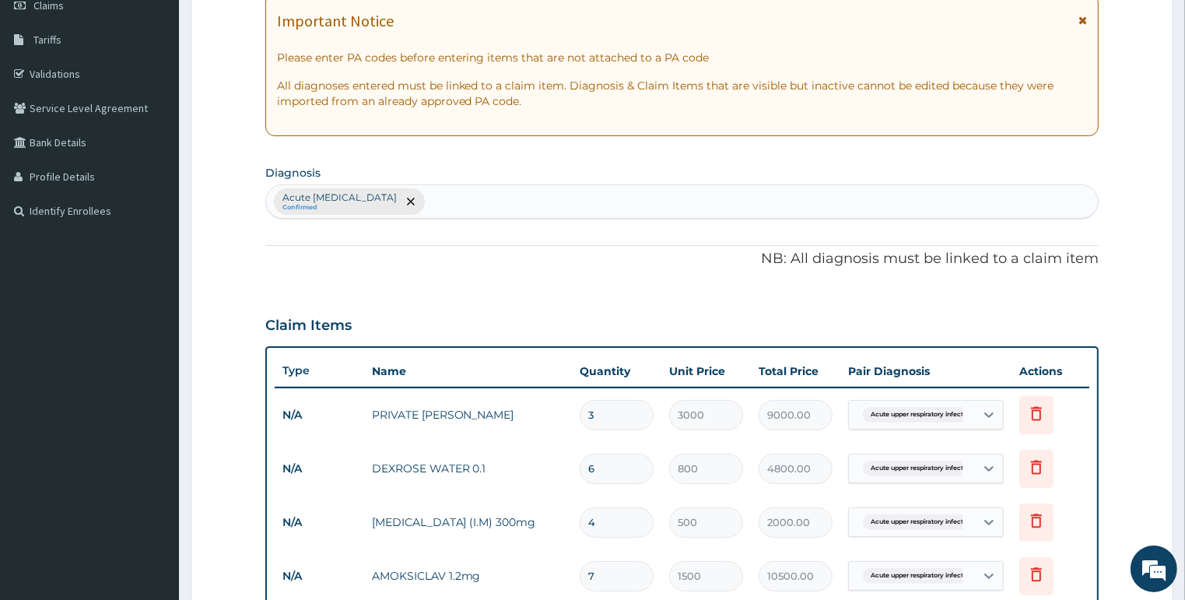
scroll to position [419, 0]
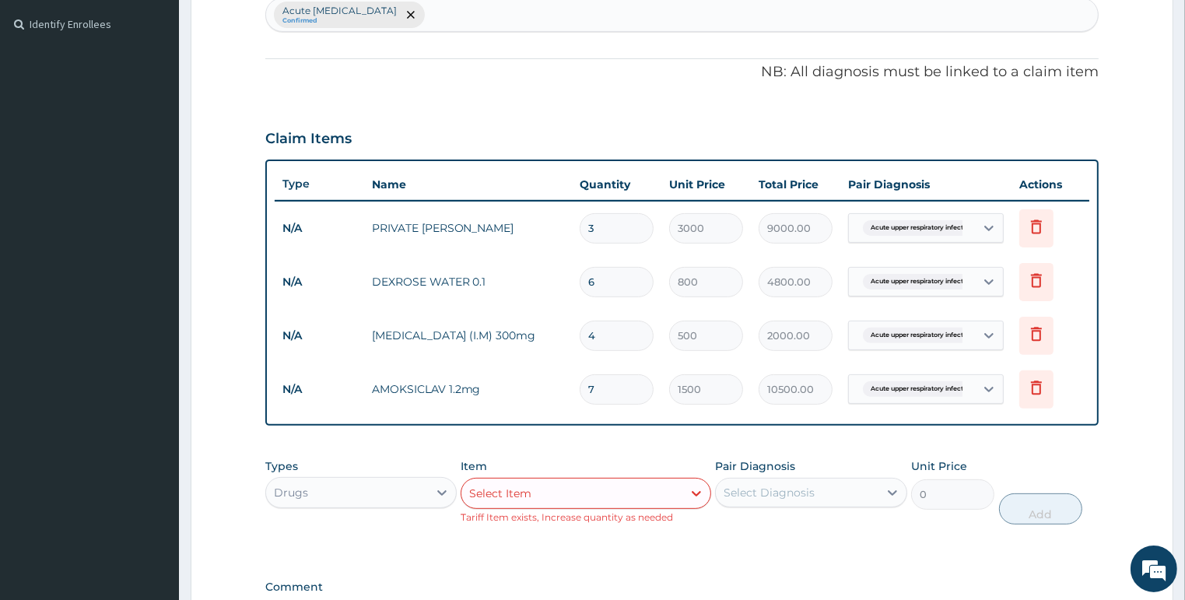
click at [627, 330] on input "4" at bounding box center [616, 335] width 74 height 30
type input "0.00"
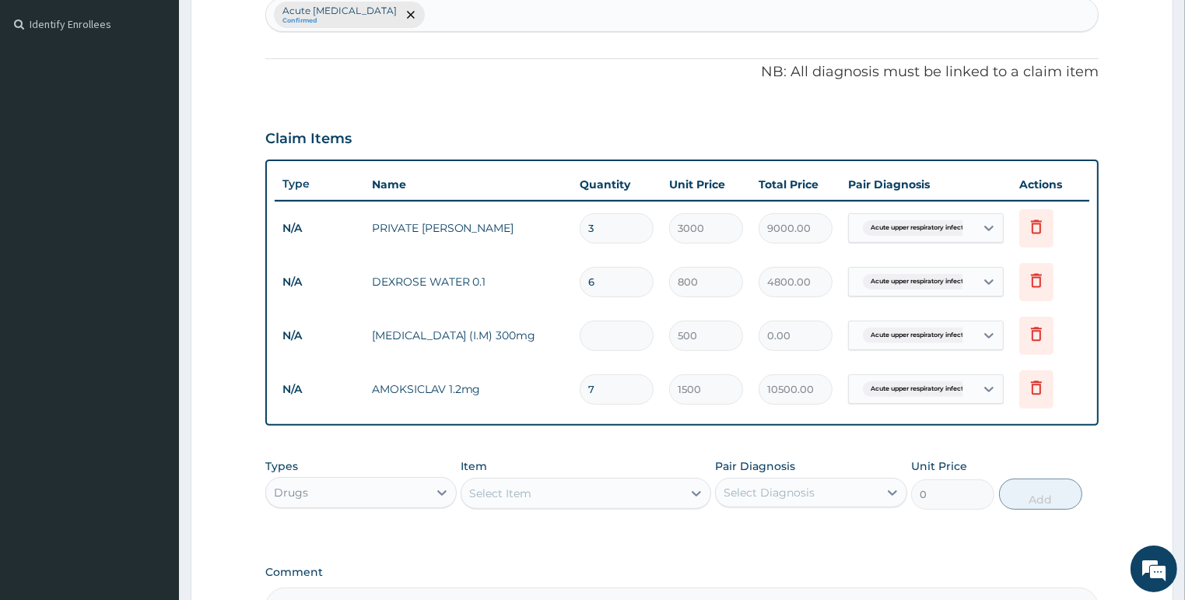
type input "8"
type input "4000.00"
type input "8"
click at [542, 498] on div "Select Item" at bounding box center [571, 493] width 221 height 25
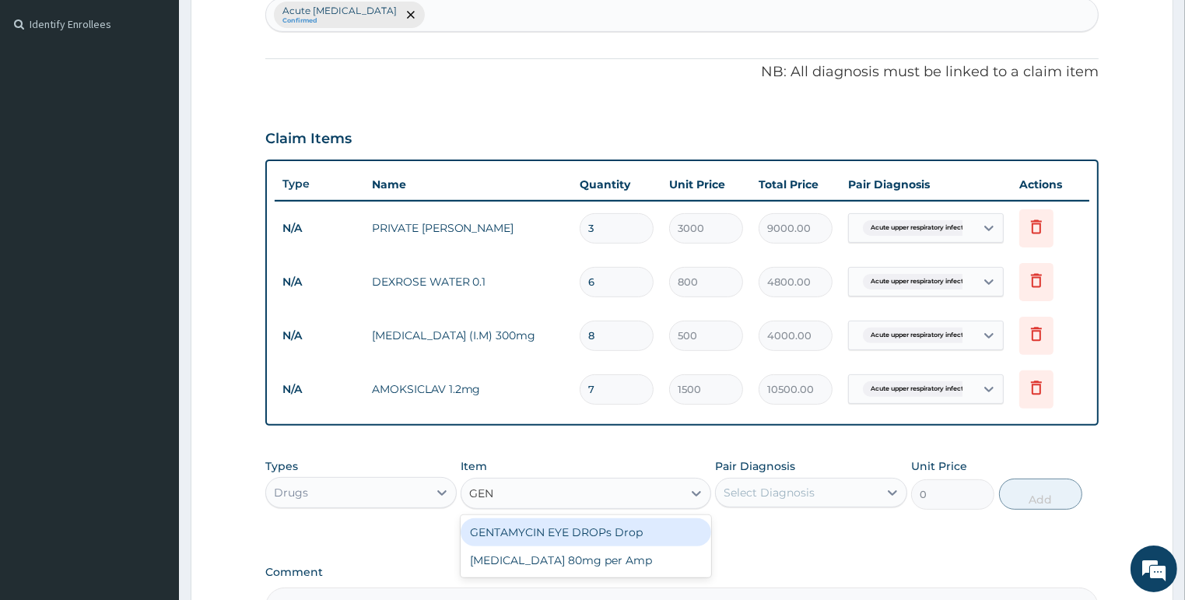
type input "GENT"
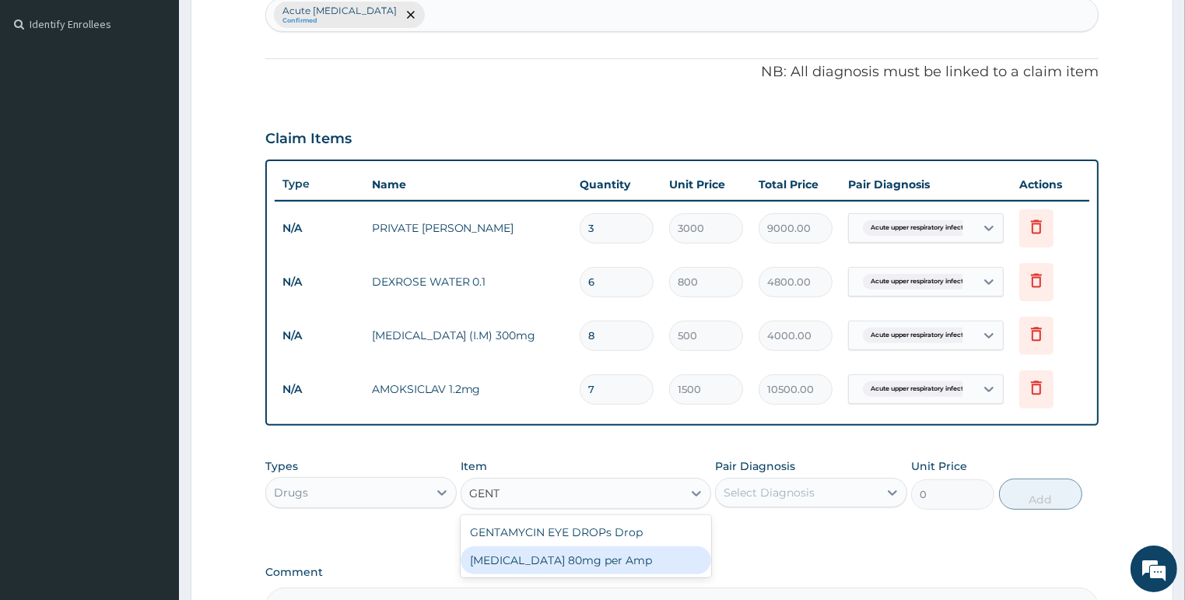
click at [567, 556] on div "GENTAMICIN 80mg per Amp" at bounding box center [585, 560] width 250 height 28
type input "300"
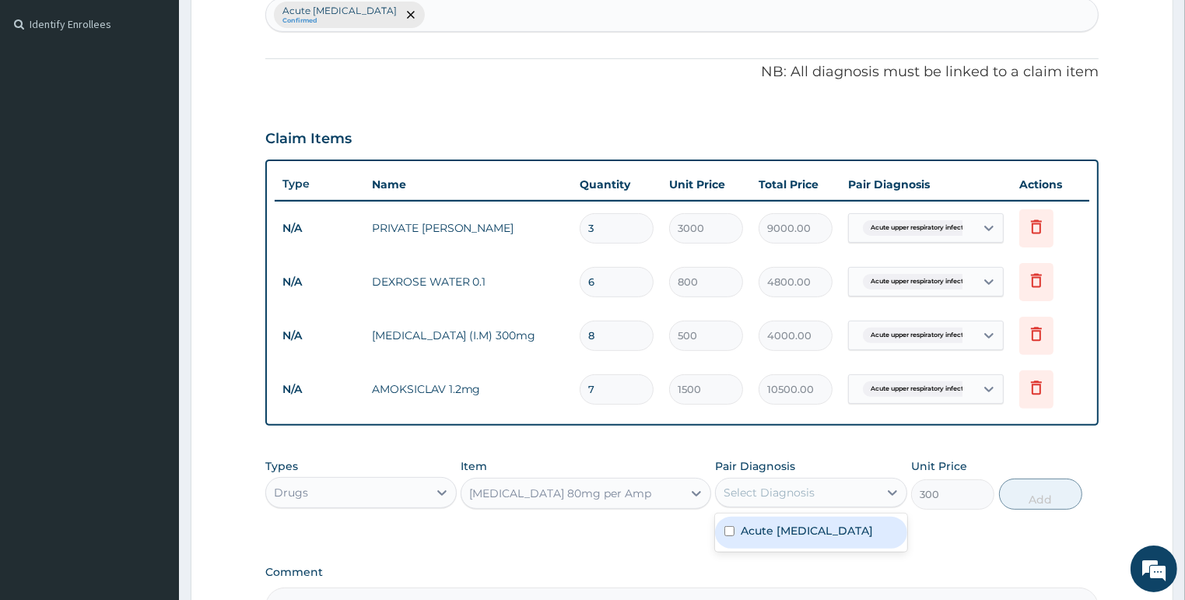
click at [755, 488] on div "Select Diagnosis" at bounding box center [768, 493] width 91 height 16
click at [821, 530] on label "Acute upper respiratory infection" at bounding box center [806, 531] width 132 height 16
checkbox input "true"
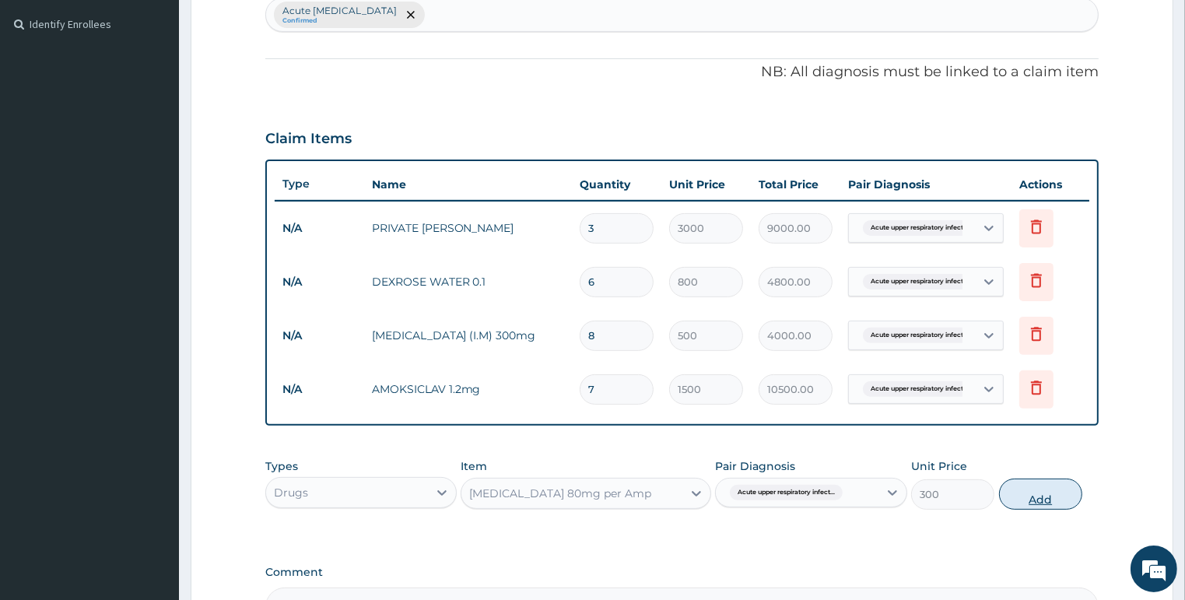
click at [1033, 494] on button "Add" at bounding box center [1040, 493] width 83 height 31
type input "0"
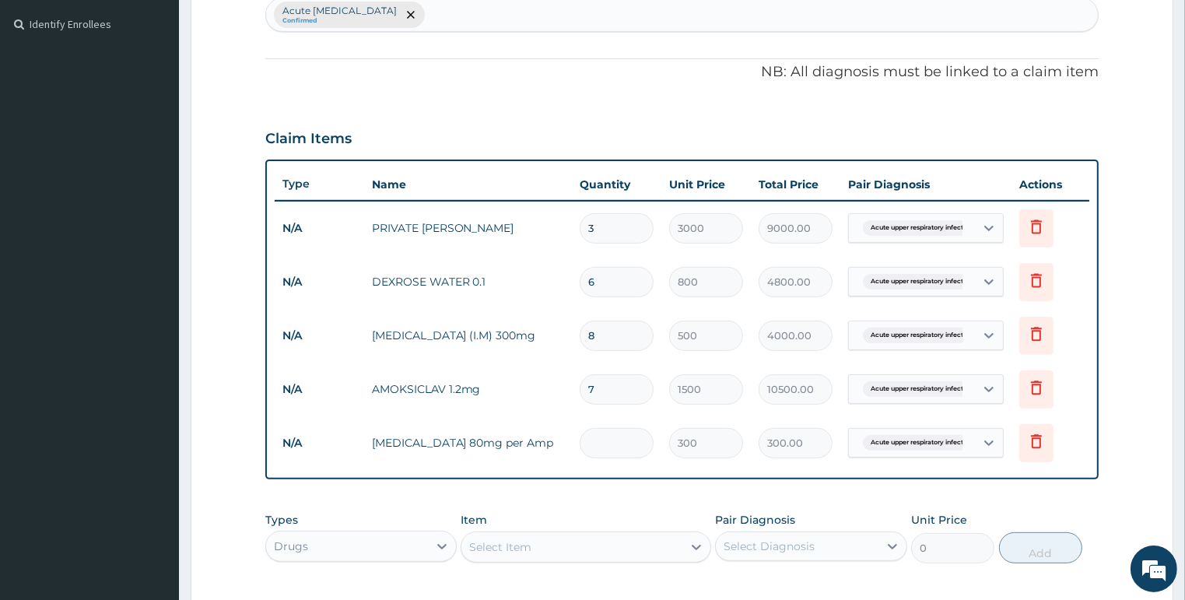
type input "0.00"
type input "3"
type input "900.00"
type input "3"
click at [481, 540] on div "Select Item" at bounding box center [500, 547] width 62 height 16
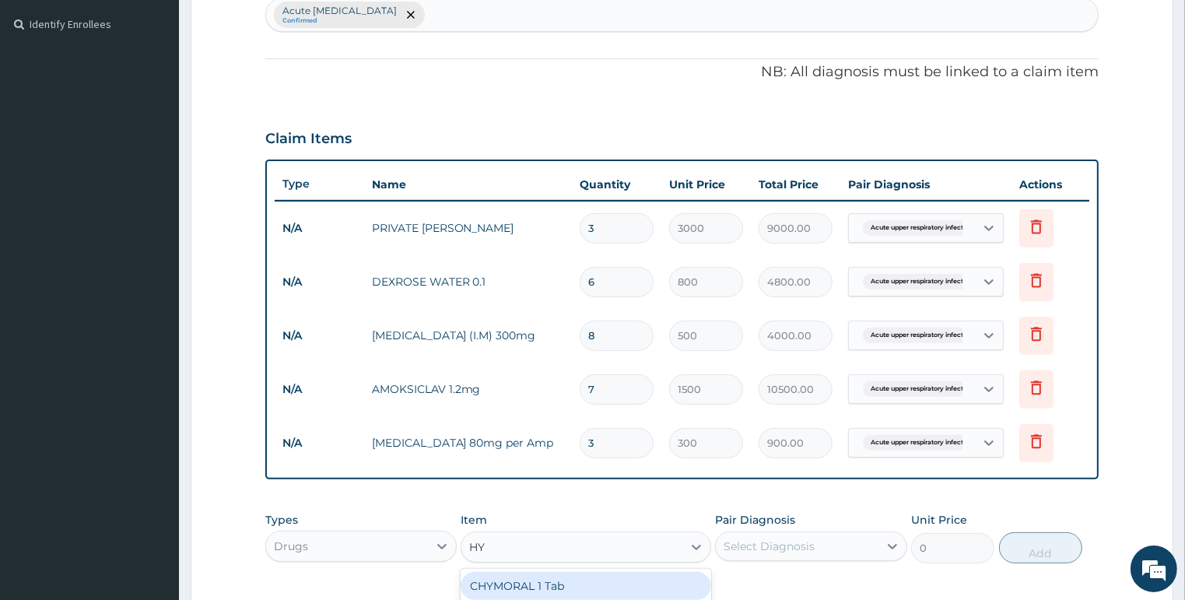
type input "HYD"
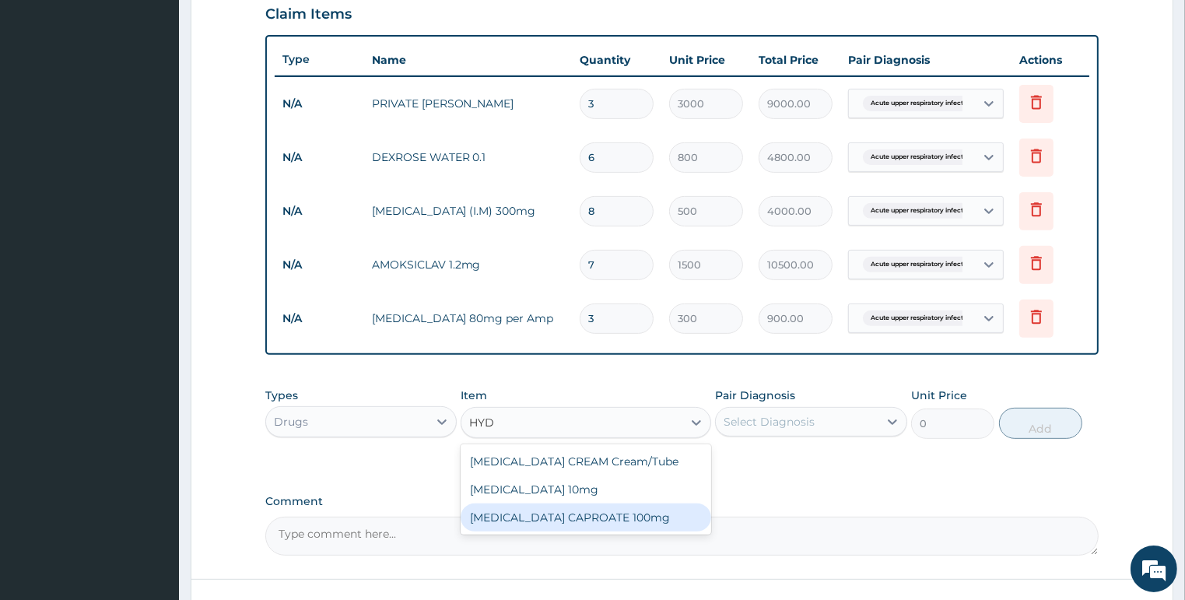
click at [575, 519] on div "HYDROCORTISONE CAPROATE 100mg" at bounding box center [585, 517] width 250 height 28
type input "500"
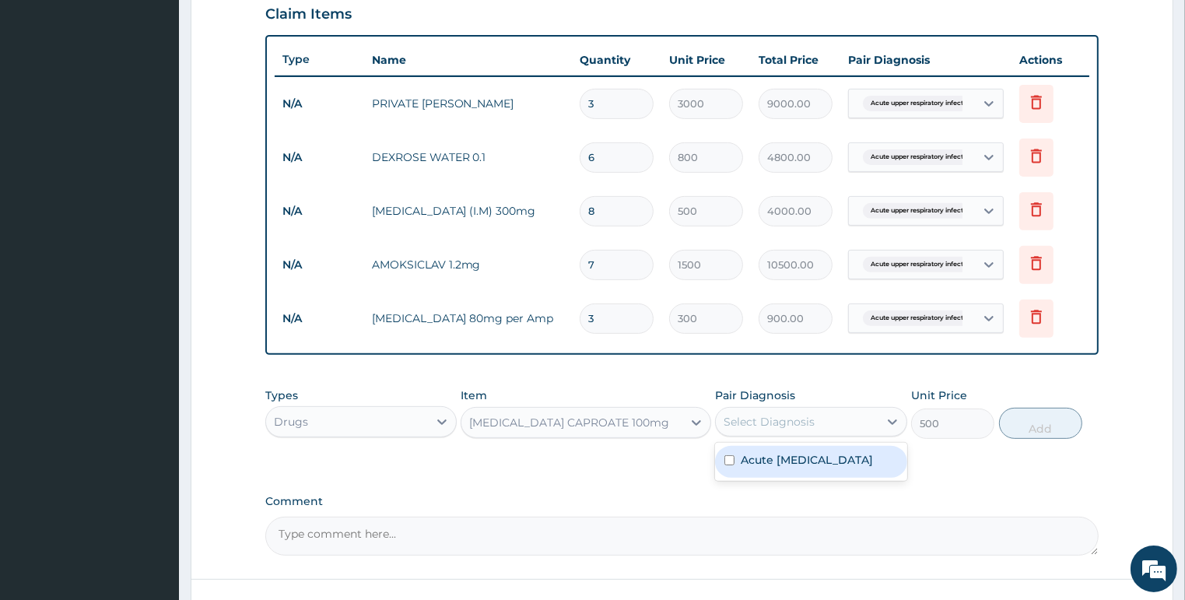
click at [818, 418] on div "Select Diagnosis" at bounding box center [797, 421] width 163 height 25
click at [808, 460] on label "Acute upper respiratory infection" at bounding box center [806, 460] width 132 height 16
checkbox input "true"
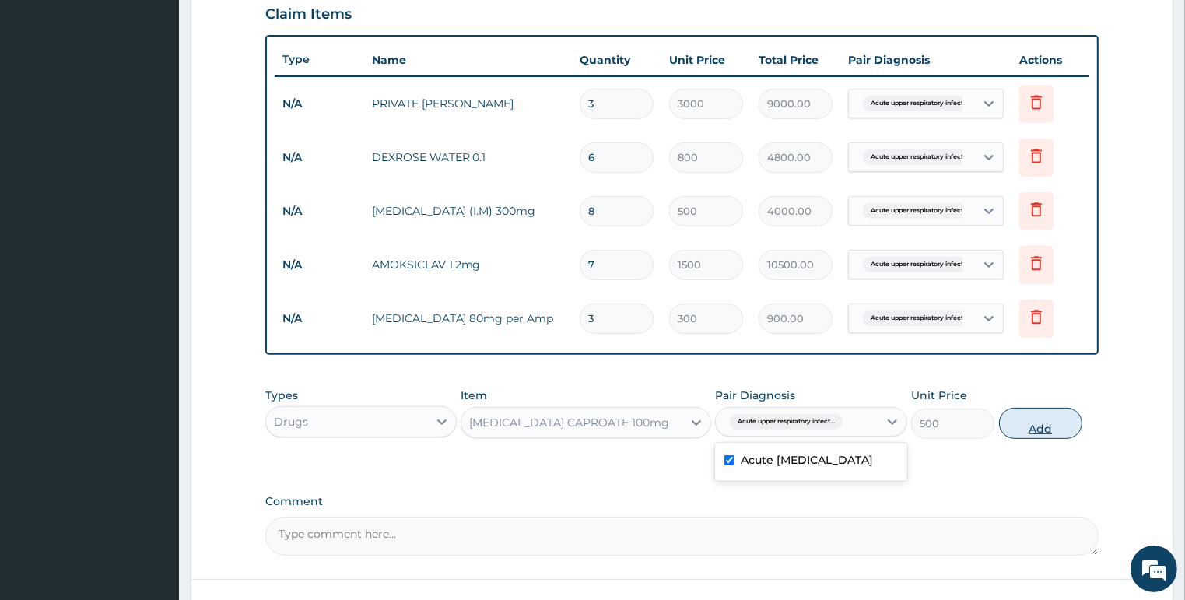
click at [1043, 427] on button "Add" at bounding box center [1040, 423] width 83 height 31
type input "0"
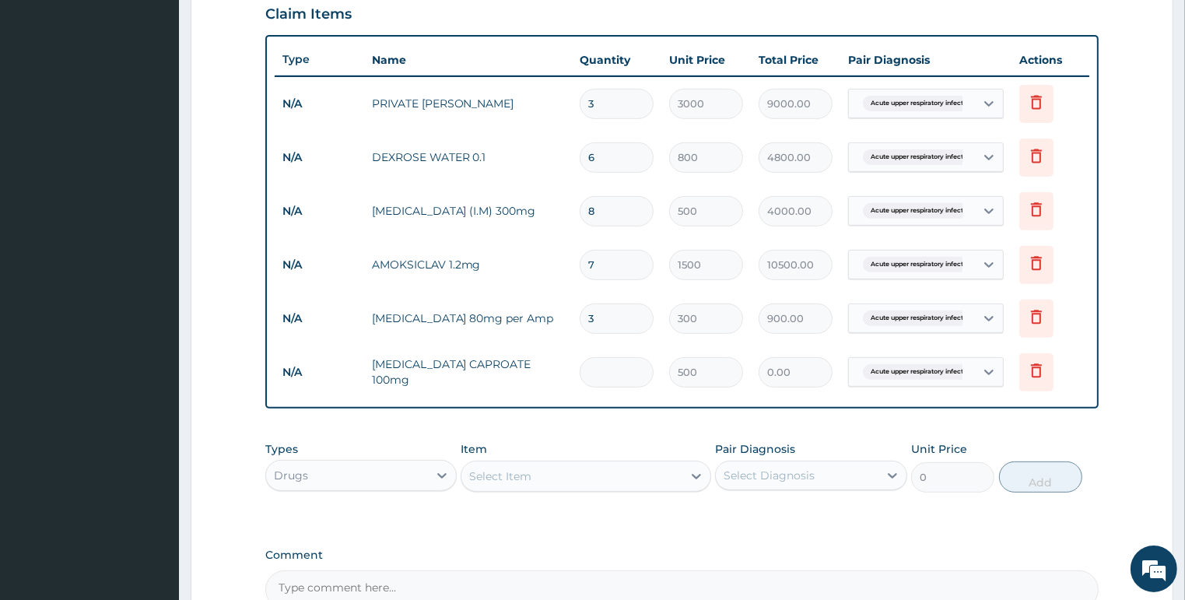
type input "0.00"
type input "1"
type input "500.00"
click at [610, 159] on input "6" at bounding box center [616, 157] width 74 height 30
type input "0.00"
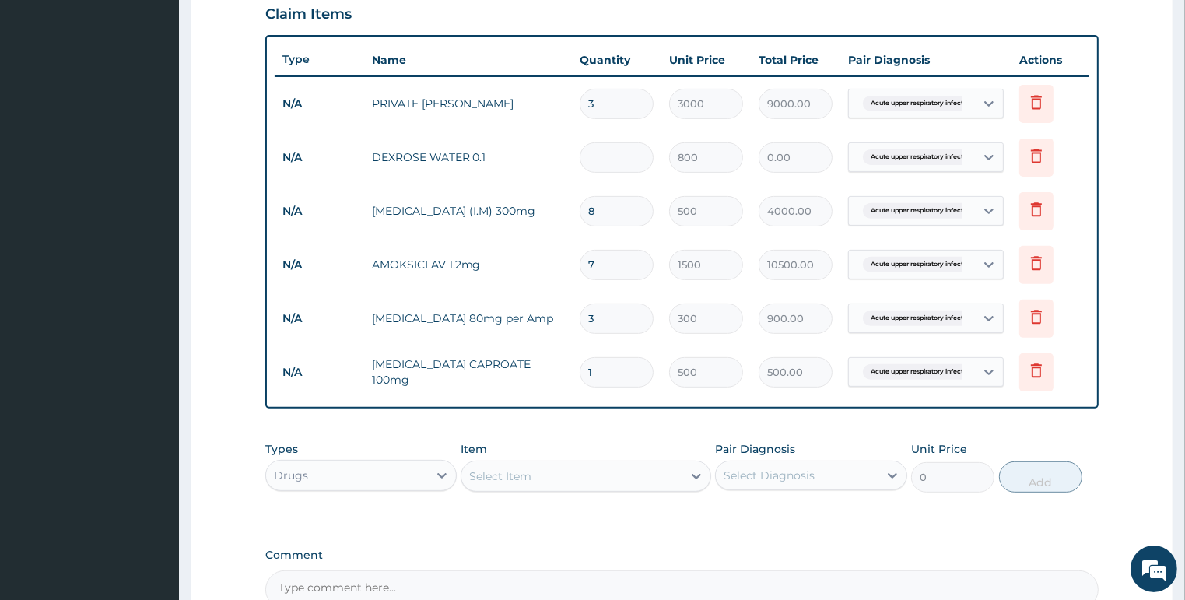
type input "8"
type input "6400.00"
type input "8"
type input "0.00"
type input "7"
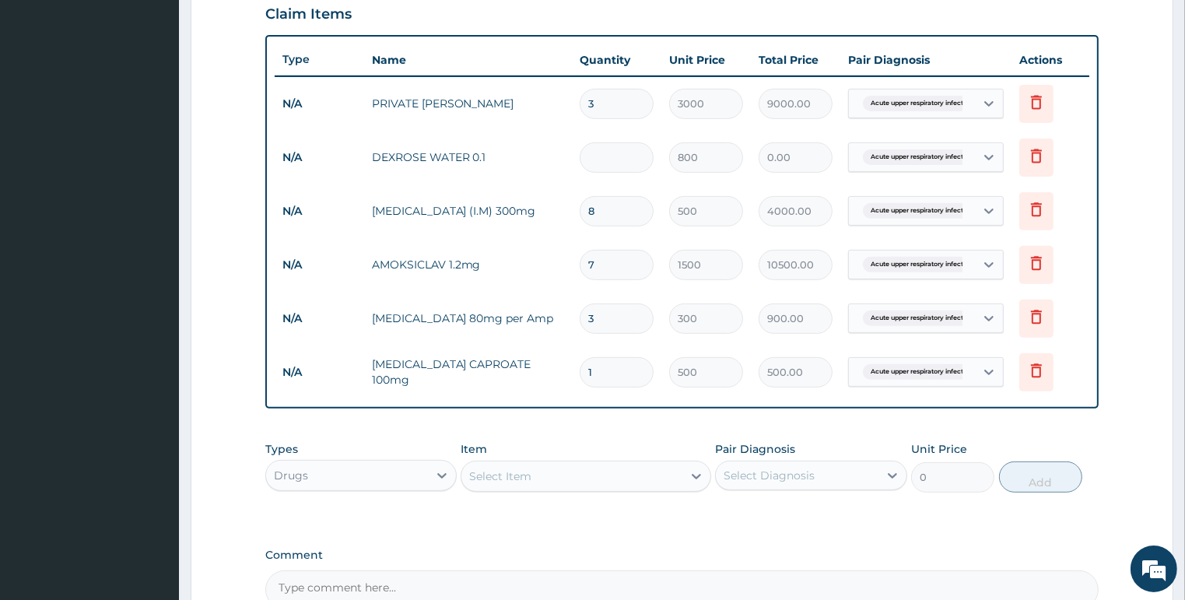
type input "5600.00"
type input "7"
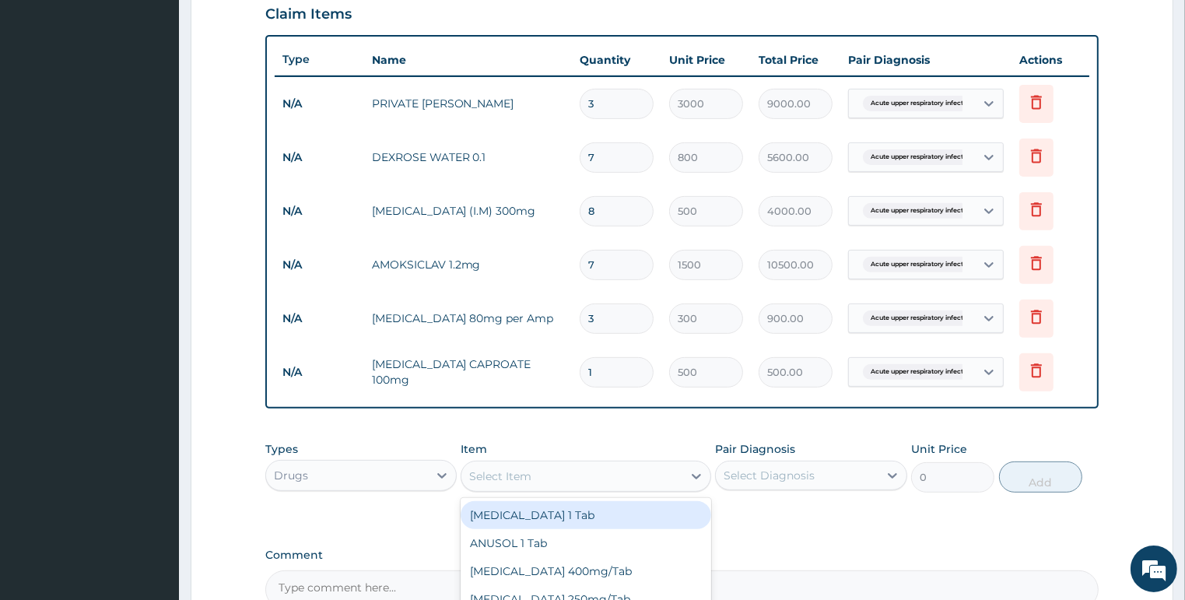
click at [515, 469] on div "Select Item" at bounding box center [500, 476] width 62 height 16
type input "VITA"
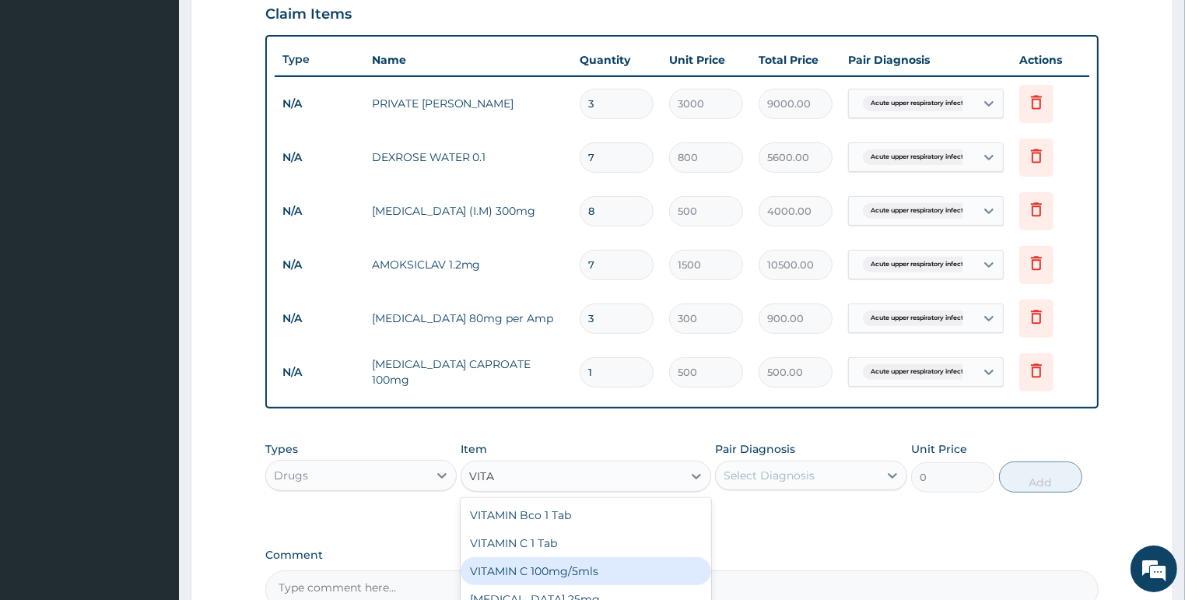
click at [569, 559] on div "VITAMIN C 100mg/5mls" at bounding box center [585, 571] width 250 height 28
type input "300"
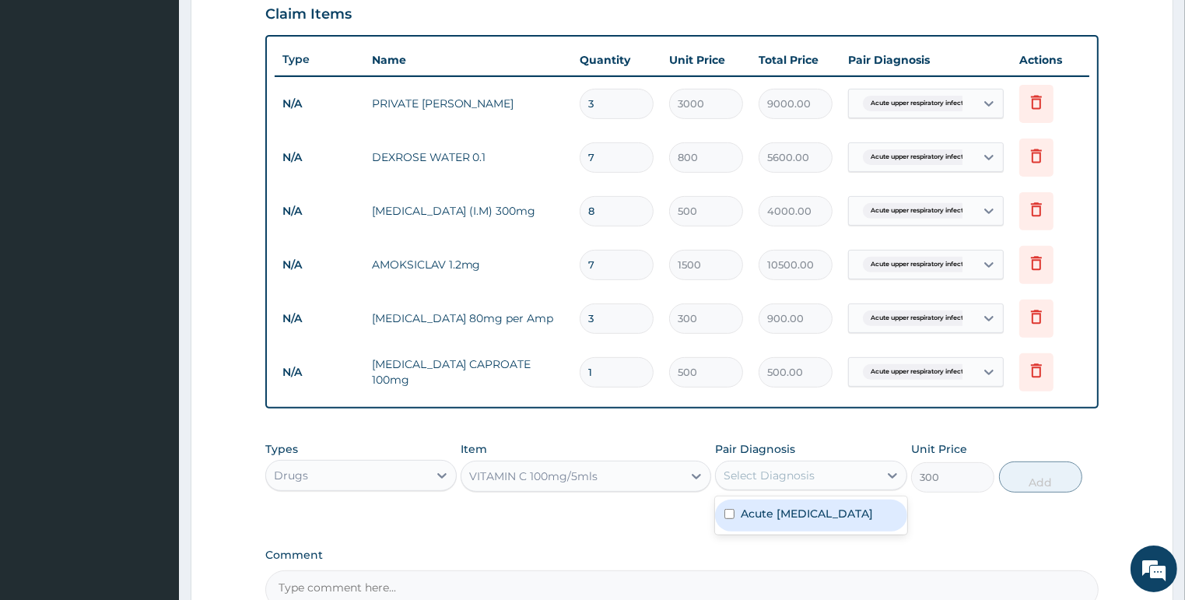
click at [768, 463] on div "Select Diagnosis" at bounding box center [797, 475] width 163 height 25
click at [775, 513] on label "Acute upper respiratory infection" at bounding box center [806, 514] width 132 height 16
checkbox input "true"
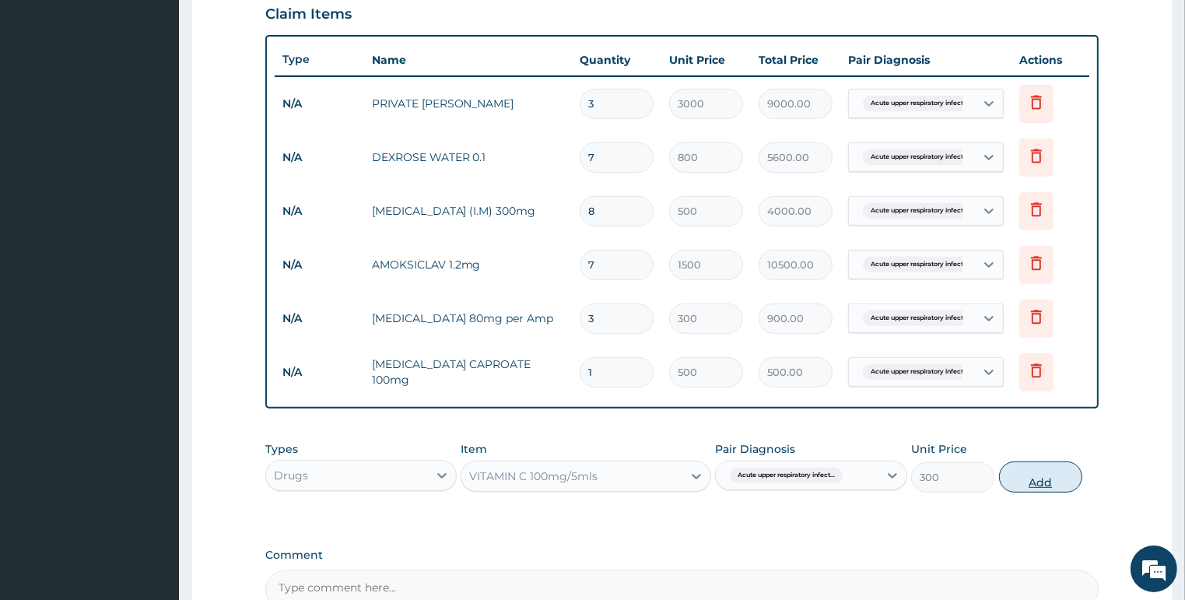
click at [1035, 479] on button "Add" at bounding box center [1040, 476] width 83 height 31
type input "0"
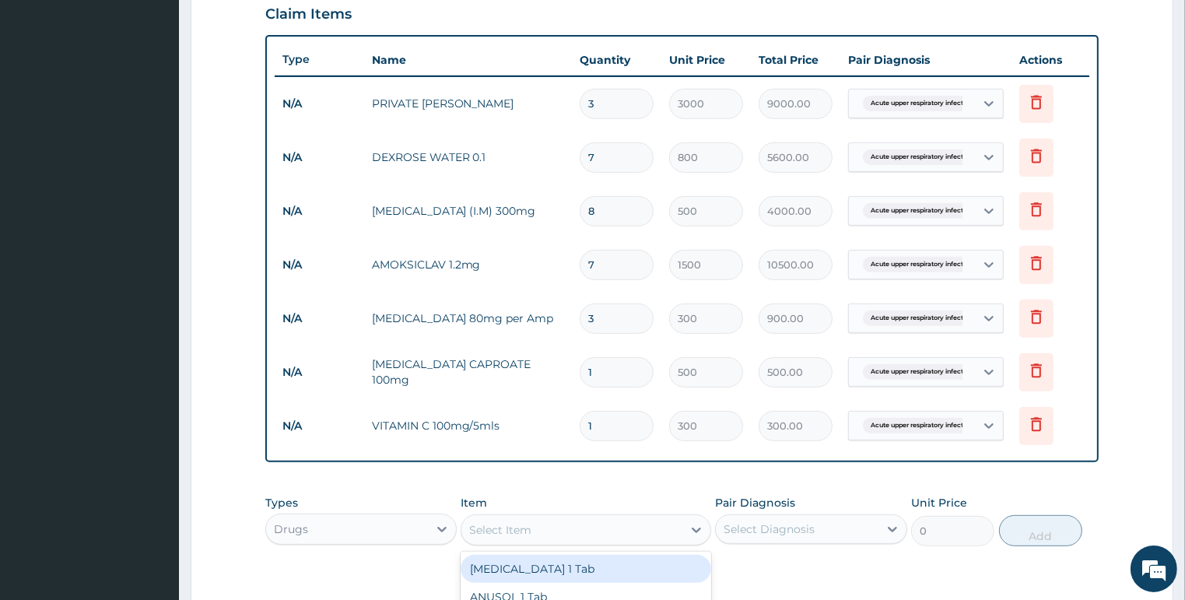
click at [499, 530] on div "Select Item" at bounding box center [500, 530] width 62 height 16
type input "PIRI"
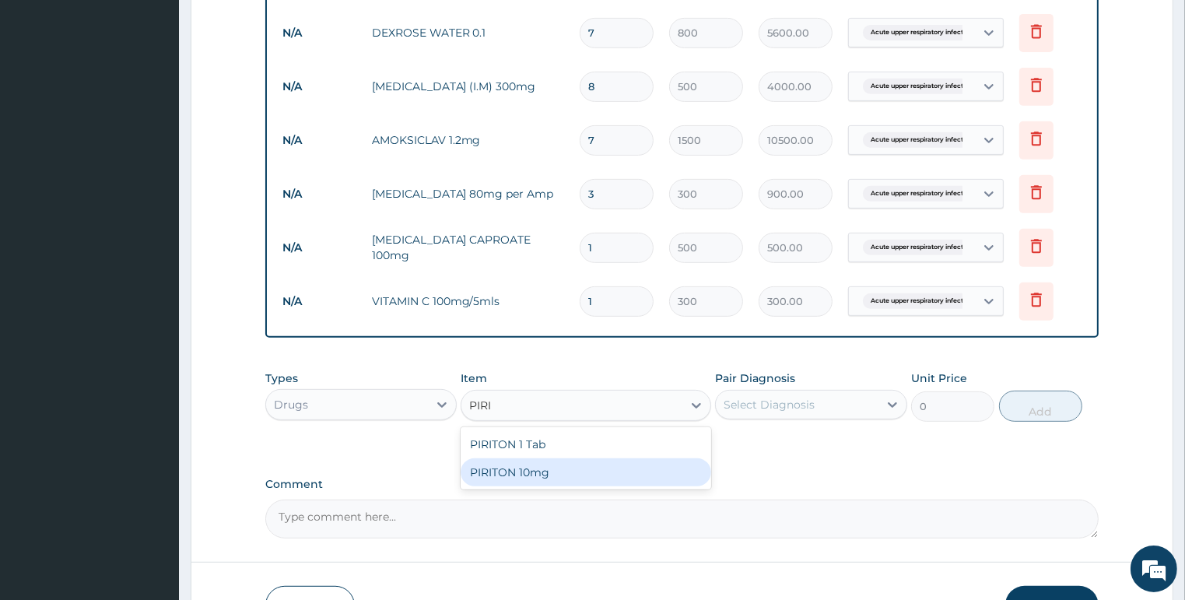
click at [537, 466] on div "PIRITON 10mg" at bounding box center [585, 472] width 250 height 28
type input "300"
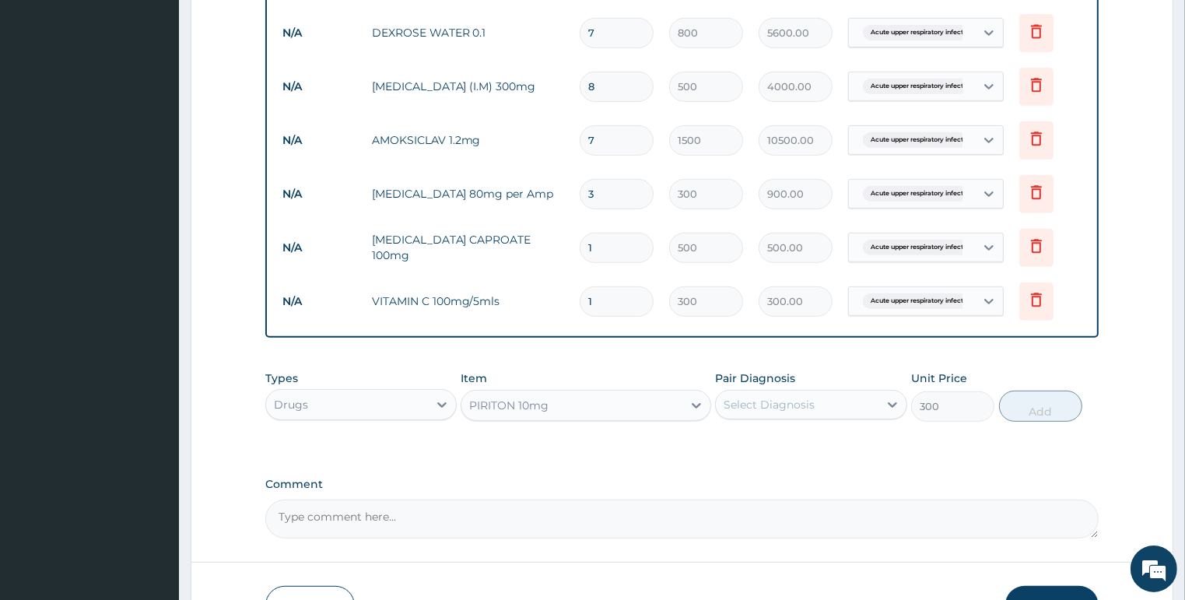
click at [790, 413] on div "Select Diagnosis" at bounding box center [811, 405] width 192 height 30
click at [789, 436] on label "Acute upper respiratory infection" at bounding box center [806, 443] width 132 height 16
checkbox input "true"
click at [1031, 398] on button "Add" at bounding box center [1040, 405] width 83 height 31
type input "0"
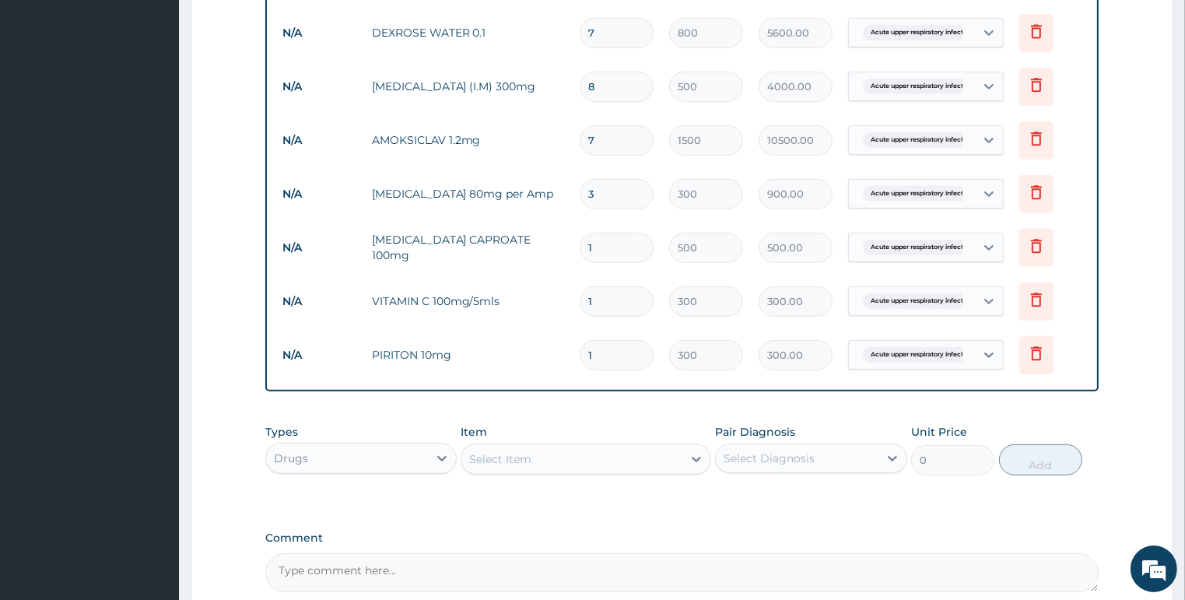
click at [334, 464] on div "Drugs" at bounding box center [347, 458] width 163 height 25
click at [341, 551] on div "Procedures" at bounding box center [361, 553] width 192 height 28
click at [542, 454] on div "Select Item" at bounding box center [585, 458] width 250 height 31
click at [607, 452] on div "Select Item" at bounding box center [585, 458] width 250 height 31
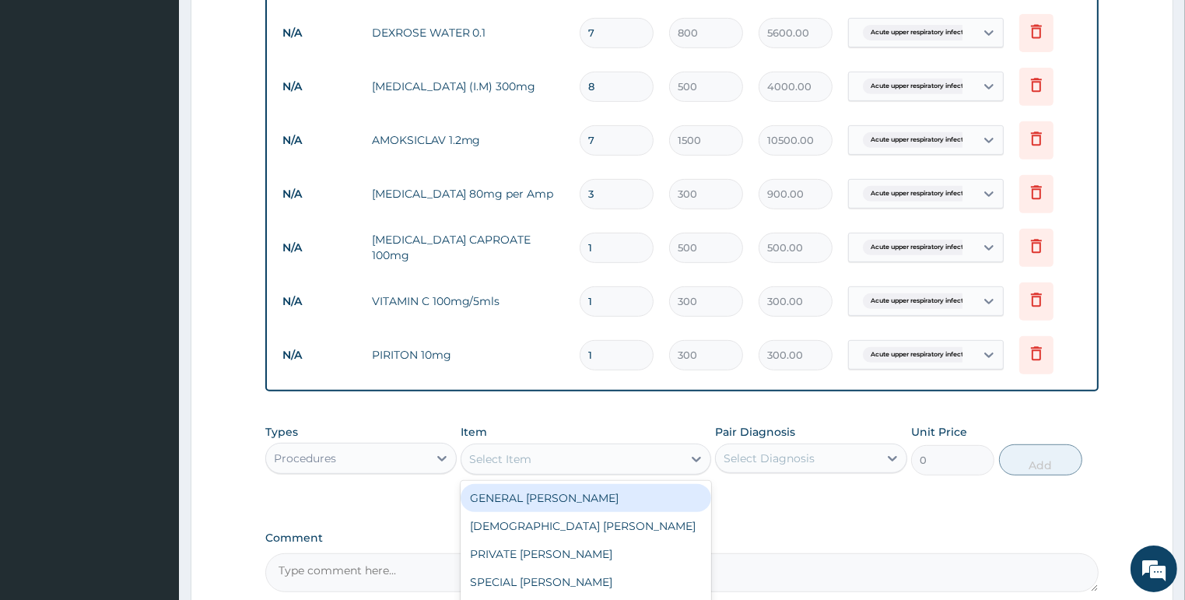
click at [663, 457] on div "Select Item" at bounding box center [571, 458] width 221 height 25
type input "OXY"
click at [628, 488] on div "OXYGEN THERAPY" at bounding box center [585, 498] width 250 height 28
click at [597, 450] on div "OXYGEN THERAPY" at bounding box center [571, 458] width 221 height 25
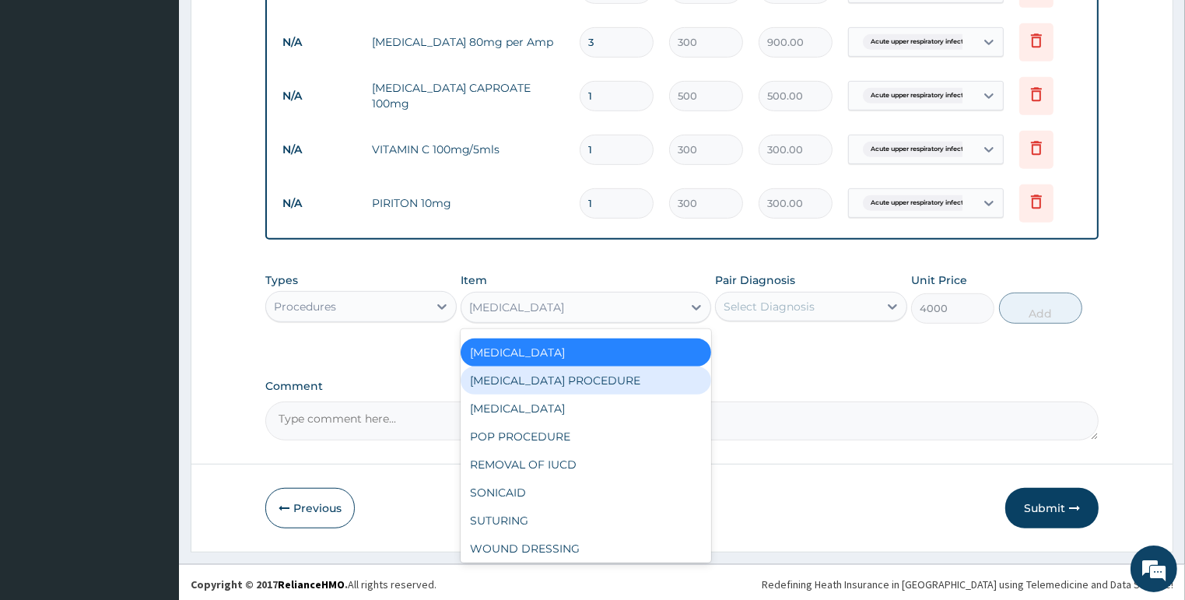
scroll to position [849, 0]
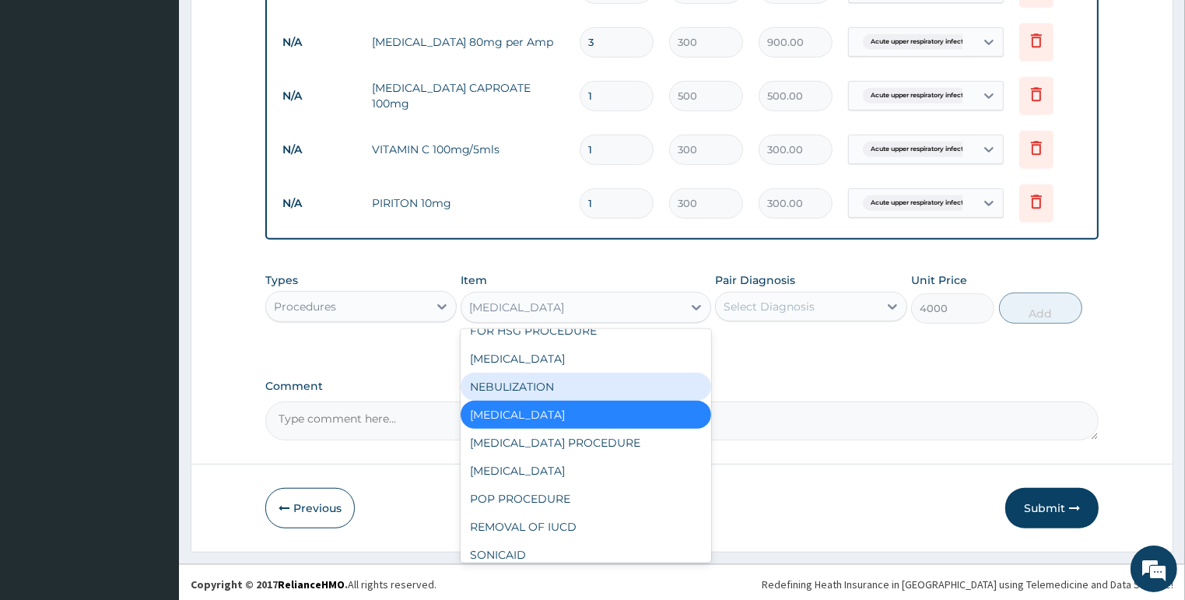
click at [561, 382] on div "NEBULIZATION" at bounding box center [585, 387] width 250 height 28
type input "2000"
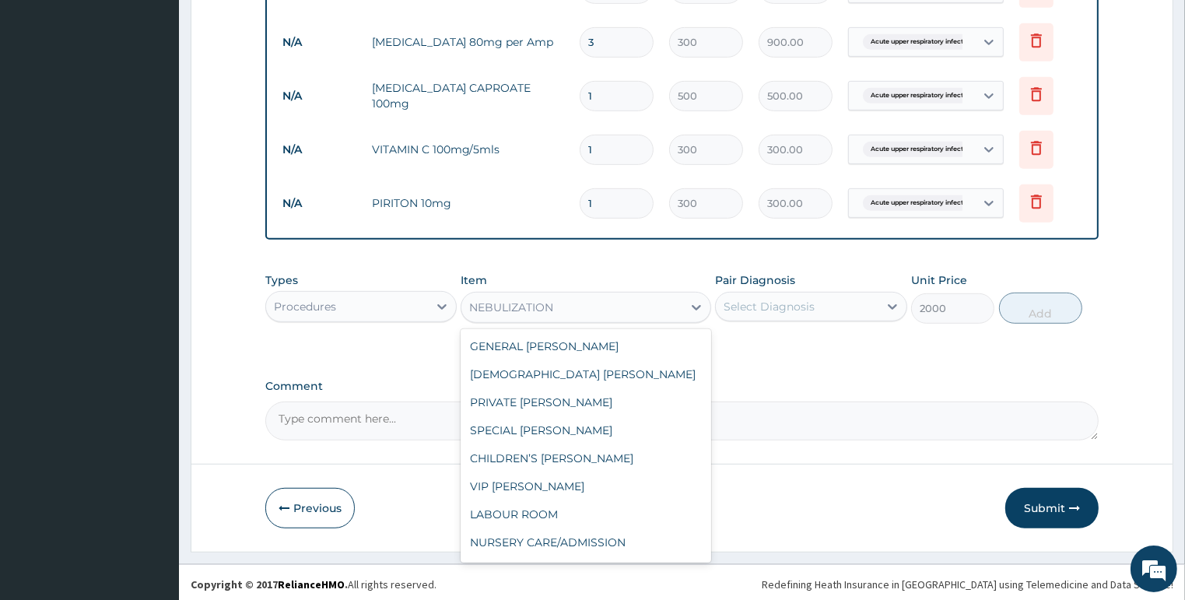
click at [578, 299] on div "NEBULIZATION" at bounding box center [571, 307] width 221 height 25
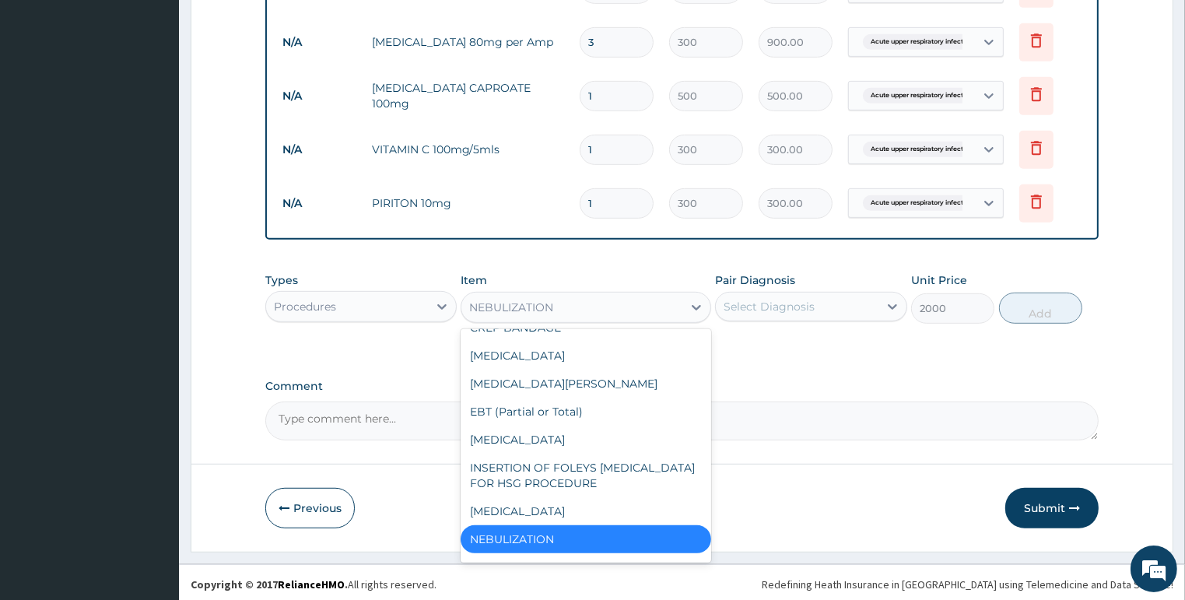
click at [528, 535] on div "NEBULIZATION" at bounding box center [585, 539] width 250 height 28
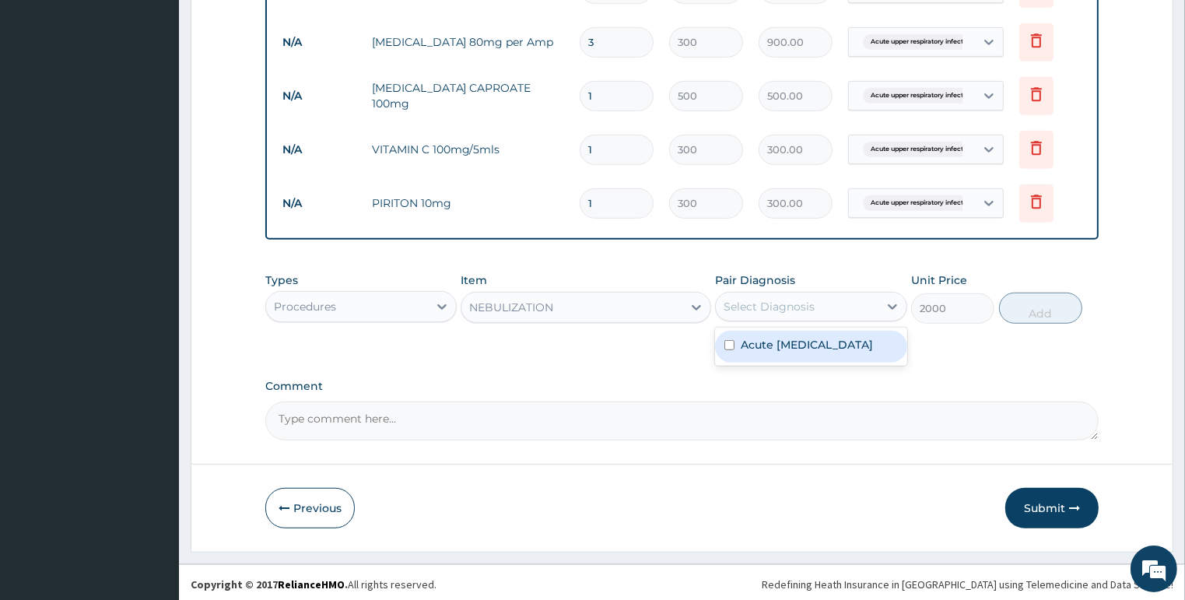
click at [768, 301] on div "Select Diagnosis" at bounding box center [768, 307] width 91 height 16
click at [786, 342] on label "Acute upper respiratory infection" at bounding box center [806, 345] width 132 height 16
checkbox input "true"
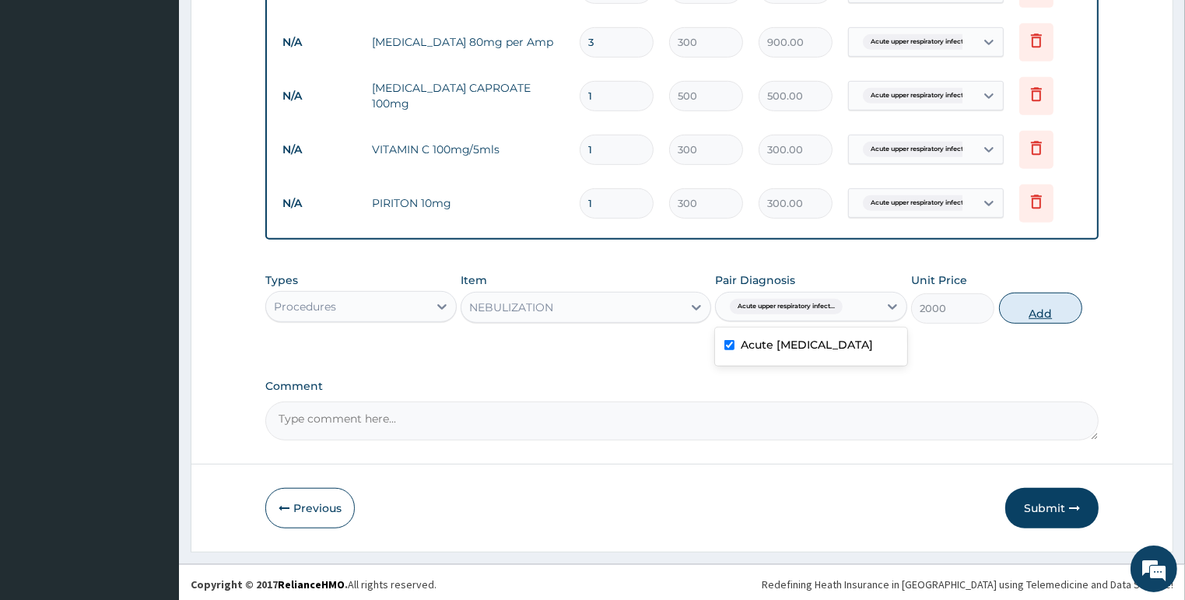
click at [1040, 299] on button "Add" at bounding box center [1040, 307] width 83 height 31
type input "0"
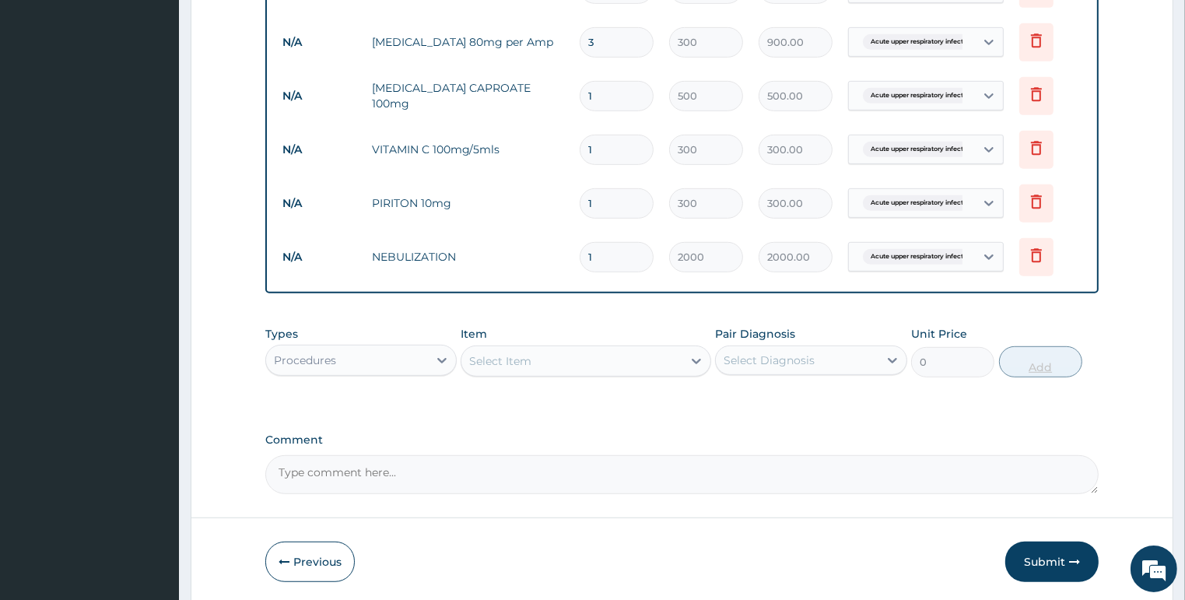
type input "0.00"
type input "2"
type input "4000.00"
type input "2"
click at [544, 367] on div "Select Item" at bounding box center [571, 360] width 221 height 25
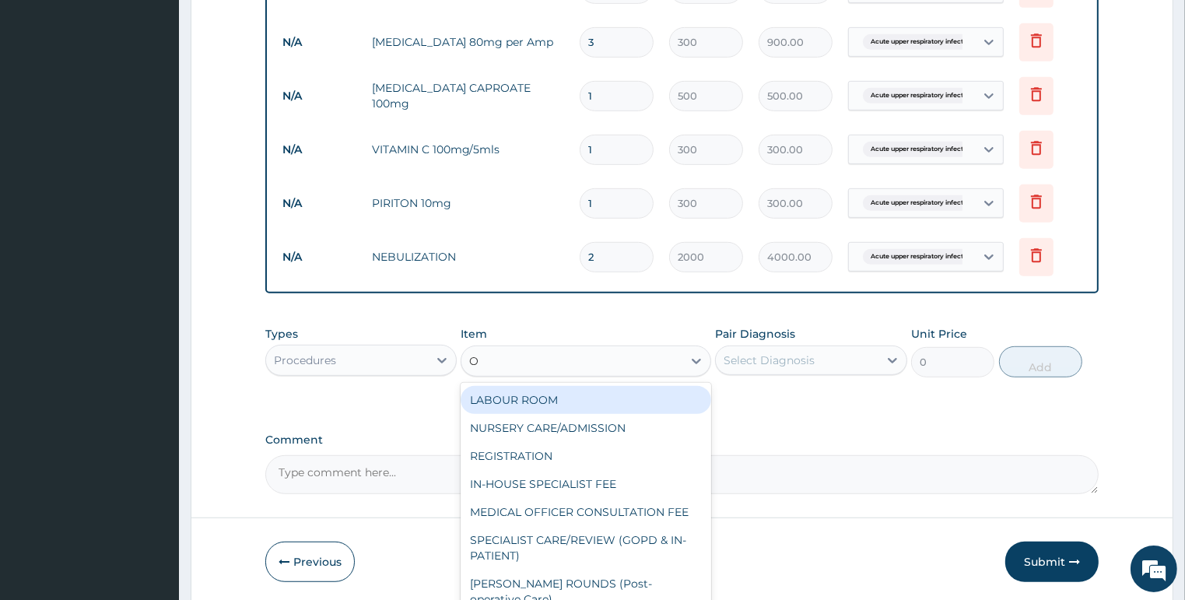
type input "OX"
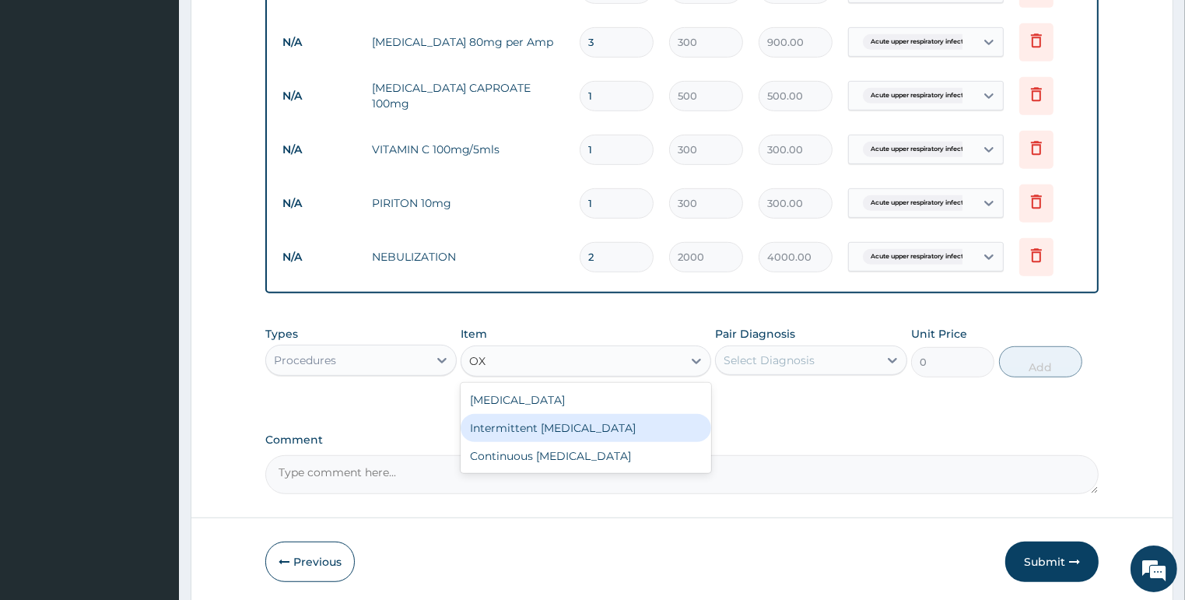
click at [557, 425] on div "Intermittent oxygen therapy" at bounding box center [585, 428] width 250 height 28
type input "5000"
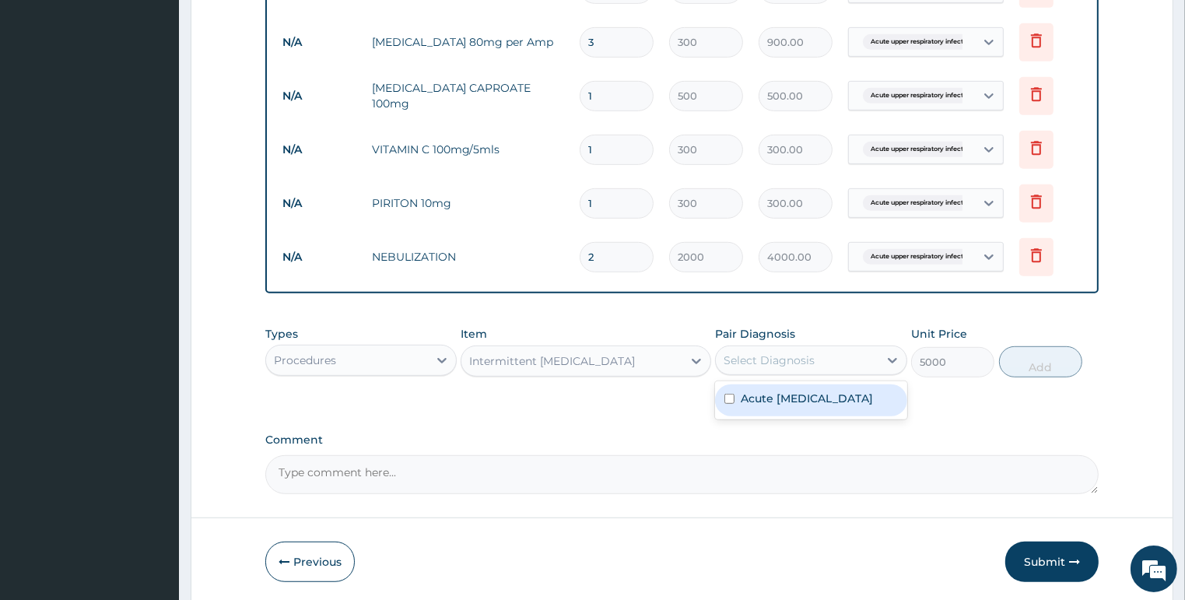
click at [737, 352] on div "Select Diagnosis" at bounding box center [768, 360] width 91 height 16
click at [775, 406] on label "Acute upper respiratory infection" at bounding box center [806, 398] width 132 height 16
checkbox input "true"
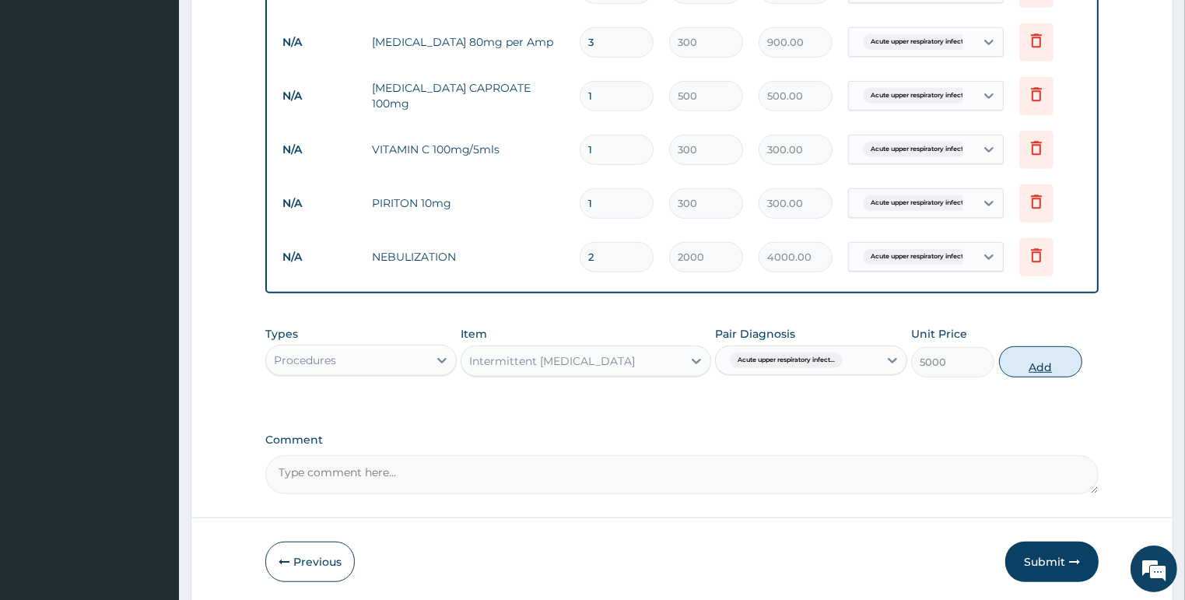
click at [1038, 352] on button "Add" at bounding box center [1040, 361] width 83 height 31
type input "0"
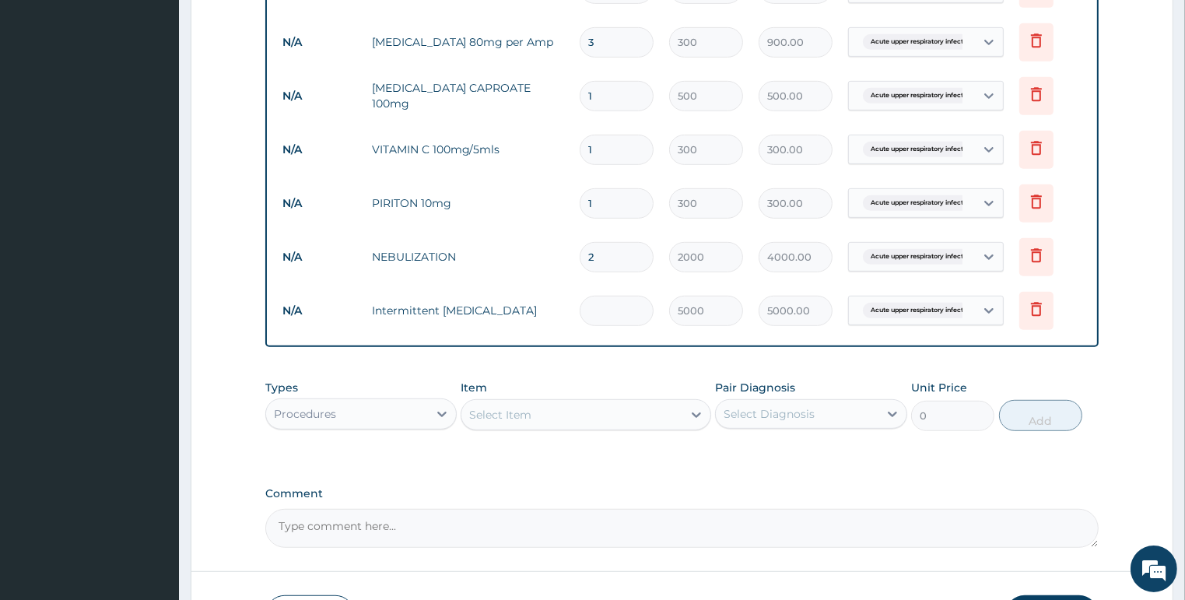
type input "0.00"
type input "2"
type input "10000.00"
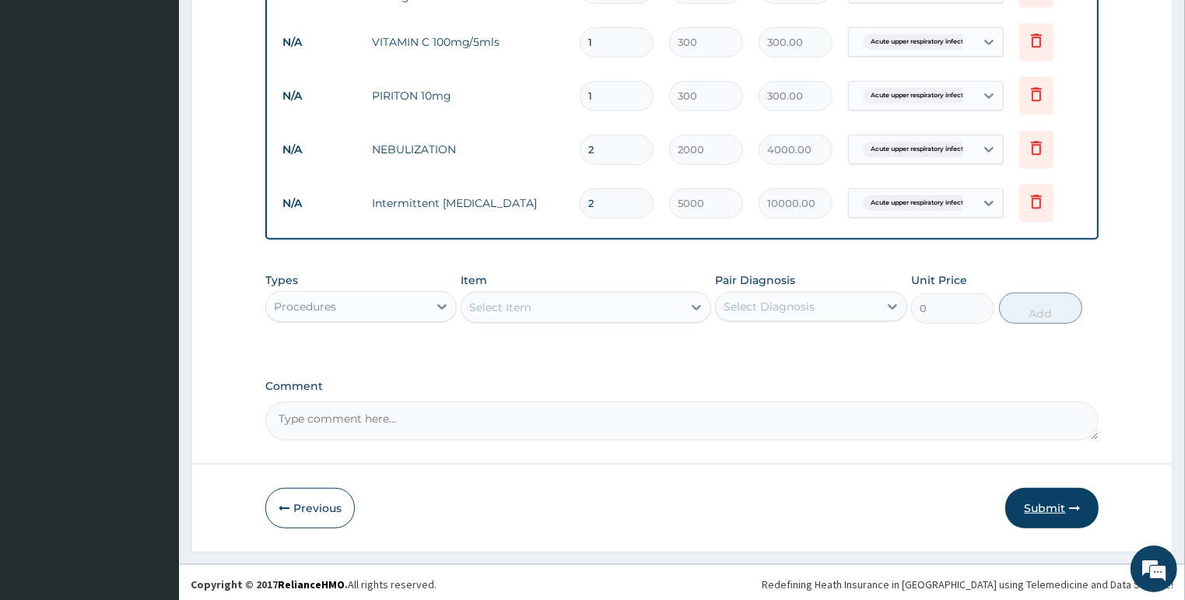
type input "2"
click at [1057, 498] on button "Submit" at bounding box center [1051, 508] width 93 height 40
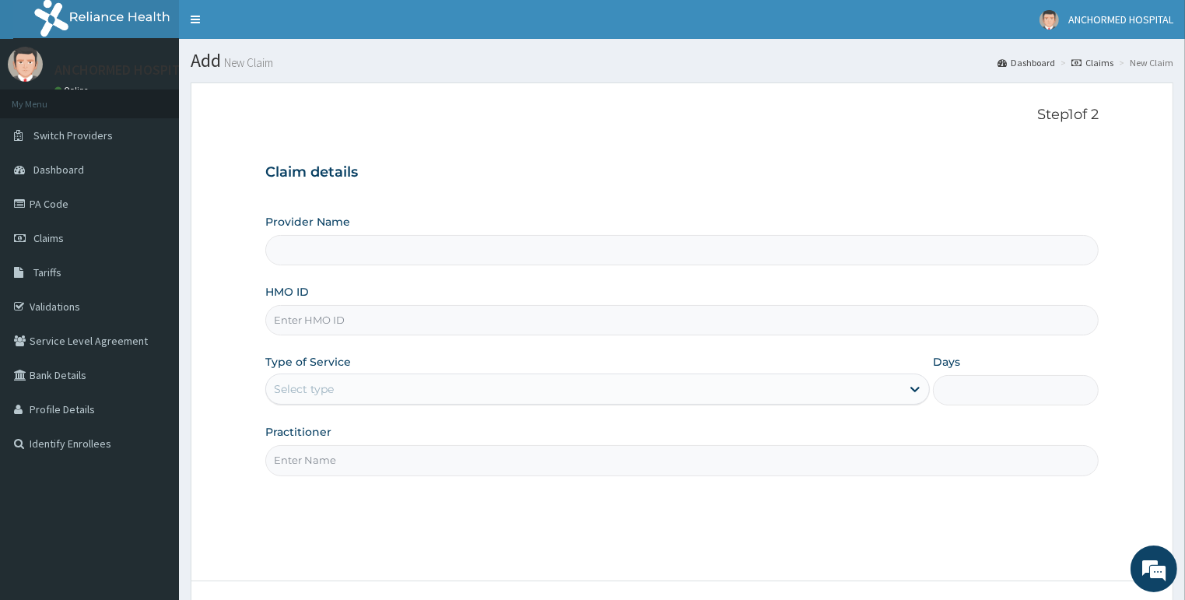
type input "ANCHORMED HOSPITAL"
type input "WPP/10053/D"
click at [322, 383] on div "Select type" at bounding box center [304, 389] width 60 height 16
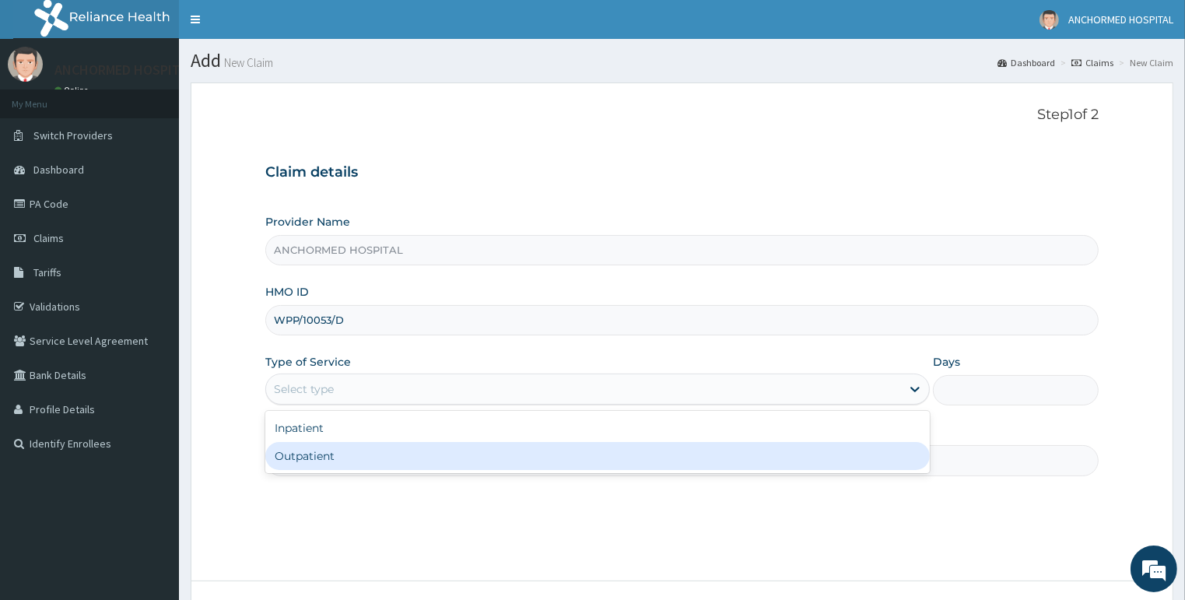
drag, startPoint x: 308, startPoint y: 432, endPoint x: 308, endPoint y: 450, distance: 17.9
click at [308, 450] on div "Inpatient Outpatient" at bounding box center [597, 442] width 664 height 62
click at [308, 450] on div "Outpatient" at bounding box center [597, 456] width 664 height 28
type input "1"
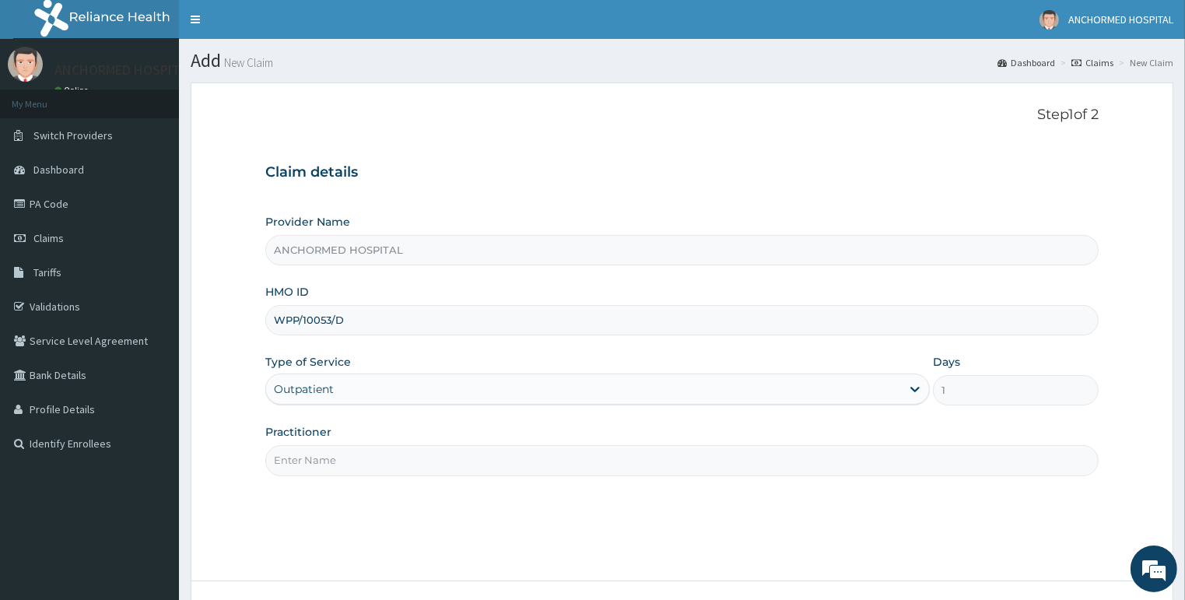
scroll to position [120, 0]
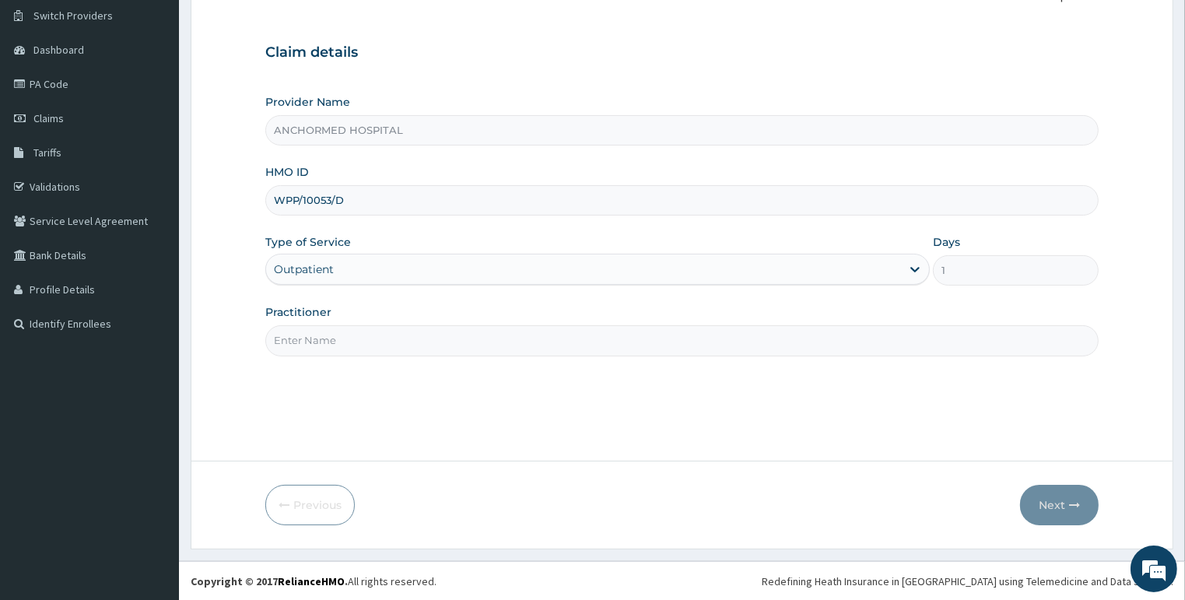
click at [354, 335] on input "Practitioner" at bounding box center [682, 340] width 834 height 30
type input "Dr oluwole"
click at [1061, 523] on button "Next" at bounding box center [1059, 505] width 79 height 40
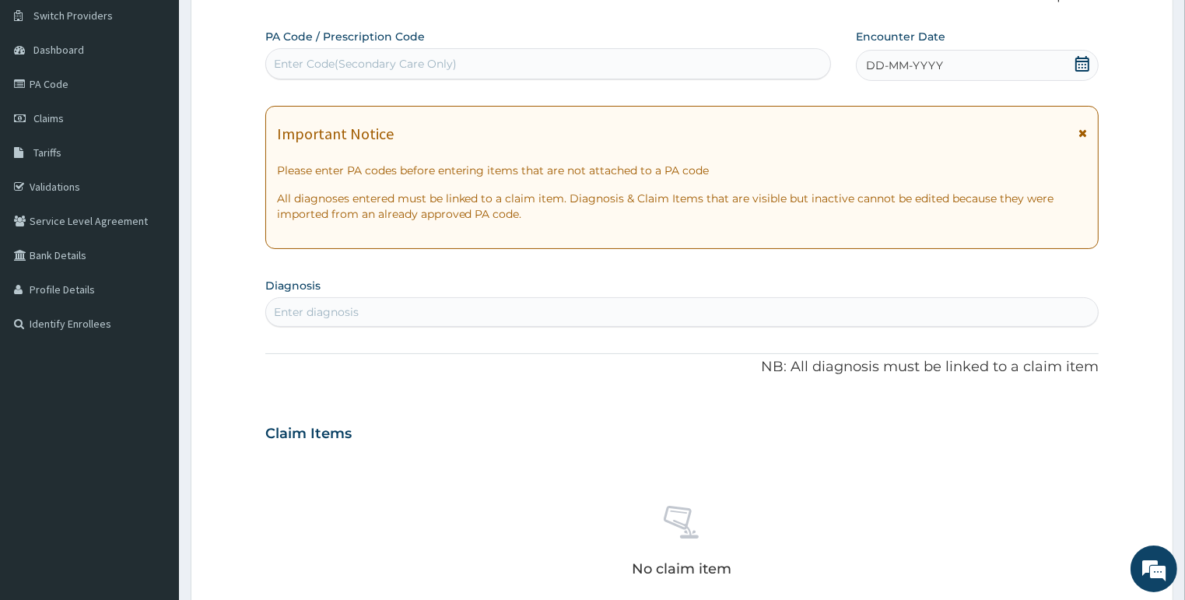
scroll to position [0, 0]
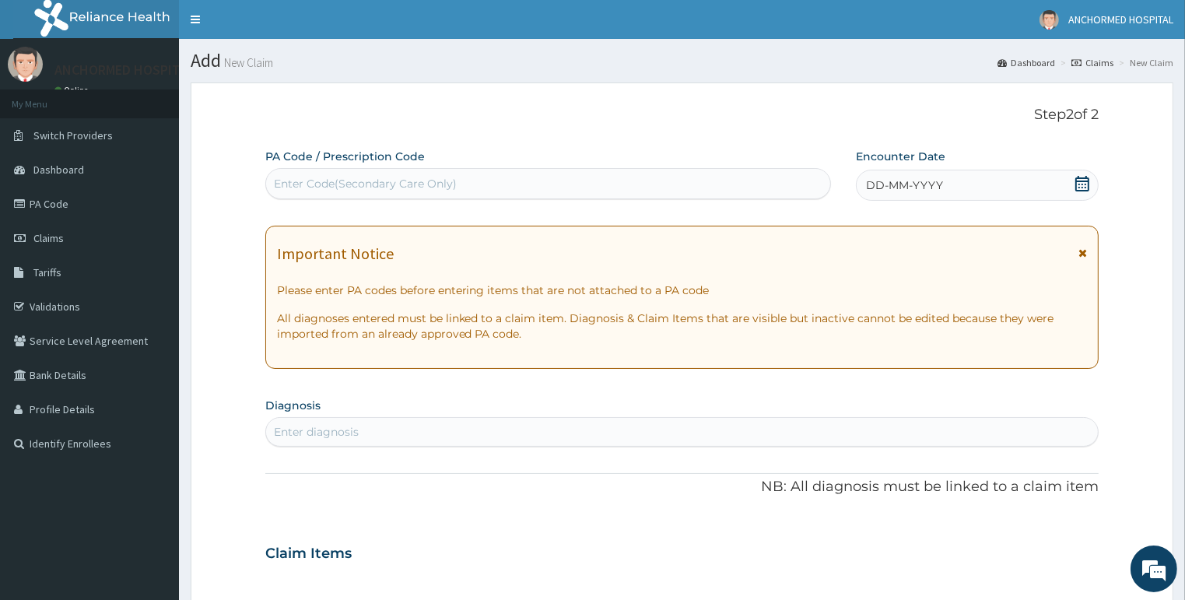
click at [1078, 182] on icon at bounding box center [1082, 184] width 16 height 16
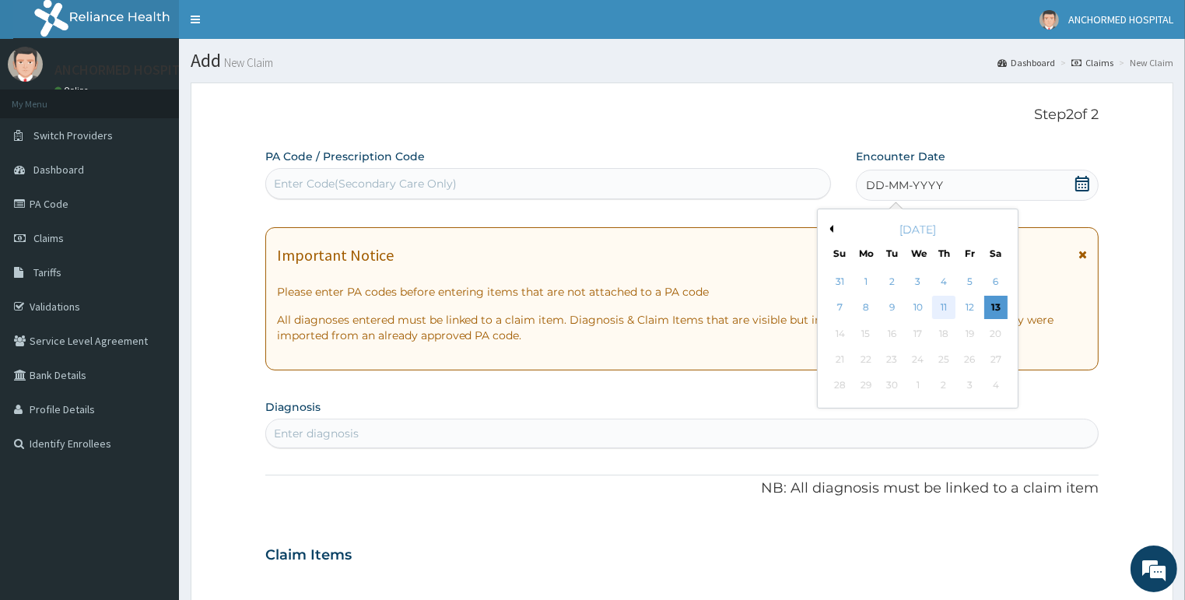
click at [946, 312] on div "11" at bounding box center [943, 307] width 23 height 23
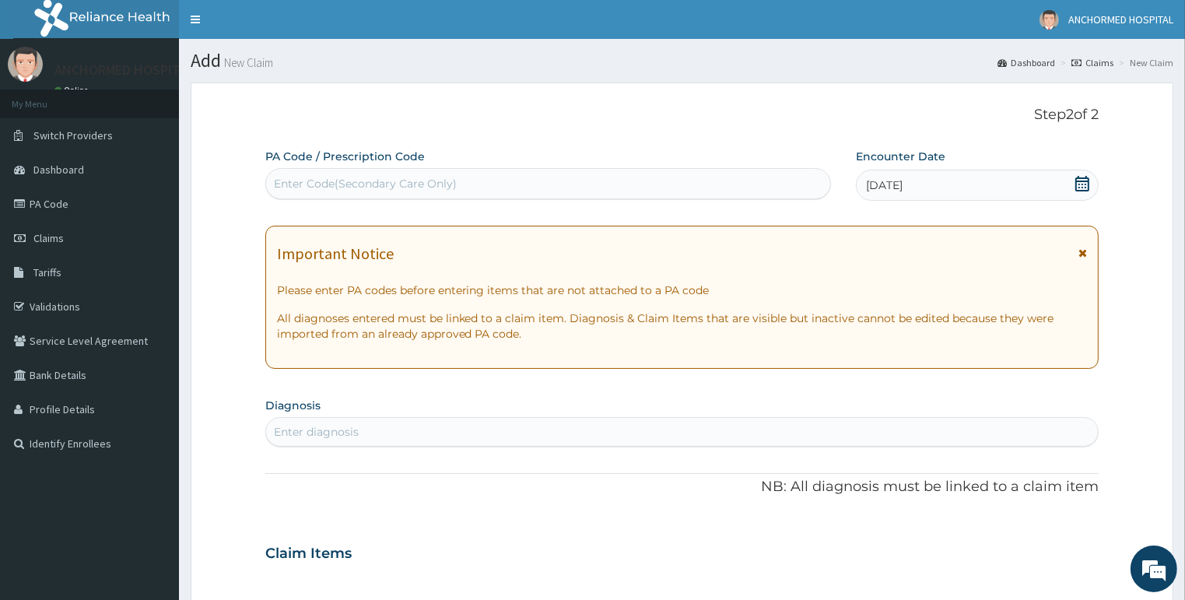
click at [523, 425] on div "Enter diagnosis" at bounding box center [682, 431] width 832 height 25
type input "MALA"
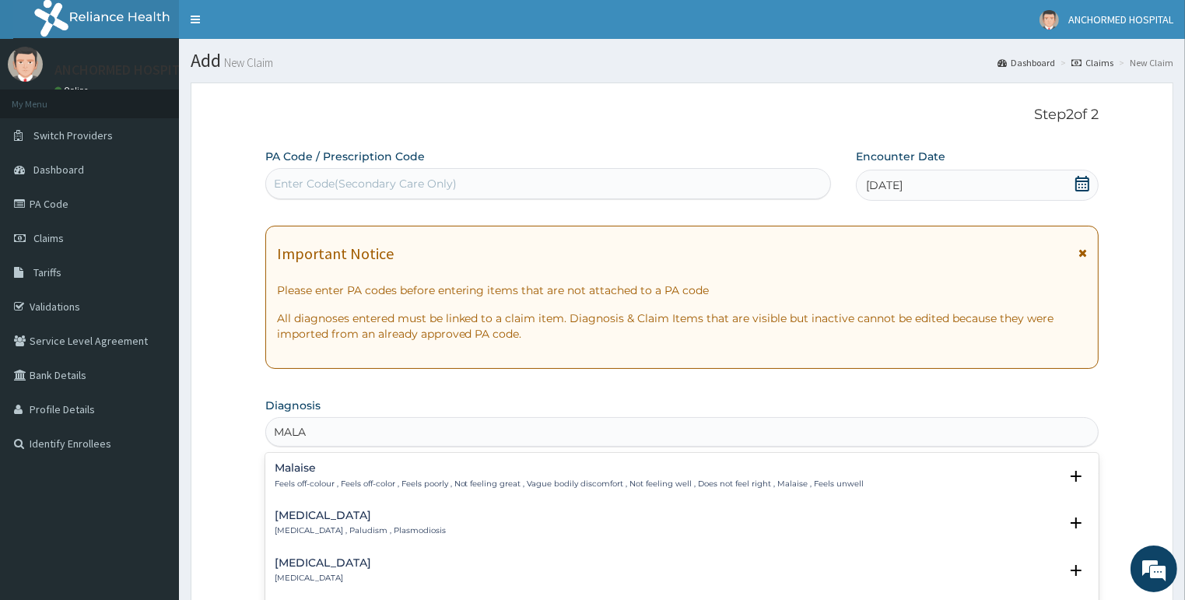
scroll to position [124, 0]
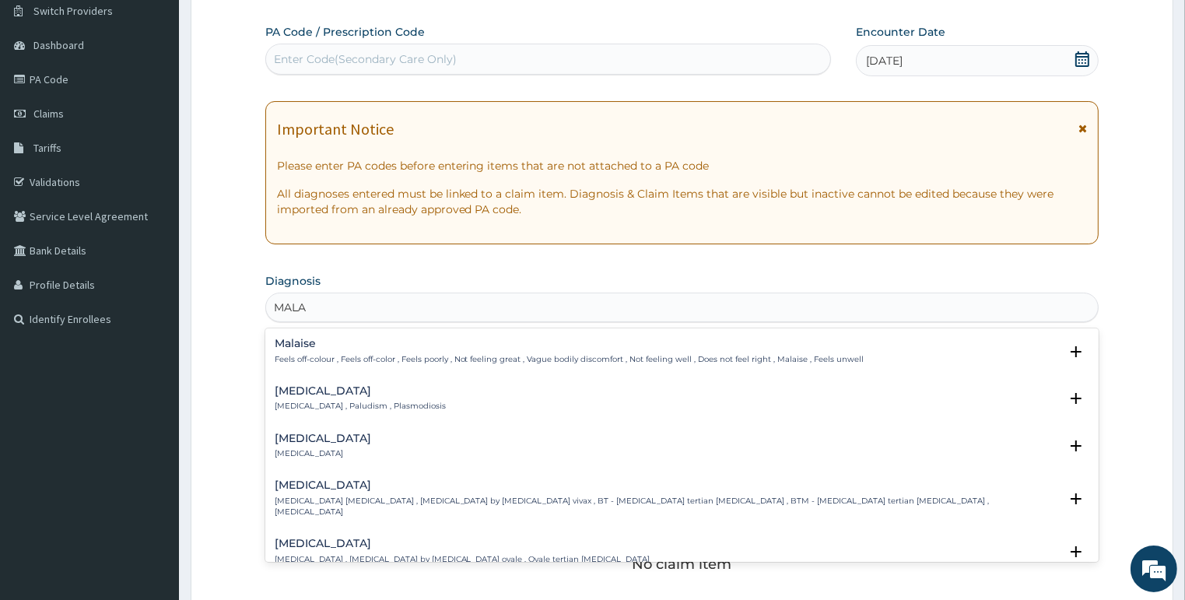
click at [329, 407] on p "Malaria , Paludism , Plasmodiosis" at bounding box center [360, 406] width 171 height 11
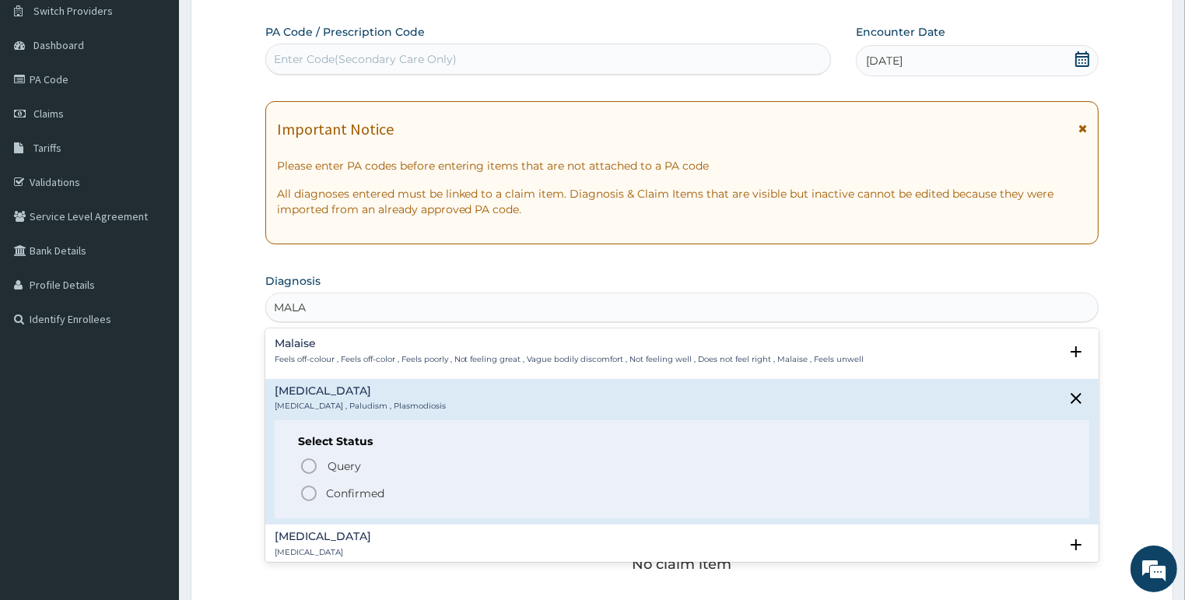
click at [310, 487] on icon "status option filled" at bounding box center [308, 493] width 19 height 19
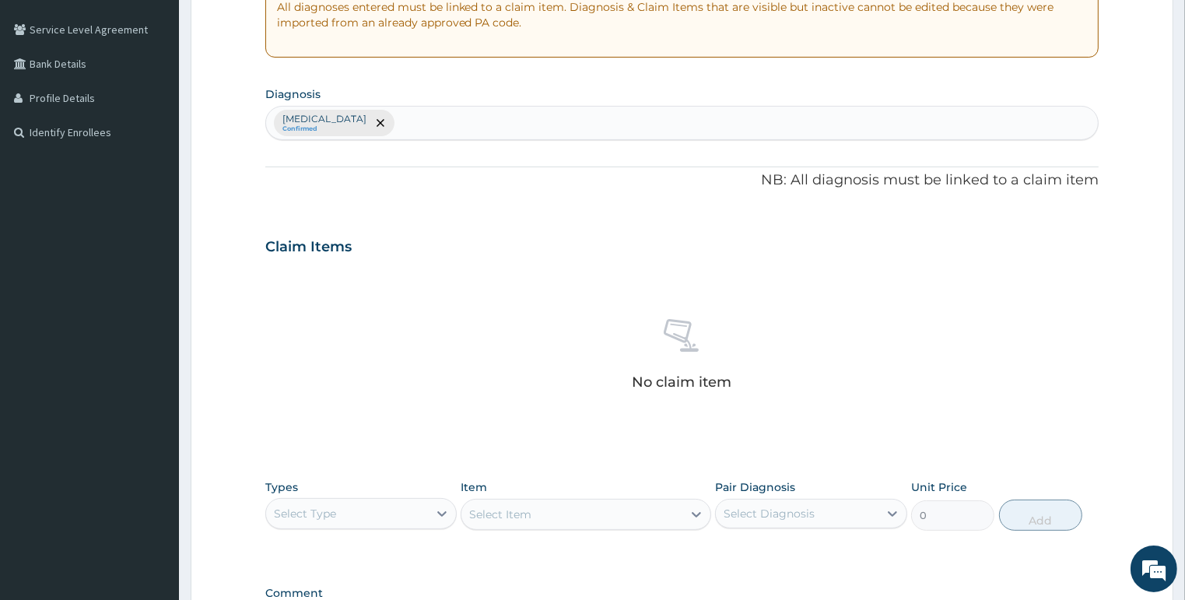
scroll to position [498, 0]
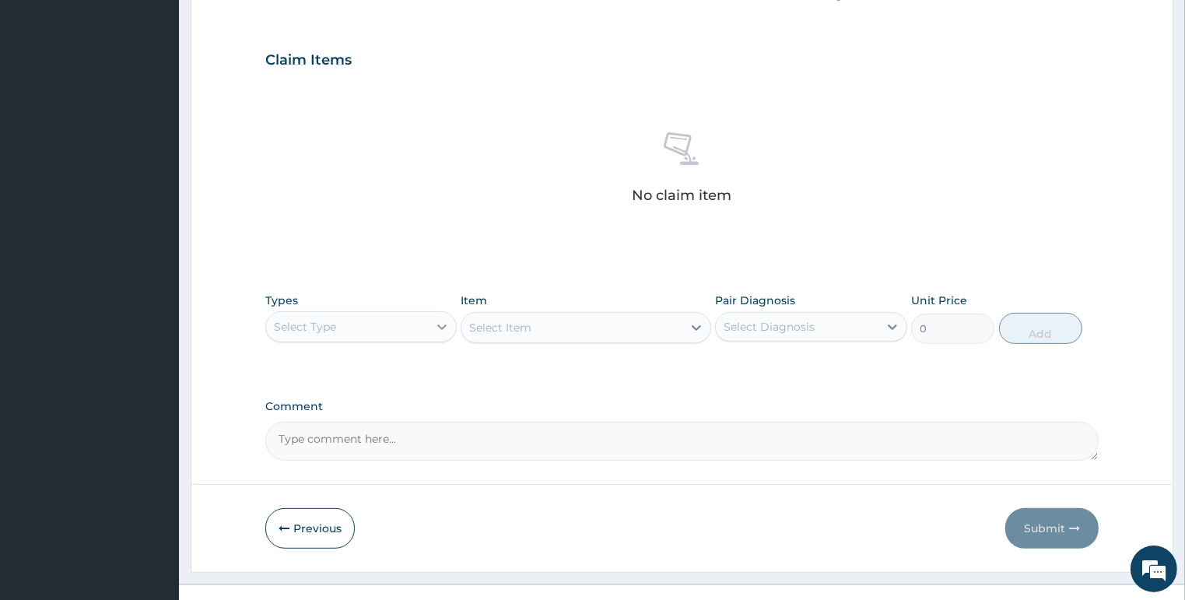
click at [439, 313] on div at bounding box center [442, 327] width 28 height 28
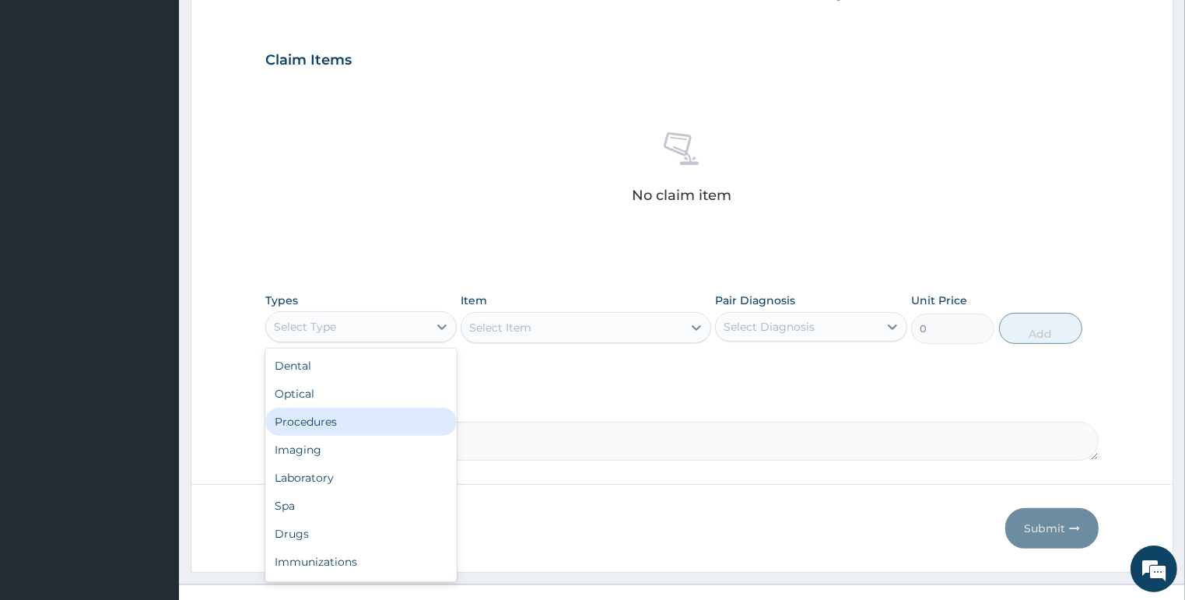
click at [315, 420] on div "Procedures" at bounding box center [361, 422] width 192 height 28
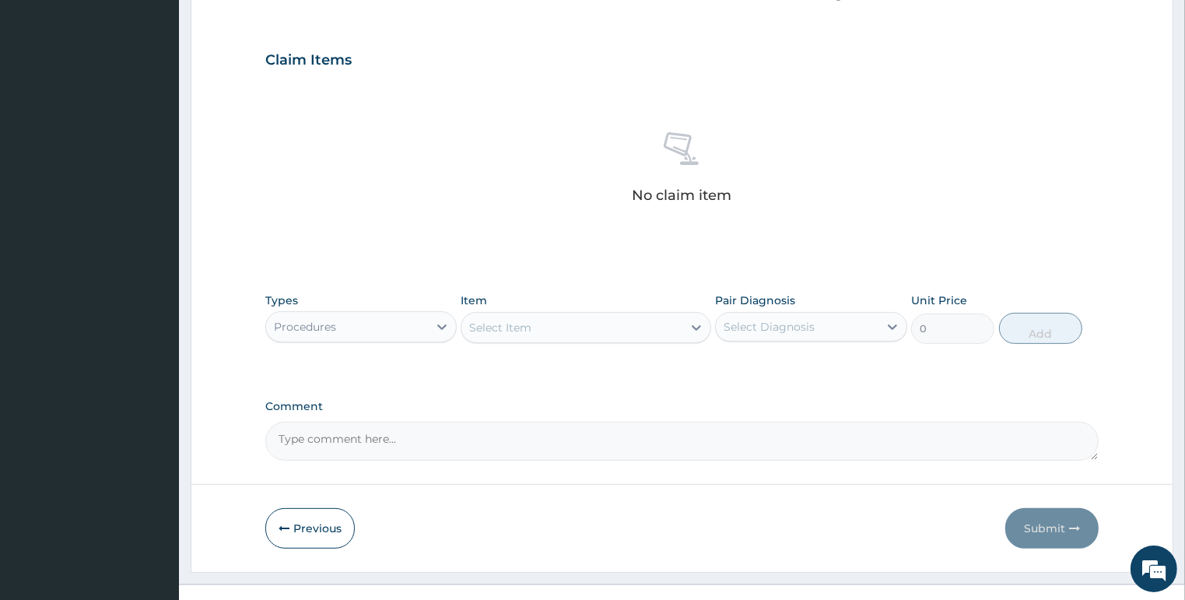
click at [530, 345] on div "Types option Procedures, selected. Select is focused ,type to refine list, pres…" at bounding box center [682, 318] width 834 height 67
click at [532, 317] on div "Select Item" at bounding box center [571, 327] width 221 height 25
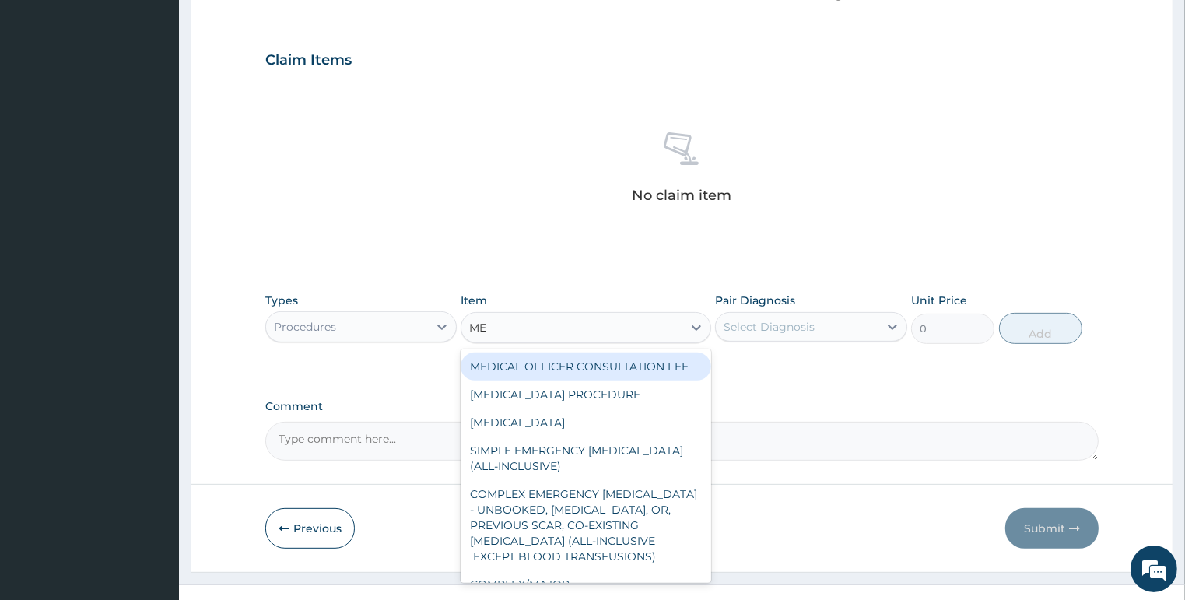
type input "MED"
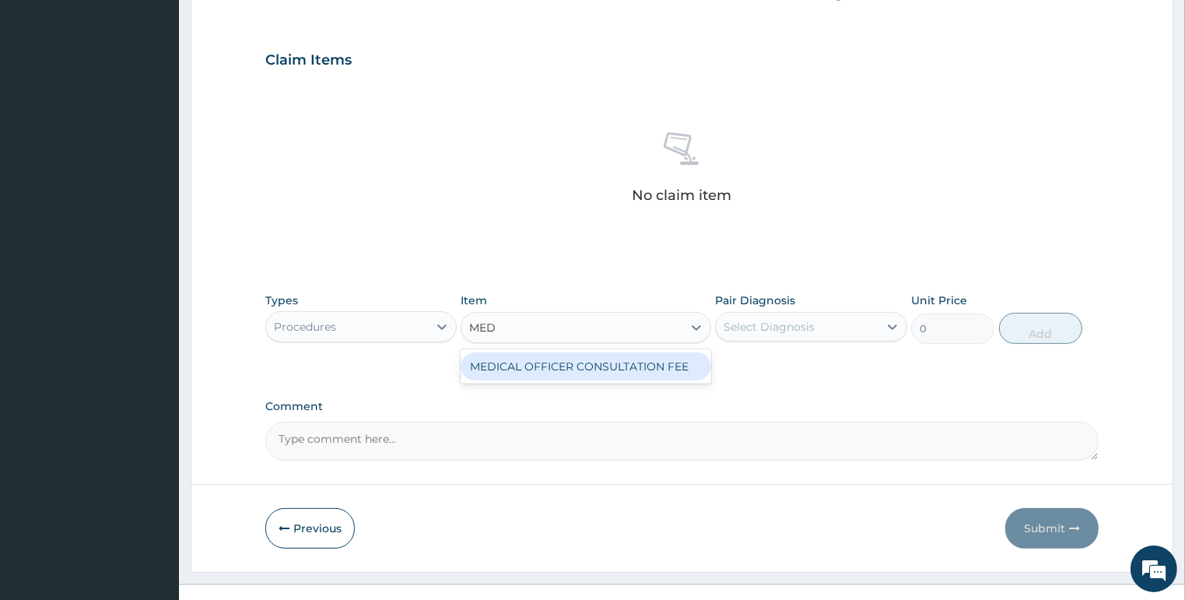
click at [548, 364] on div "MEDICAL OFFICER CONSULTATION FEE" at bounding box center [585, 366] width 250 height 28
type input "1500"
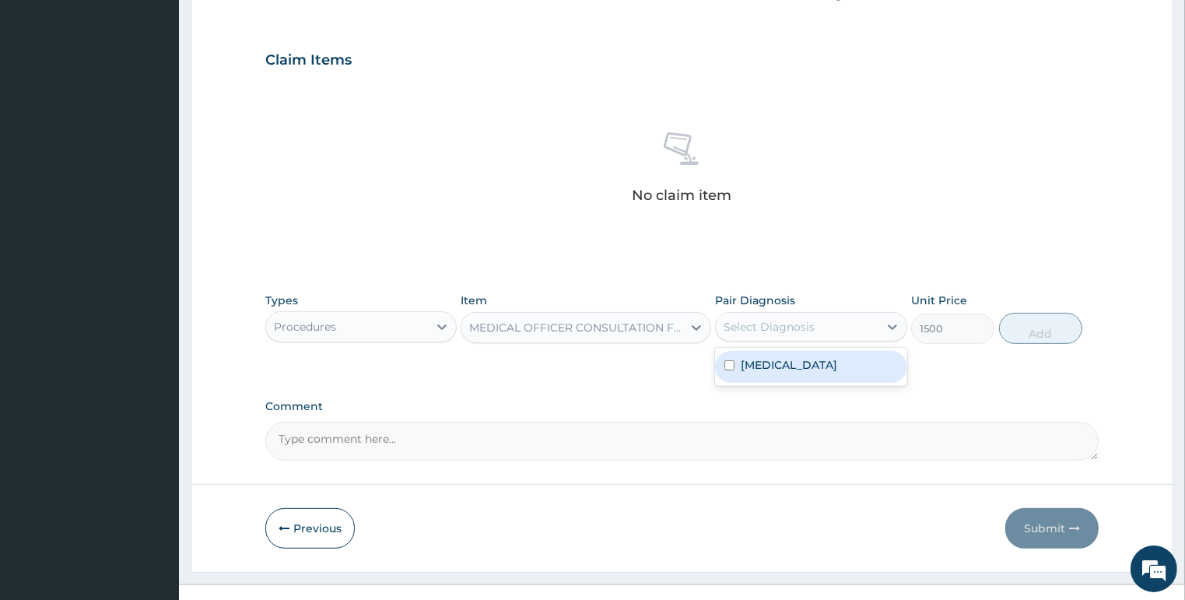
click at [774, 320] on div "Select Diagnosis" at bounding box center [768, 327] width 91 height 16
click at [786, 361] on div "Malaria" at bounding box center [811, 367] width 192 height 32
checkbox input "true"
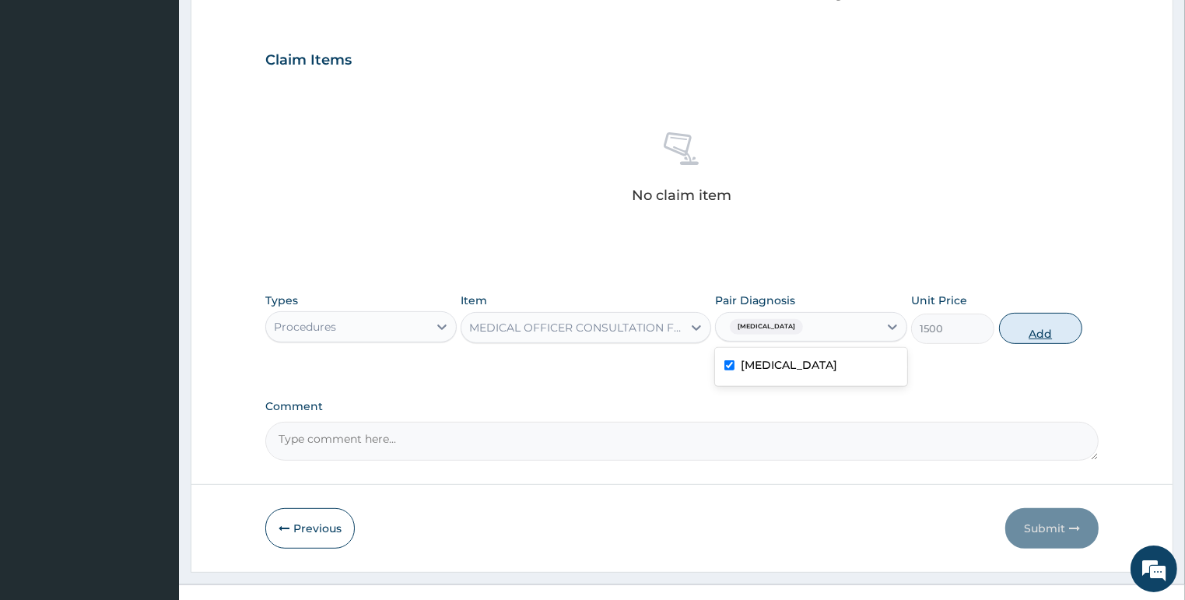
click at [1007, 331] on button "Add" at bounding box center [1040, 328] width 83 height 31
type input "0"
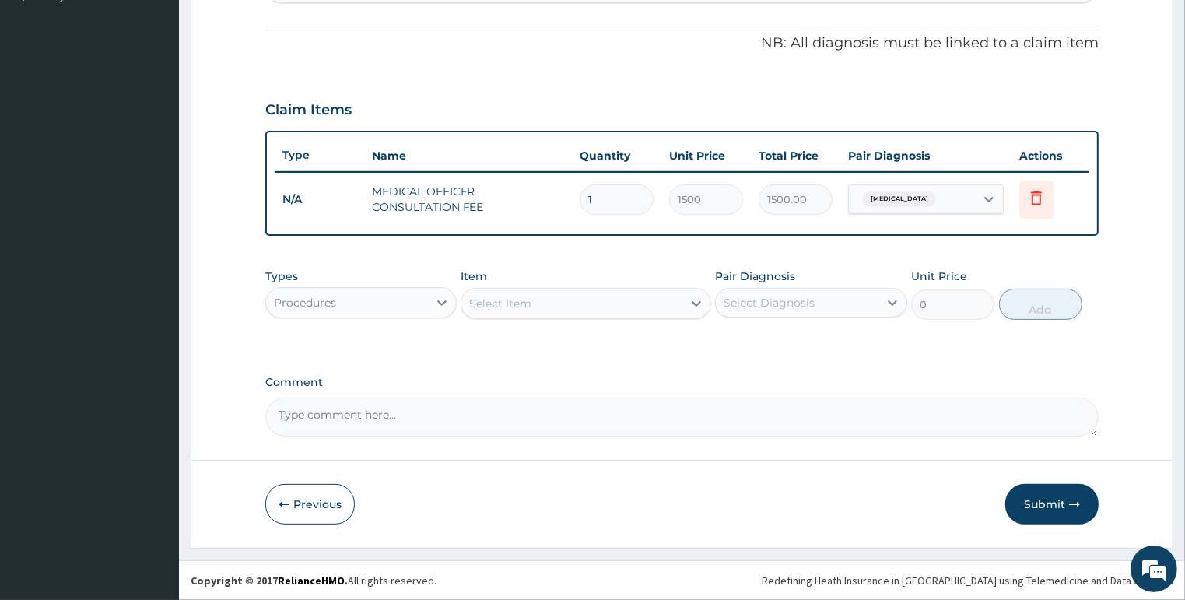
scroll to position [445, 0]
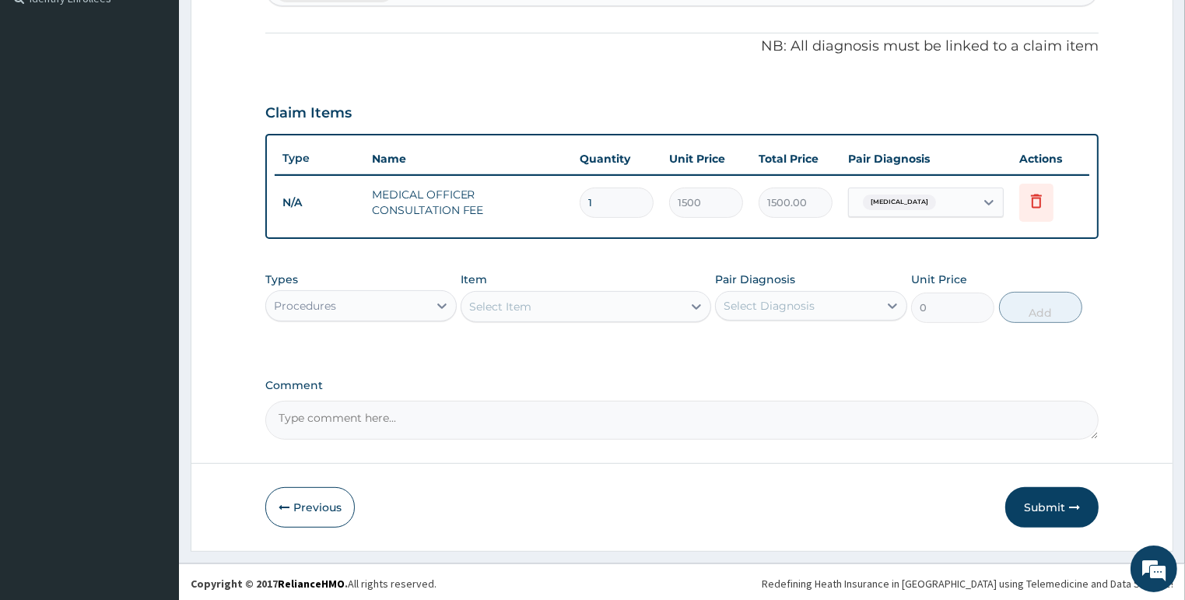
click at [411, 293] on div "Procedures" at bounding box center [347, 305] width 163 height 25
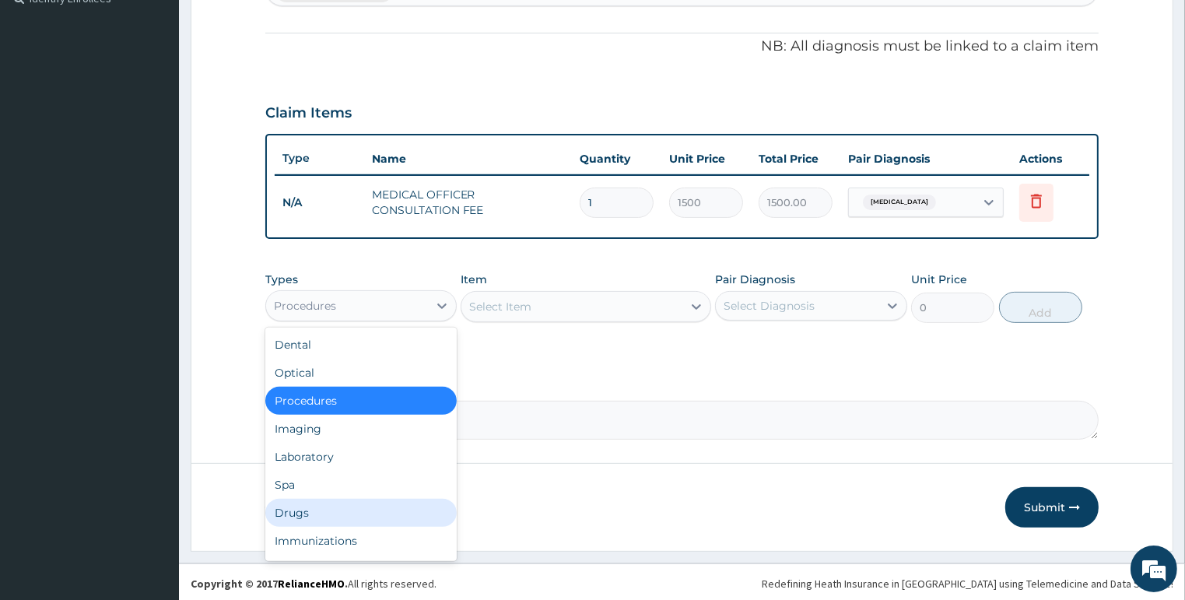
click at [299, 517] on div "Drugs" at bounding box center [361, 513] width 192 height 28
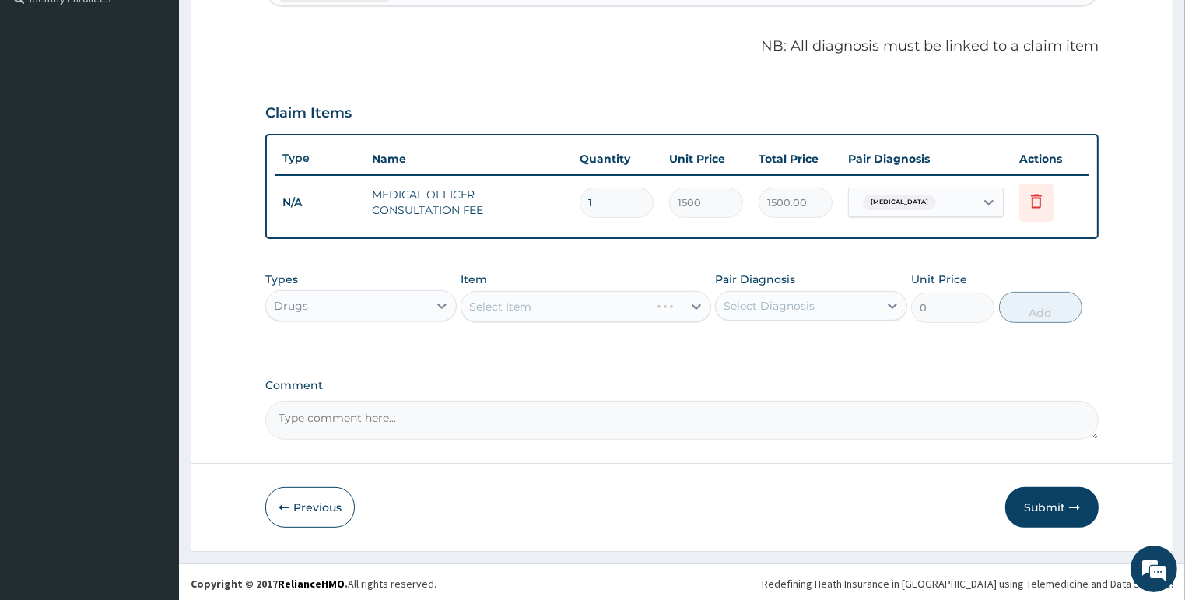
click at [590, 292] on div "Select Item" at bounding box center [585, 306] width 250 height 31
click at [581, 302] on div "Select Item" at bounding box center [585, 306] width 250 height 31
click at [520, 305] on div "Select Item" at bounding box center [500, 307] width 62 height 16
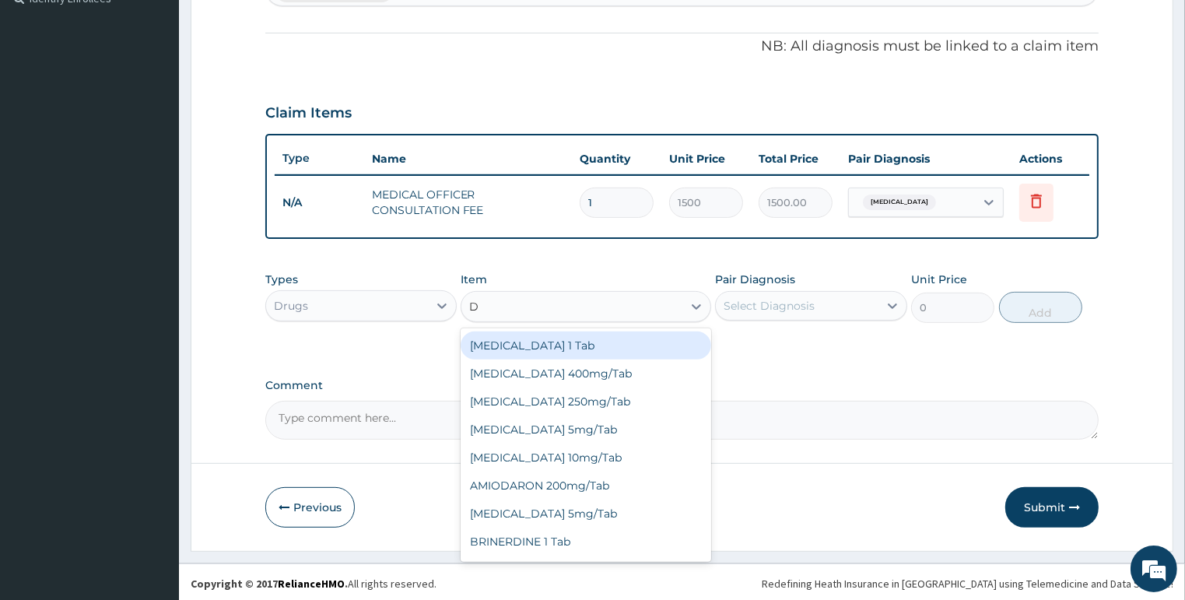
type input "DI"
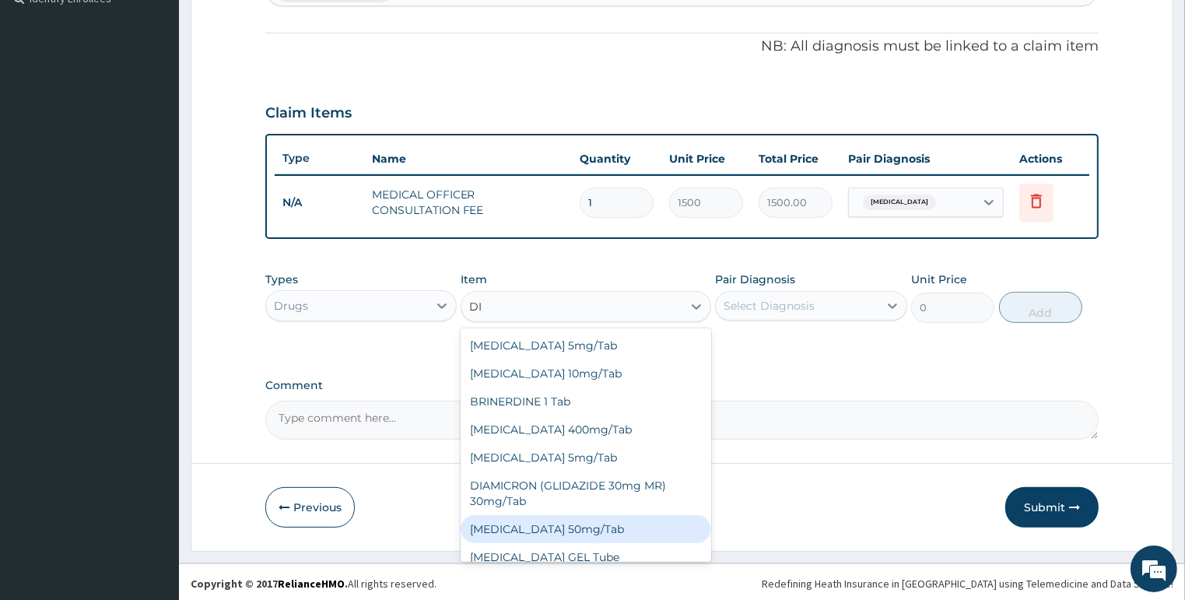
click at [536, 527] on div "DICLOFENAC 50mg/Tab" at bounding box center [585, 529] width 250 height 28
type input "50"
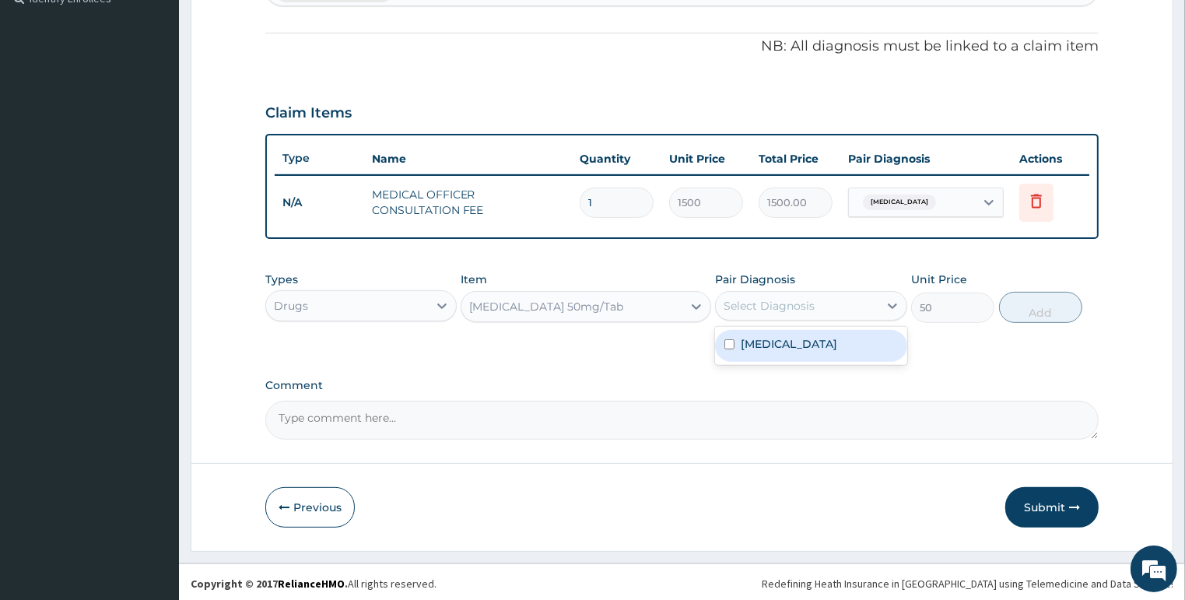
click at [767, 293] on div "Select Diagnosis" at bounding box center [797, 305] width 163 height 25
click at [774, 336] on label "Malaria" at bounding box center [788, 344] width 96 height 16
checkbox input "true"
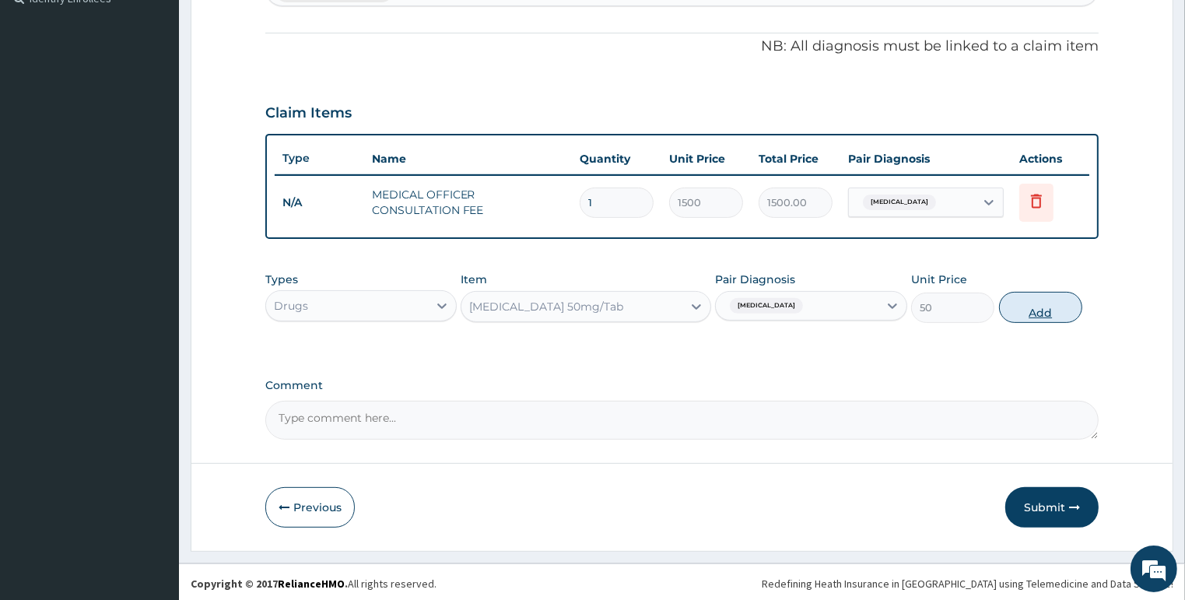
click at [1026, 305] on button "Add" at bounding box center [1040, 307] width 83 height 31
type input "0"
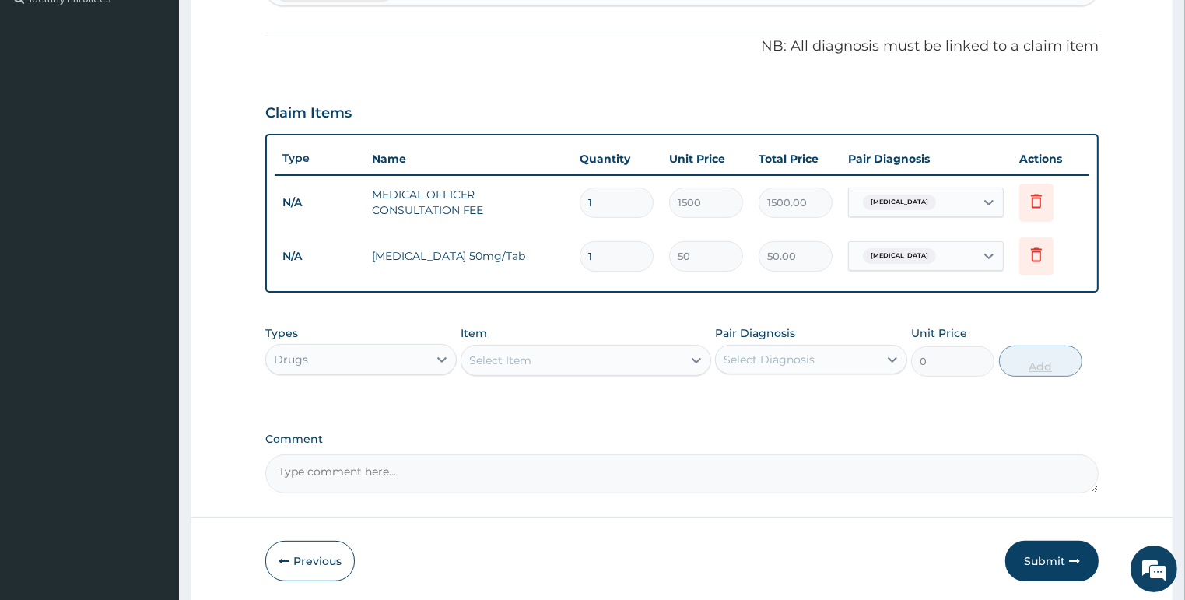
type input "0.00"
type input "8"
type input "400.00"
type input "8"
click at [1063, 551] on button "Submit" at bounding box center [1051, 561] width 93 height 40
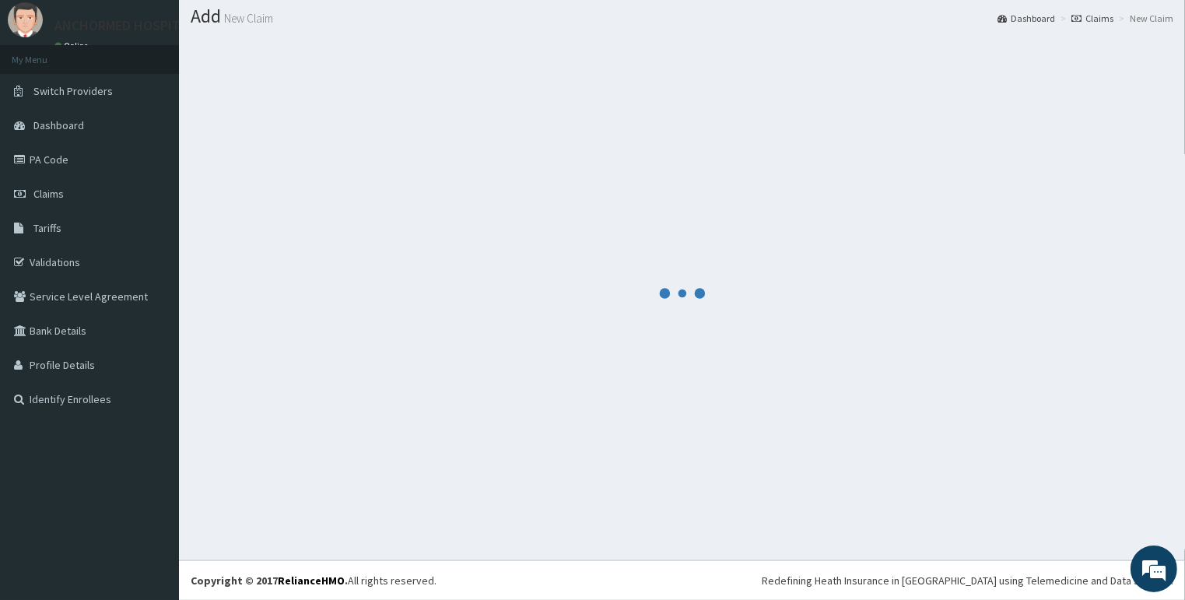
scroll to position [44, 0]
